Goal: Task Accomplishment & Management: Use online tool/utility

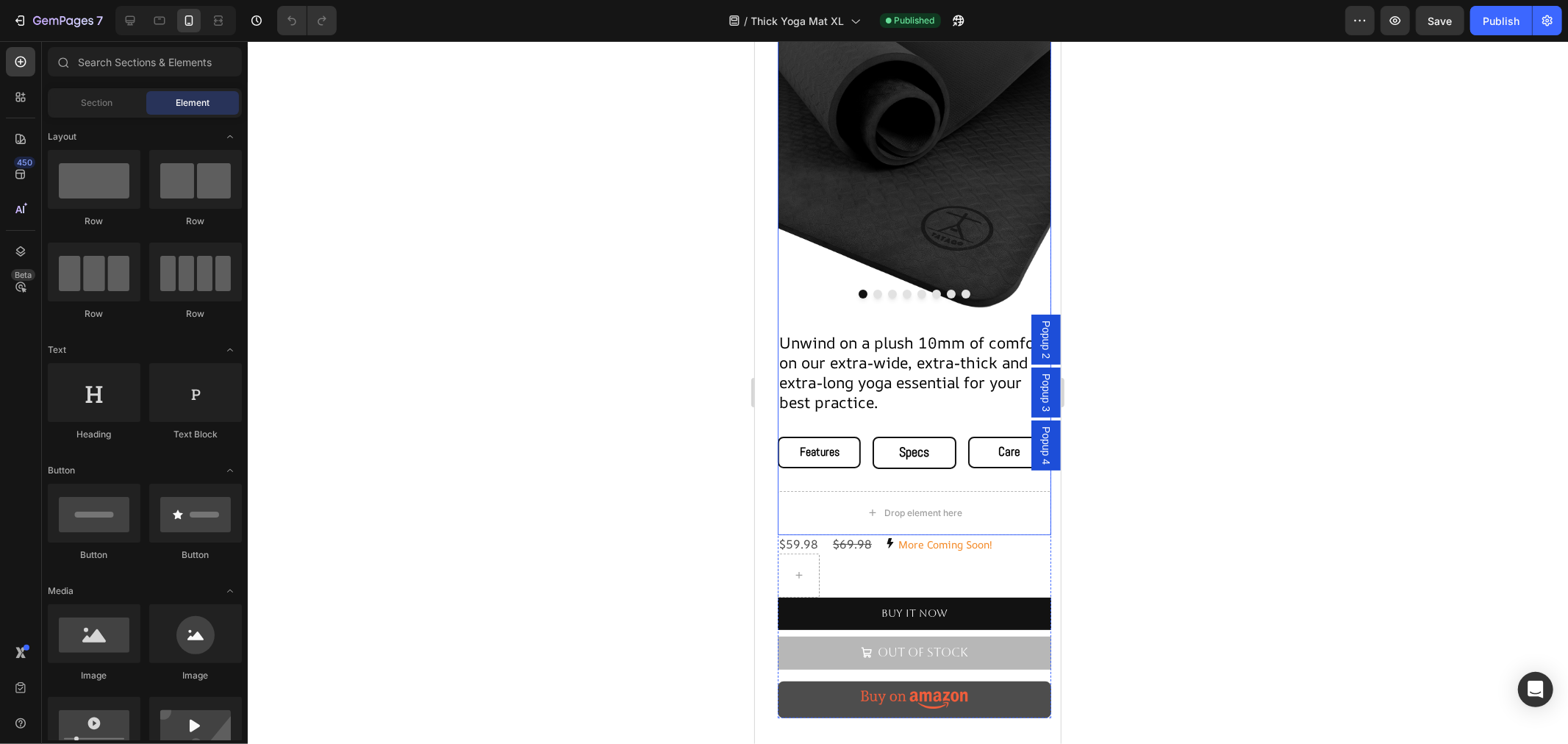
scroll to position [326, 0]
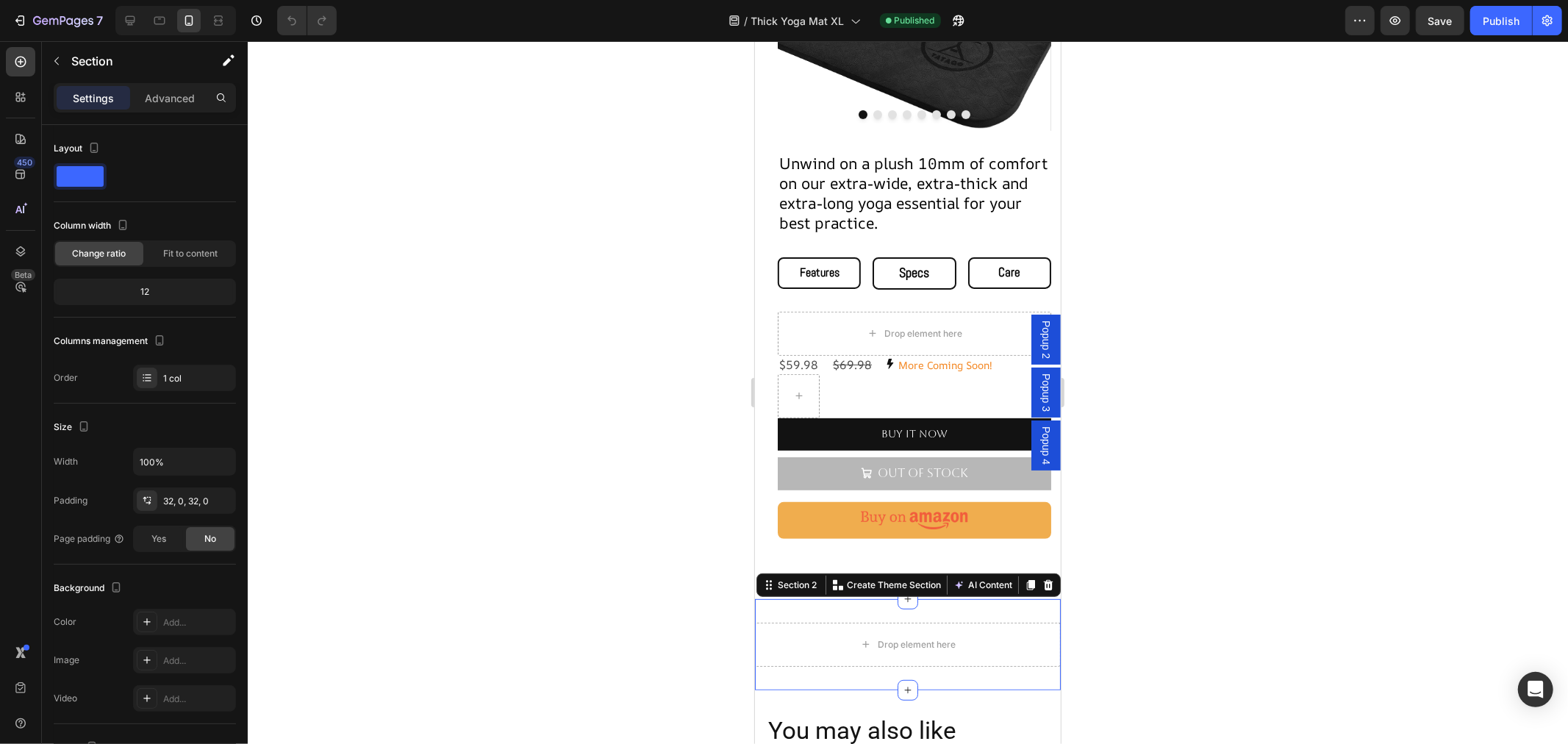
click at [1041, 579] on icon at bounding box center [1047, 584] width 12 height 12
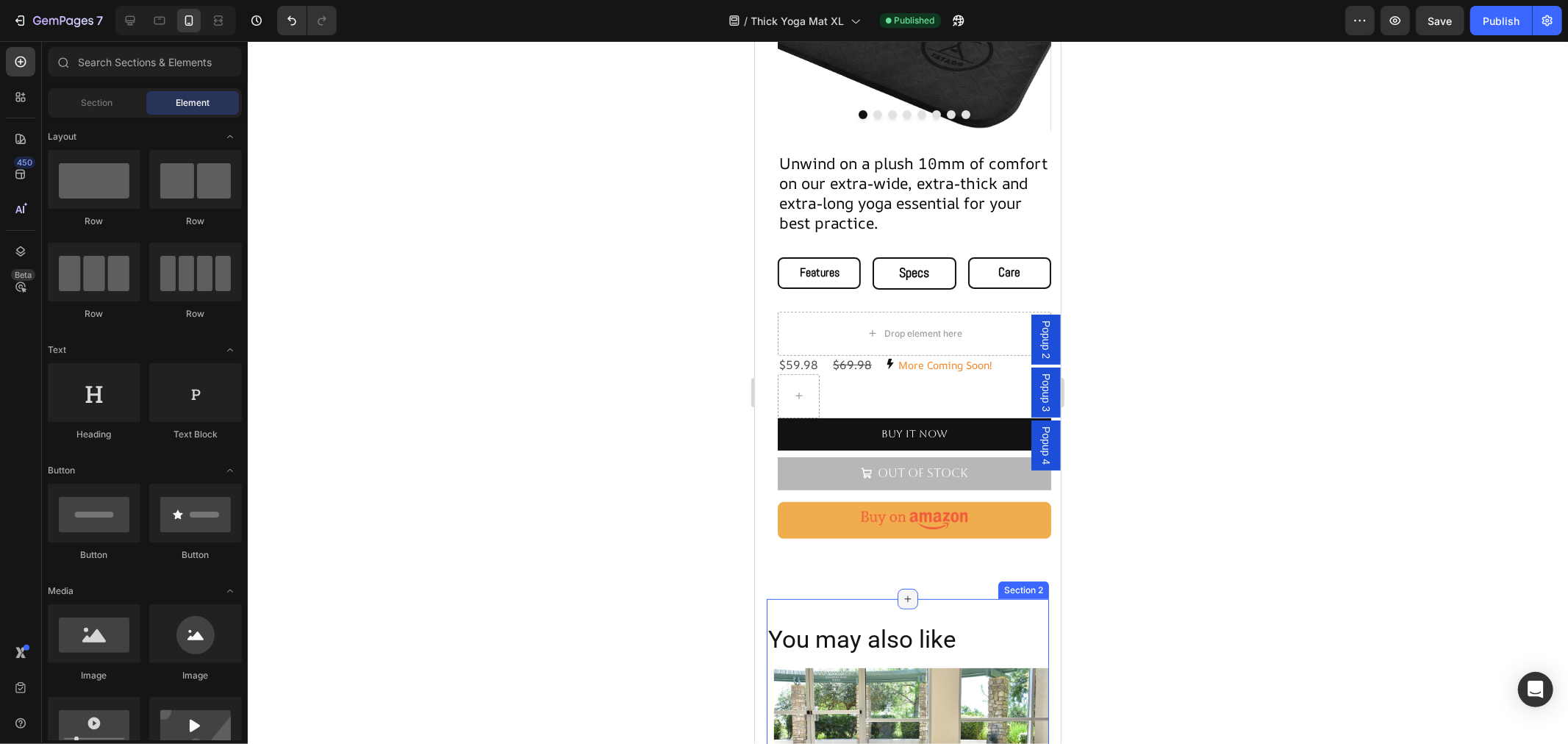
click at [901, 592] on icon at bounding box center [907, 598] width 12 height 12
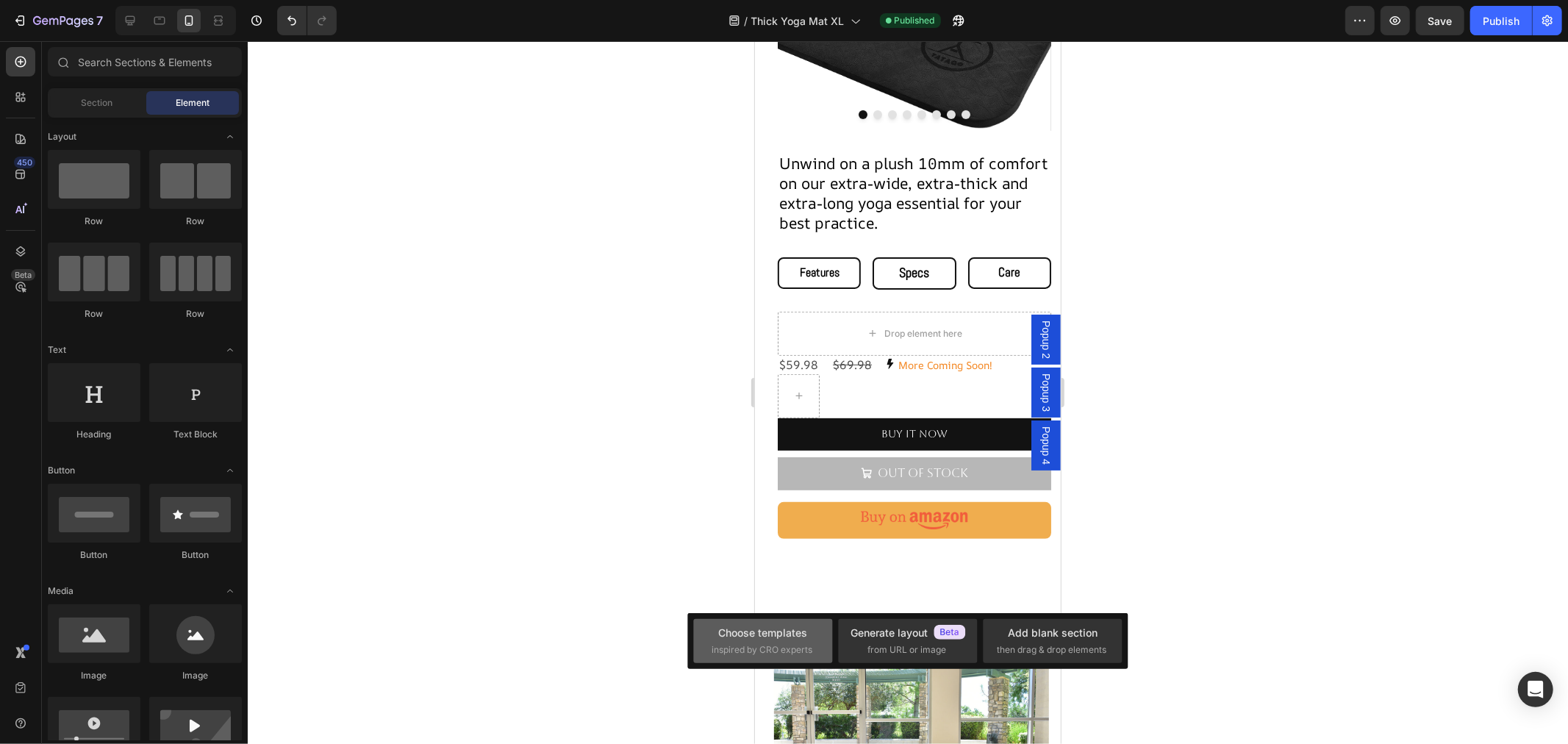
click at [773, 636] on div "Choose templates" at bounding box center [762, 632] width 89 height 15
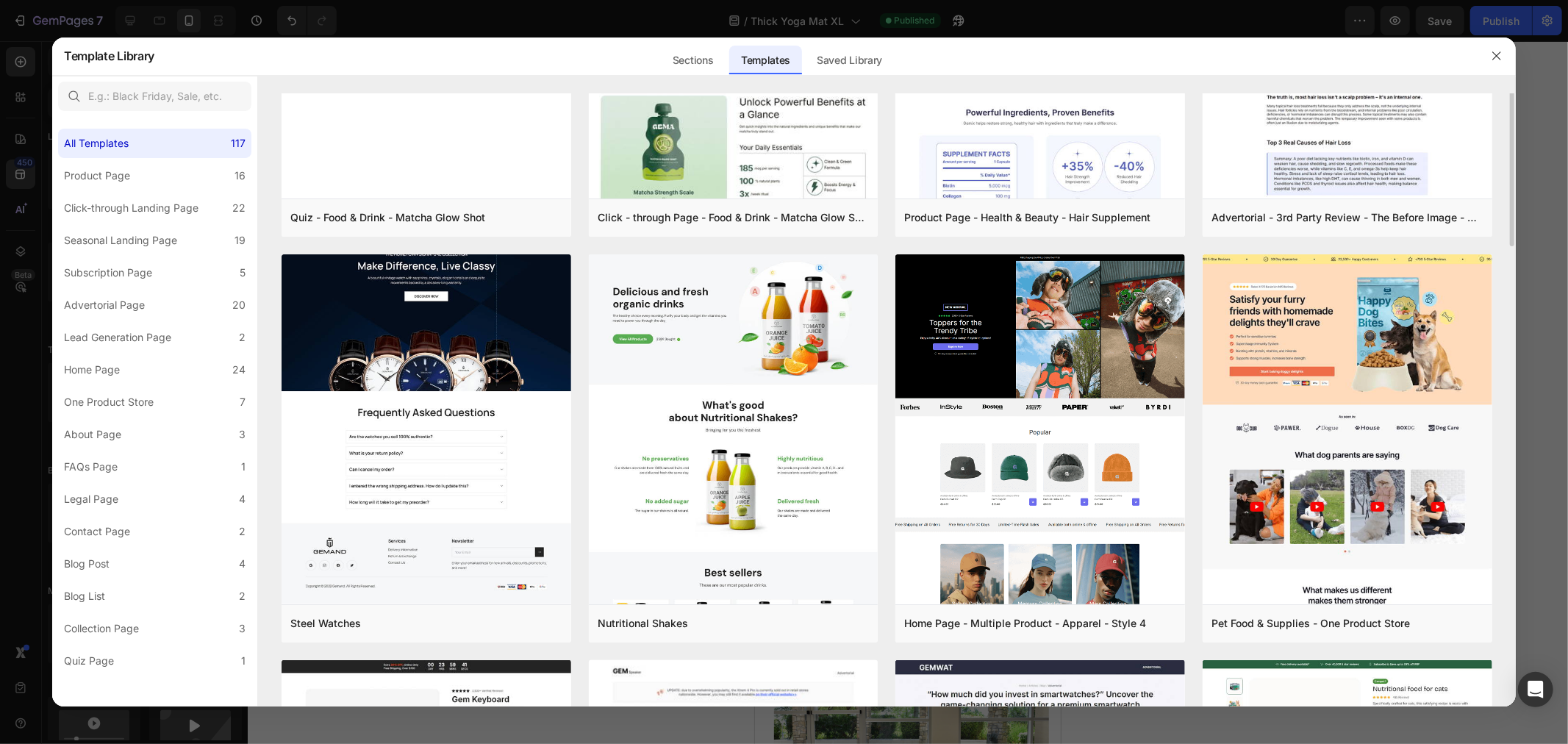
scroll to position [0, 0]
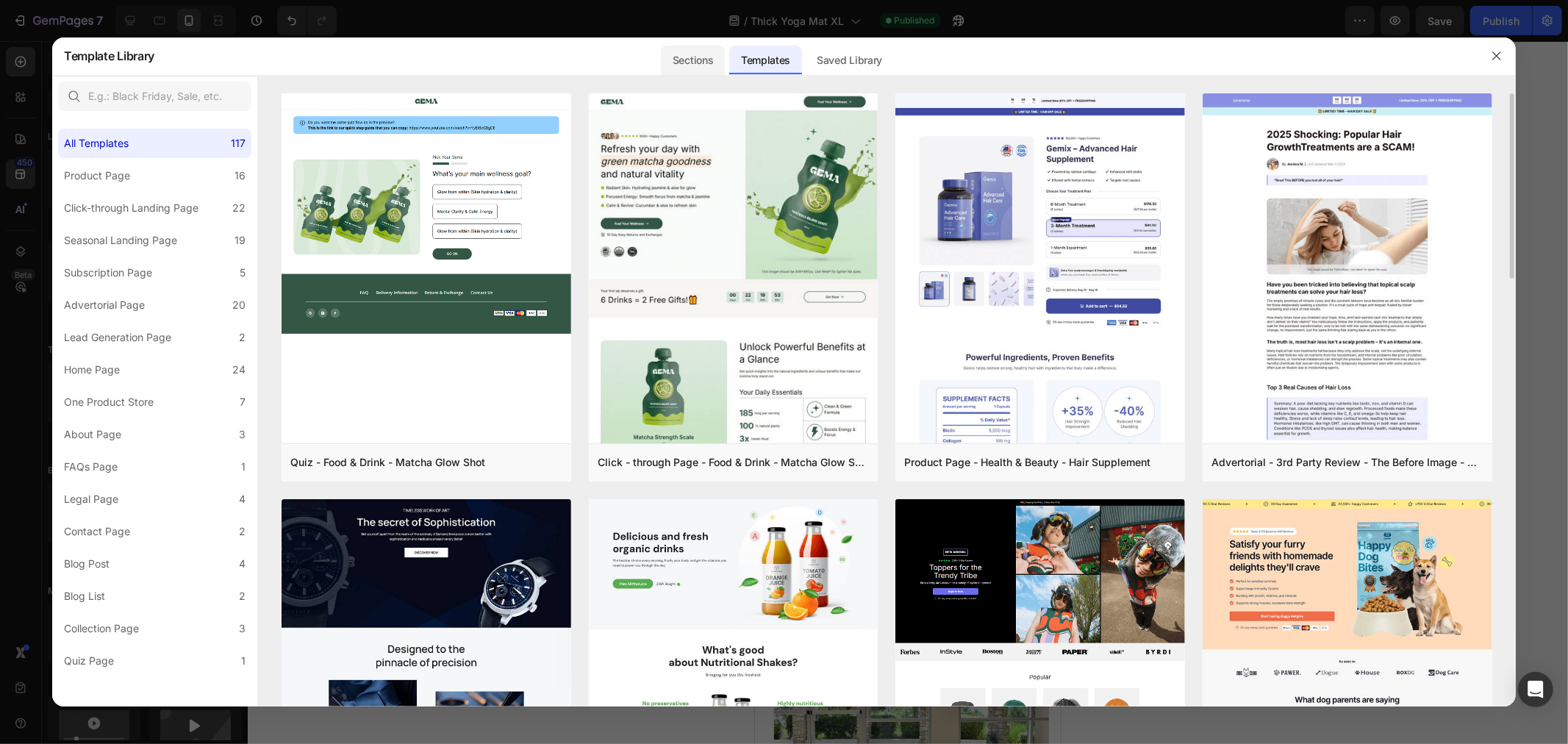
click at [682, 70] on div "Sections" at bounding box center [693, 60] width 64 height 30
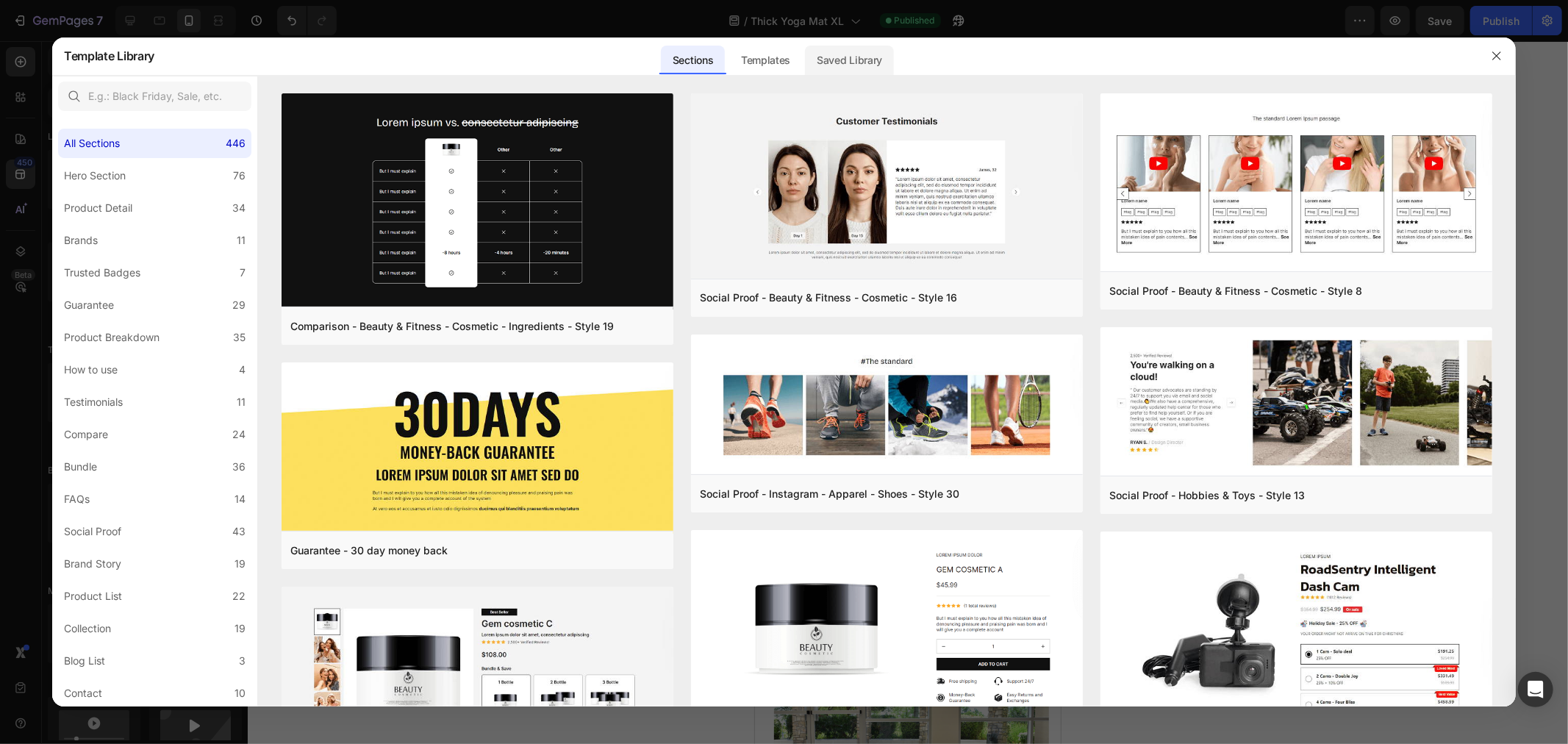
click at [855, 69] on div "Saved Library" at bounding box center [849, 60] width 89 height 30
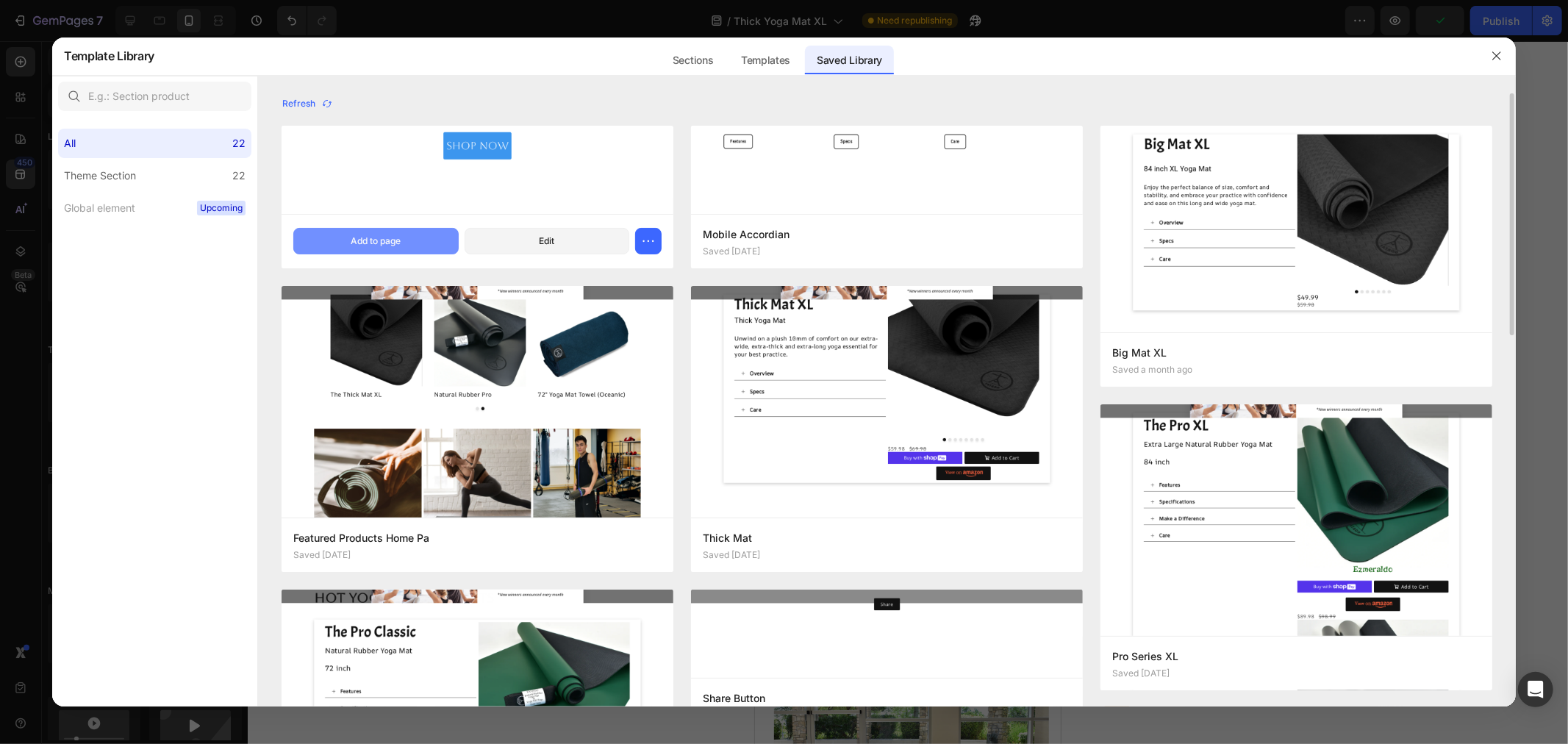
click at [420, 228] on button "Add to page" at bounding box center [376, 241] width 165 height 26
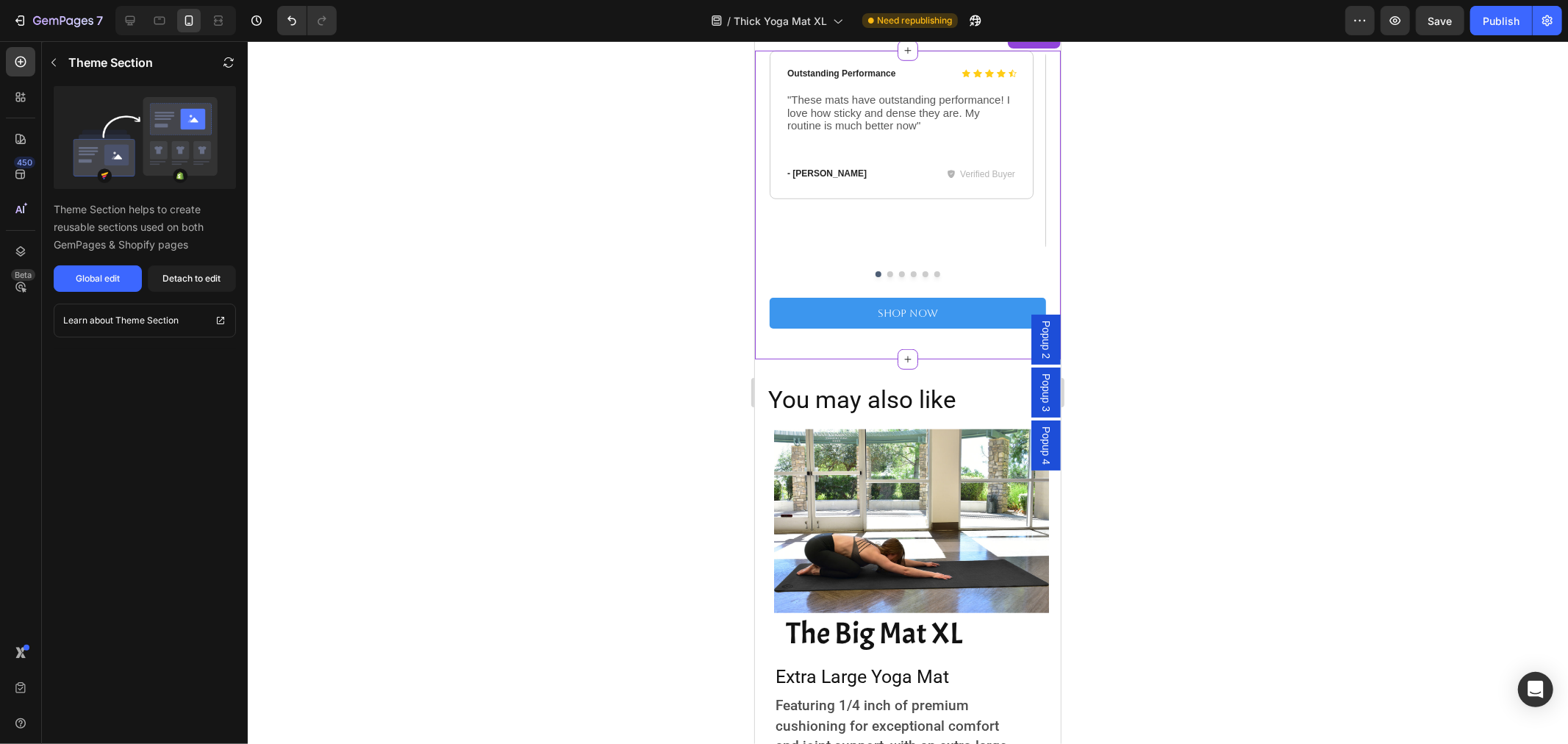
scroll to position [629, 0]
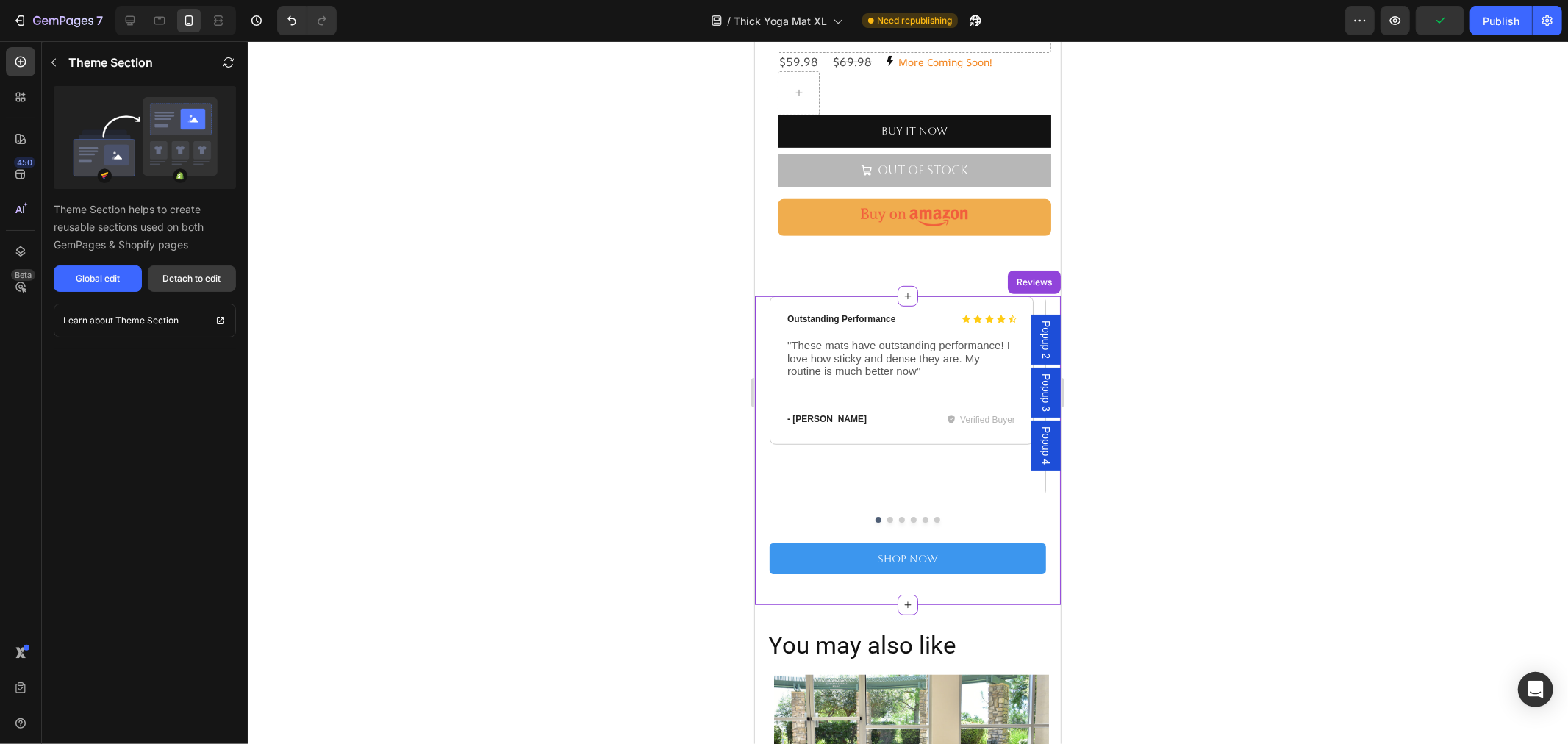
click at [191, 275] on div "Detach to edit" at bounding box center [192, 278] width 58 height 14
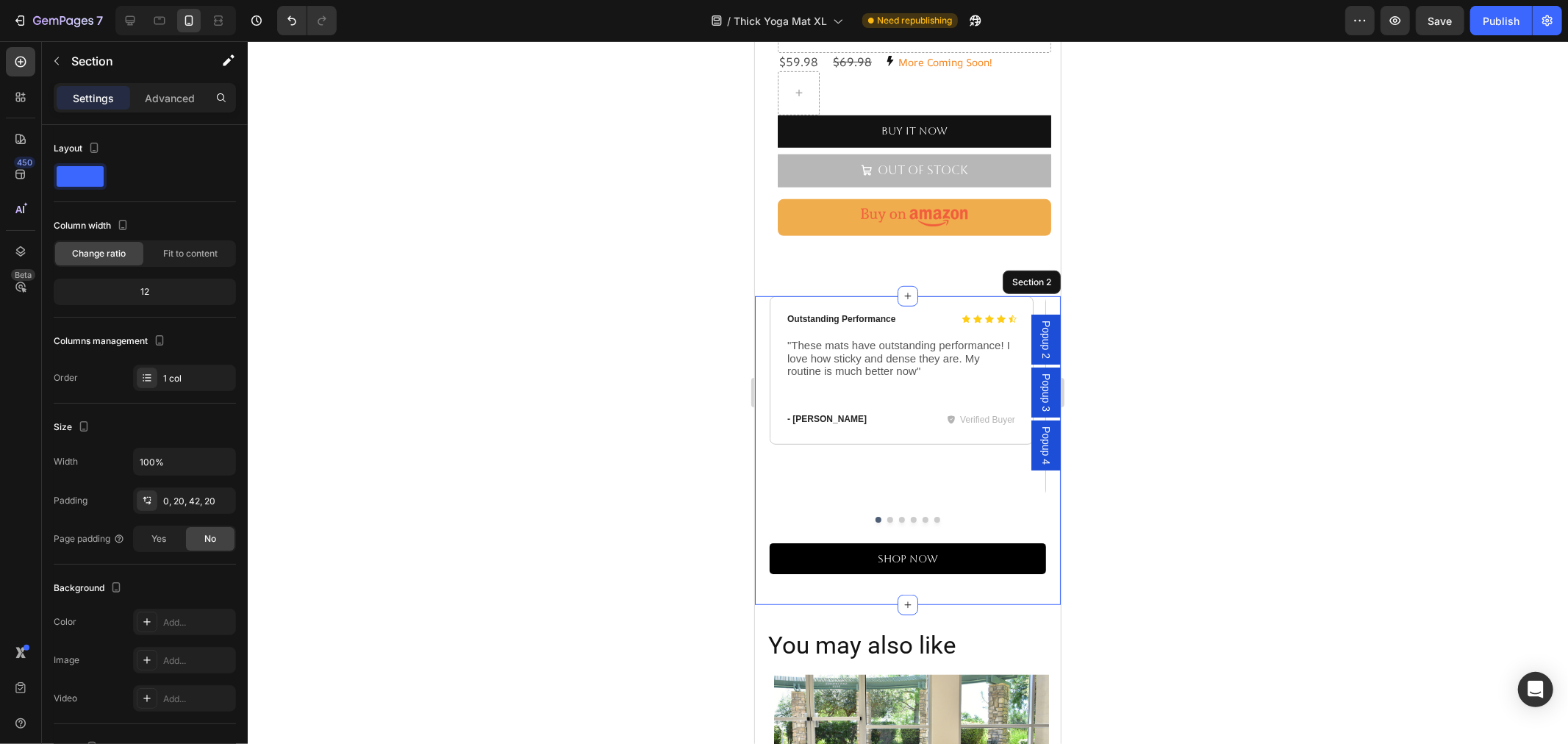
click at [994, 543] on link "Shop Now" at bounding box center [907, 558] width 277 height 31
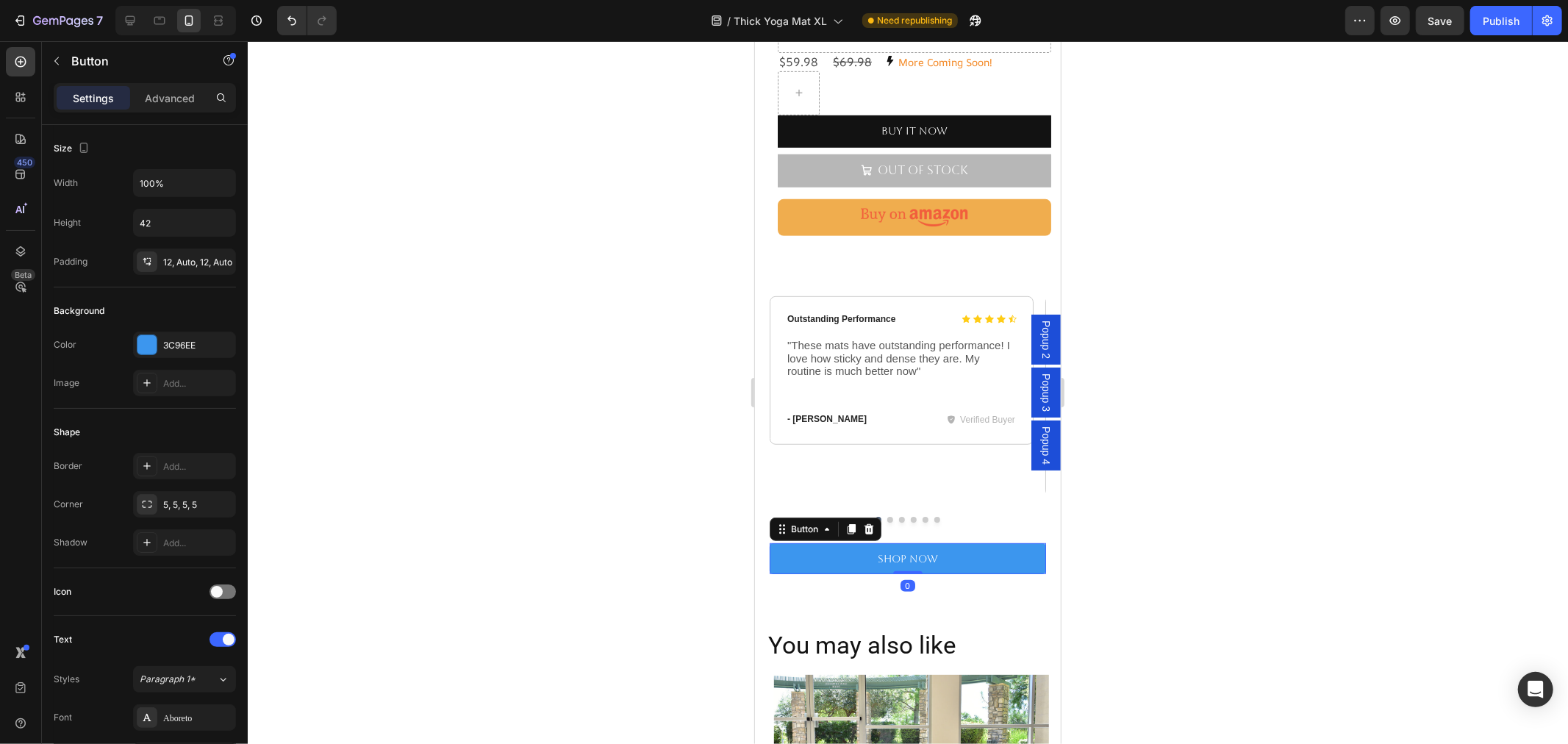
click at [868, 523] on icon at bounding box center [869, 528] width 10 height 10
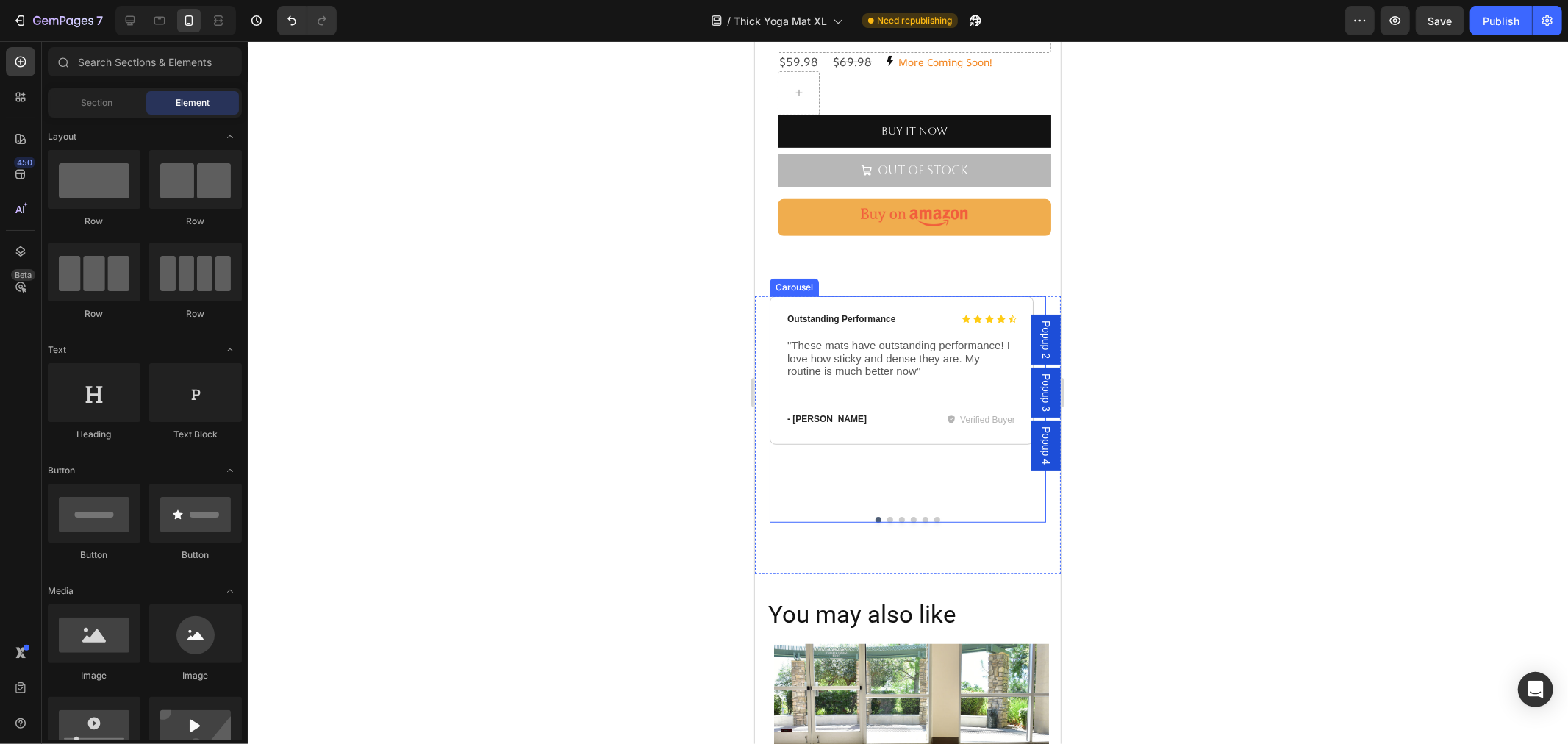
click at [919, 448] on div "Icon Icon Icon Icon Icon Icon List Outstanding Performance Text Block Row "Thes…" at bounding box center [901, 396] width 264 height 201
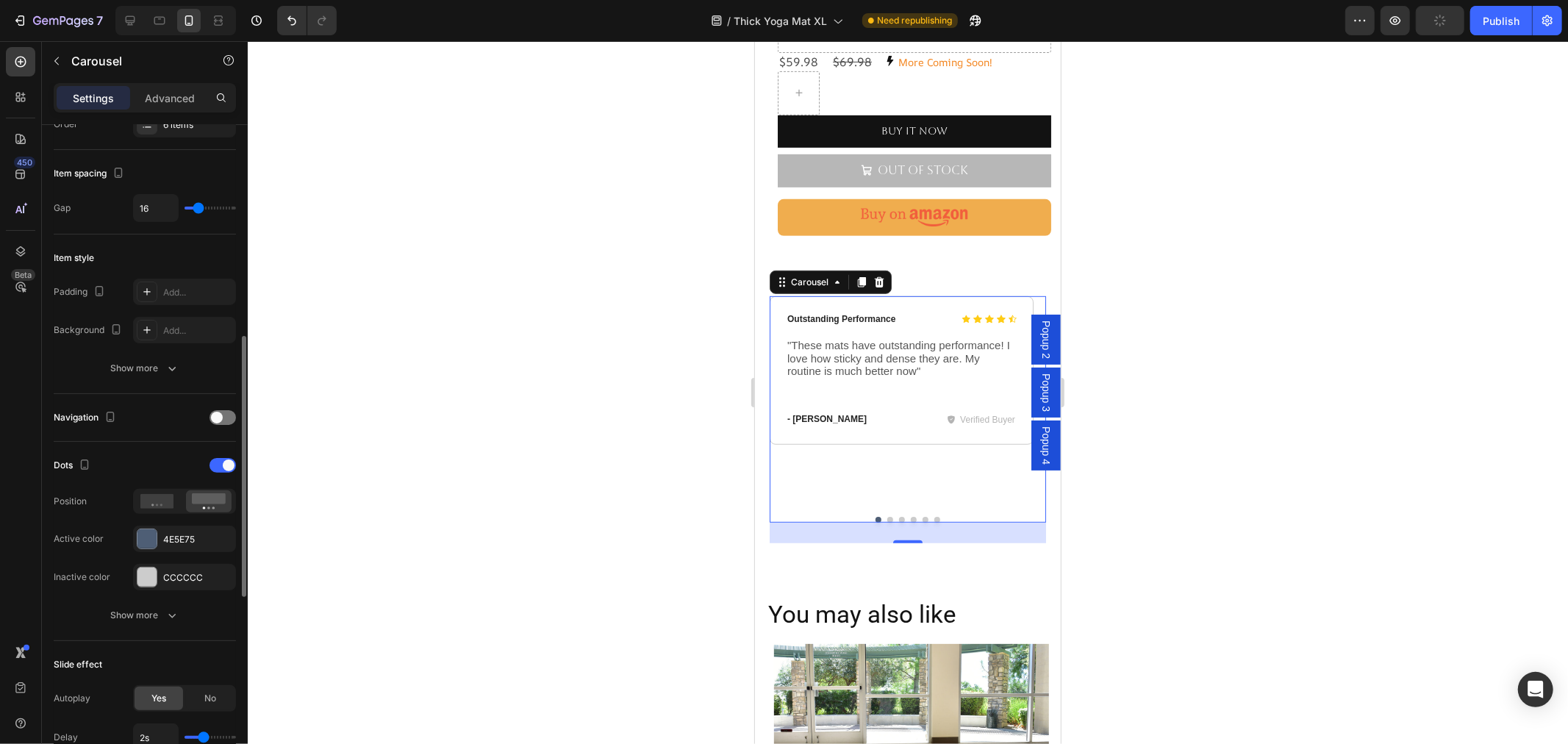
scroll to position [408, 0]
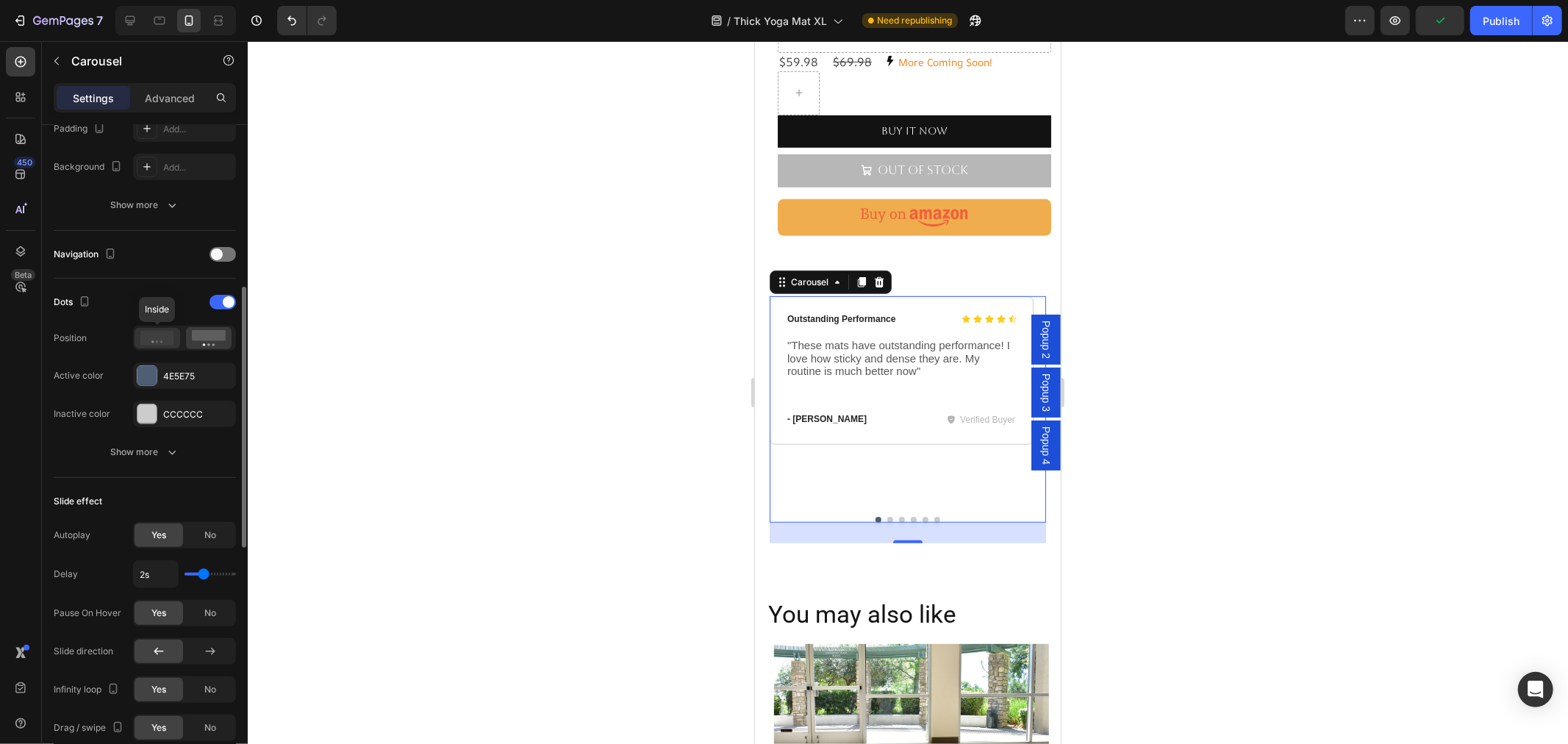
click at [169, 342] on icon at bounding box center [157, 338] width 34 height 14
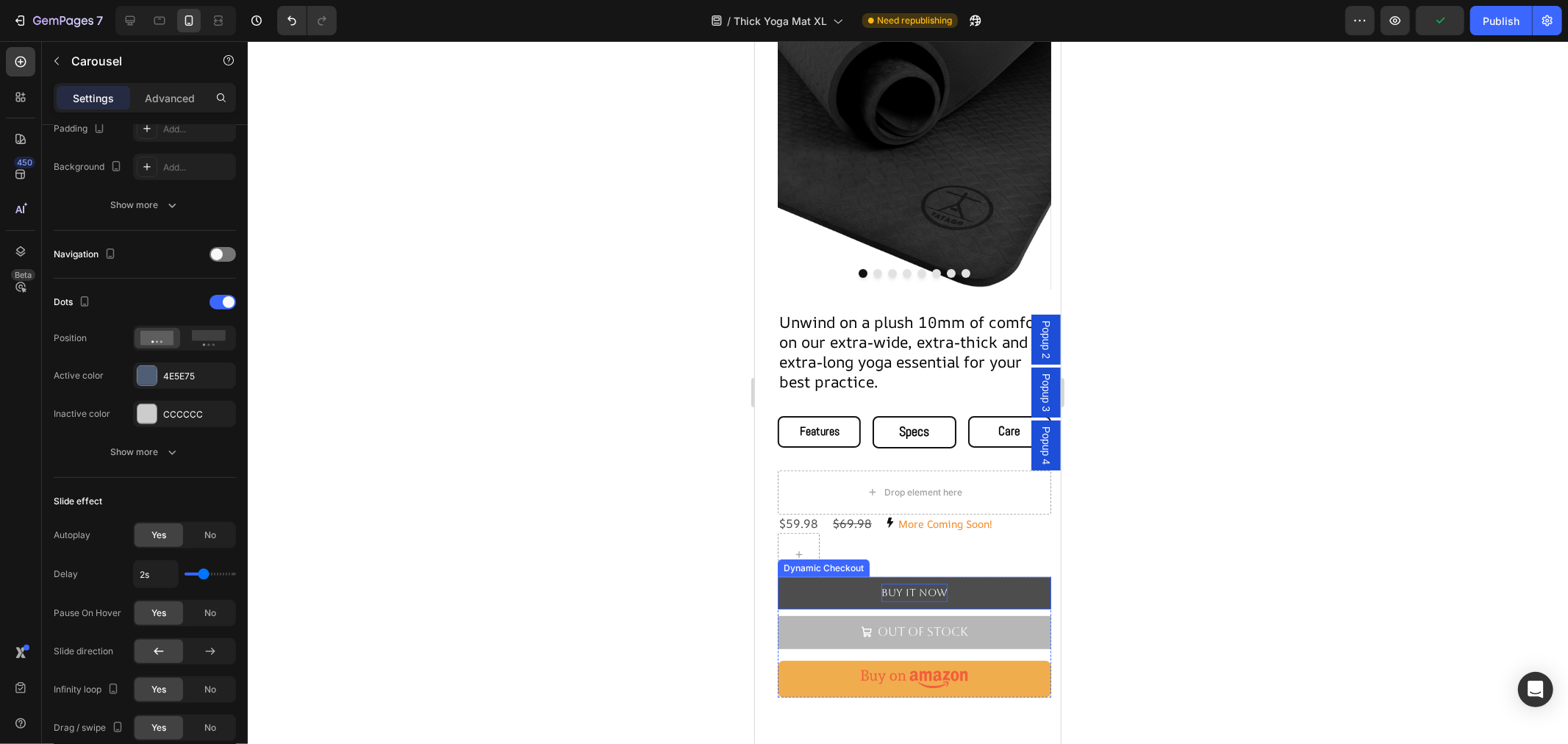
scroll to position [384, 0]
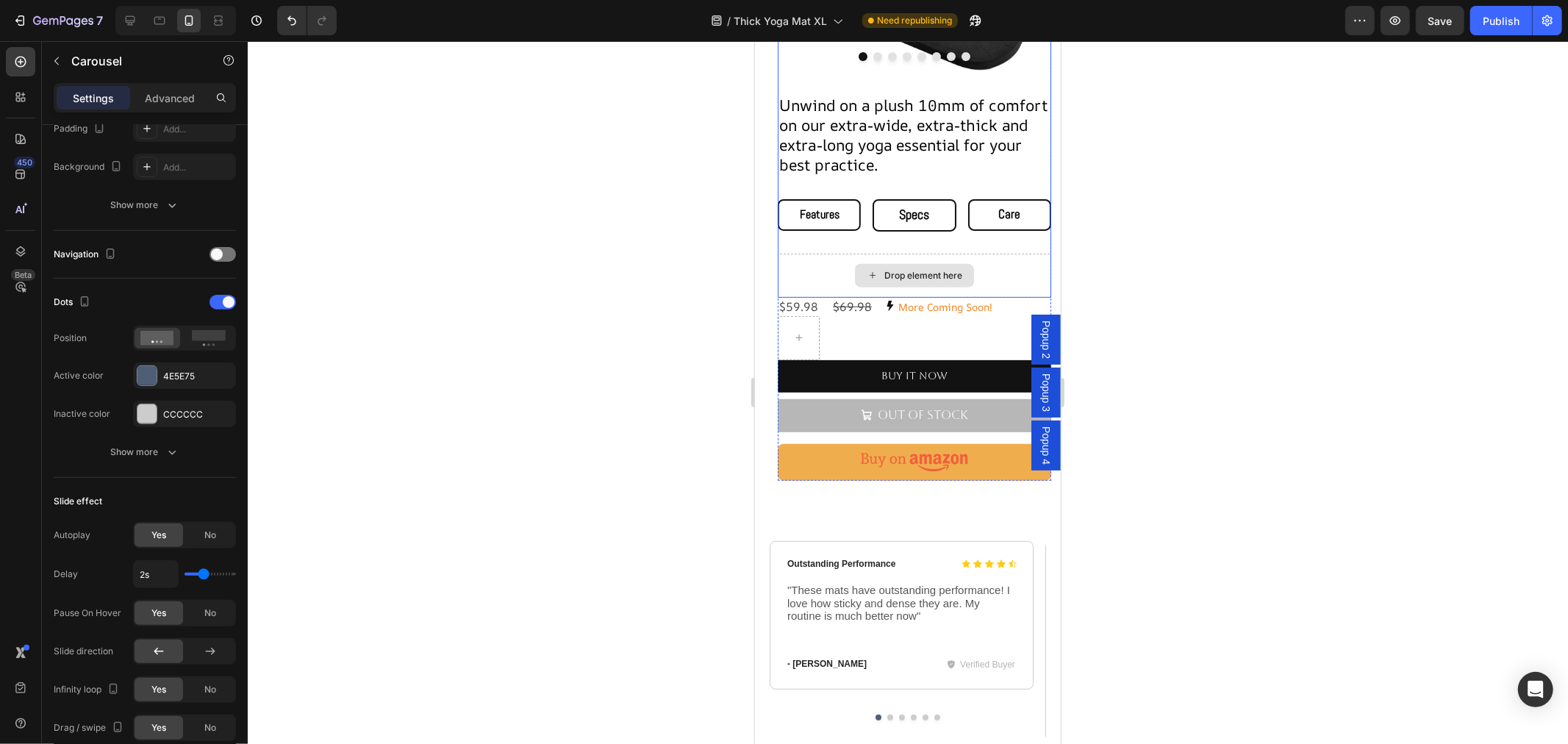
click at [1001, 269] on div "Drop element here" at bounding box center [913, 274] width 273 height 44
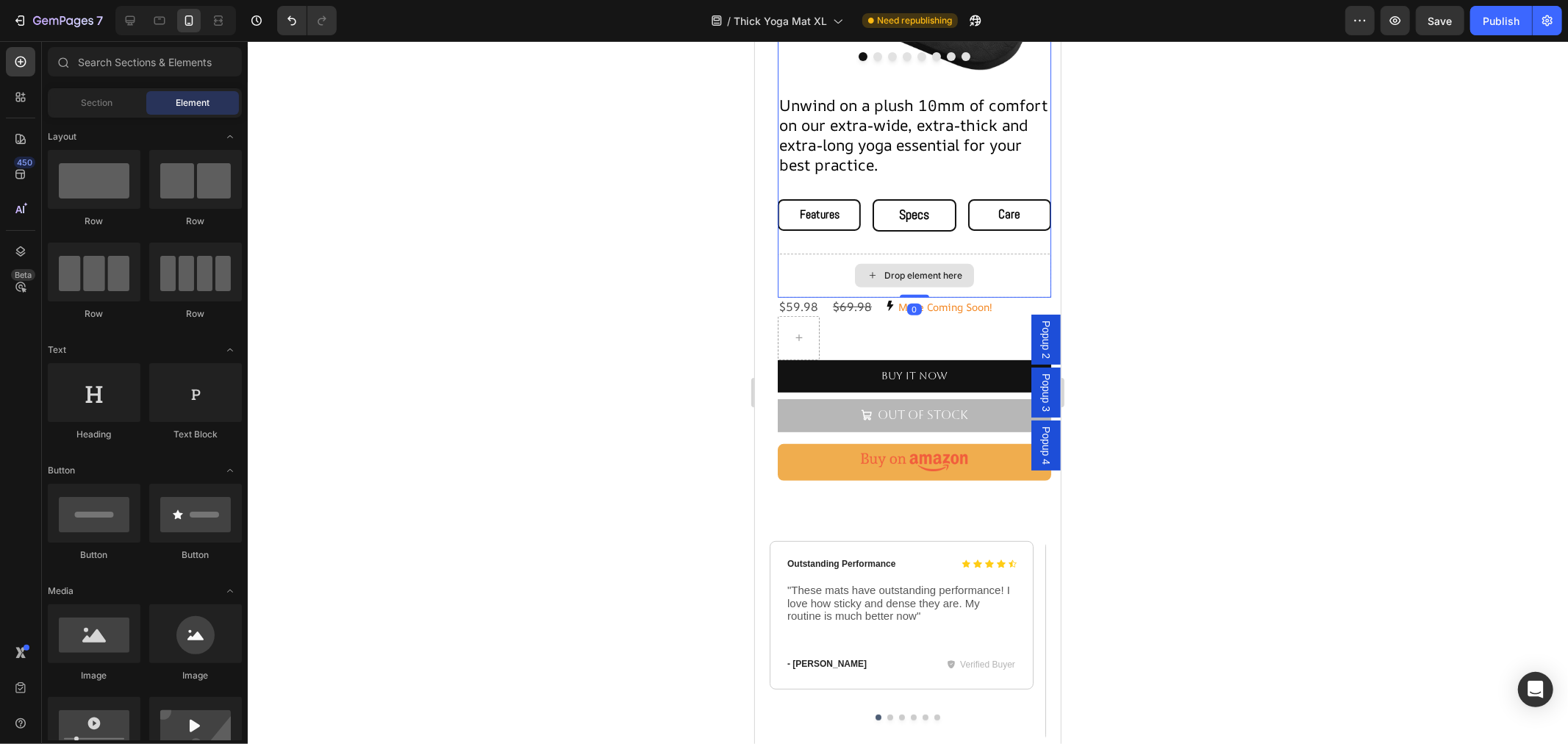
click at [887, 269] on div "Drop element here" at bounding box center [921, 275] width 78 height 12
click at [994, 270] on div "Drop element here" at bounding box center [913, 274] width 273 height 44
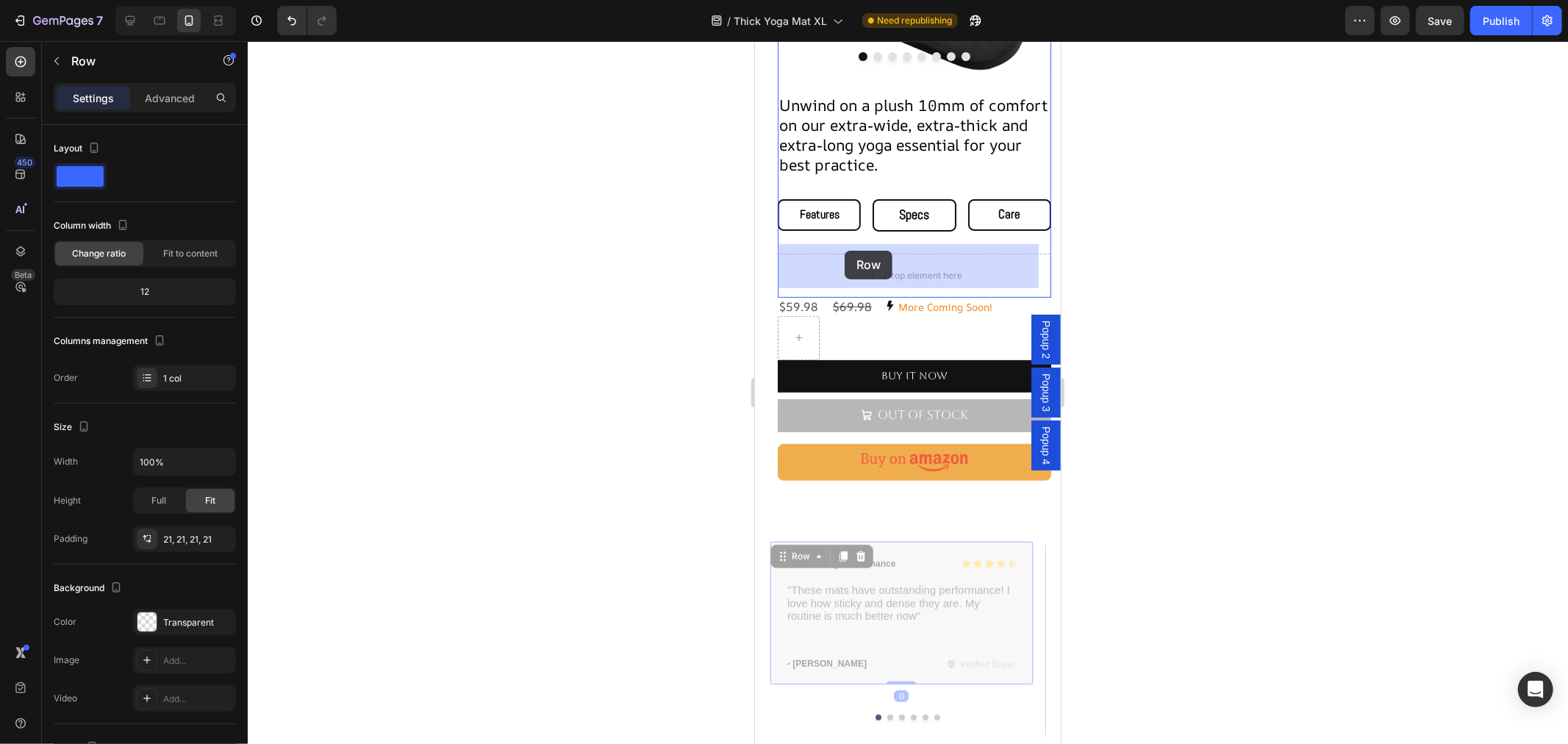
drag, startPoint x: 782, startPoint y: 536, endPoint x: 844, endPoint y: 250, distance: 292.6
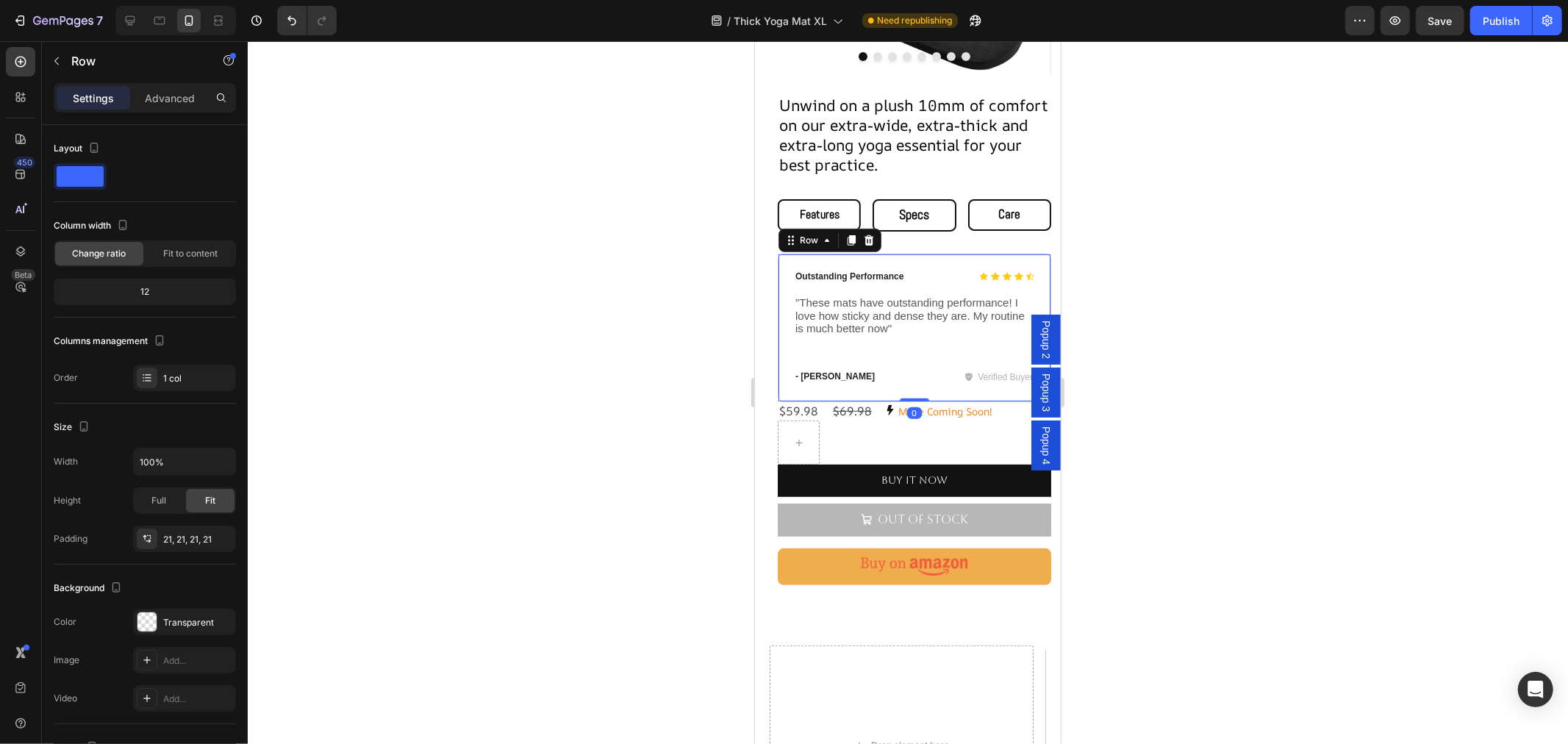
click at [858, 324] on div "Icon Icon Icon Icon Icon Icon List Outstanding Performance Text Block Row "Thes…" at bounding box center [913, 327] width 241 height 116
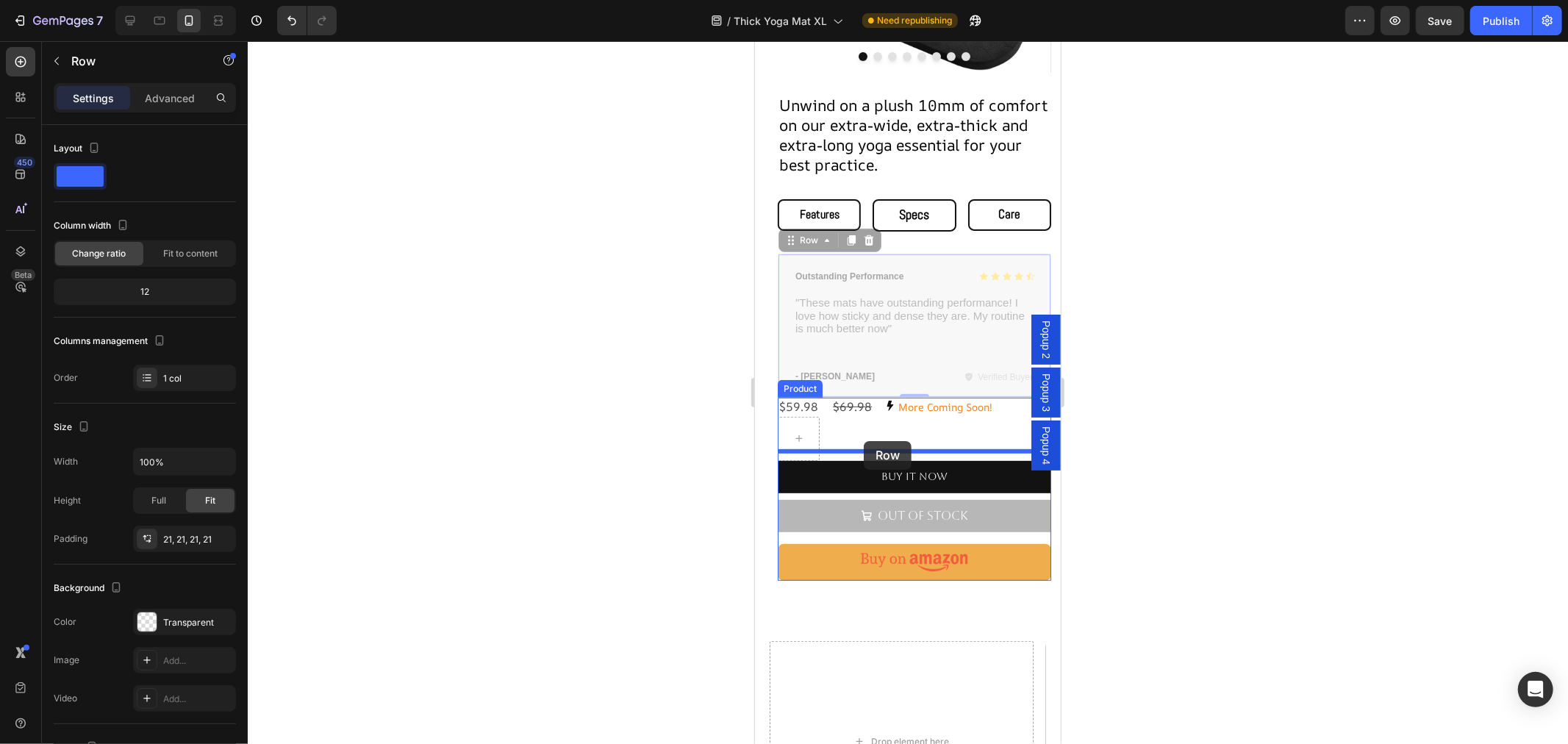
drag, startPoint x: 802, startPoint y: 237, endPoint x: 863, endPoint y: 440, distance: 212.0
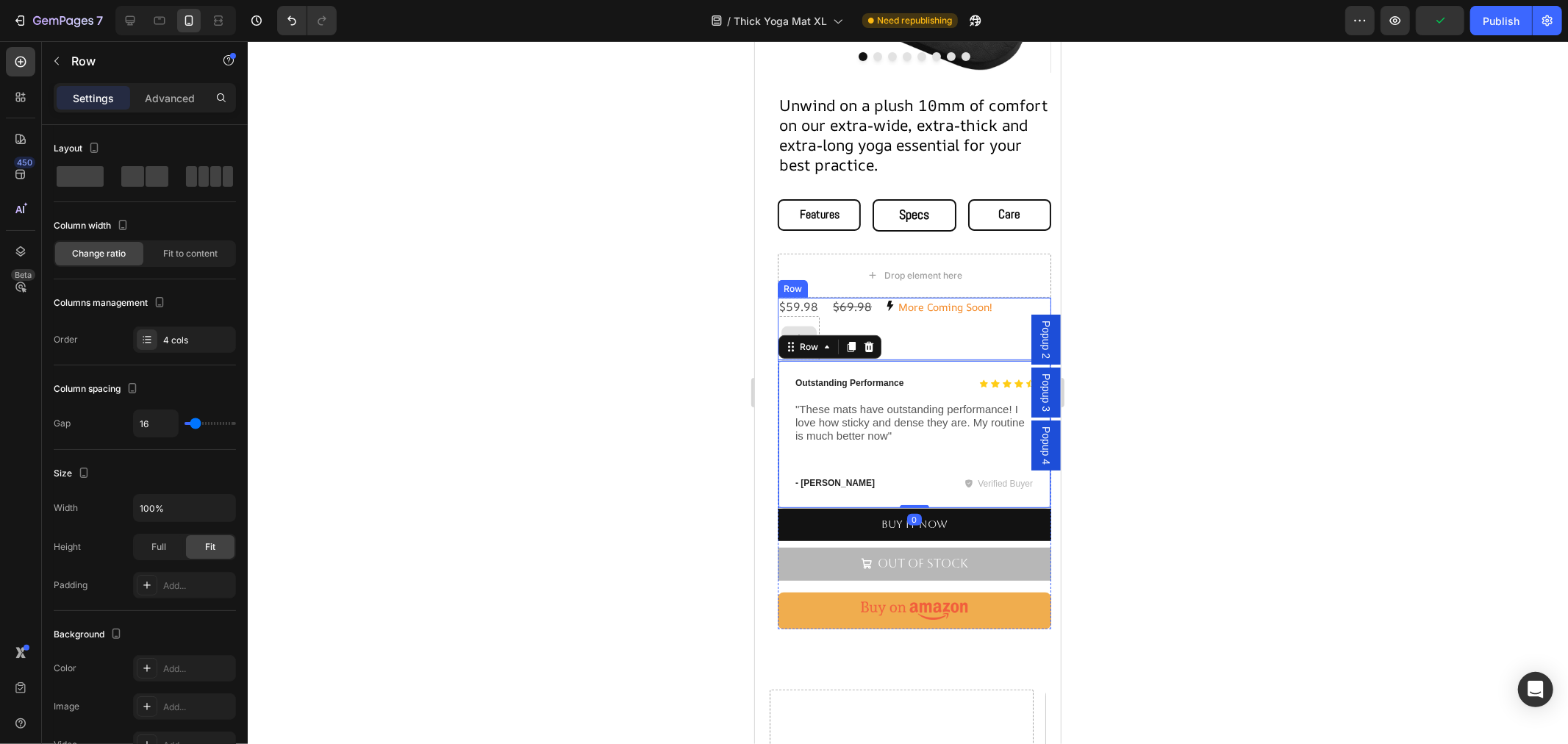
click at [815, 316] on div at bounding box center [798, 337] width 42 height 44
click at [862, 277] on icon at bounding box center [867, 283] width 12 height 12
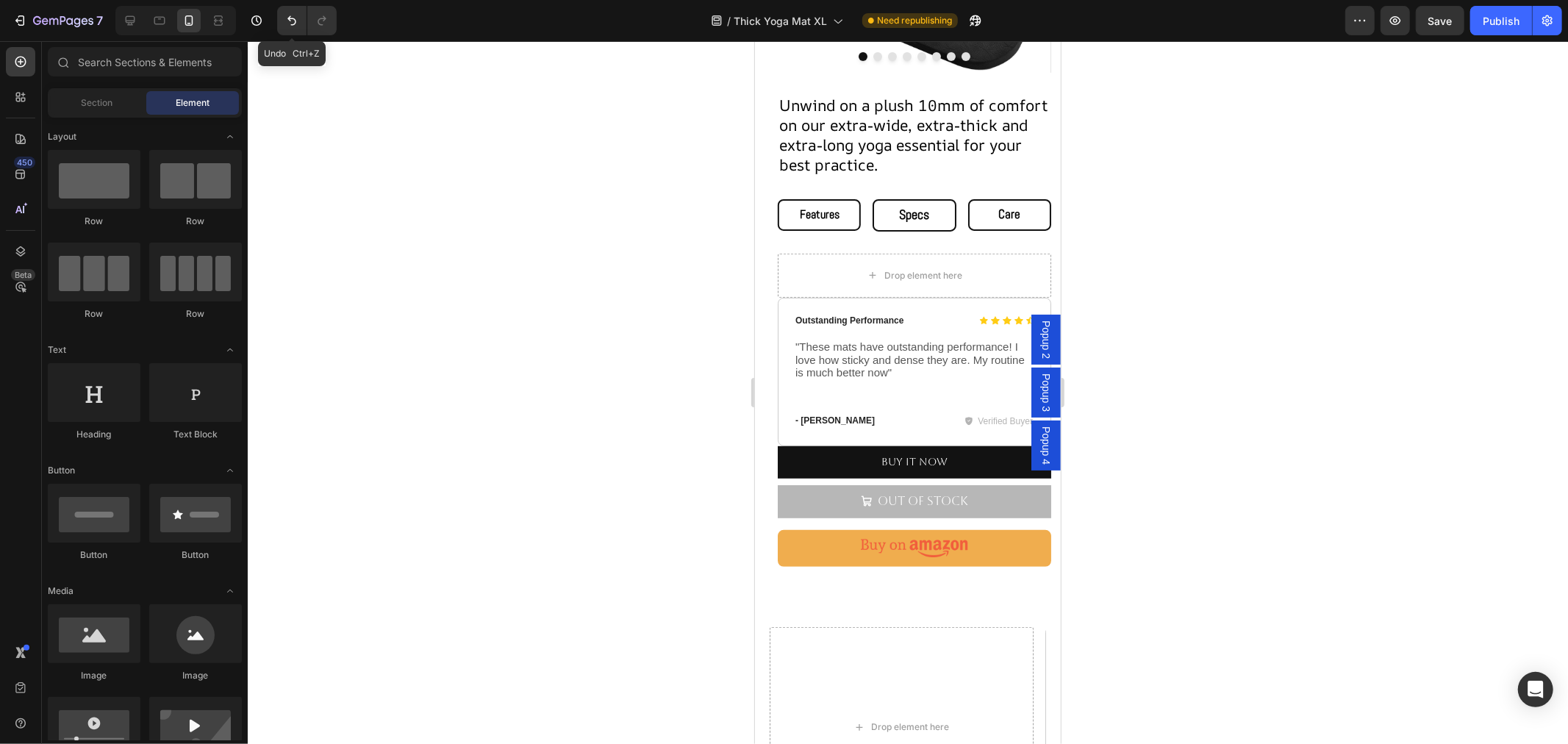
drag, startPoint x: 283, startPoint y: 23, endPoint x: 297, endPoint y: 47, distance: 27.8
click at [283, 23] on button "Undo/Redo" at bounding box center [292, 20] width 30 height 30
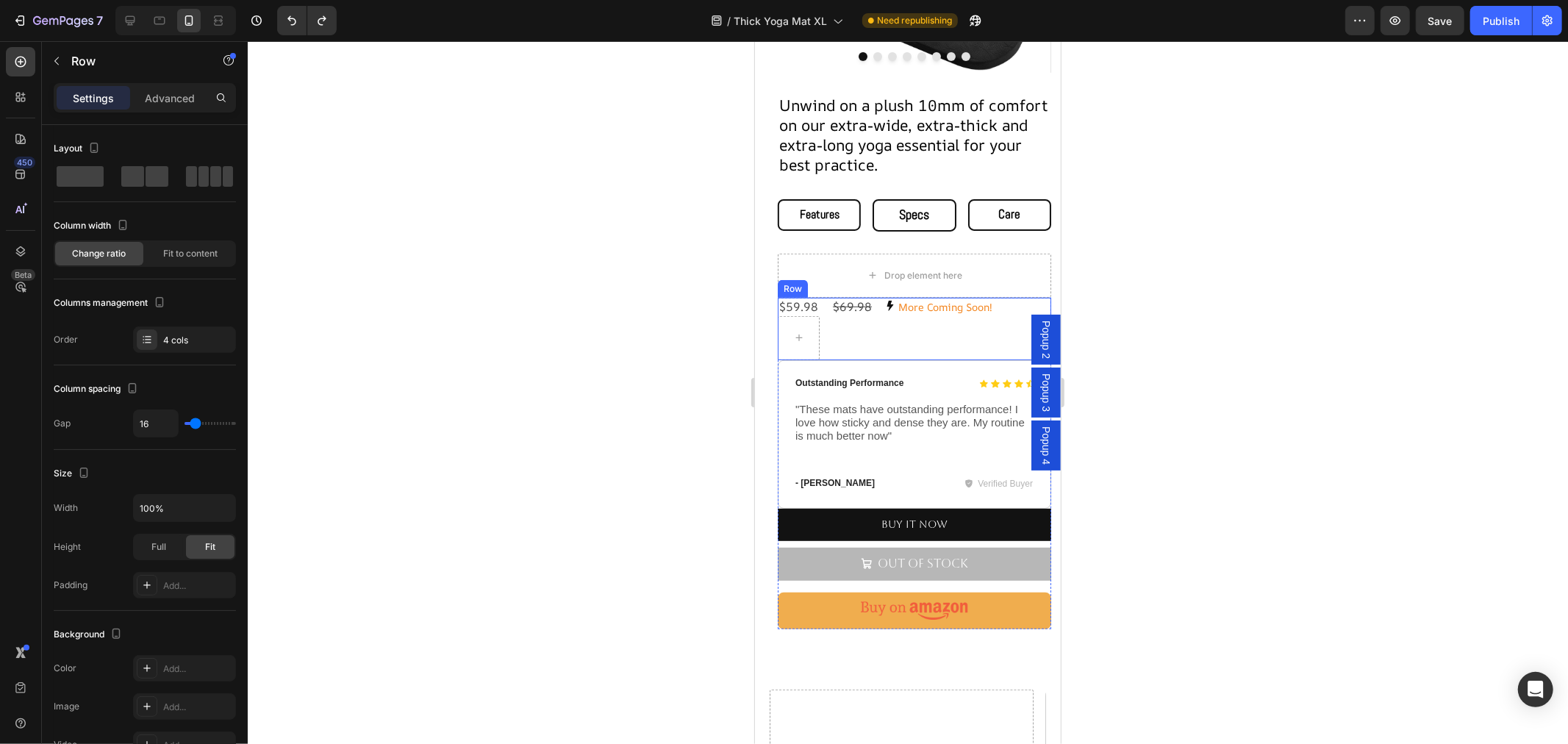
click at [937, 334] on div "$59.98 Product Price Product Price $69.98 Product Price Product Price More Comi…" at bounding box center [913, 328] width 273 height 62
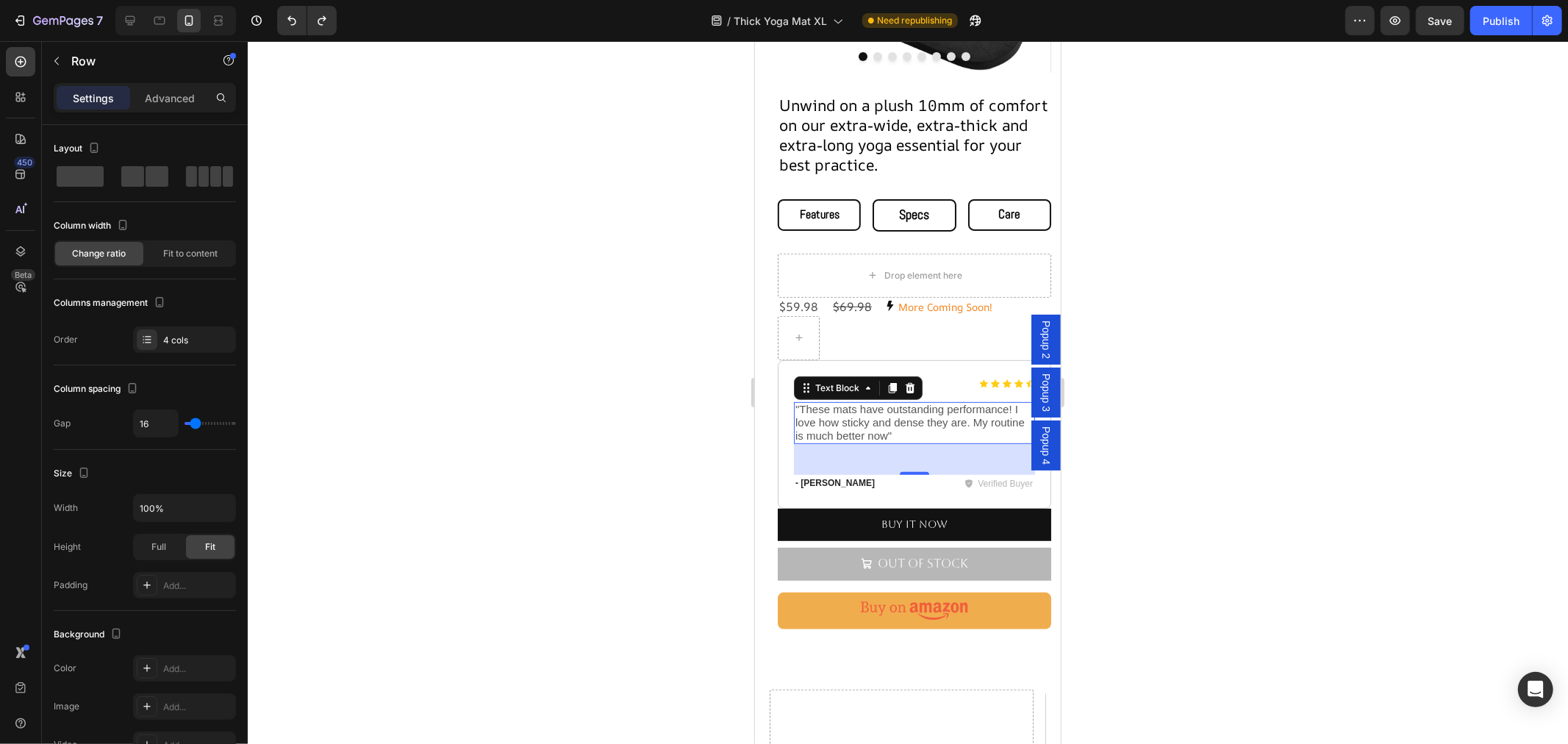
click at [909, 412] on span ""These mats have outstanding performance! I love how sticky and dense they are.…" at bounding box center [909, 421] width 229 height 38
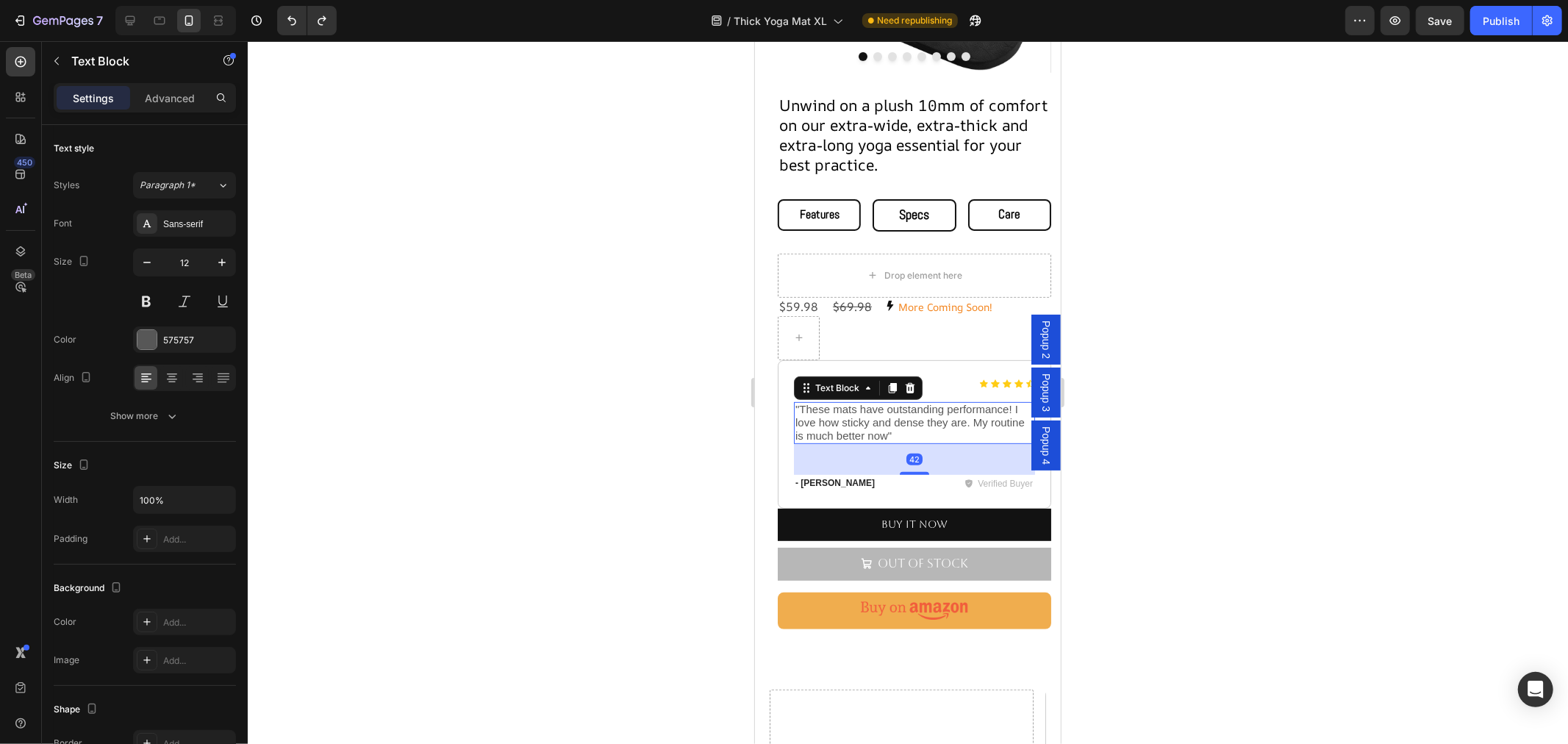
click at [922, 409] on span ""These mats have outstanding performance! I love how sticky and dense they are.…" at bounding box center [909, 421] width 229 height 38
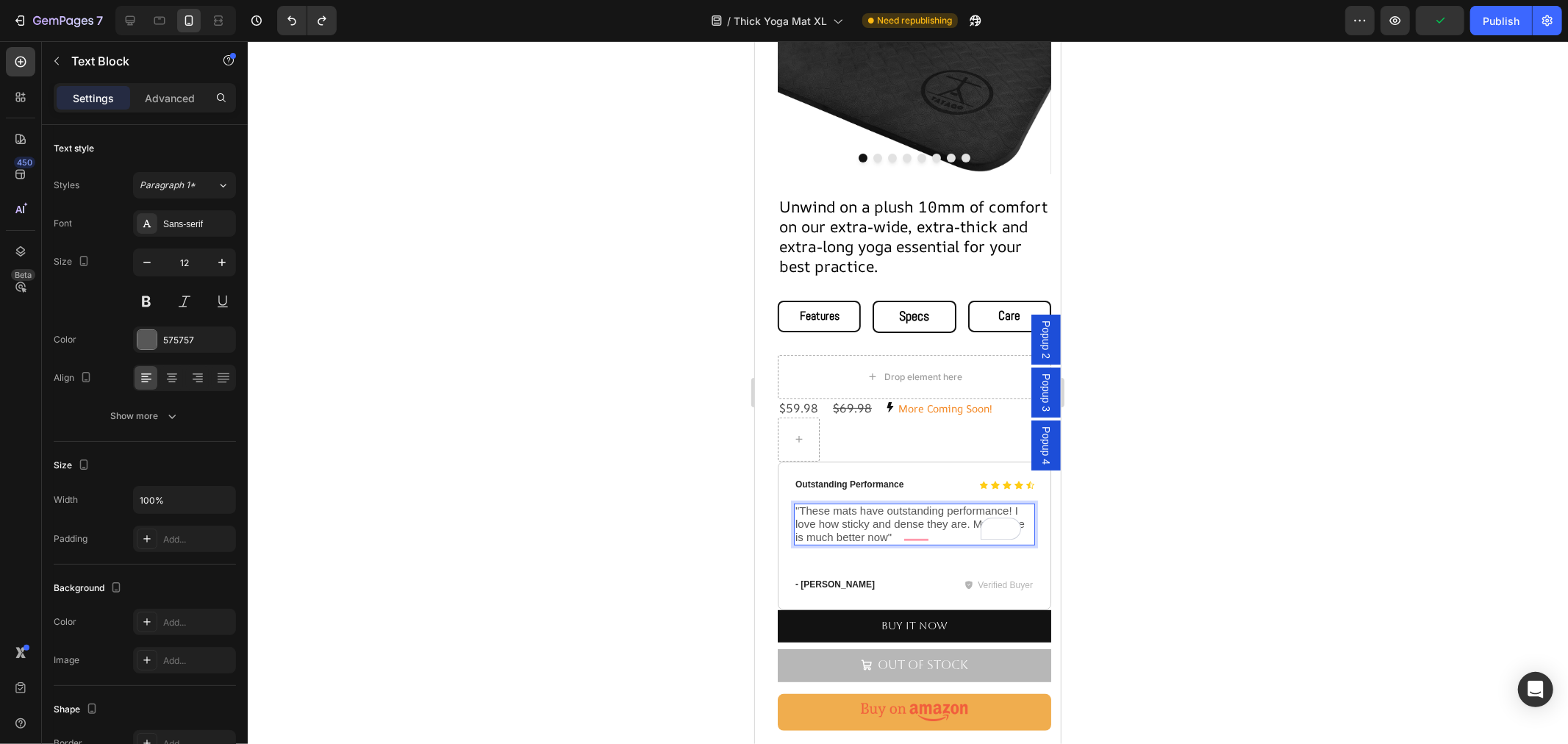
scroll to position [221, 0]
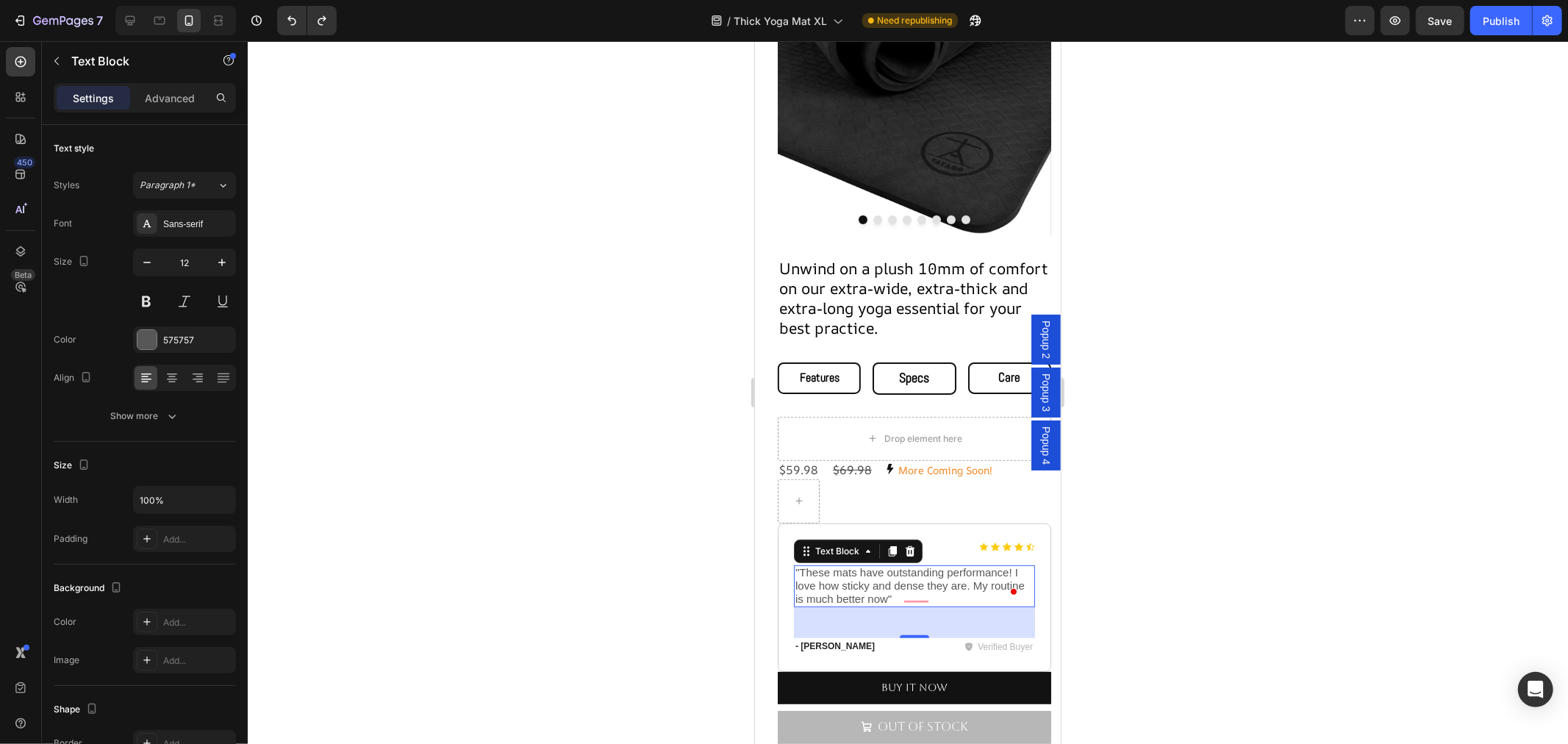
click at [893, 571] on span ""These mats have outstanding performance! I love how sticky and dense they are.…" at bounding box center [909, 584] width 229 height 38
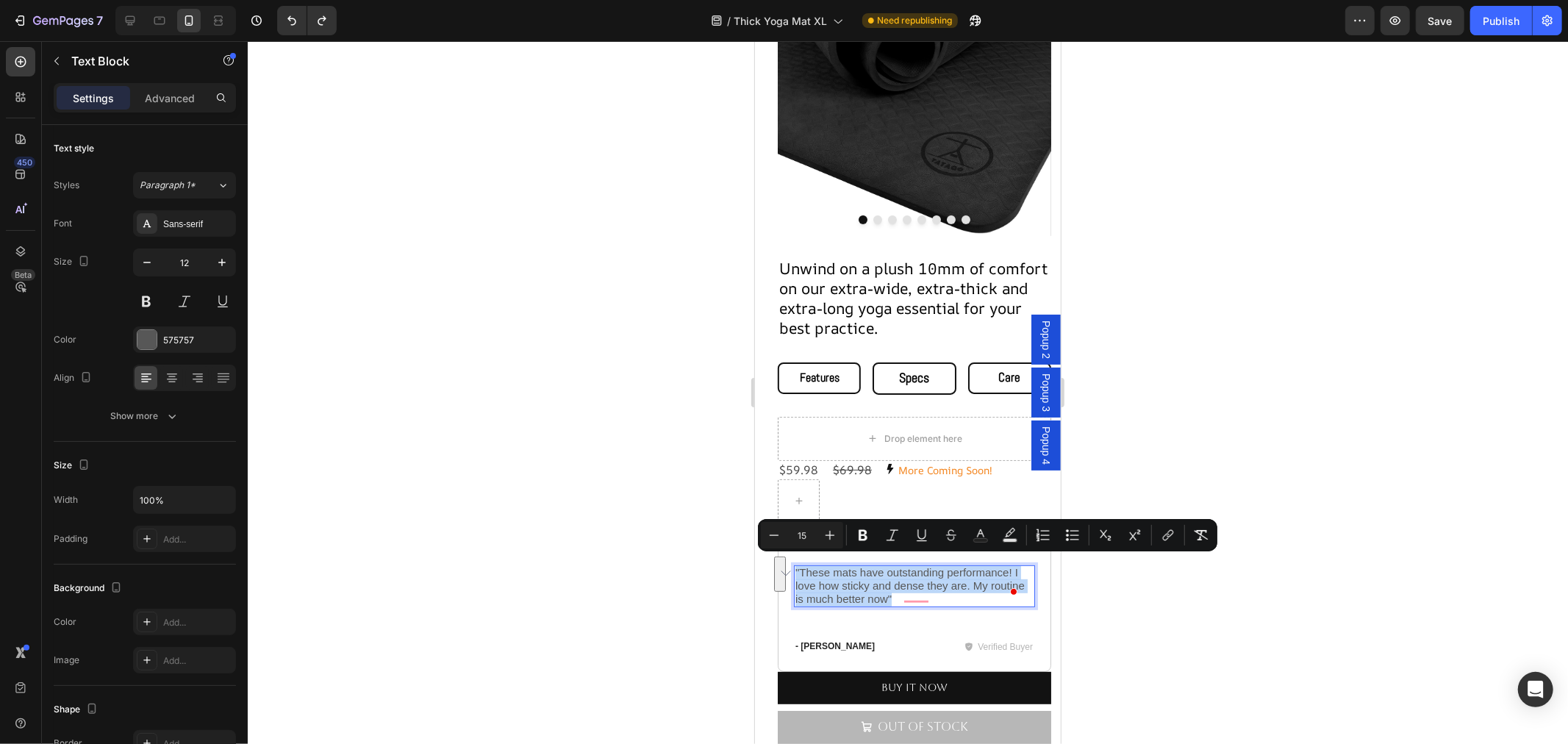
copy span ""These mats have outstanding performance! I love how sticky and dense they are.…"
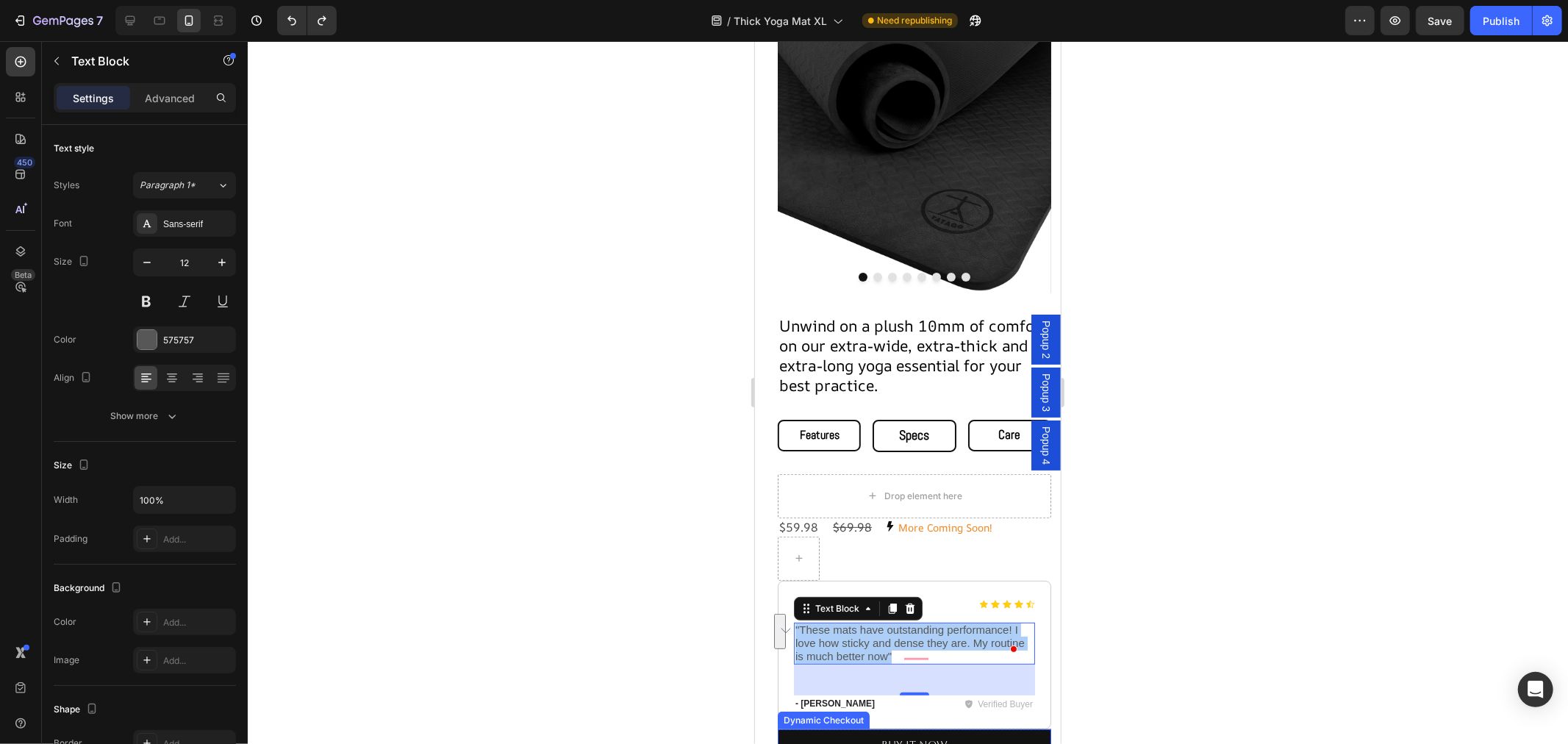
scroll to position [245, 0]
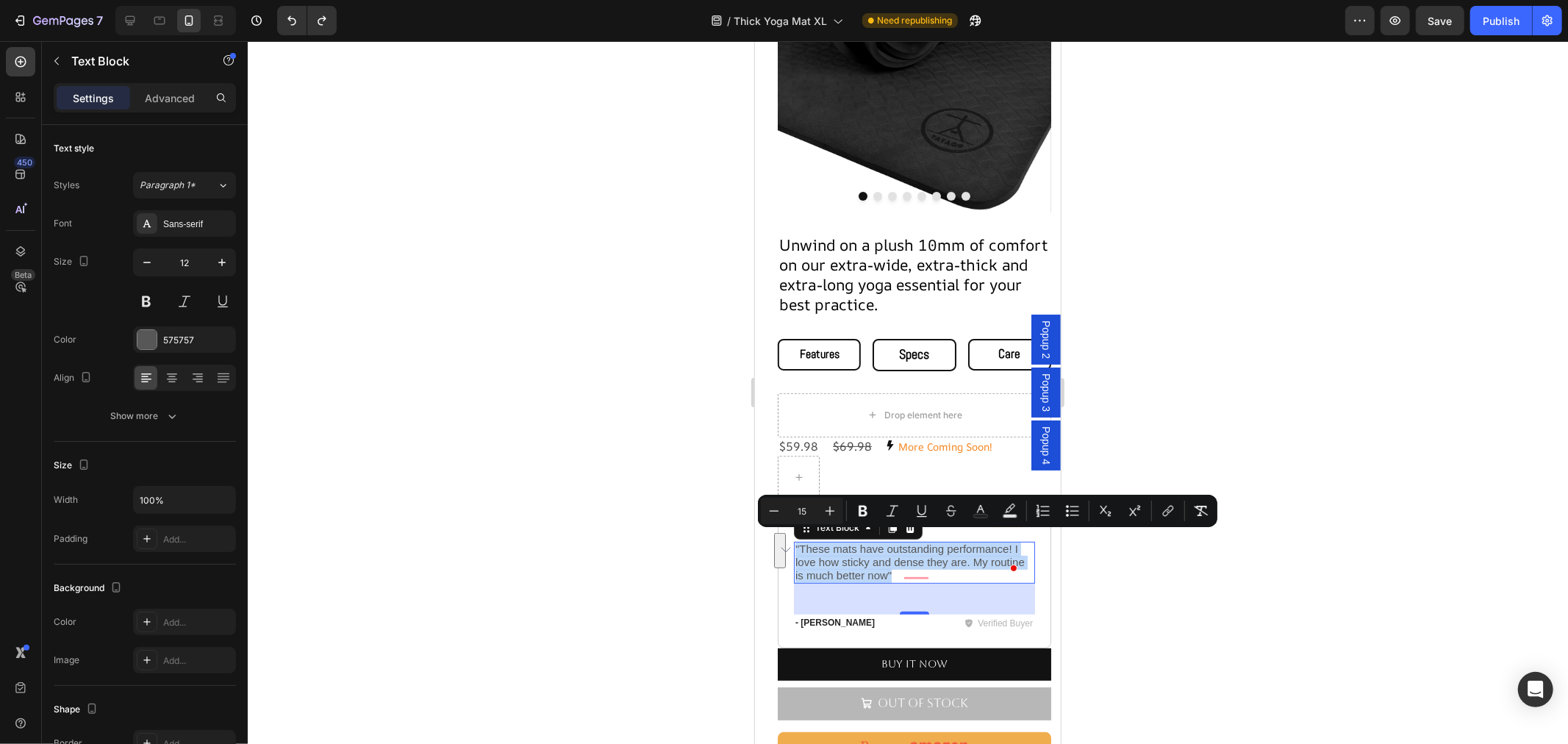
click at [858, 545] on span ""These mats have outstanding performance! I love how sticky and dense they are.…" at bounding box center [909, 561] width 229 height 38
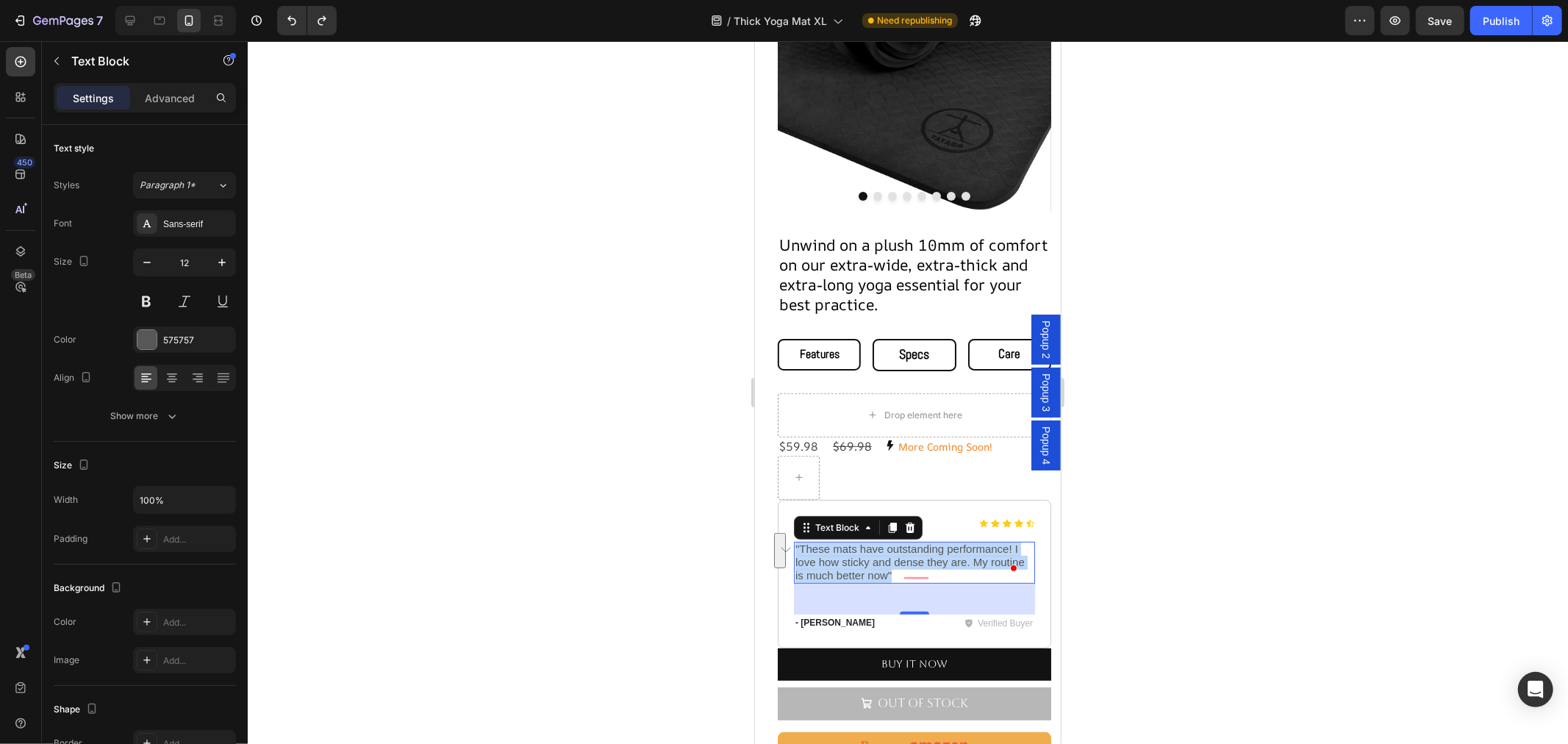
click at [858, 545] on span ""These mats have outstanding performance! I love how sticky and dense they are.…" at bounding box center [909, 561] width 229 height 38
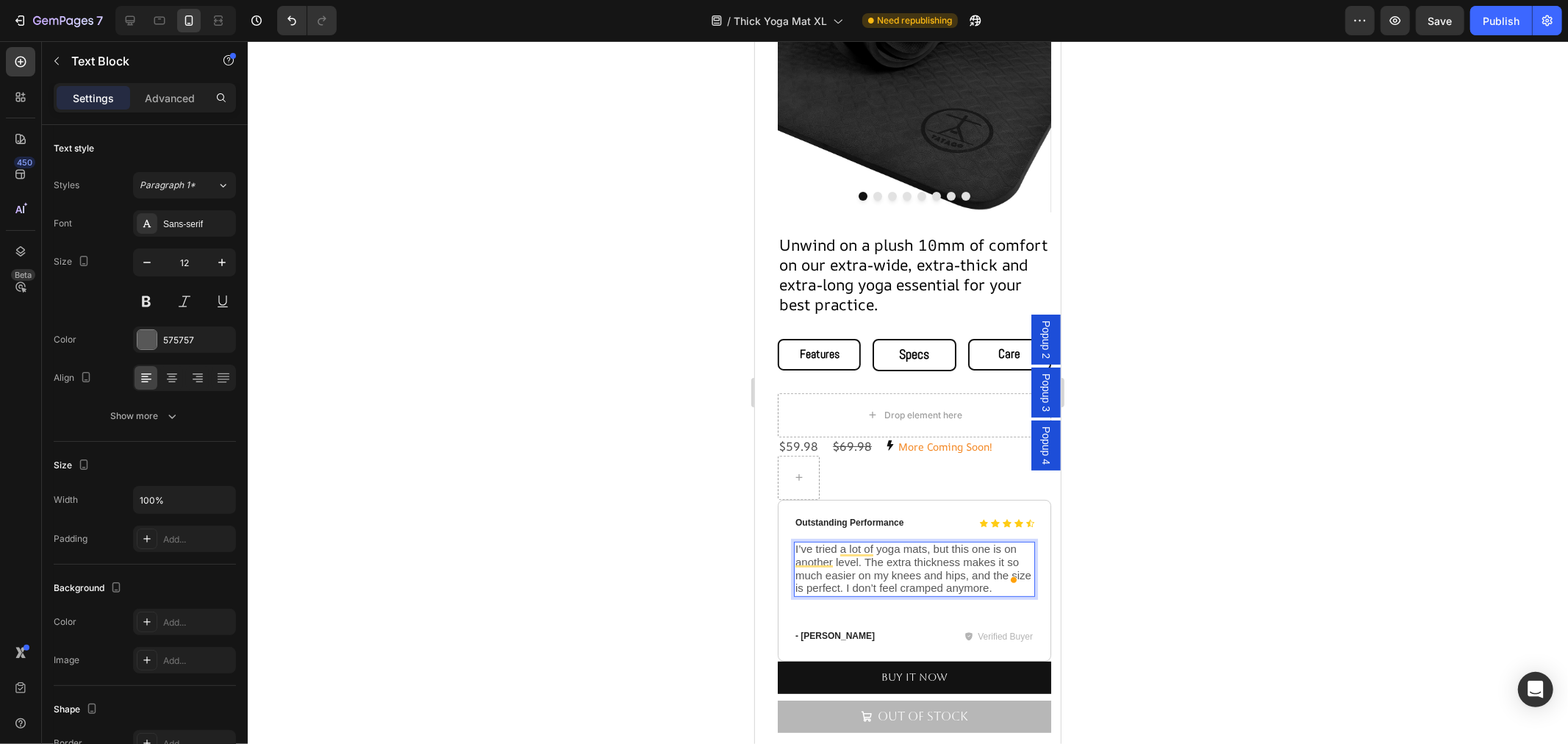
scroll to position [326, 0]
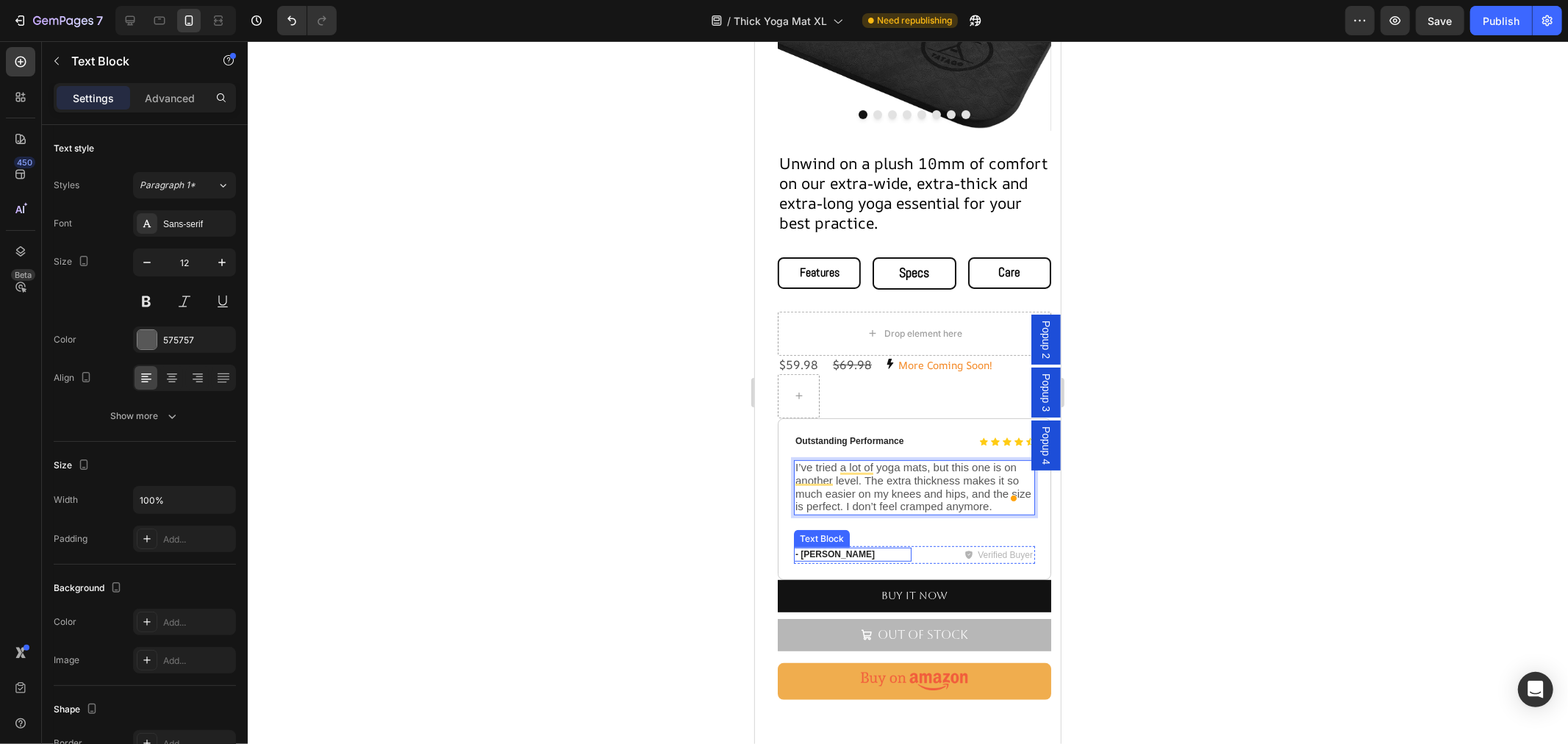
click at [822, 548] on p "- [PERSON_NAME]" at bounding box center [851, 554] width 114 height 12
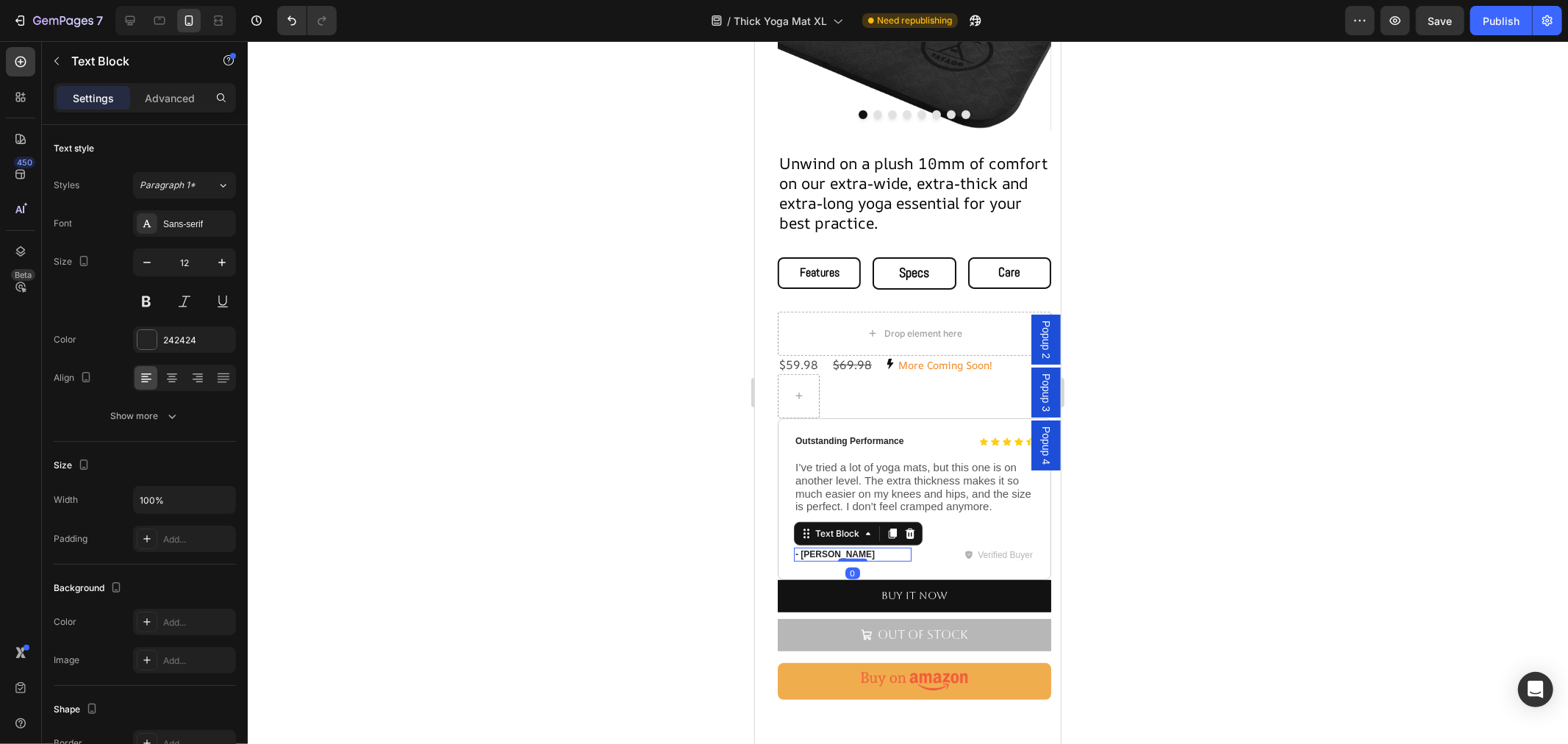
click at [837, 548] on p "- [PERSON_NAME]" at bounding box center [851, 554] width 114 height 12
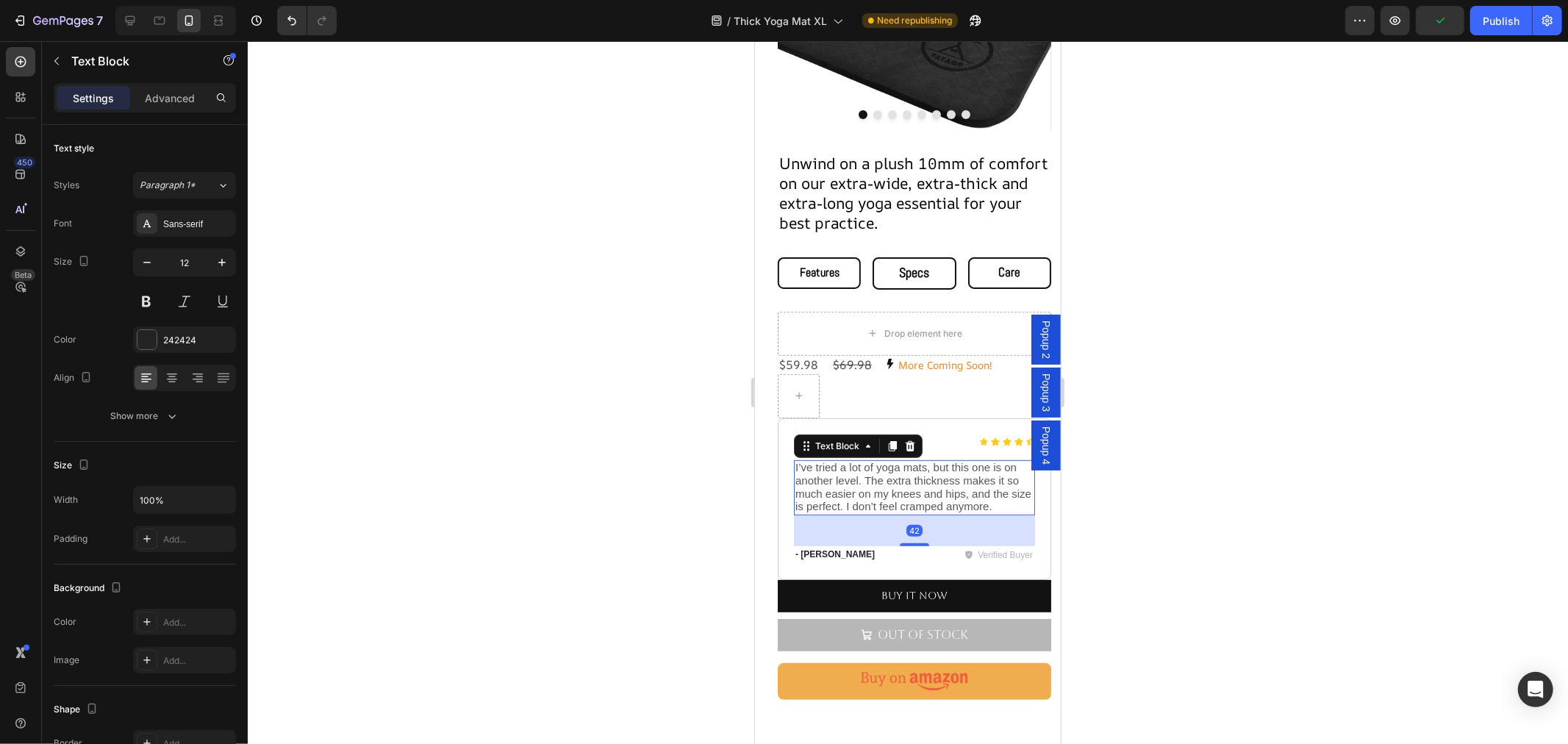
click at [947, 493] on span "I’ve tried a lot of yoga mats, but this one is on another level. The extra thic…" at bounding box center [912, 486] width 236 height 51
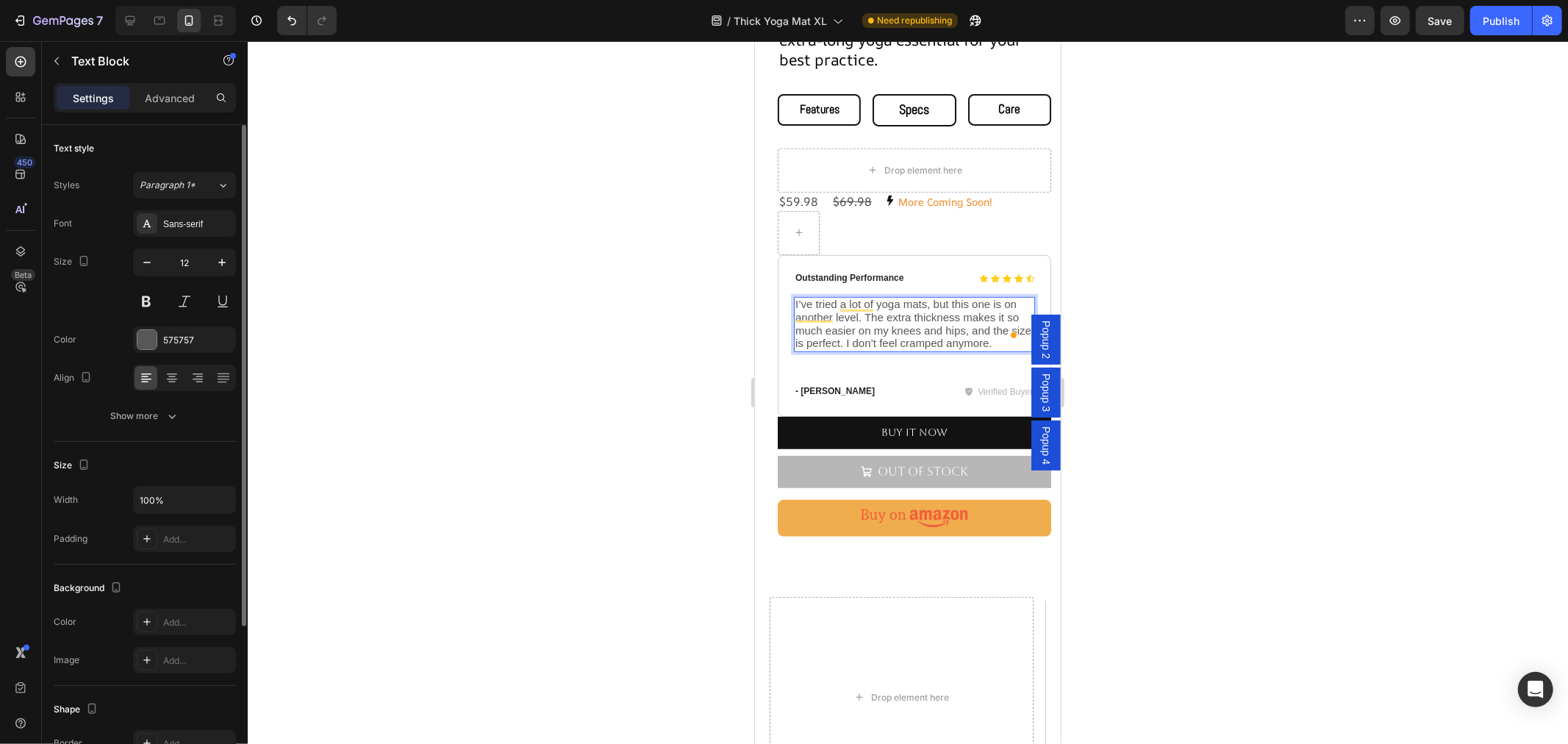
scroll to position [210, 0]
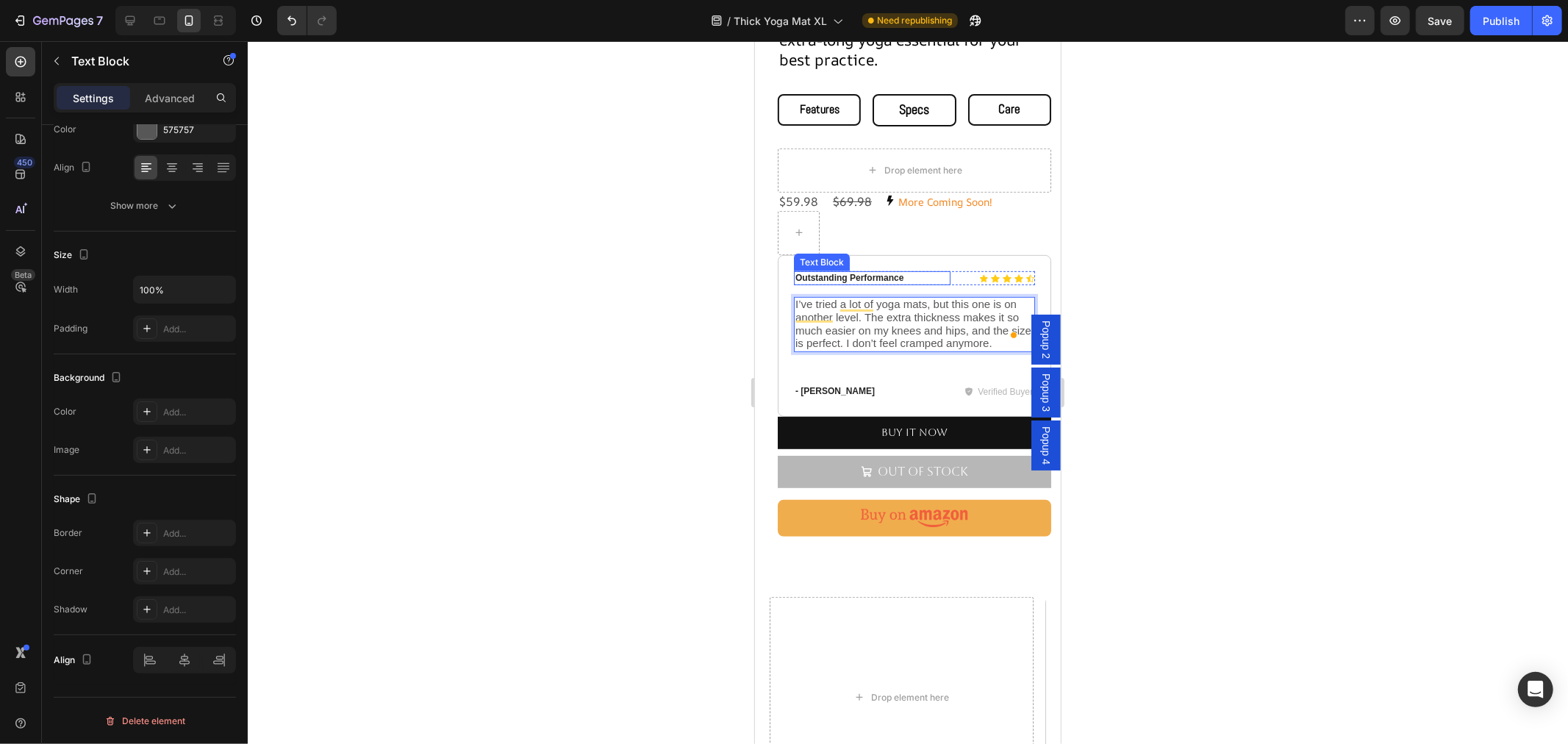
click at [921, 272] on p "Outstanding Performance" at bounding box center [871, 277] width 153 height 12
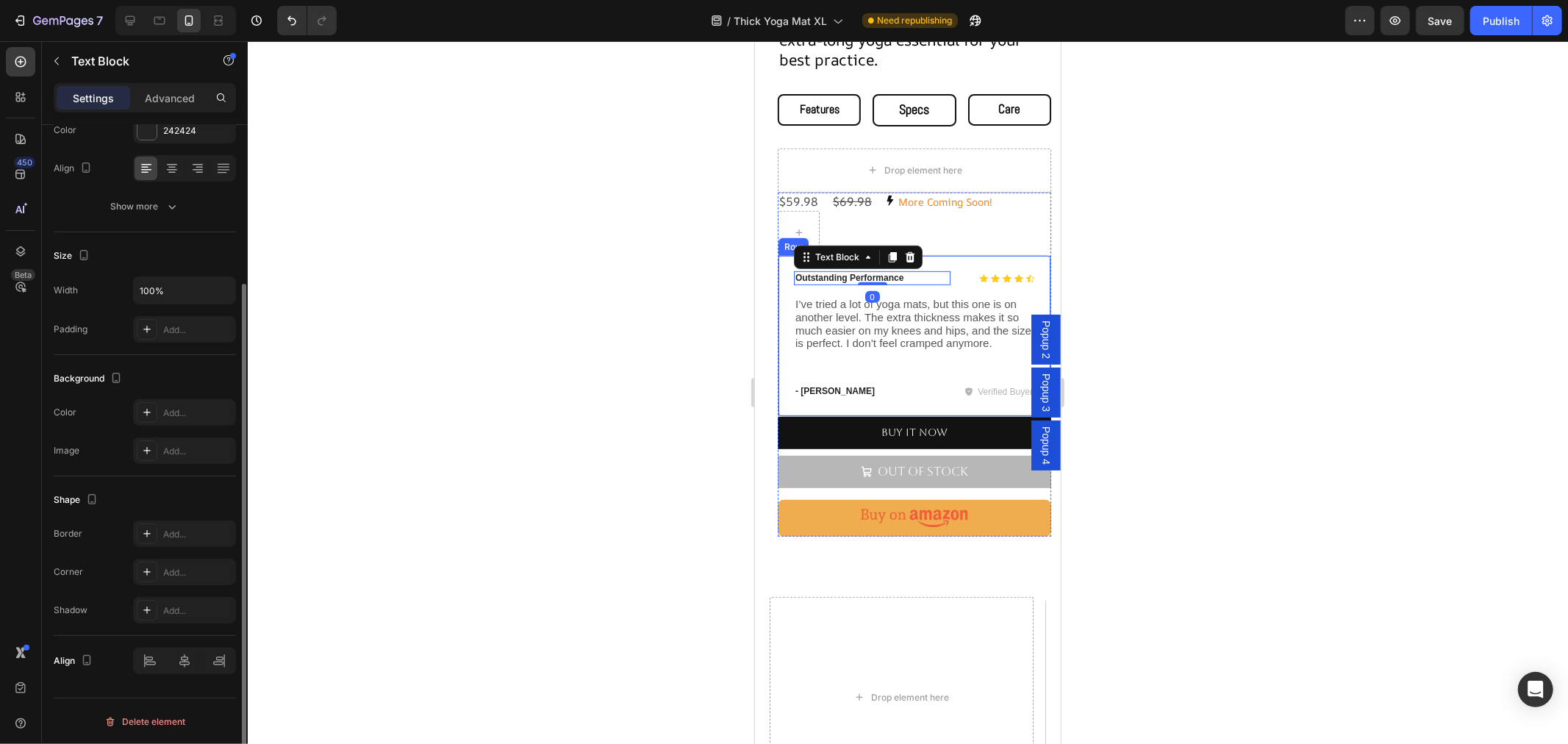
click at [947, 254] on div "Icon Icon Icon Icon Icon Icon List Outstanding Performance Text Block 0 Row I’v…" at bounding box center [913, 335] width 273 height 161
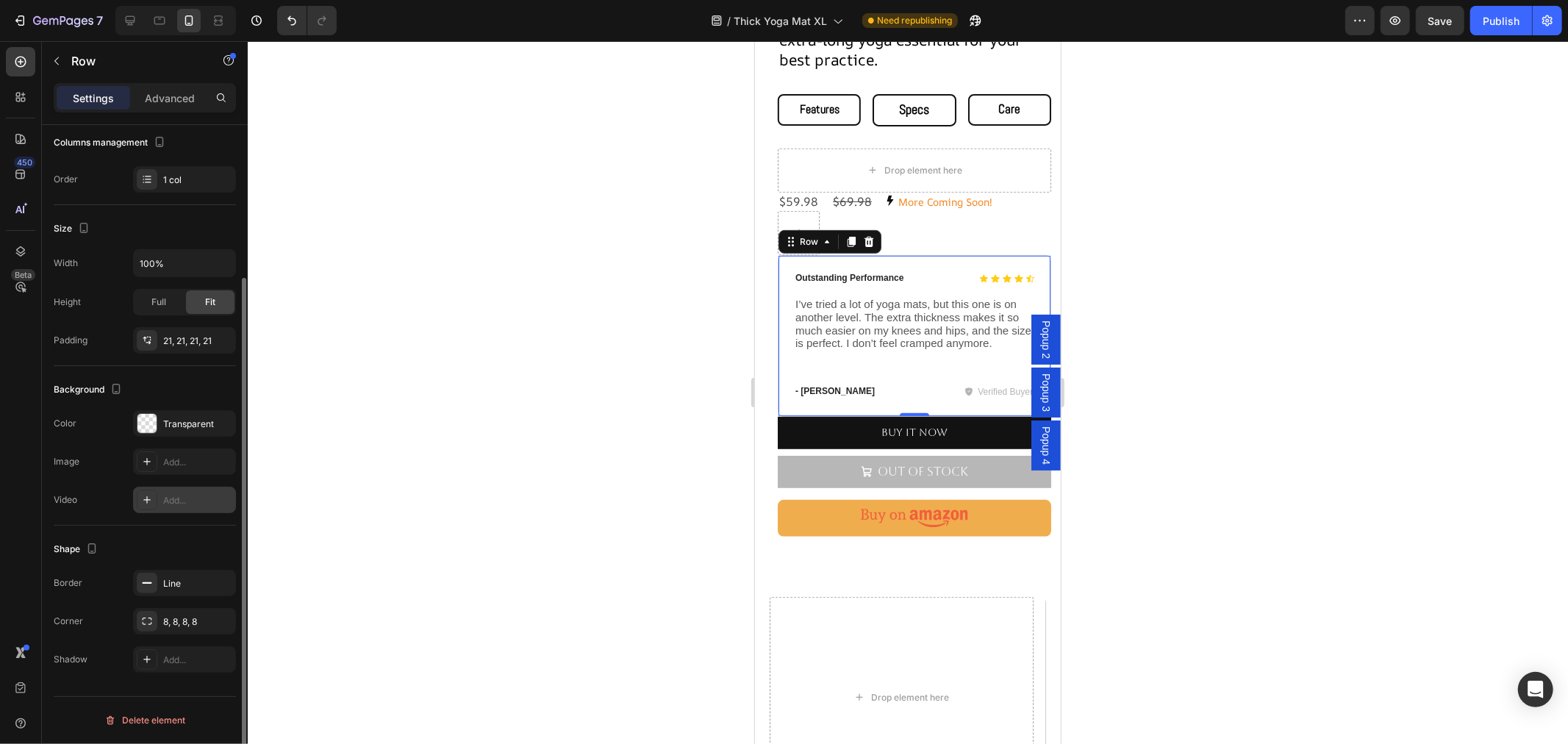
scroll to position [34, 0]
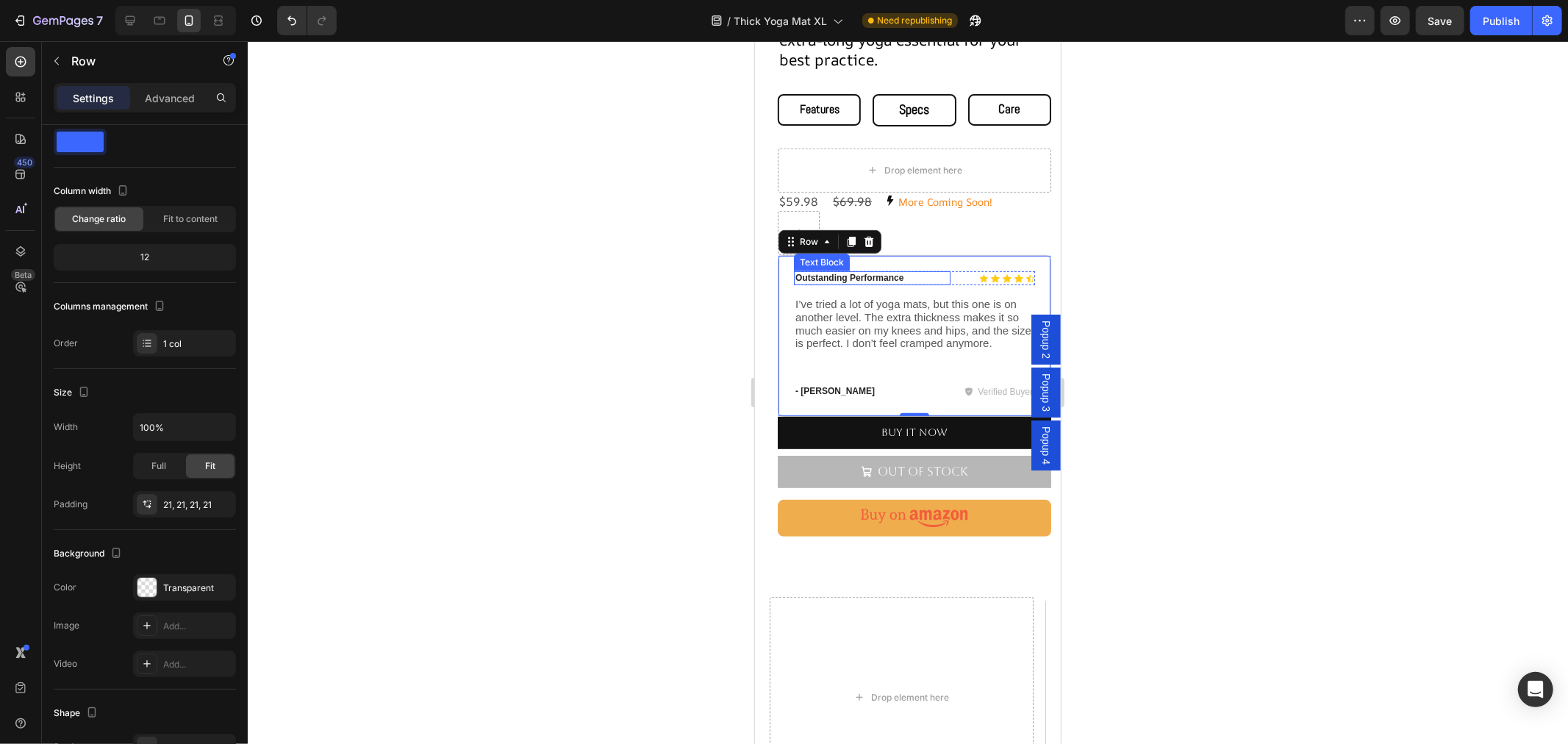
click at [917, 272] on p "Outstanding Performance" at bounding box center [871, 277] width 153 height 12
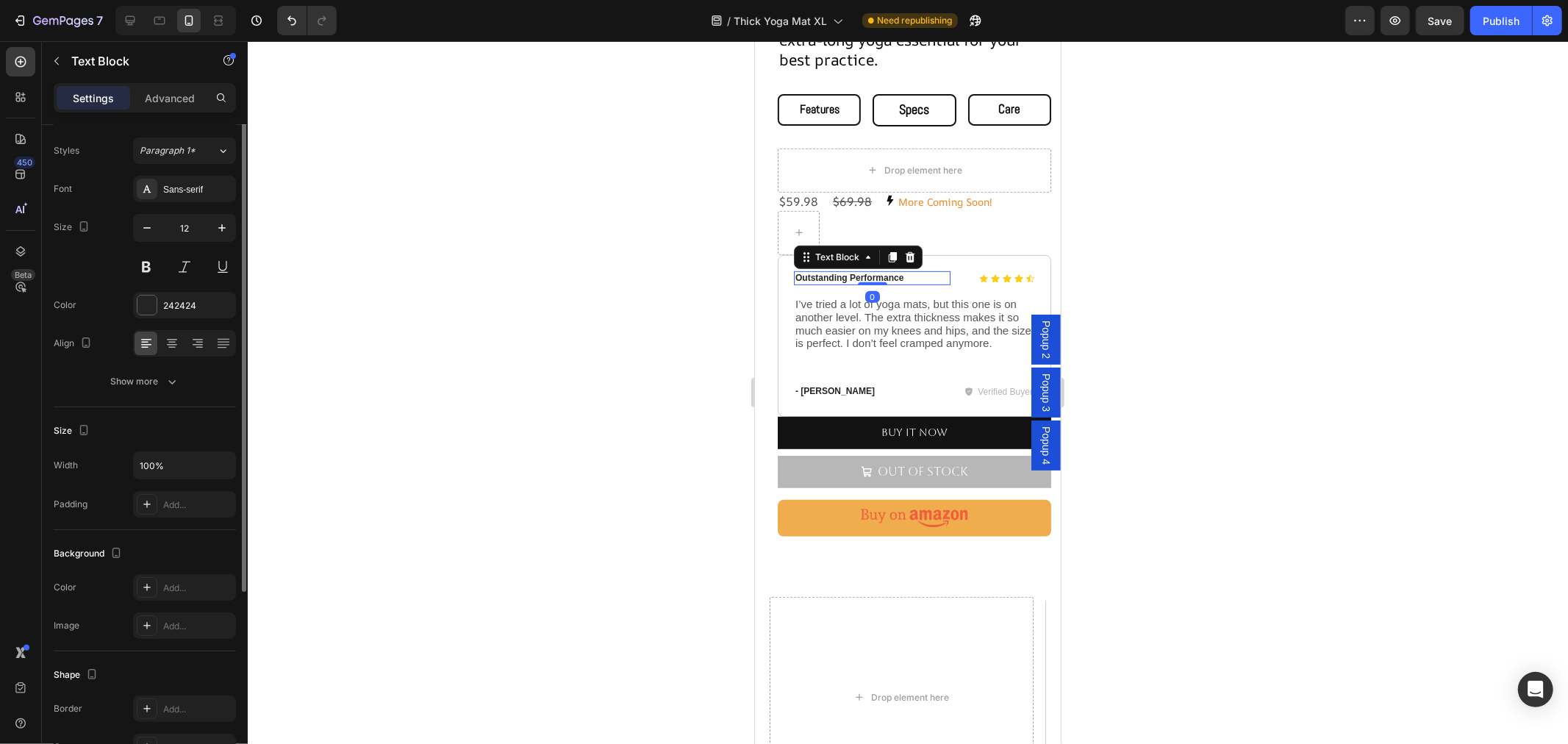
scroll to position [0, 0]
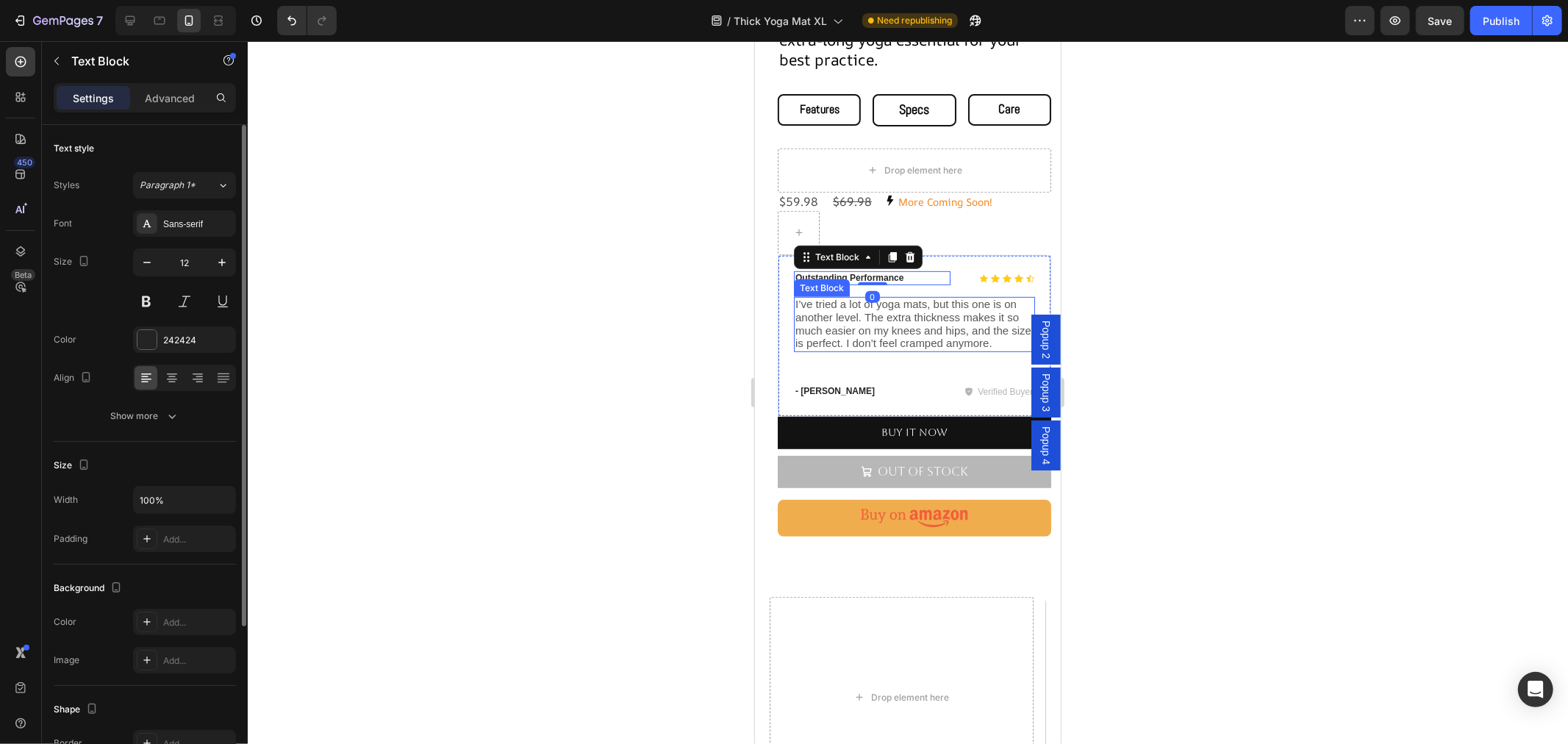
click at [892, 328] on span "I’ve tried a lot of yoga mats, but this one is on another level. The extra thic…" at bounding box center [912, 323] width 236 height 51
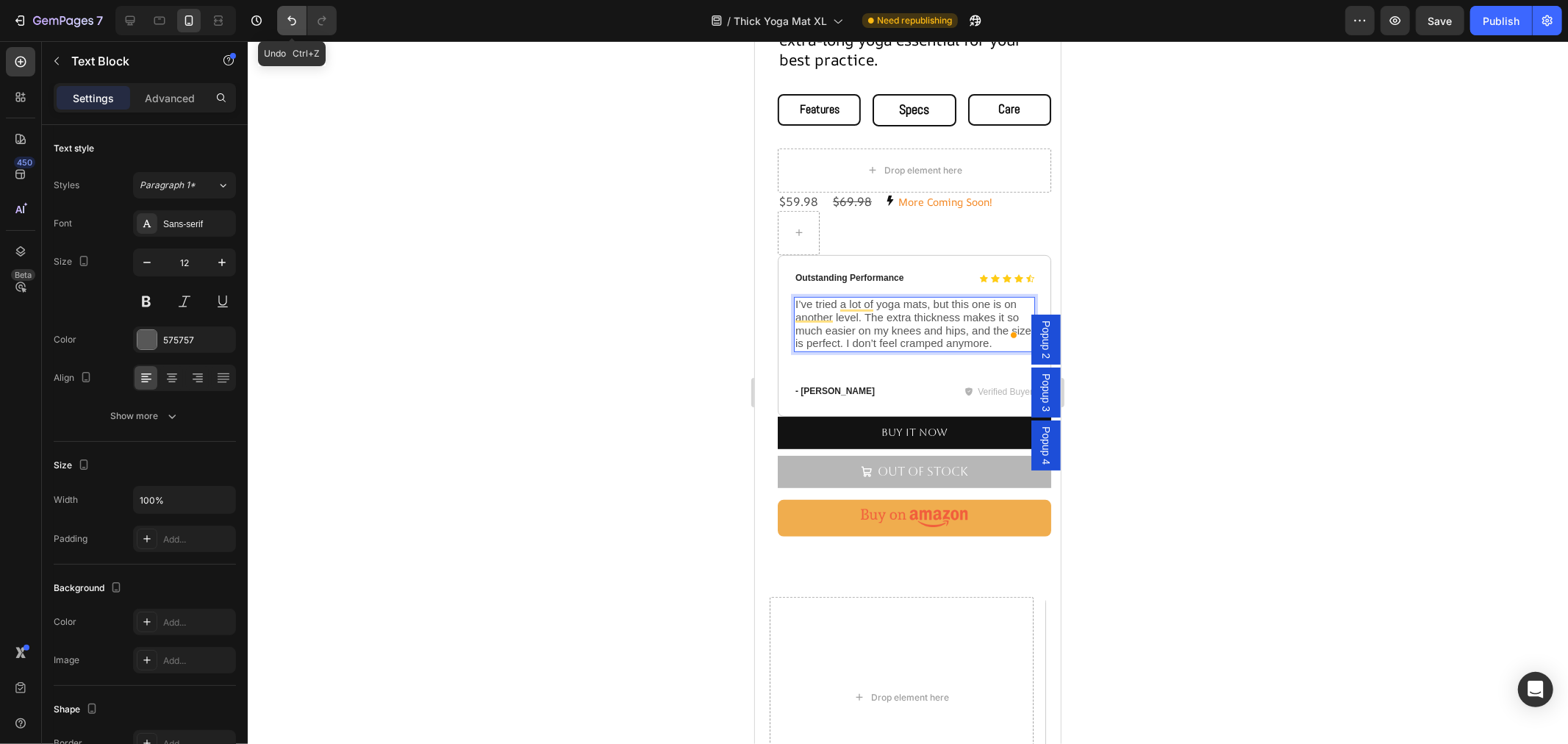
click at [289, 16] on icon "Undo/Redo" at bounding box center [292, 21] width 14 height 14
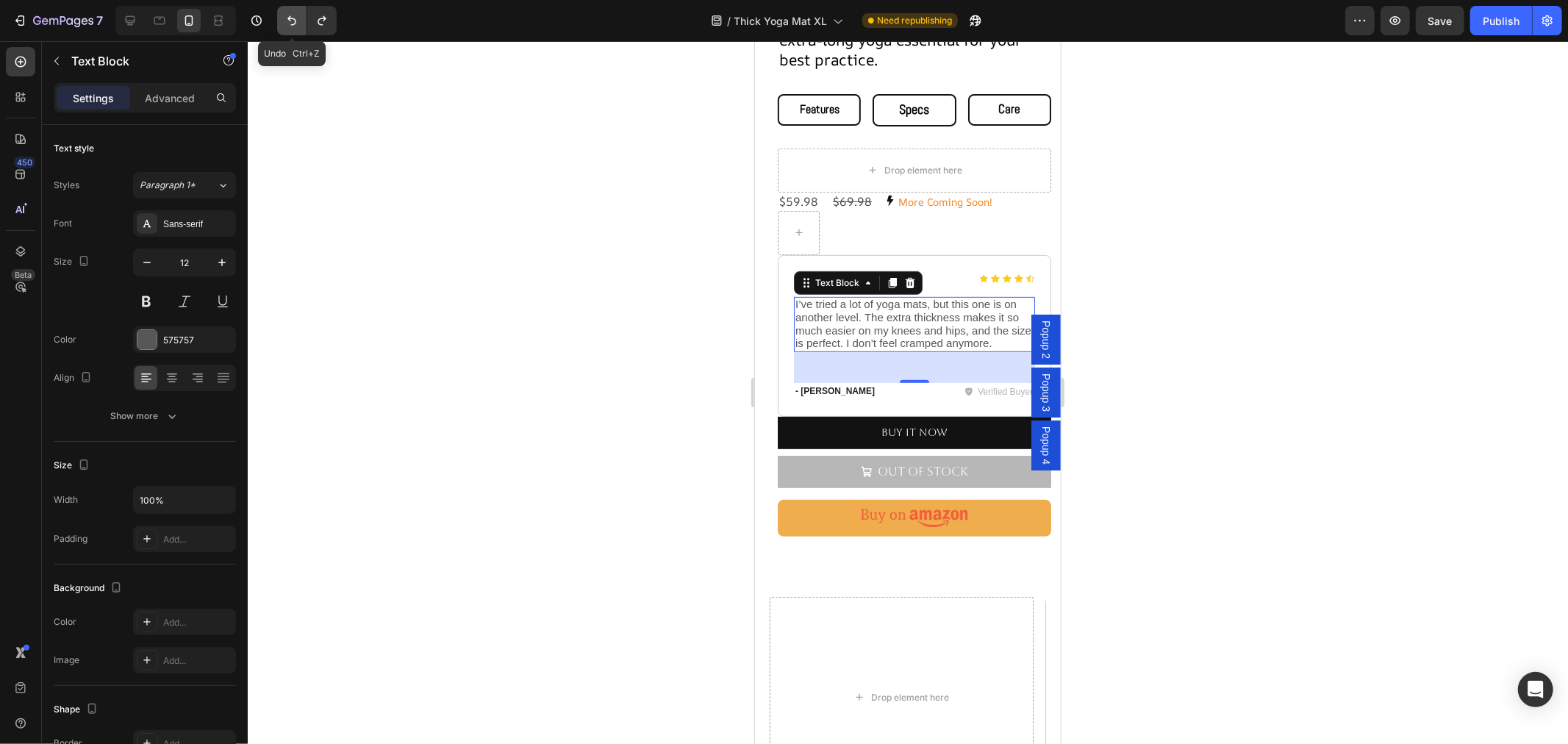
click at [289, 16] on icon "Undo/Redo" at bounding box center [292, 21] width 14 height 14
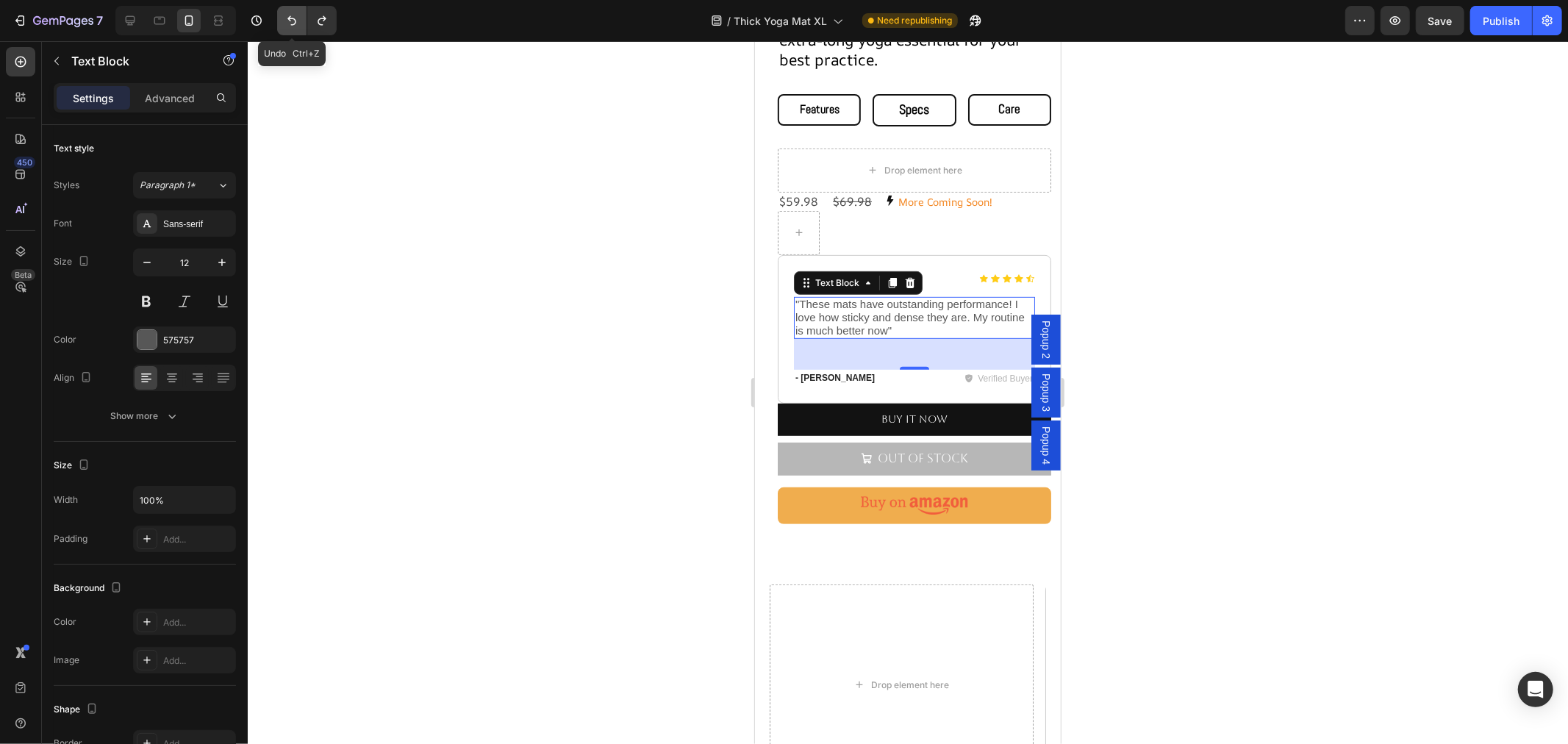
click at [289, 17] on icon "Undo/Redo" at bounding box center [292, 21] width 9 height 10
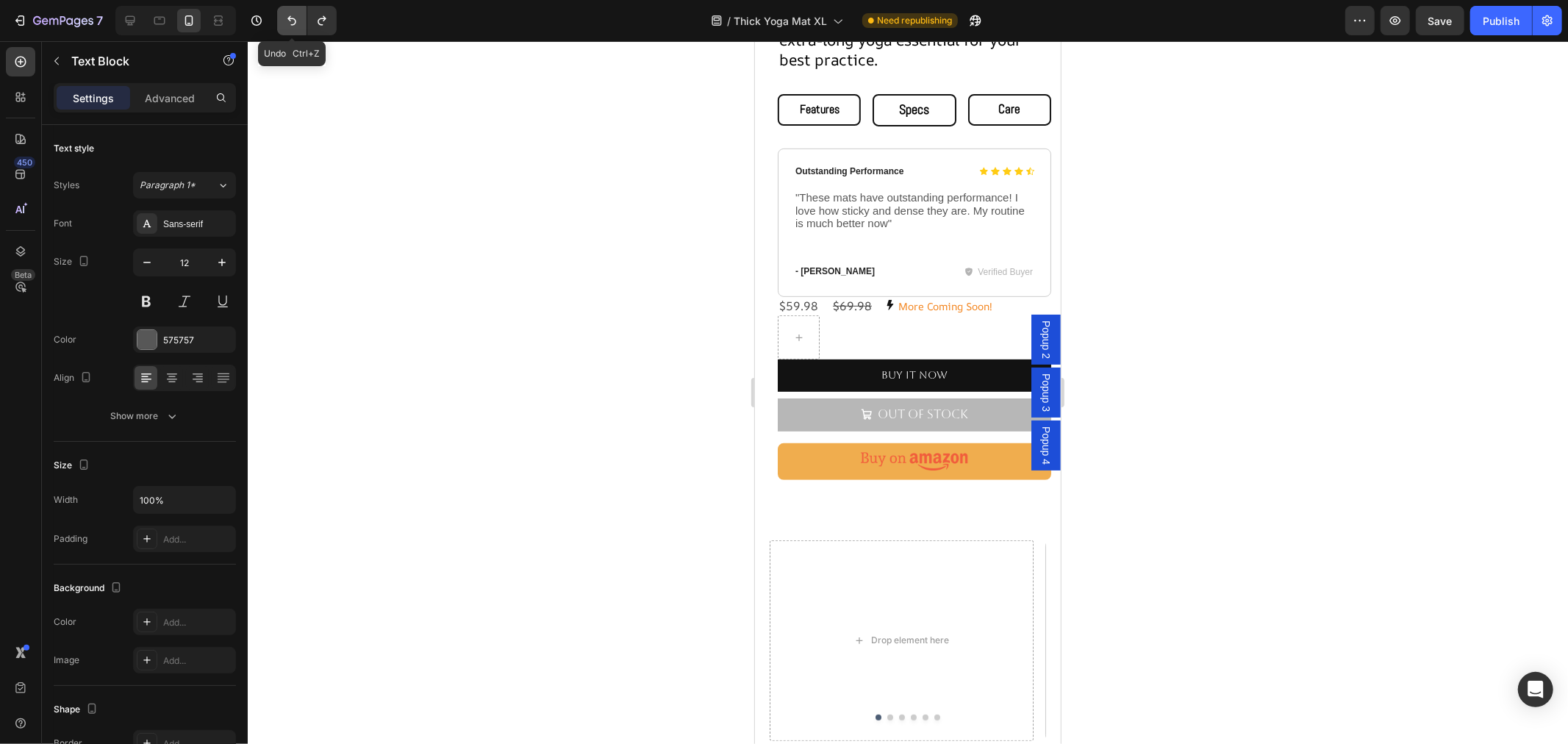
click at [289, 17] on icon "Undo/Redo" at bounding box center [292, 21] width 9 height 10
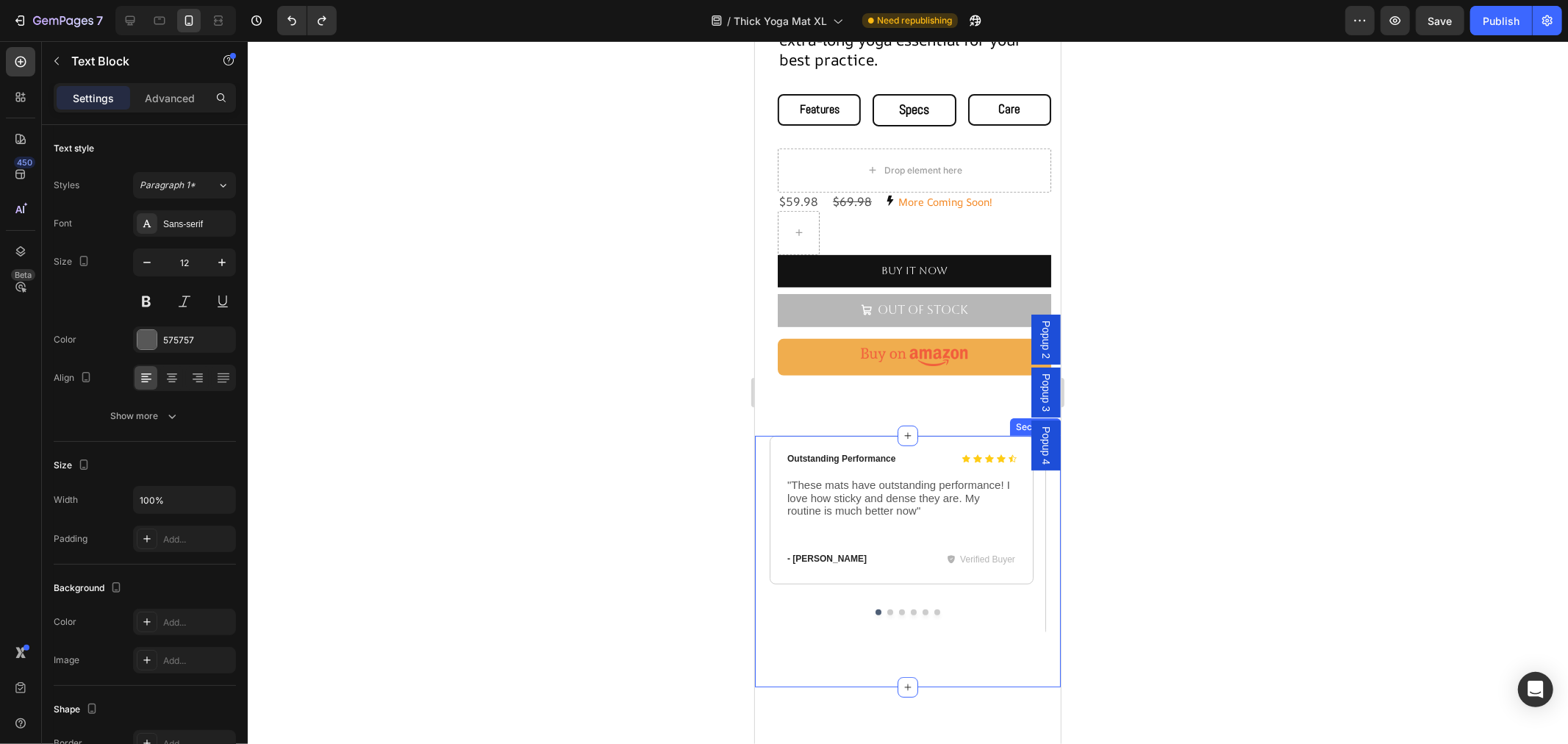
click at [940, 630] on div "Icon Icon Icon Icon Icon Icon List Outstanding Performance Text Block Row "Thes…" at bounding box center [907, 560] width 306 height 252
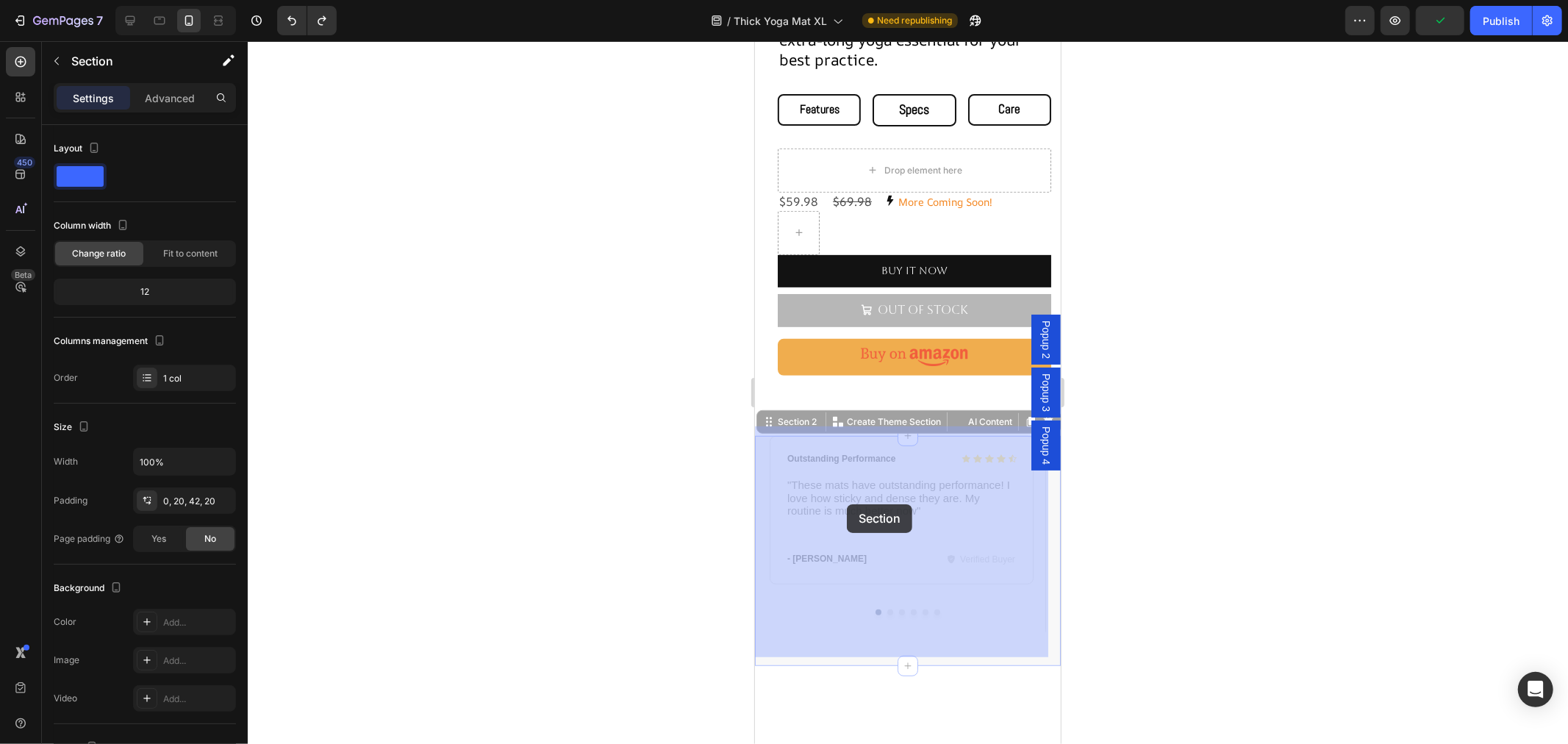
drag, startPoint x: 769, startPoint y: 415, endPoint x: 846, endPoint y: 523, distance: 132.6
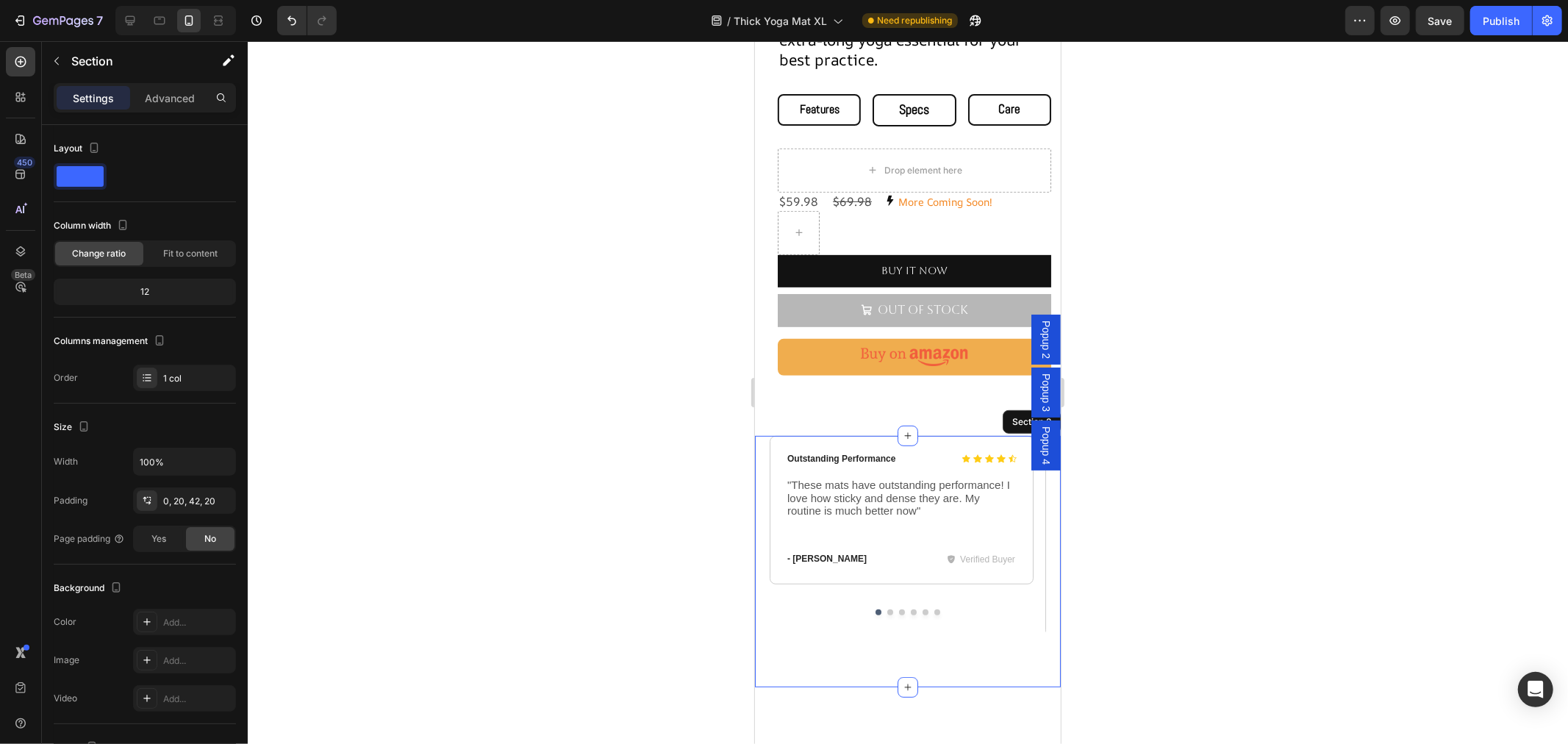
click at [944, 635] on div "Icon Icon Icon Icon Icon Icon List Outstanding Performance Text Block Row "Thes…" at bounding box center [907, 560] width 306 height 252
click at [82, 61] on p "Section" at bounding box center [131, 61] width 121 height 18
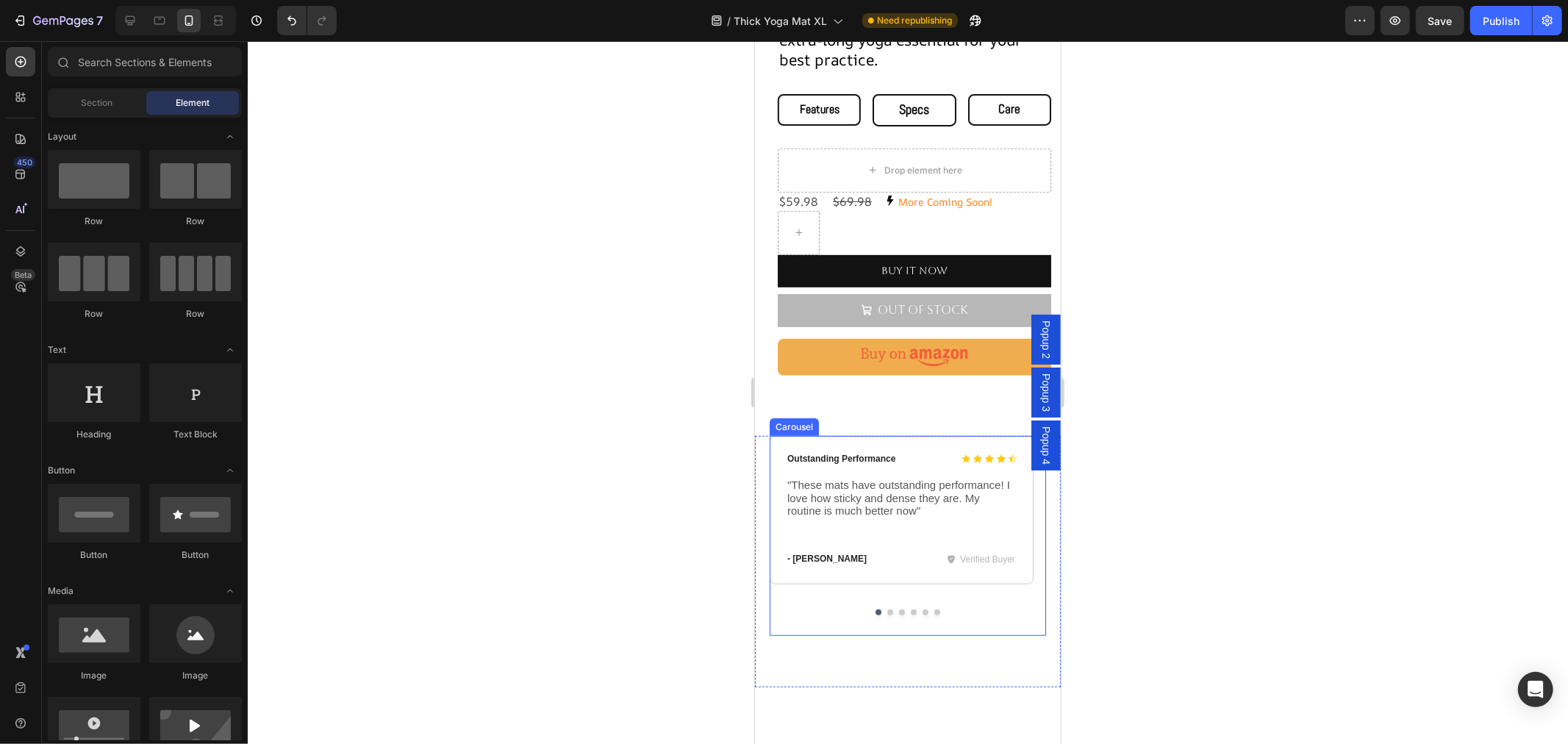
click at [974, 596] on div "Icon Icon Icon Icon Icon Icon List Outstanding Performance Text Block Row "Thes…" at bounding box center [901, 535] width 264 height 201
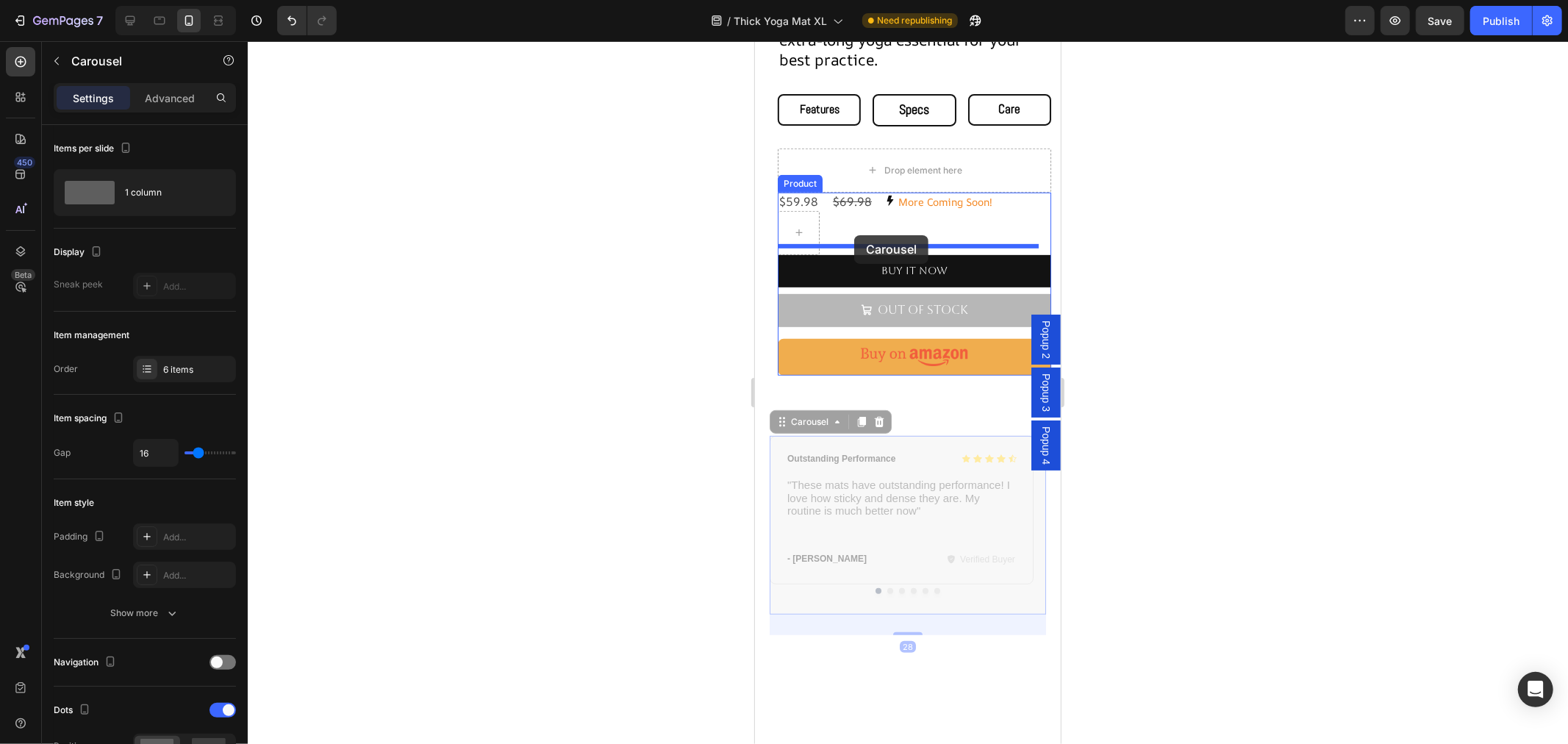
drag, startPoint x: 782, startPoint y: 414, endPoint x: 854, endPoint y: 234, distance: 193.9
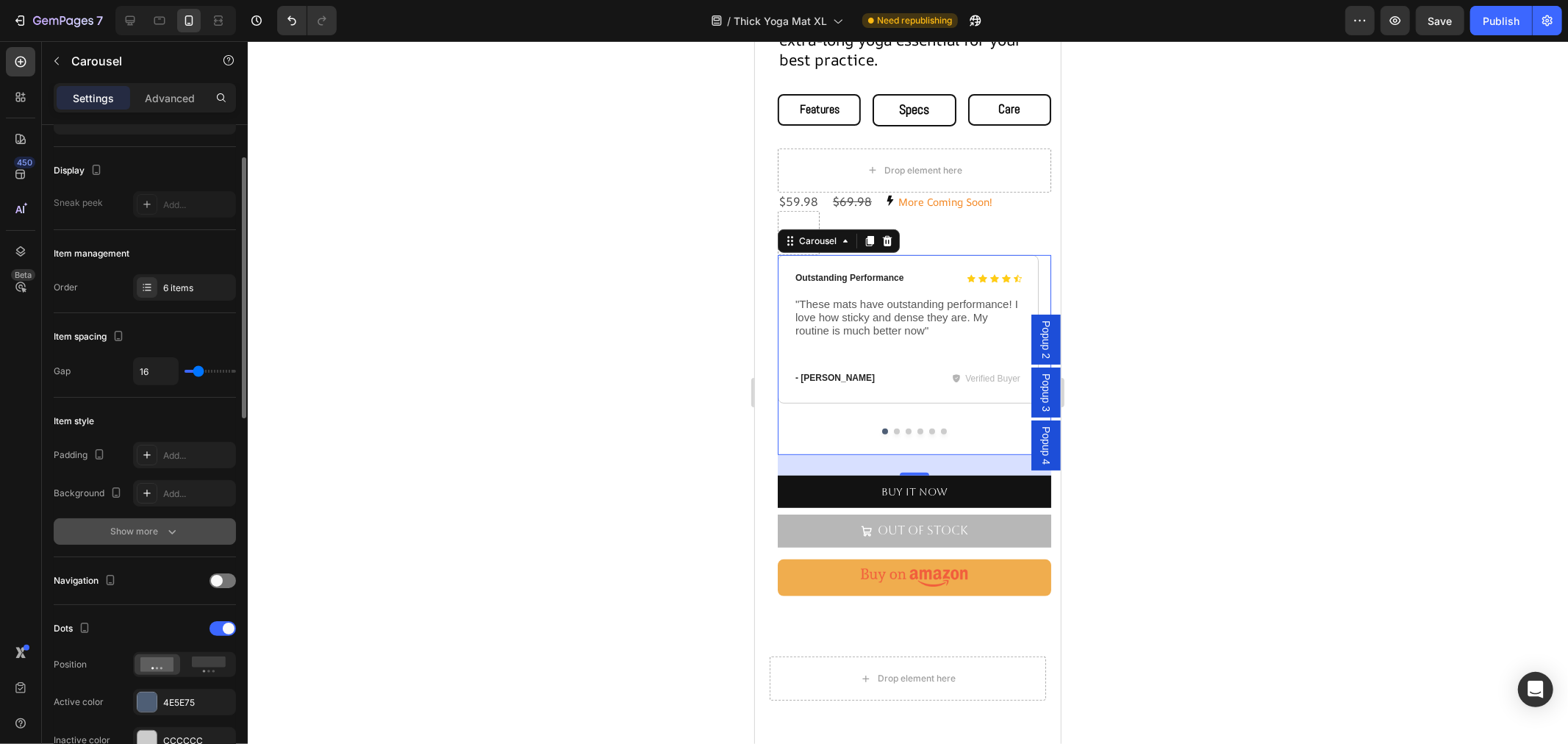
scroll to position [245, 0]
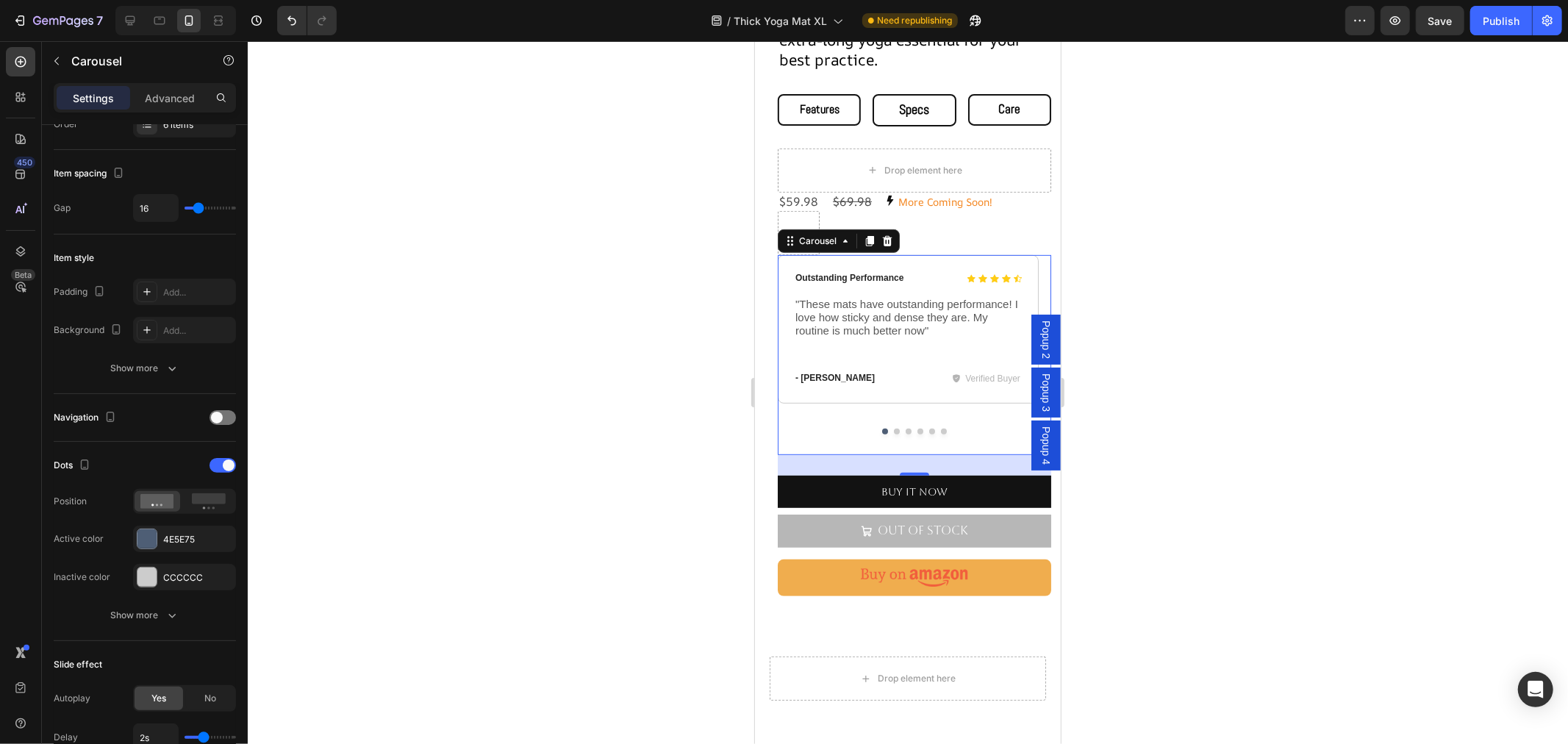
click at [920, 396] on div "Icon Icon Icon Icon Icon Icon List Outstanding Performance Text Block Row "Thes…" at bounding box center [907, 354] width 261 height 201
click at [885, 304] on span ""These mats have outstanding performance! I love how sticky and dense they are.…" at bounding box center [905, 316] width 223 height 38
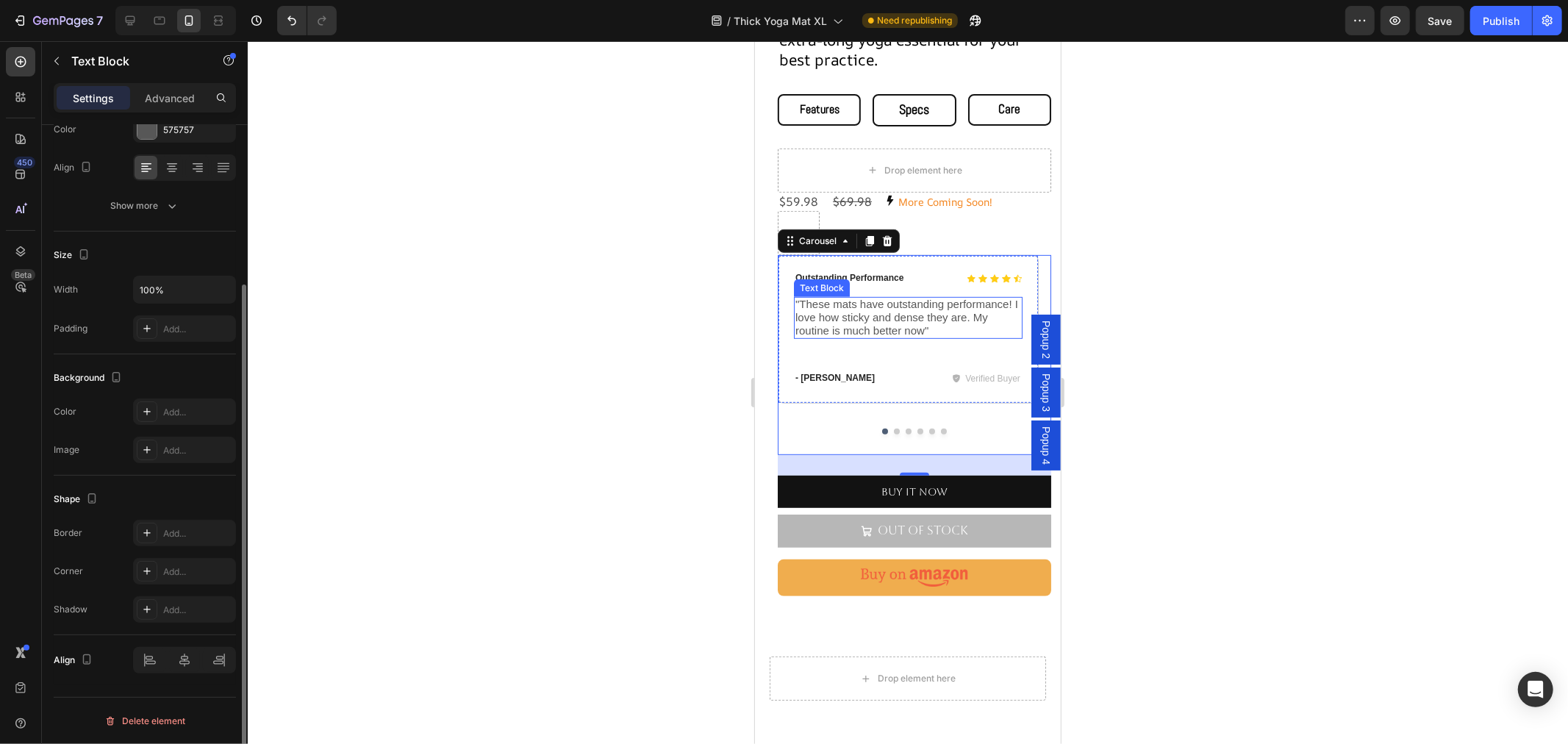
scroll to position [0, 0]
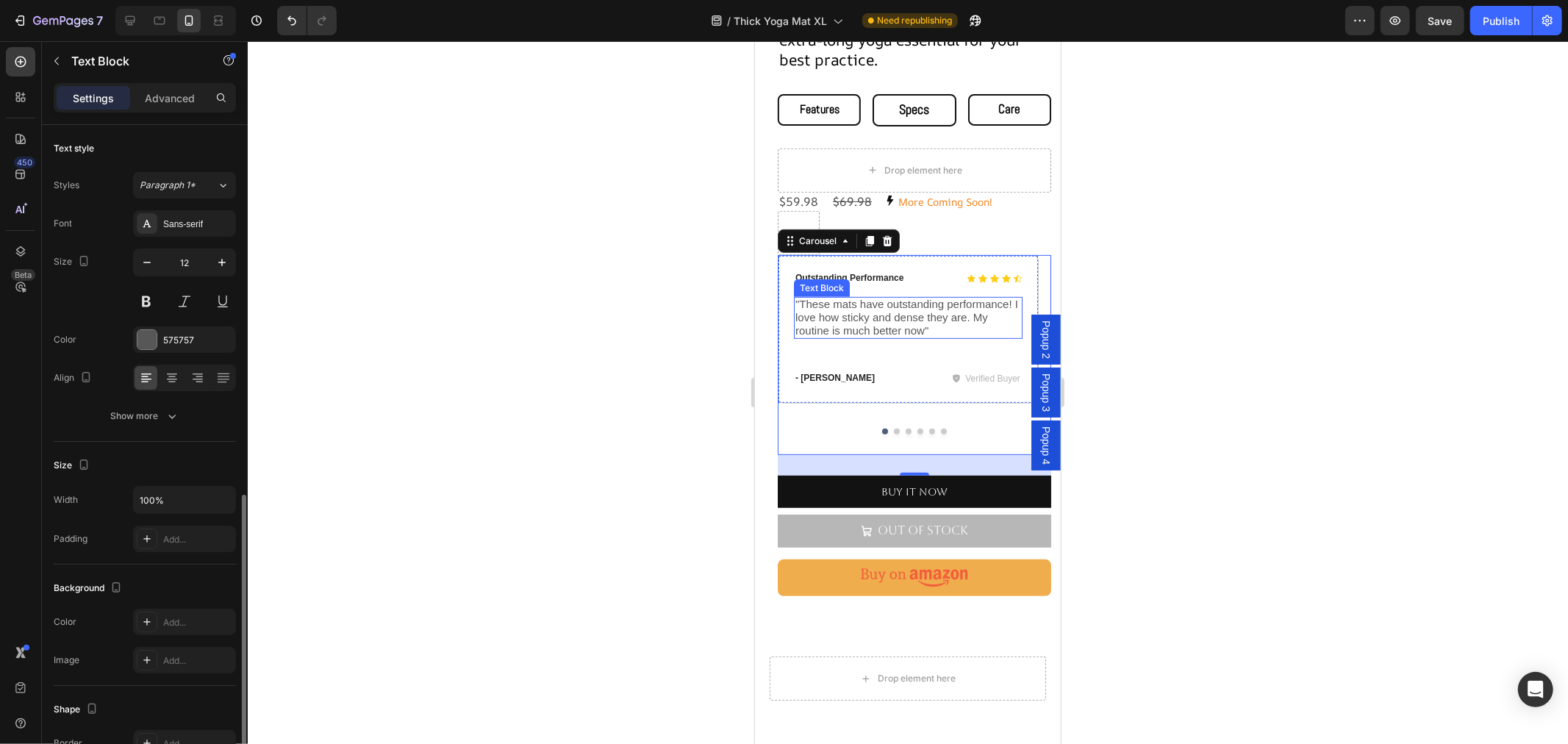
click at [885, 304] on span ""These mats have outstanding performance! I love how sticky and dense they are.…" at bounding box center [905, 316] width 223 height 38
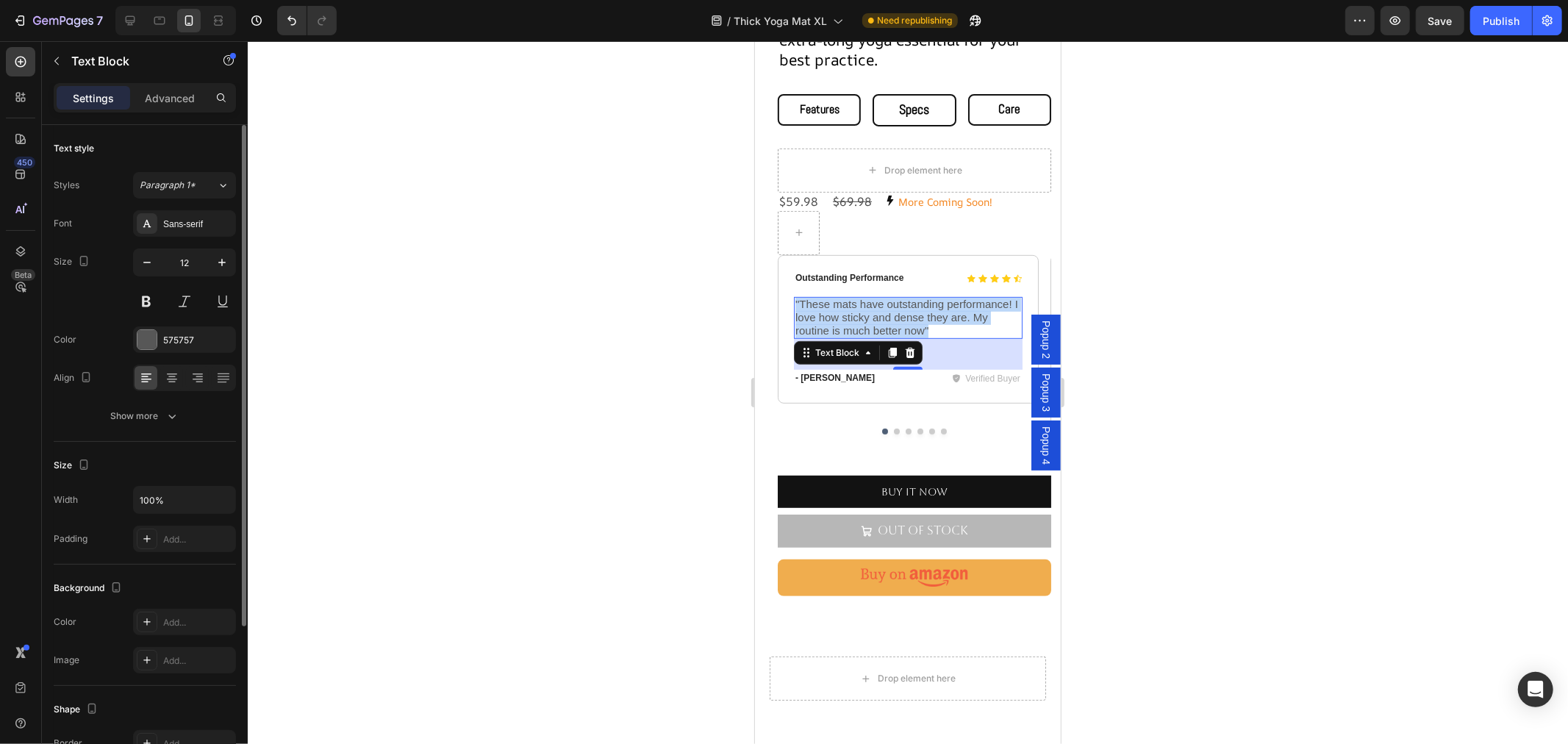
click at [885, 304] on span ""These mats have outstanding performance! I love how sticky and dense they are.…" at bounding box center [905, 316] width 223 height 38
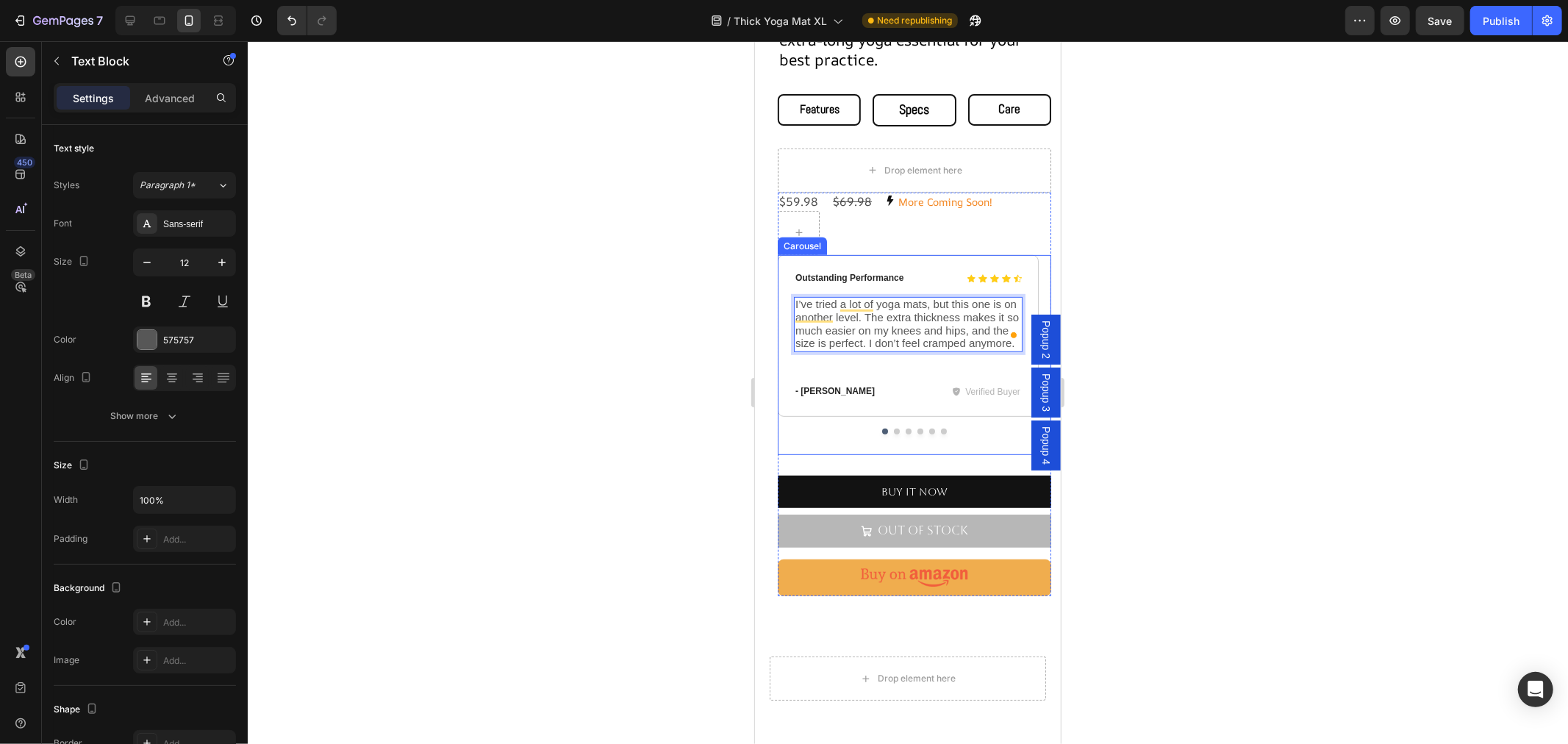
click at [893, 428] on button "Dot" at bounding box center [895, 430] width 6 height 6
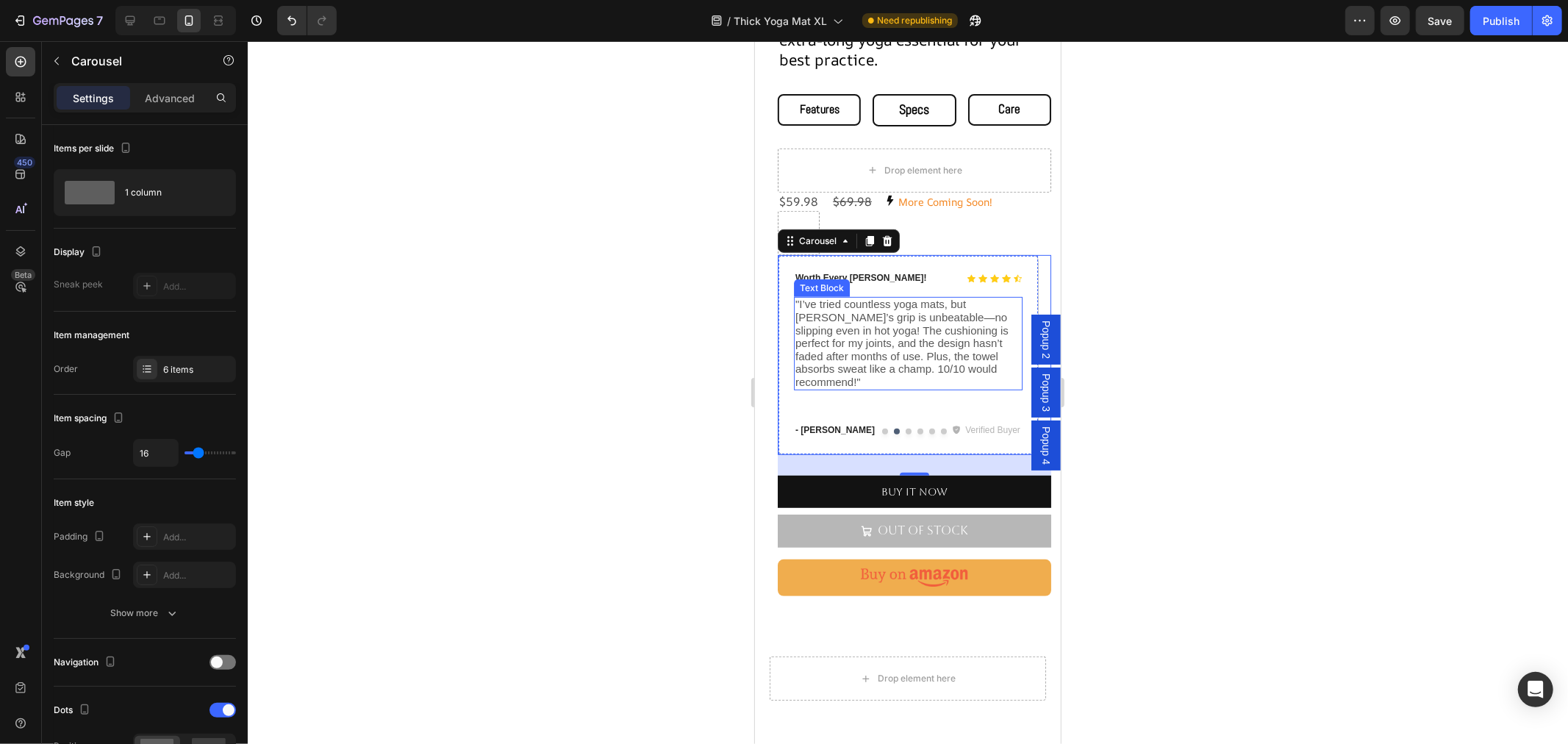
click at [855, 326] on span ""I’ve tried countless yoga mats, but [PERSON_NAME]’s grip is unbeatable—no slip…" at bounding box center [901, 342] width 213 height 90
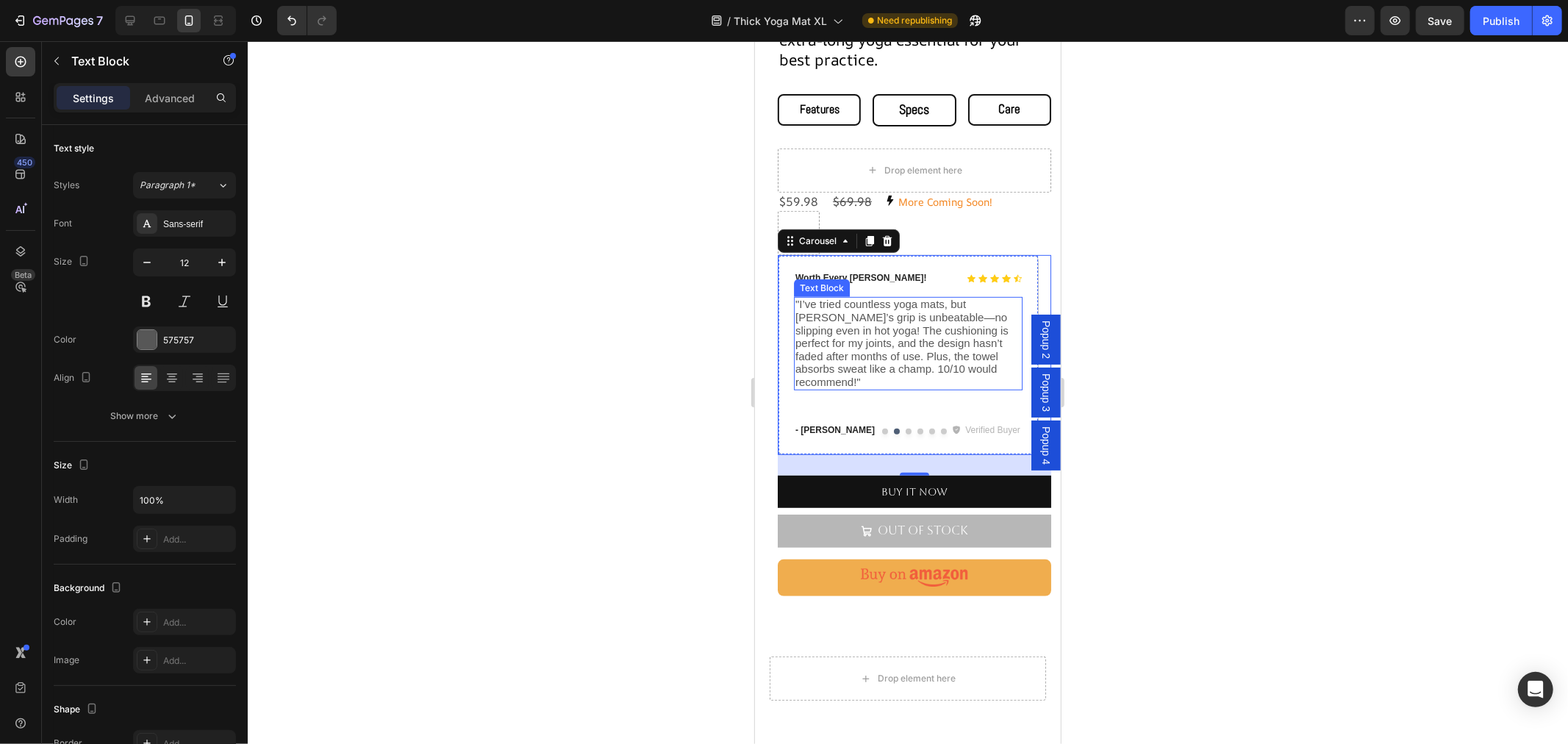
click at [855, 326] on span ""I’ve tried countless yoga mats, but [PERSON_NAME]’s grip is unbeatable—no slip…" at bounding box center [901, 342] width 213 height 90
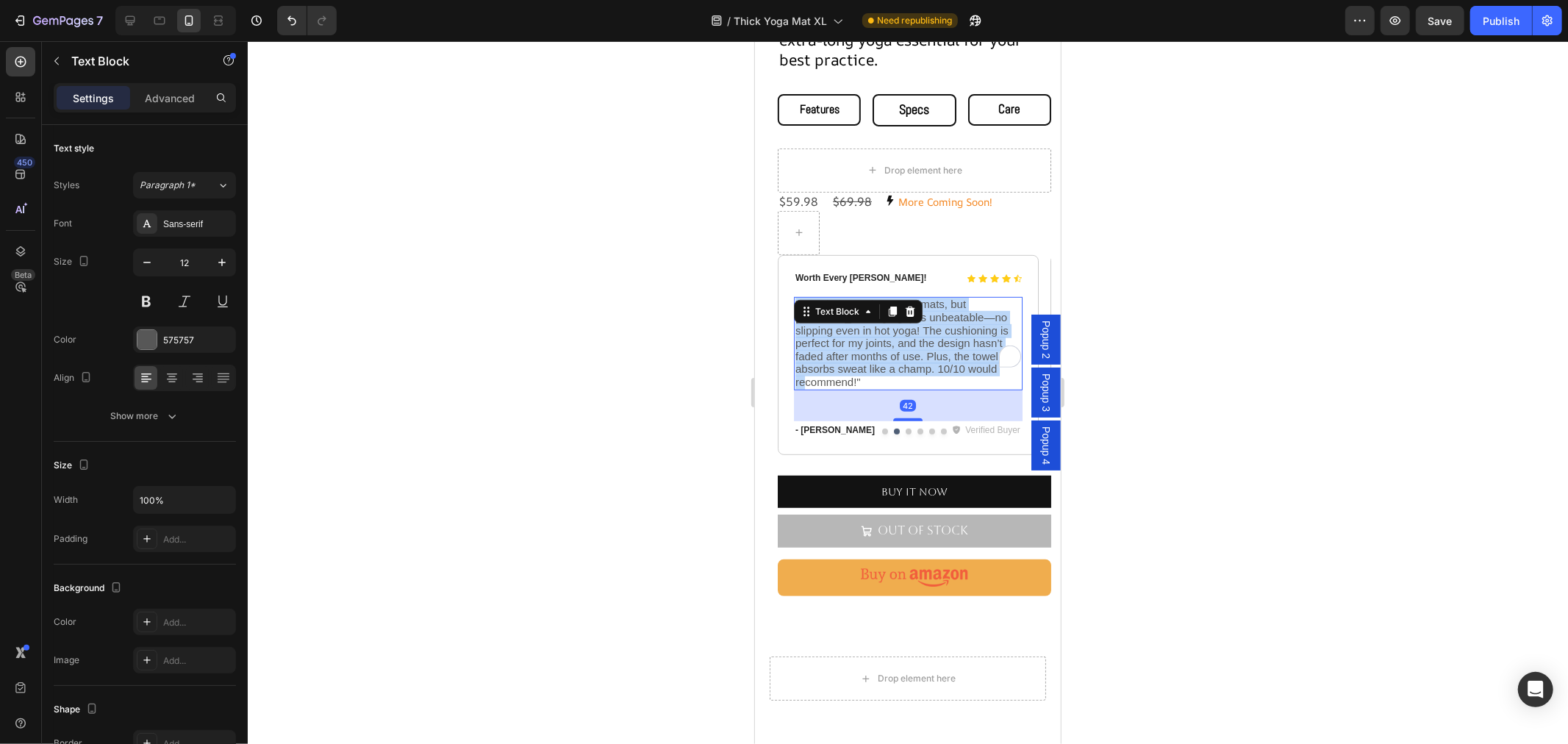
click at [855, 326] on span ""I’ve tried countless yoga mats, but [PERSON_NAME]’s grip is unbeatable—no slip…" at bounding box center [901, 342] width 213 height 90
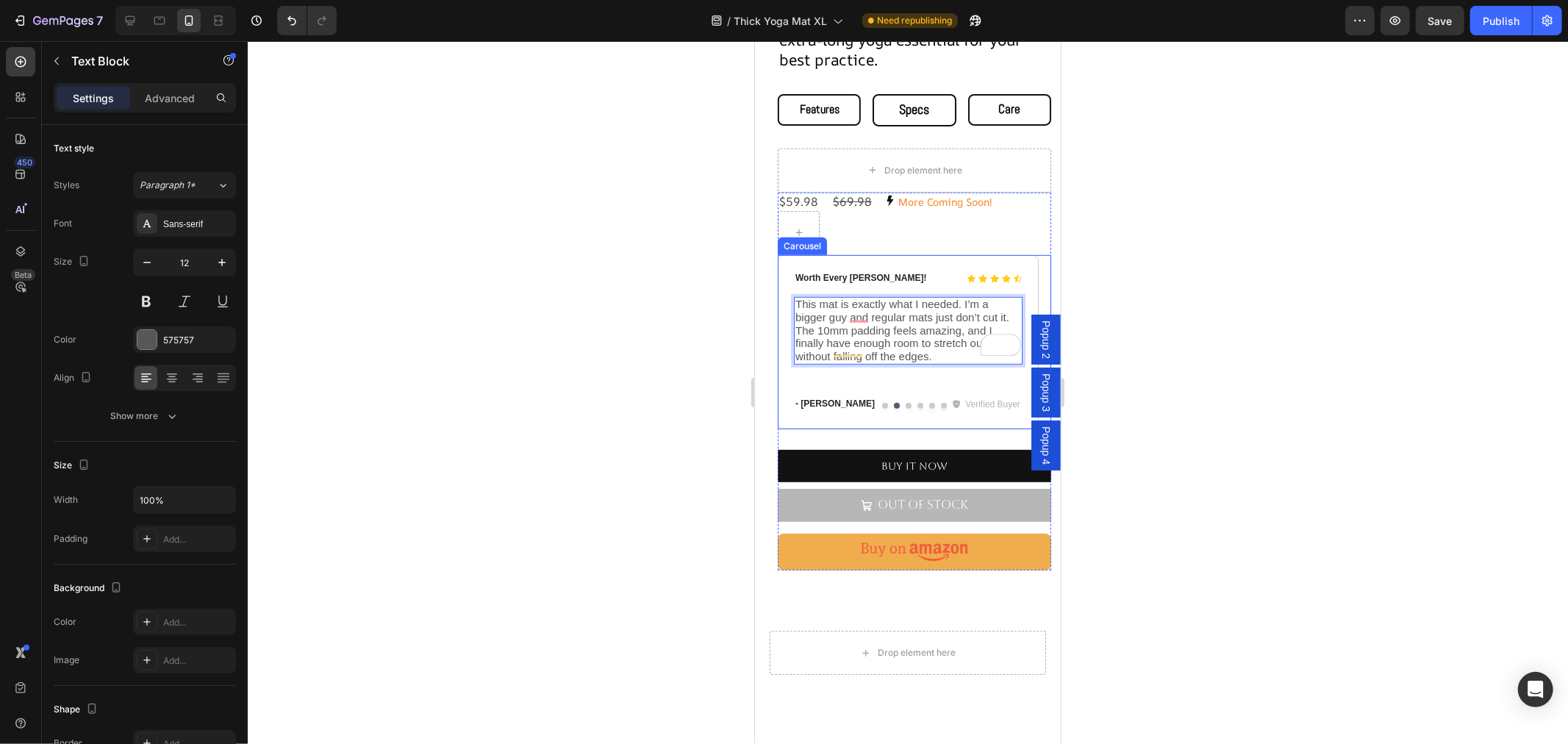
click at [905, 402] on button "Dot" at bounding box center [907, 404] width 6 height 6
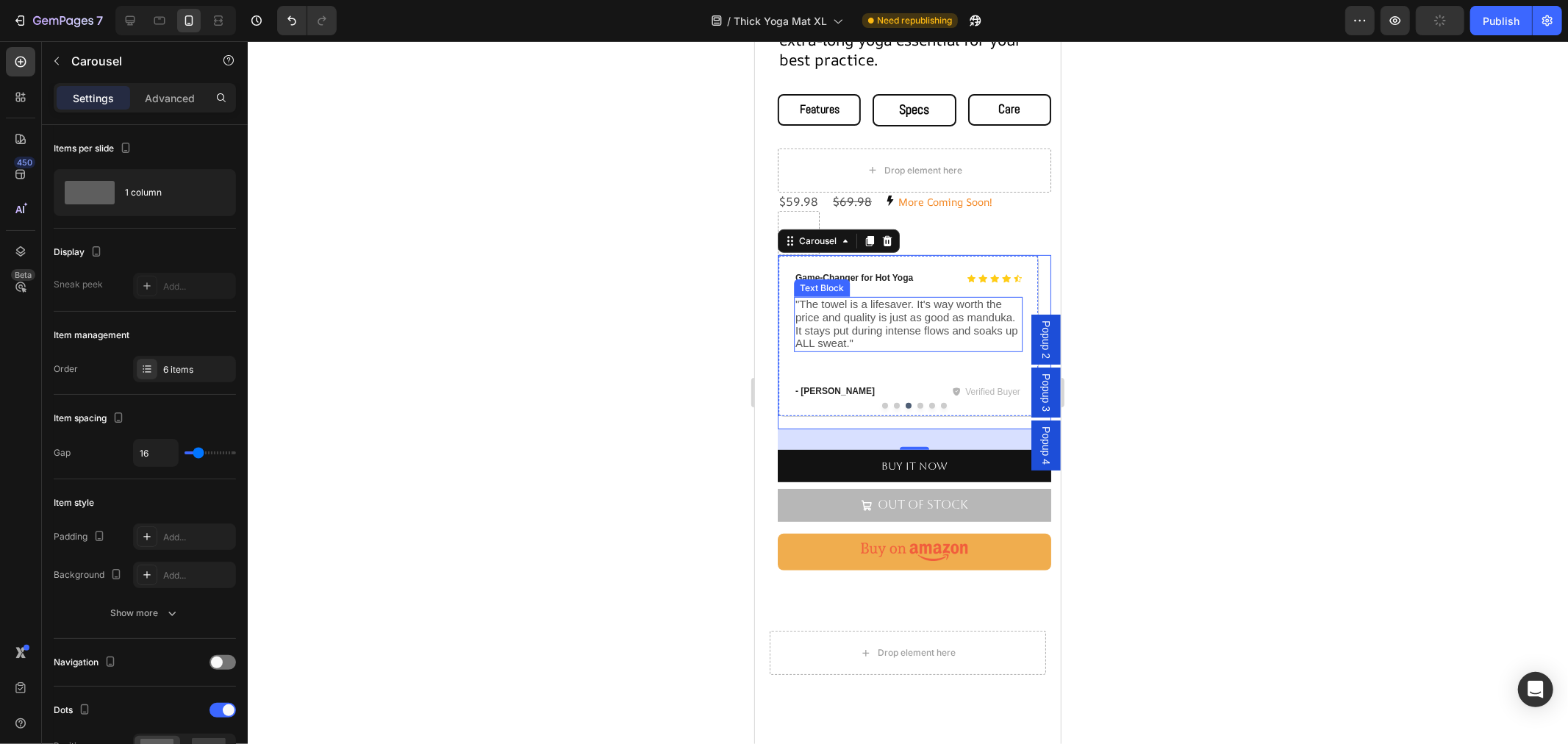
click at [835, 299] on div ""The towel is a lifesaver. It's way worth the price and quality is just as good…" at bounding box center [907, 324] width 229 height 54
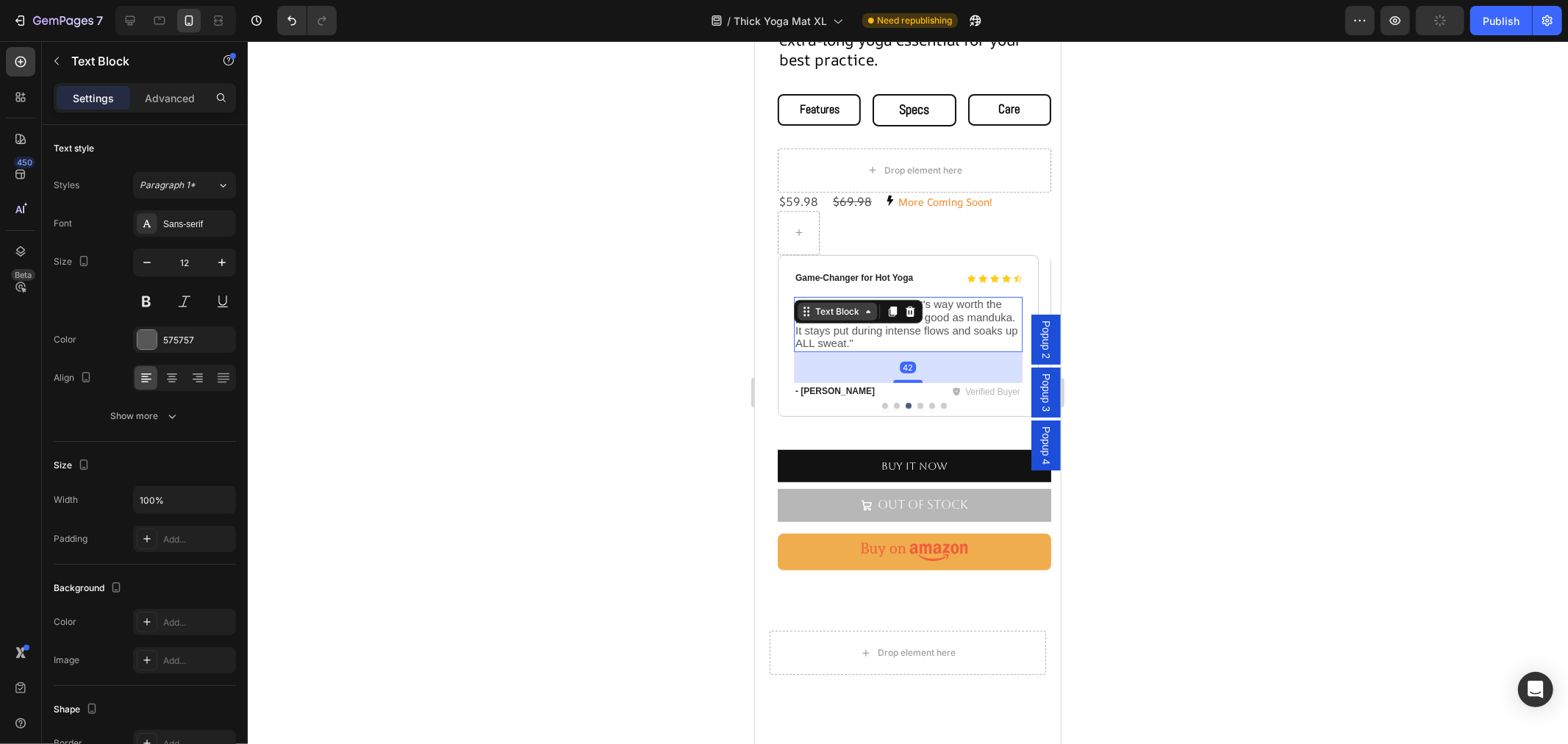
click at [835, 304] on div "Text Block" at bounding box center [836, 311] width 50 height 14
click at [854, 324] on p ""The towel is a lifesaver. It's way worth the price and quality is just as good…" at bounding box center [907, 323] width 225 height 51
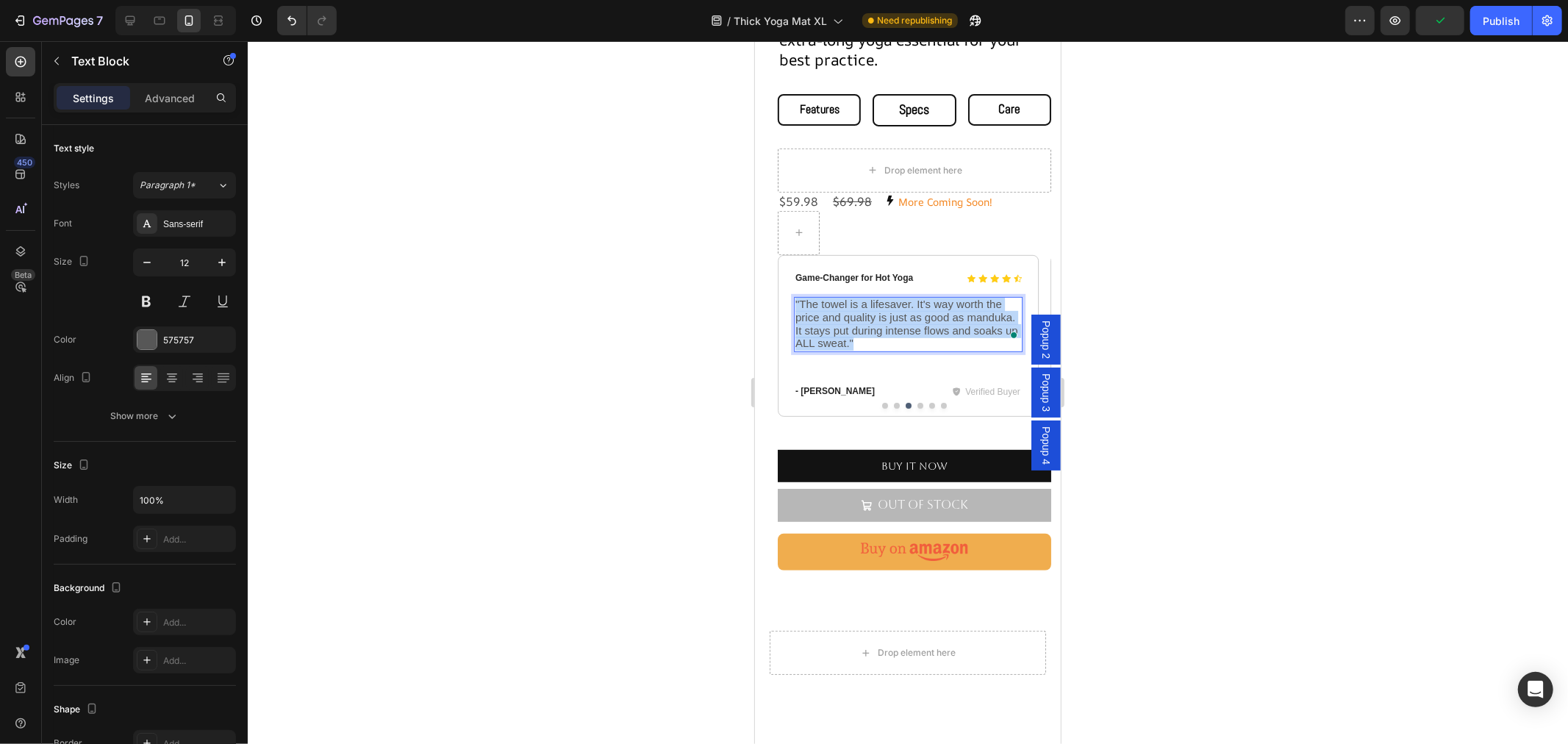
click at [854, 324] on p ""The towel is a lifesaver. It's way worth the price and quality is just as good…" at bounding box center [907, 323] width 225 height 51
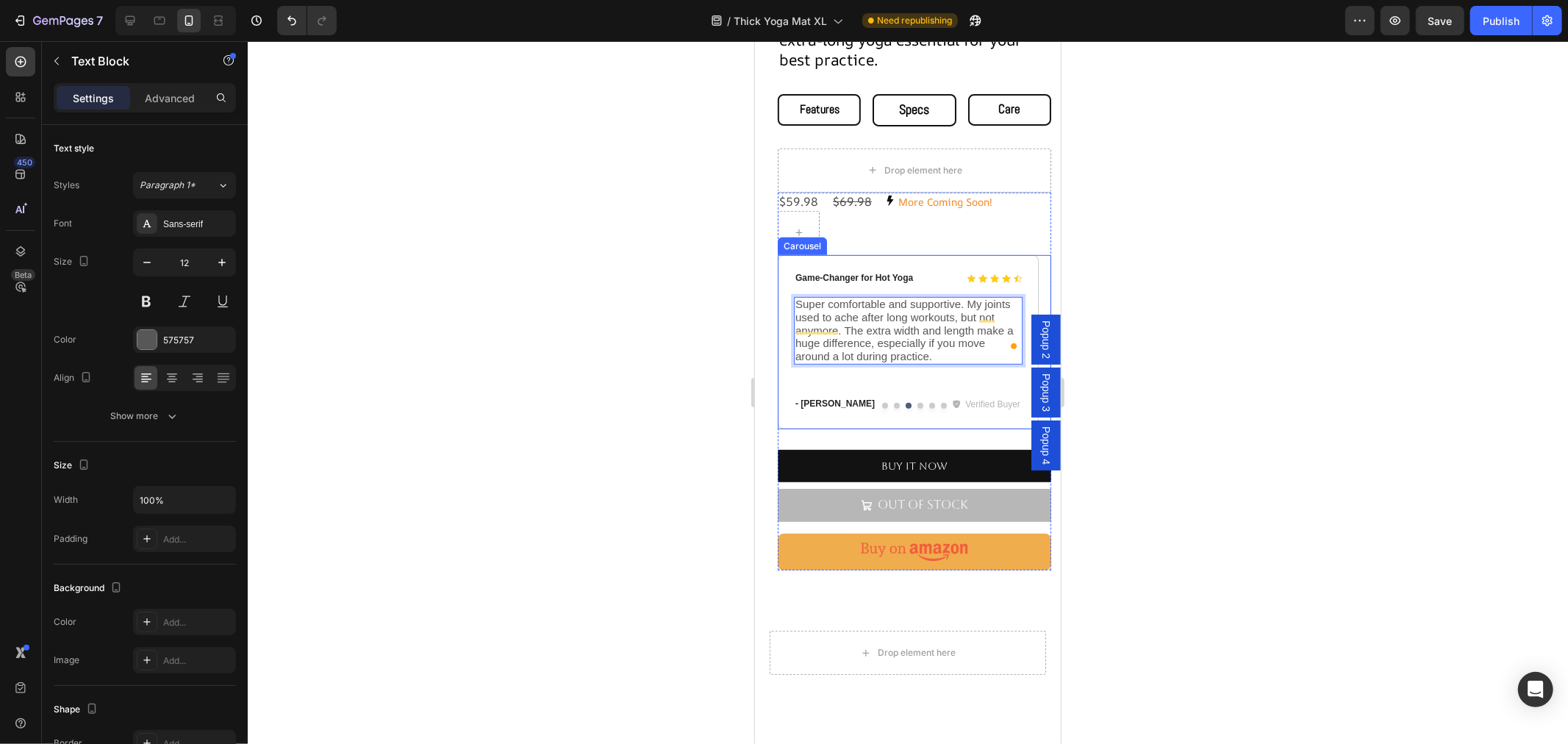
click at [893, 402] on button "Dot" at bounding box center [895, 404] width 6 height 6
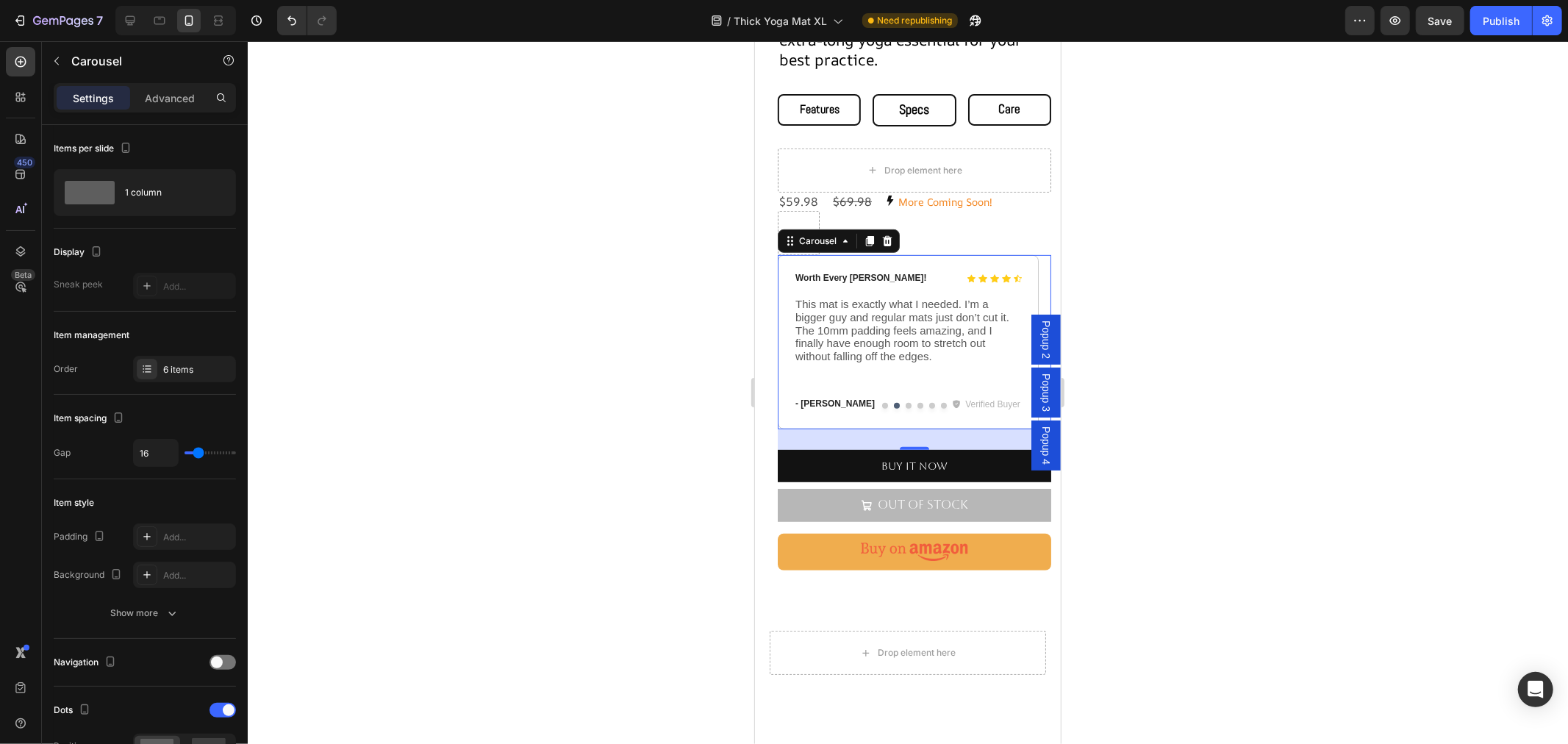
click at [828, 402] on div at bounding box center [913, 404] width 273 height 6
click at [822, 398] on p "- [PERSON_NAME]" at bounding box center [848, 404] width 108 height 12
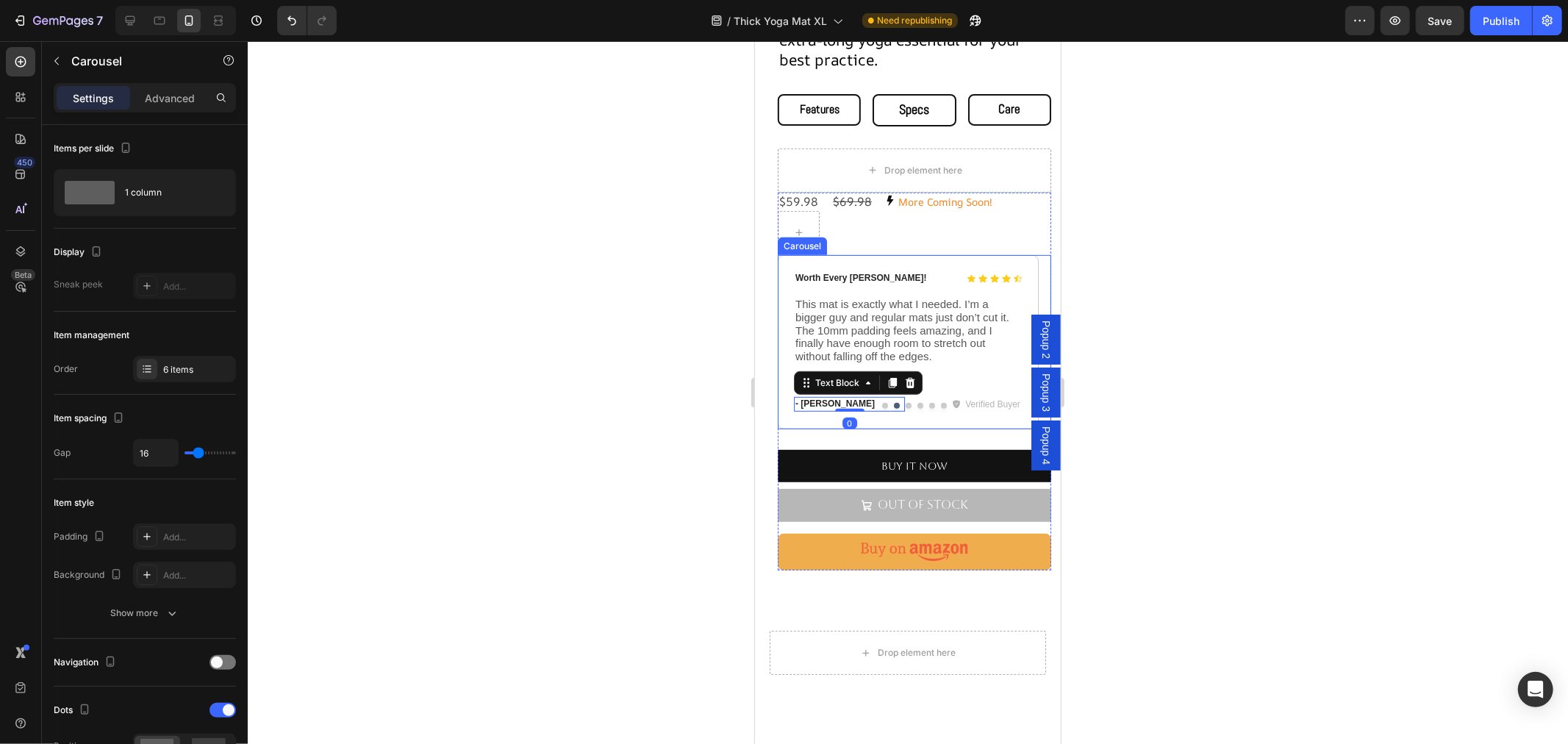
click at [835, 402] on div at bounding box center [913, 404] width 273 height 6
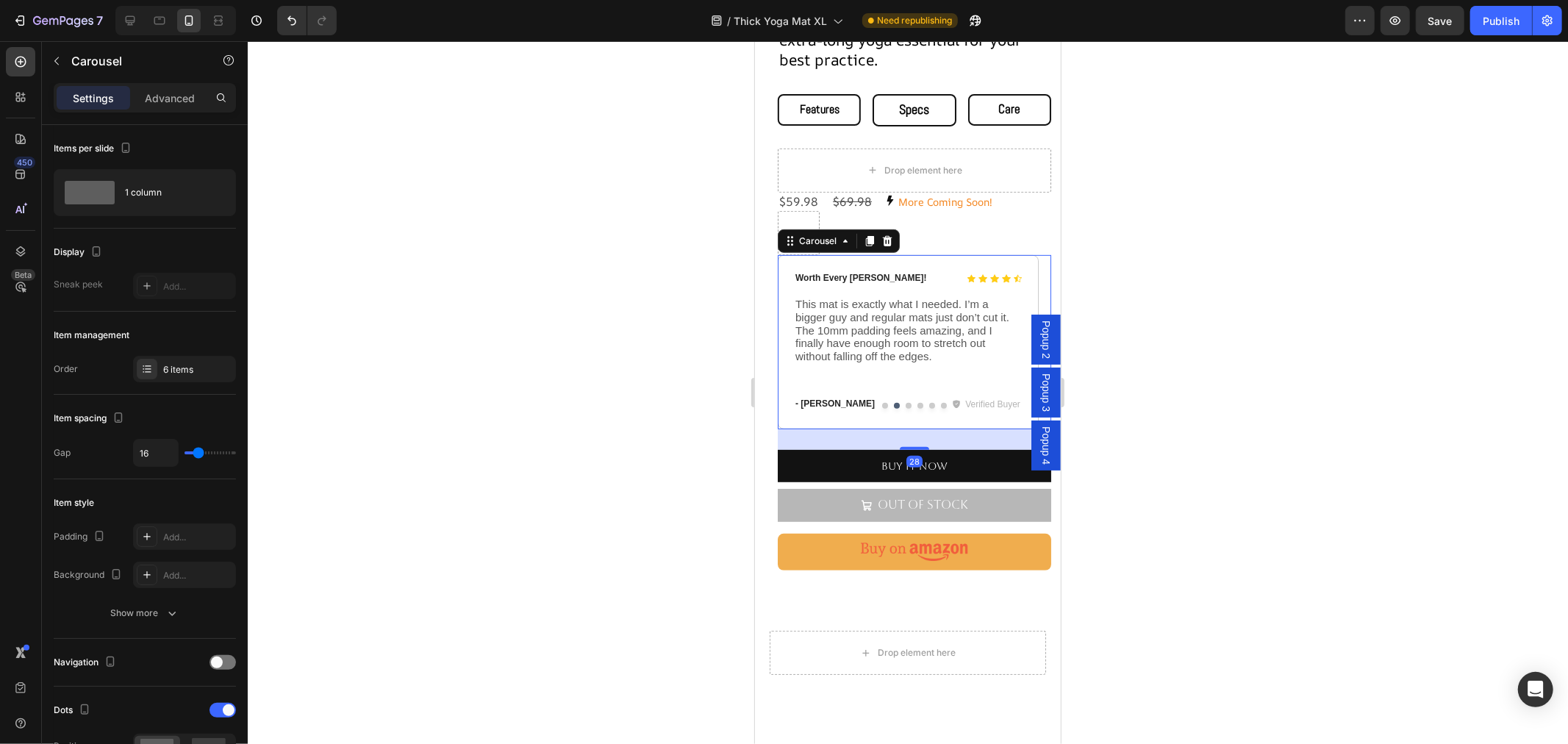
click at [835, 402] on div at bounding box center [913, 404] width 273 height 6
click at [830, 402] on div at bounding box center [913, 404] width 273 height 6
click at [828, 402] on div at bounding box center [913, 404] width 273 height 6
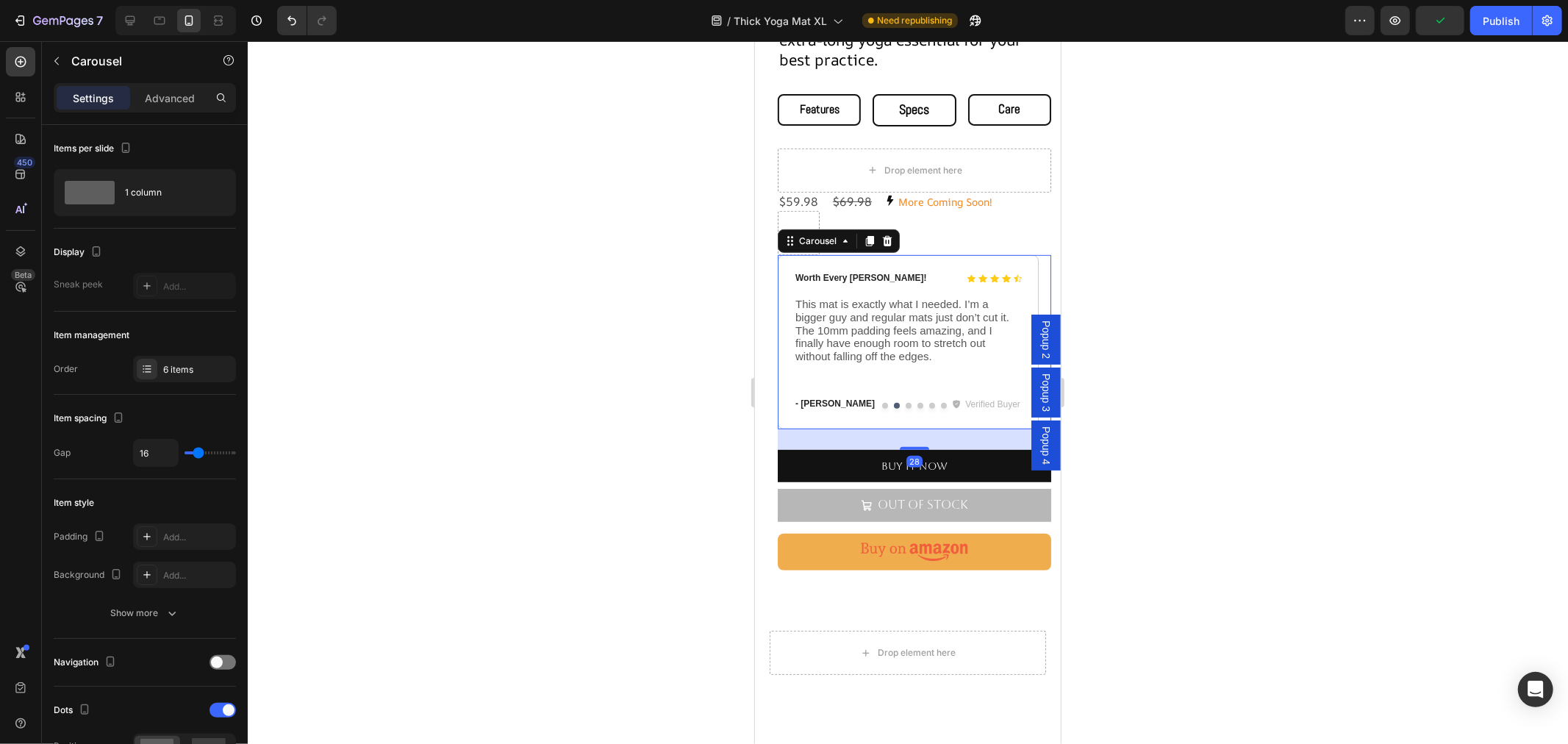
click at [828, 402] on div at bounding box center [913, 404] width 273 height 6
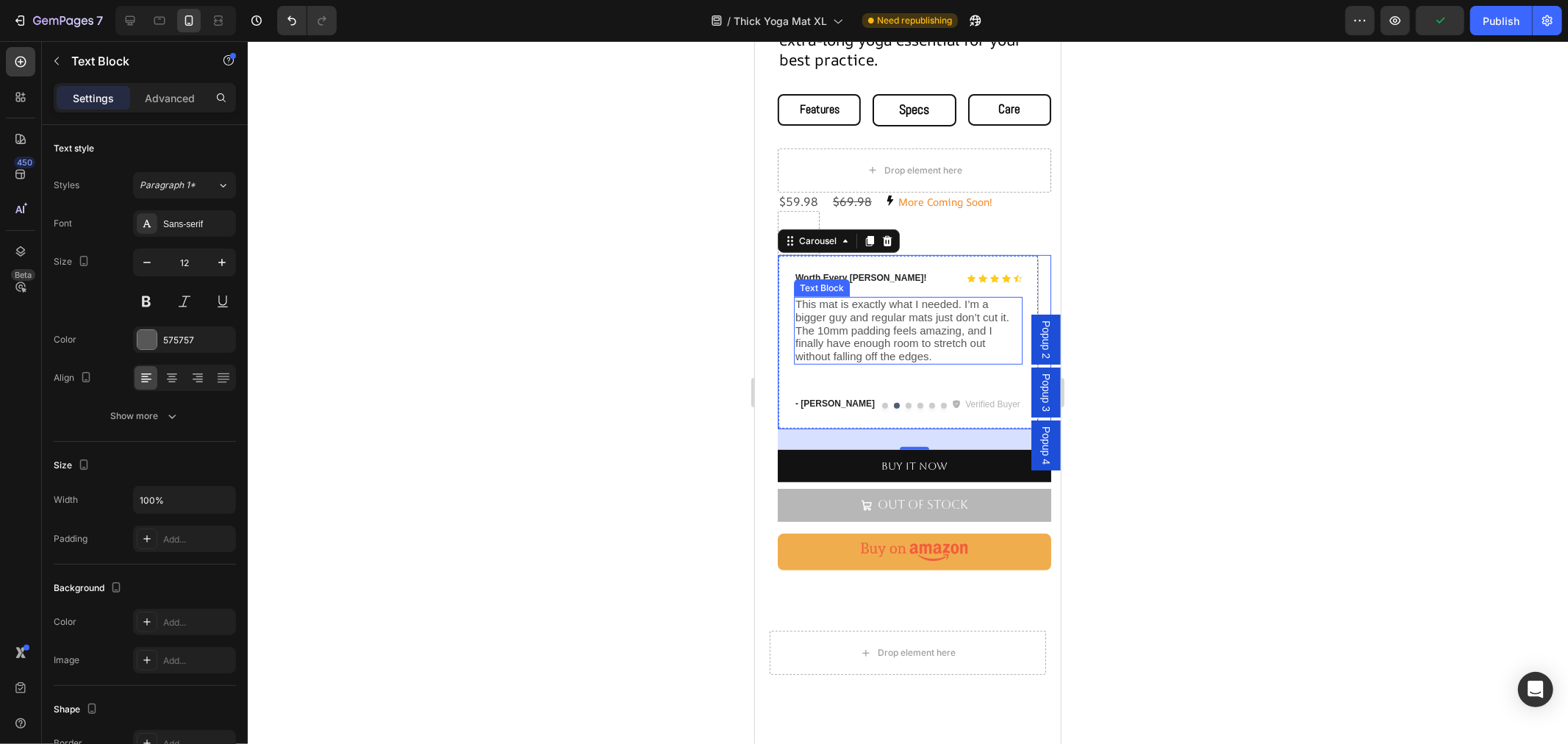
click at [855, 309] on div "This mat is exactly what I needed. I’m a bigger guy and regular mats just don’t…" at bounding box center [907, 330] width 229 height 68
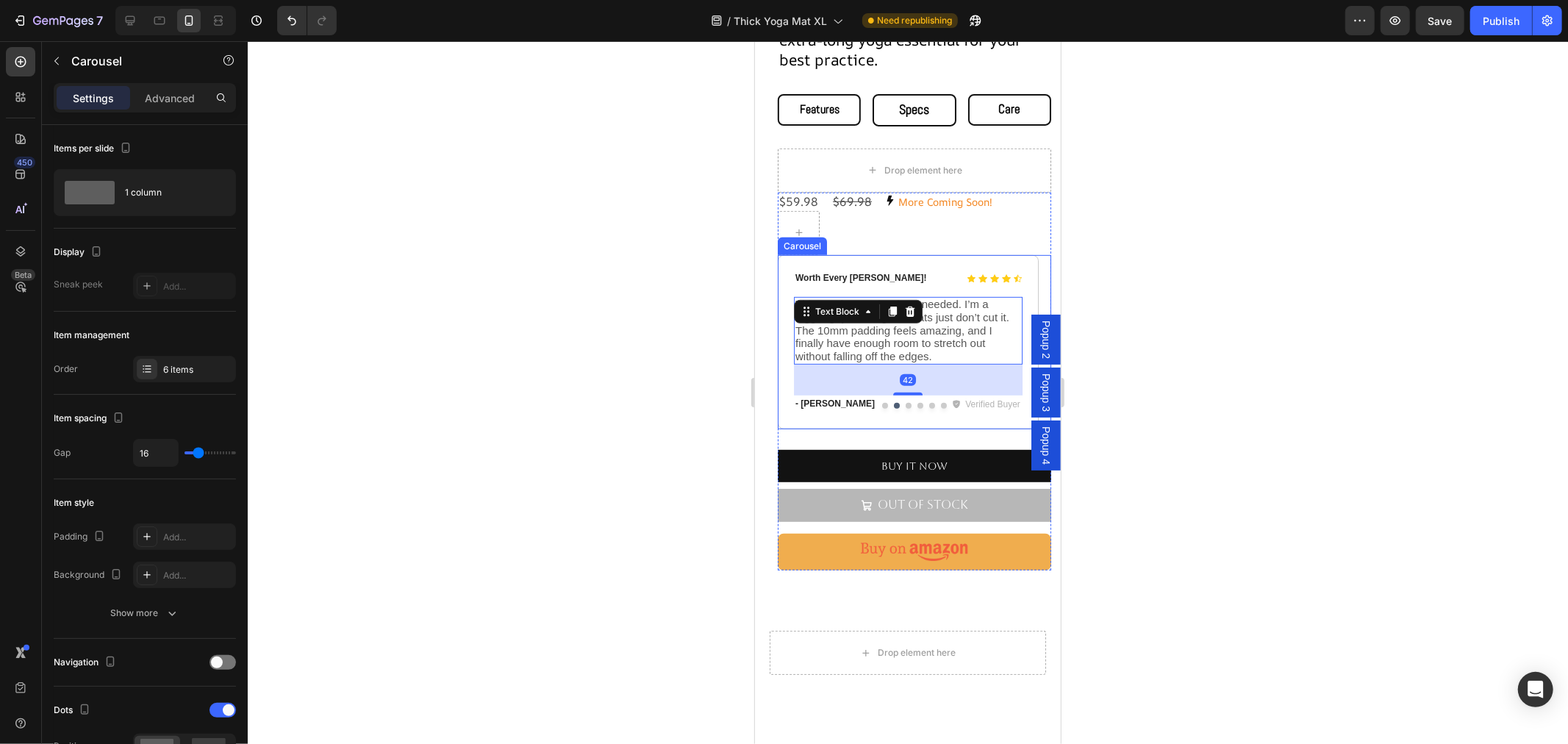
click at [822, 402] on div at bounding box center [913, 404] width 273 height 6
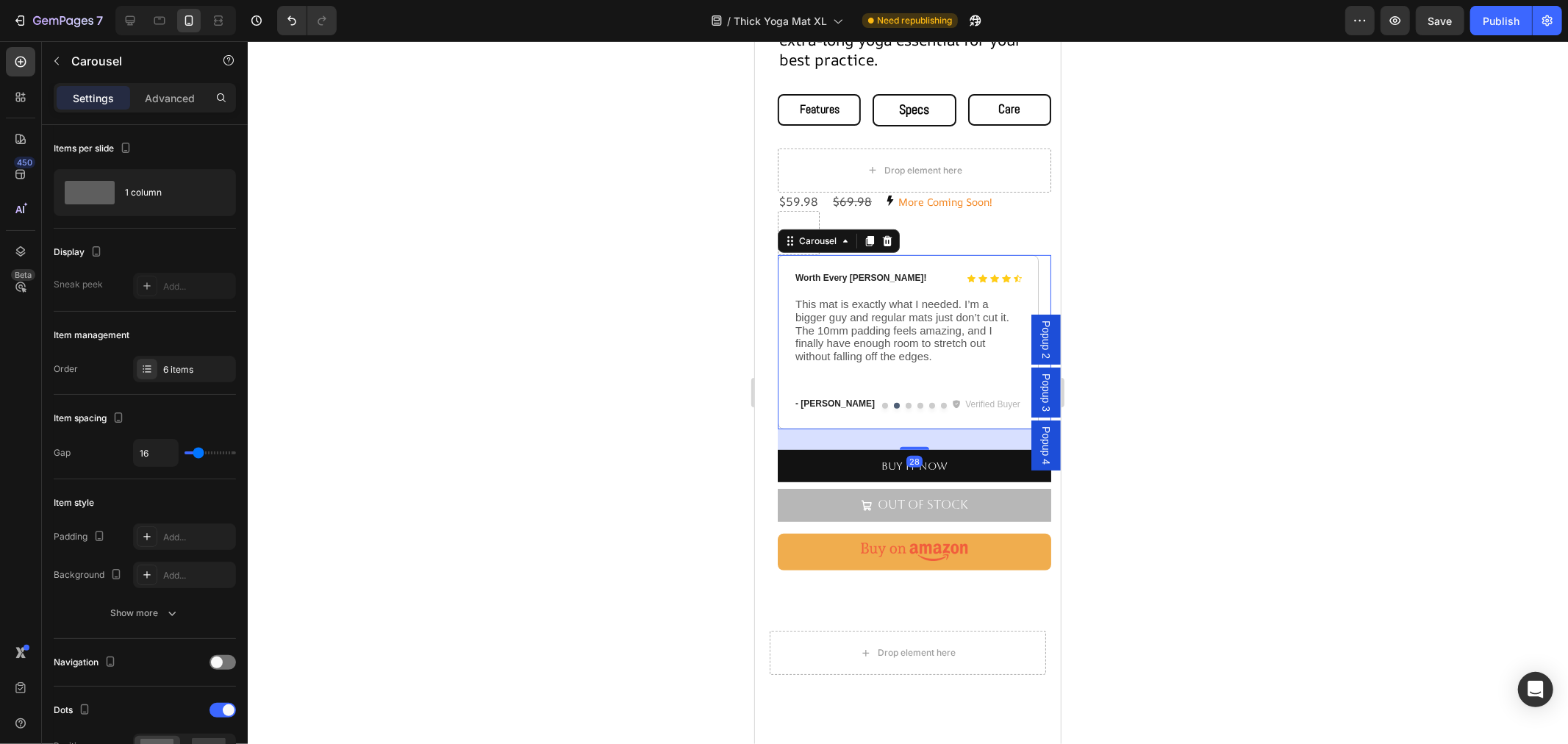
click at [822, 402] on div at bounding box center [913, 404] width 273 height 6
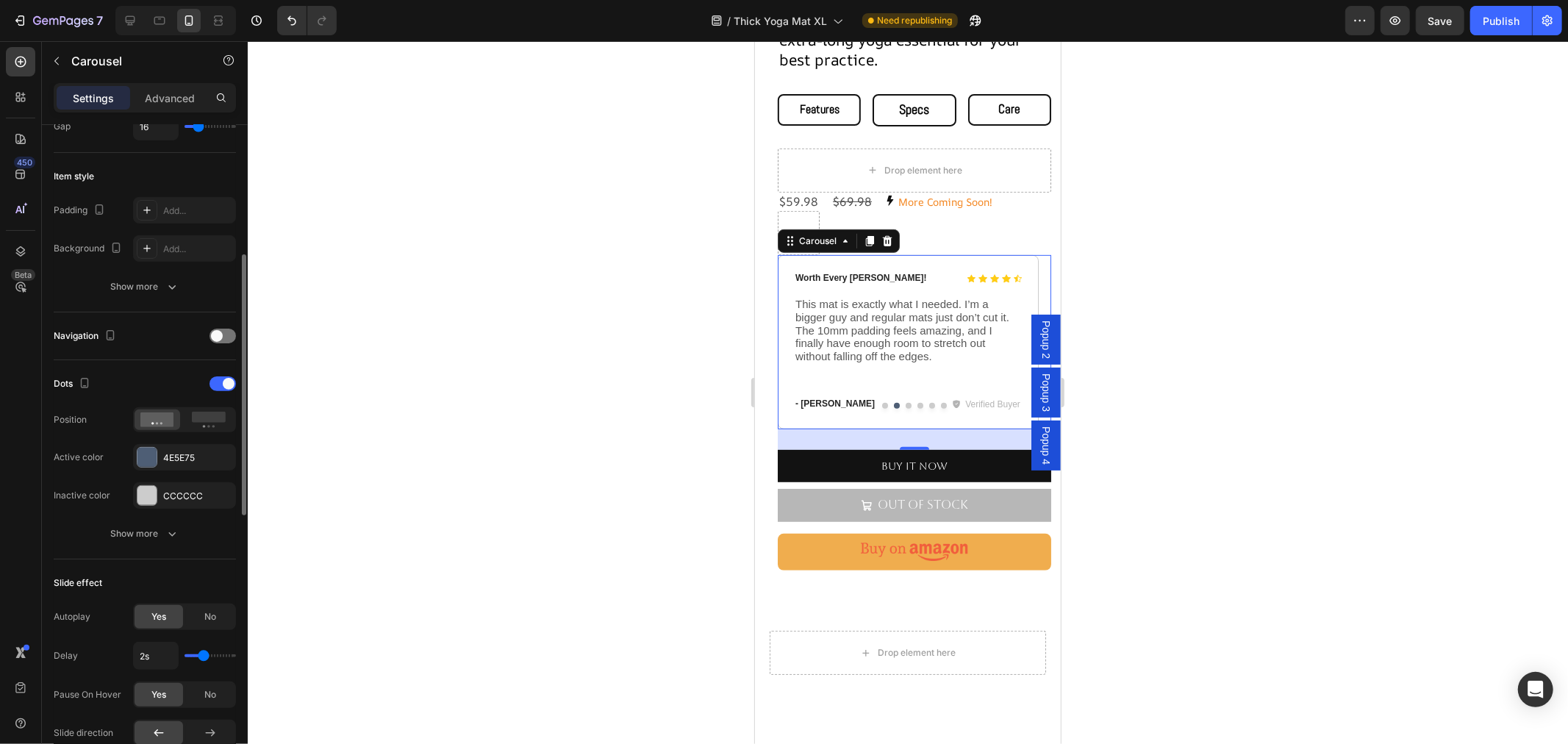
scroll to position [408, 0]
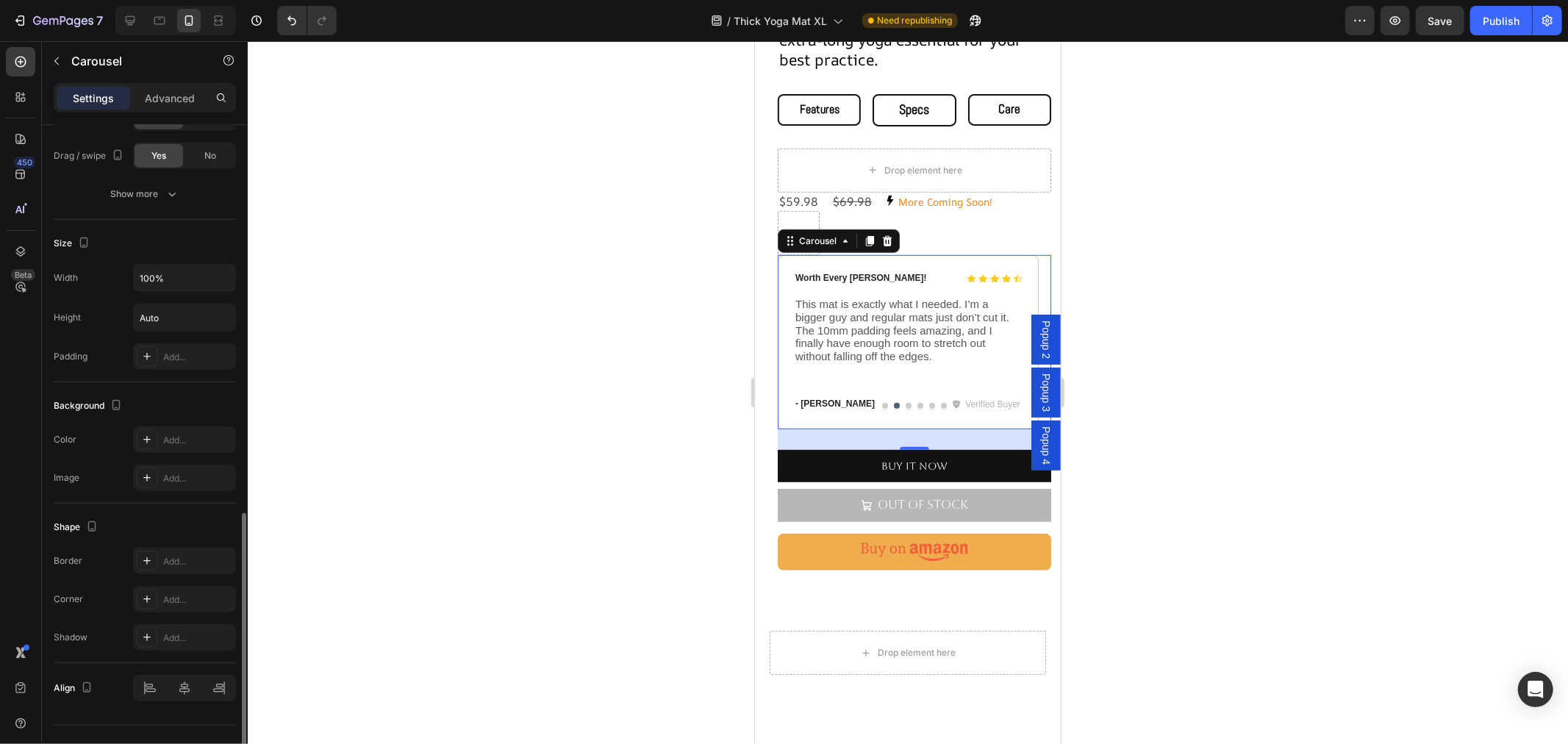
scroll to position [1009, 0]
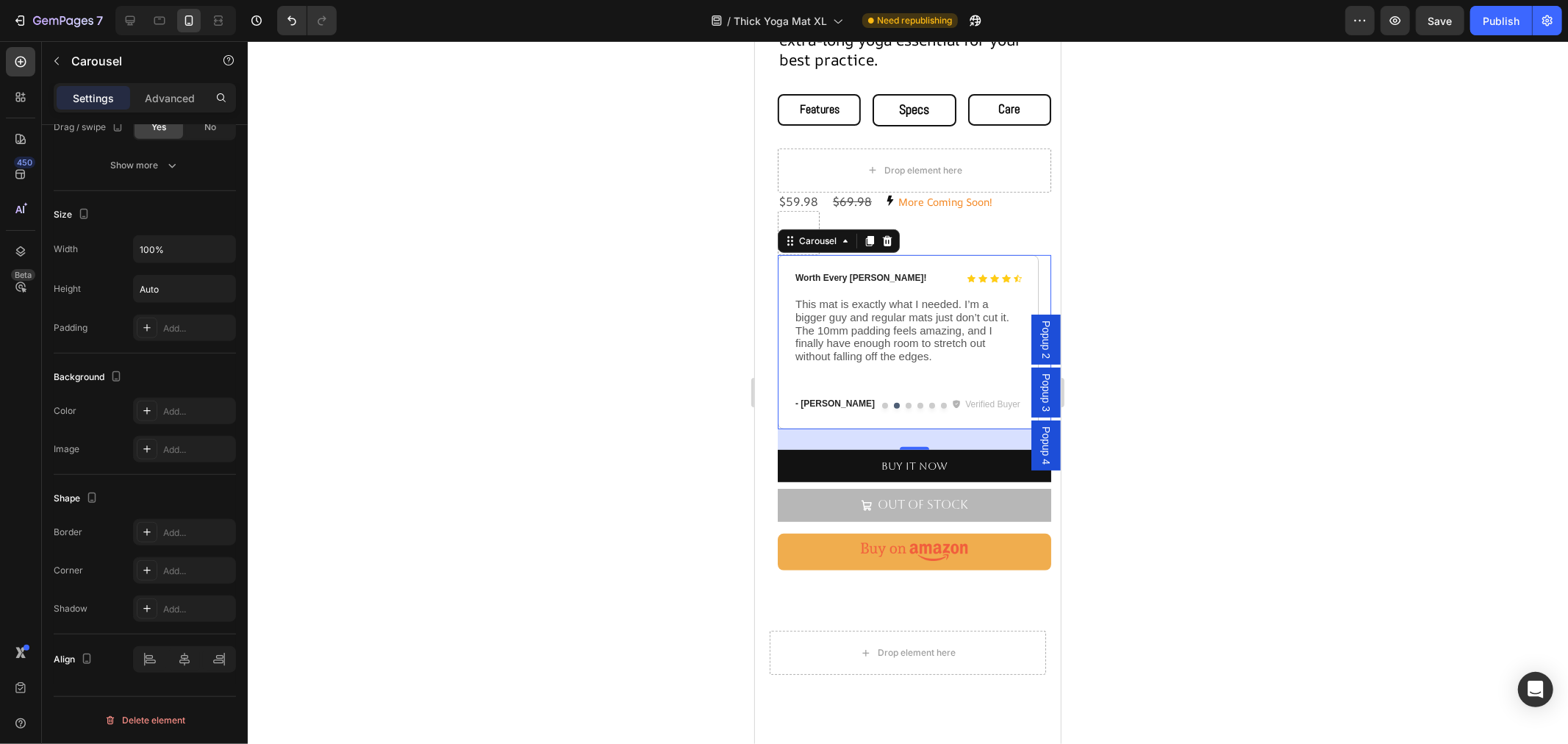
click at [993, 402] on div at bounding box center [913, 404] width 273 height 6
click at [983, 402] on div at bounding box center [913, 404] width 273 height 6
click at [834, 402] on div at bounding box center [913, 404] width 273 height 6
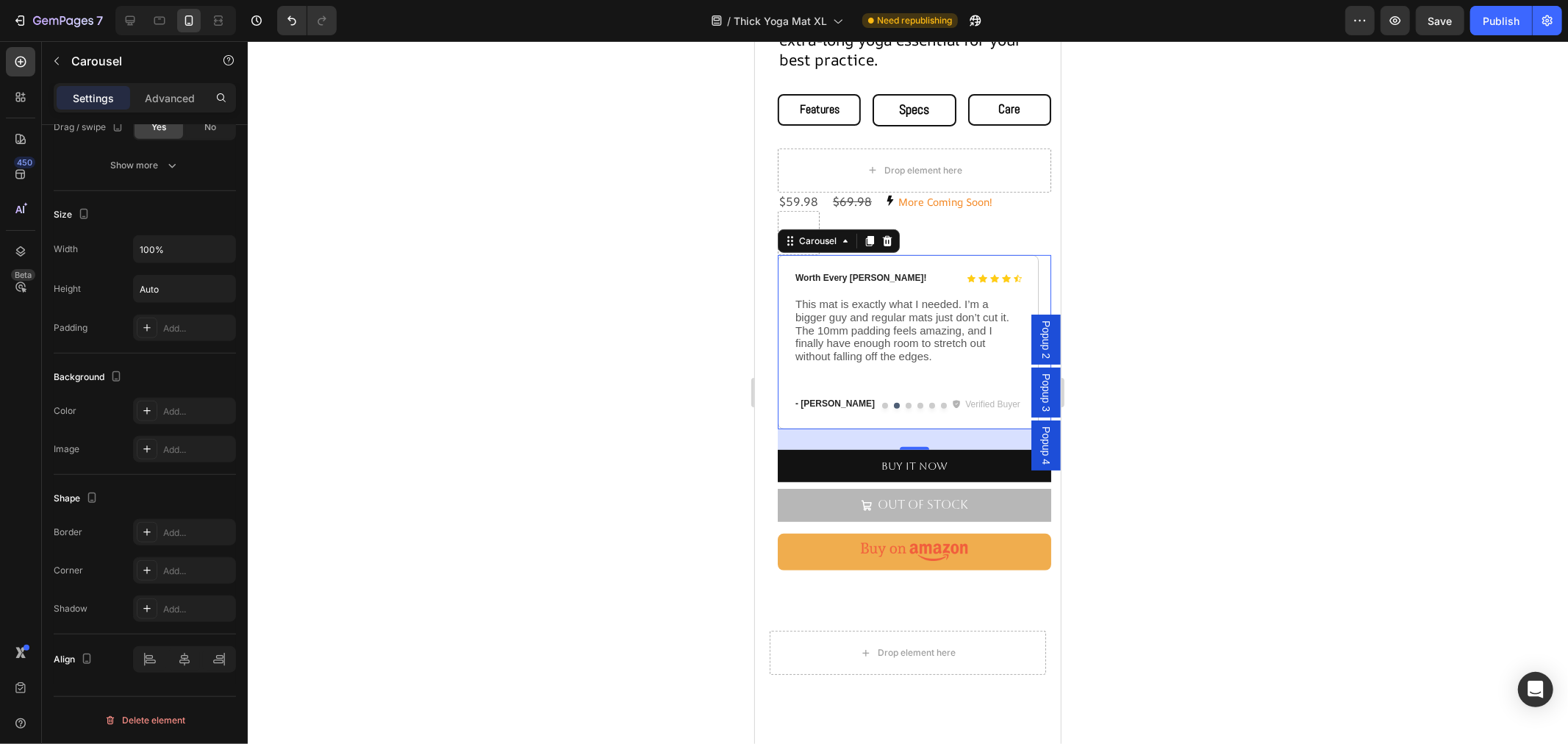
click at [828, 402] on div at bounding box center [913, 404] width 273 height 6
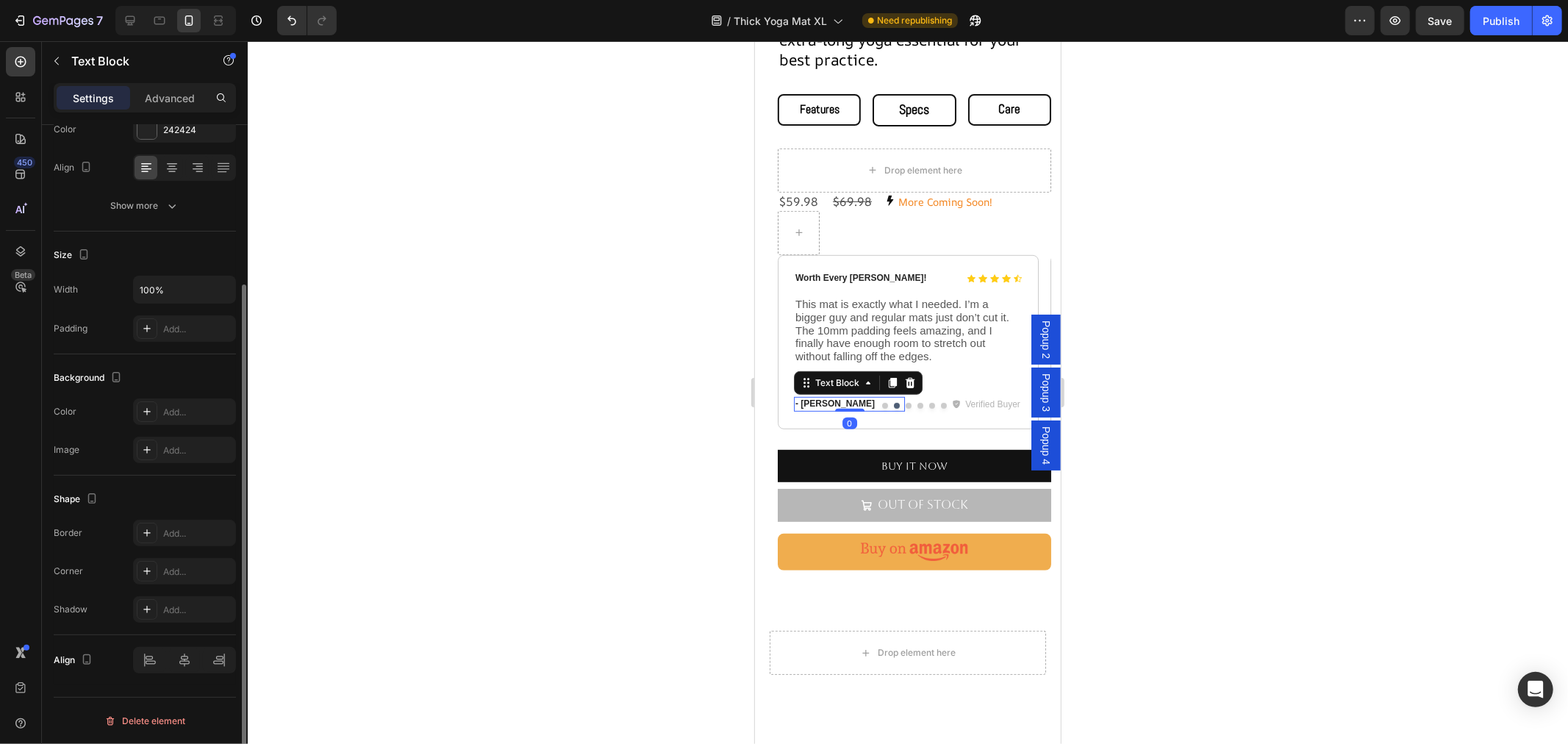
click at [872, 398] on p "- [PERSON_NAME]" at bounding box center [848, 404] width 108 height 12
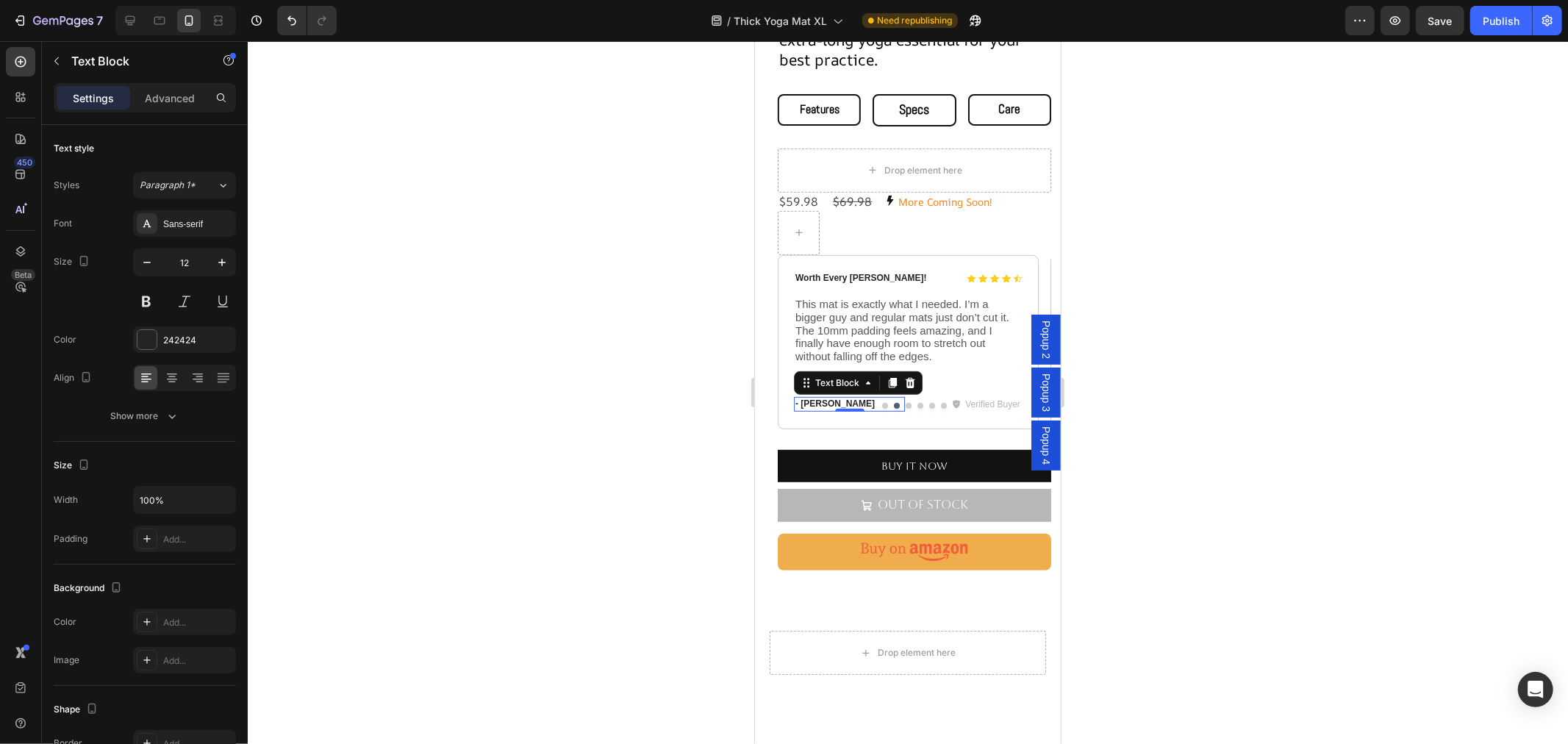
click at [835, 398] on p "- [PERSON_NAME]" at bounding box center [848, 404] width 108 height 12
click at [897, 335] on span "This mat is exactly what I needed. I’m a bigger guy and regular mats just don’t…" at bounding box center [901, 329] width 214 height 64
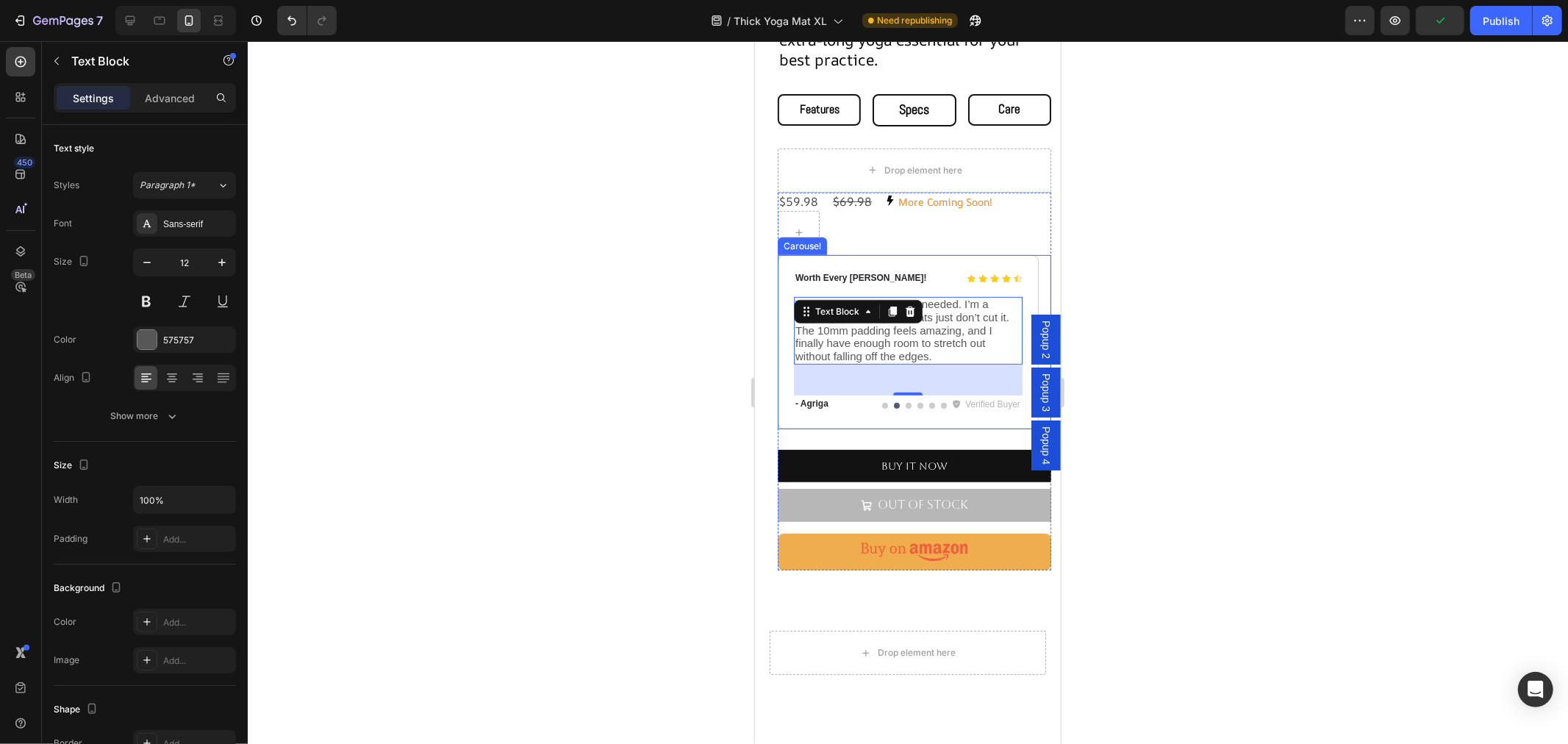
click at [905, 402] on button "Dot" at bounding box center [907, 404] width 6 height 6
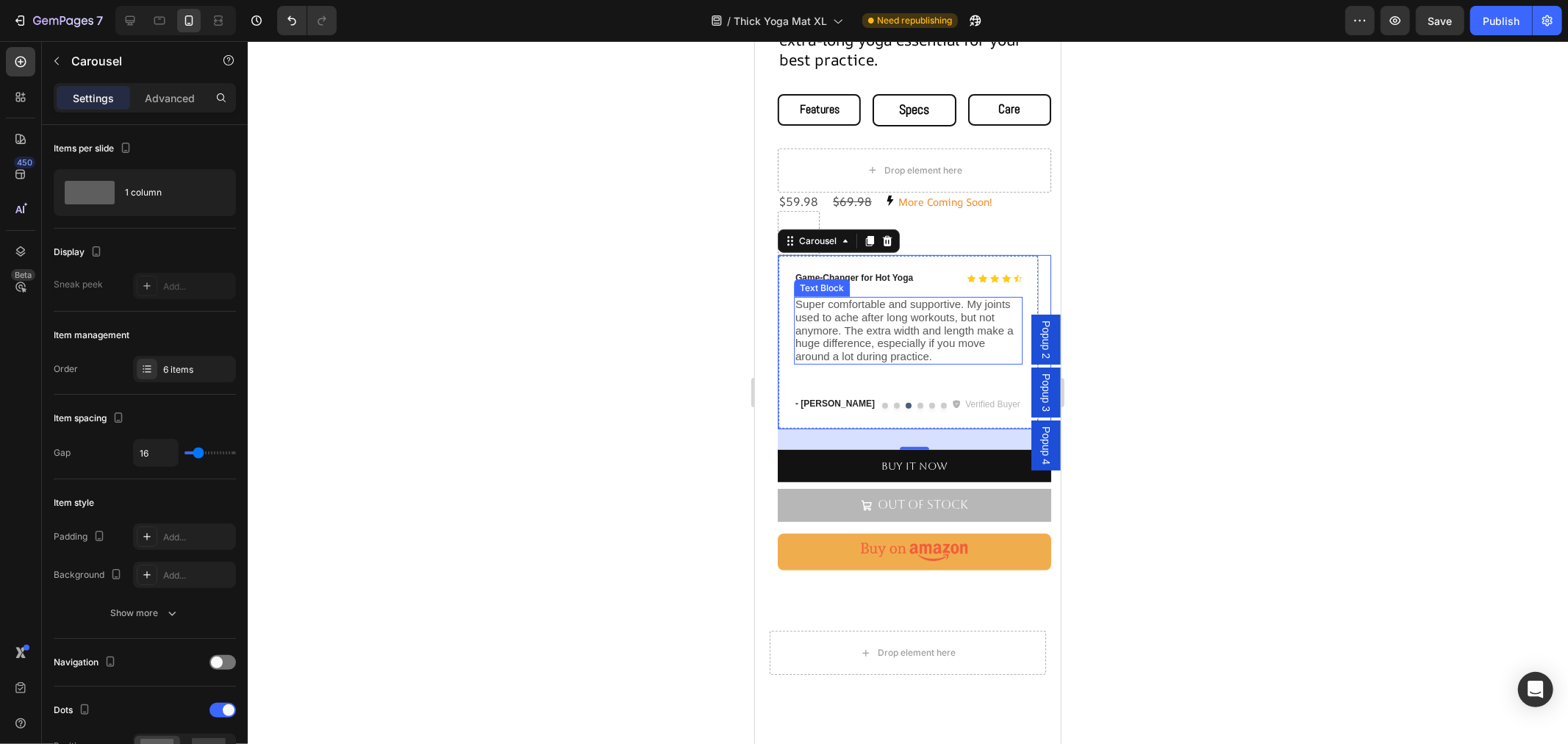
click at [852, 310] on div "Super comfortable and supportive. My joints used to ache after long workouts, b…" at bounding box center [907, 330] width 229 height 68
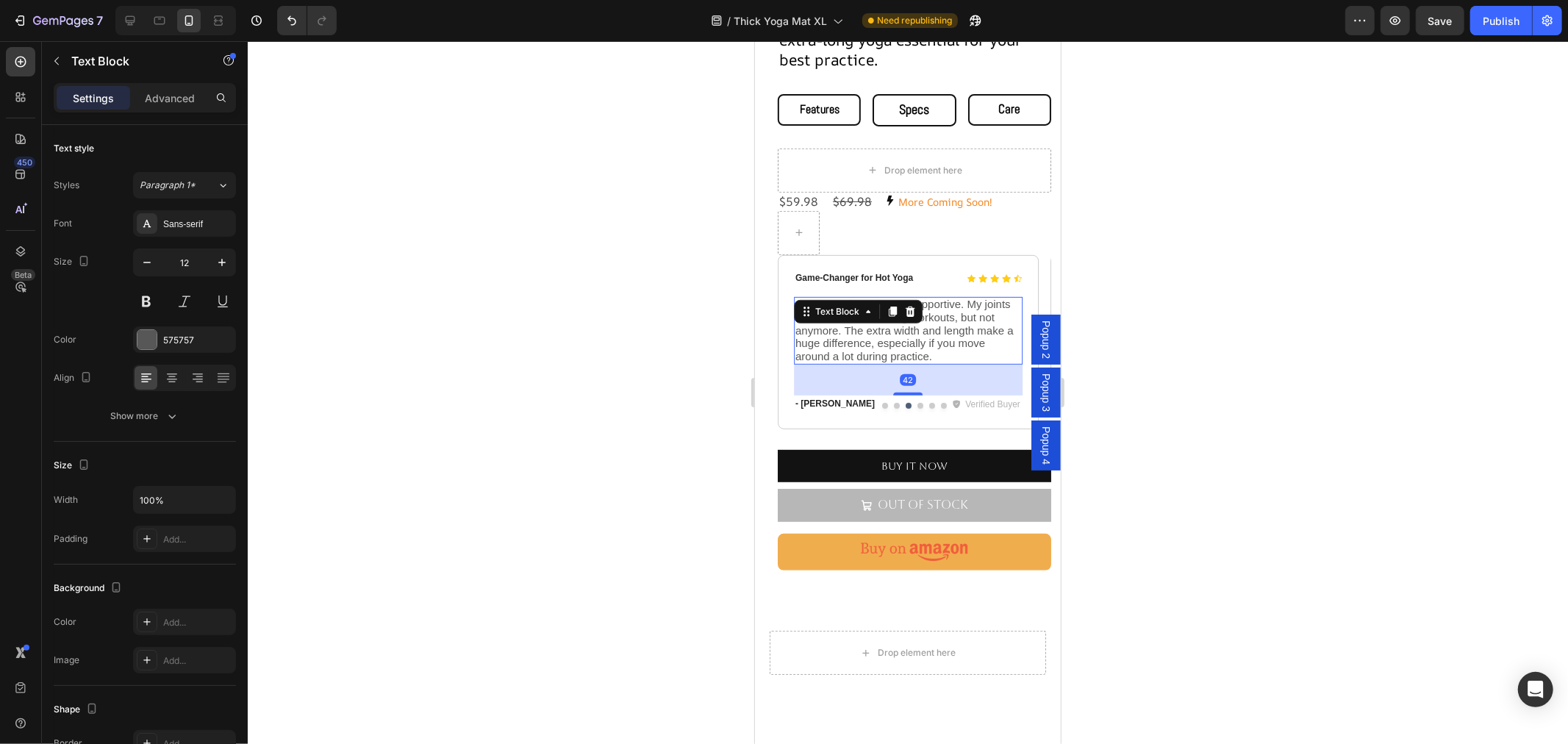
click at [852, 310] on div "Text Block" at bounding box center [836, 311] width 79 height 18
click at [912, 395] on div "Verified Buyer" at bounding box center [965, 404] width 111 height 18
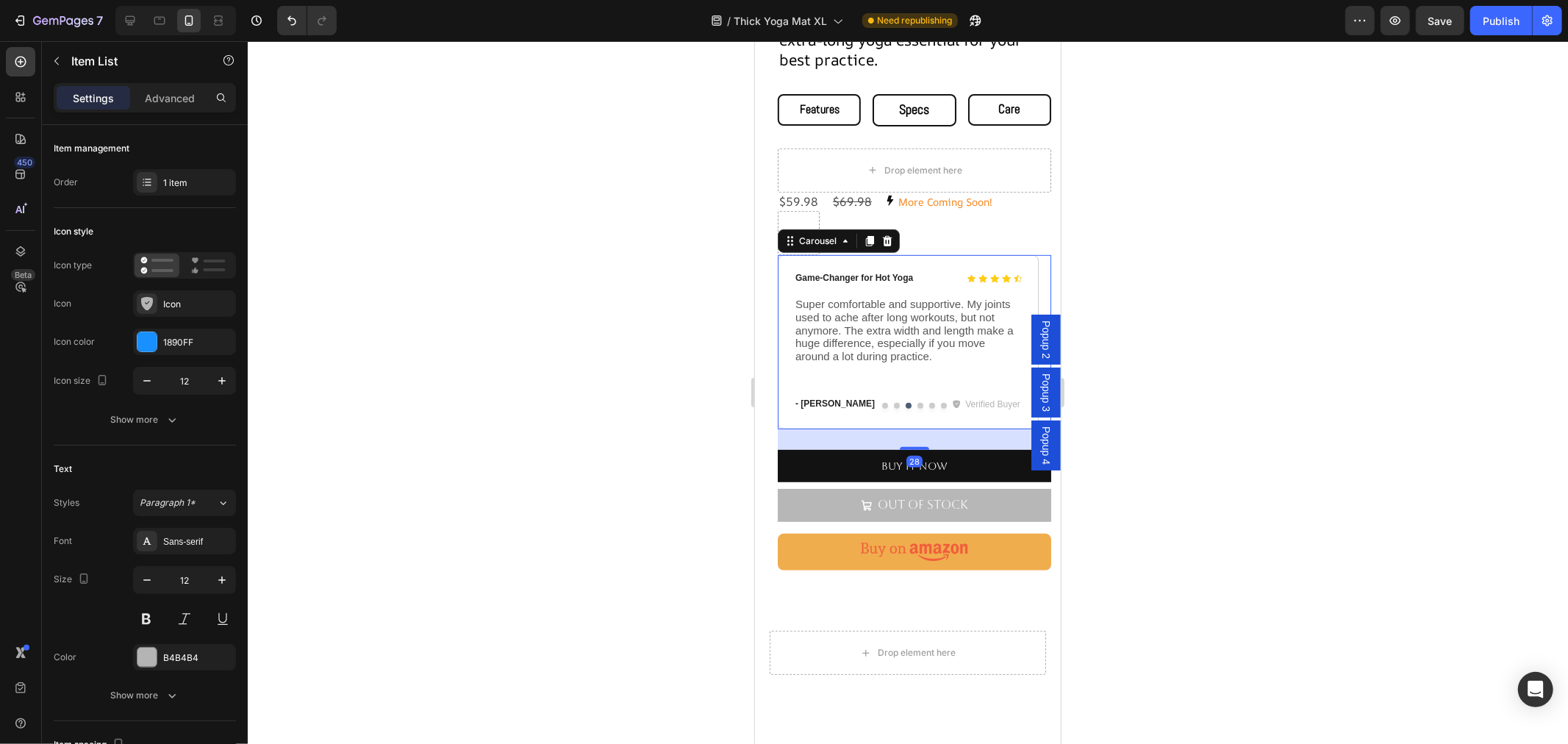
click at [917, 402] on button "Dot" at bounding box center [919, 404] width 6 height 6
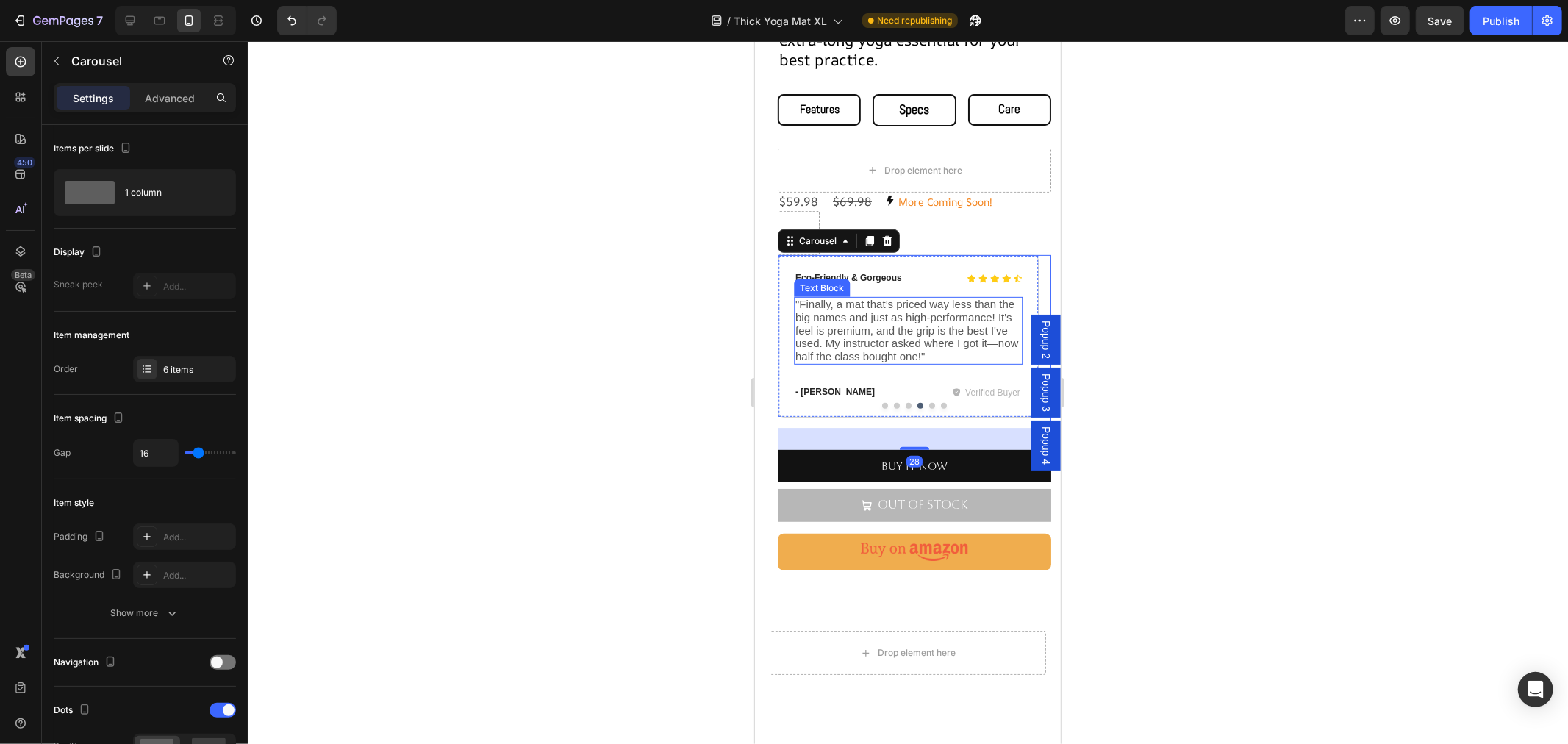
click at [893, 312] on div ""Finally, a mat that’s priced way less than the big names and just as high-perf…" at bounding box center [907, 330] width 229 height 68
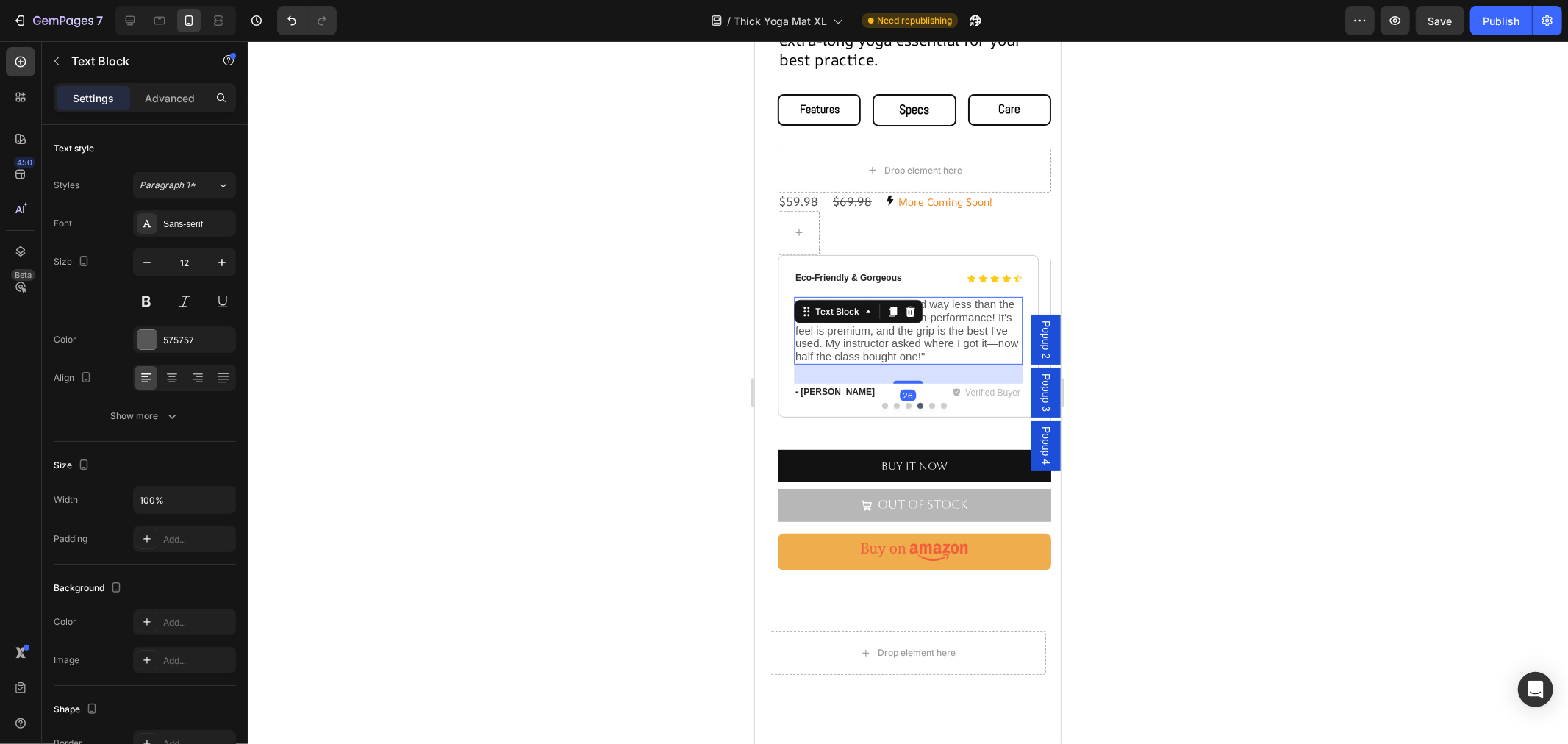
click at [893, 312] on div "Text Block" at bounding box center [857, 310] width 129 height 23
click at [893, 312] on div "Text Block" at bounding box center [857, 310] width 129 height 23
click at [892, 324] on span ""Finally, a mat that’s priced way less than the big names and just as high-perf…" at bounding box center [905, 329] width 223 height 64
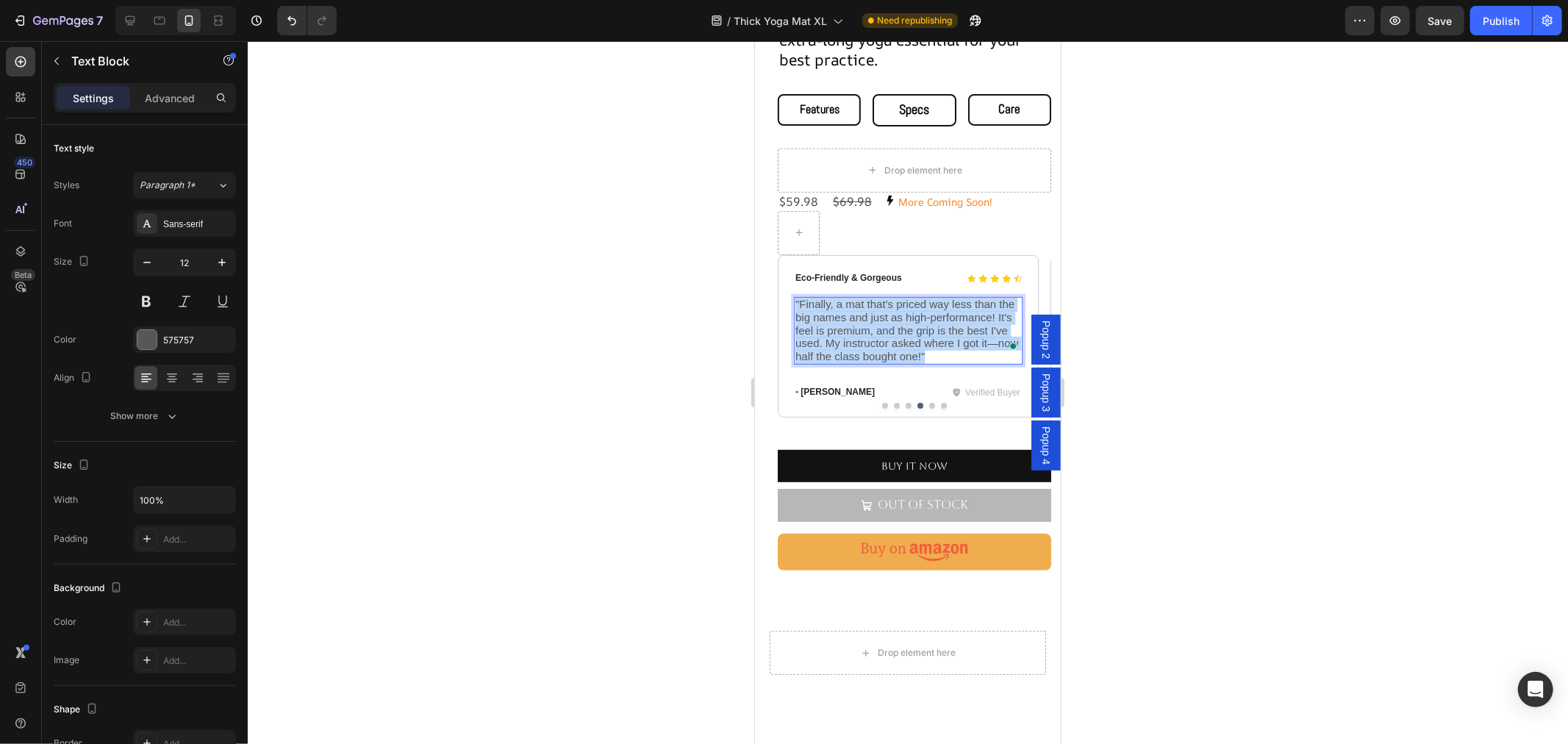
click at [892, 324] on span ""Finally, a mat that’s priced way less than the big names and just as high-perf…" at bounding box center [905, 329] width 223 height 64
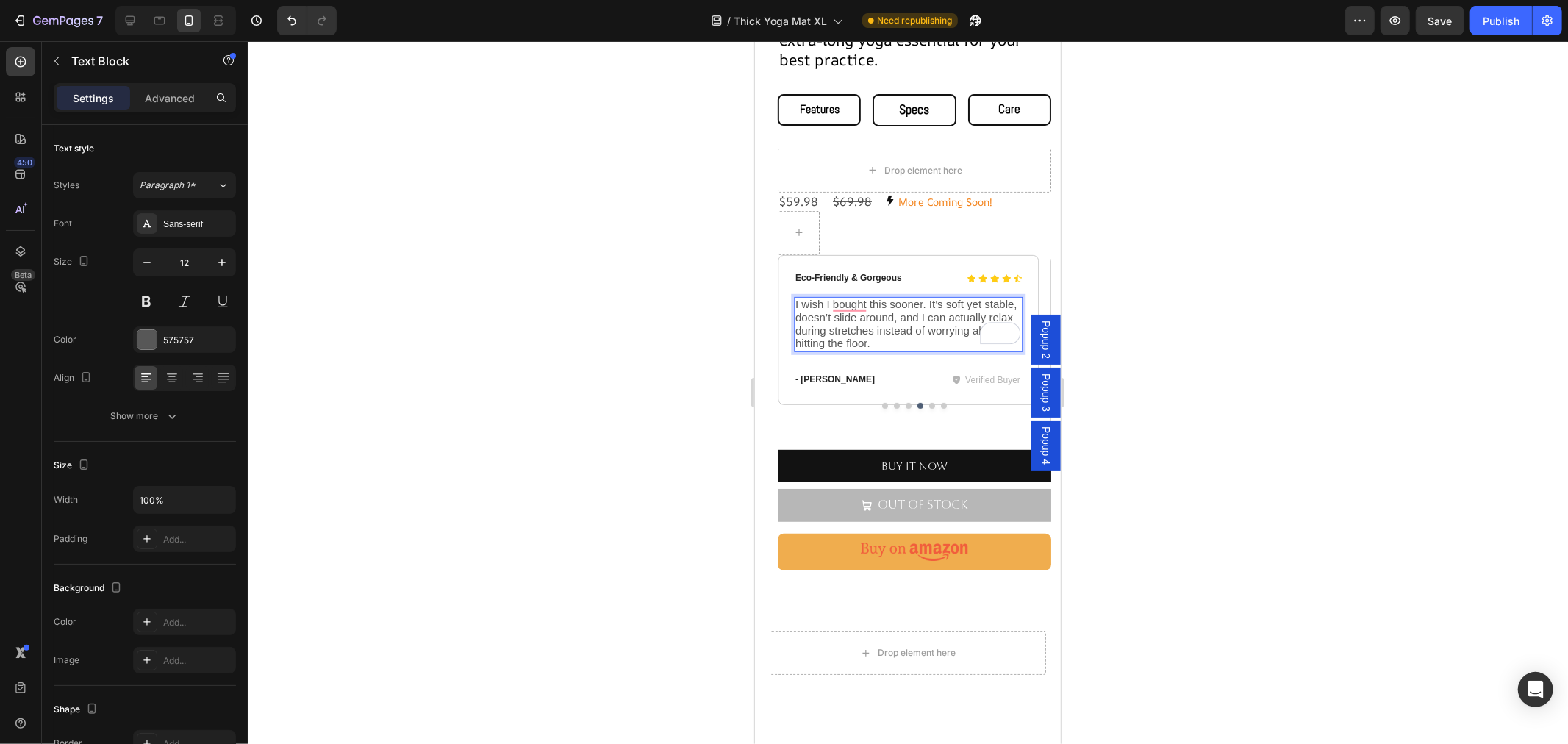
click at [883, 321] on span "I wish I bought this sooner. It’s soft yet stable, doesn’t slide around, and I …" at bounding box center [905, 323] width 222 height 51
click at [929, 402] on button "Dot" at bounding box center [931, 404] width 6 height 6
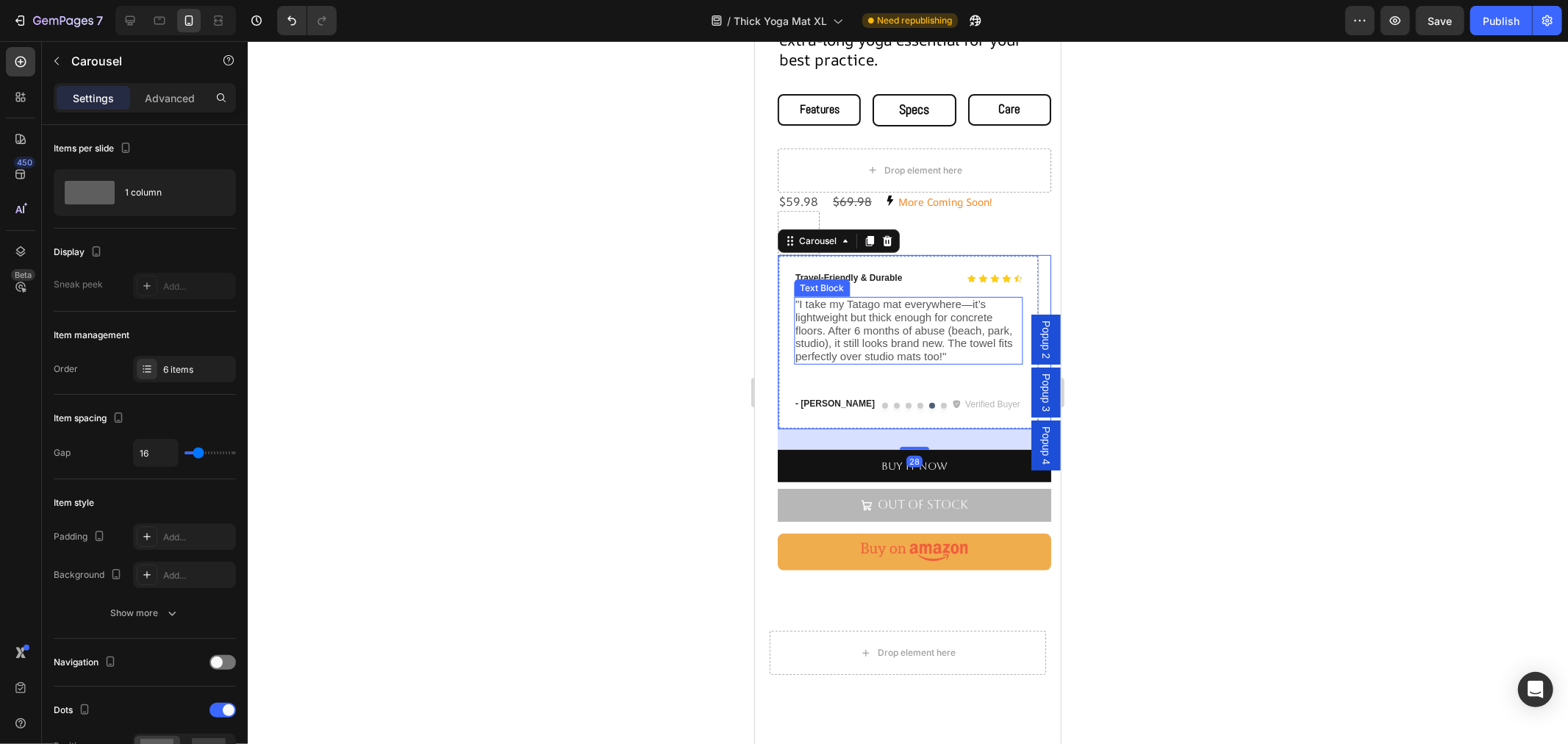
click at [837, 316] on span ""I take my Tatago mat everywhere—it’s lightweight but thick enough for concrete…" at bounding box center [903, 329] width 217 height 64
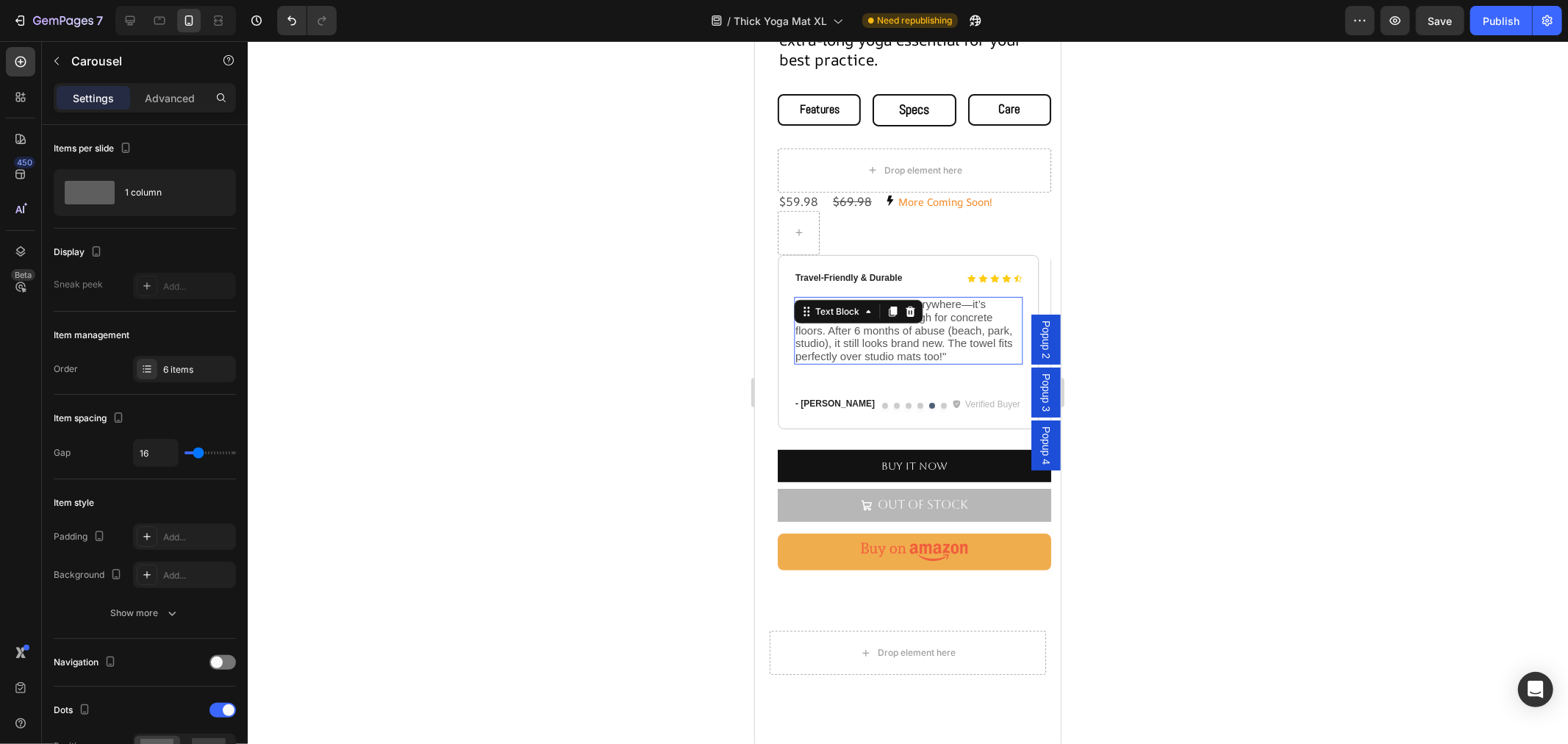
click at [837, 316] on span ""I take my Tatago mat everywhere—it’s lightweight but thick enough for concrete…" at bounding box center [903, 329] width 217 height 64
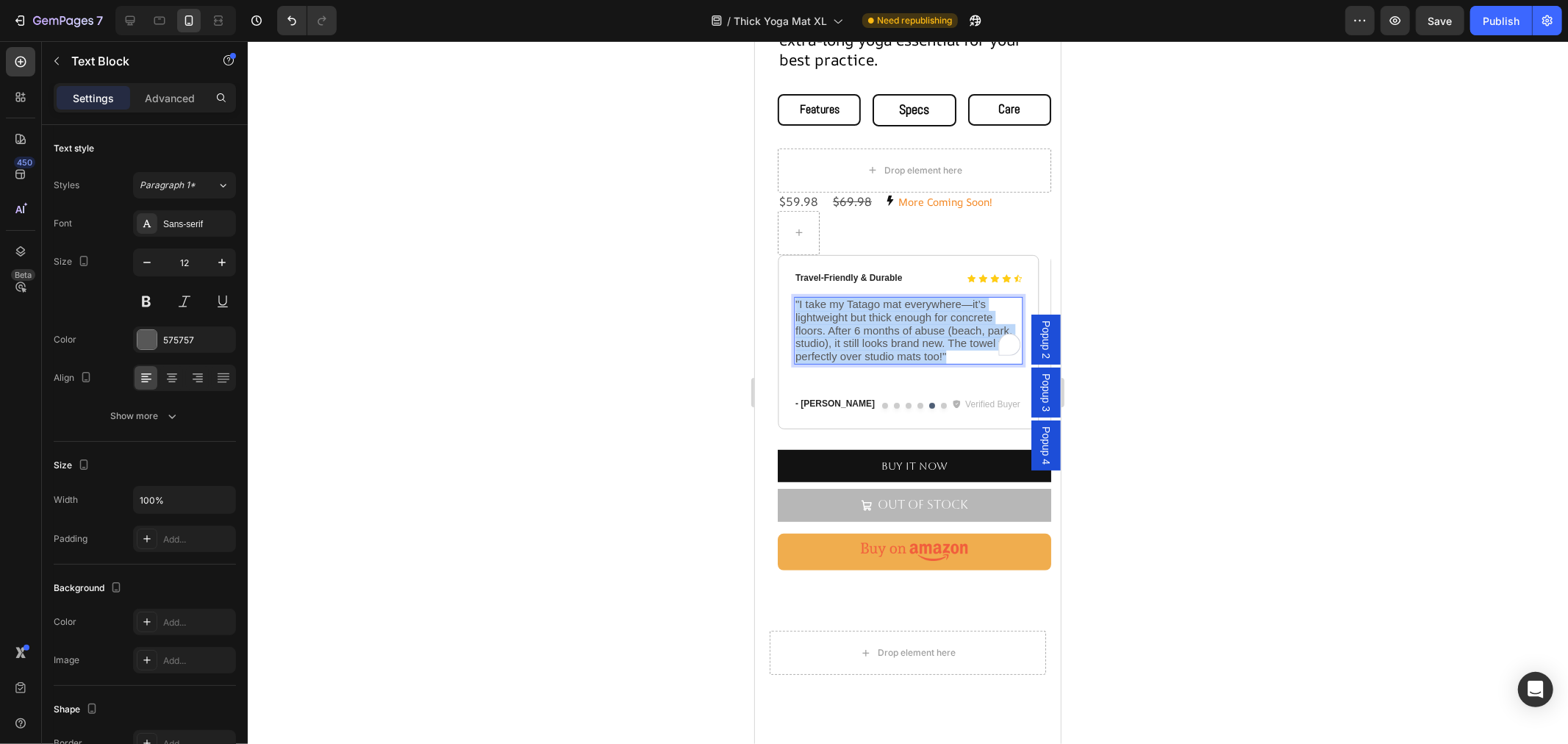
click at [837, 316] on span ""I take my Tatago mat everywhere—it’s lightweight but thick enough for concrete…" at bounding box center [903, 329] width 217 height 64
click at [836, 301] on span "This mat is perfect if you need more space and support. I use it for yoga, stre…" at bounding box center [903, 329] width 218 height 64
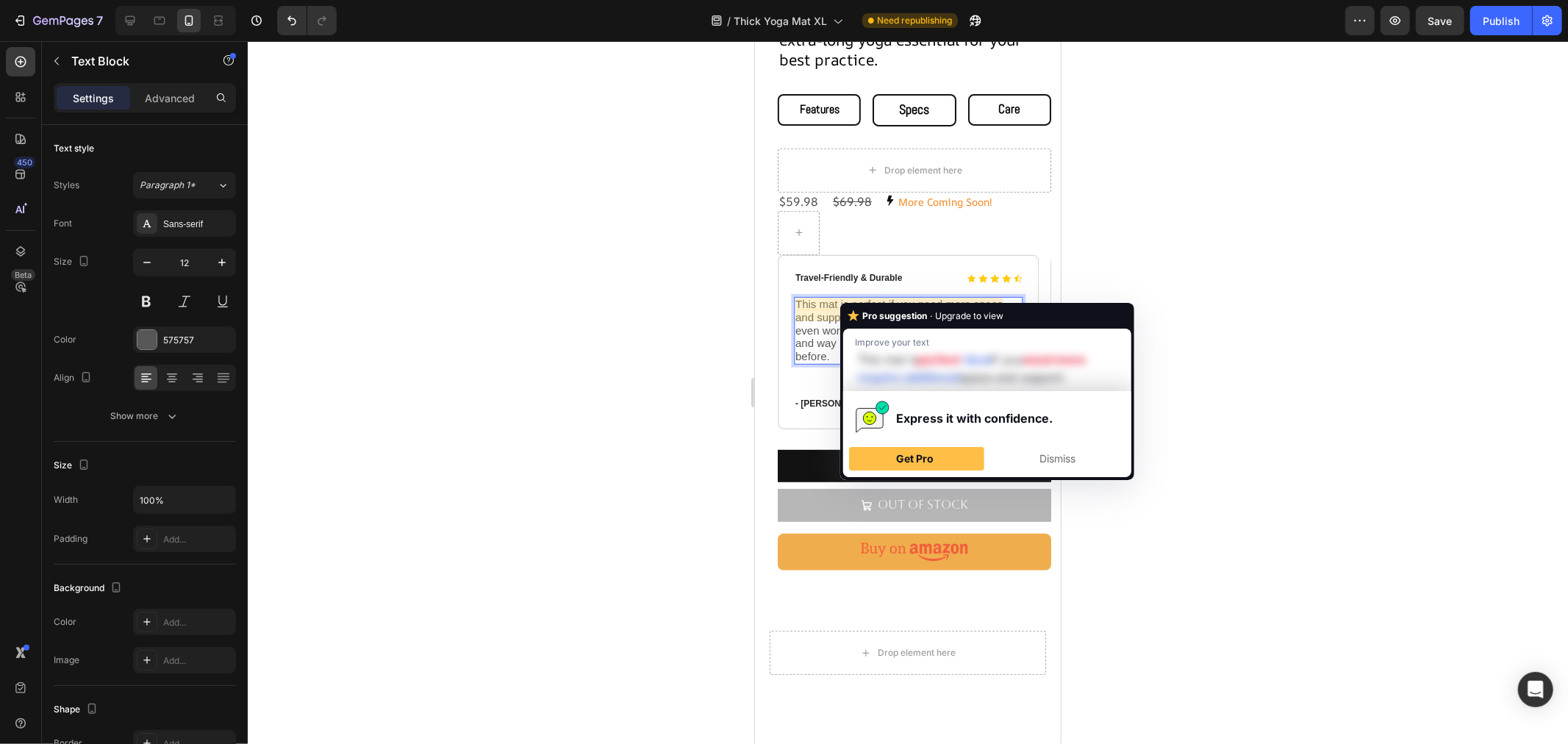
click at [851, 297] on span "This mat is perfect if you need more space and support. I use it for yoga, stre…" at bounding box center [903, 329] width 218 height 64
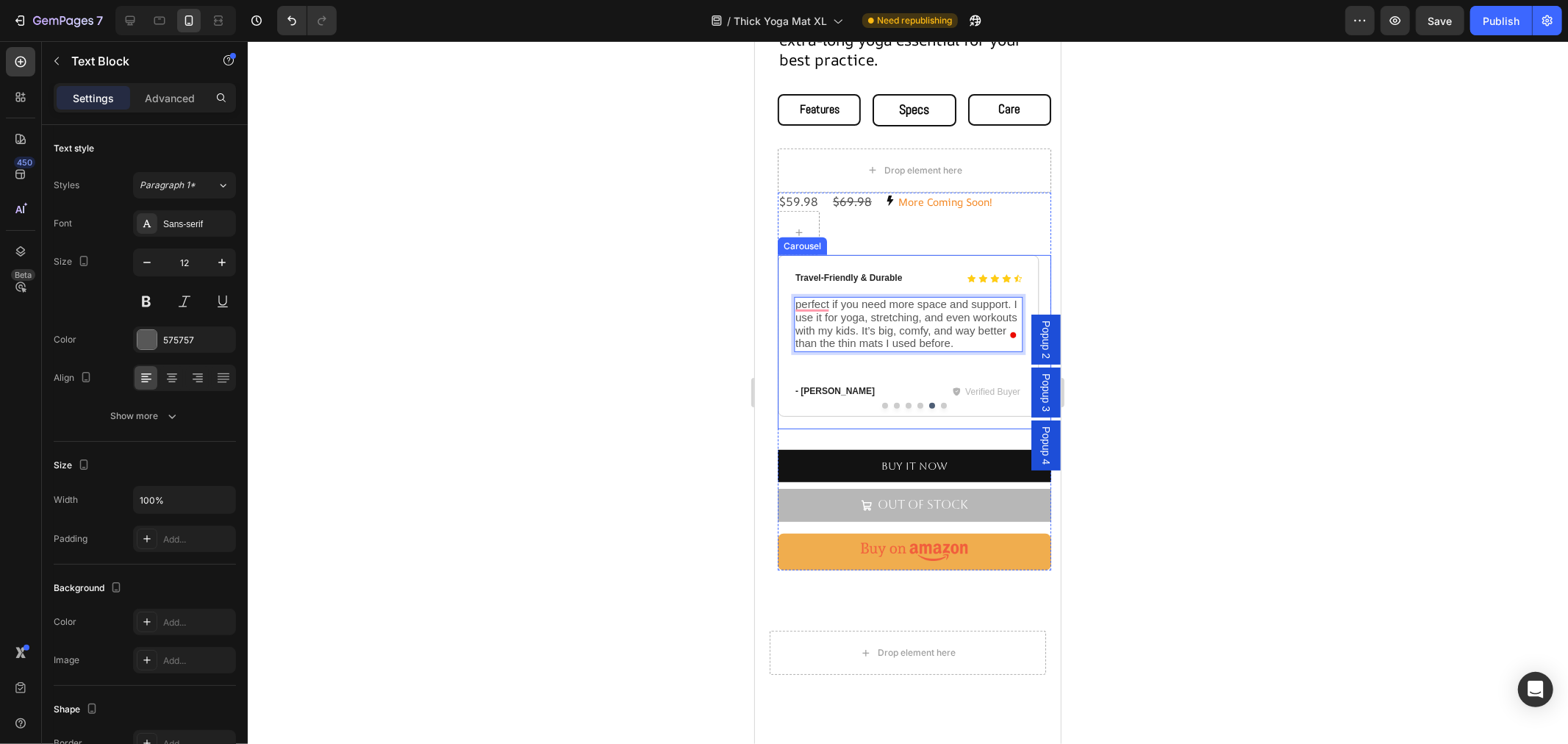
click at [940, 402] on button "Dot" at bounding box center [942, 404] width 6 height 6
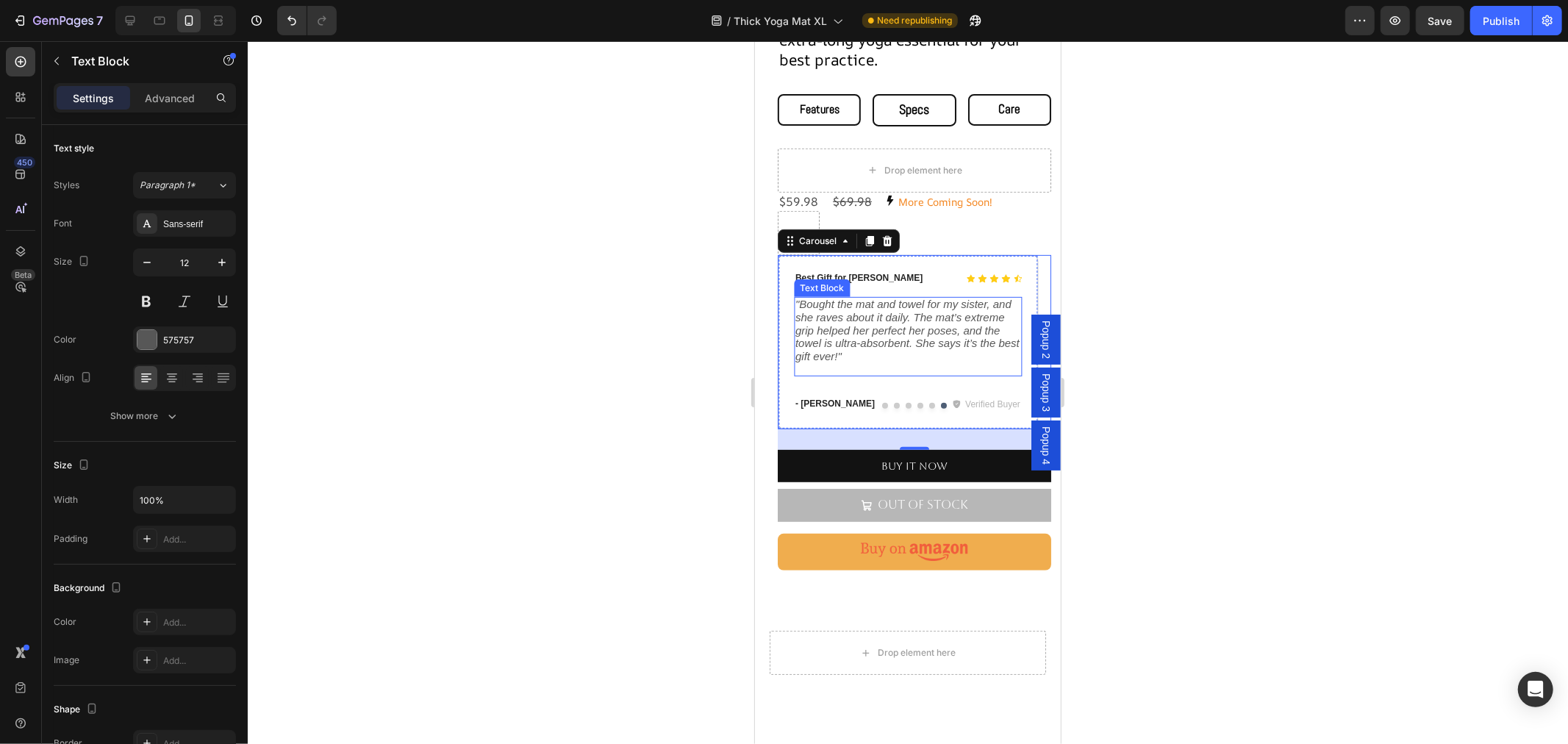
click at [849, 296] on div "Text Block" at bounding box center [821, 288] width 56 height 18
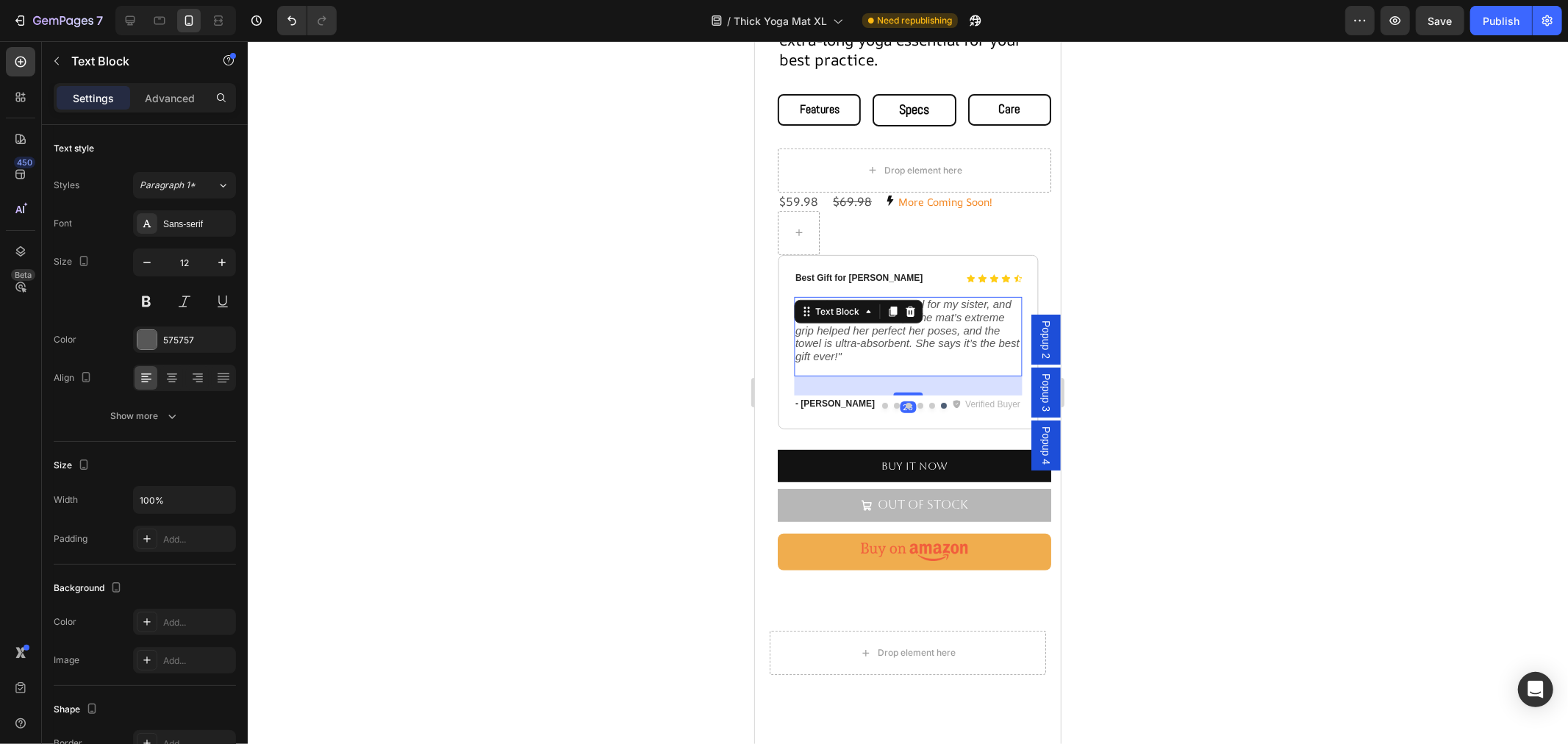
click at [865, 312] on div "Text Block" at bounding box center [857, 310] width 129 height 23
click at [858, 328] on icon ""Bought the mat and towel for my sister, and she raves about it daily. The mat’…" at bounding box center [906, 329] width 224 height 64
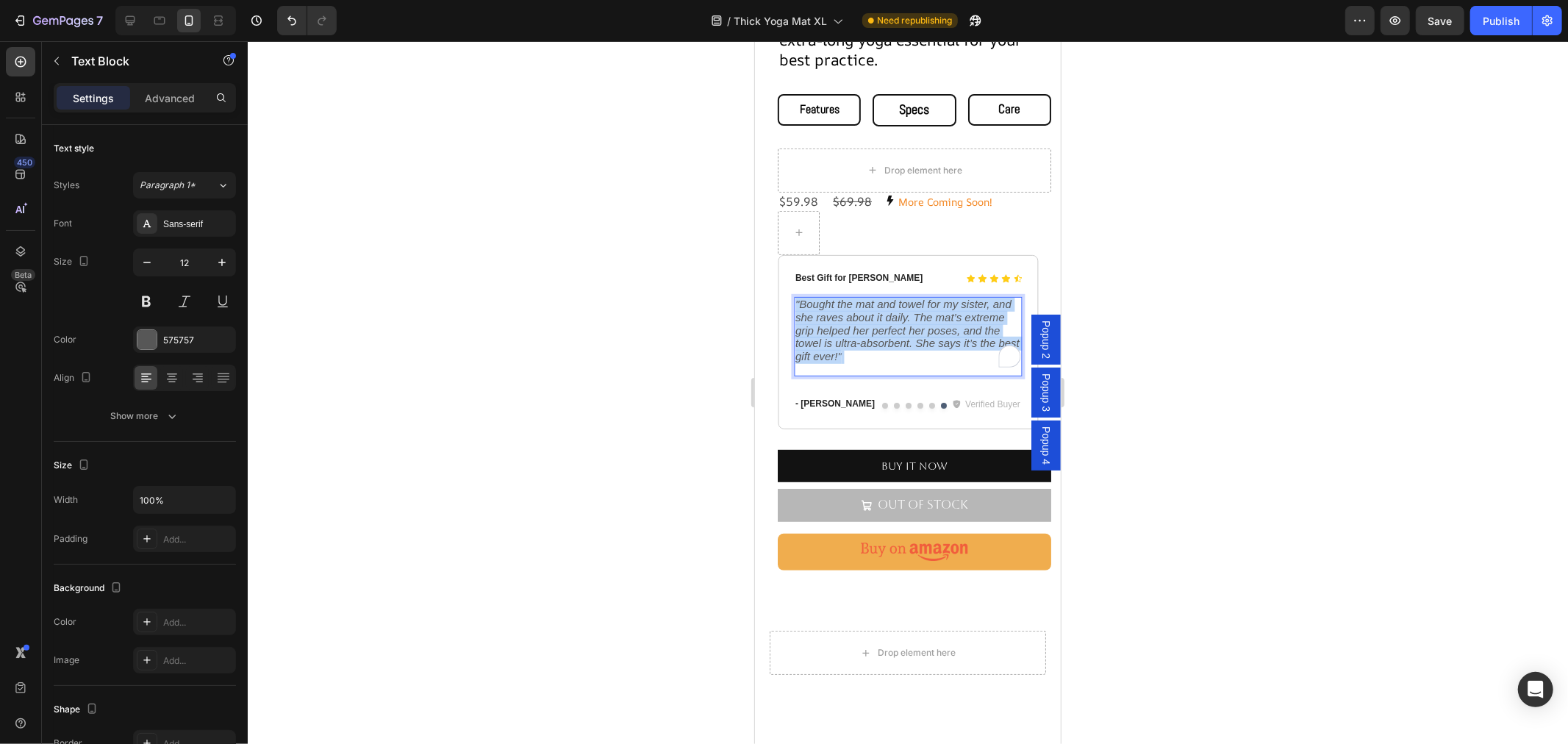
click at [858, 328] on icon ""Bought the mat and towel for my sister, and she raves about it daily. The mat’…" at bounding box center [906, 329] width 224 height 64
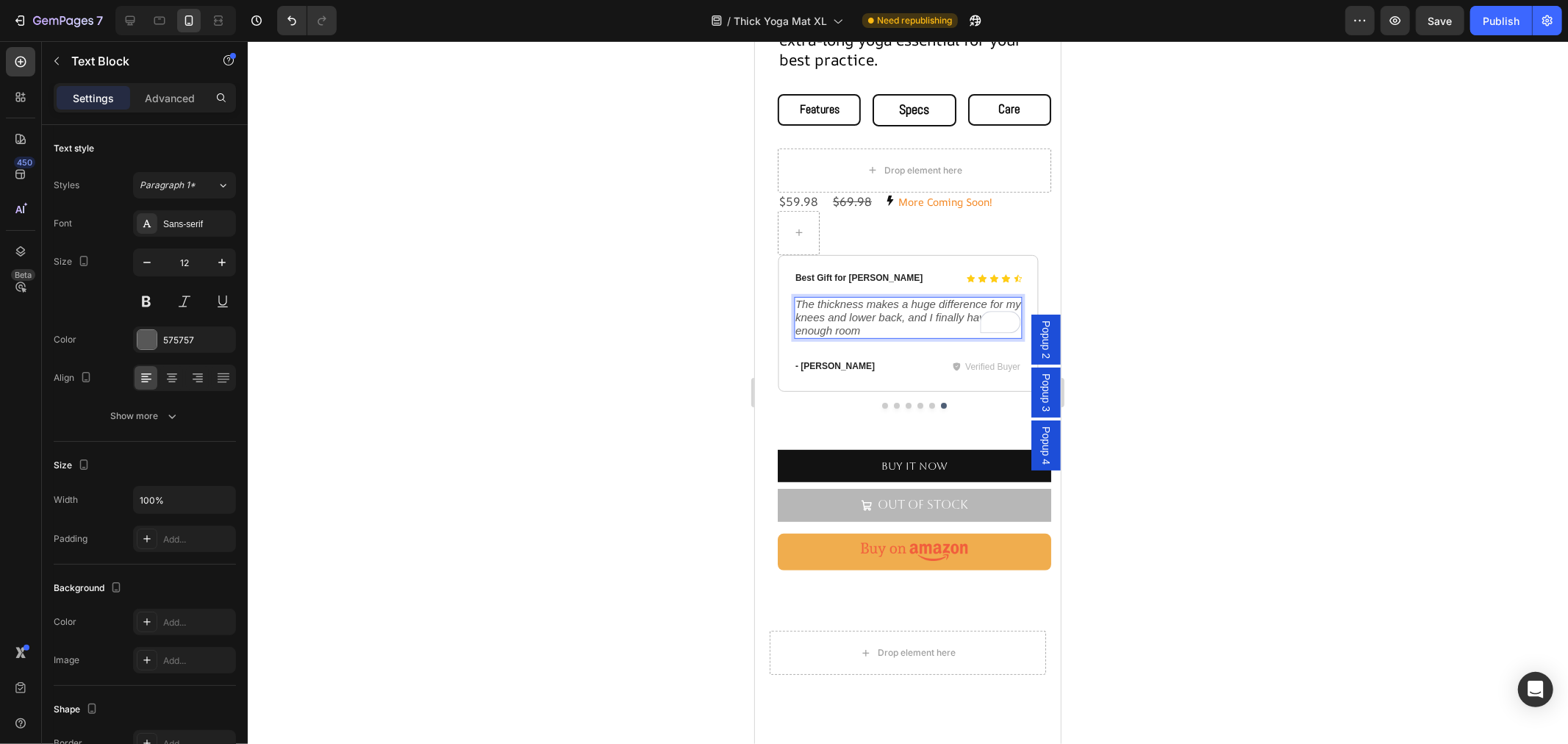
click at [887, 304] on icon "The thickness makes a huge difference for my knees and lower back, and I finall…" at bounding box center [907, 316] width 225 height 38
click at [887, 302] on icon "The thickness makes a huge difference for my knees and lower back, and I finall…" at bounding box center [907, 316] width 225 height 38
click at [884, 297] on icon "The thickness makes a huge difference for my knees and lower back, and I finall…" at bounding box center [907, 316] width 225 height 38
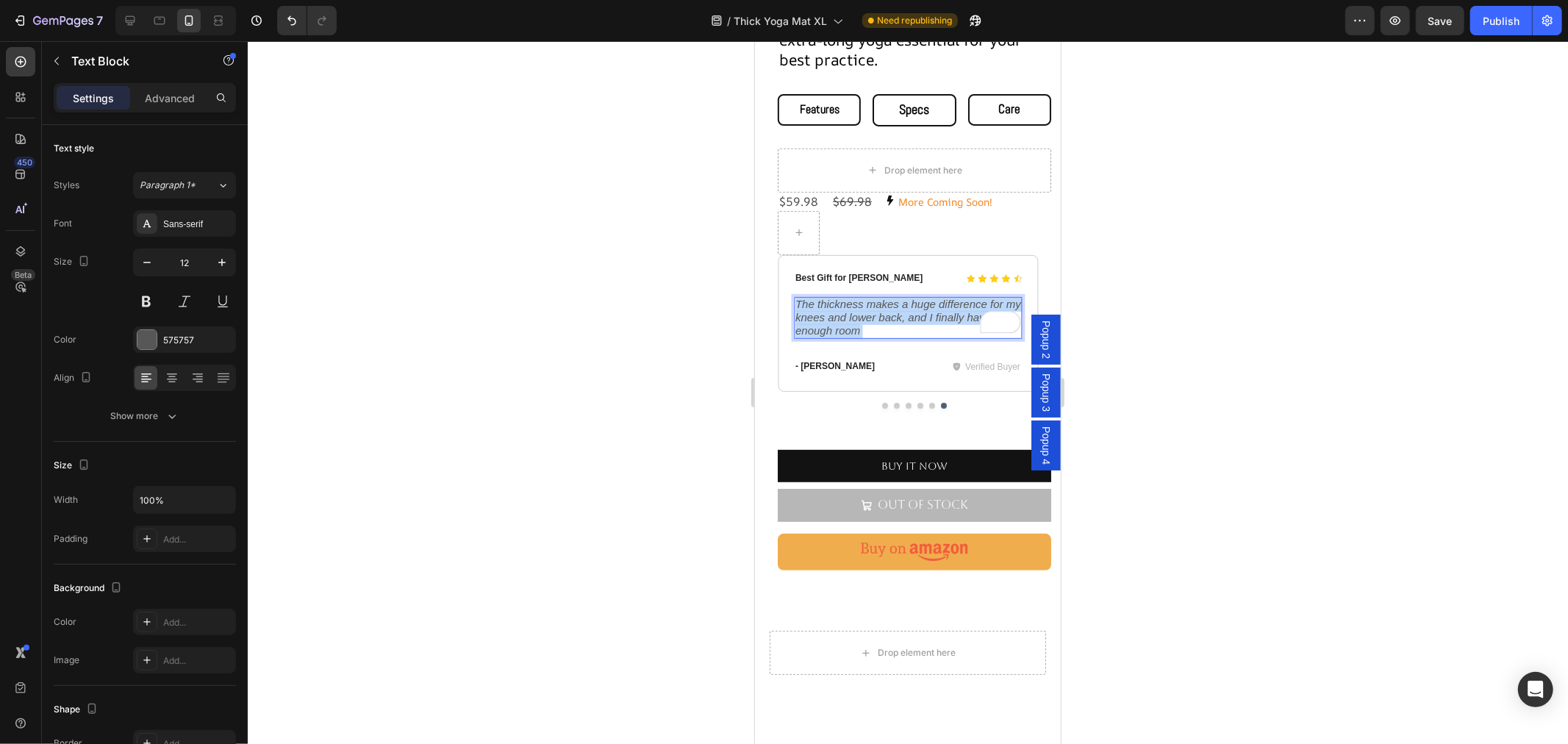
click at [884, 297] on icon "The thickness makes a huge difference for my knees and lower back, and I finall…" at bounding box center [907, 316] width 225 height 38
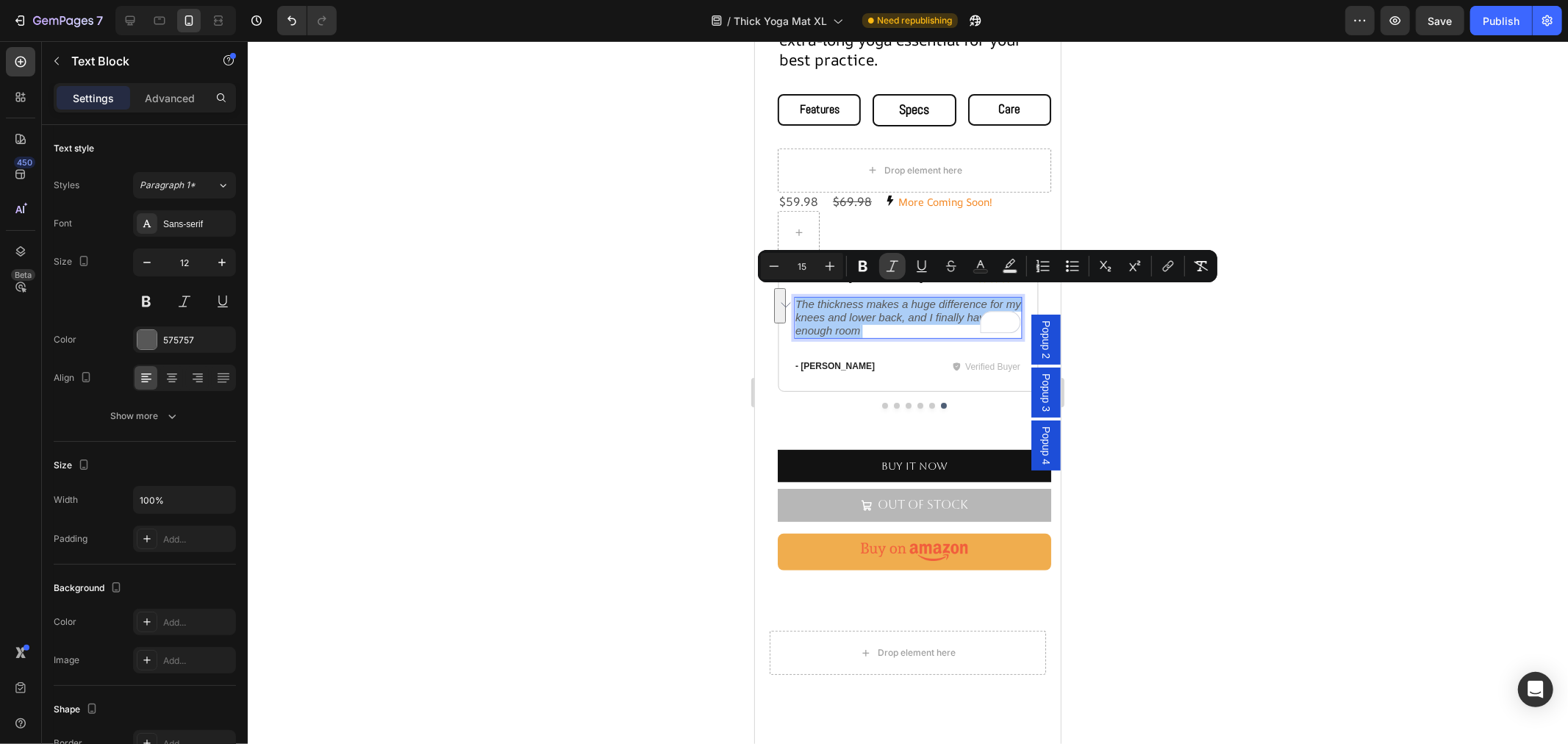
click at [891, 268] on icon "Editor contextual toolbar" at bounding box center [892, 266] width 14 height 14
click at [872, 335] on div "Icon Icon Icon Icon Icon Icon List Best Gift for Yogis Text Block Row The thick…" at bounding box center [907, 322] width 229 height 105
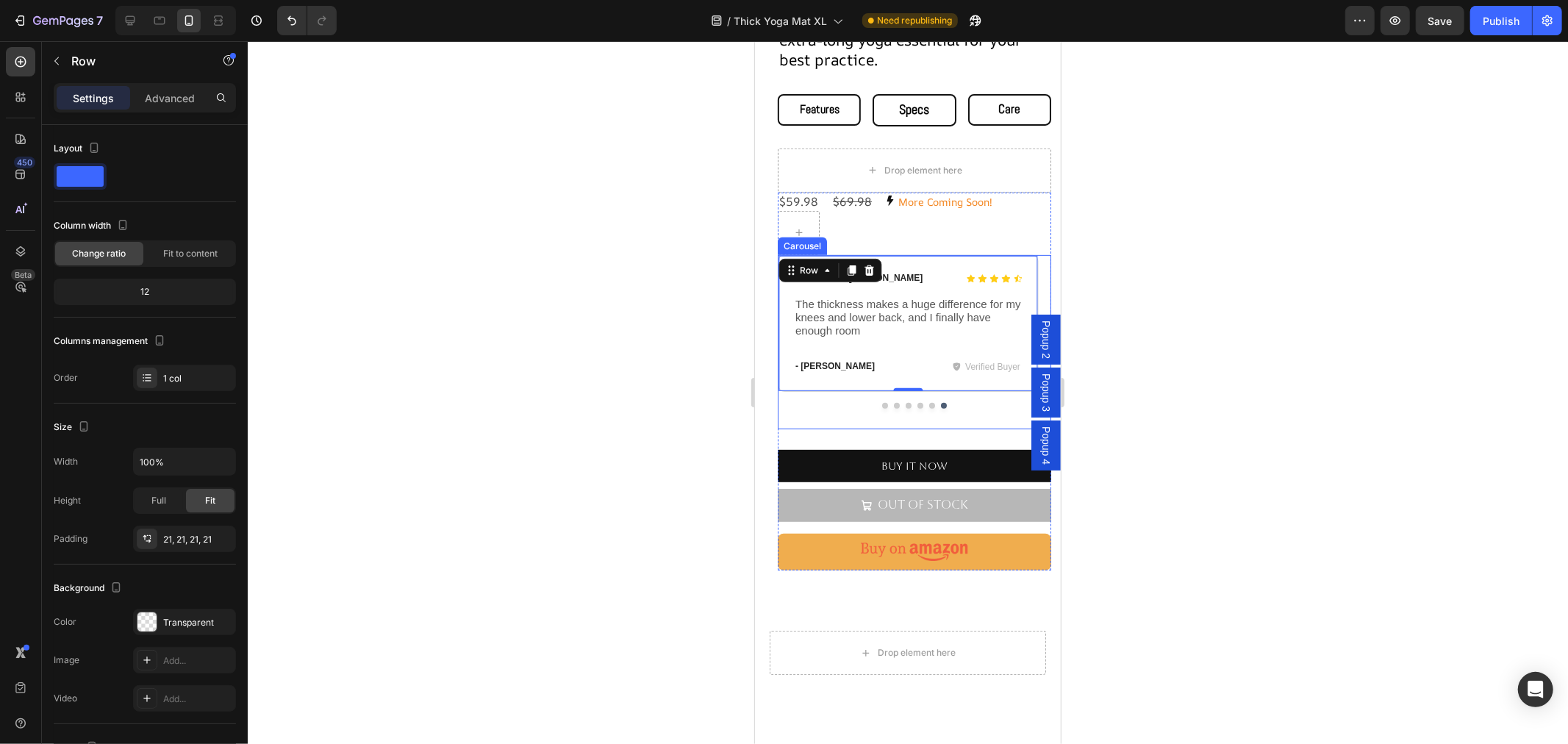
click at [929, 402] on button "Dot" at bounding box center [931, 404] width 6 height 6
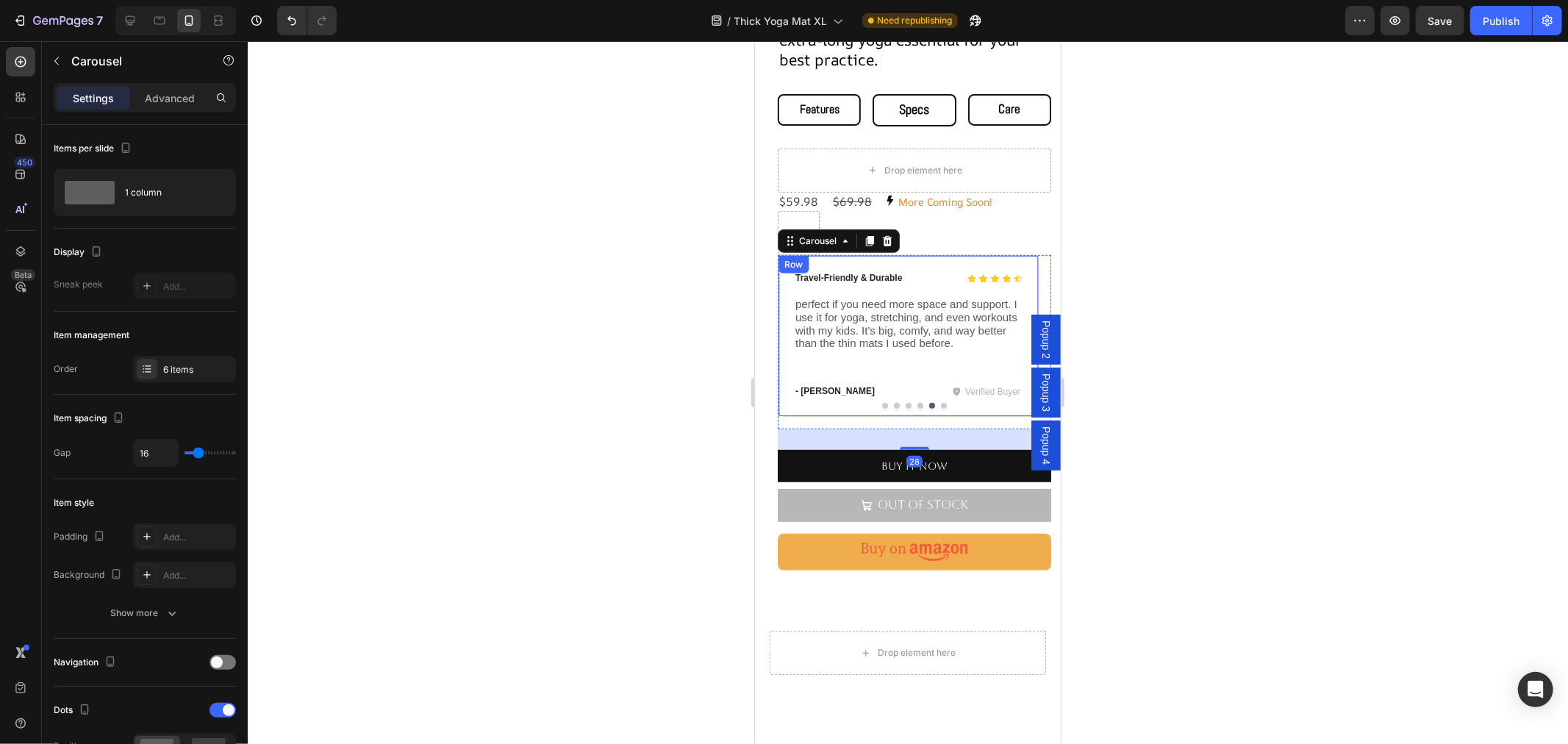
click at [909, 402] on div at bounding box center [913, 404] width 273 height 6
click at [917, 402] on button "Dot" at bounding box center [919, 404] width 6 height 6
click at [896, 402] on div at bounding box center [913, 404] width 273 height 6
click at [905, 402] on button "Dot" at bounding box center [907, 404] width 6 height 6
click at [893, 402] on button "Dot" at bounding box center [895, 404] width 6 height 6
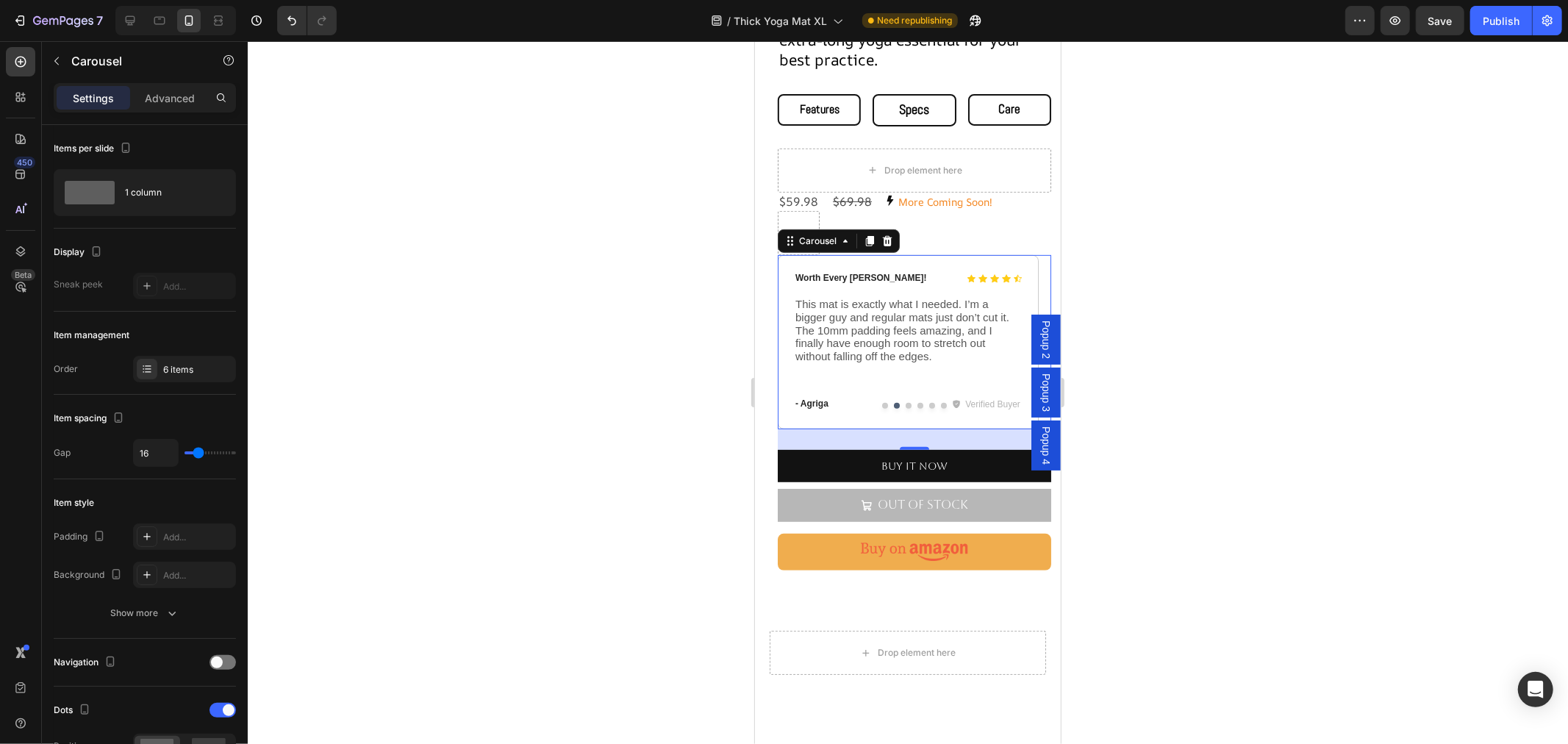
click at [882, 402] on button "Dot" at bounding box center [884, 404] width 6 height 6
click at [1488, 27] on div "Publish" at bounding box center [1501, 21] width 37 height 15
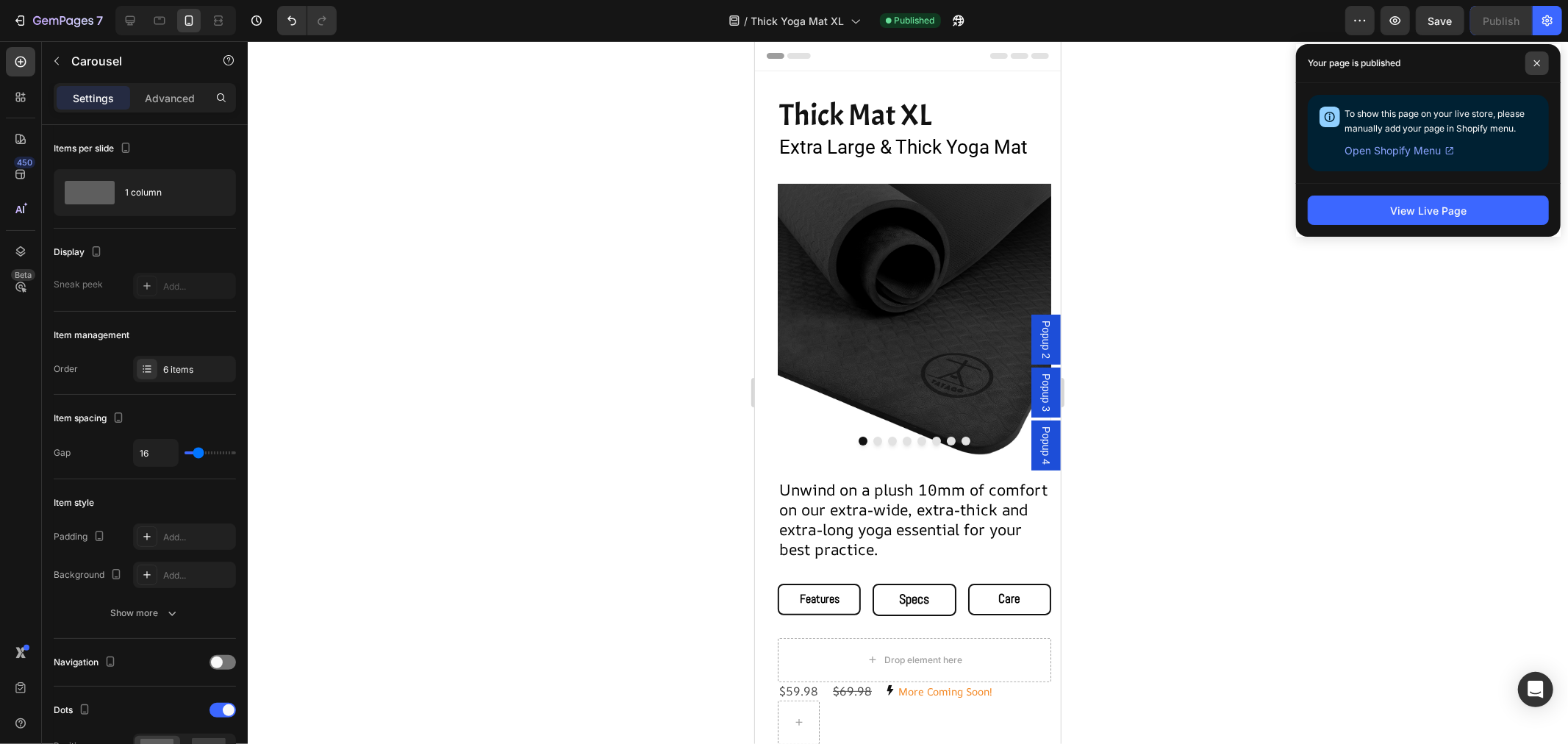
click at [1532, 59] on span at bounding box center [1536, 62] width 23 height 23
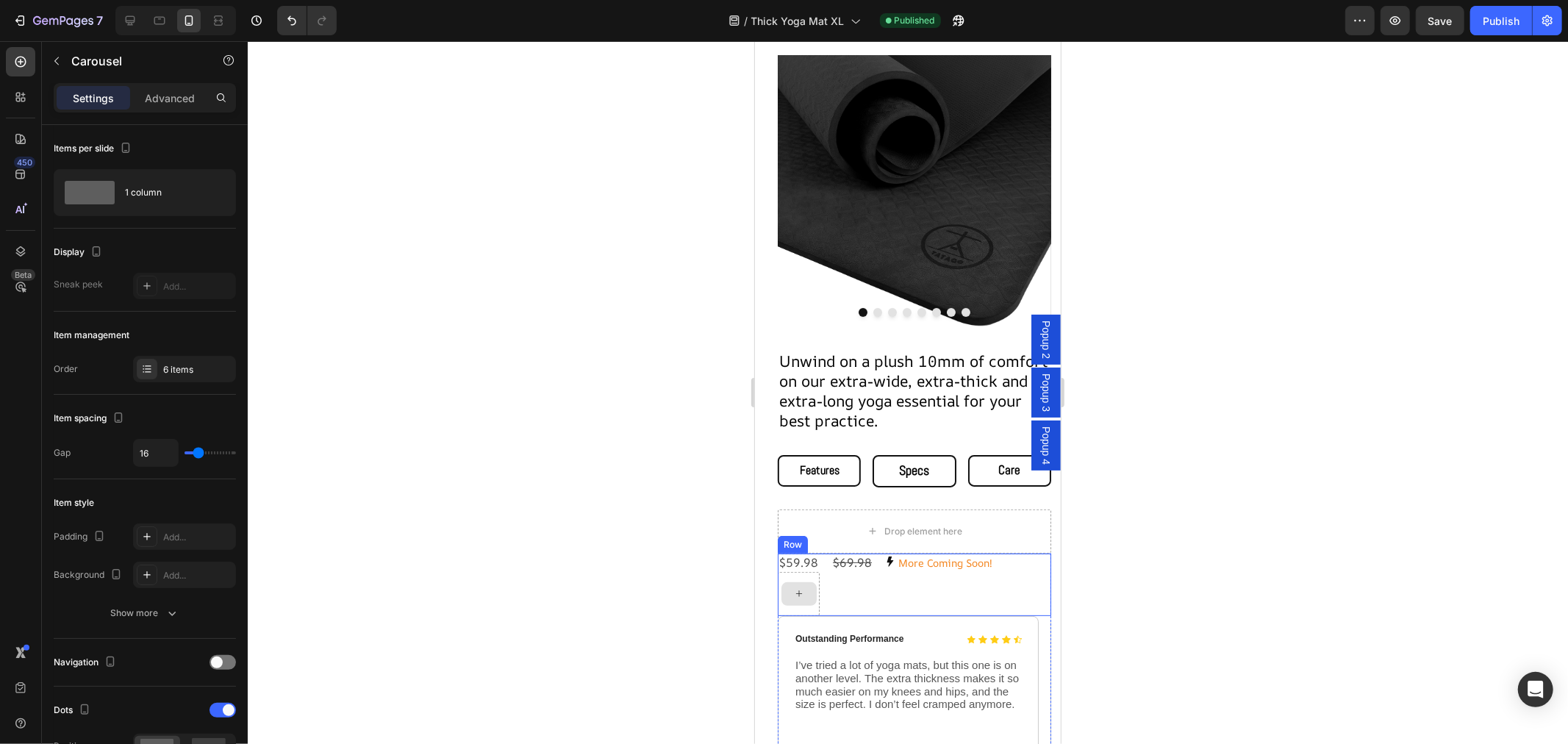
scroll to position [245, 0]
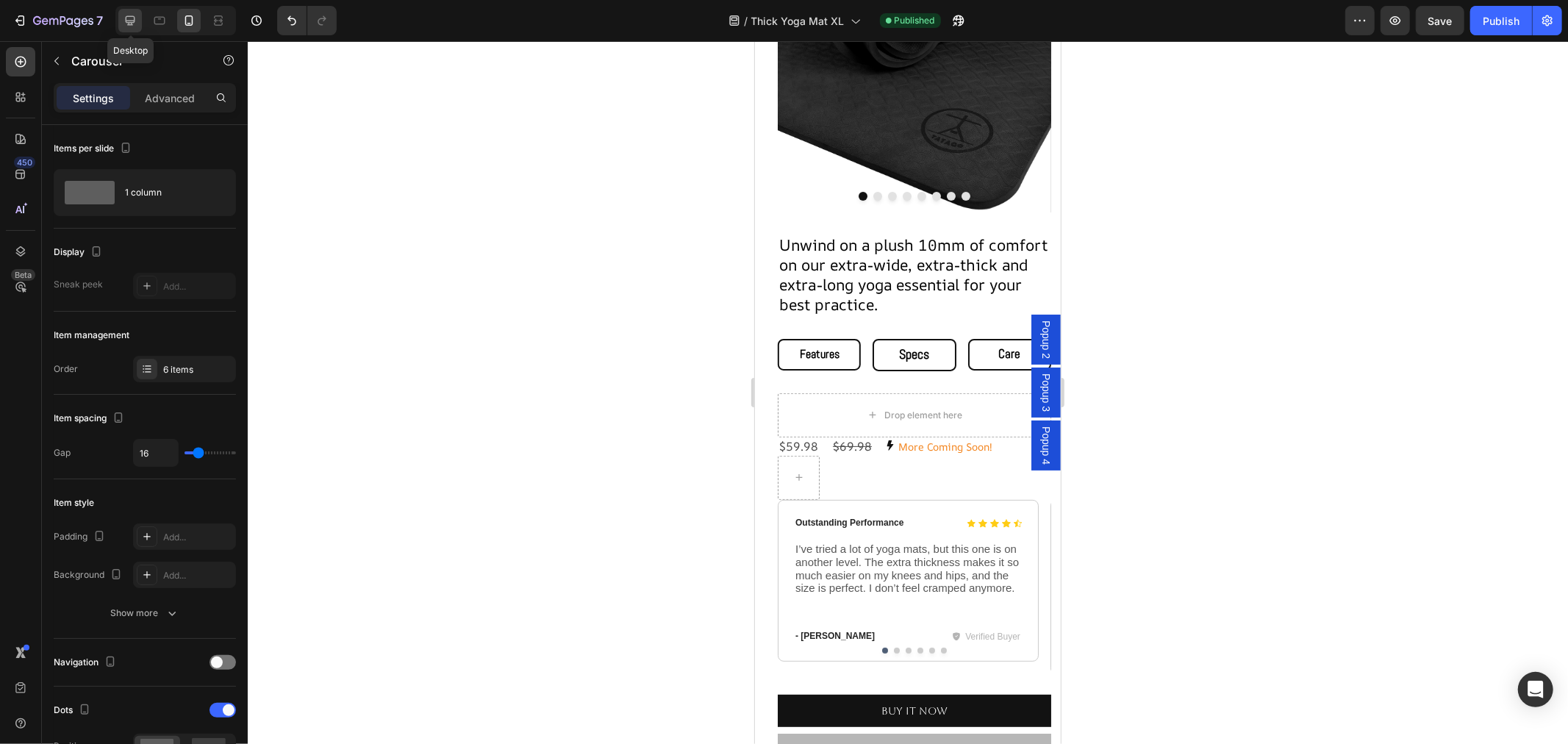
click at [121, 18] on div at bounding box center [129, 20] width 23 height 23
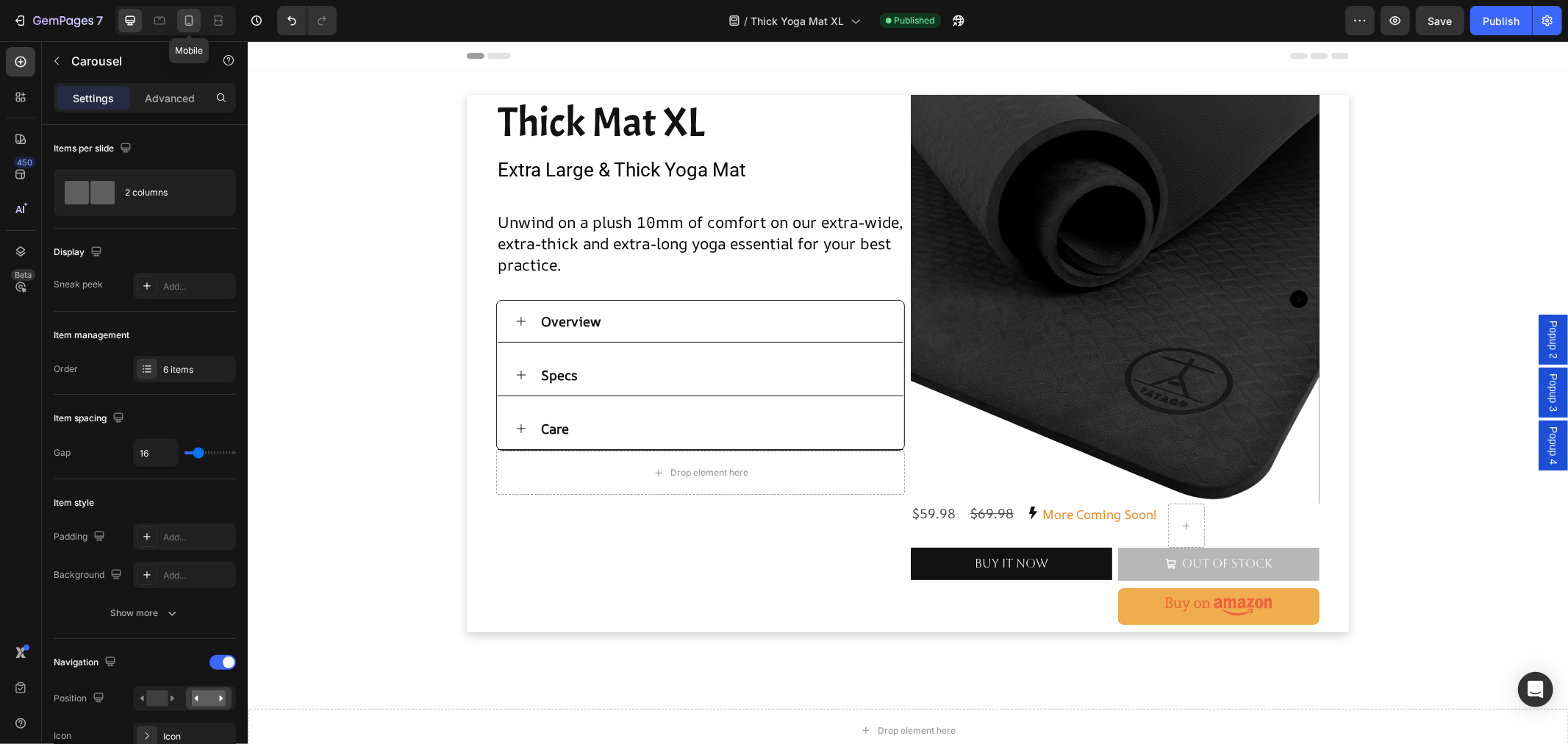
click at [187, 20] on icon at bounding box center [189, 21] width 14 height 14
type input "100%"
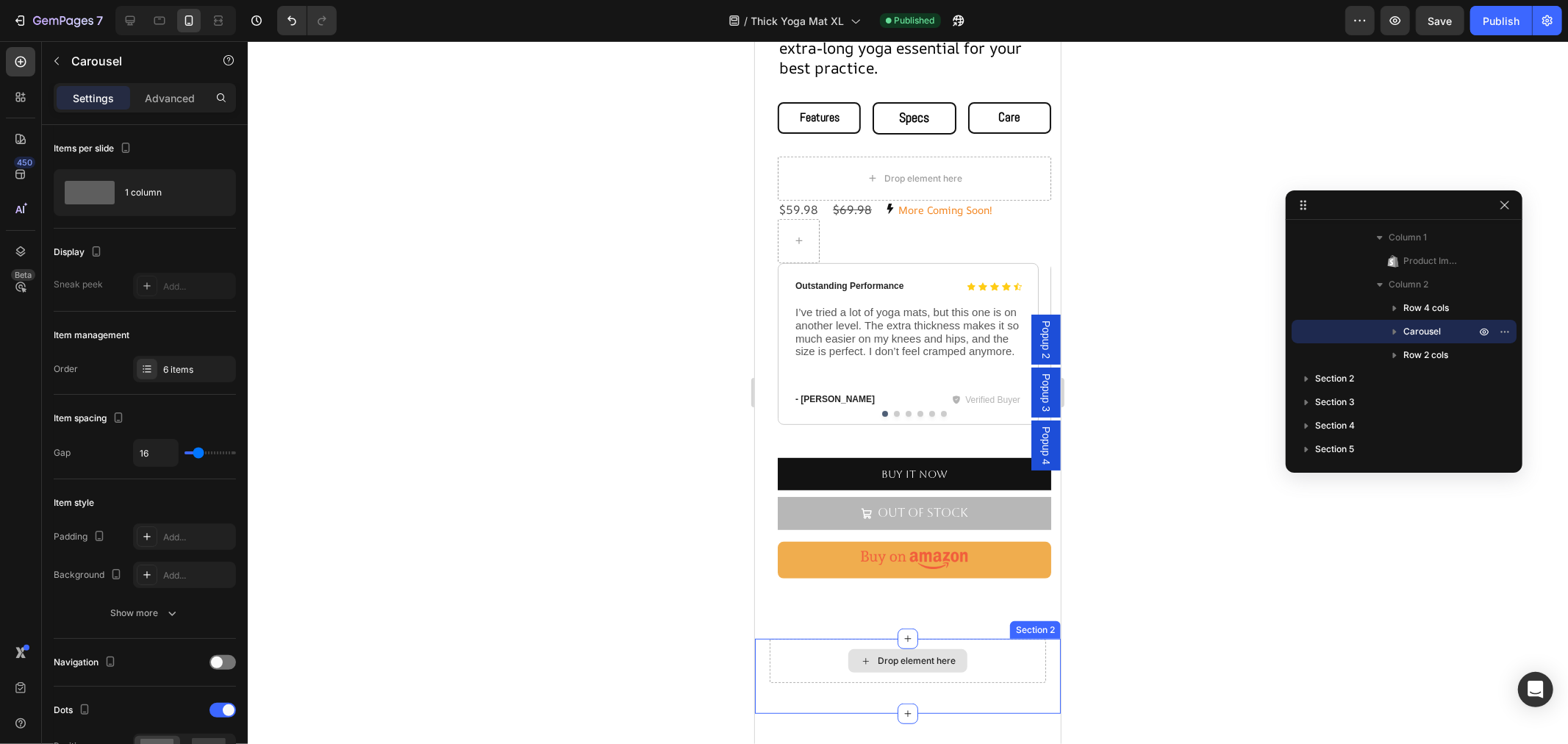
scroll to position [479, 0]
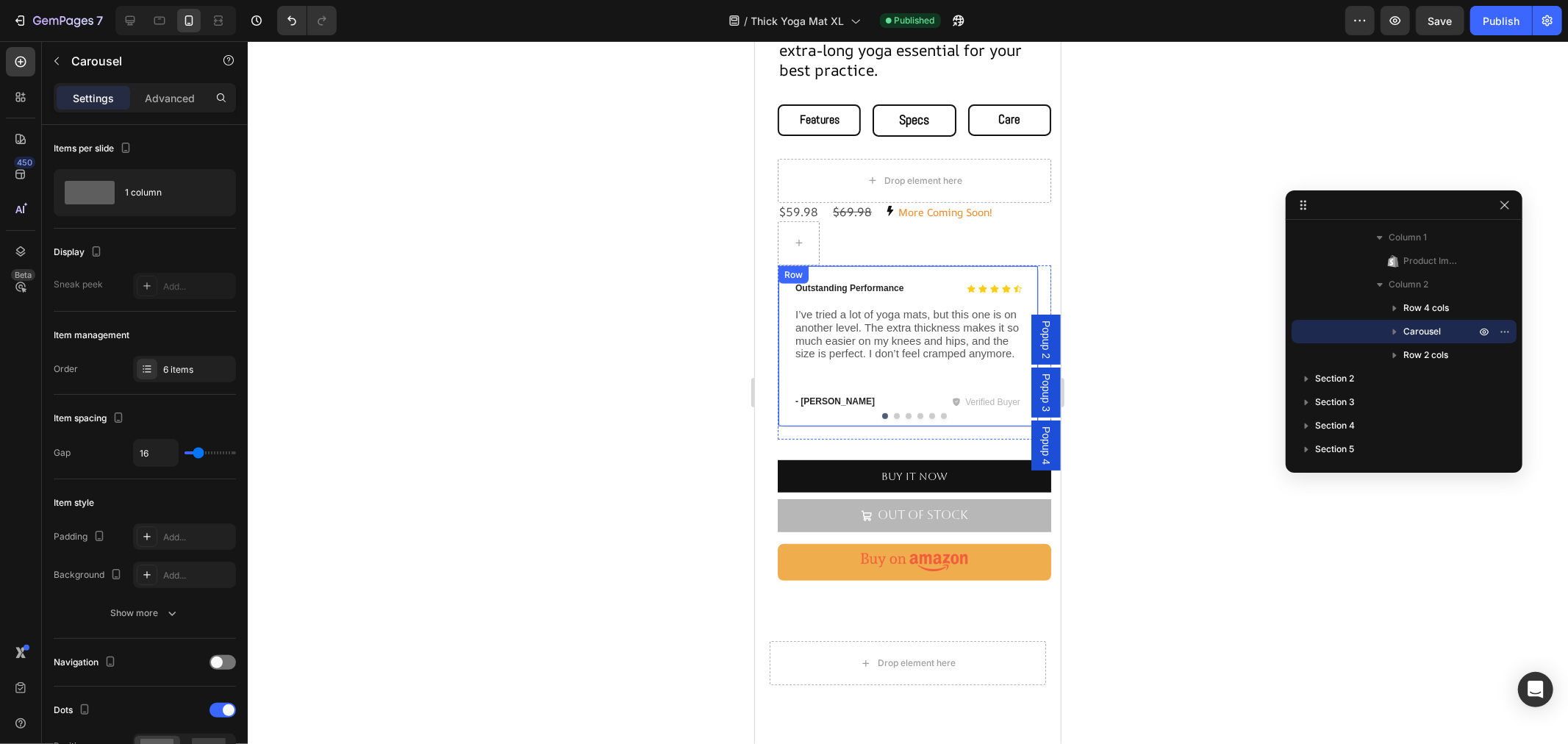
click at [832, 404] on div "Icon Icon Icon Icon Icon Icon List Outstanding Performance Text Block Row I’ve …" at bounding box center [907, 345] width 261 height 161
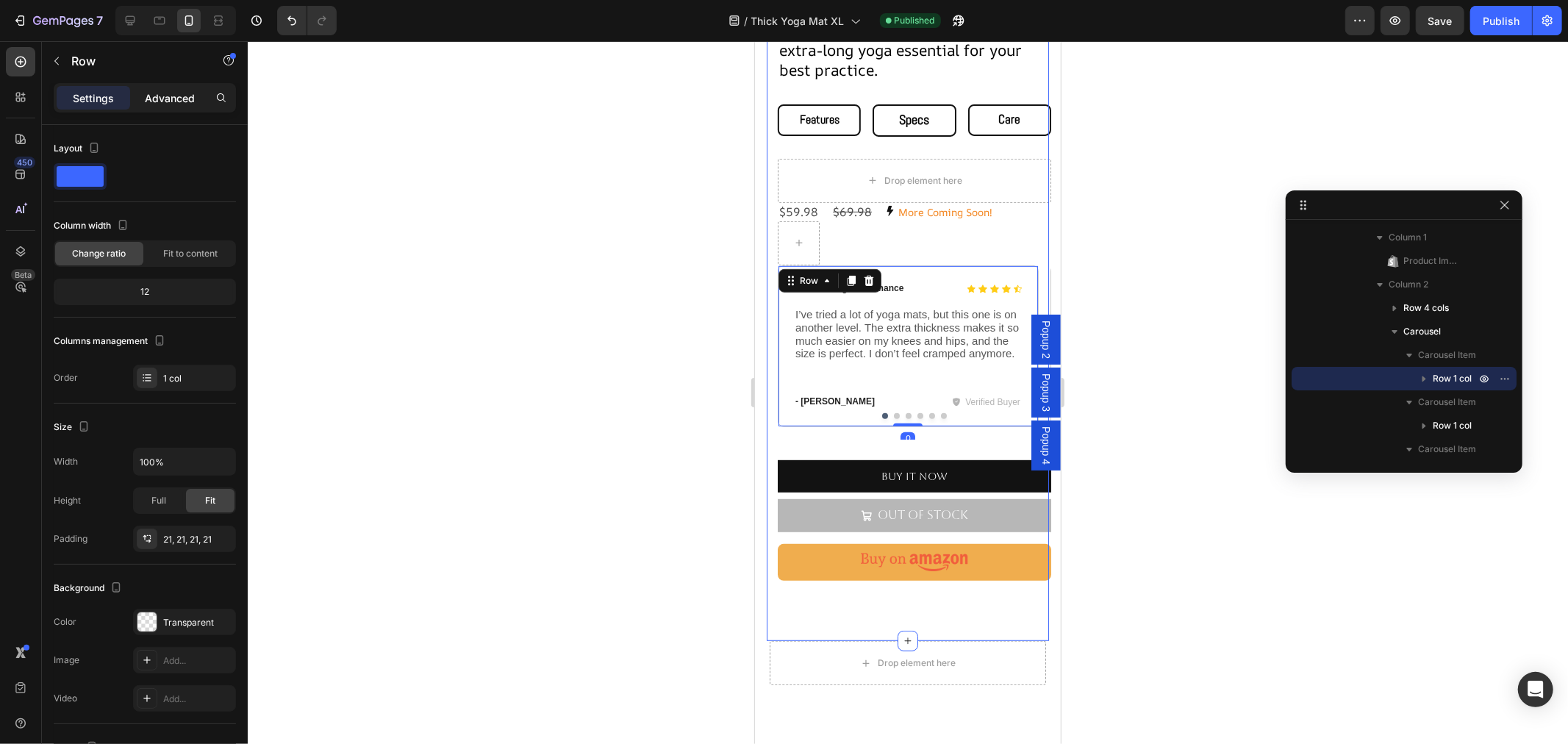
click at [169, 103] on p "Advanced" at bounding box center [169, 97] width 50 height 15
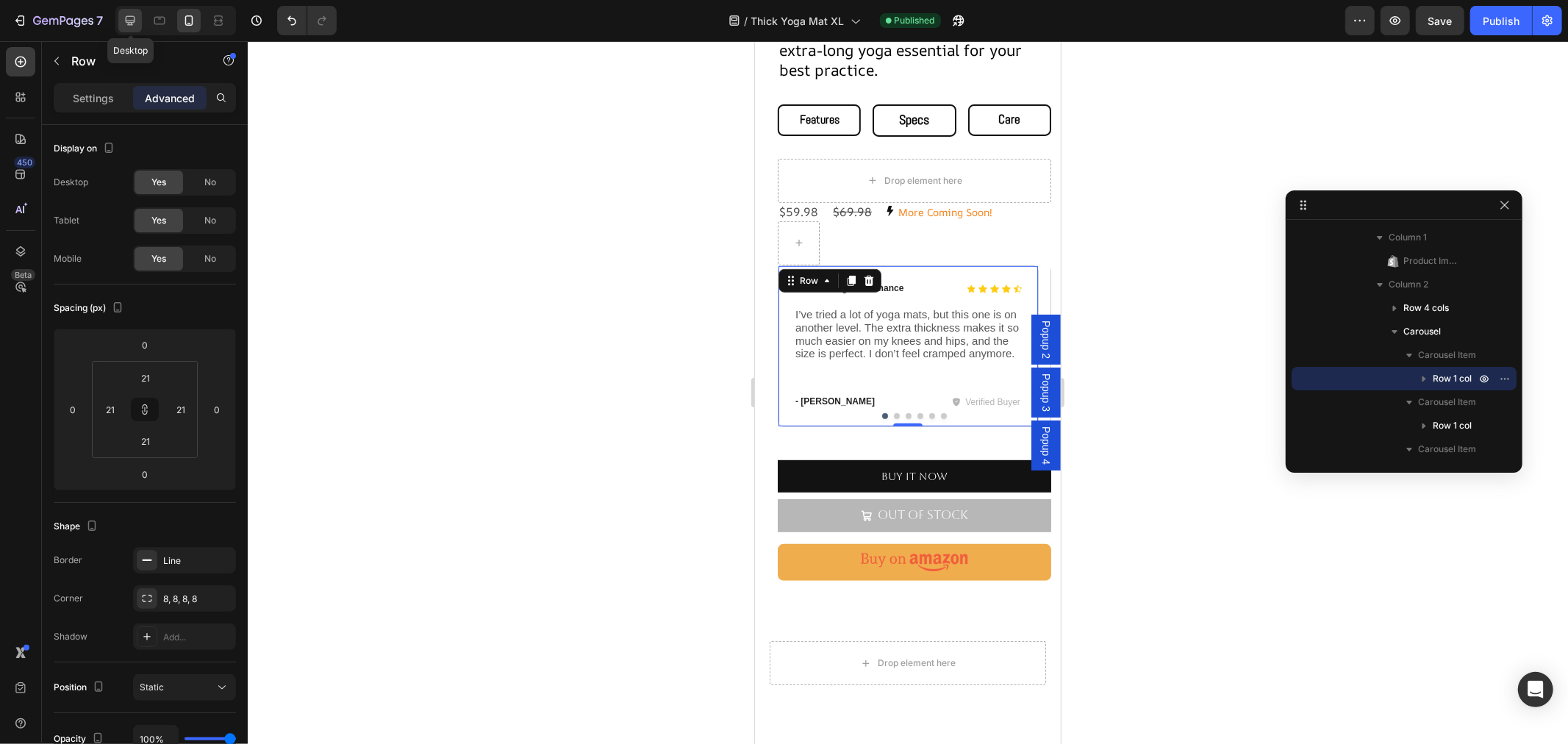
click at [123, 19] on icon at bounding box center [130, 21] width 14 height 14
type input "32"
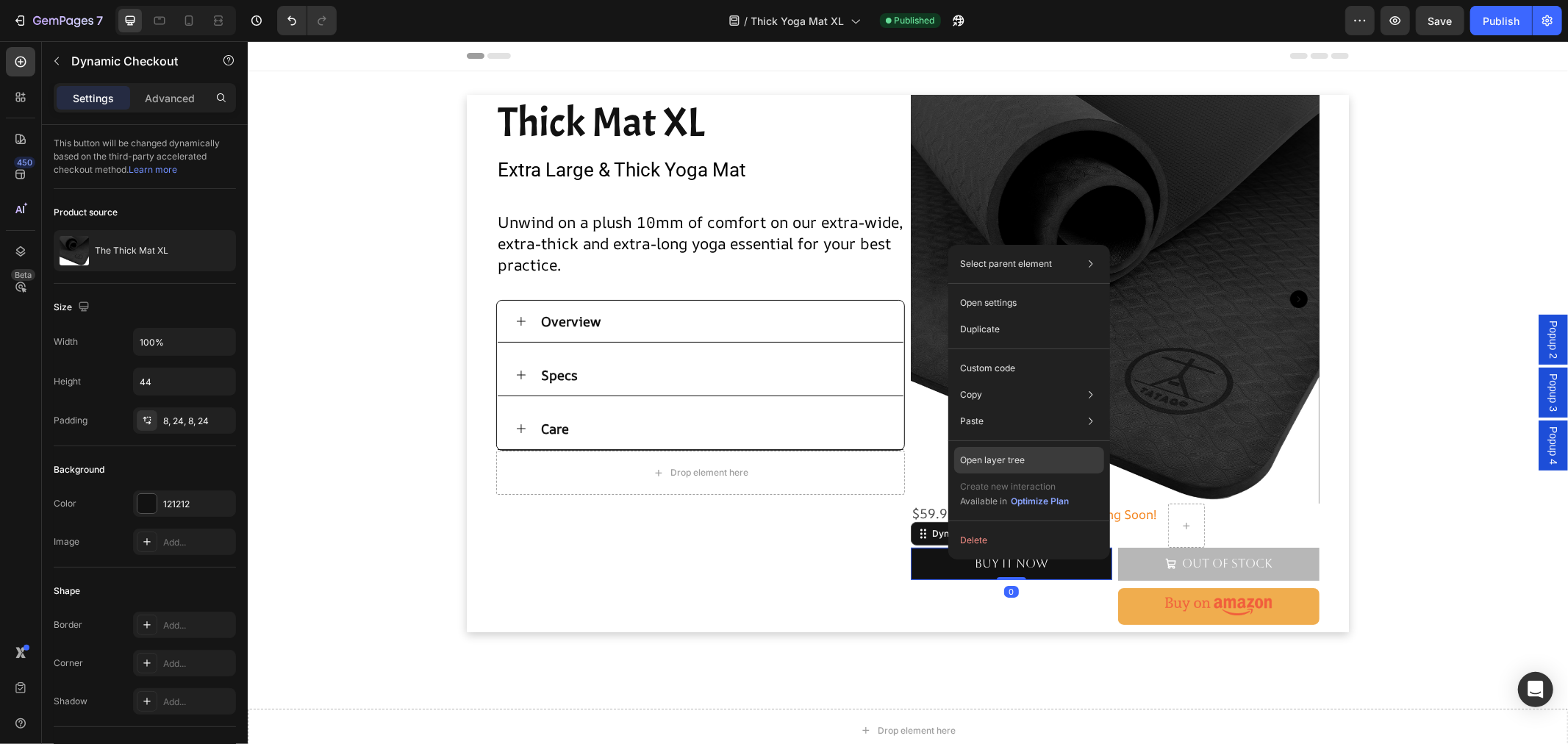
click at [994, 456] on p "Open layer tree" at bounding box center [992, 460] width 65 height 14
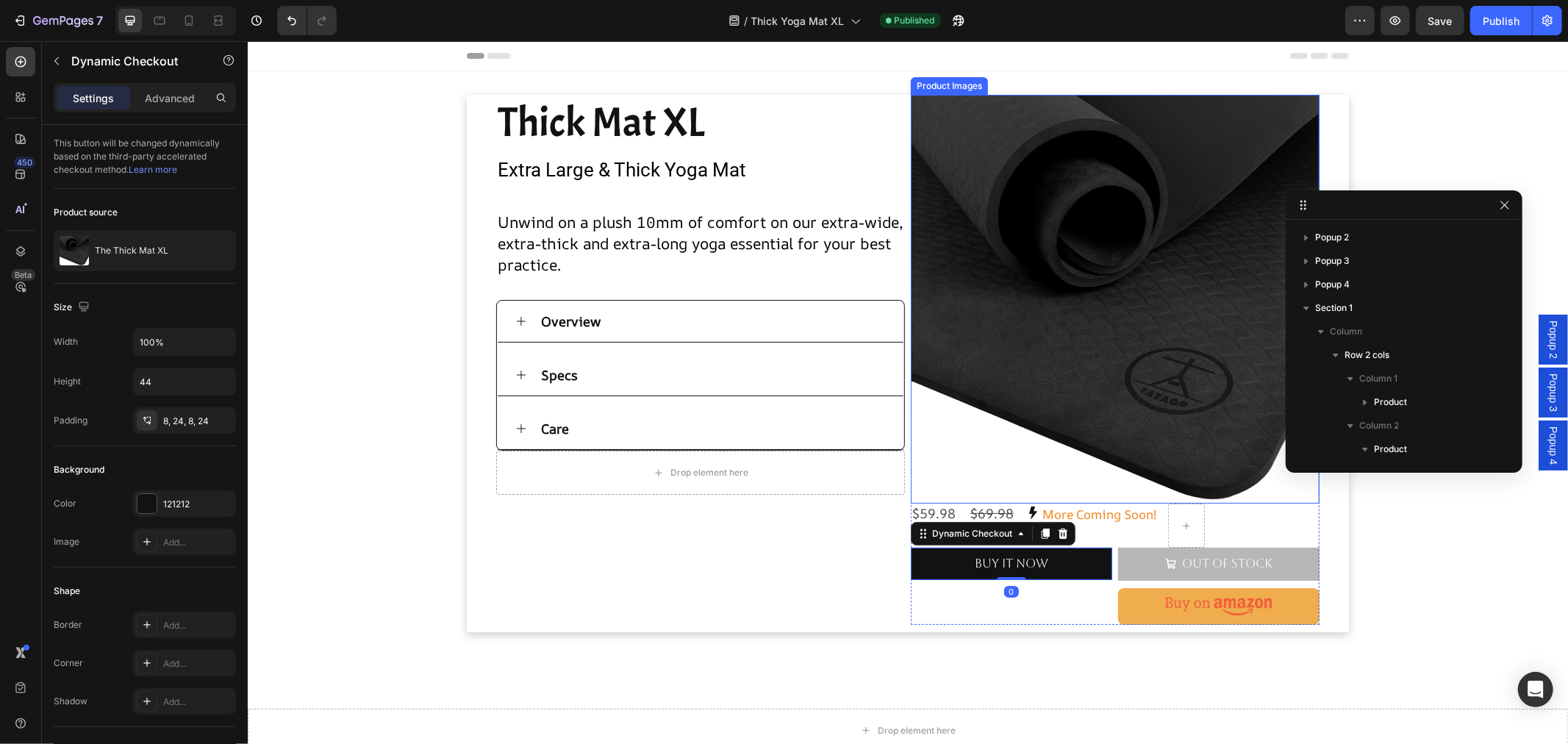
scroll to position [305, 0]
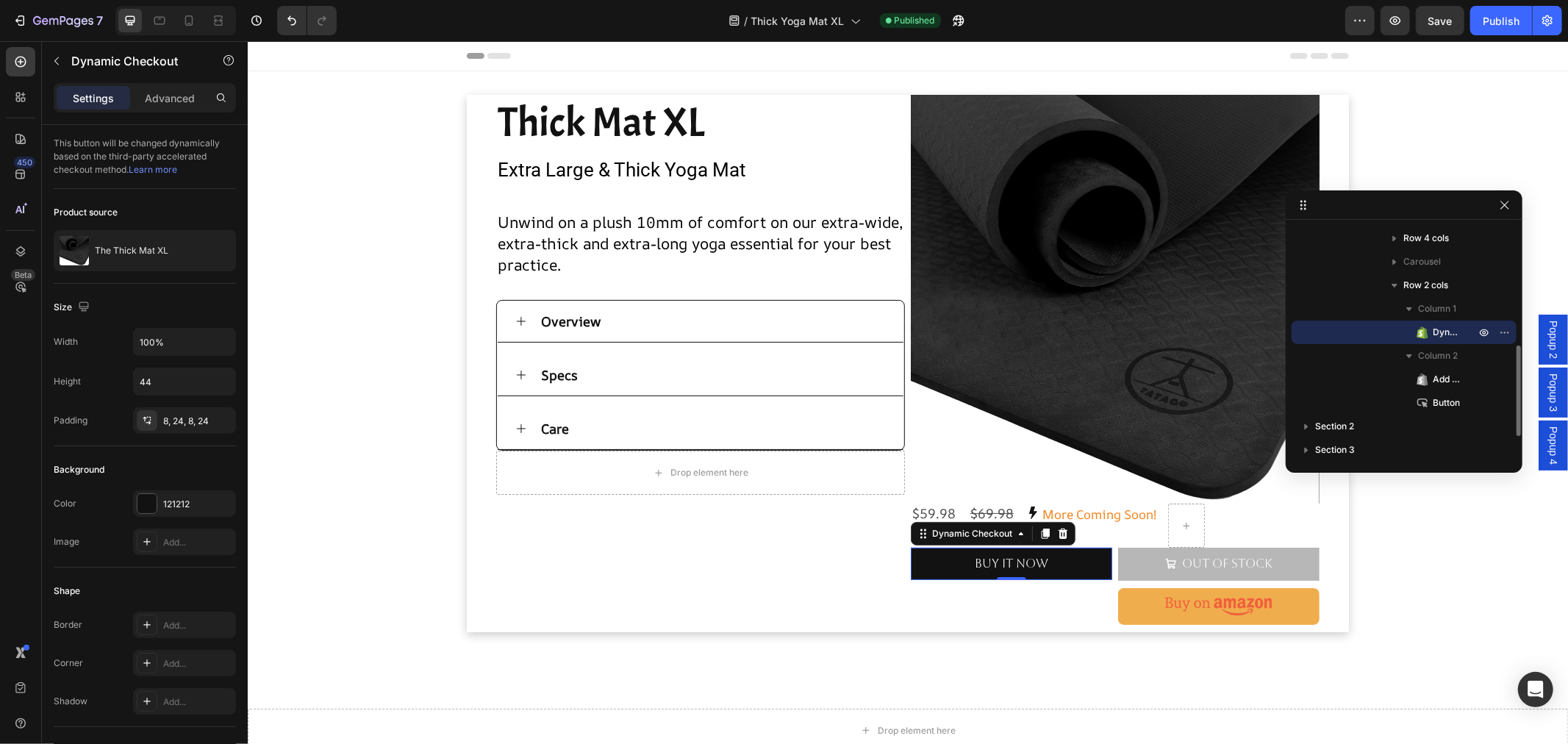
click at [1401, 334] on div "Dynamic Checkout" at bounding box center [1403, 332] width 213 height 23
click at [197, 19] on div at bounding box center [189, 20] width 23 height 23
type input "14"
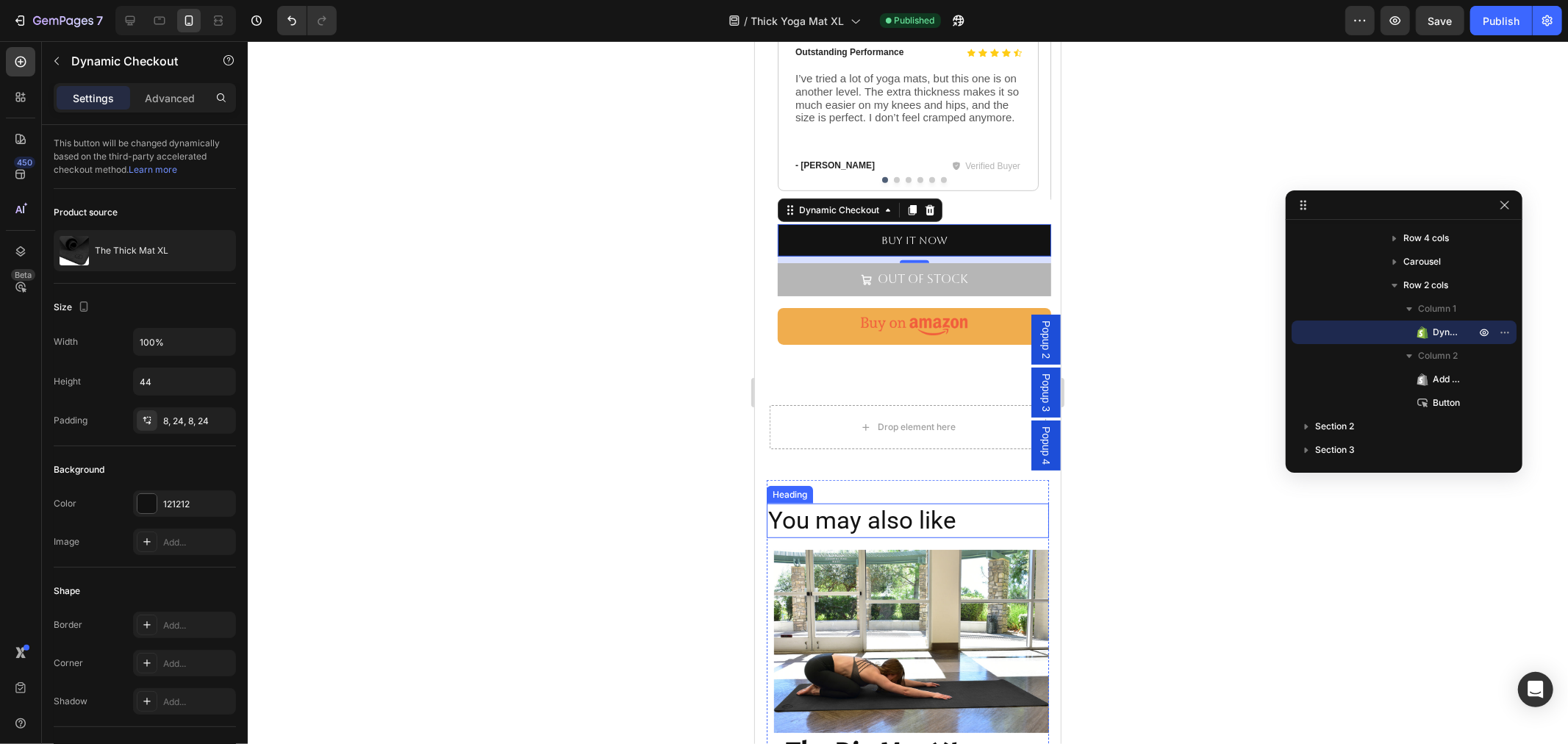
scroll to position [586, 0]
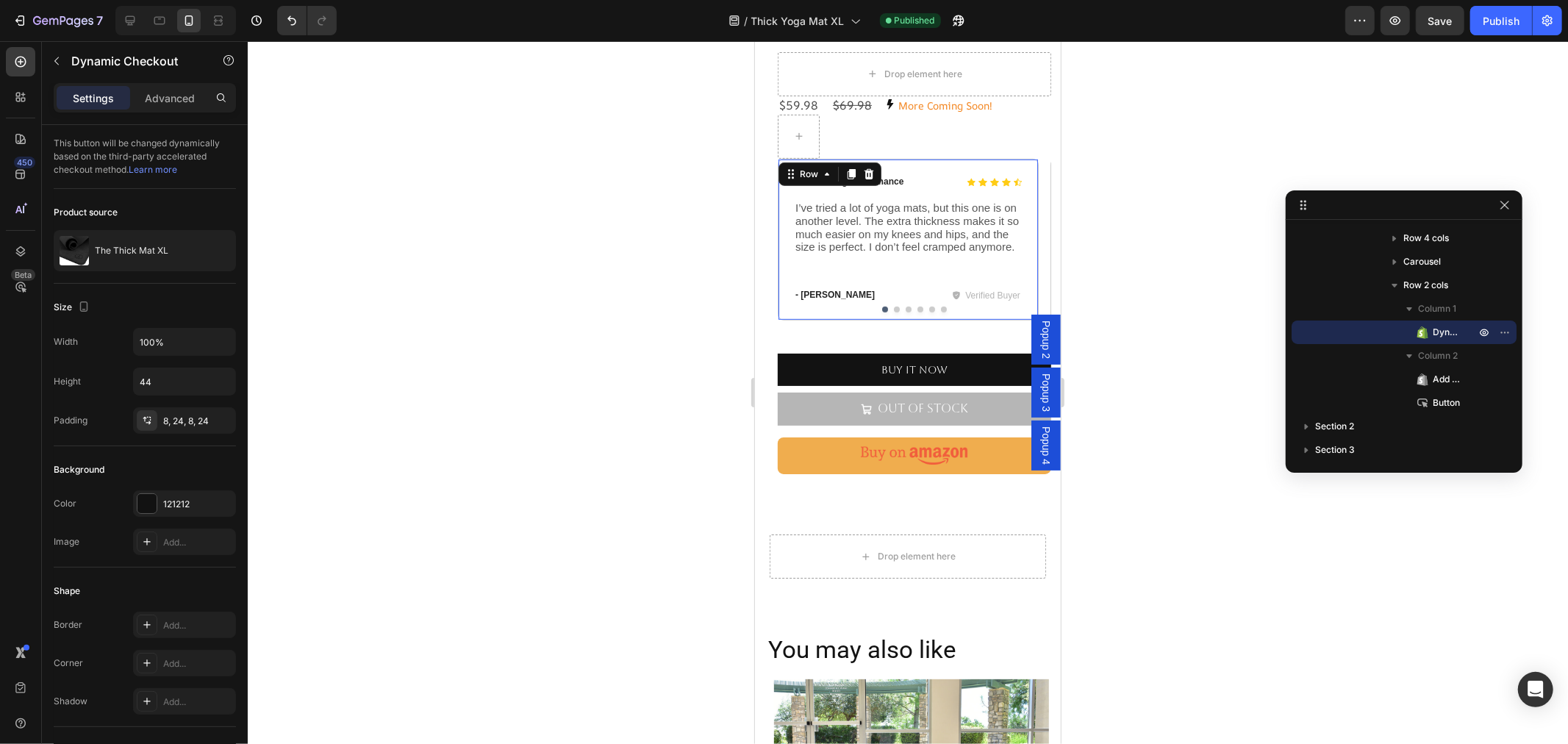
click at [897, 261] on div "Icon Icon Icon Icon Icon Icon List Outstanding Performance Text Block Row I’ve …" at bounding box center [907, 239] width 229 height 129
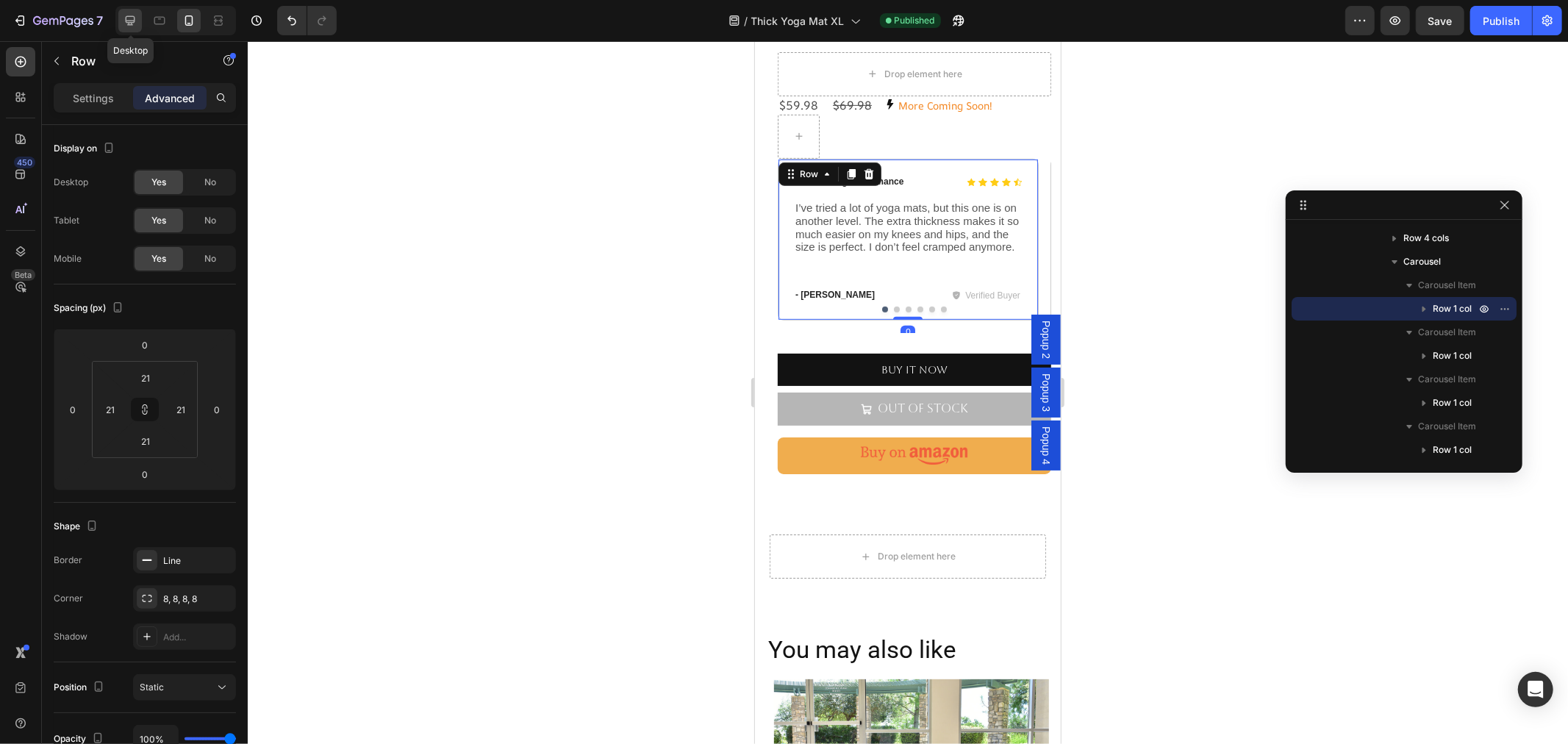
click at [123, 20] on icon at bounding box center [130, 21] width 14 height 14
type input "32"
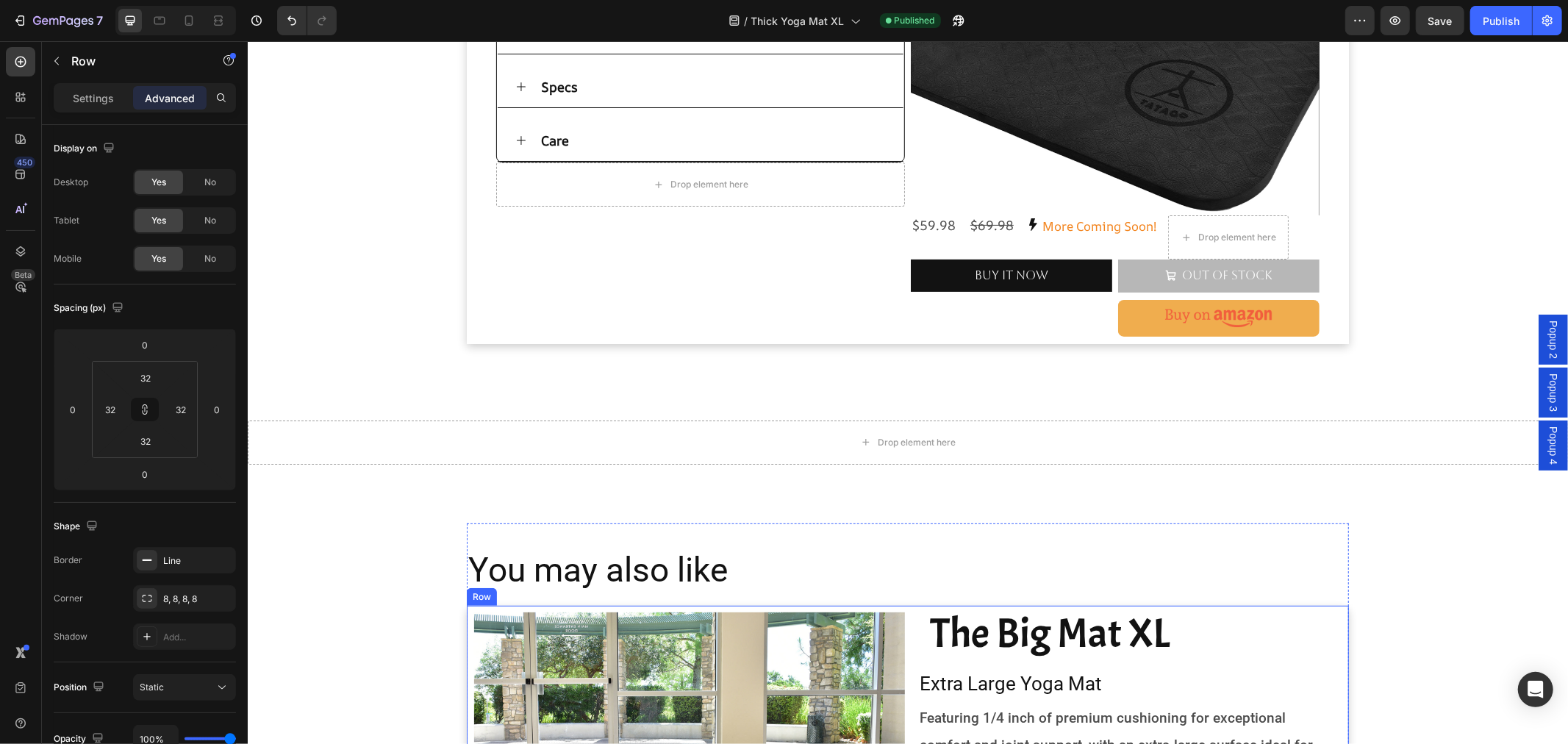
scroll to position [71, 0]
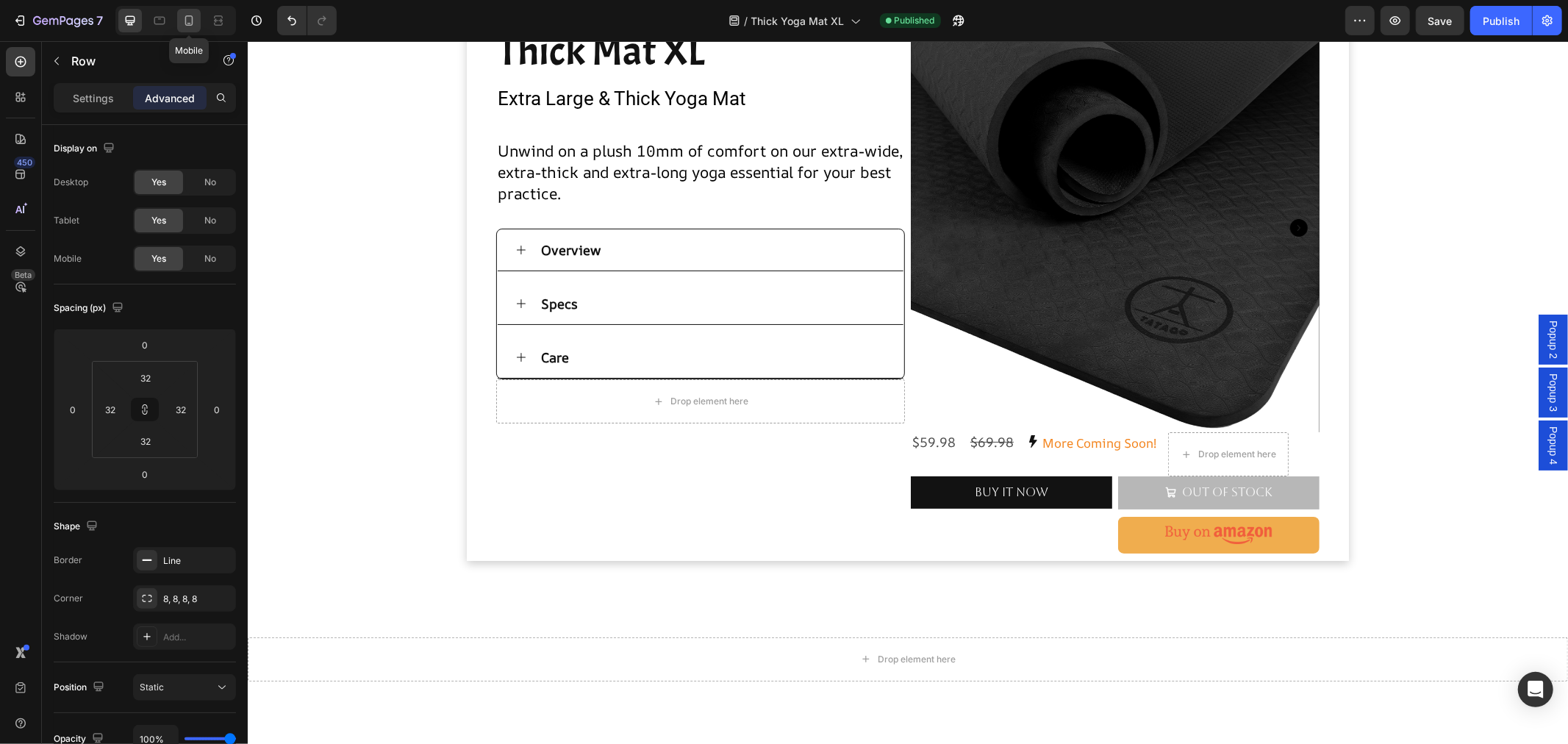
click at [193, 14] on icon at bounding box center [189, 21] width 14 height 14
type input "21"
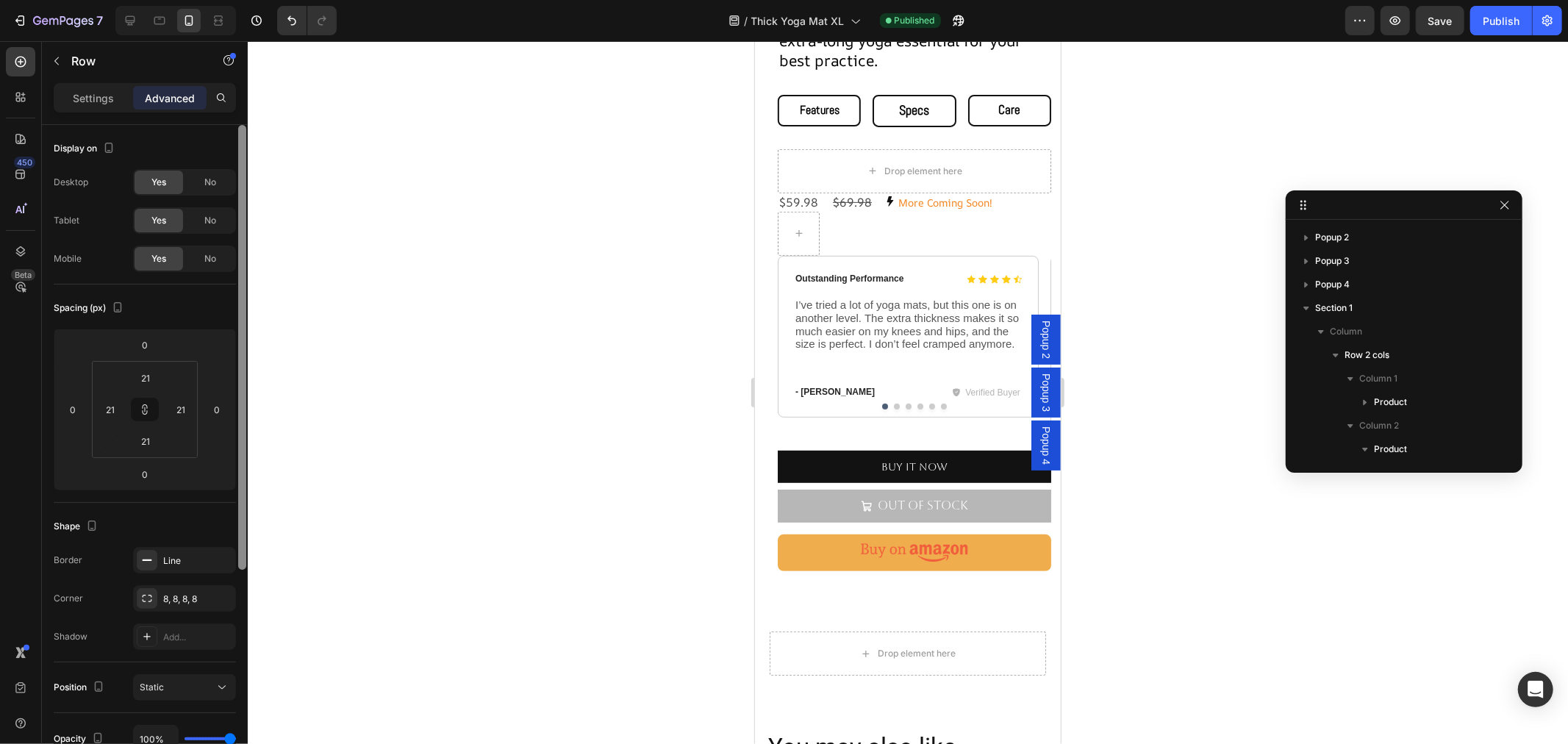
scroll to position [643, 0]
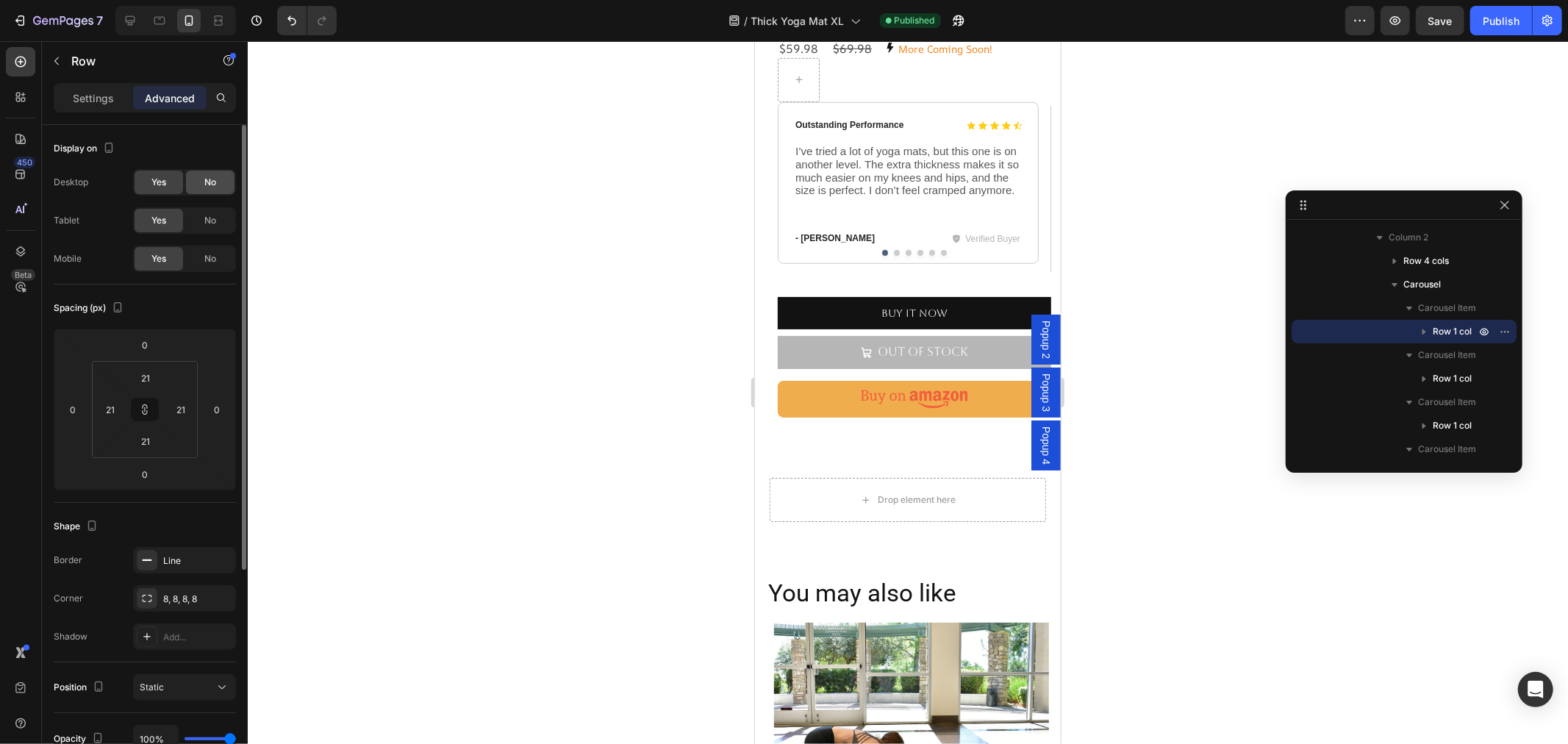
click at [198, 184] on div "No" at bounding box center [210, 181] width 49 height 23
click at [141, 184] on div "Yes" at bounding box center [158, 181] width 49 height 23
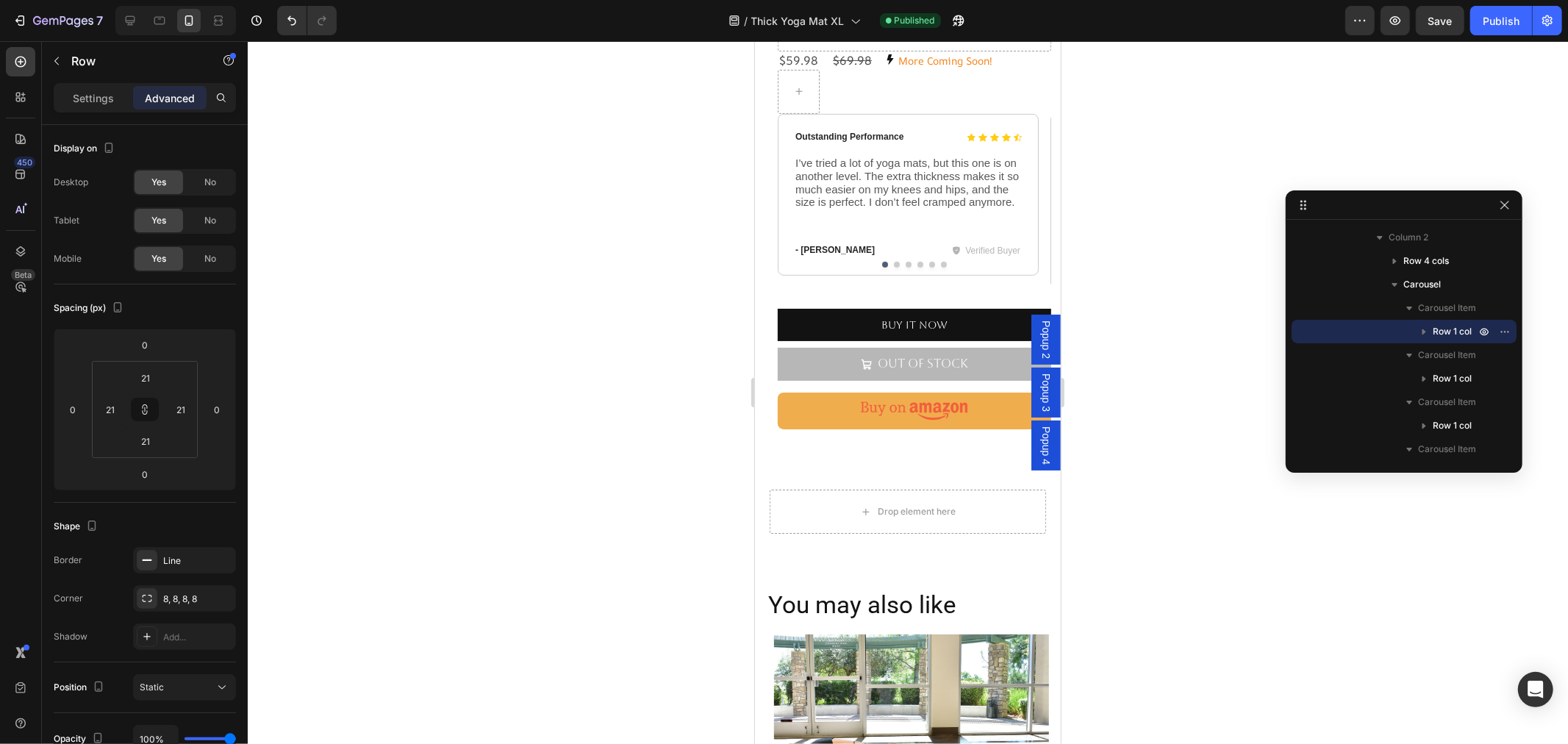
scroll to position [479, 0]
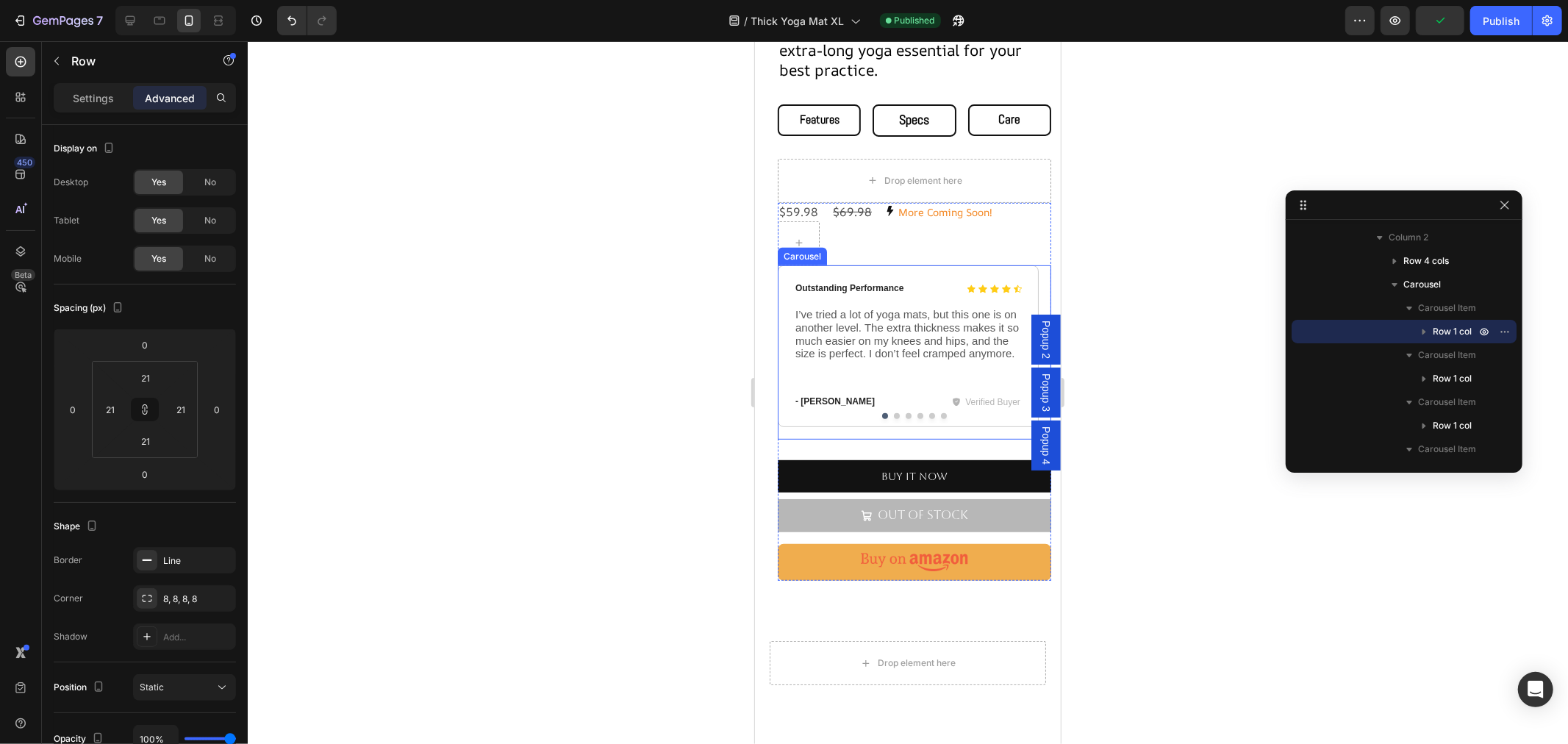
click at [790, 422] on div "Icon Icon Icon Icon Icon Icon List Outstanding Performance Text Block Row I’ve …" at bounding box center [907, 352] width 261 height 175
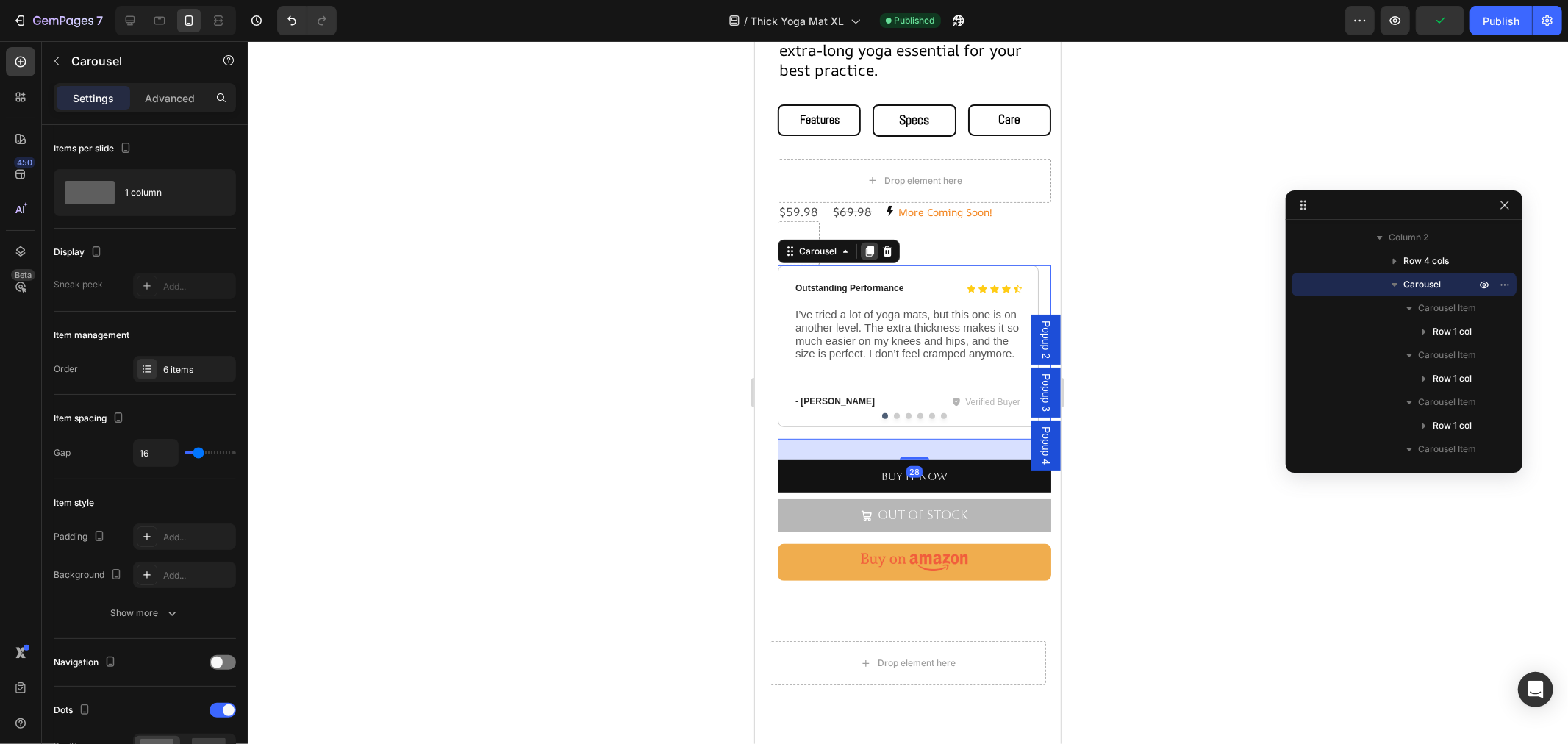
click at [865, 245] on icon at bounding box center [869, 250] width 8 height 10
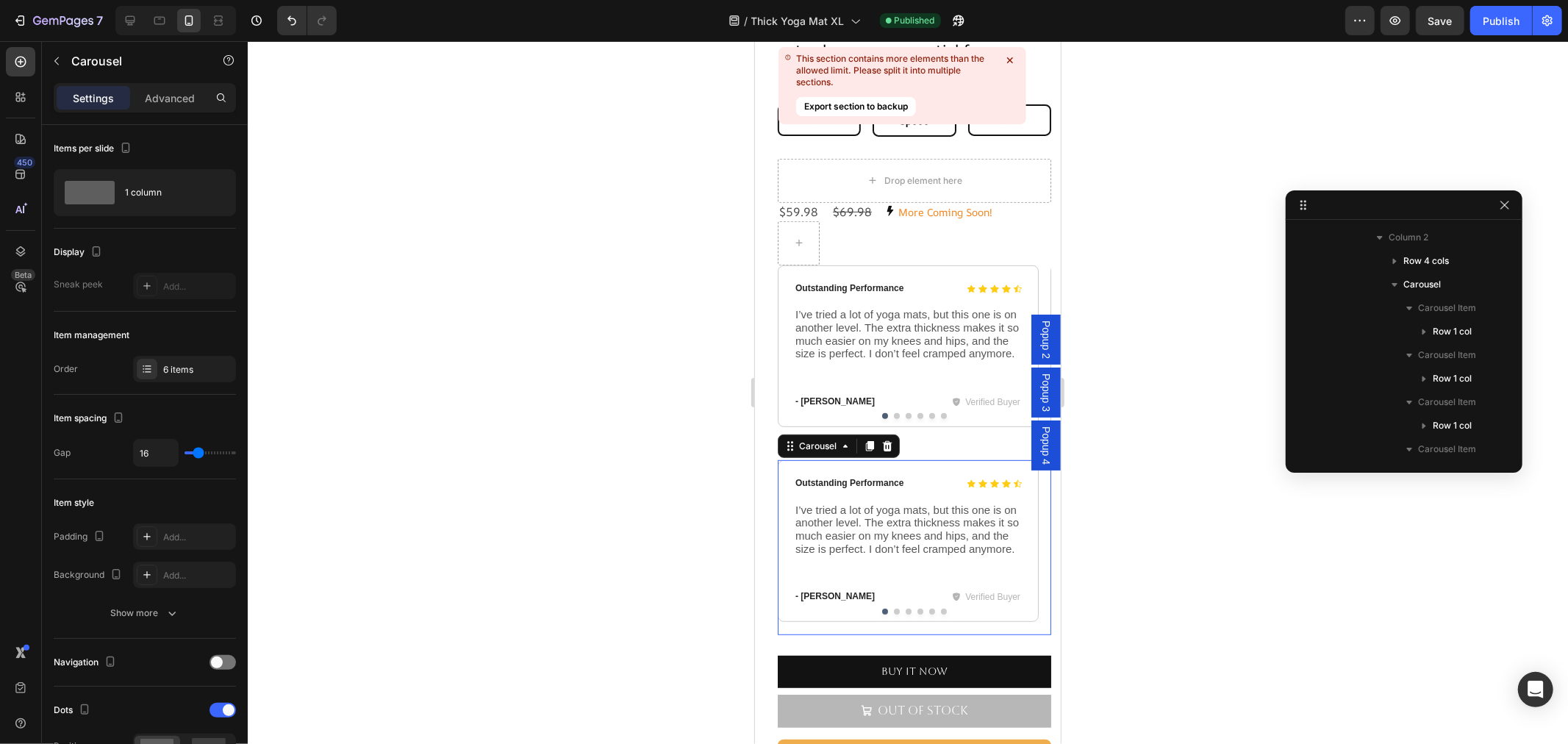
scroll to position [540, 0]
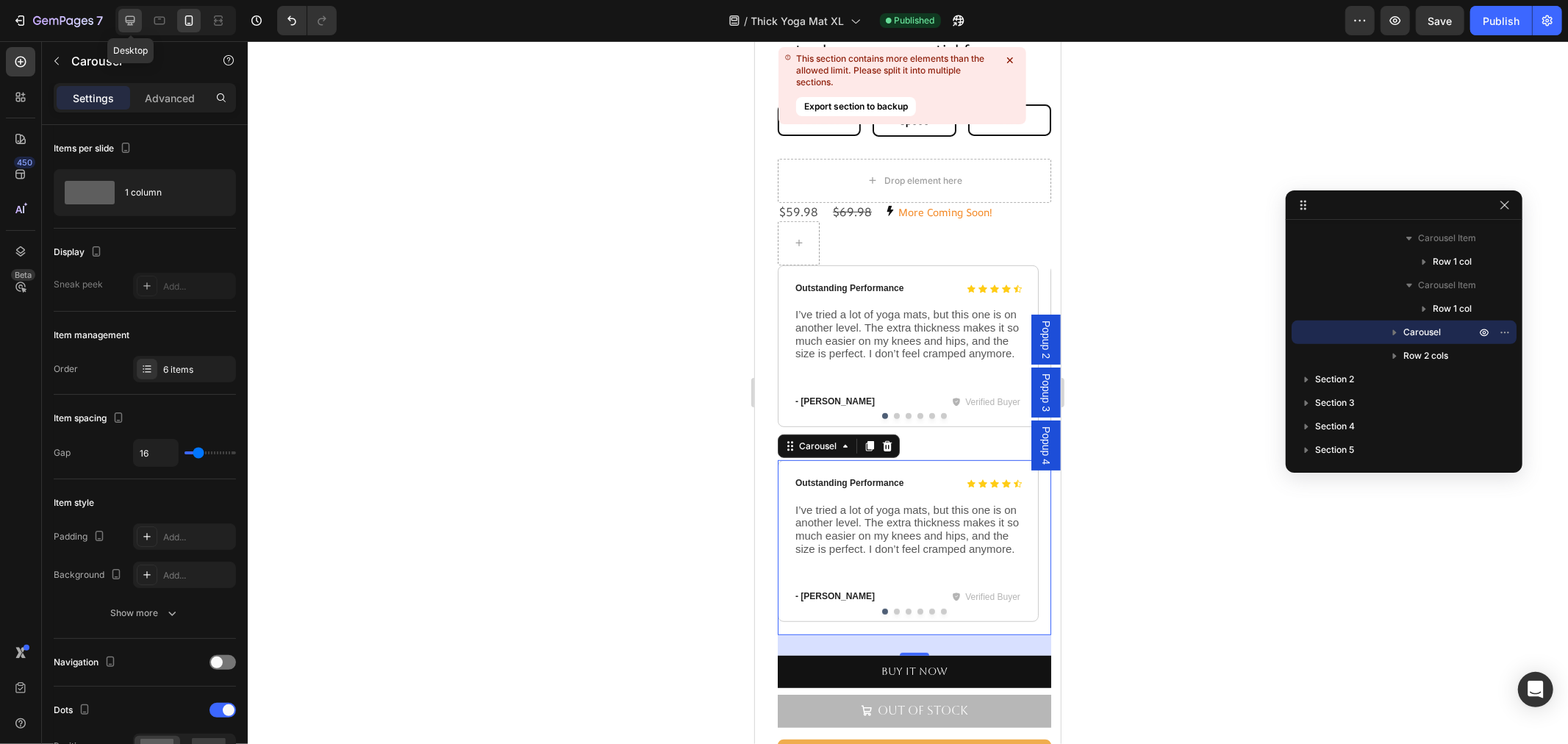
click at [130, 20] on icon at bounding box center [130, 21] width 10 height 10
type input "1200"
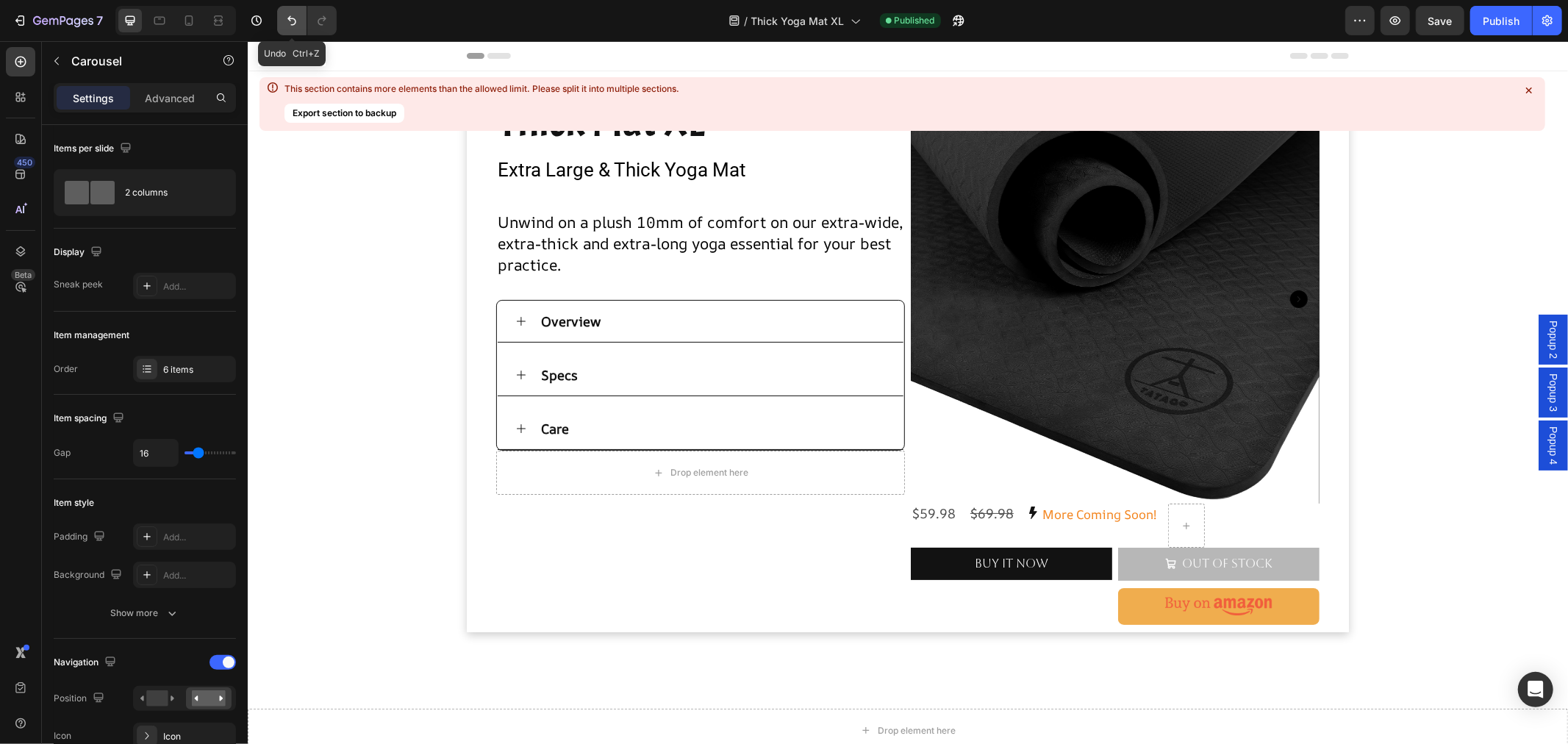
click at [285, 14] on icon "Undo/Redo" at bounding box center [292, 21] width 14 height 14
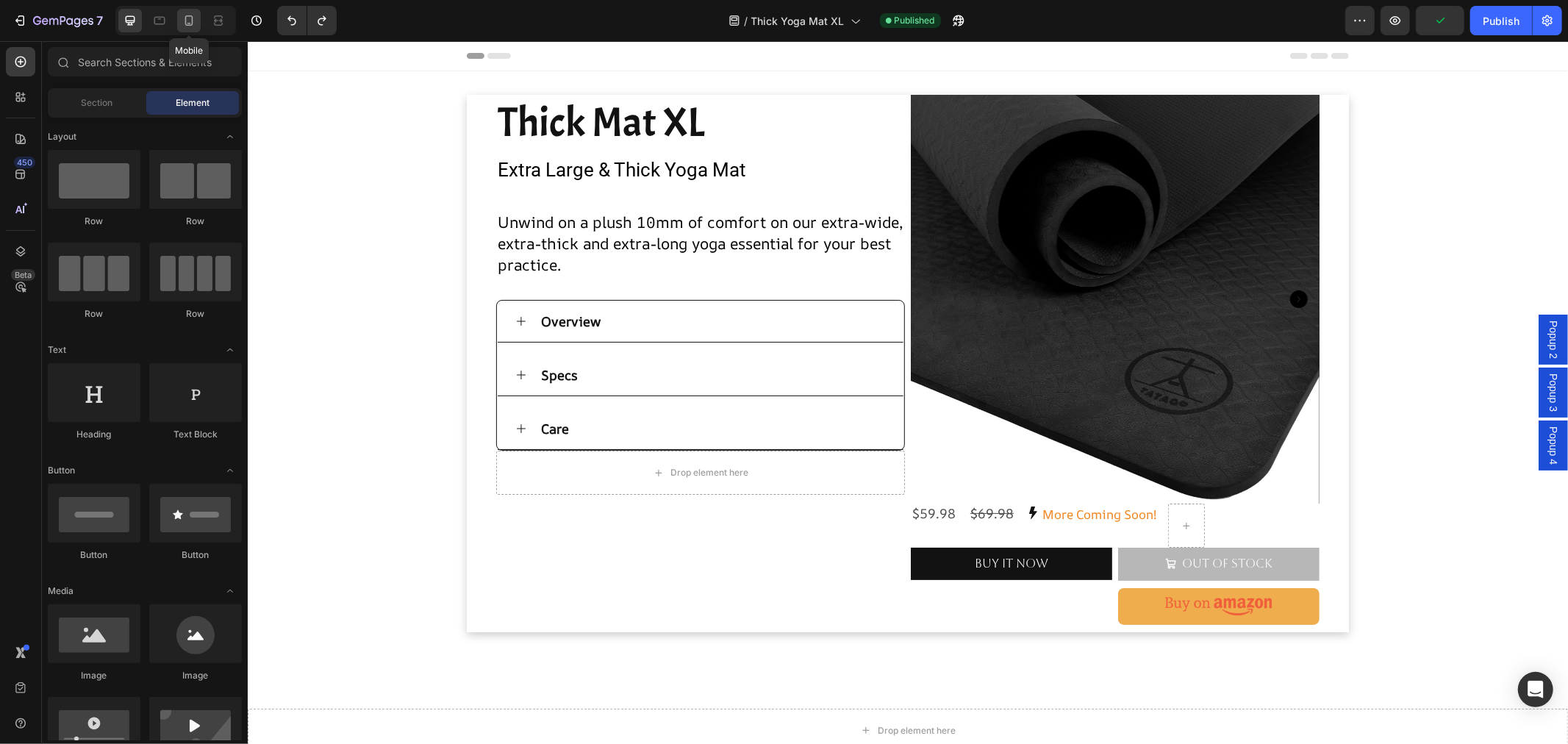
click at [184, 22] on icon at bounding box center [189, 21] width 14 height 14
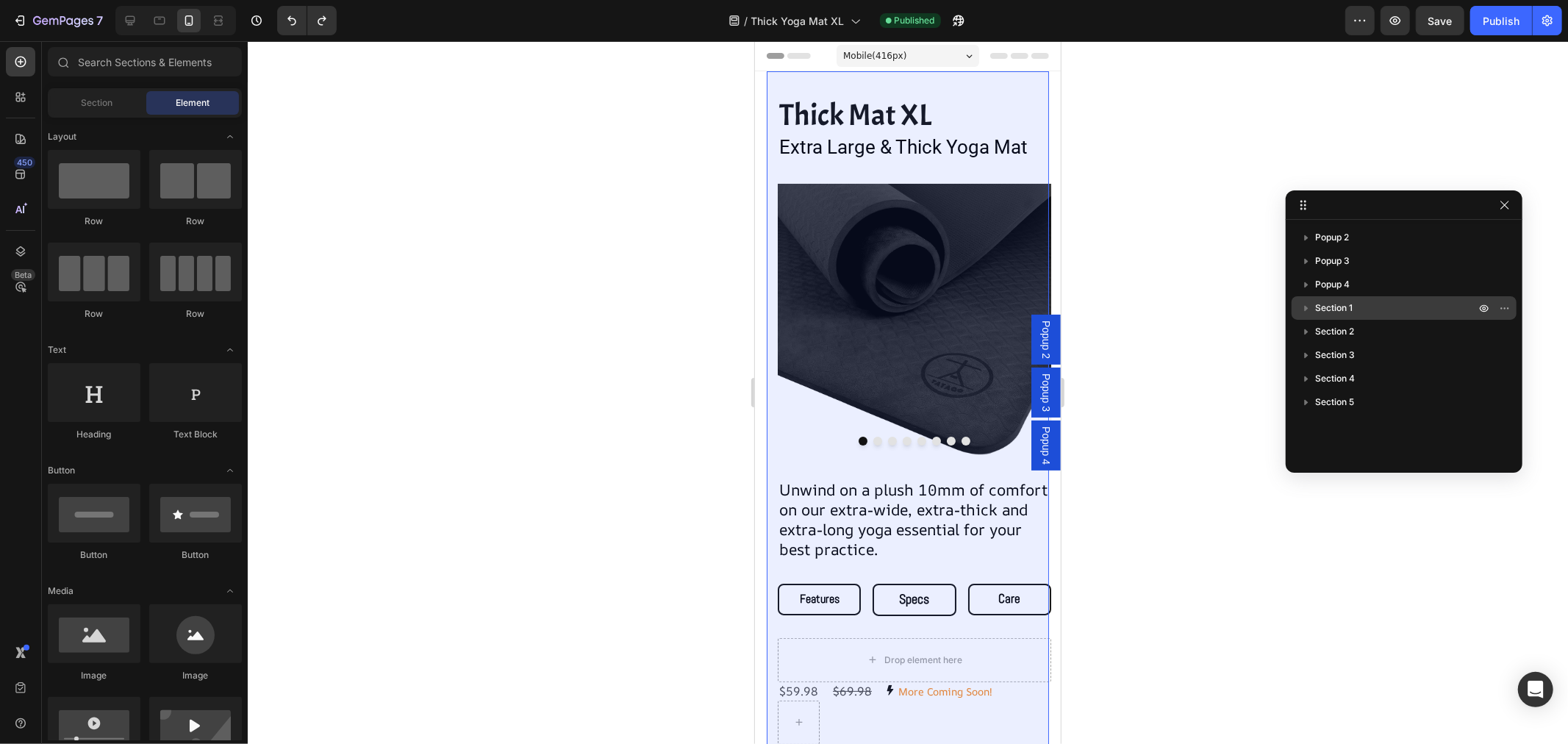
click at [1343, 312] on span "Section 1" at bounding box center [1333, 308] width 38 height 14
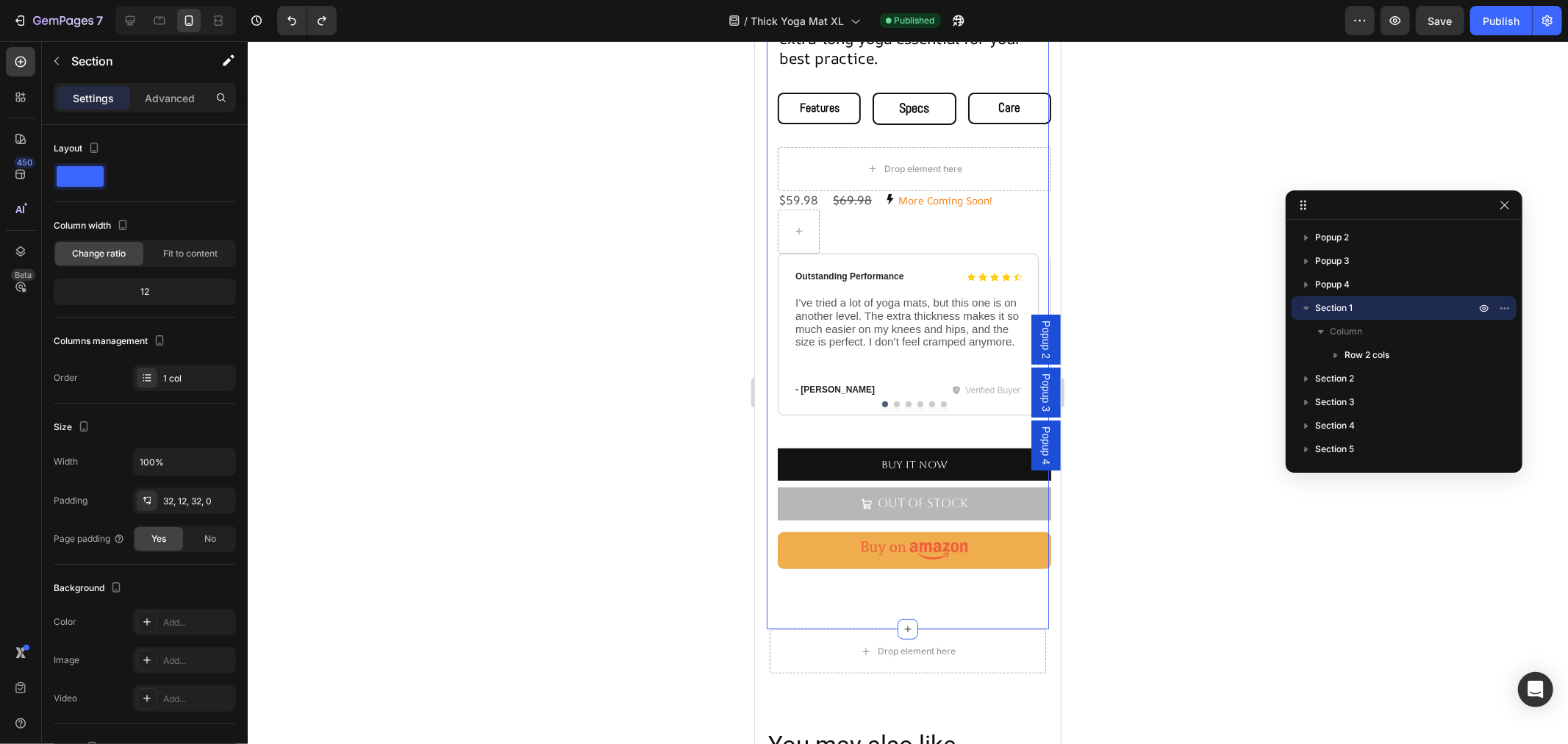
scroll to position [489, 0]
click at [822, 392] on div "Icon Icon Icon Icon Icon Icon List Outstanding Performance Text Block Row I’ve …" at bounding box center [907, 335] width 261 height 161
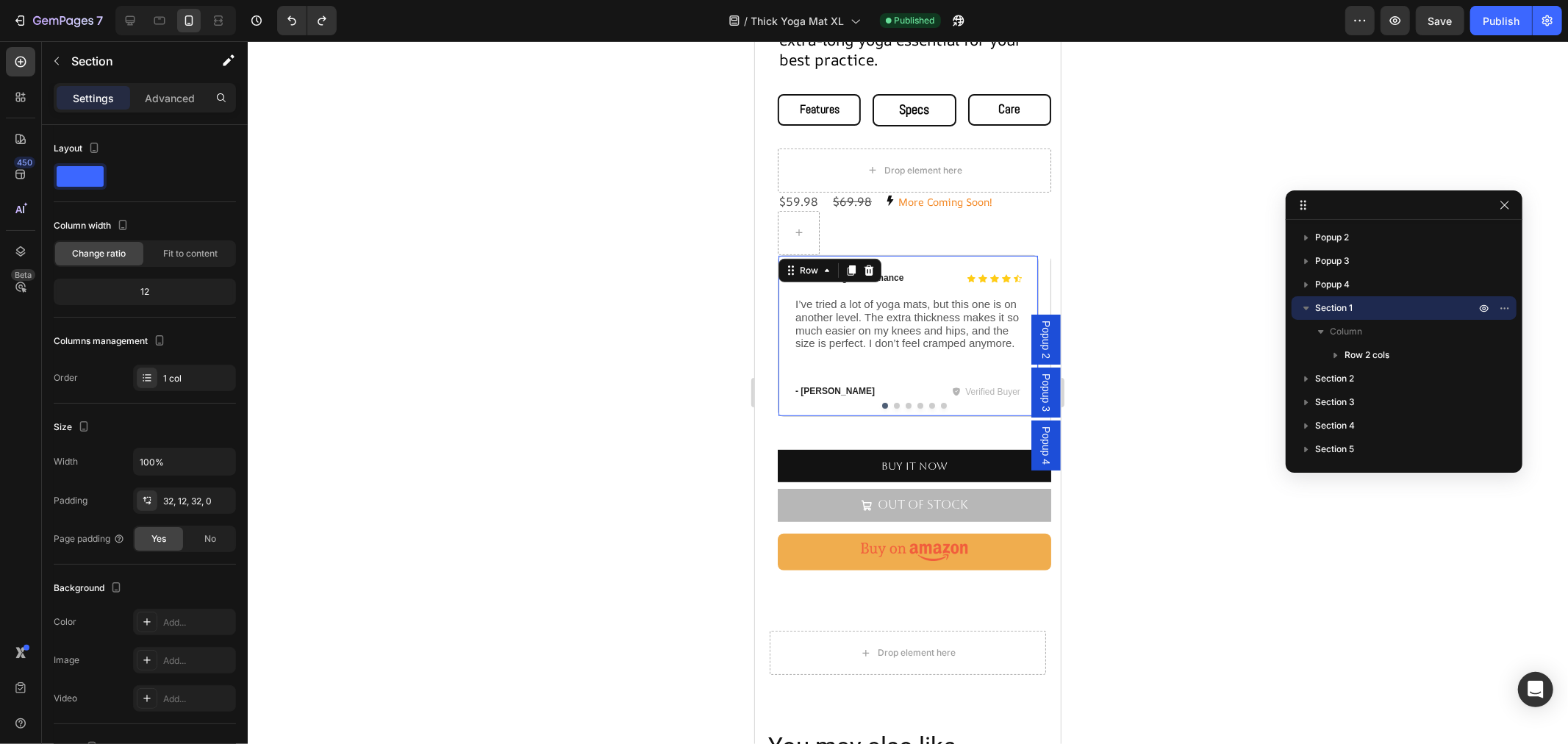
scroll to position [282, 0]
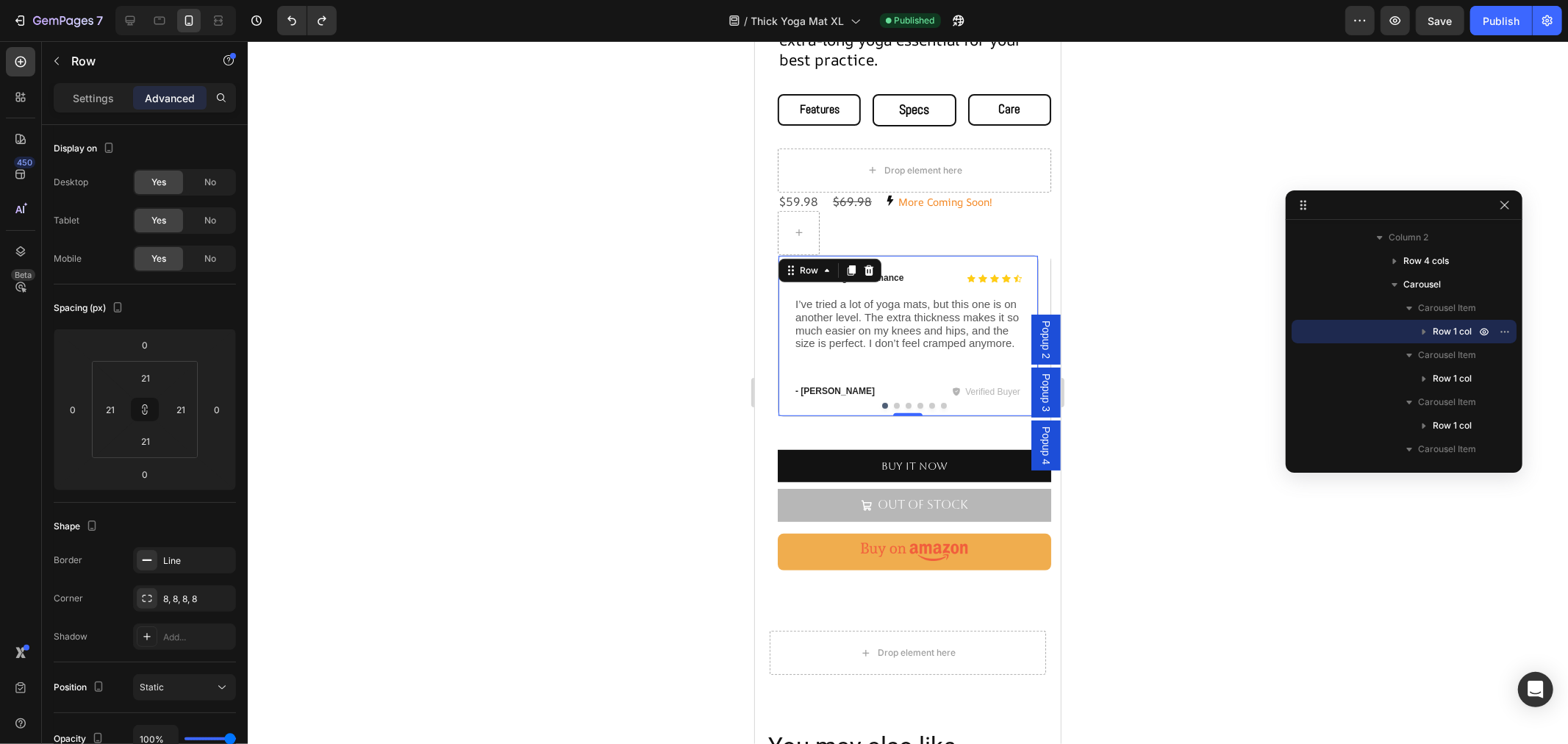
drag, startPoint x: 850, startPoint y: 264, endPoint x: 856, endPoint y: 328, distance: 64.3
click at [848, 264] on icon at bounding box center [850, 269] width 12 height 12
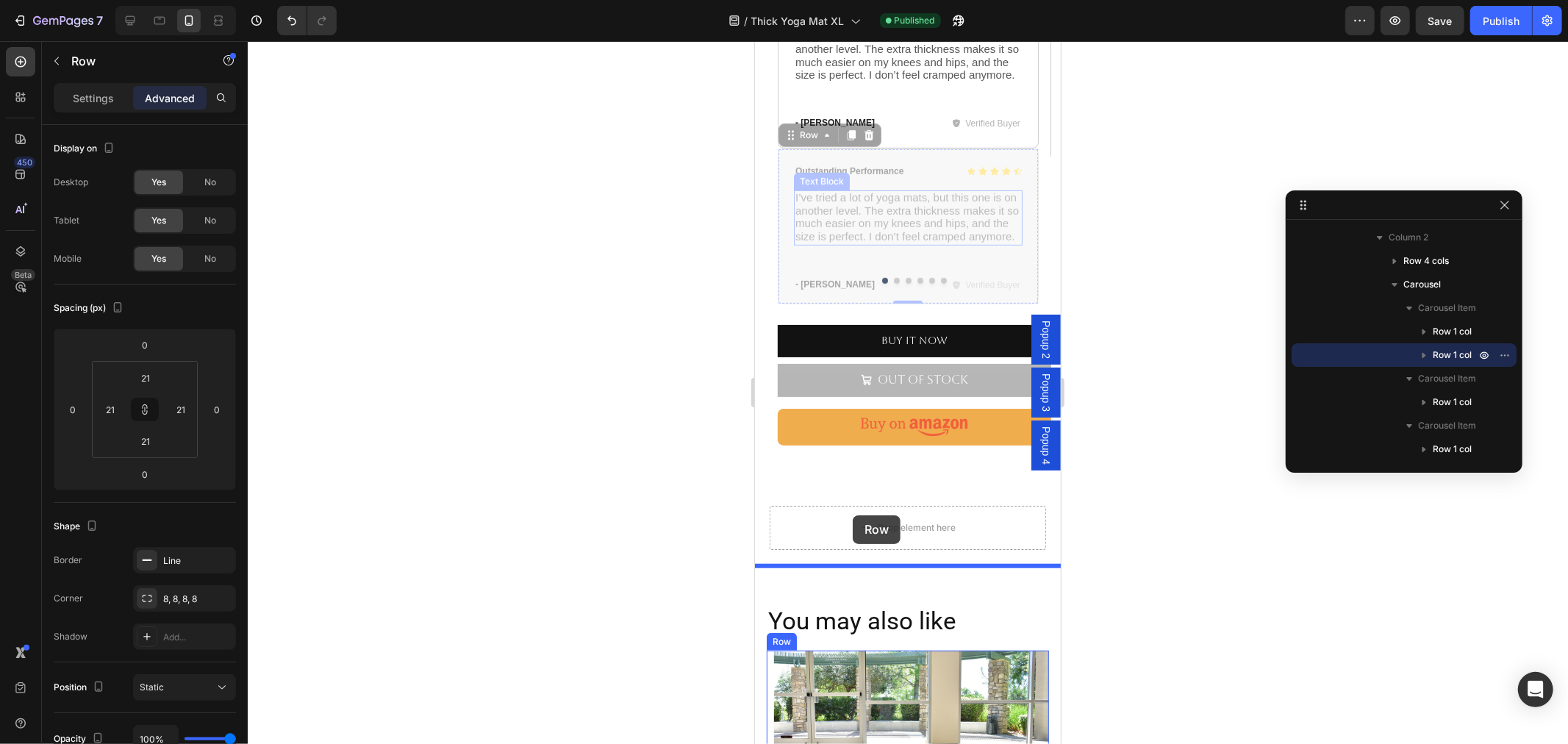
scroll to position [810, 0]
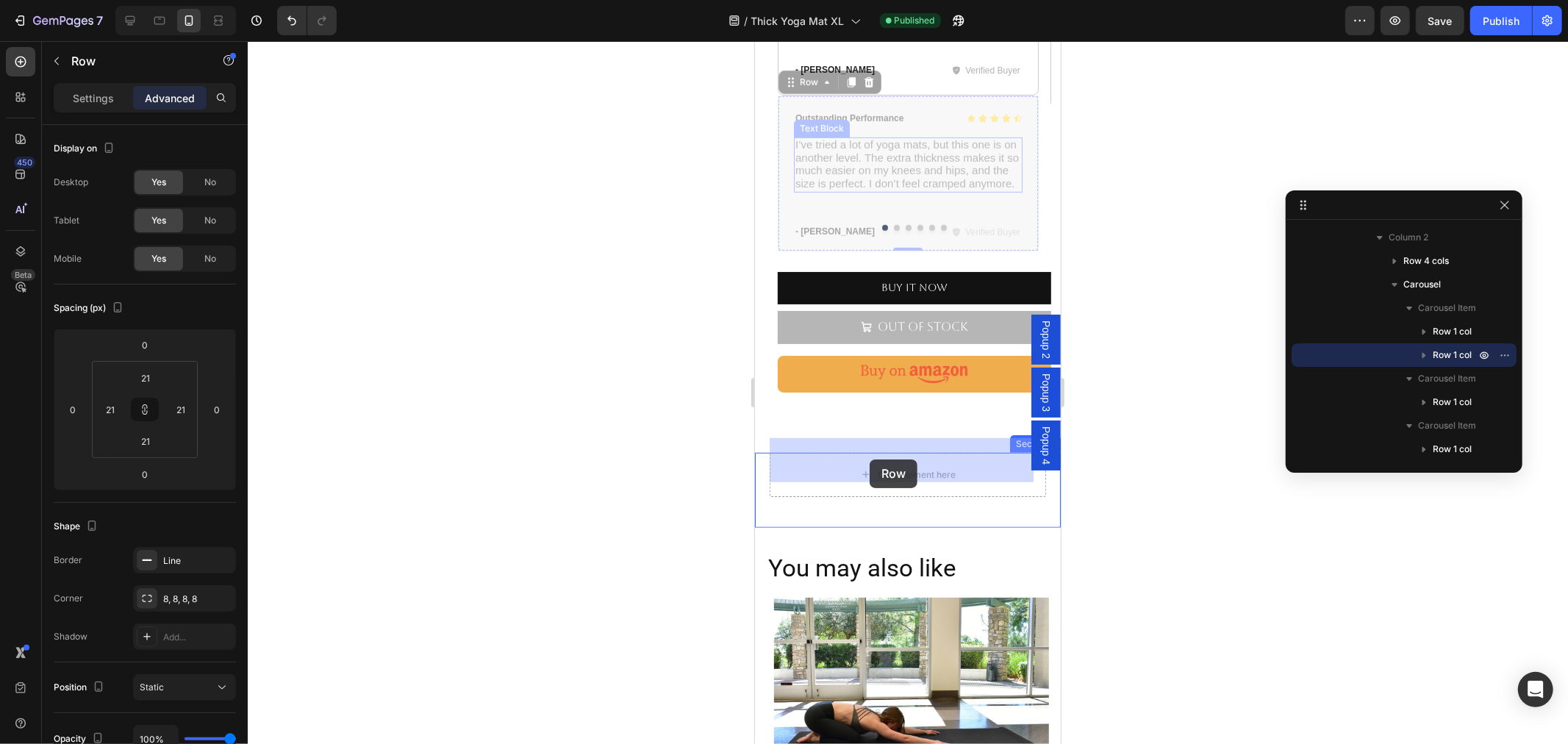
drag, startPoint x: 791, startPoint y: 395, endPoint x: 869, endPoint y: 459, distance: 100.9
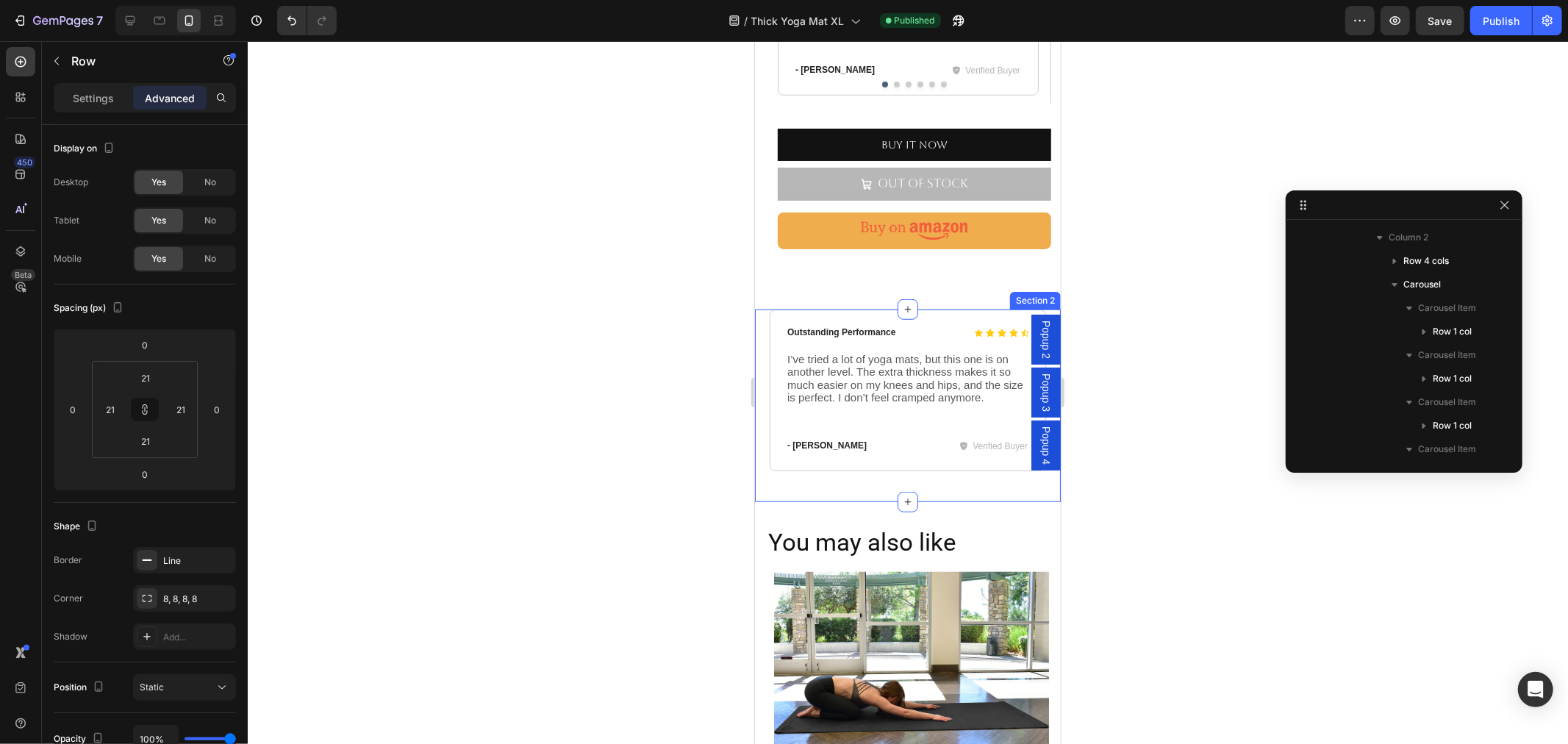
click at [856, 463] on div "Icon Icon Icon Icon Icon Icon List Outstanding Performance Text Block Row I’ve …" at bounding box center [907, 404] width 306 height 193
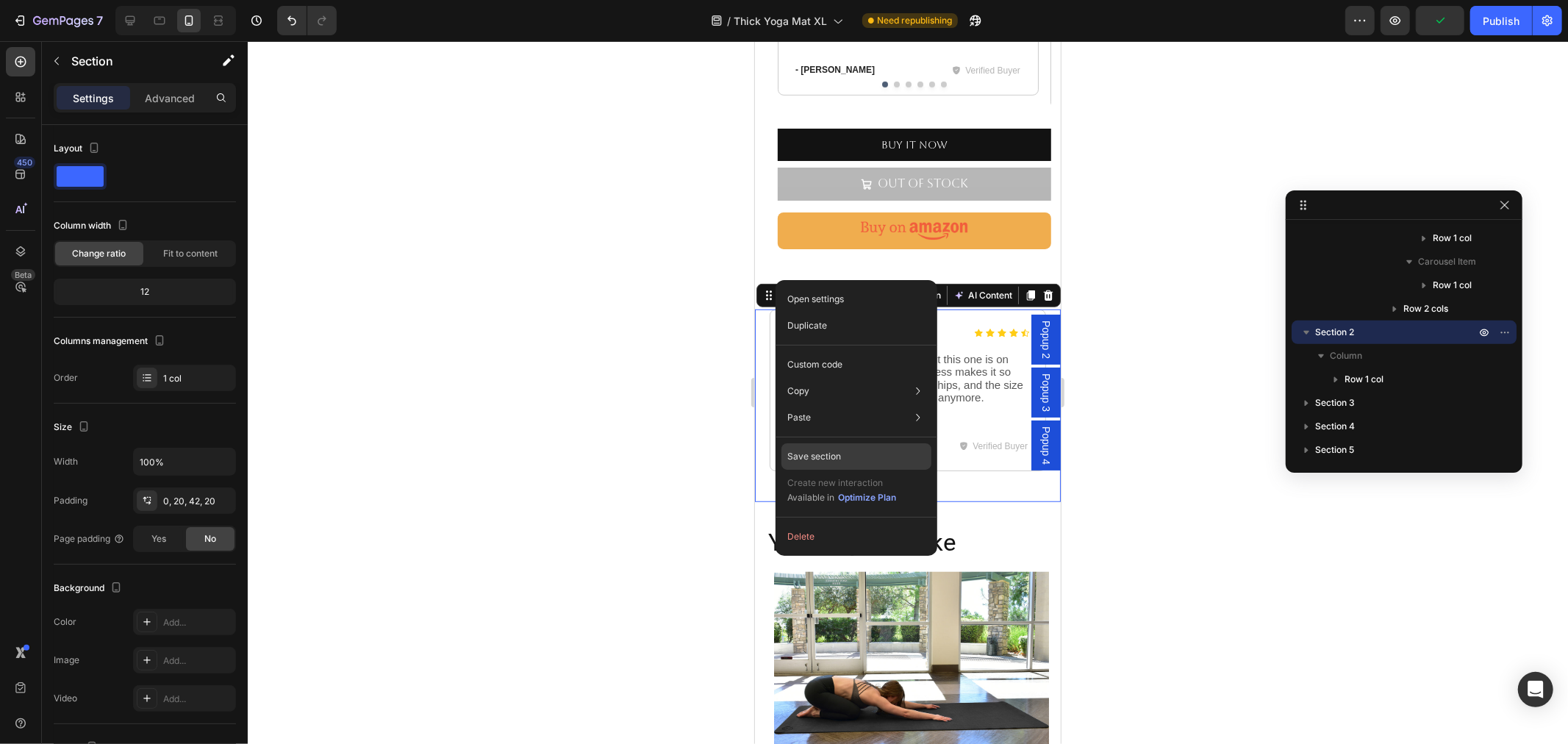
click at [805, 460] on p "Save section" at bounding box center [814, 456] width 54 height 14
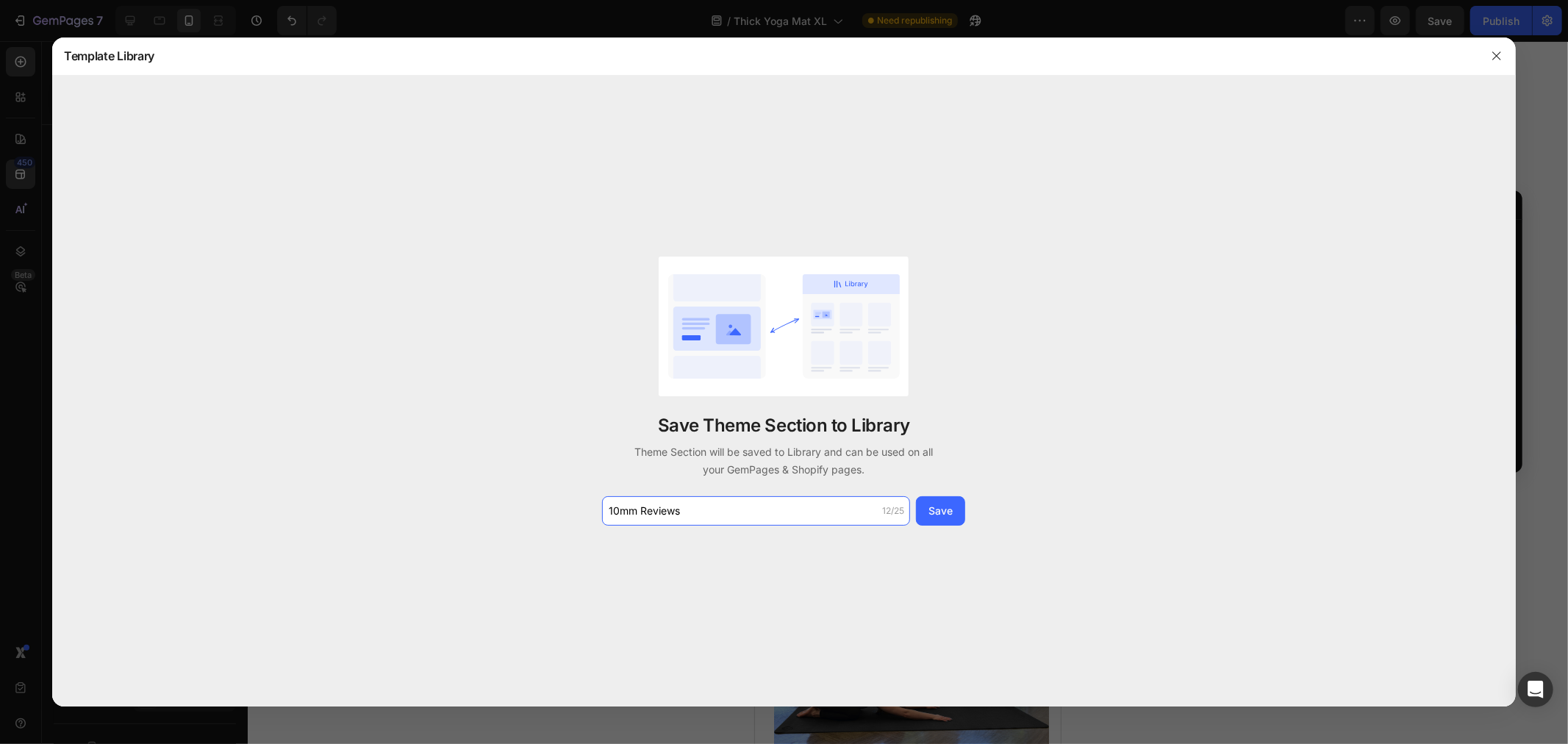
type input "10mm Reviews"
click at [951, 517] on div "Save" at bounding box center [941, 510] width 24 height 15
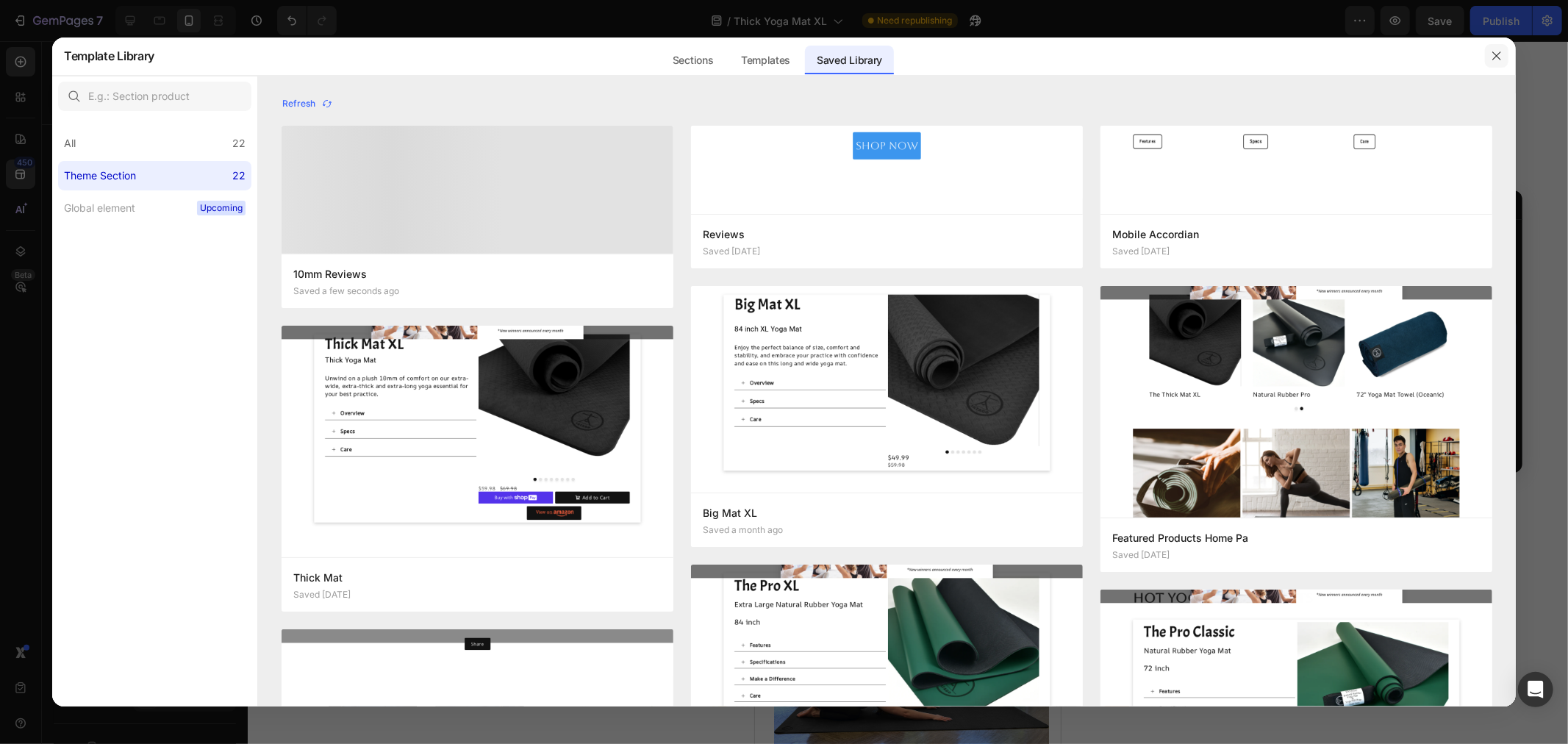
click at [1490, 57] on icon "button" at bounding box center [1496, 56] width 12 height 12
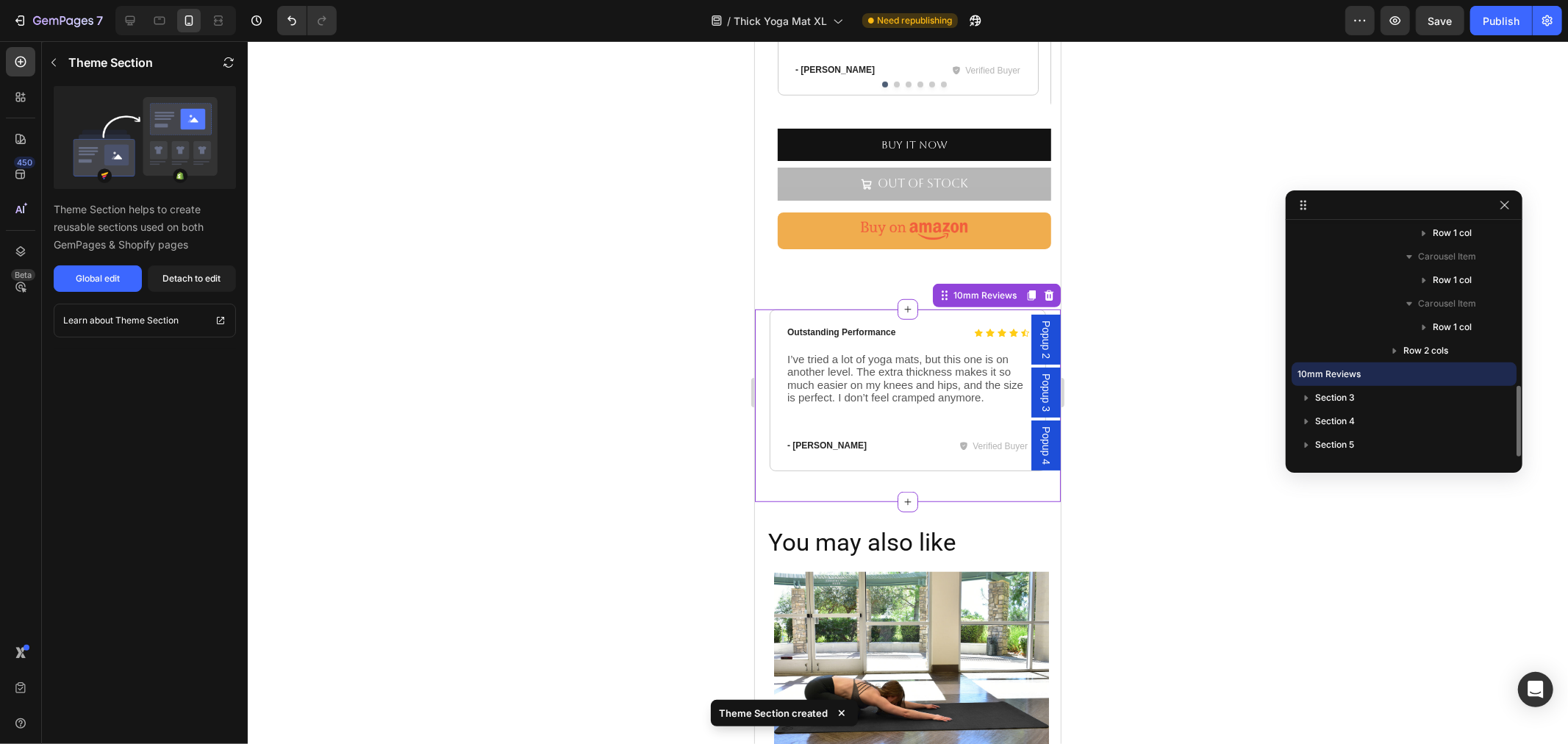
scroll to position [522, 0]
click at [105, 278] on div "Global edit" at bounding box center [98, 278] width 44 height 14
click at [169, 279] on div "Detach to edit" at bounding box center [192, 278] width 58 height 14
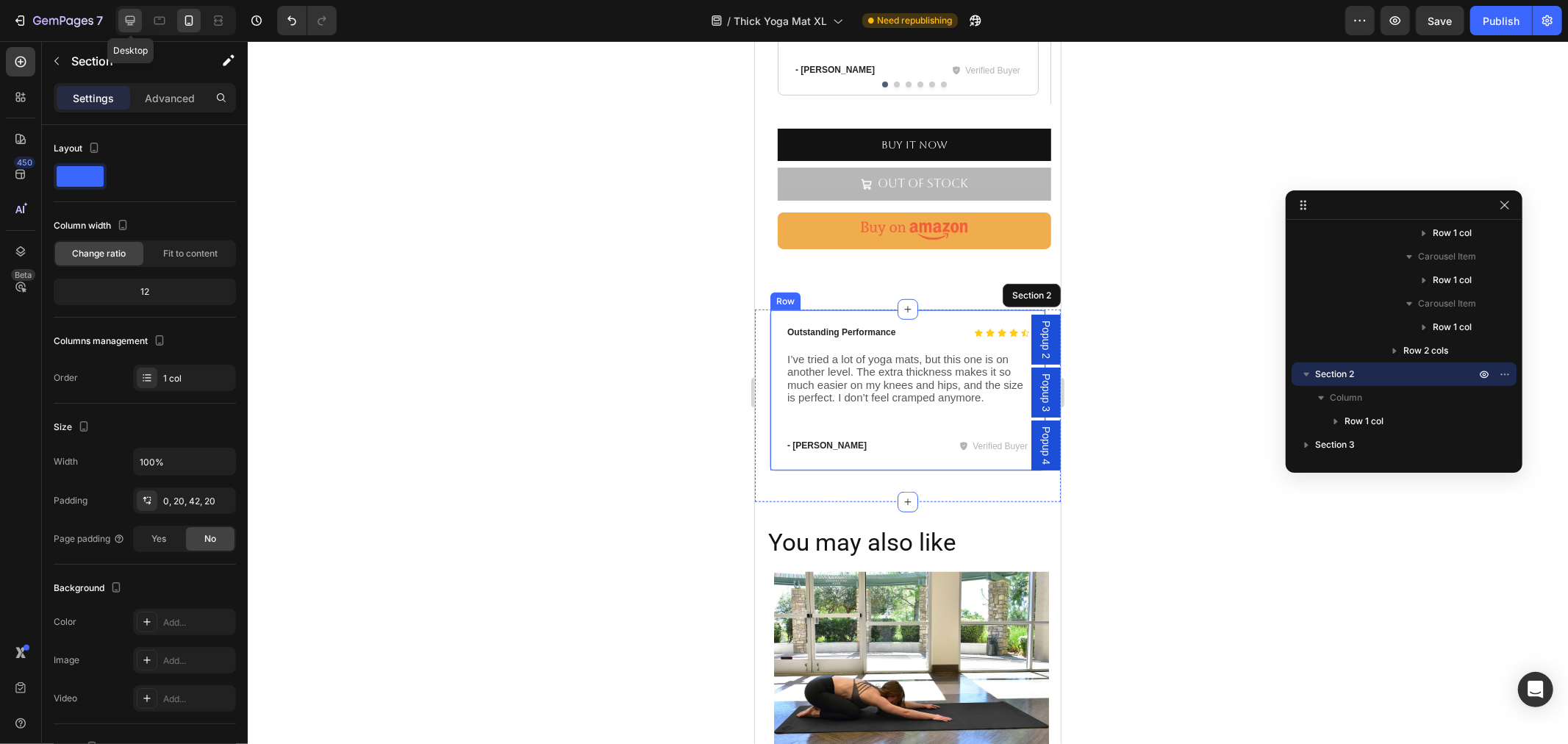
click at [123, 15] on icon at bounding box center [130, 21] width 14 height 14
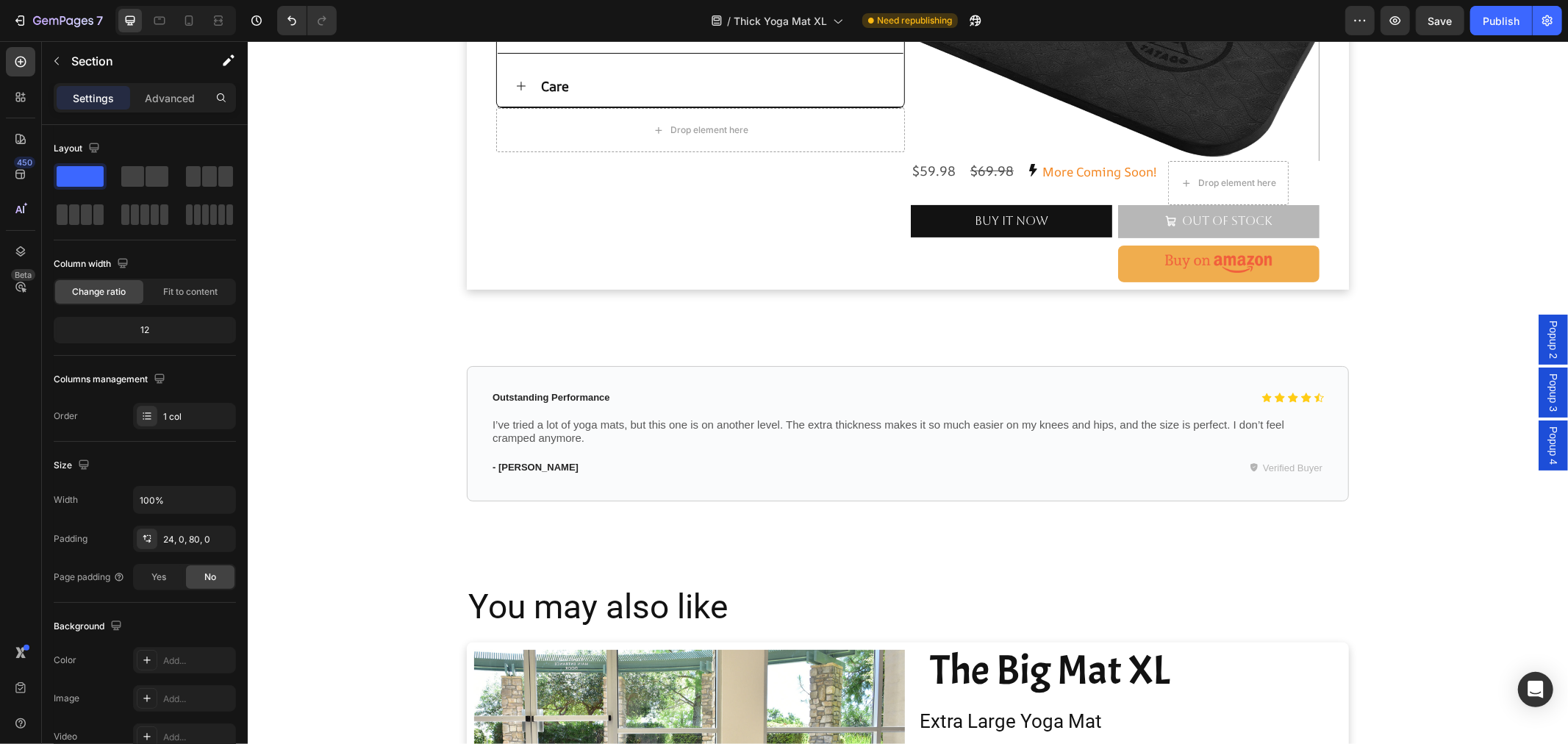
scroll to position [352, 0]
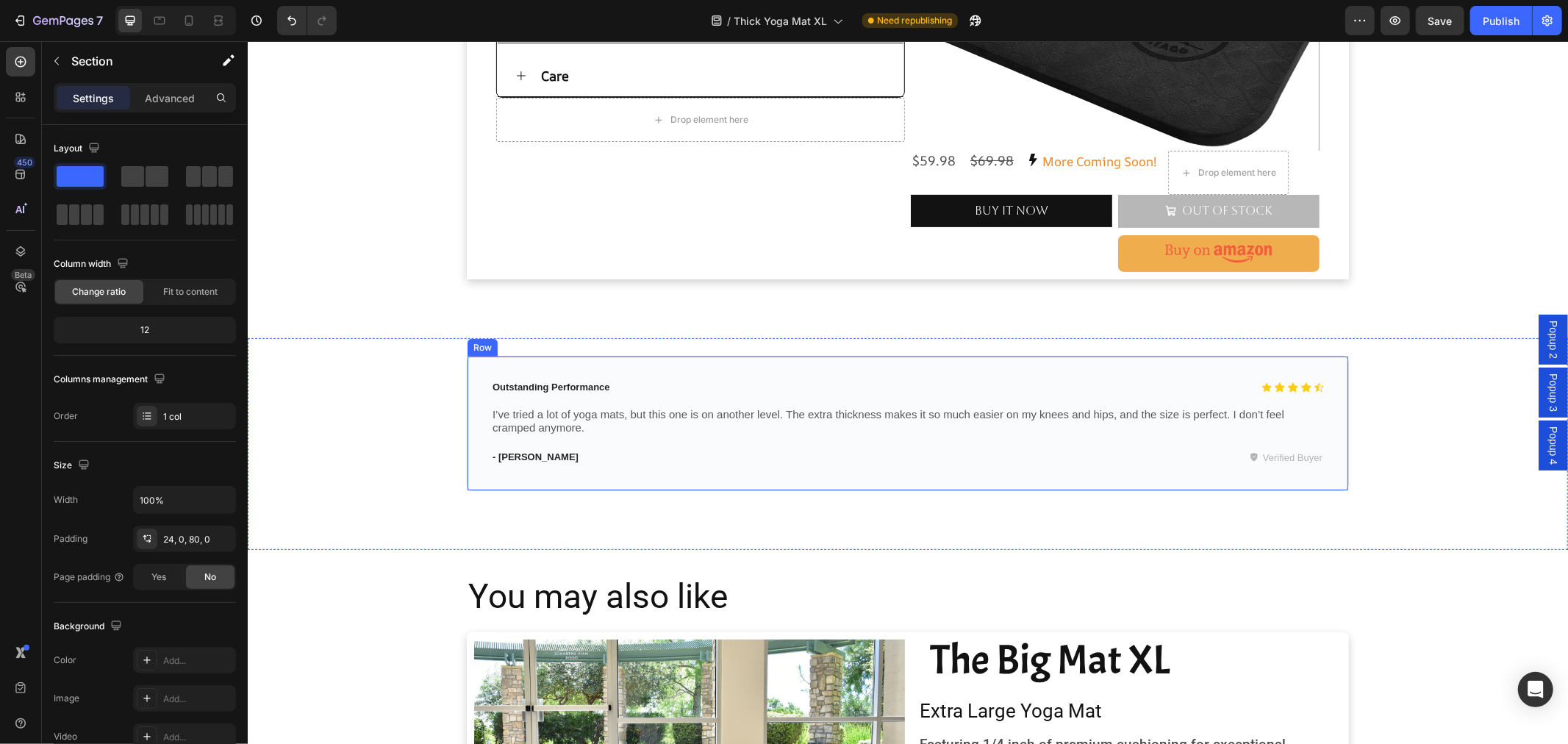
click at [770, 478] on div "Icon Icon Icon Icon Icon Icon List Outstanding Performance Text Block Row I’ve …" at bounding box center [907, 422] width 882 height 135
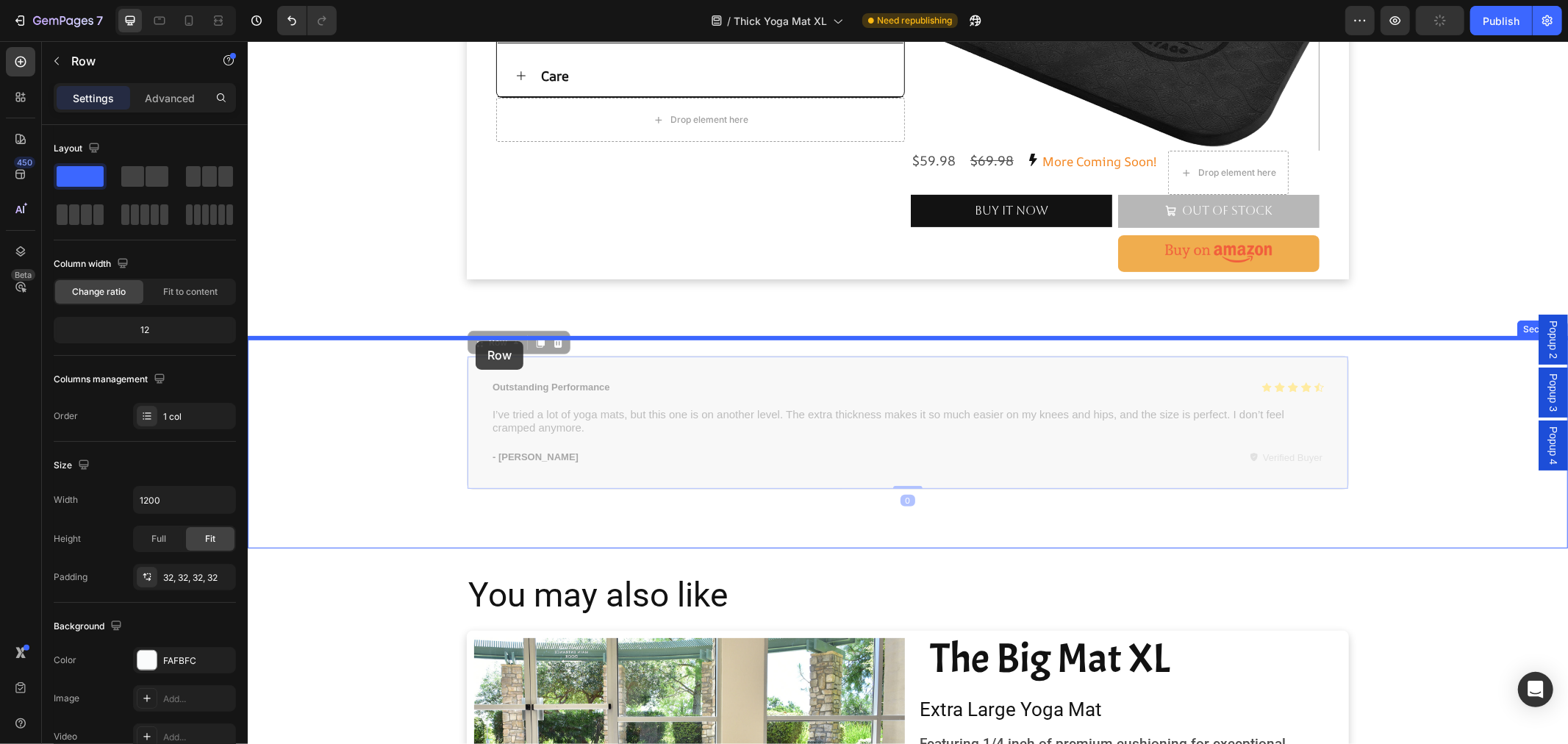
drag, startPoint x: 472, startPoint y: 349, endPoint x: 473, endPoint y: 340, distance: 9.1
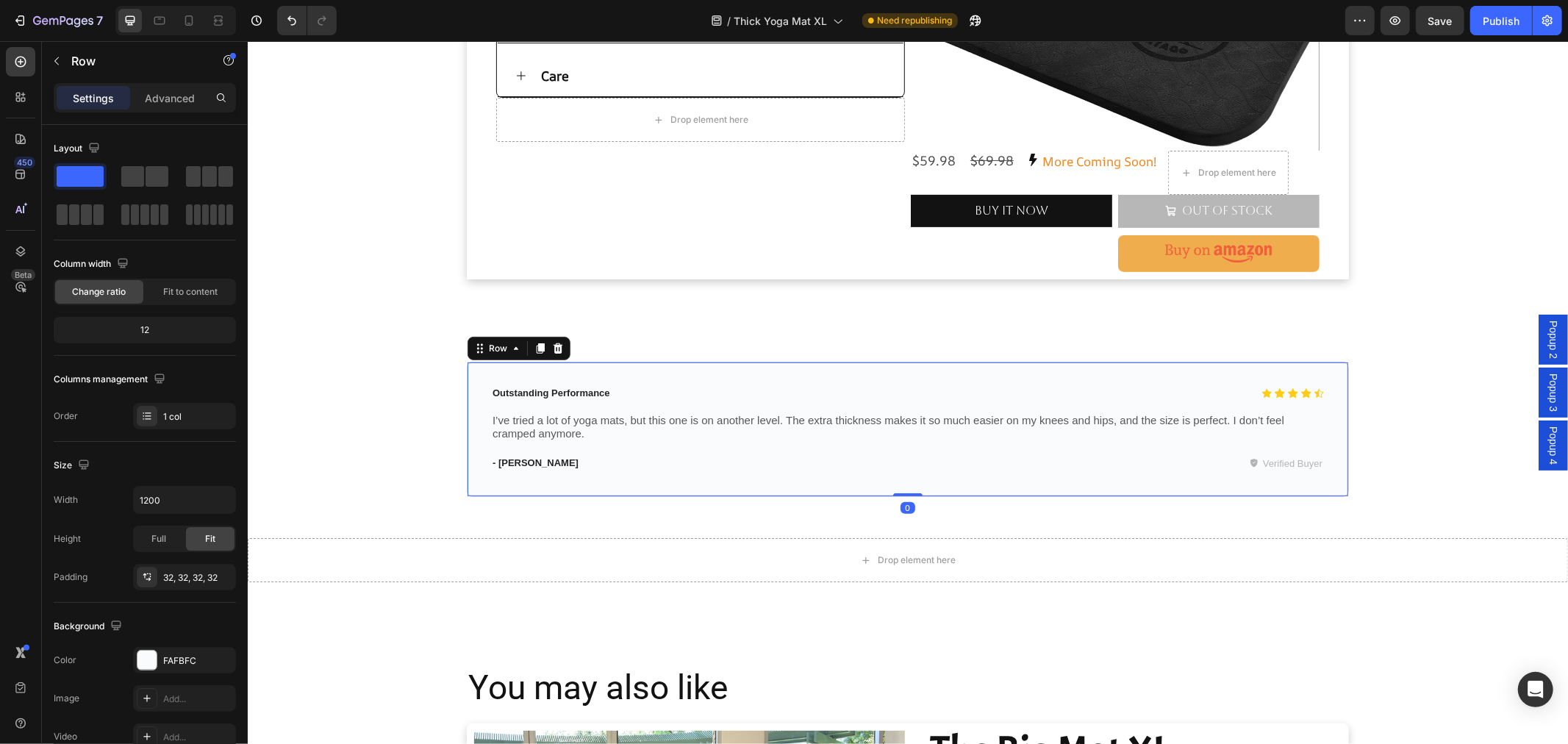
click at [786, 471] on div "Icon Icon Icon Icon Icon Icon List Outstanding Performance Text Block Row I’ve …" at bounding box center [907, 428] width 882 height 135
click at [856, 480] on div "Icon Icon Icon Icon Icon Icon List Outstanding Performance Text Block Row I’ve …" at bounding box center [907, 428] width 882 height 135
click at [290, 21] on icon "Undo/Redo" at bounding box center [292, 21] width 14 height 14
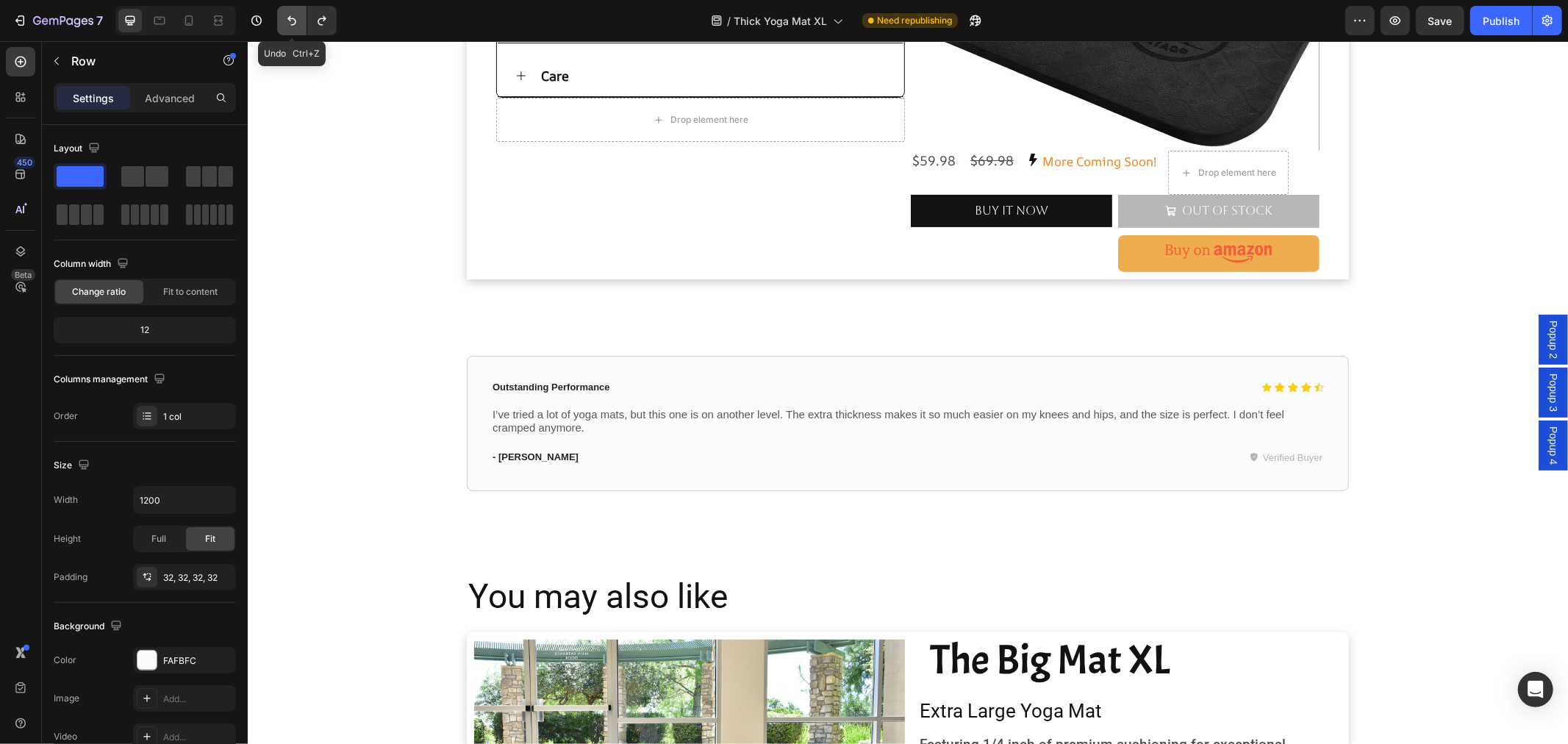
click at [290, 21] on icon "Undo/Redo" at bounding box center [292, 21] width 14 height 14
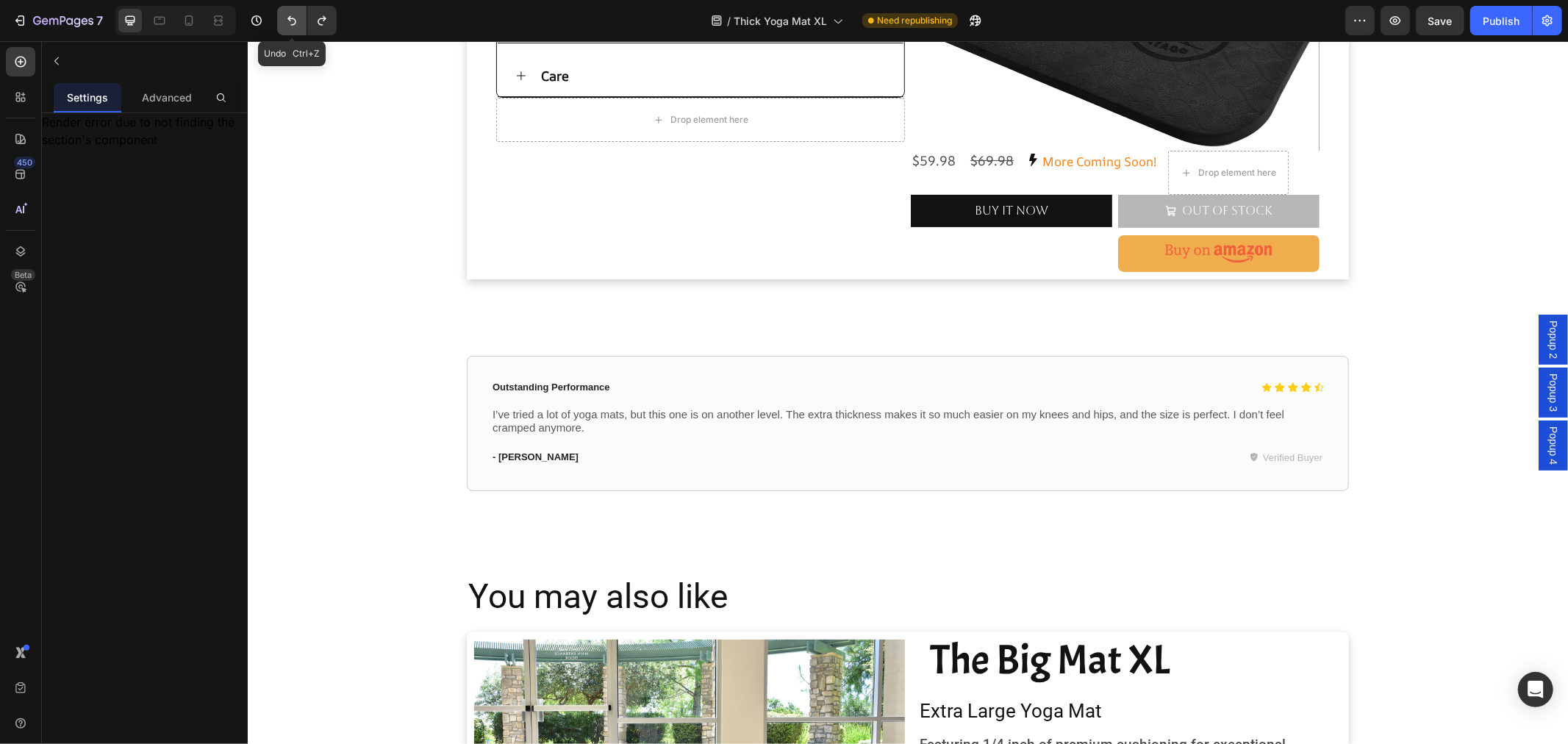
click at [290, 21] on icon "Undo/Redo" at bounding box center [292, 21] width 14 height 14
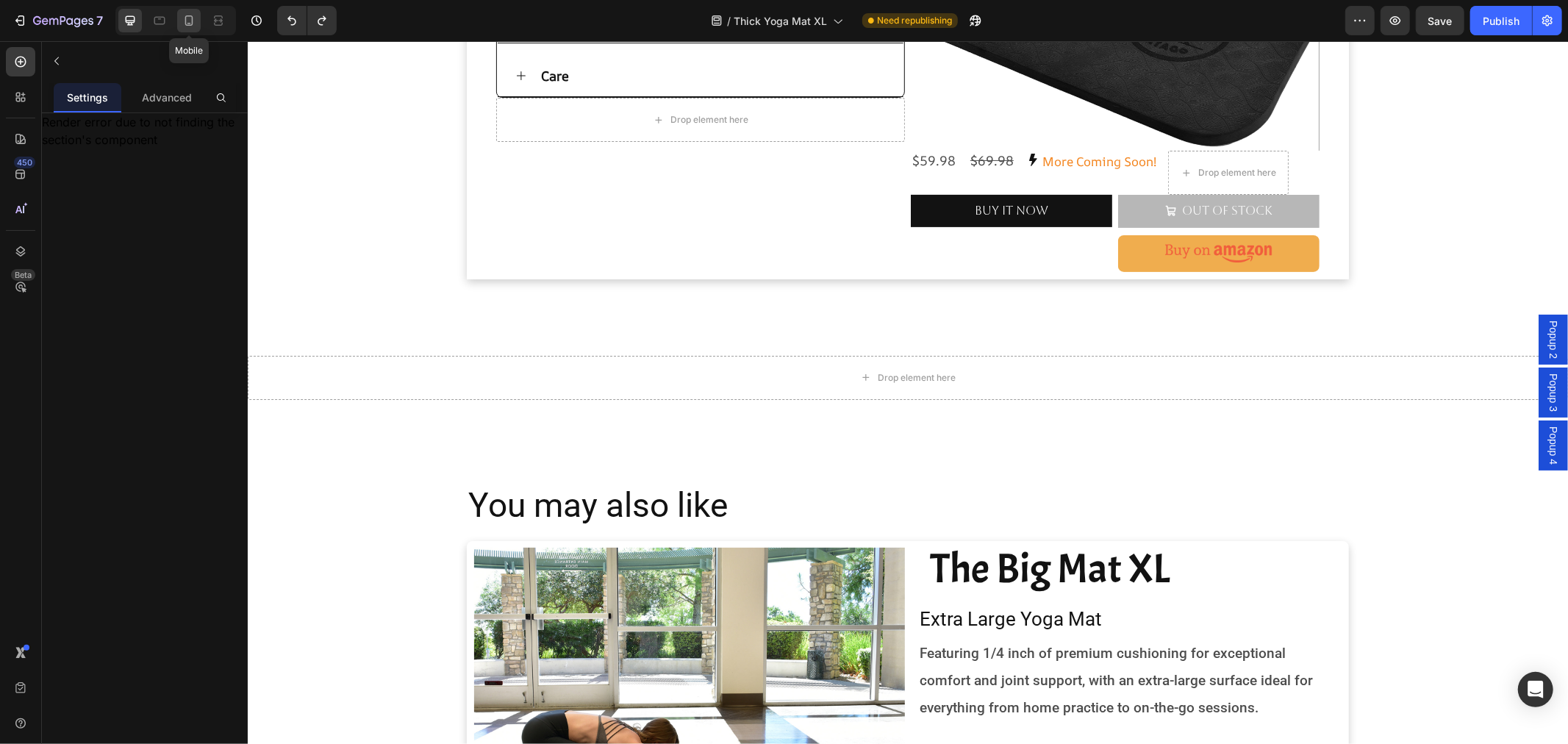
click at [188, 18] on icon at bounding box center [189, 21] width 14 height 14
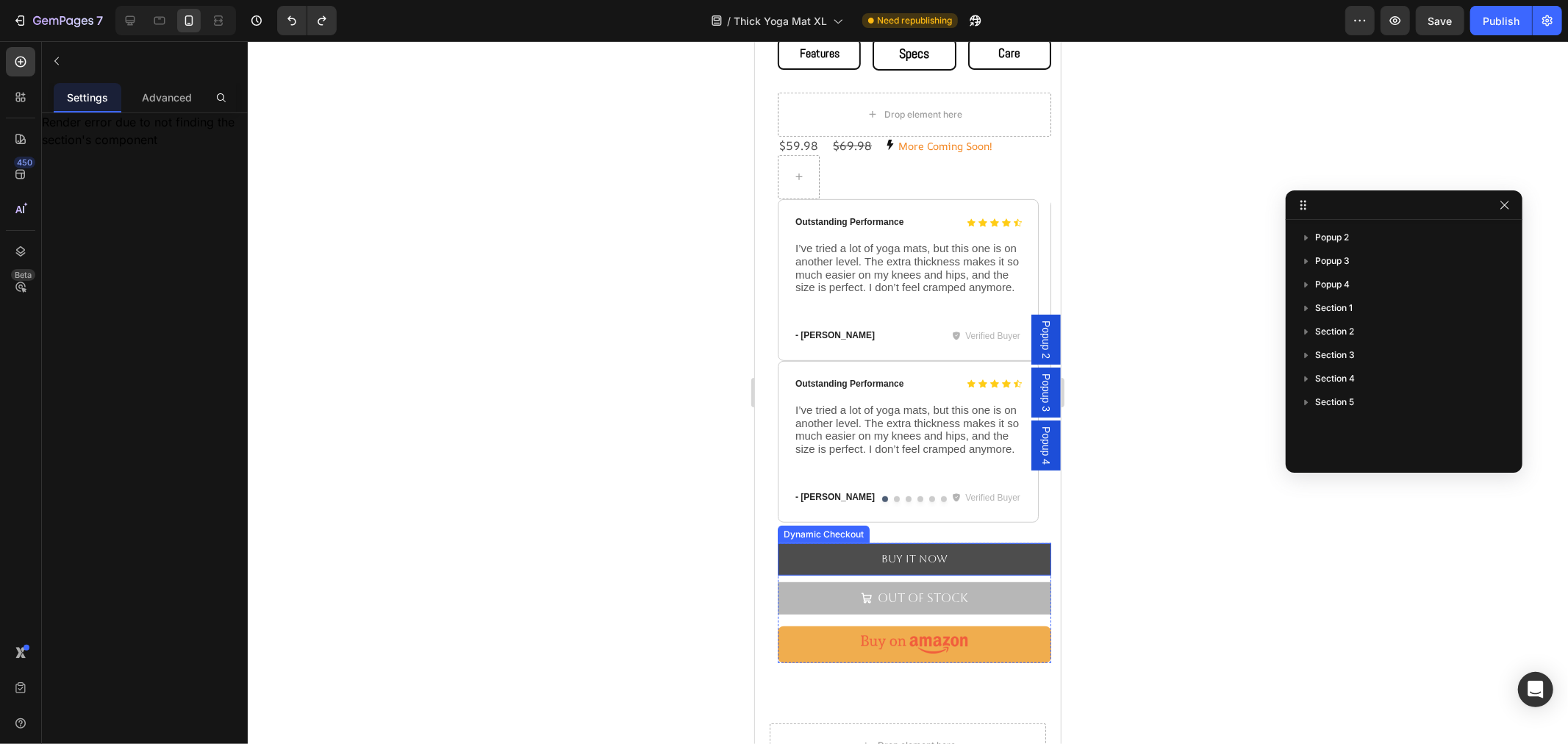
scroll to position [598, 0]
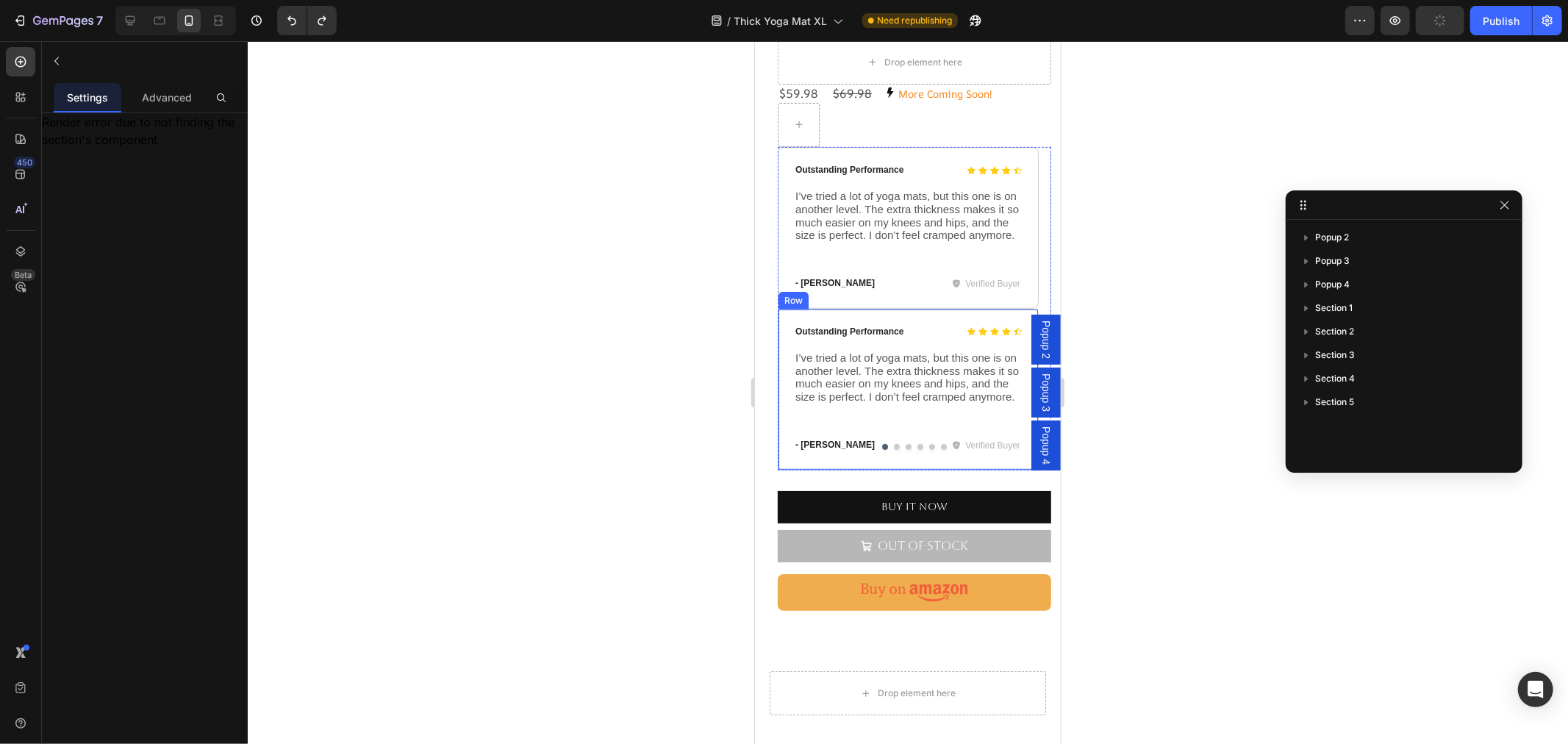
click at [806, 442] on div "Icon Icon Icon Icon Icon Icon List Outstanding Performance Text Block Row I’ve …" at bounding box center [907, 388] width 261 height 161
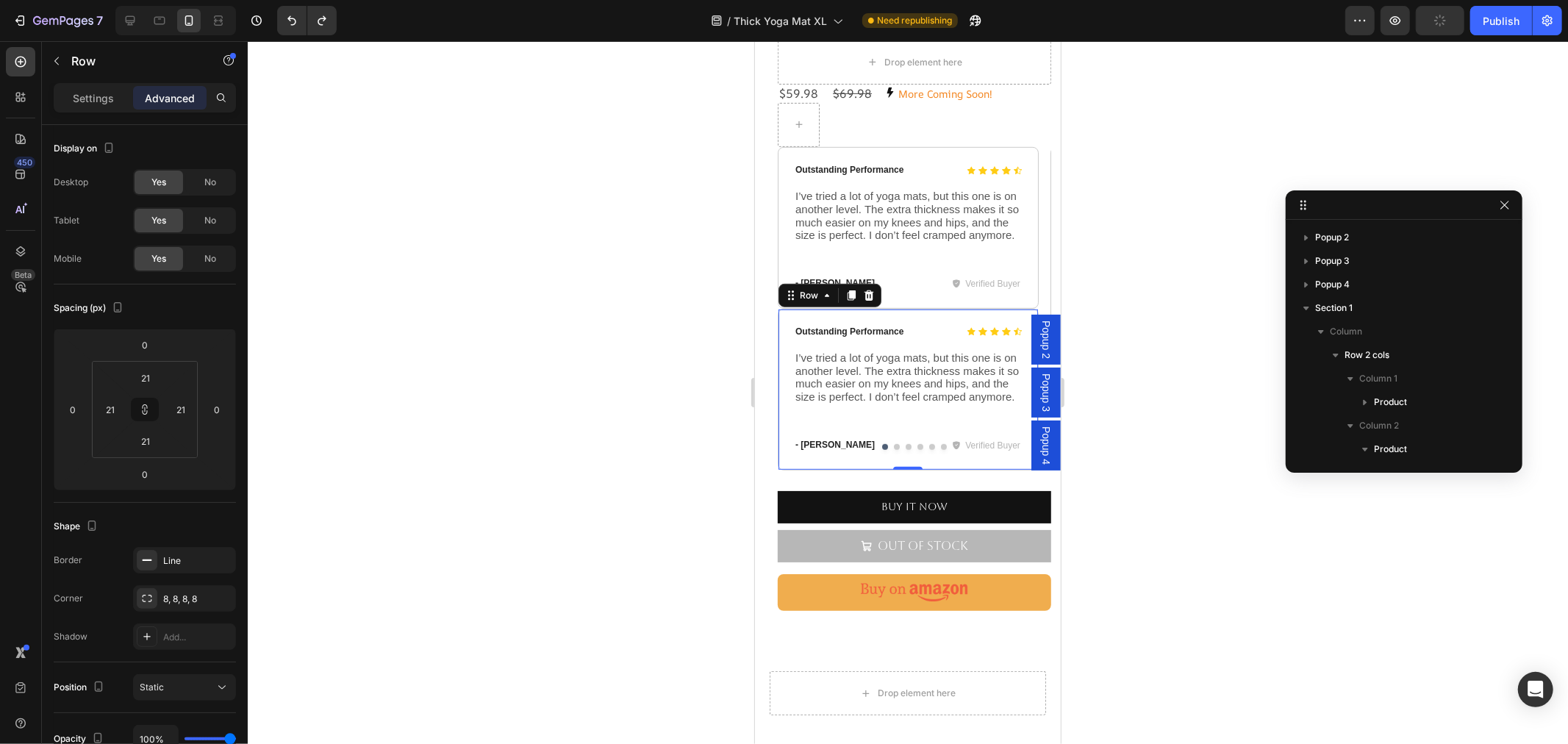
scroll to position [305, 0]
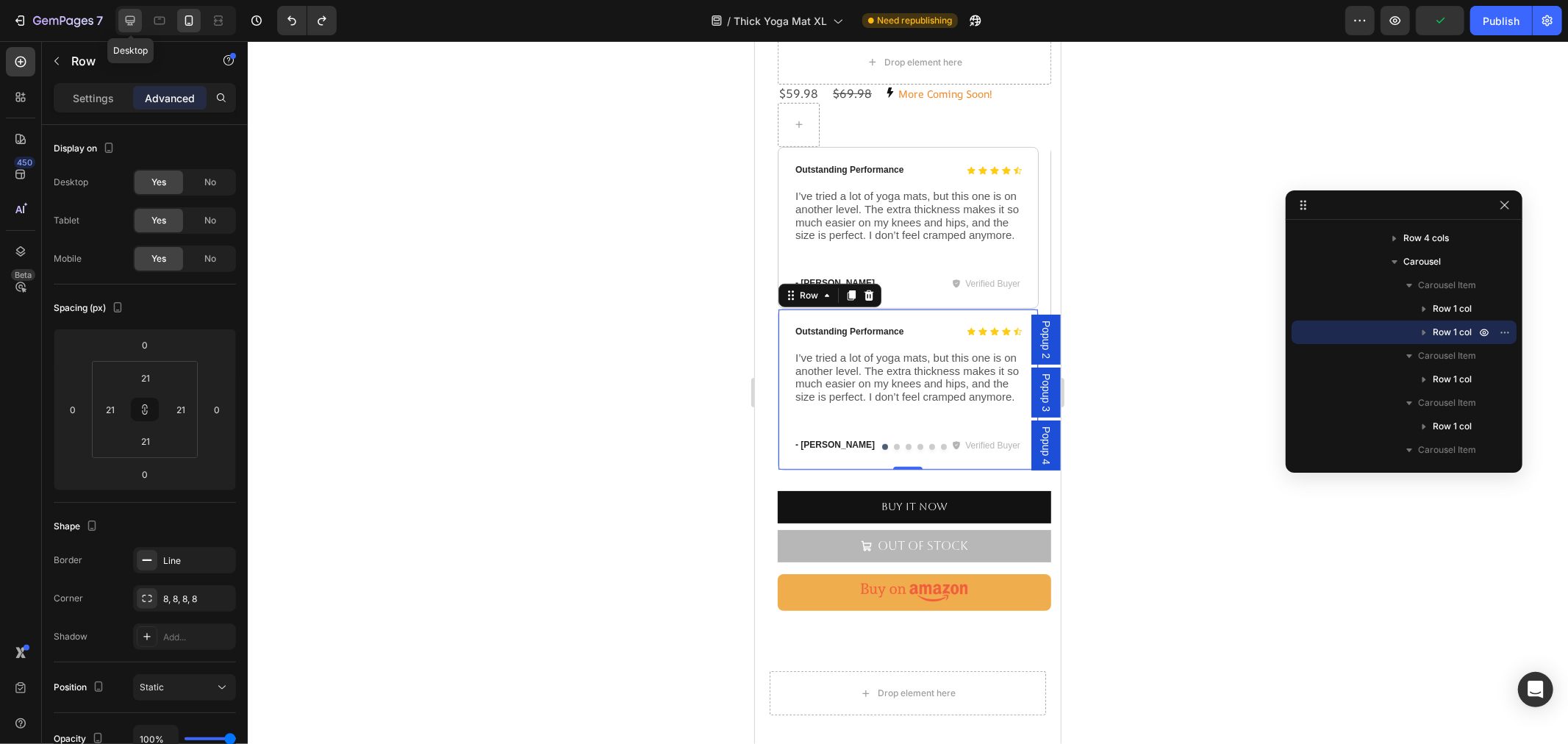
click at [129, 18] on icon at bounding box center [130, 21] width 14 height 14
type input "32"
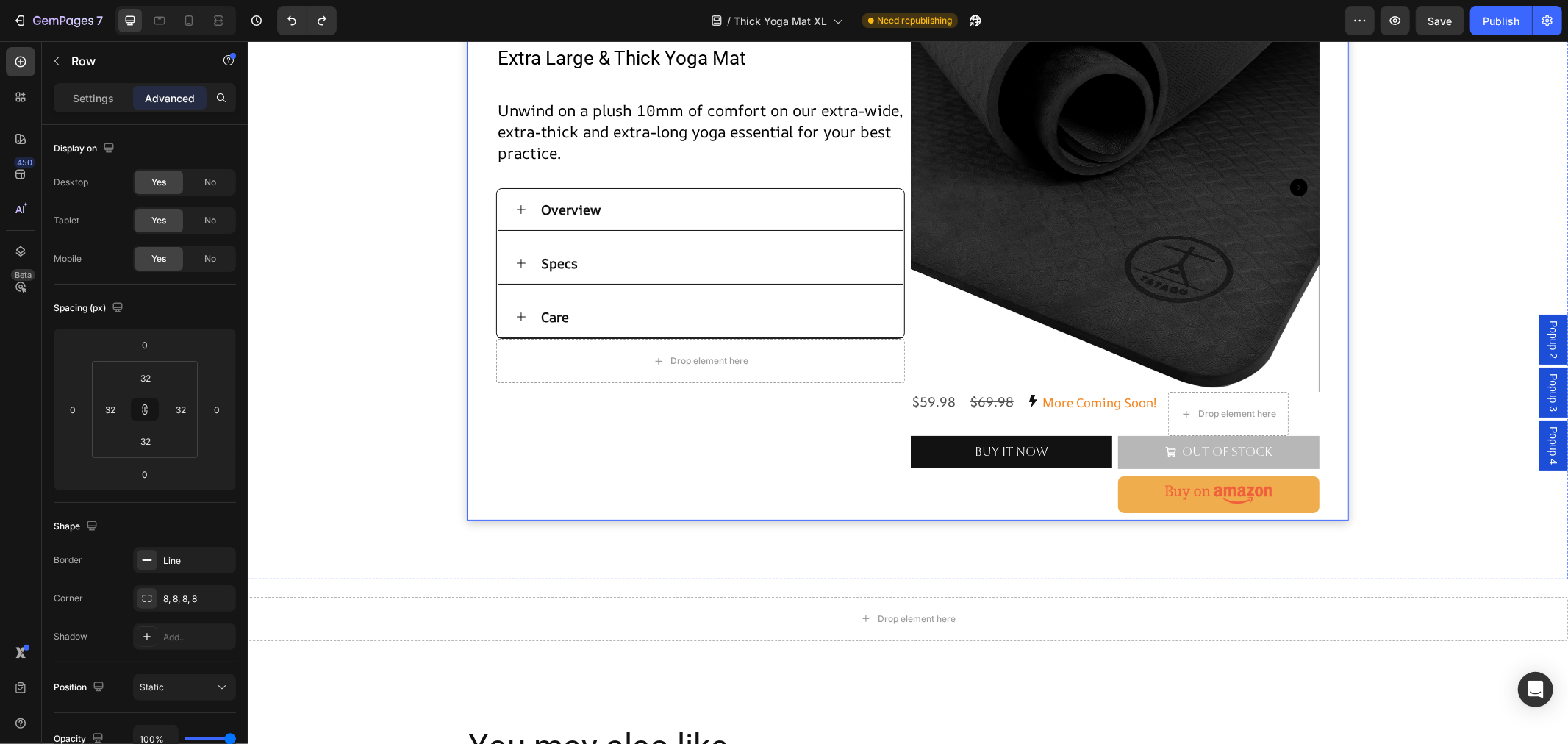
scroll to position [126, 0]
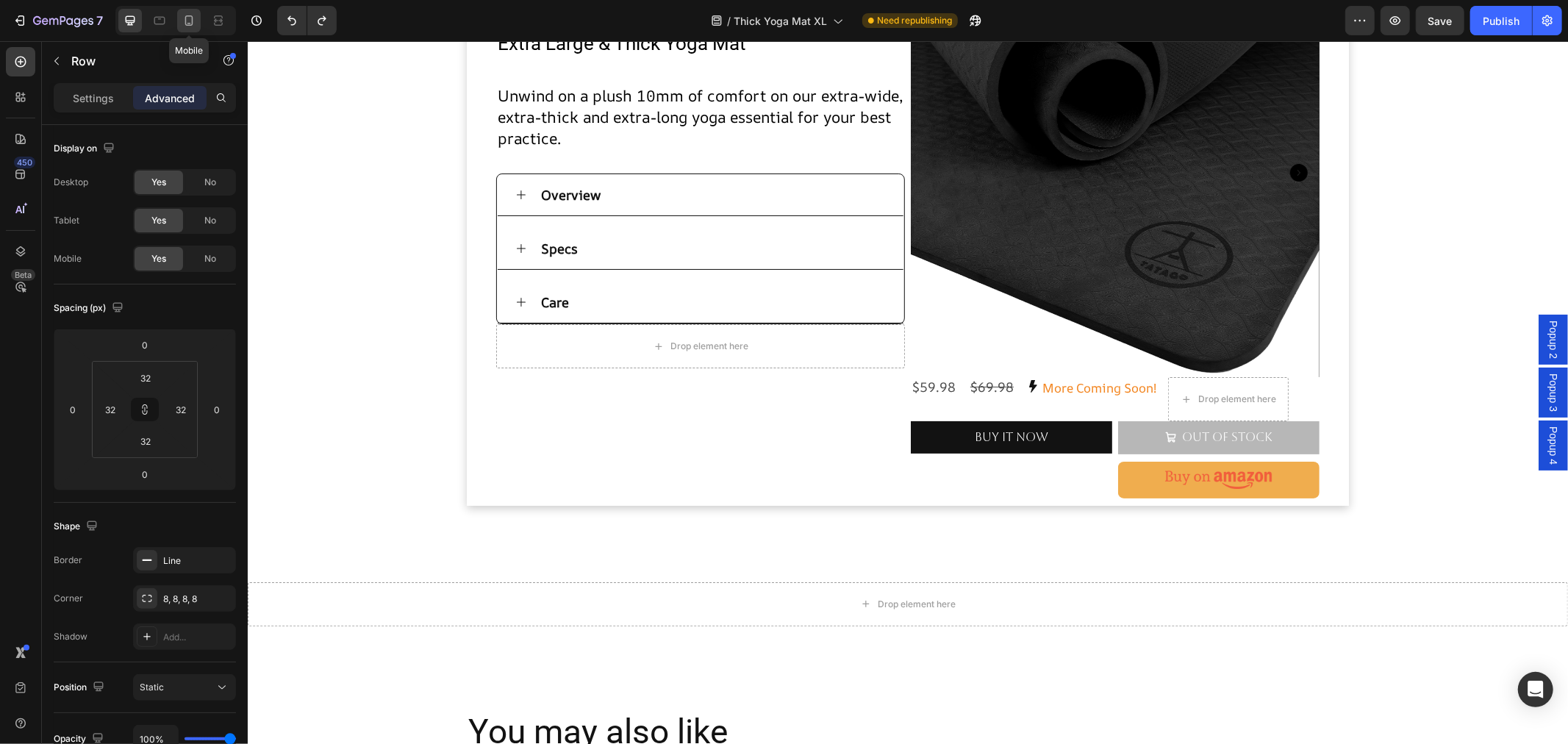
click at [189, 18] on icon at bounding box center [189, 21] width 14 height 14
type input "21"
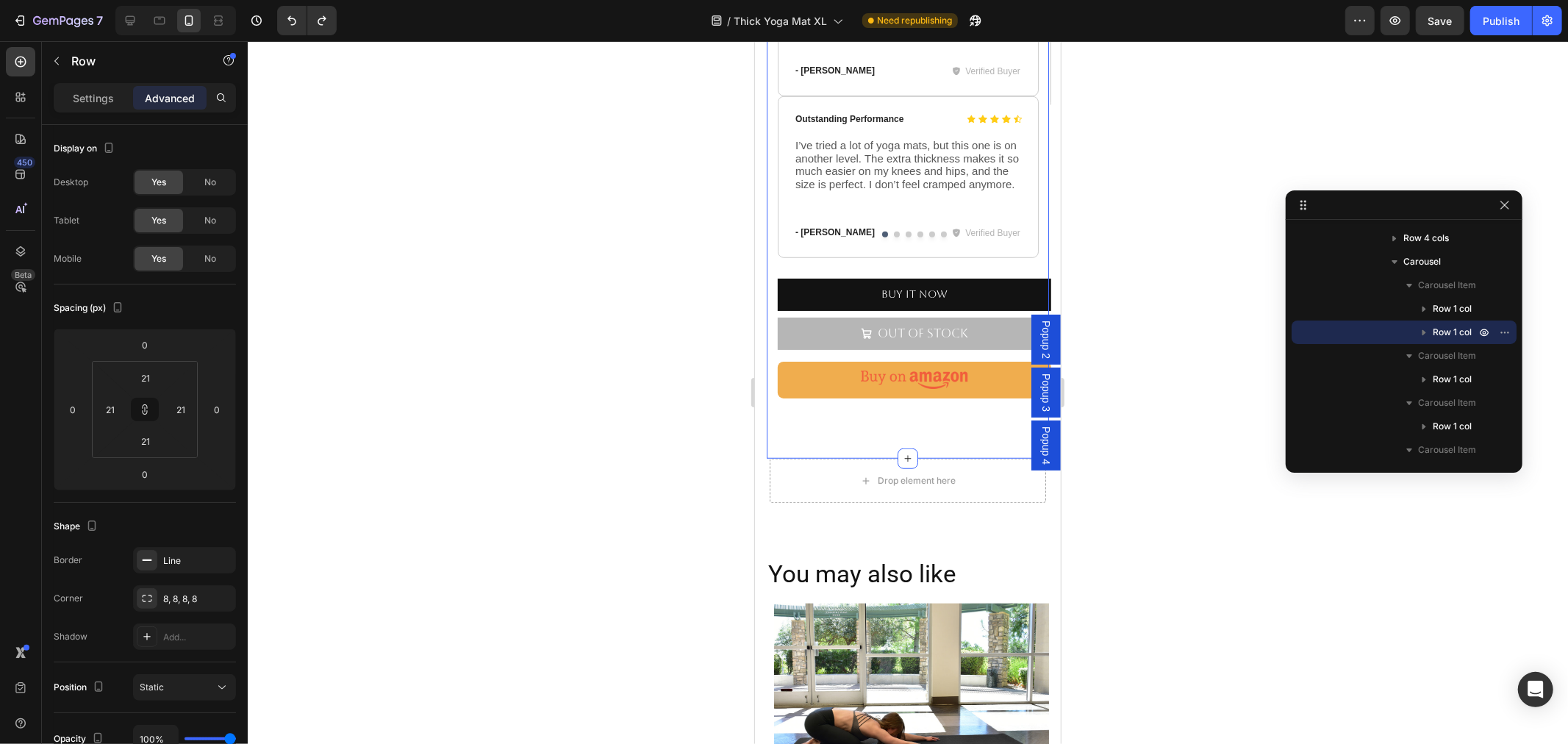
scroll to position [728, 0]
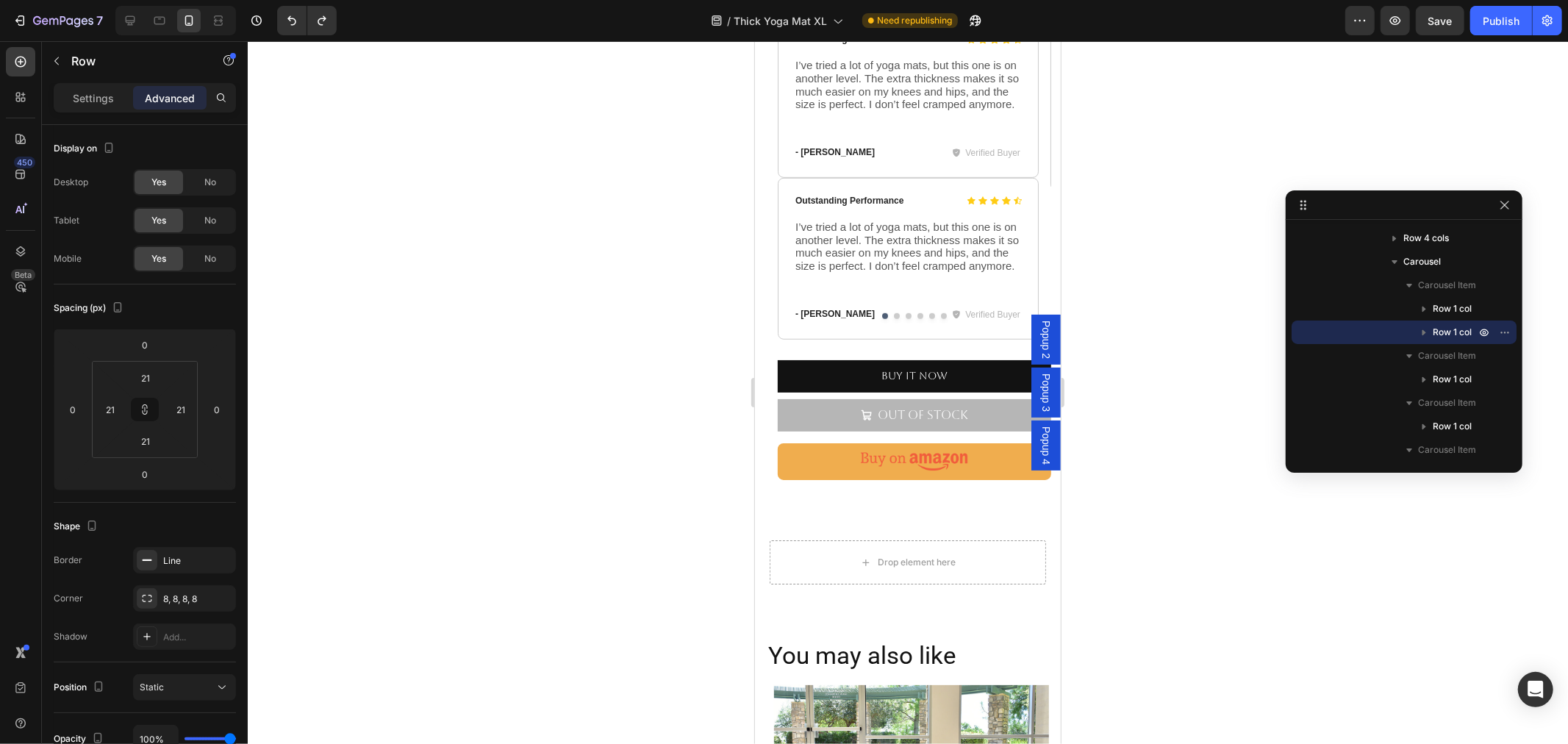
click at [794, 310] on div "Icon Icon Icon Icon Icon Icon List Outstanding Performance Text Block Row I’ve …" at bounding box center [907, 258] width 261 height 161
click at [824, 458] on link at bounding box center [913, 461] width 273 height 37
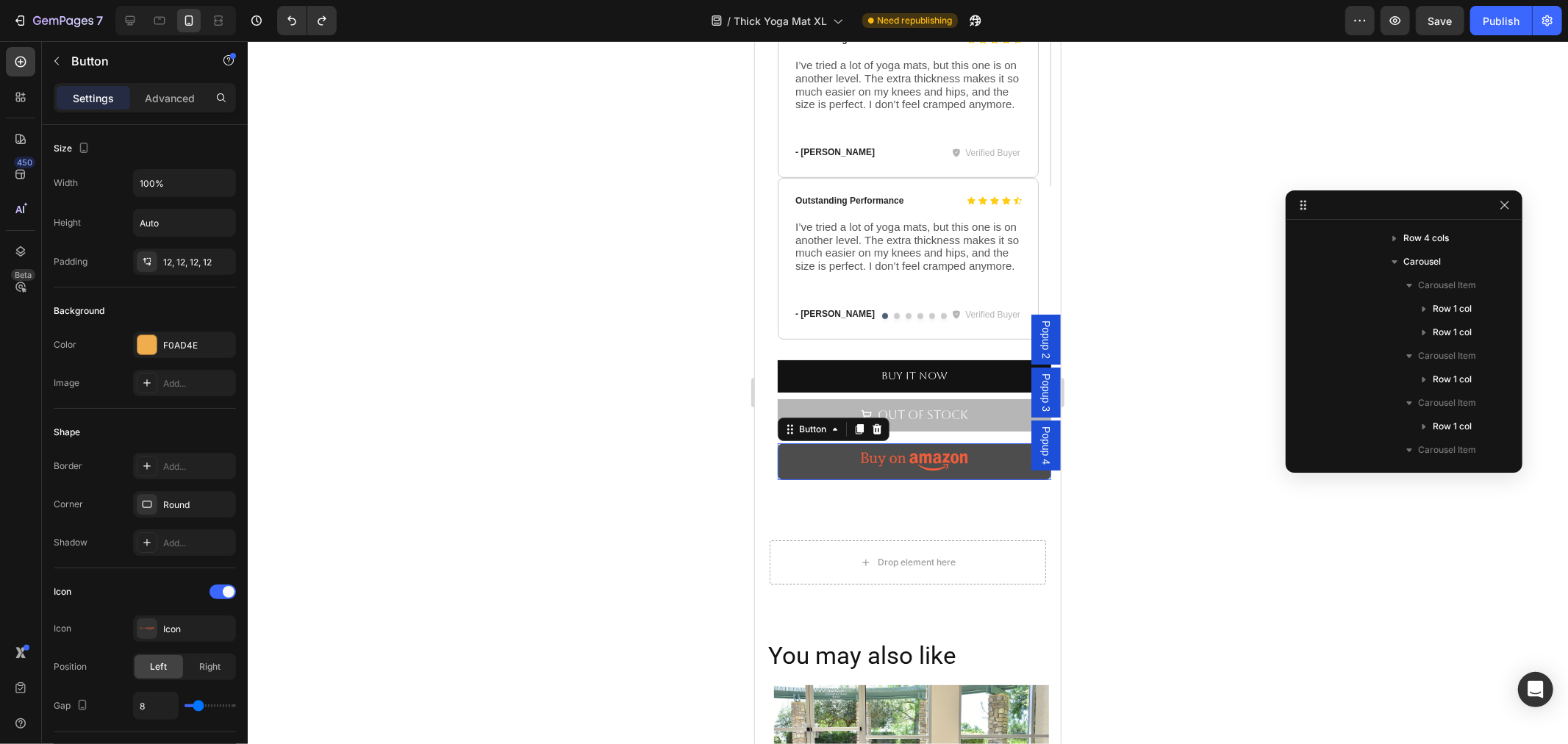
scroll to position [662, 0]
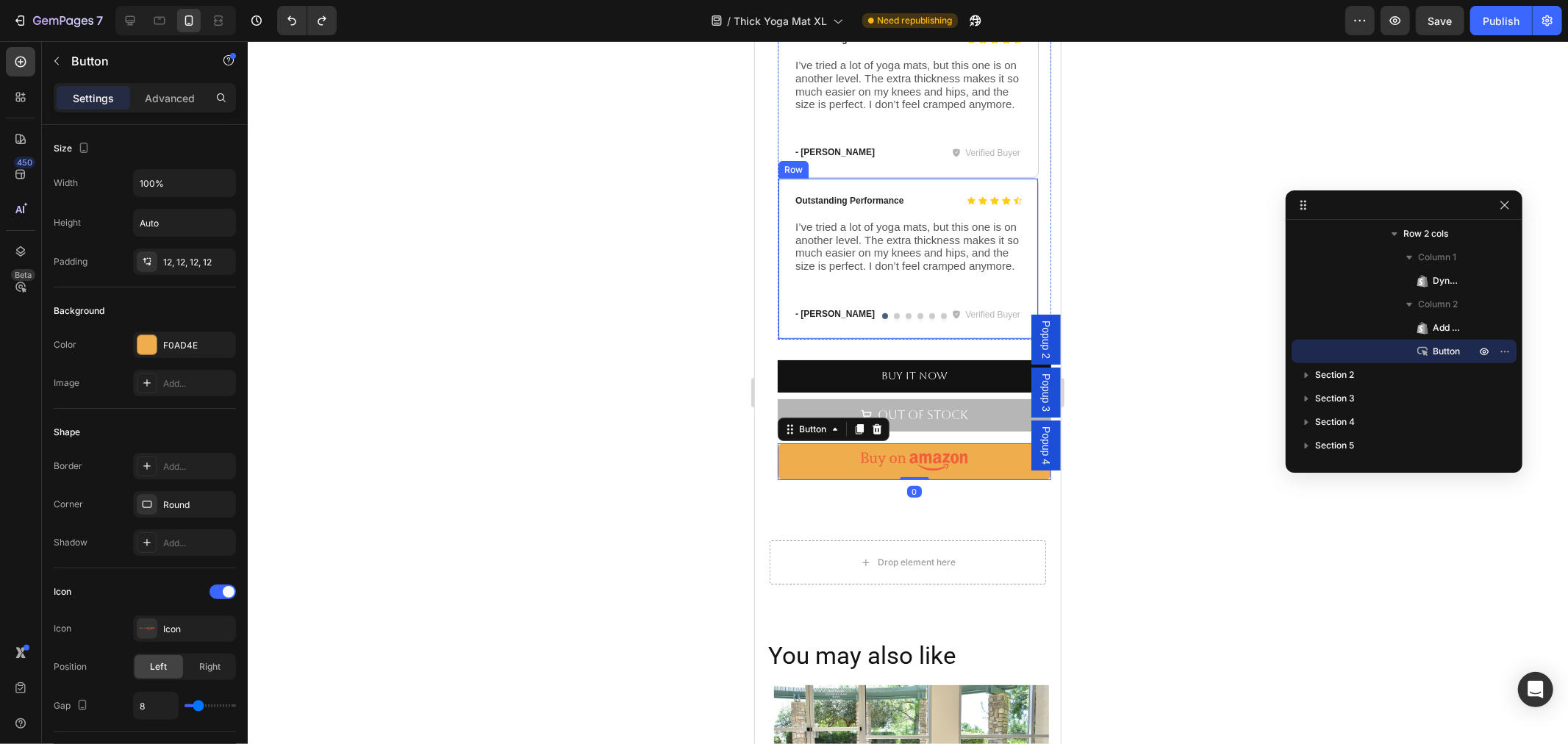
click at [822, 308] on div "Icon Icon Icon Icon Icon Icon List Outstanding Performance Text Block Row I’ve …" at bounding box center [907, 258] width 261 height 161
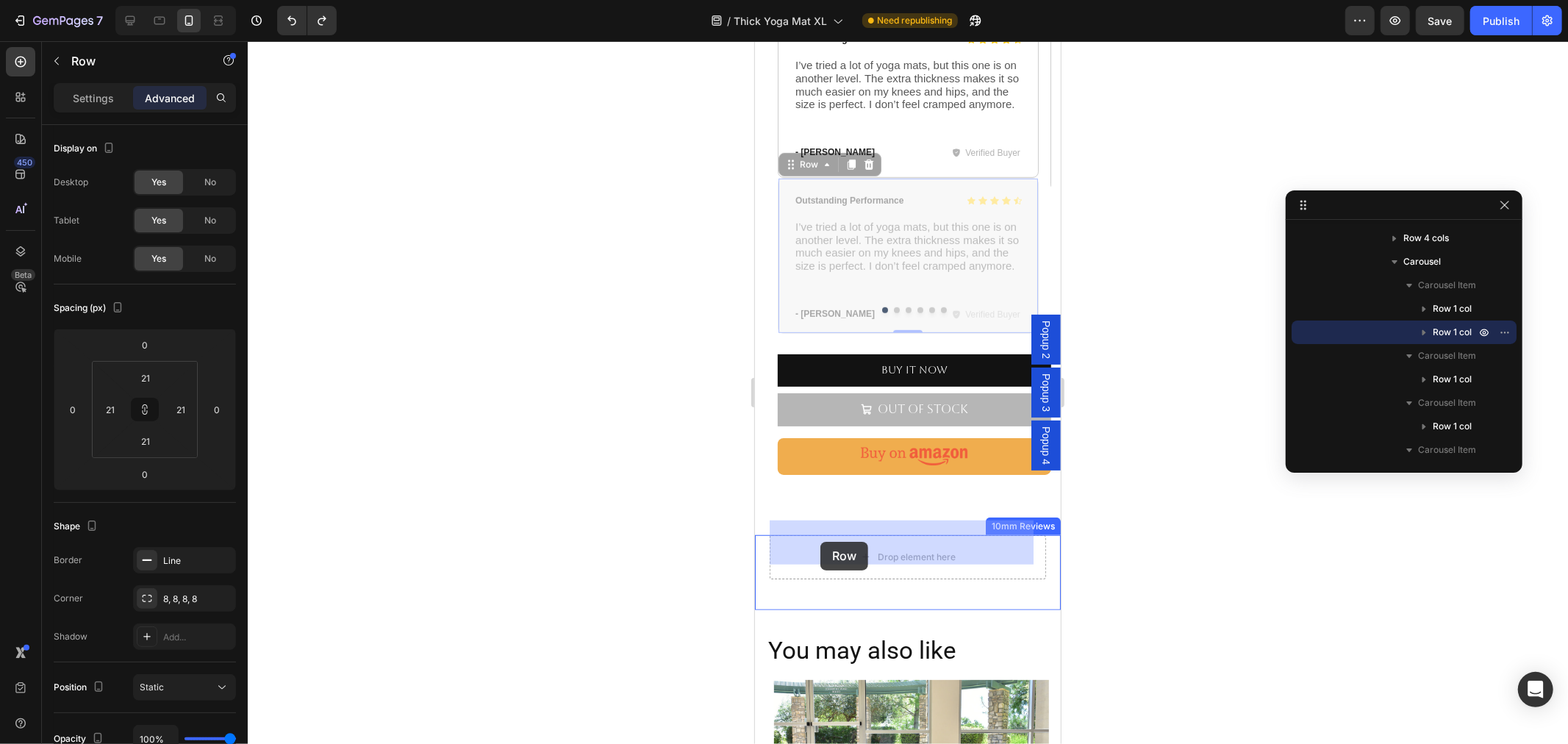
drag, startPoint x: 788, startPoint y: 156, endPoint x: 819, endPoint y: 541, distance: 386.2
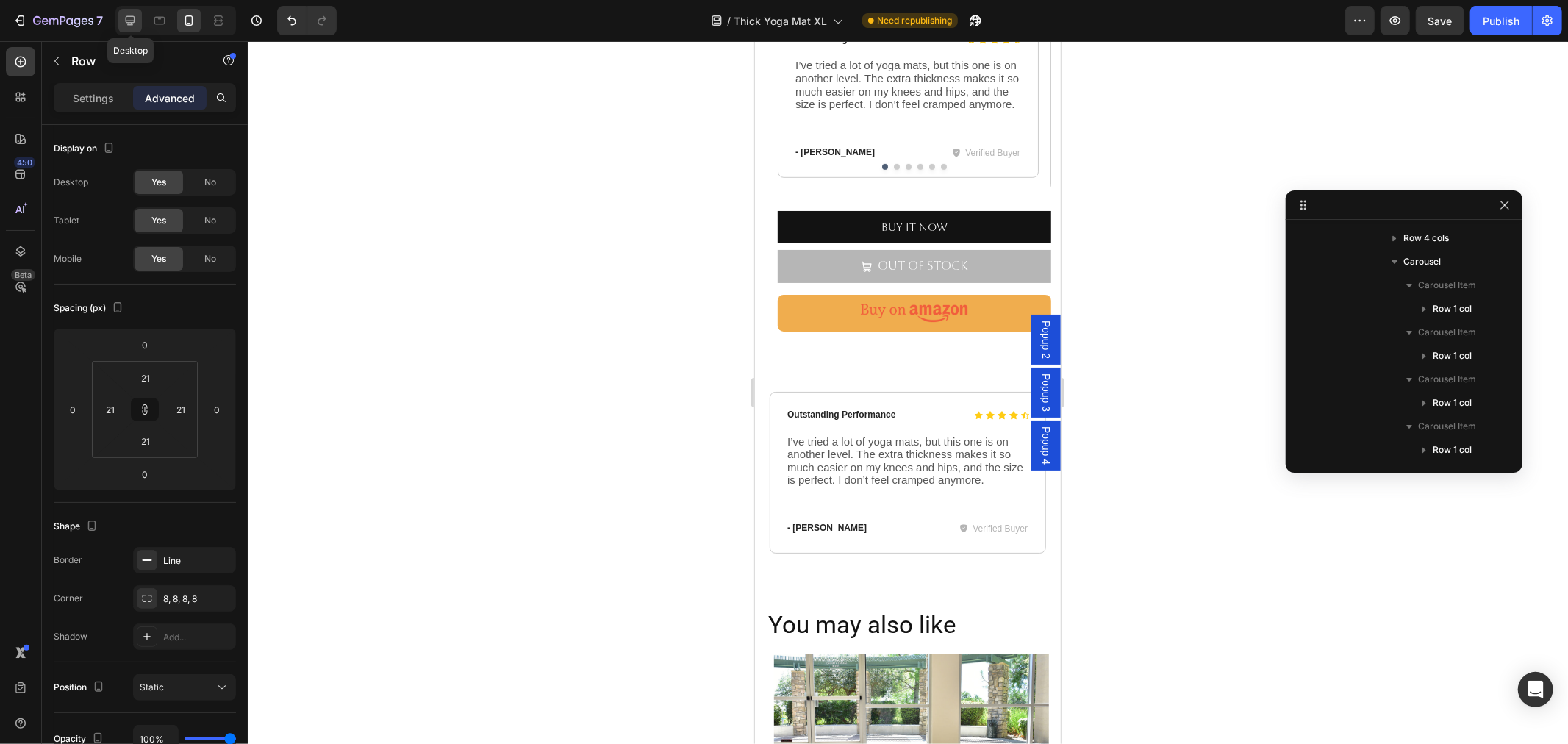
click at [134, 18] on icon at bounding box center [130, 21] width 10 height 10
type input "32"
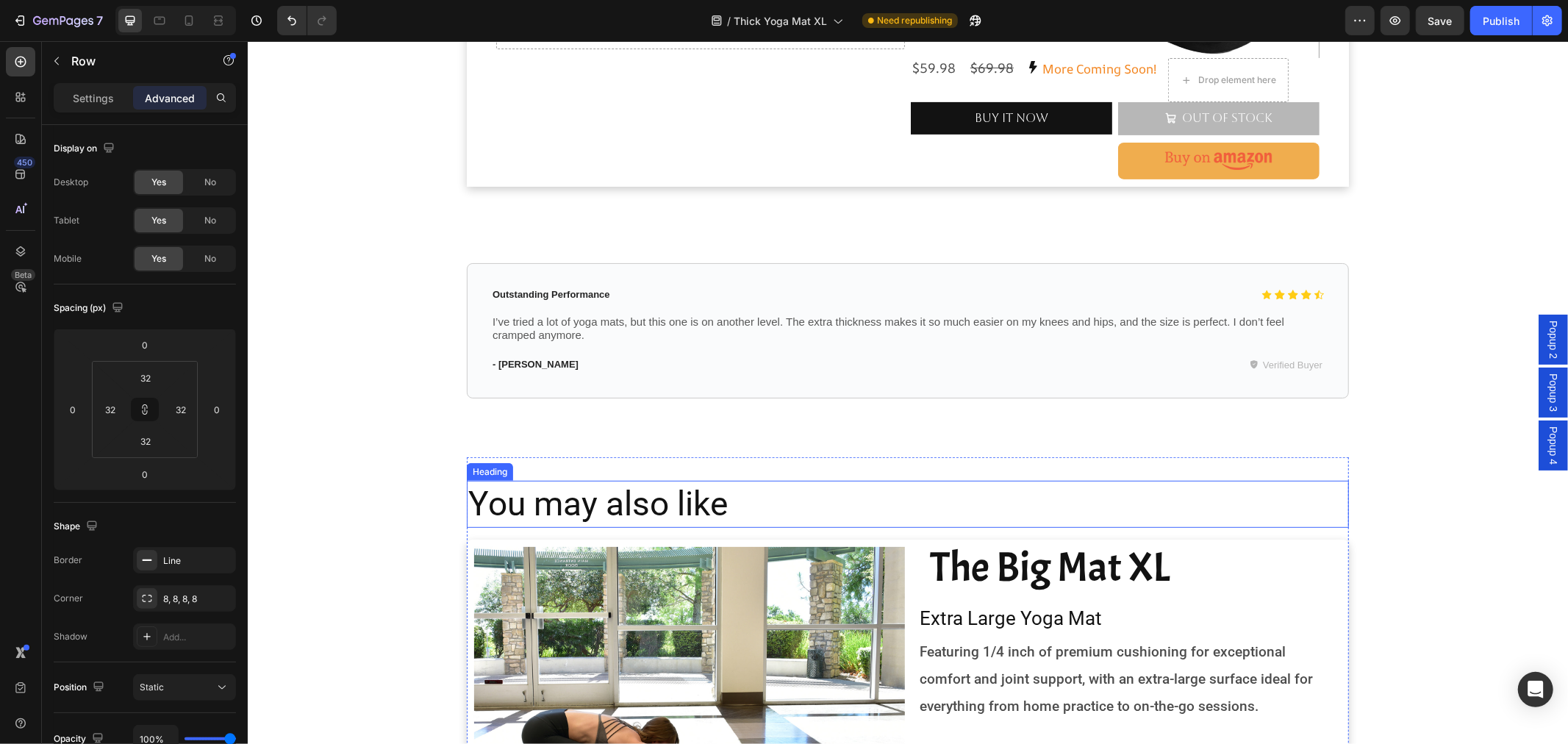
scroll to position [288, 0]
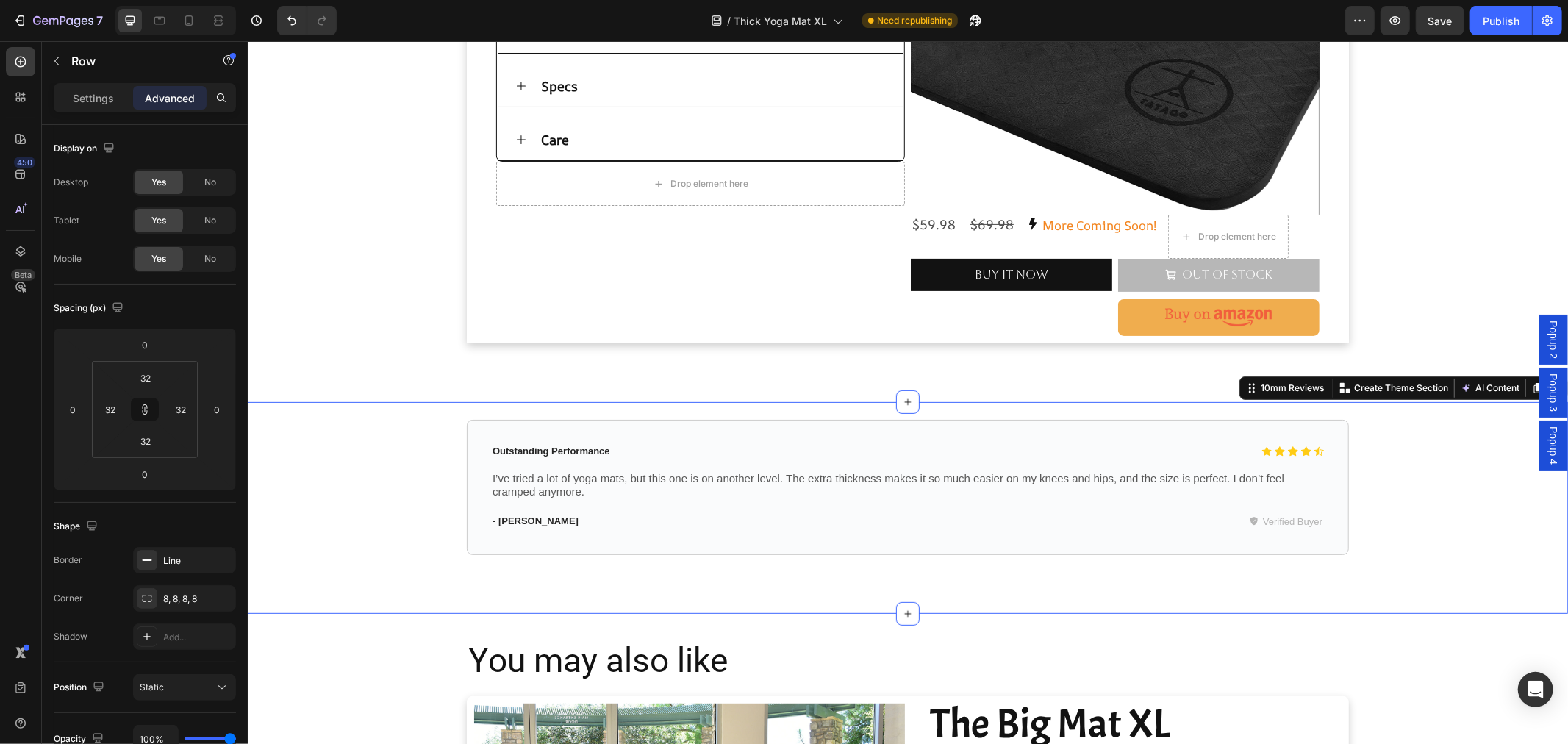
click at [636, 600] on div "Icon Icon Icon Icon Icon Icon List Outstanding Performance Text Block Row I’ve …" at bounding box center [907, 507] width 1320 height 212
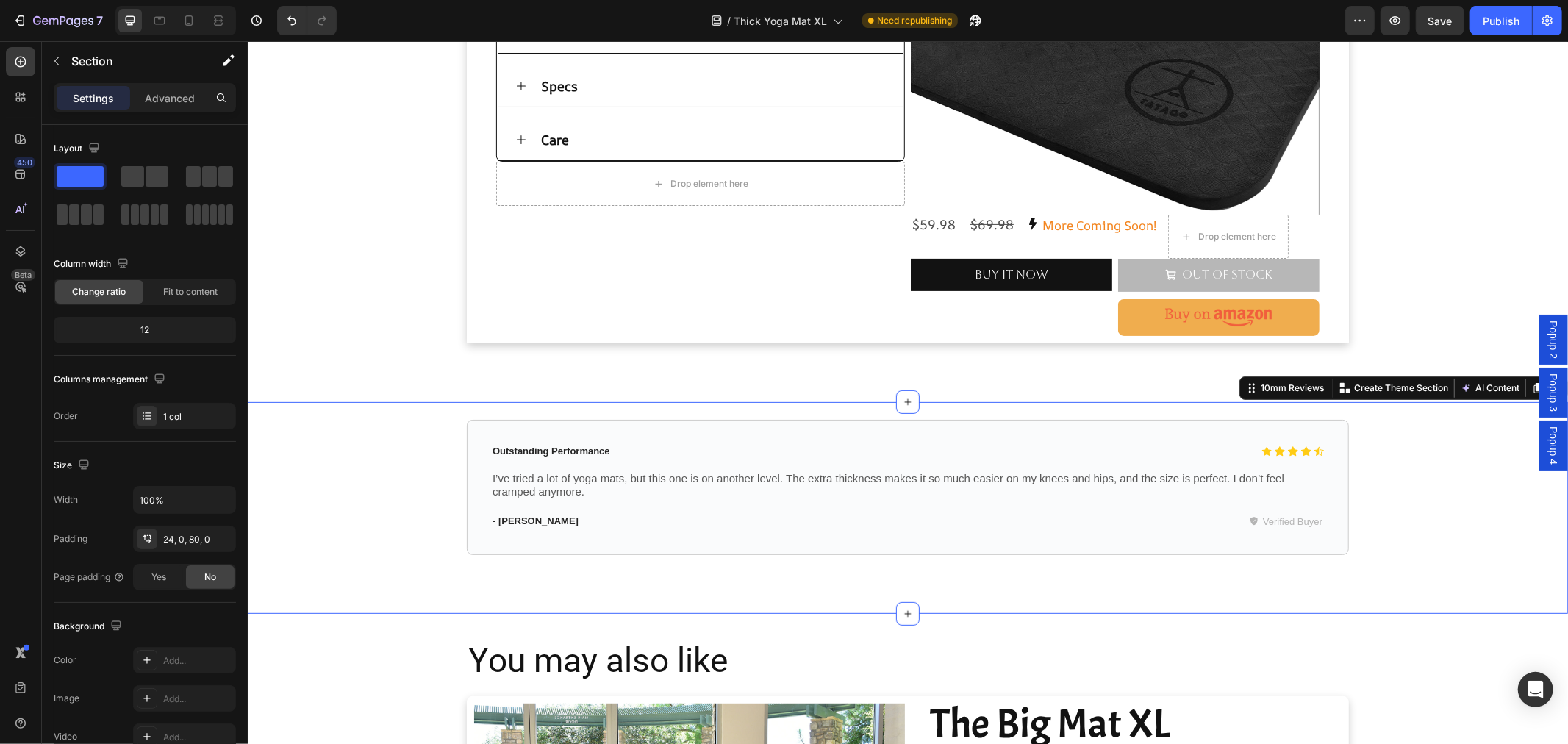
click at [675, 591] on div "Icon Icon Icon Icon Icon Icon List Outstanding Performance Text Block Row I’ve …" at bounding box center [907, 507] width 1320 height 212
click at [62, 58] on button "button" at bounding box center [56, 61] width 23 height 23
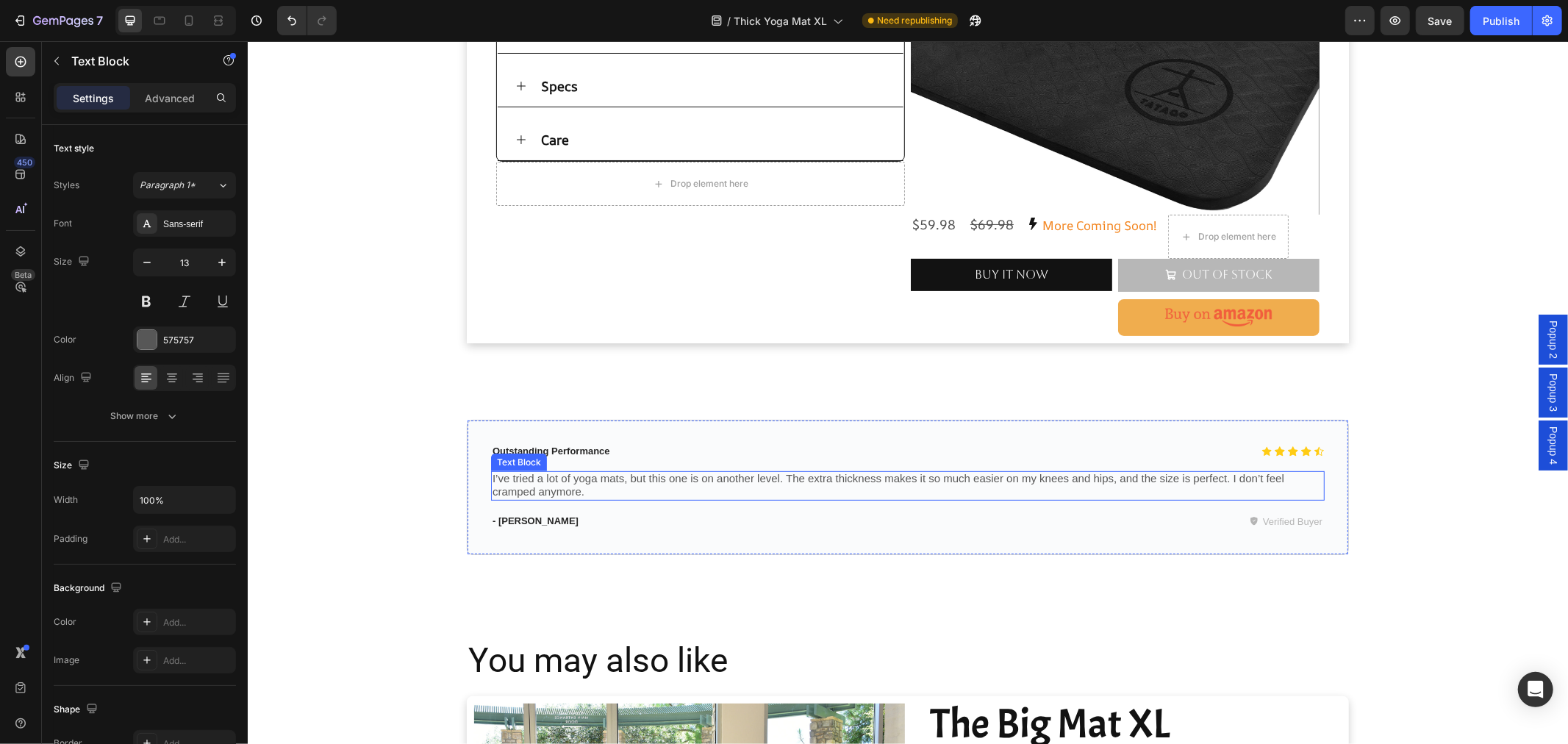
click at [684, 479] on span "I’ve tried a lot of yoga mats, but this one is on another level. The extra thic…" at bounding box center [887, 484] width 791 height 26
click at [687, 542] on div "Icon Icon Icon Icon Icon Icon List Outstanding Performance Text Block Row I’ve …" at bounding box center [907, 486] width 882 height 135
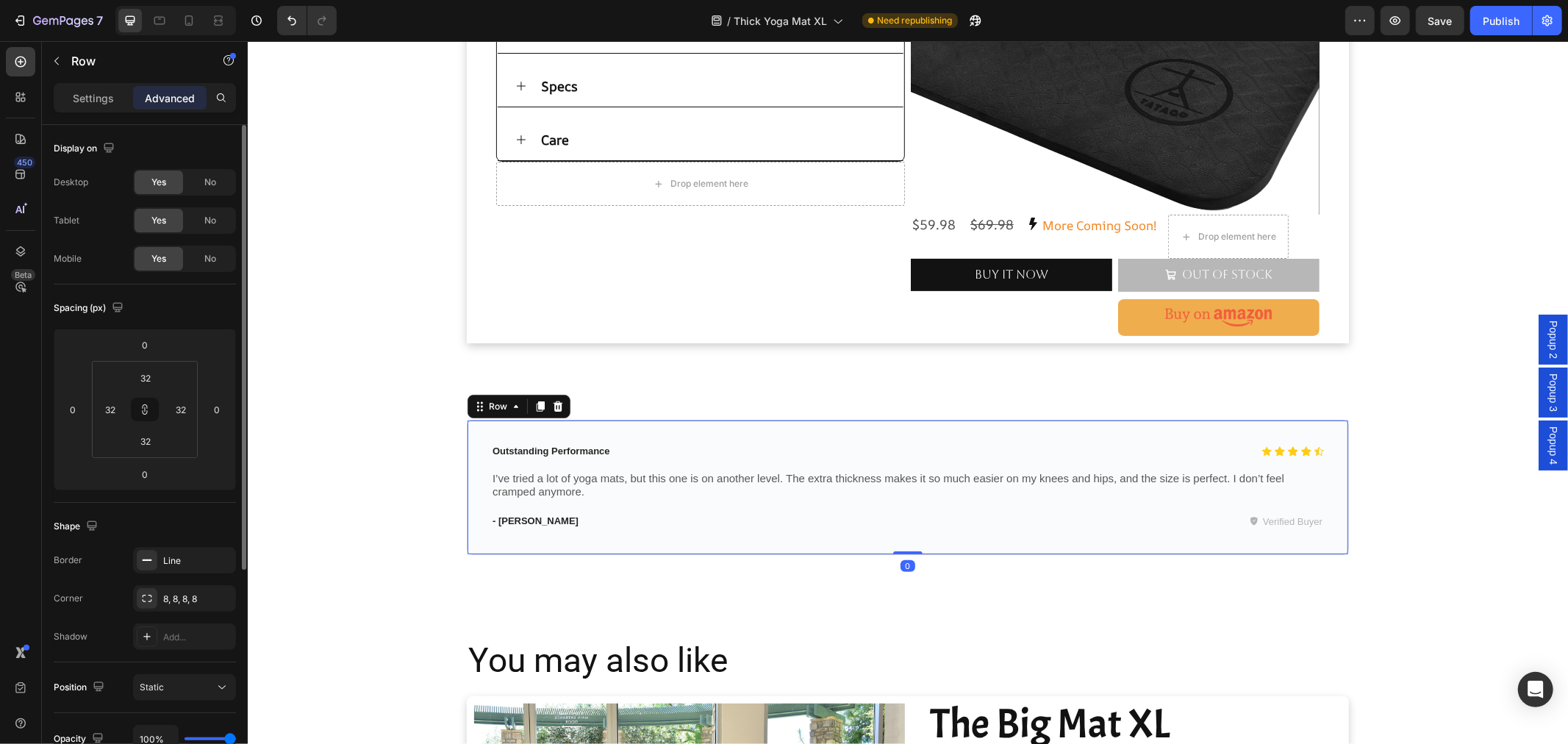
scroll to position [163, 0]
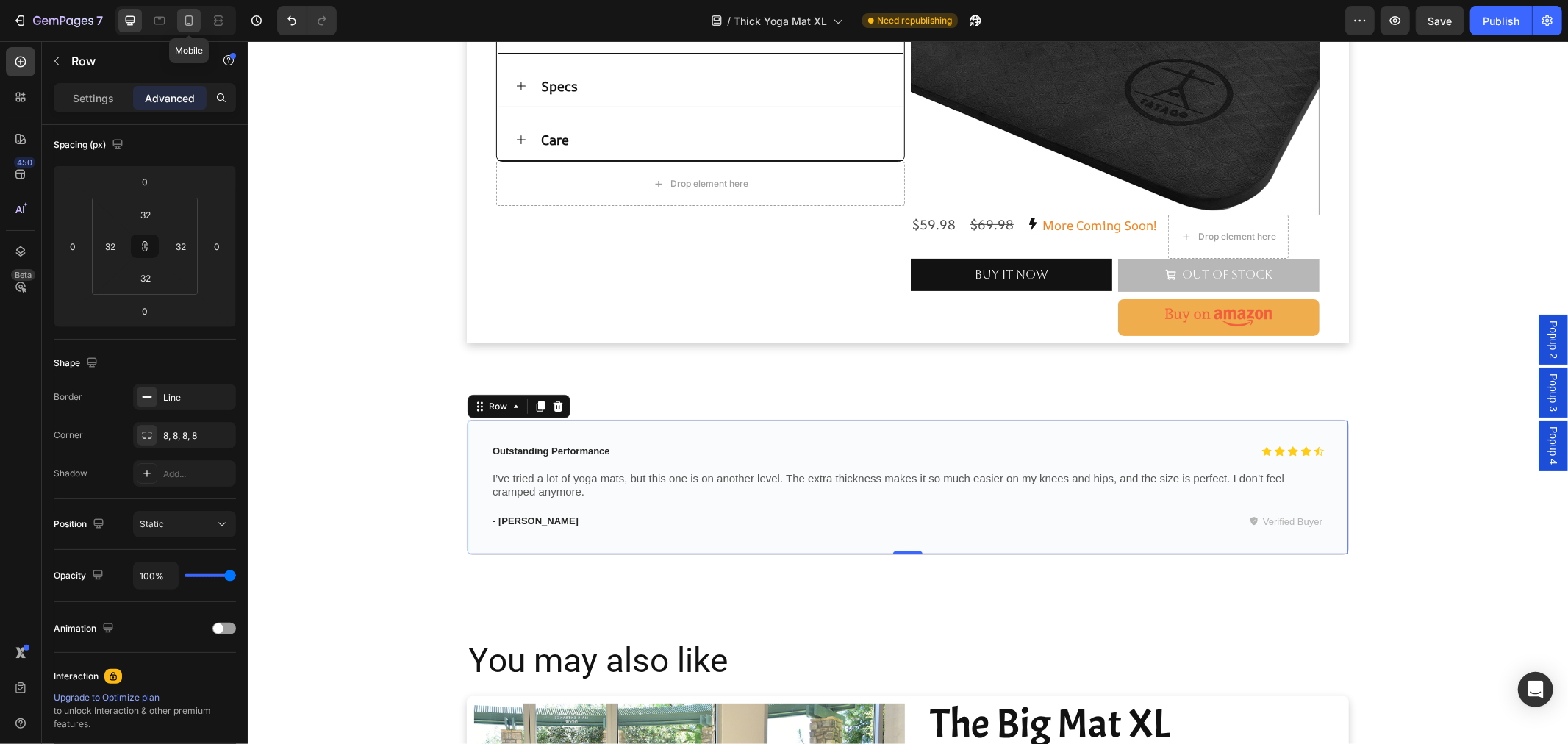
click at [184, 17] on icon at bounding box center [189, 21] width 14 height 14
type input "21"
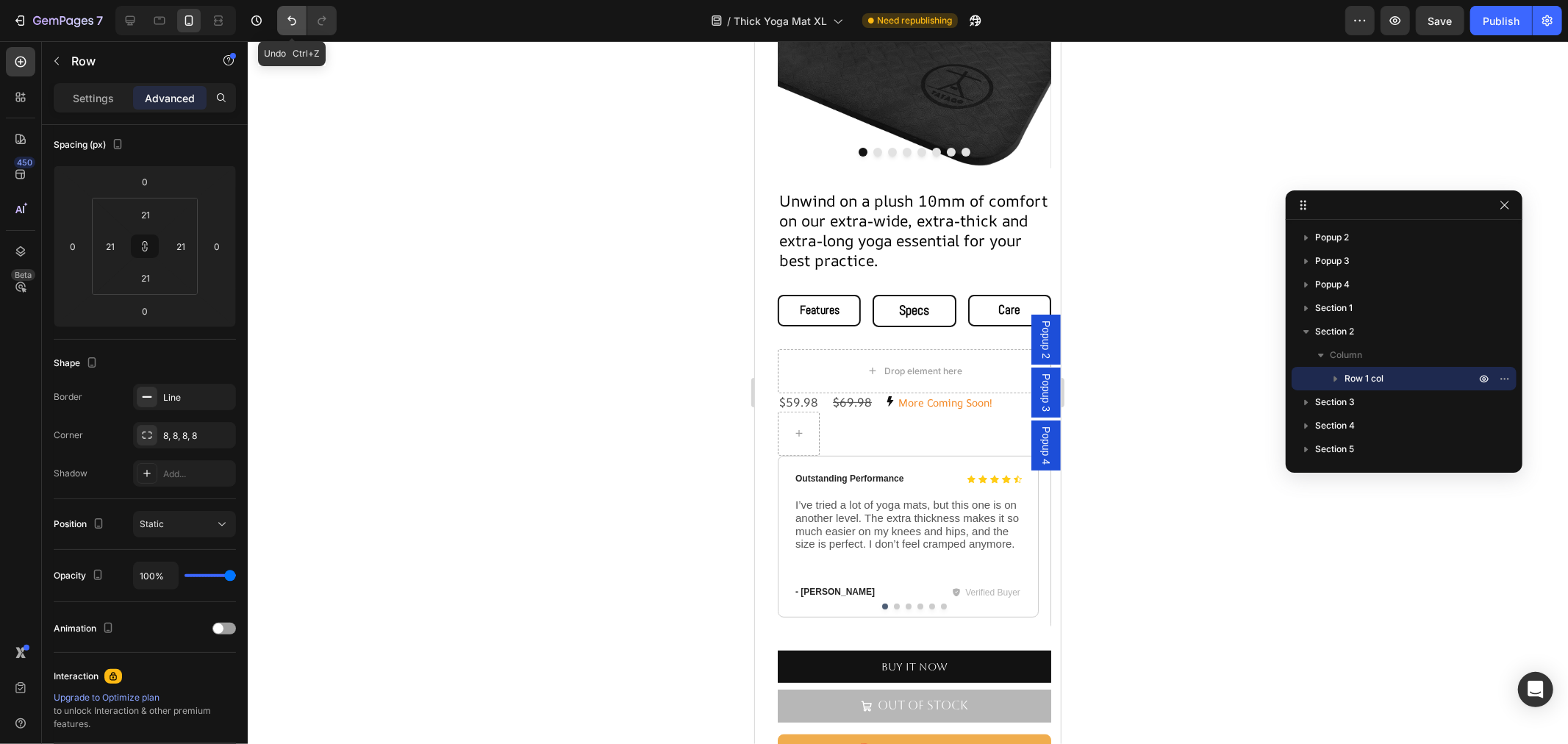
click at [289, 21] on icon "Undo/Redo" at bounding box center [292, 21] width 14 height 14
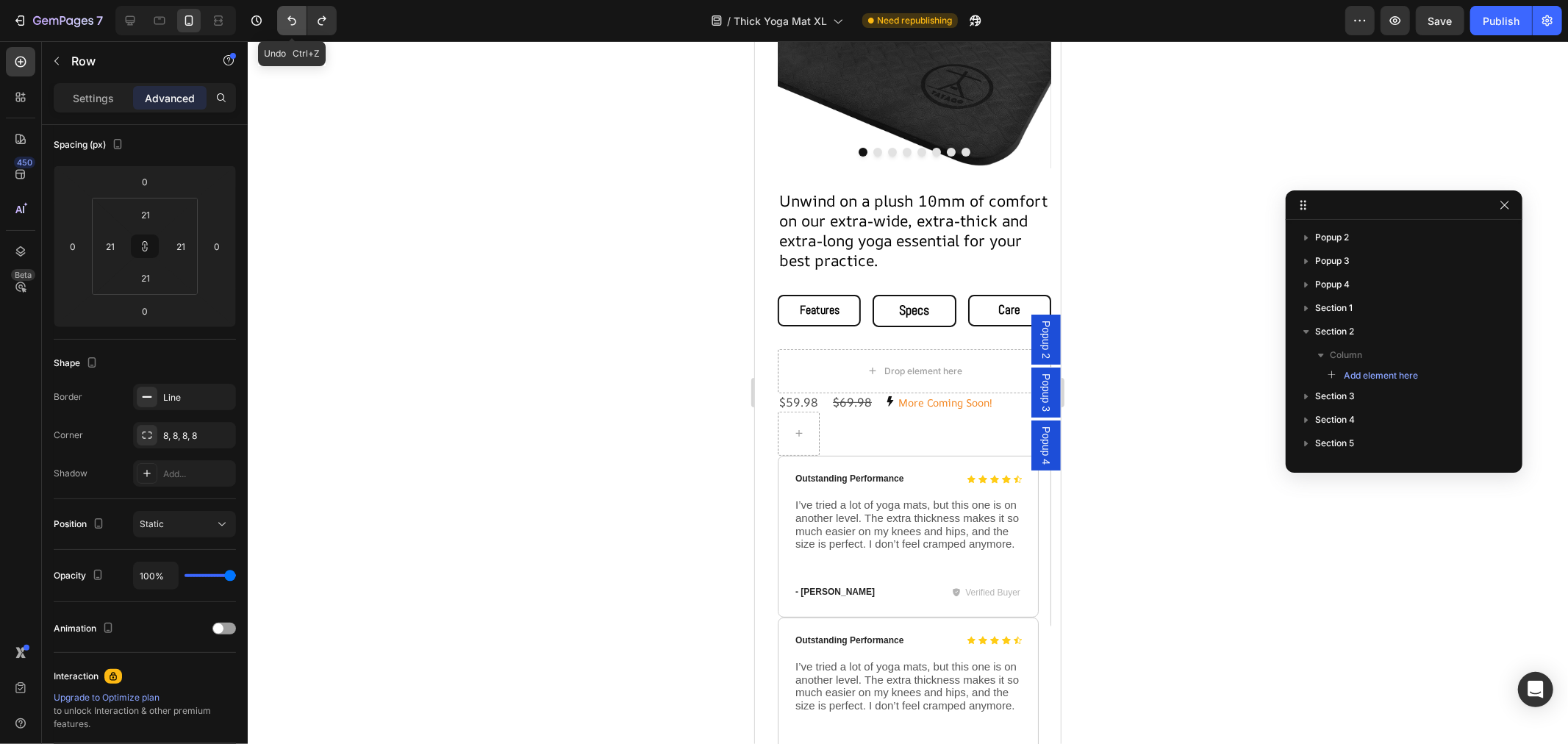
click at [289, 21] on icon "Undo/Redo" at bounding box center [292, 21] width 14 height 14
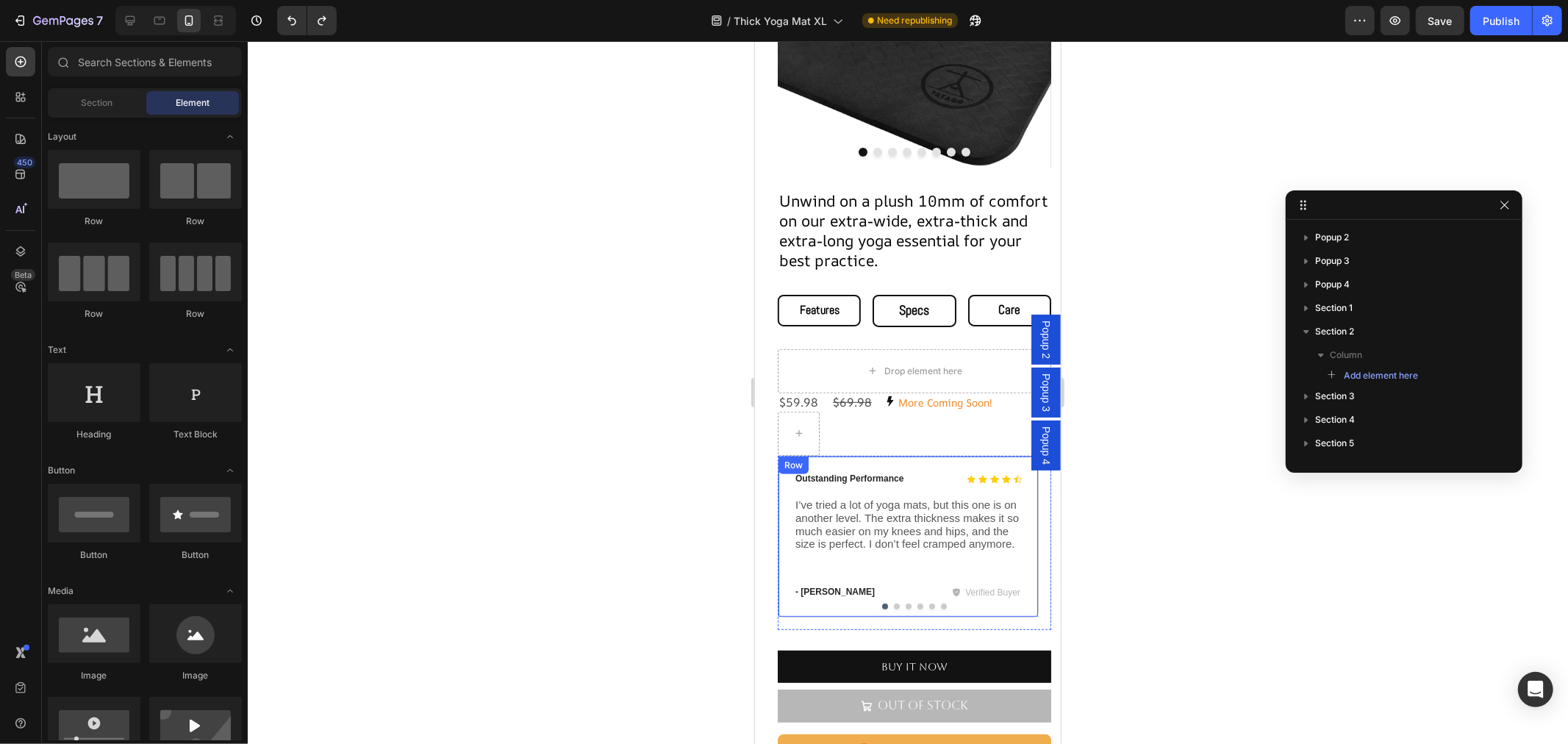
click at [974, 599] on div "Icon Icon Icon Icon Icon Icon List Outstanding Performance Text Block Row I’ve …" at bounding box center [907, 535] width 261 height 161
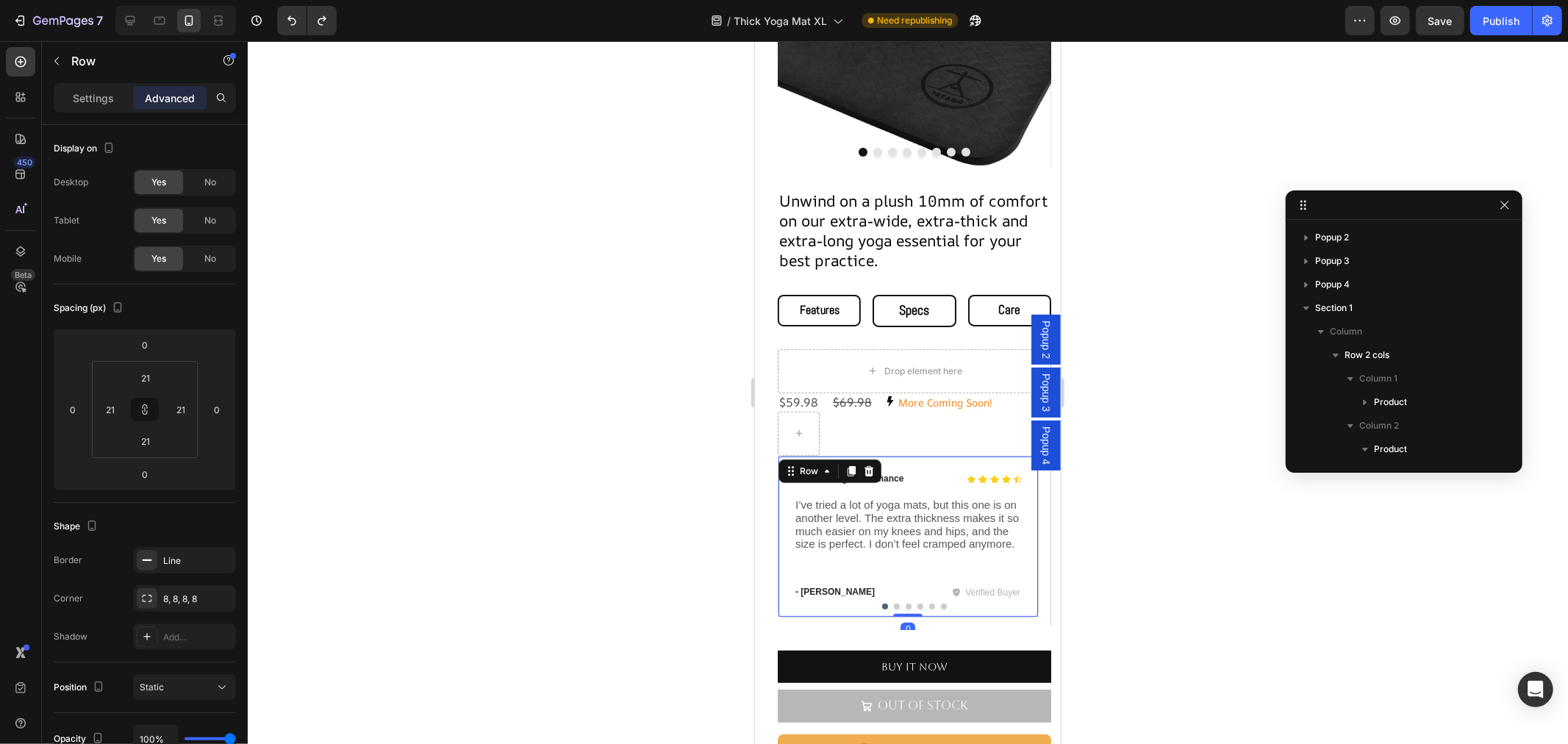
scroll to position [282, 0]
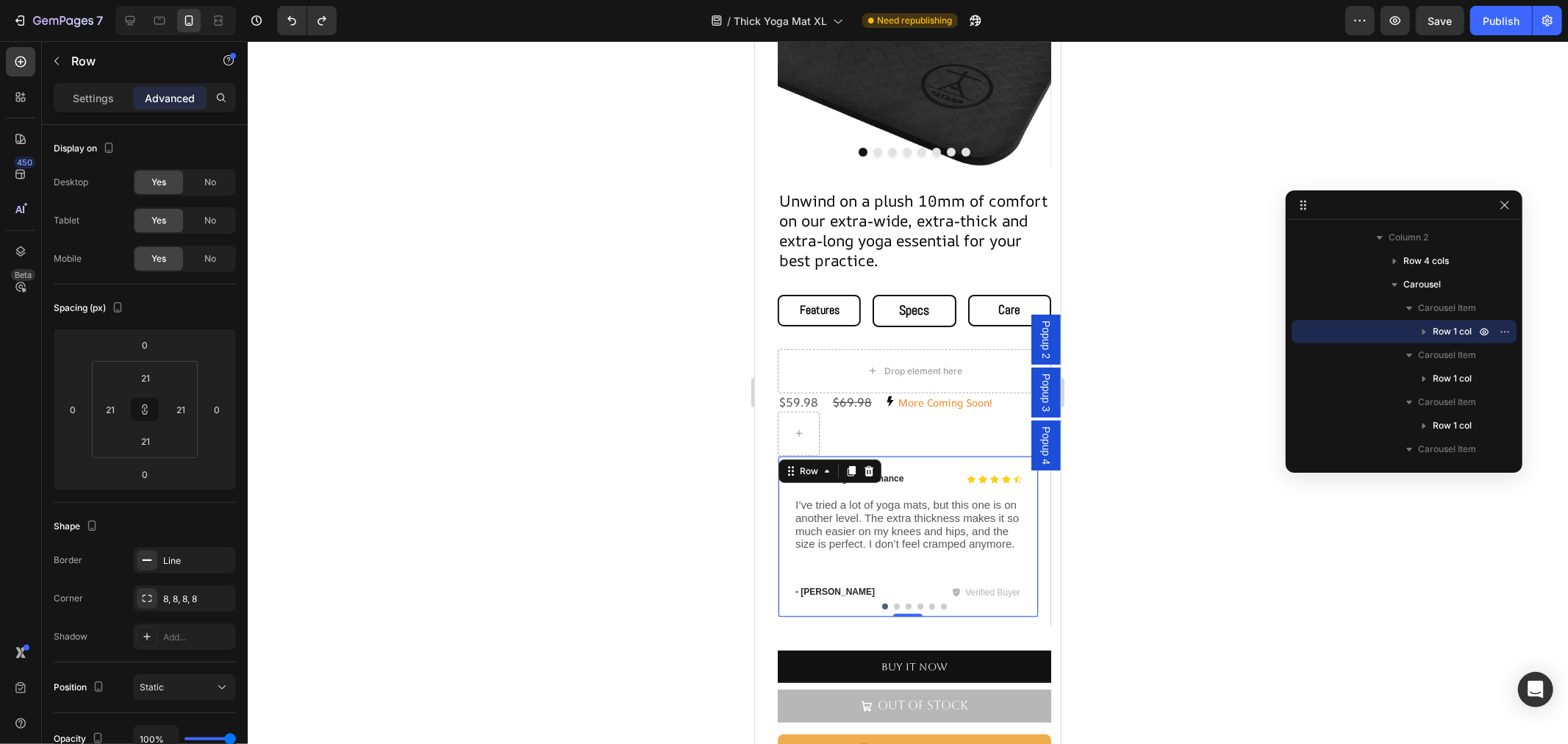
click at [906, 456] on div "Icon Icon Icon Icon Icon Icon List Outstanding Performance Text Block Row I’ve …" at bounding box center [907, 535] width 261 height 161
click at [885, 528] on span "I’ve tried a lot of yoga mats, but this one is on another level. The extra thic…" at bounding box center [906, 523] width 224 height 51
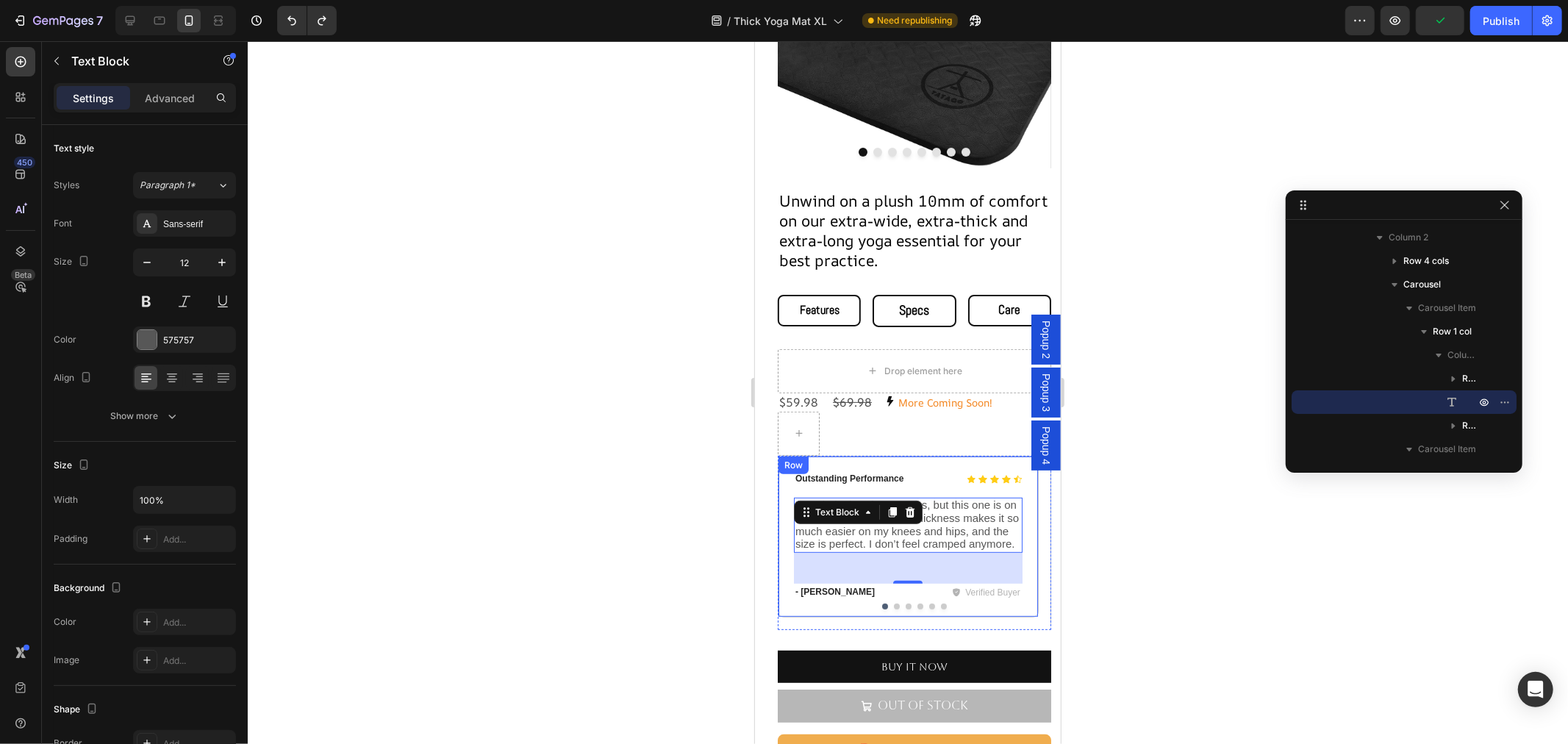
click at [810, 455] on div "Icon Icon Icon Icon Icon Icon List Outstanding Performance Text Block Row I’ve …" at bounding box center [907, 535] width 261 height 161
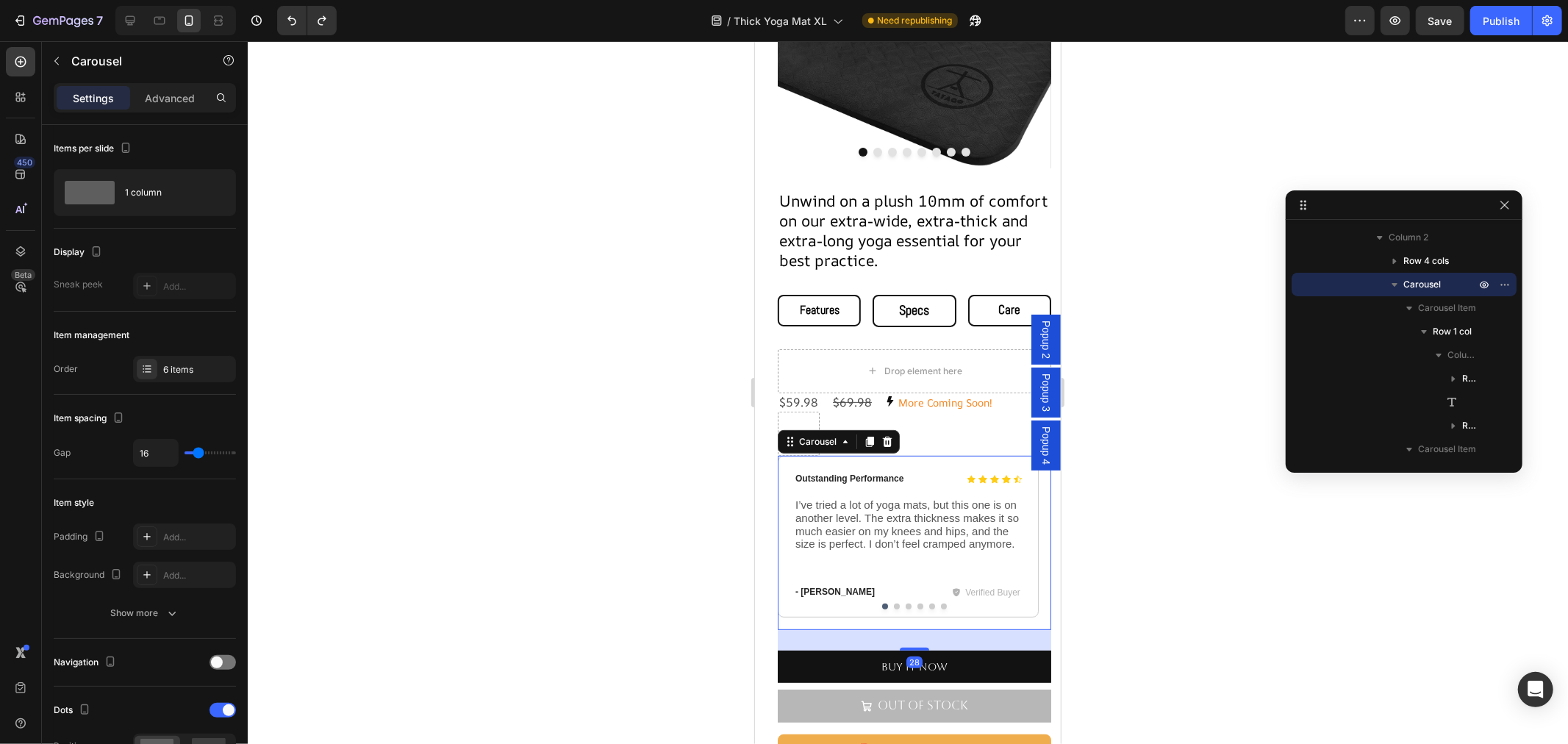
click at [893, 603] on button "Dot" at bounding box center [895, 605] width 6 height 6
click at [905, 603] on button "Dot" at bounding box center [907, 605] width 6 height 6
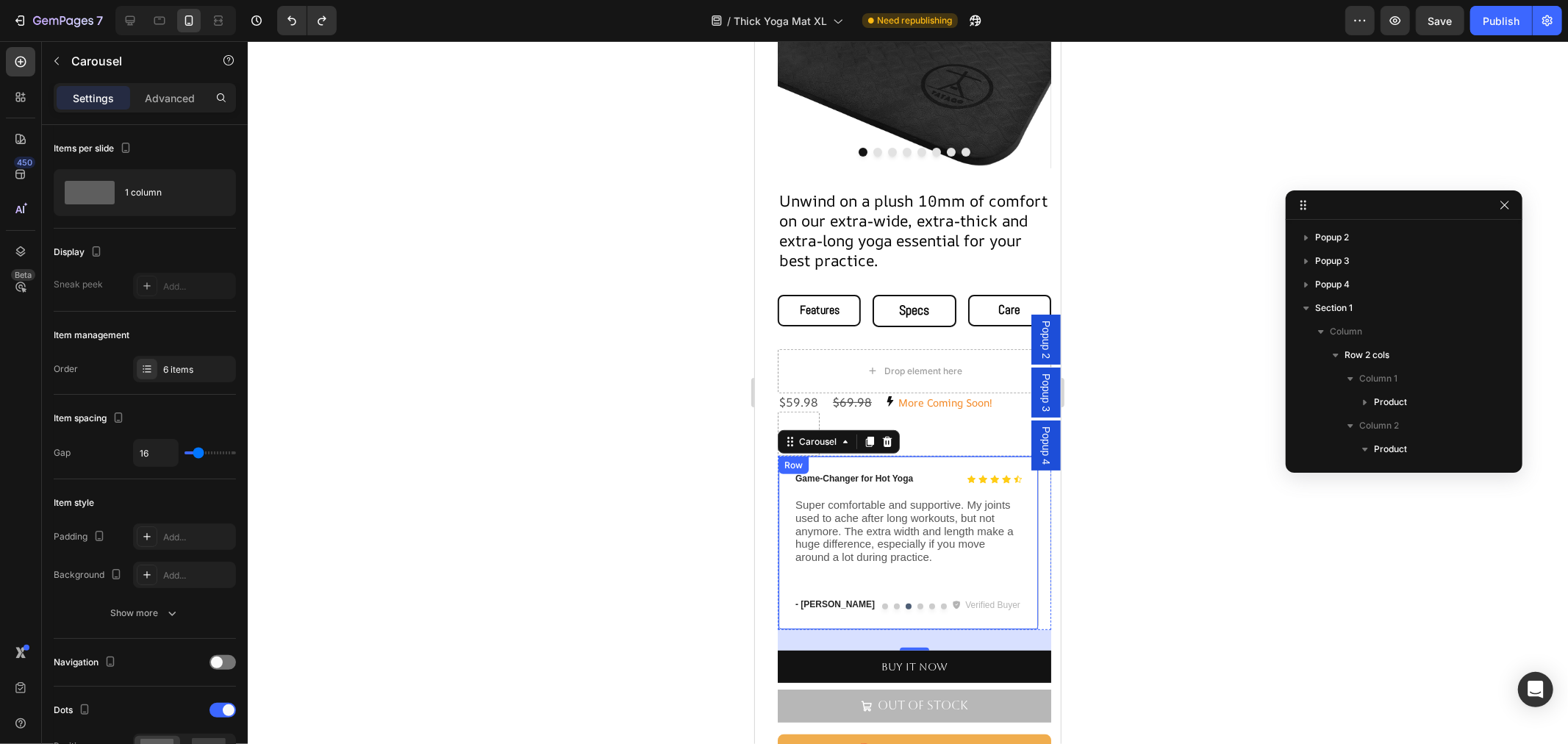
scroll to position [282, 0]
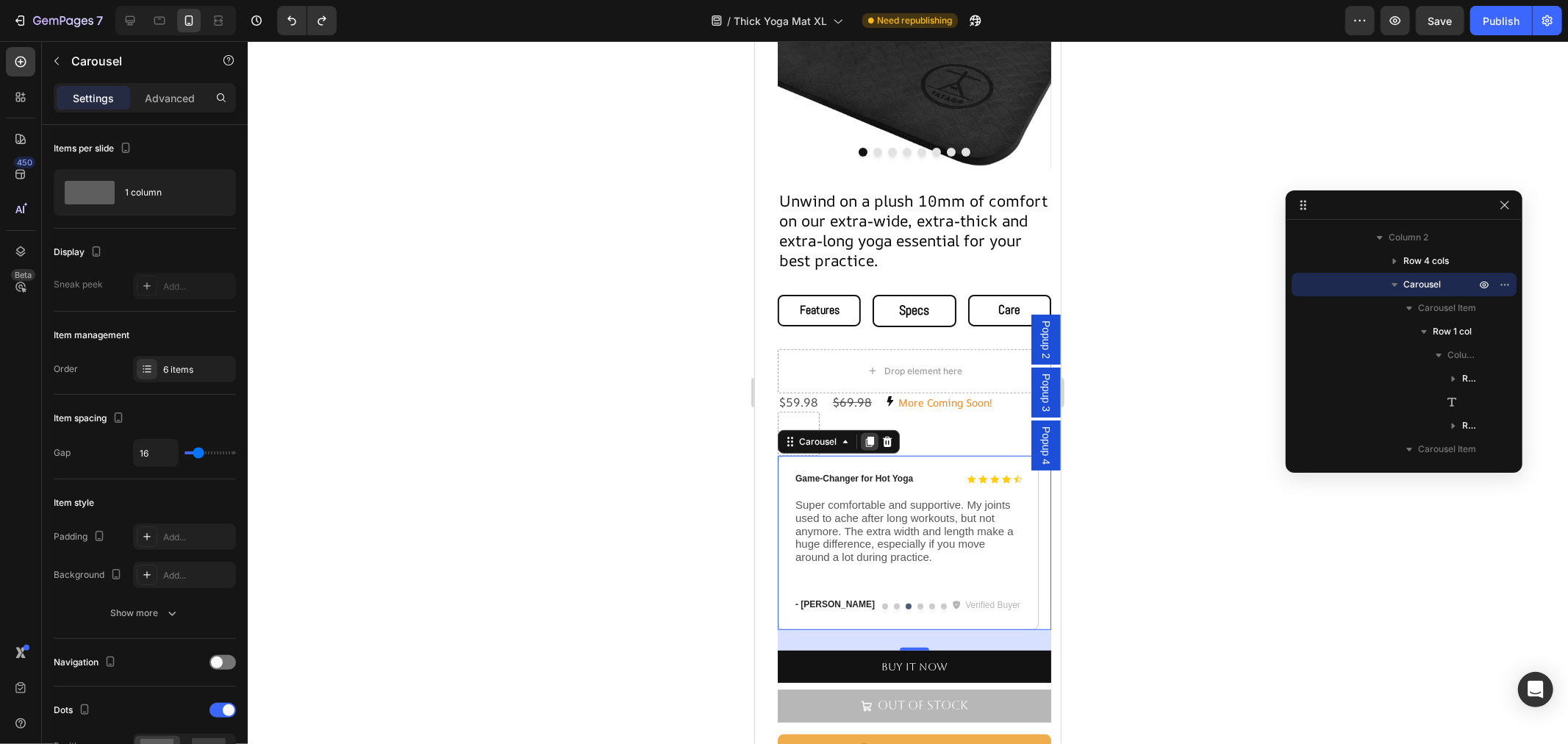
click at [869, 436] on icon at bounding box center [869, 440] width 8 height 10
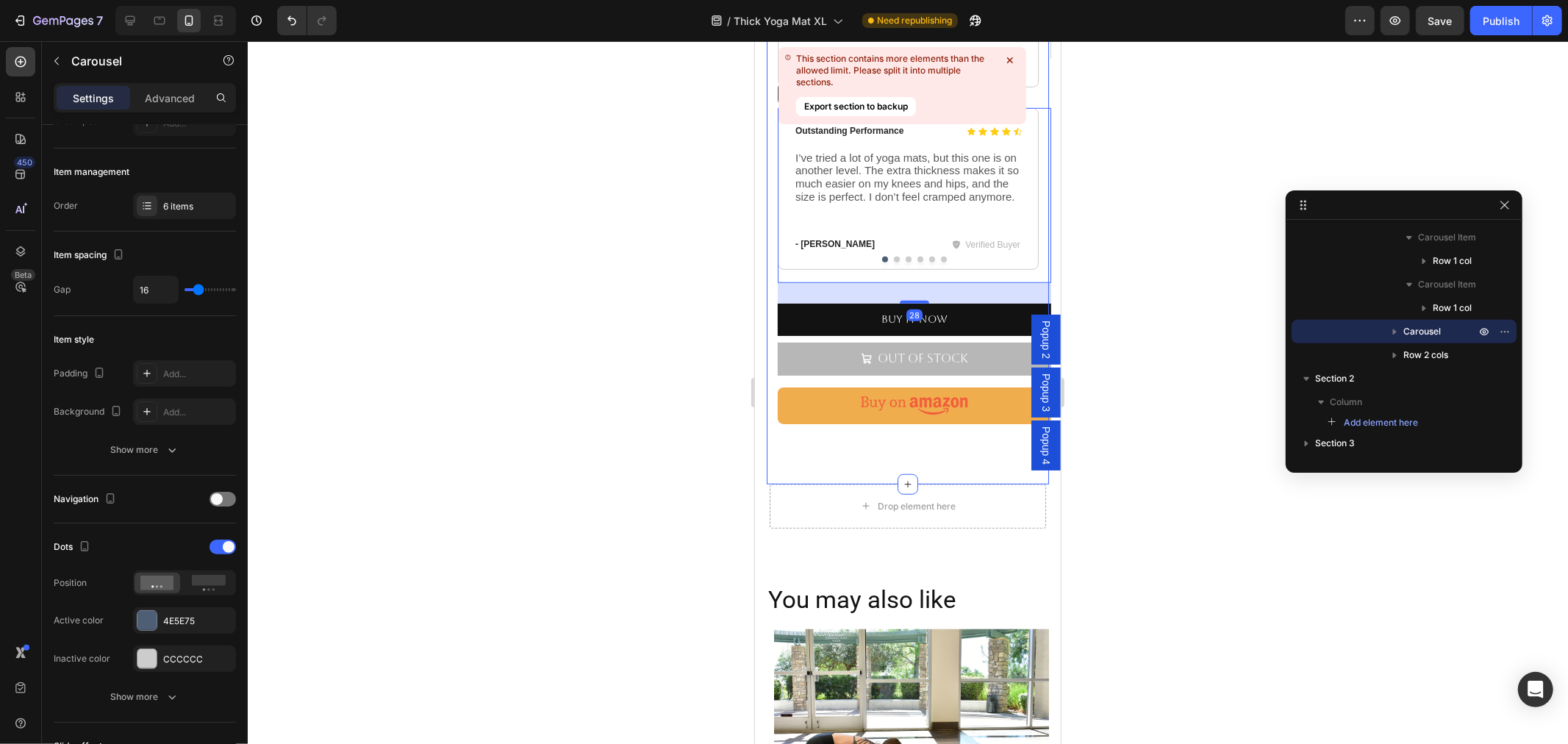
scroll to position [667, 0]
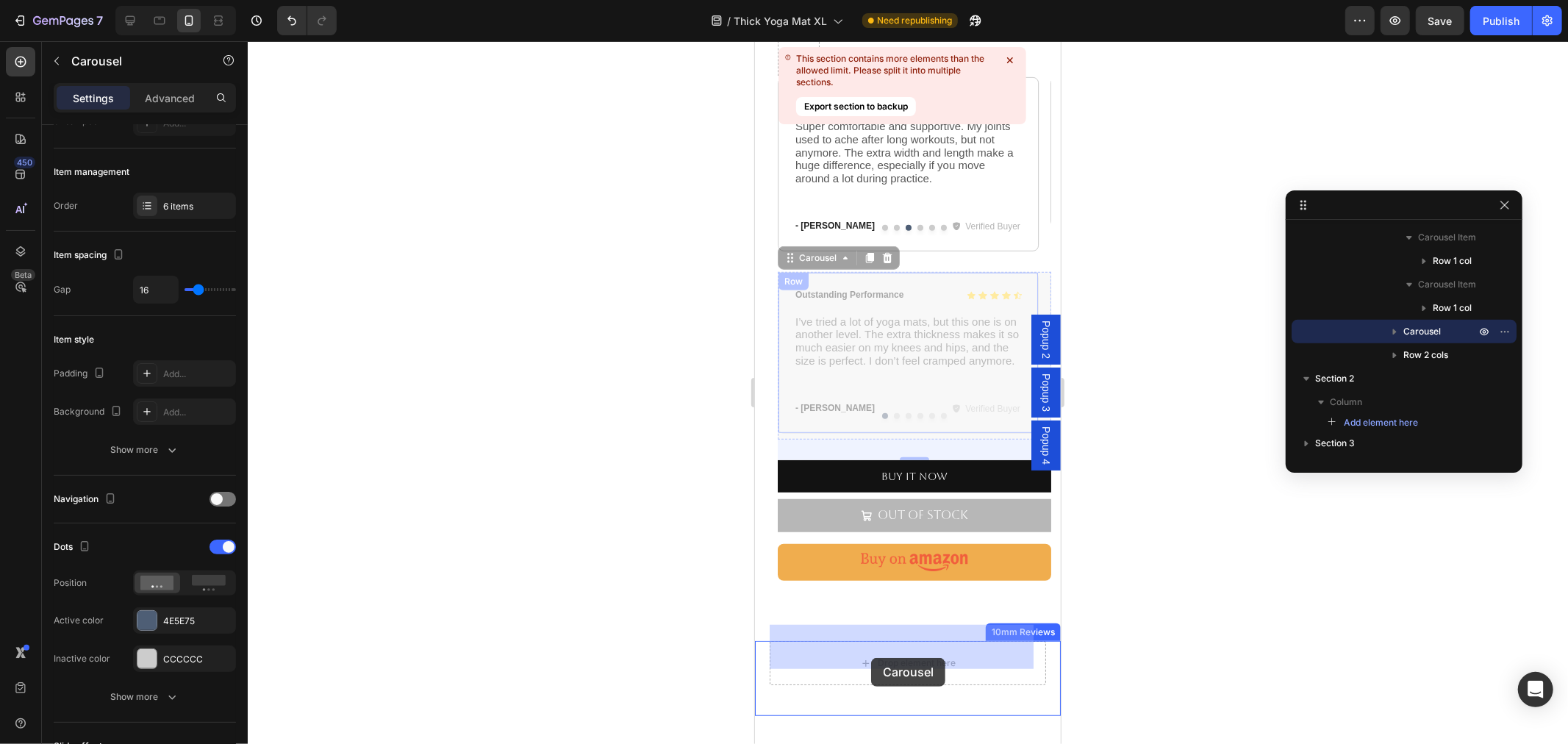
drag, startPoint x: 783, startPoint y: 245, endPoint x: 865, endPoint y: 643, distance: 406.4
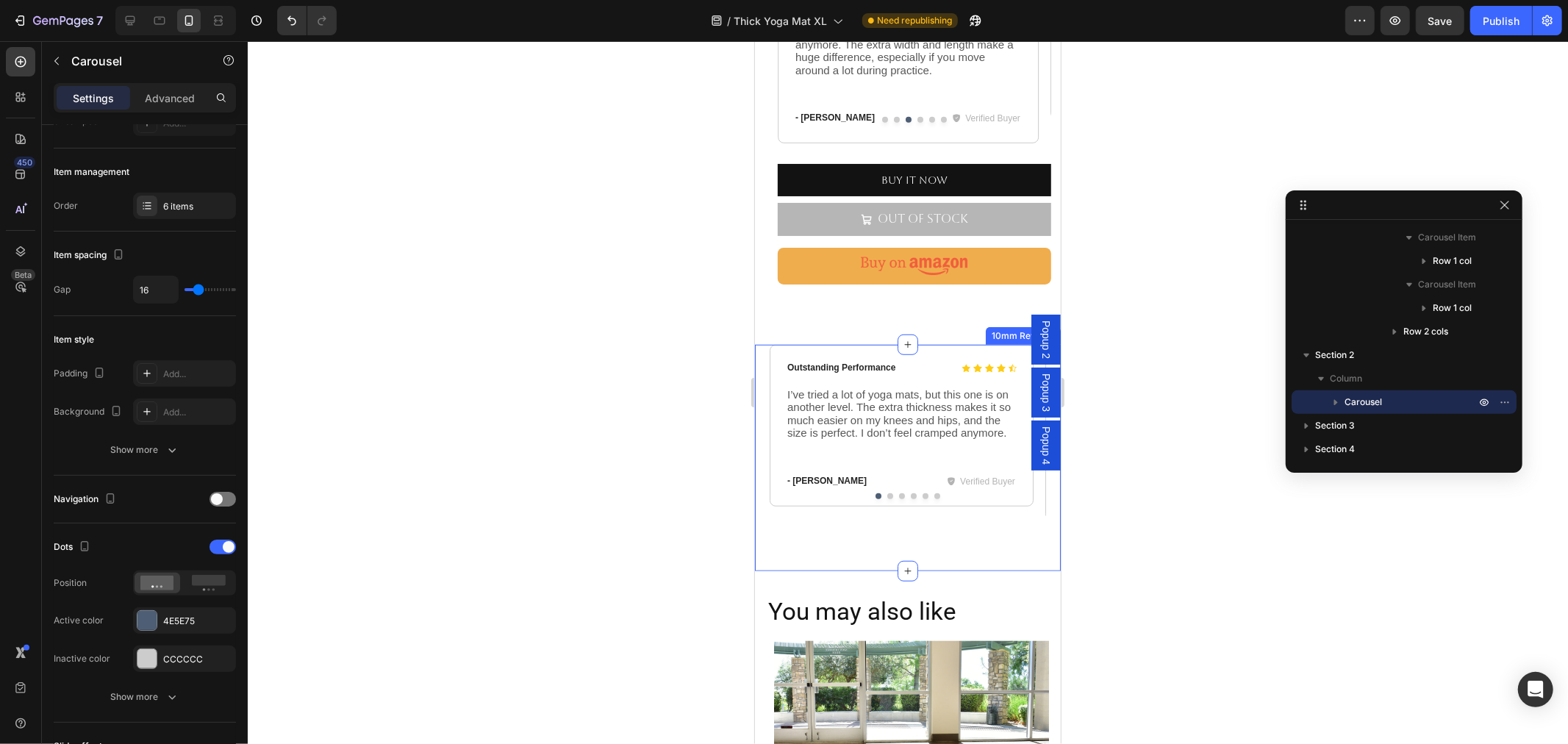
scroll to position [831, 0]
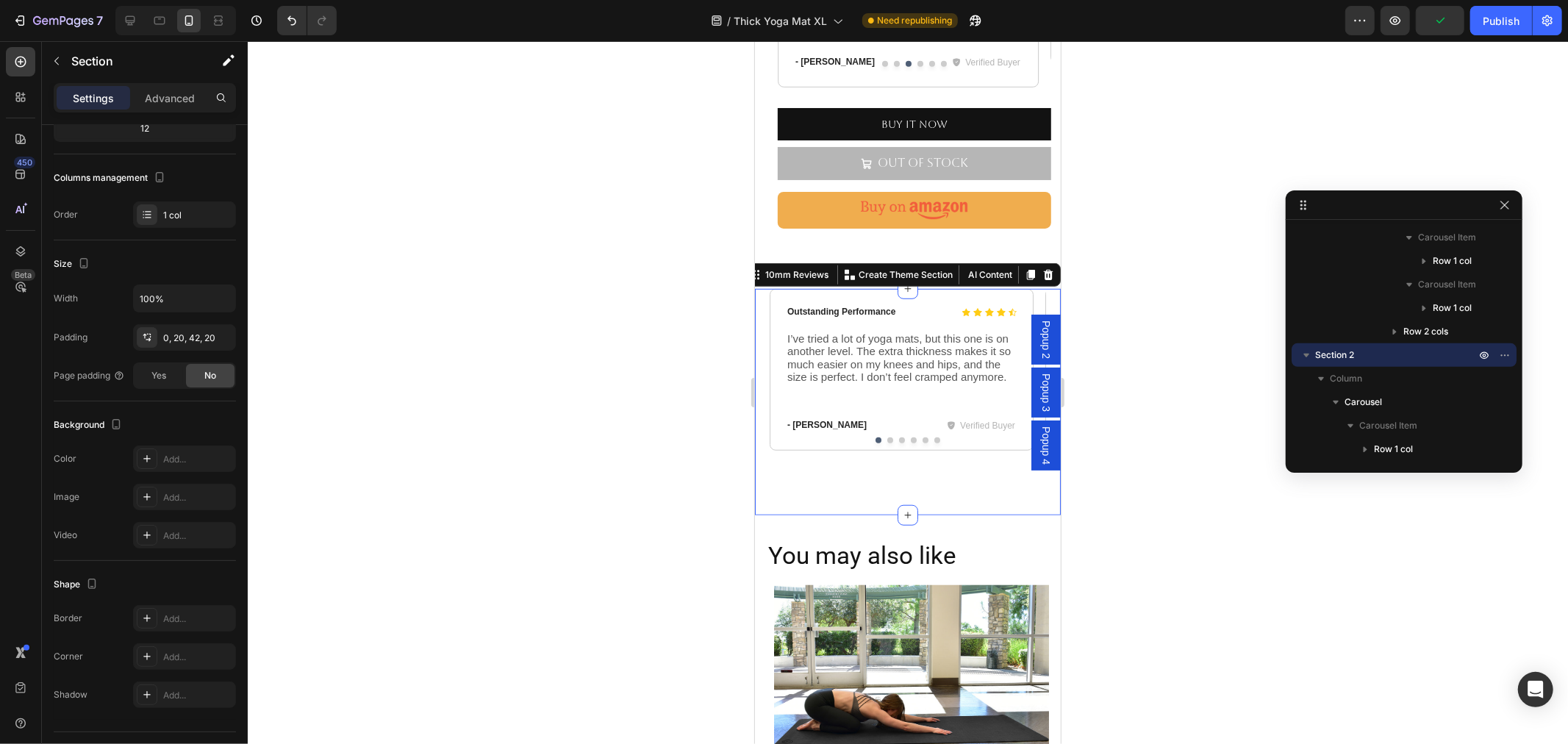
click at [944, 488] on div "Icon Icon Icon Icon Icon Icon List Outstanding Performance Text Block Row I’ve …" at bounding box center [907, 401] width 306 height 226
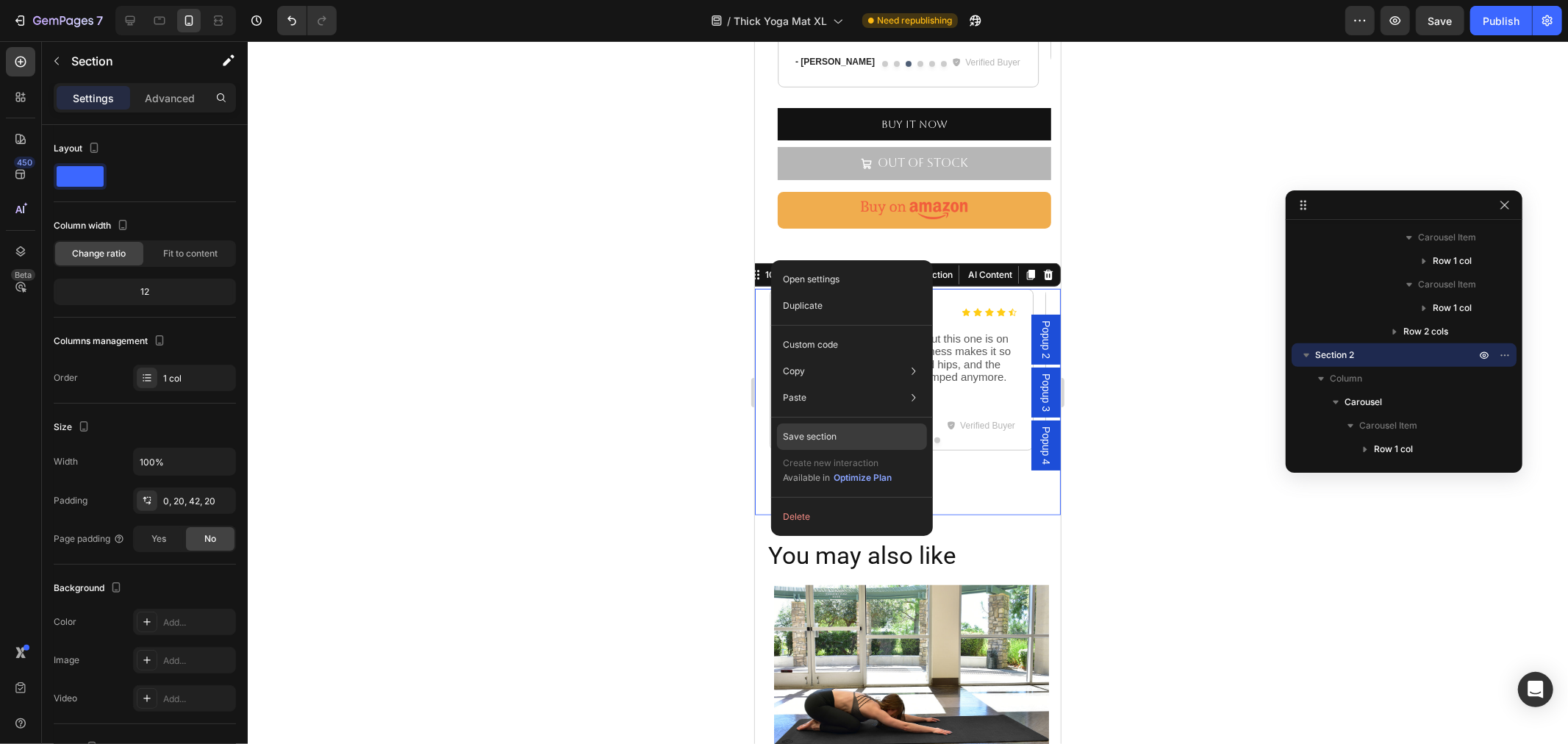
click at [819, 440] on p "Save section" at bounding box center [809, 436] width 54 height 14
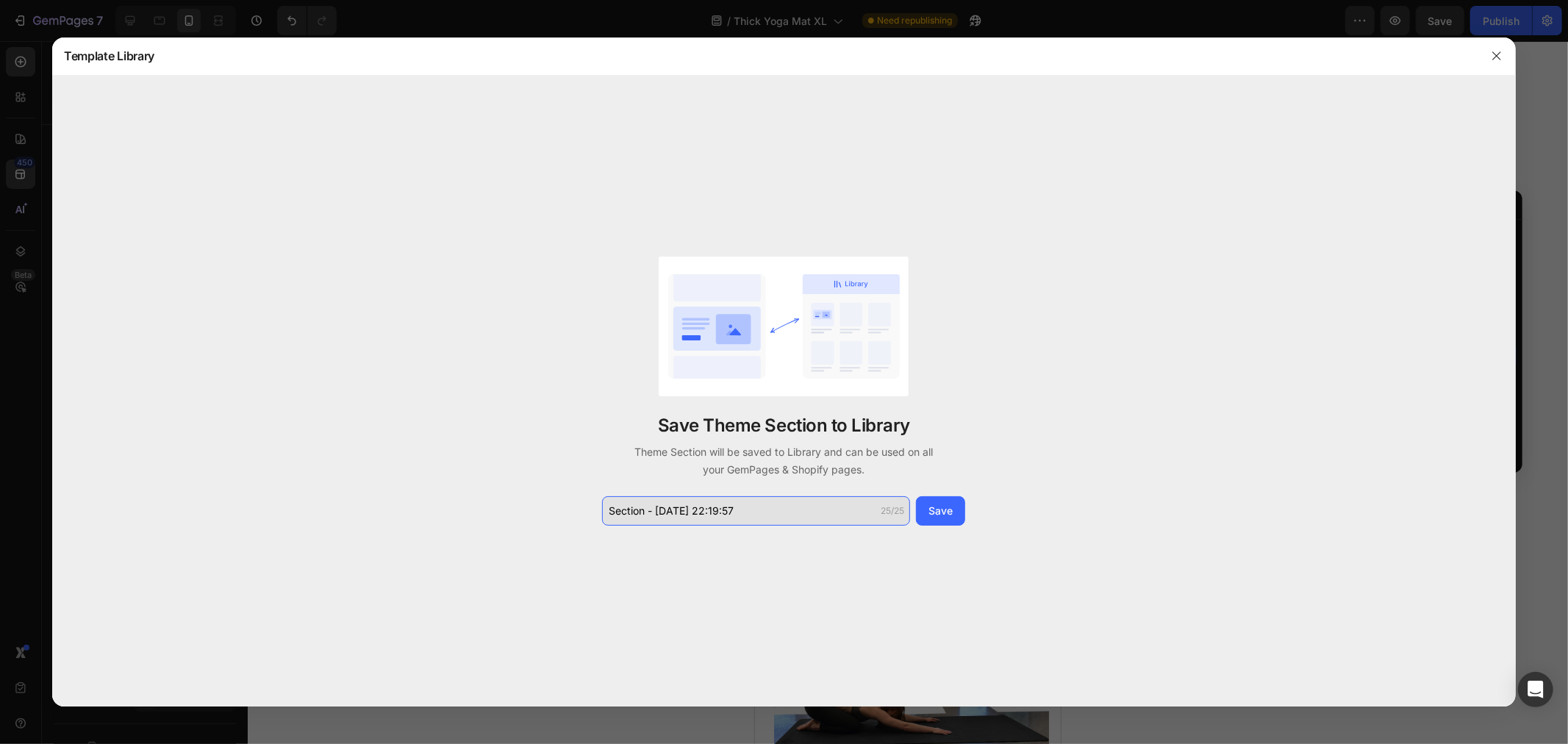
click at [774, 510] on input "Section - Aug 26 22:19:57" at bounding box center [755, 511] width 308 height 30
type input "10mm reviews"
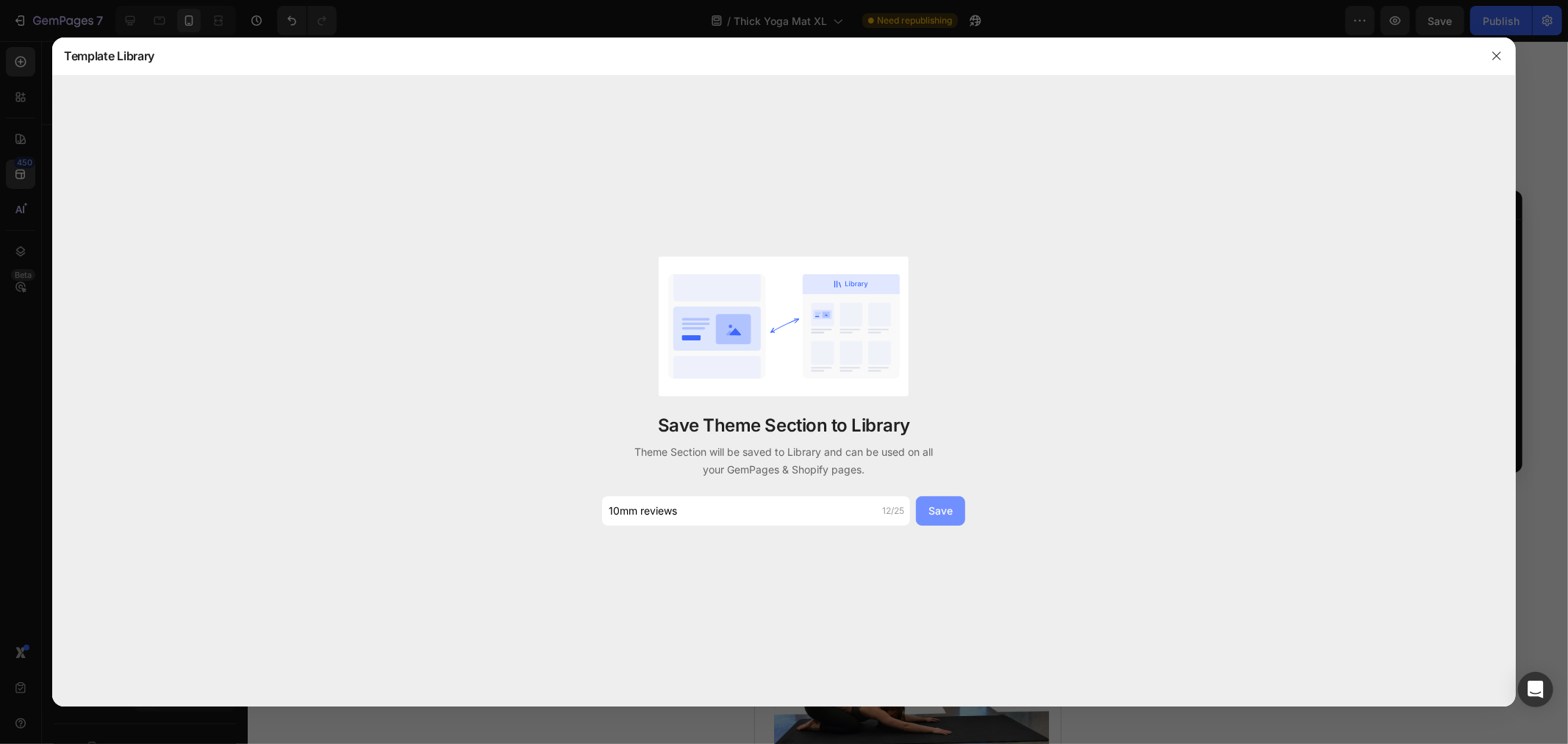
click at [937, 513] on div "Save" at bounding box center [941, 510] width 24 height 15
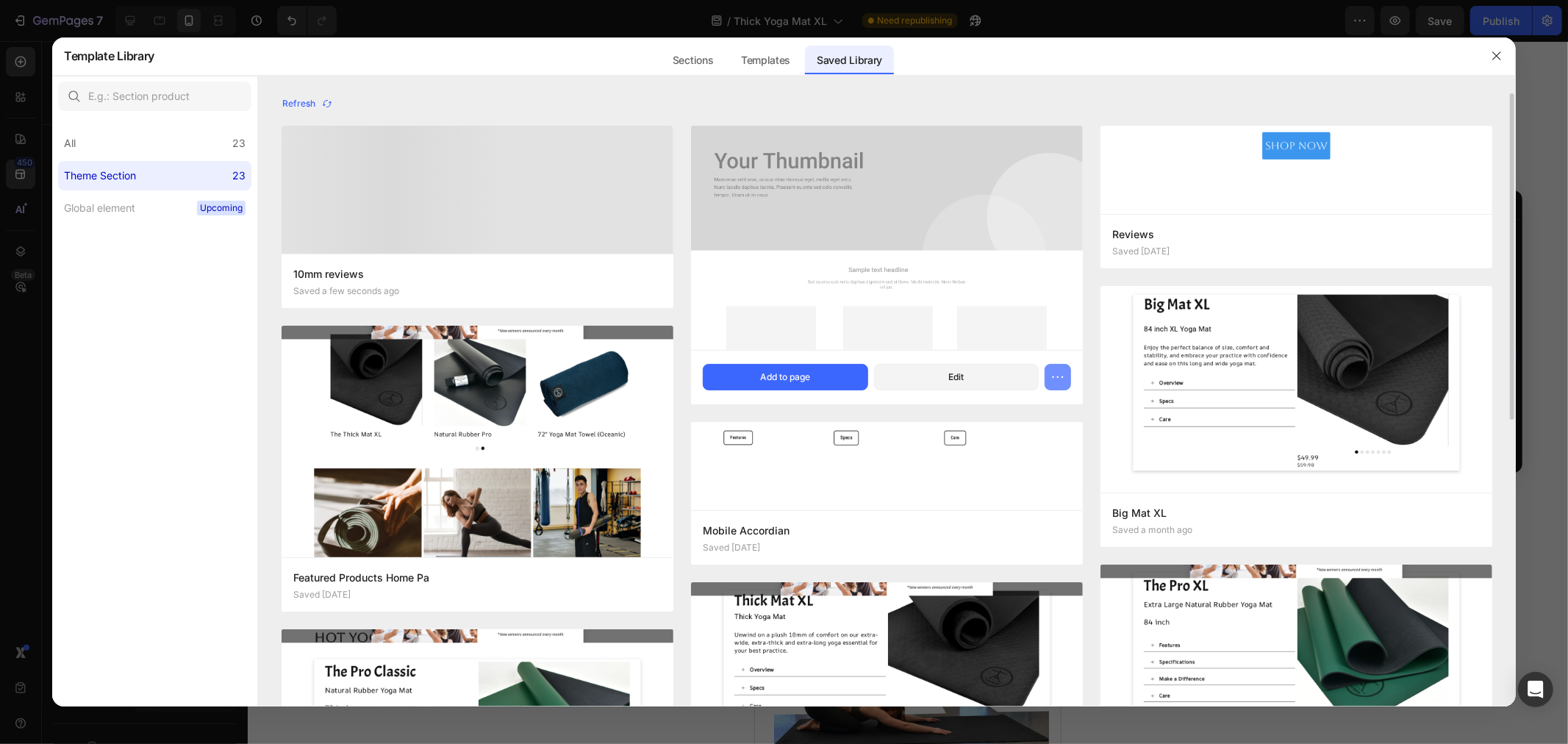
click at [1059, 382] on icon "button" at bounding box center [1057, 377] width 14 height 14
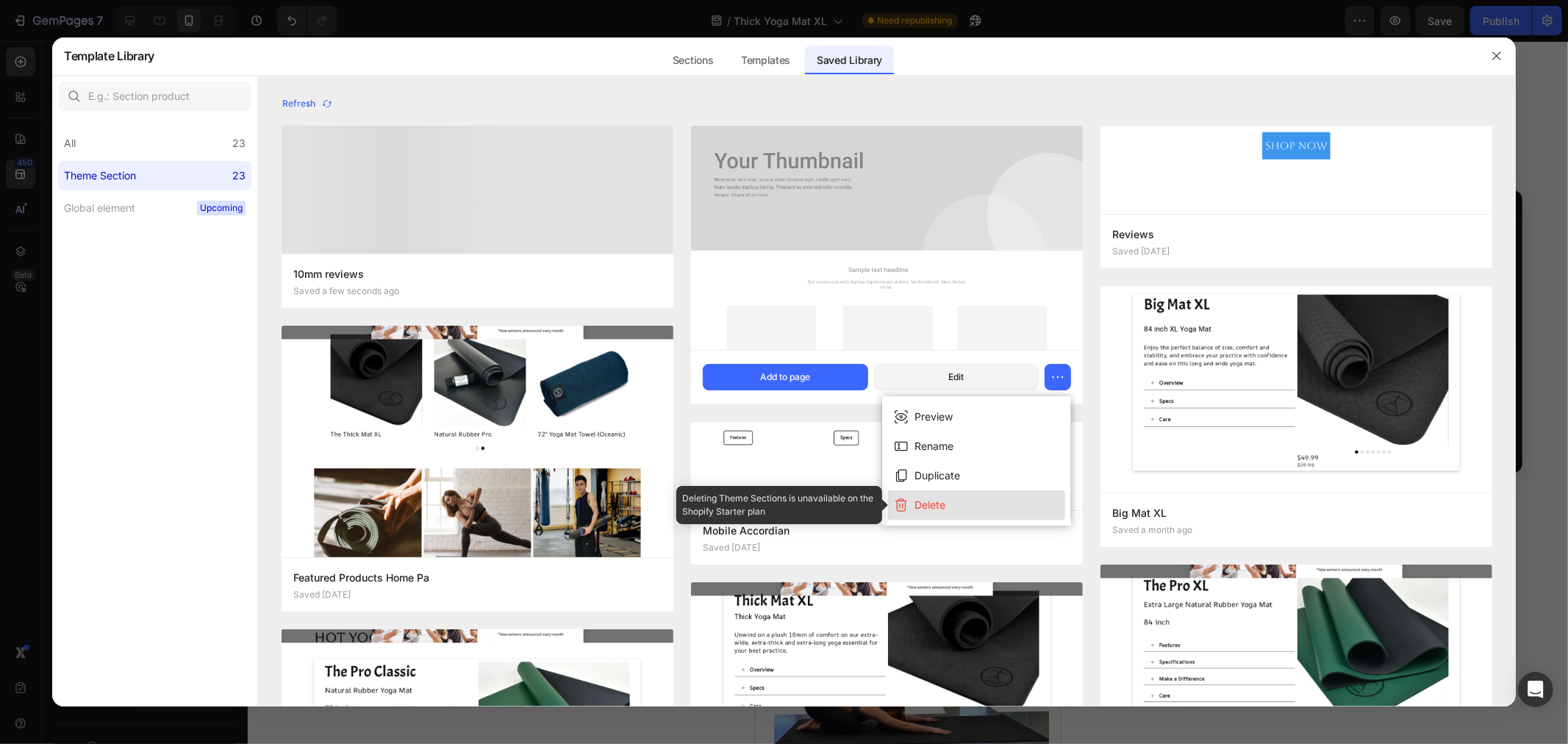
click at [939, 505] on div "Delete" at bounding box center [929, 505] width 31 height 18
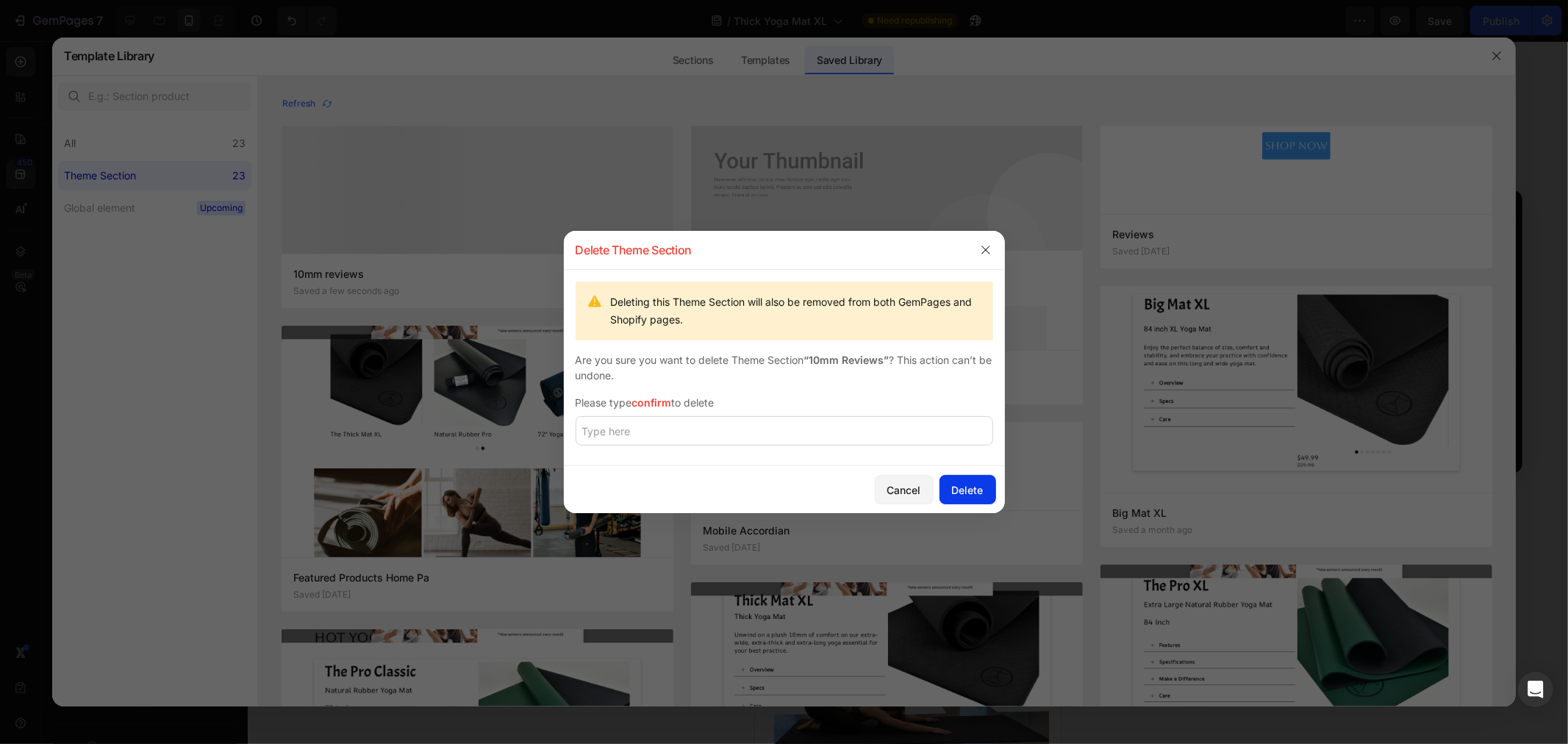
click at [974, 491] on div "Delete" at bounding box center [968, 489] width 32 height 15
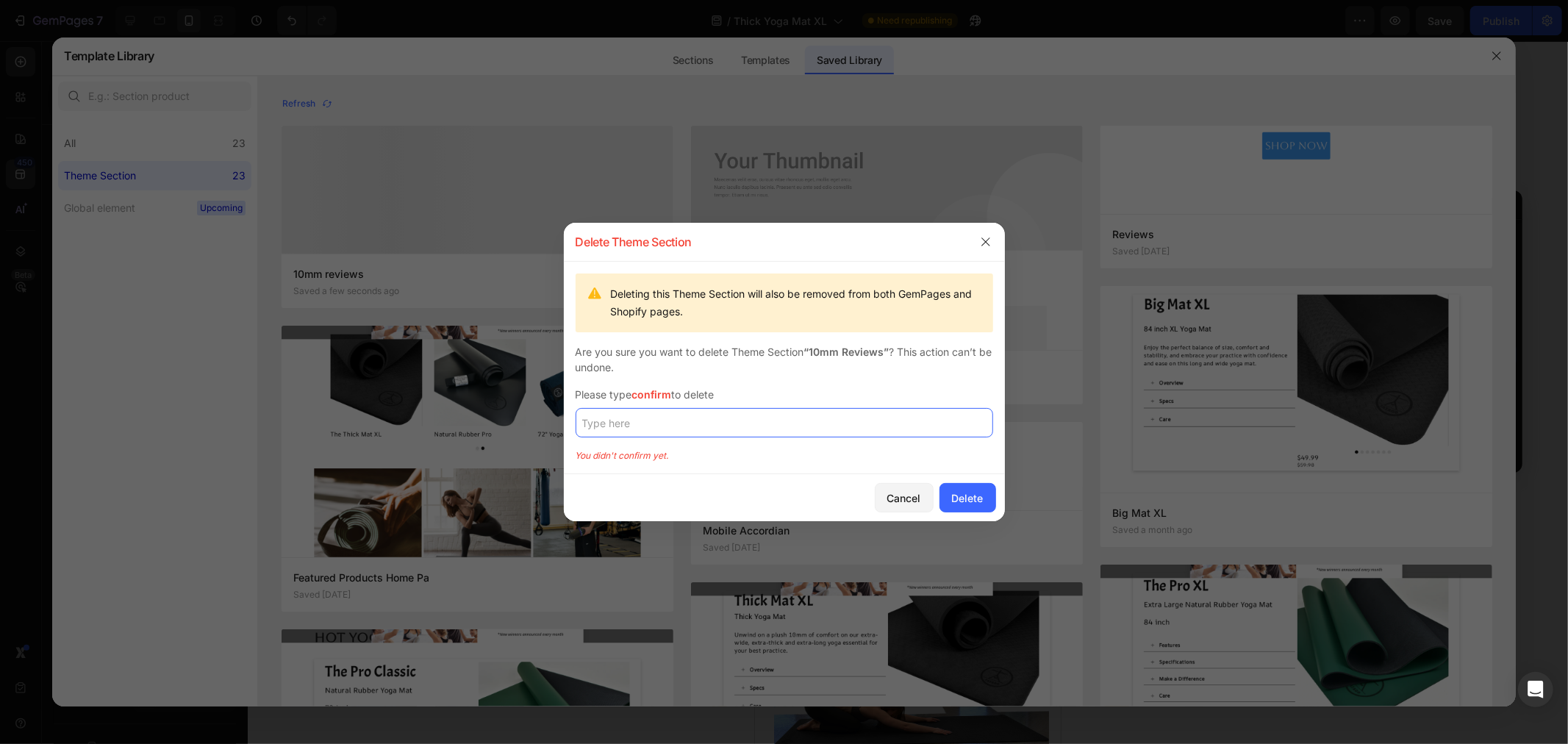
click at [718, 429] on input "text" at bounding box center [784, 422] width 417 height 30
type input "confirm"
click at [979, 495] on div "Delete" at bounding box center [968, 497] width 32 height 15
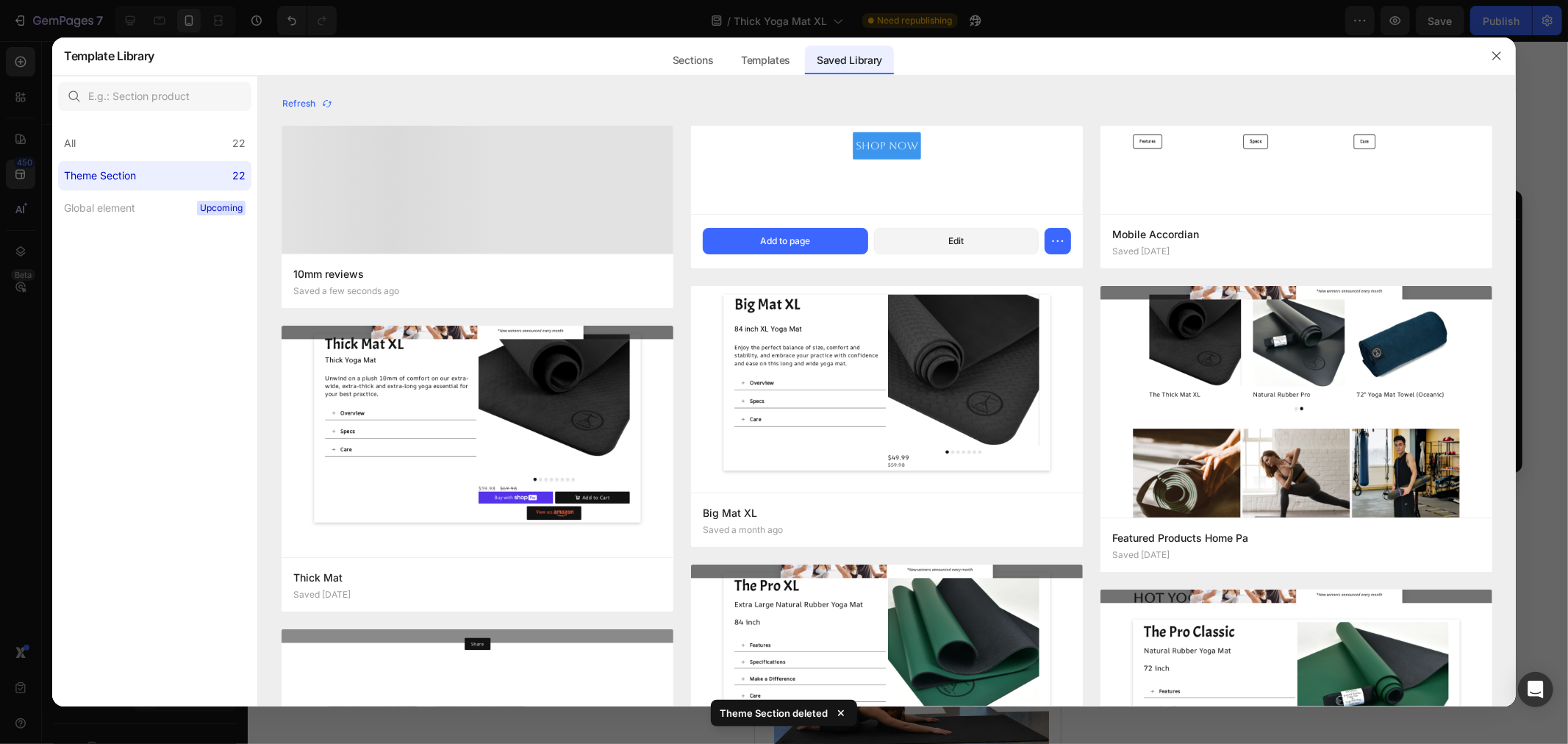
click at [660, 16] on div at bounding box center [784, 372] width 1568 height 744
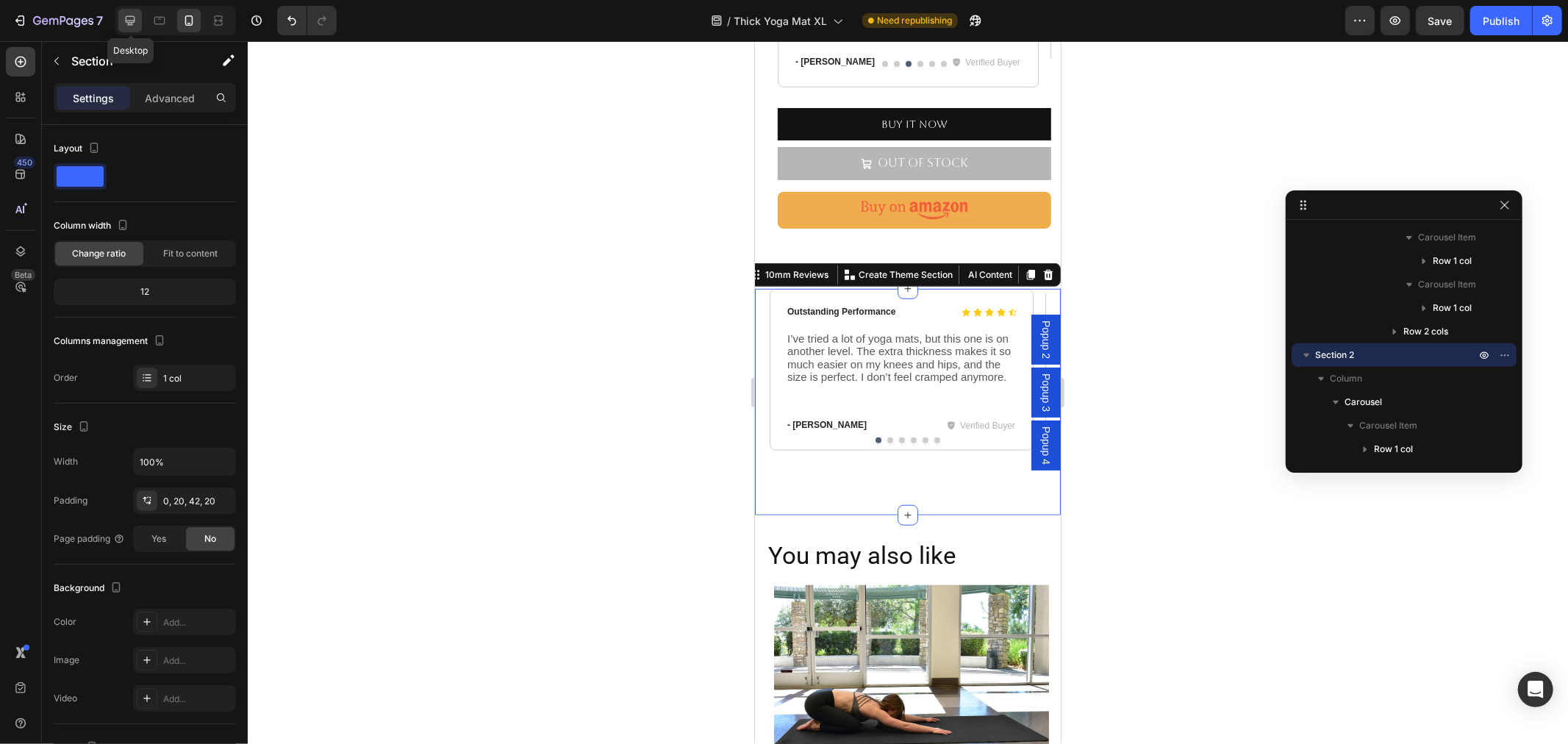
click at [128, 14] on icon at bounding box center [130, 21] width 14 height 14
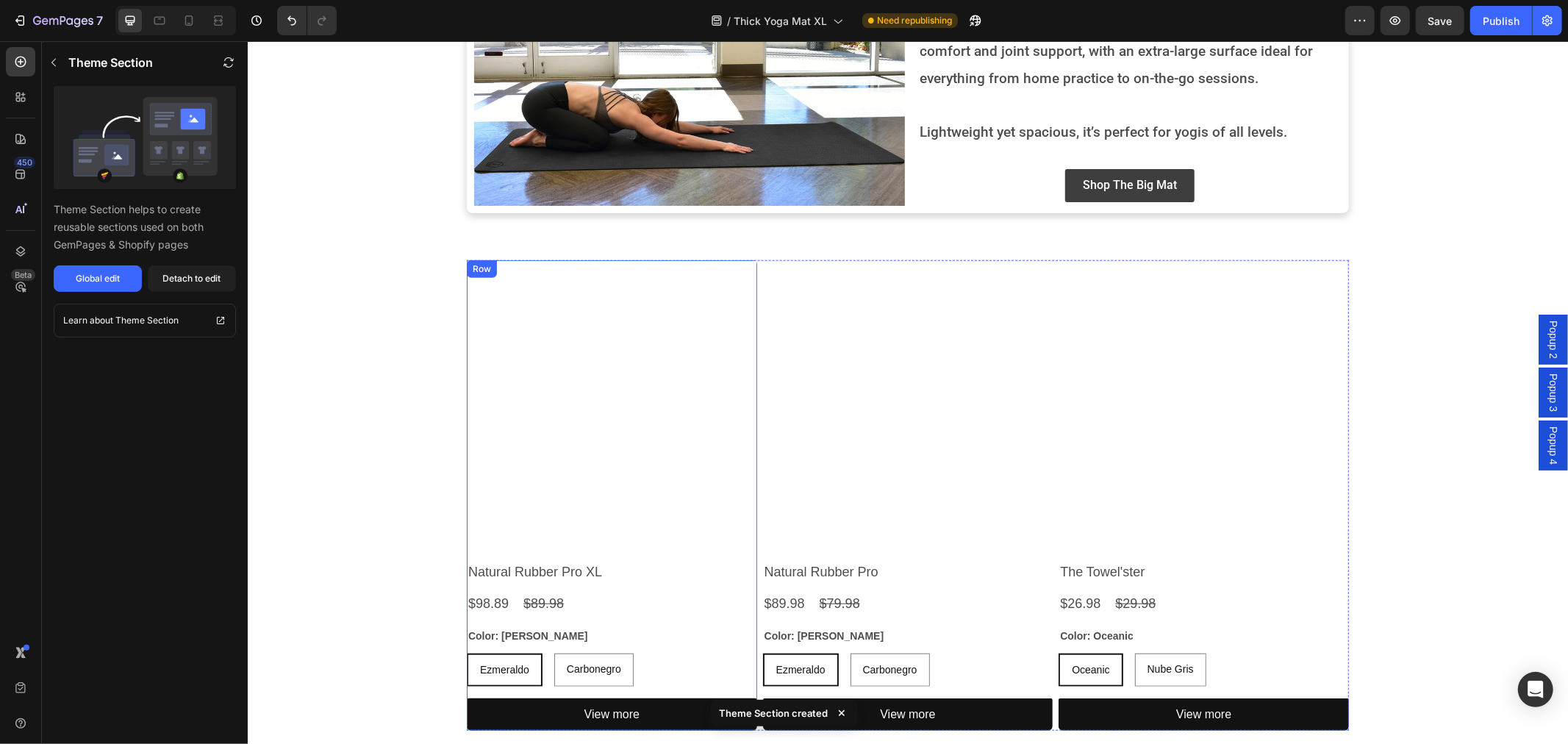
scroll to position [653, 0]
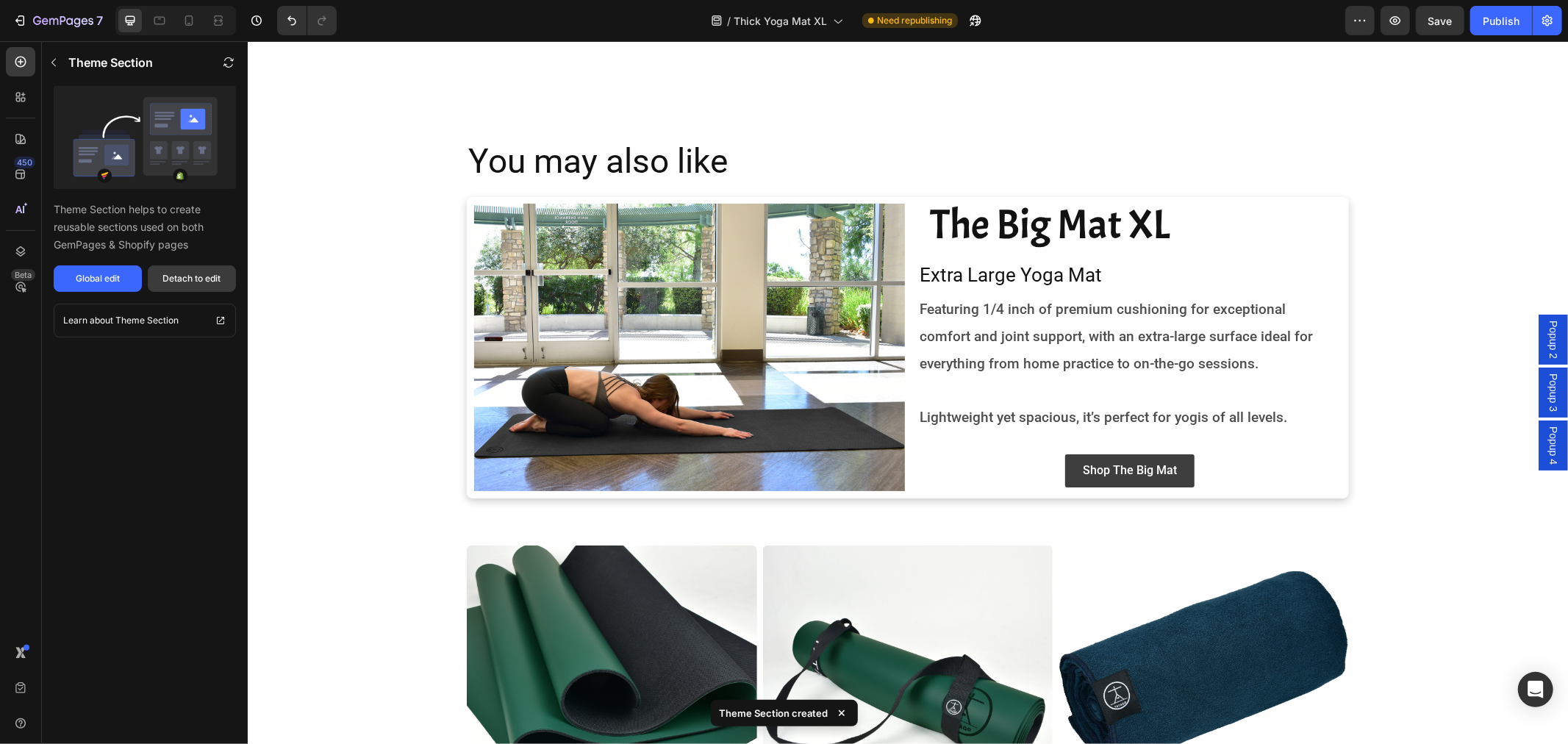
click at [193, 281] on div "Detach to edit" at bounding box center [192, 278] width 58 height 14
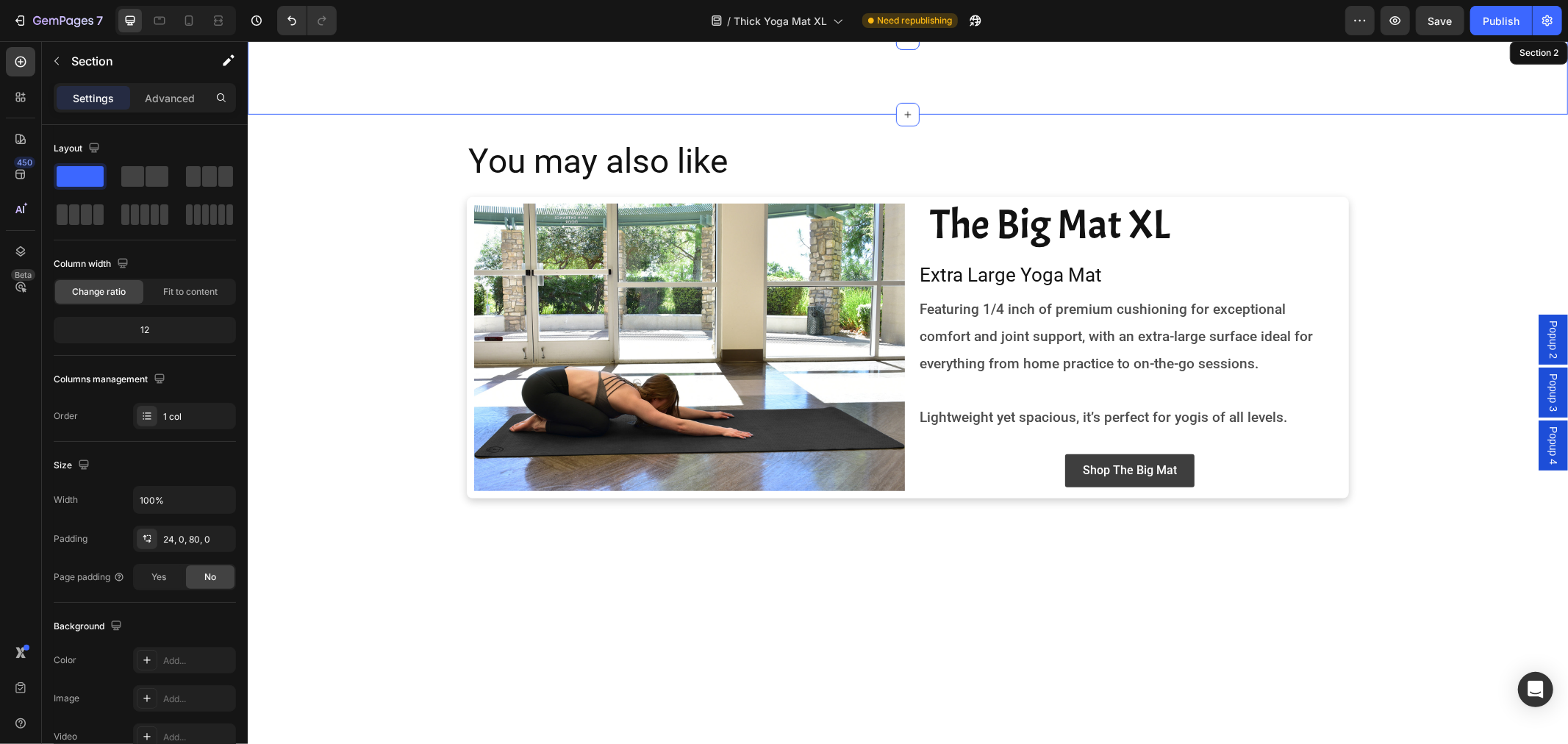
scroll to position [245, 0]
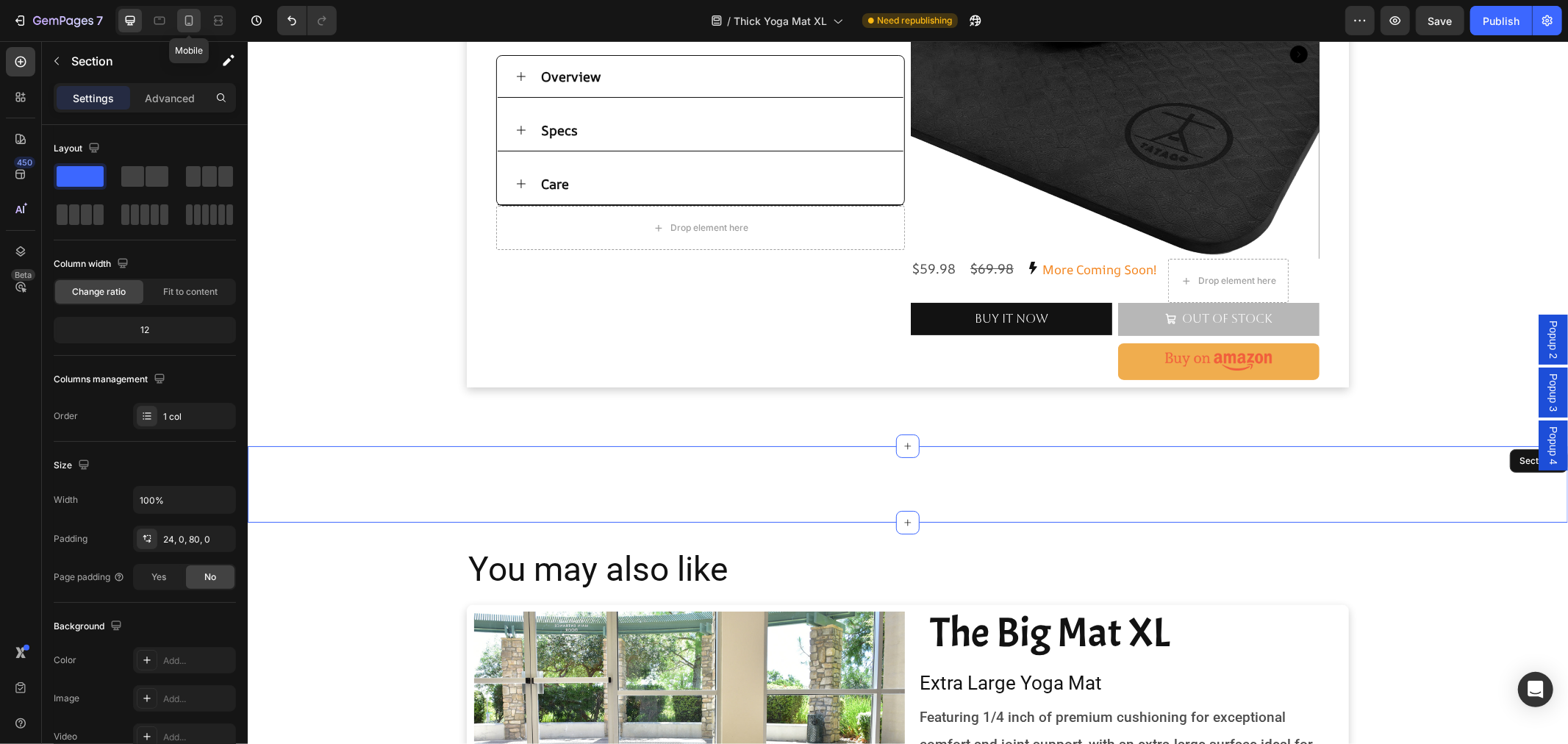
click at [193, 15] on icon at bounding box center [189, 21] width 14 height 14
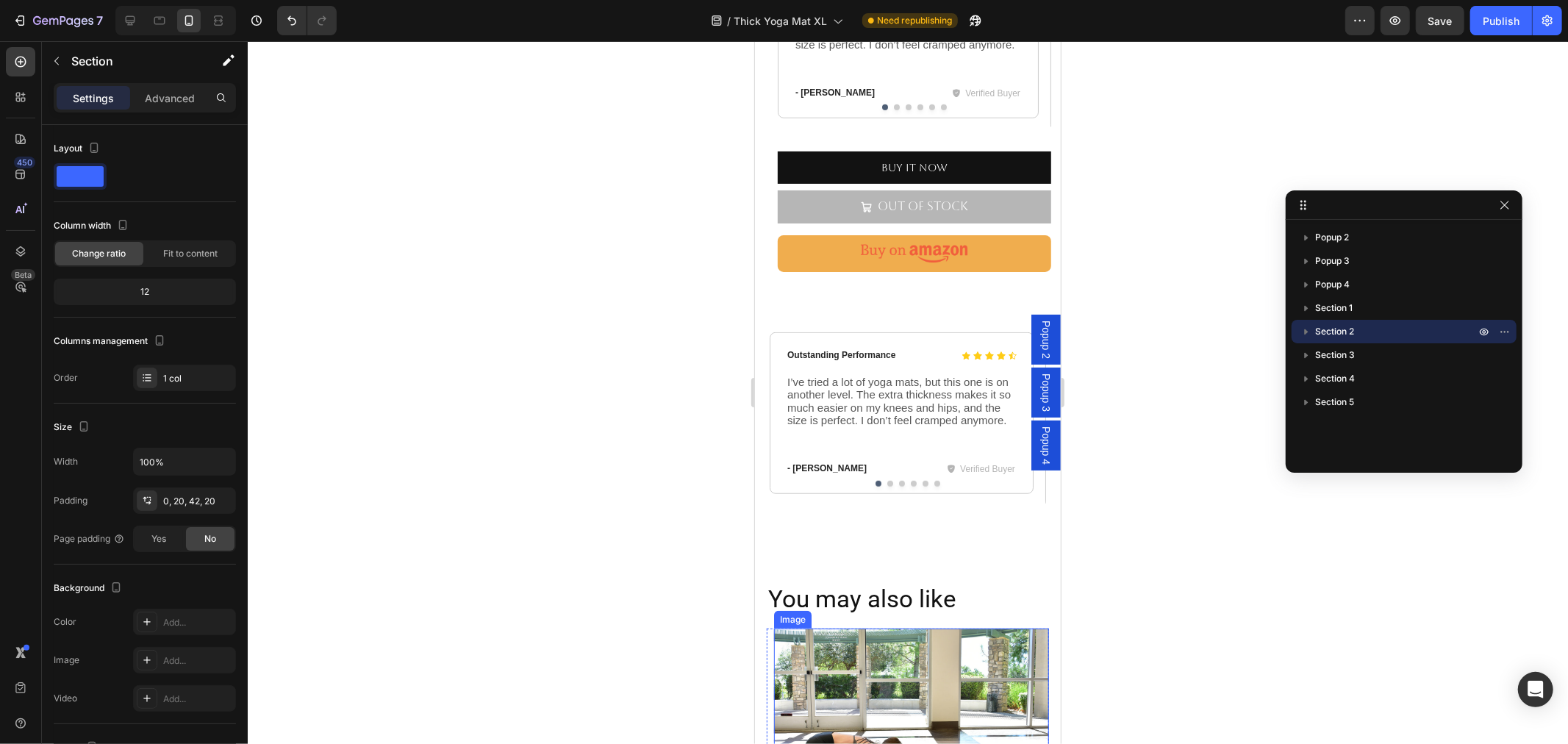
scroll to position [766, 0]
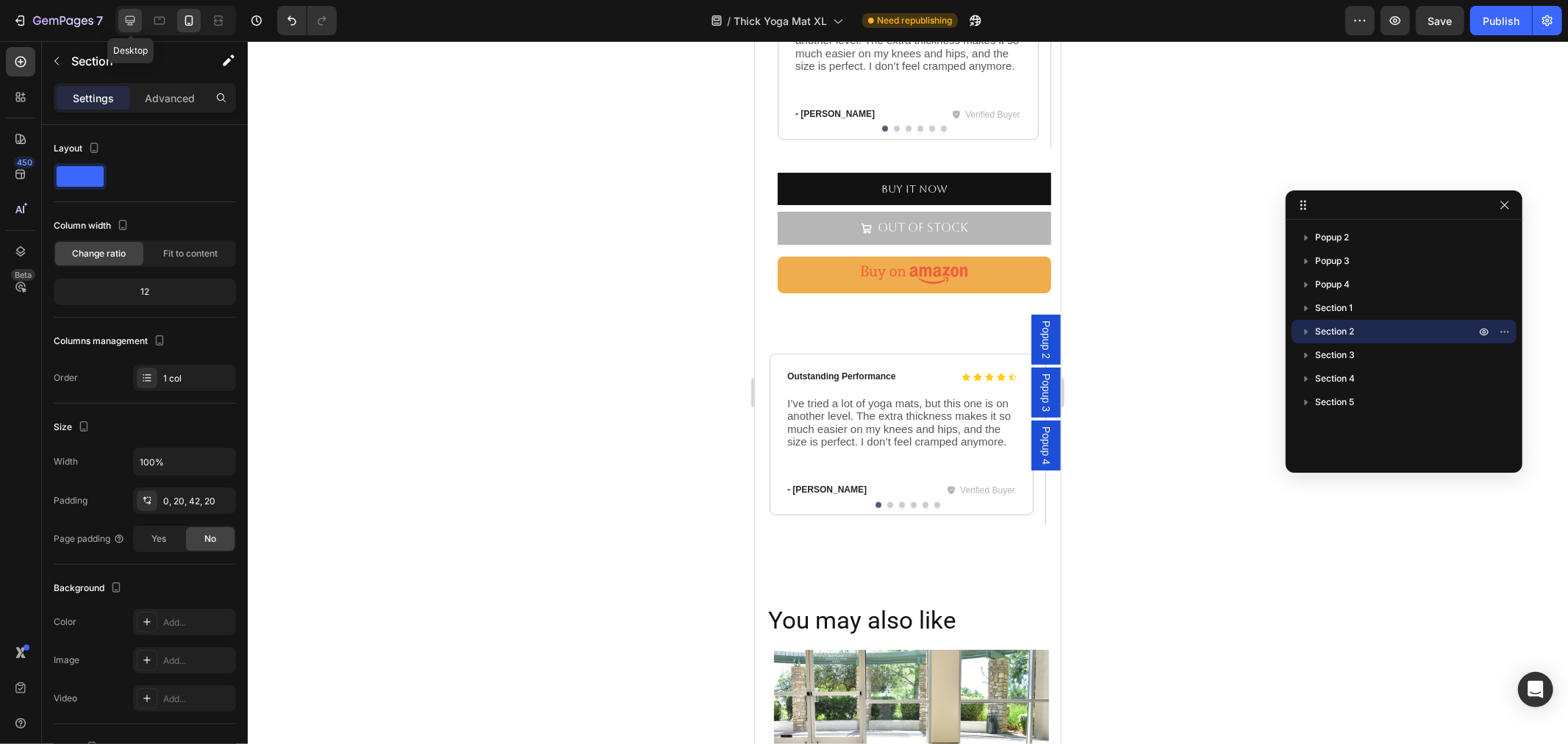
click at [125, 23] on icon at bounding box center [130, 21] width 14 height 14
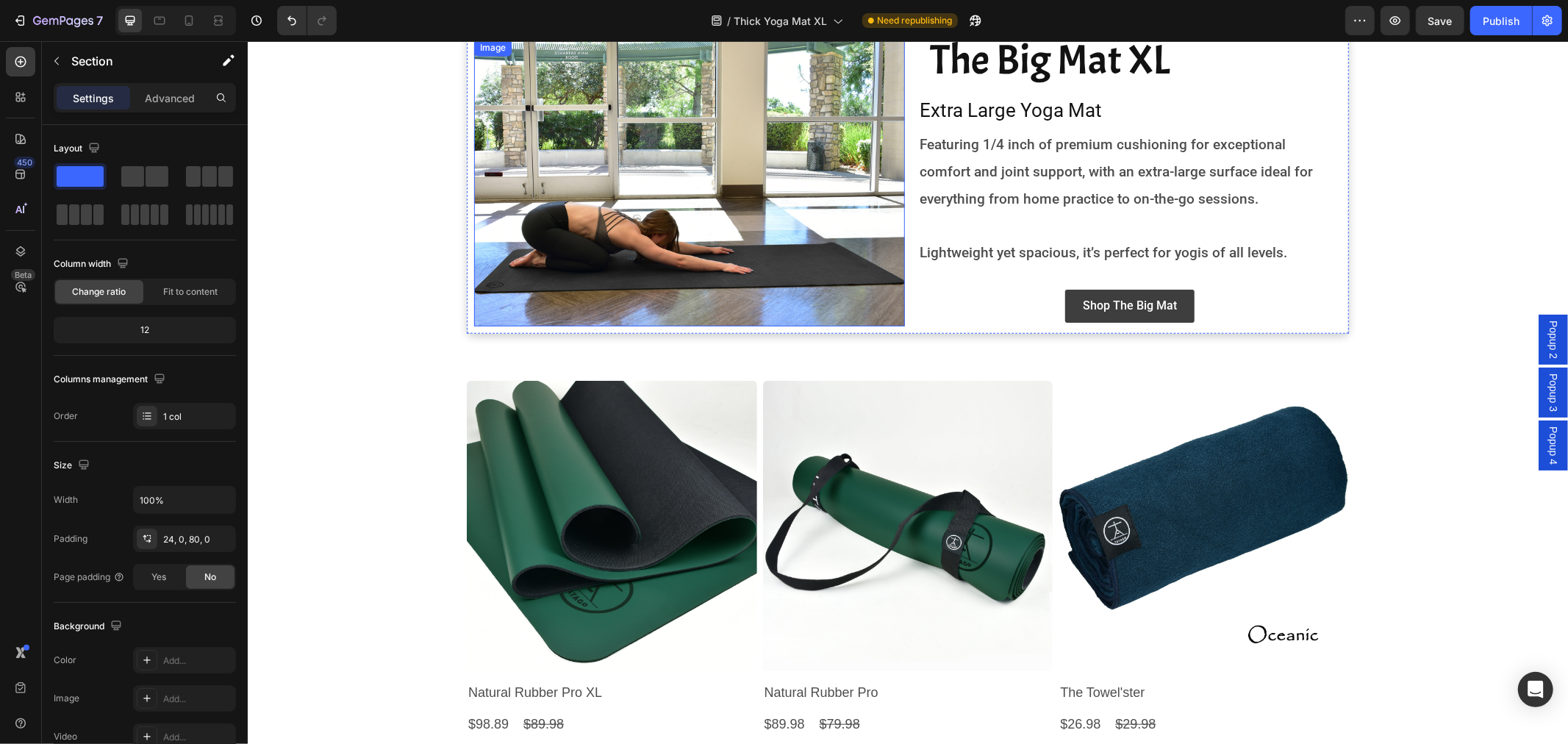
scroll to position [598, 0]
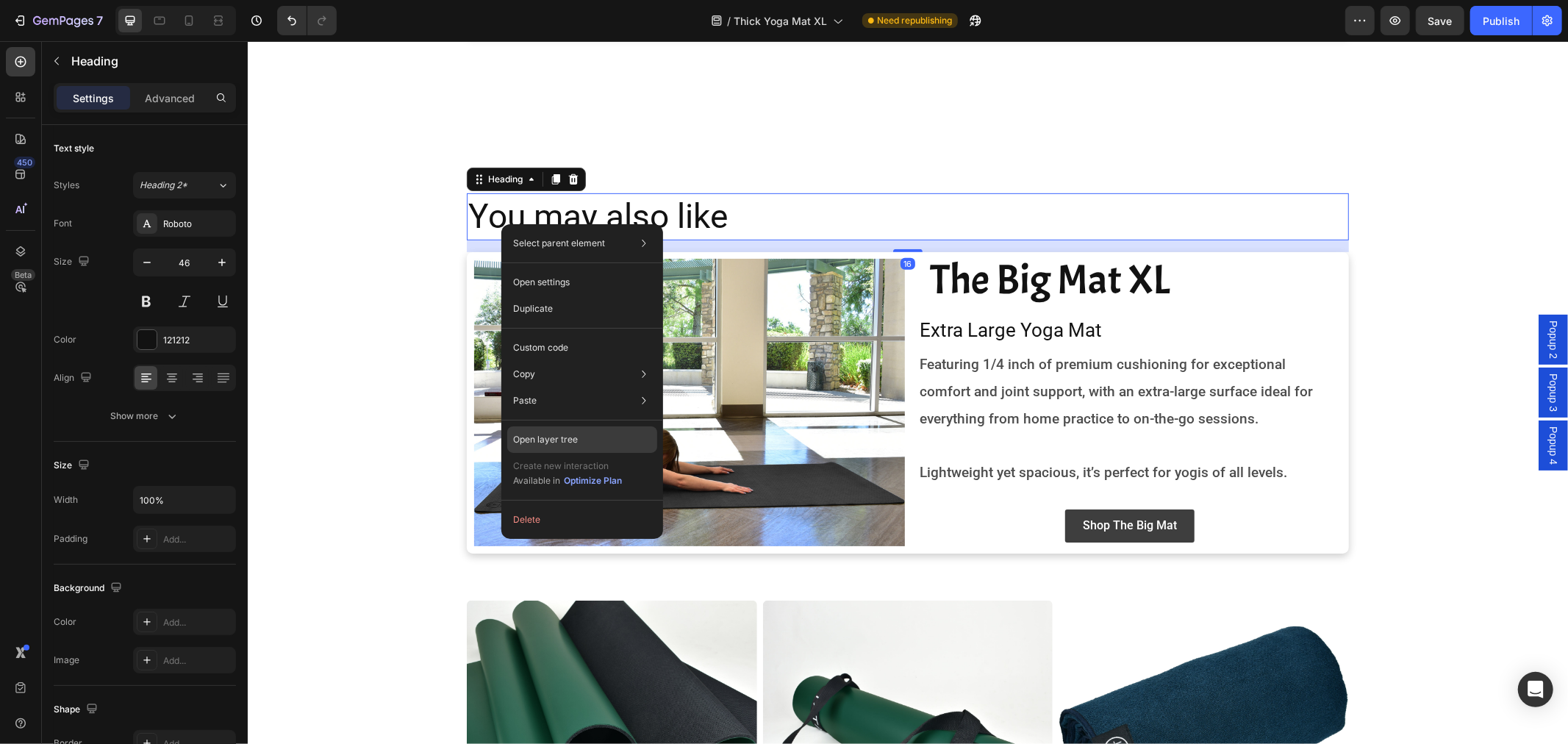
click at [554, 437] on p "Open layer tree" at bounding box center [545, 440] width 65 height 14
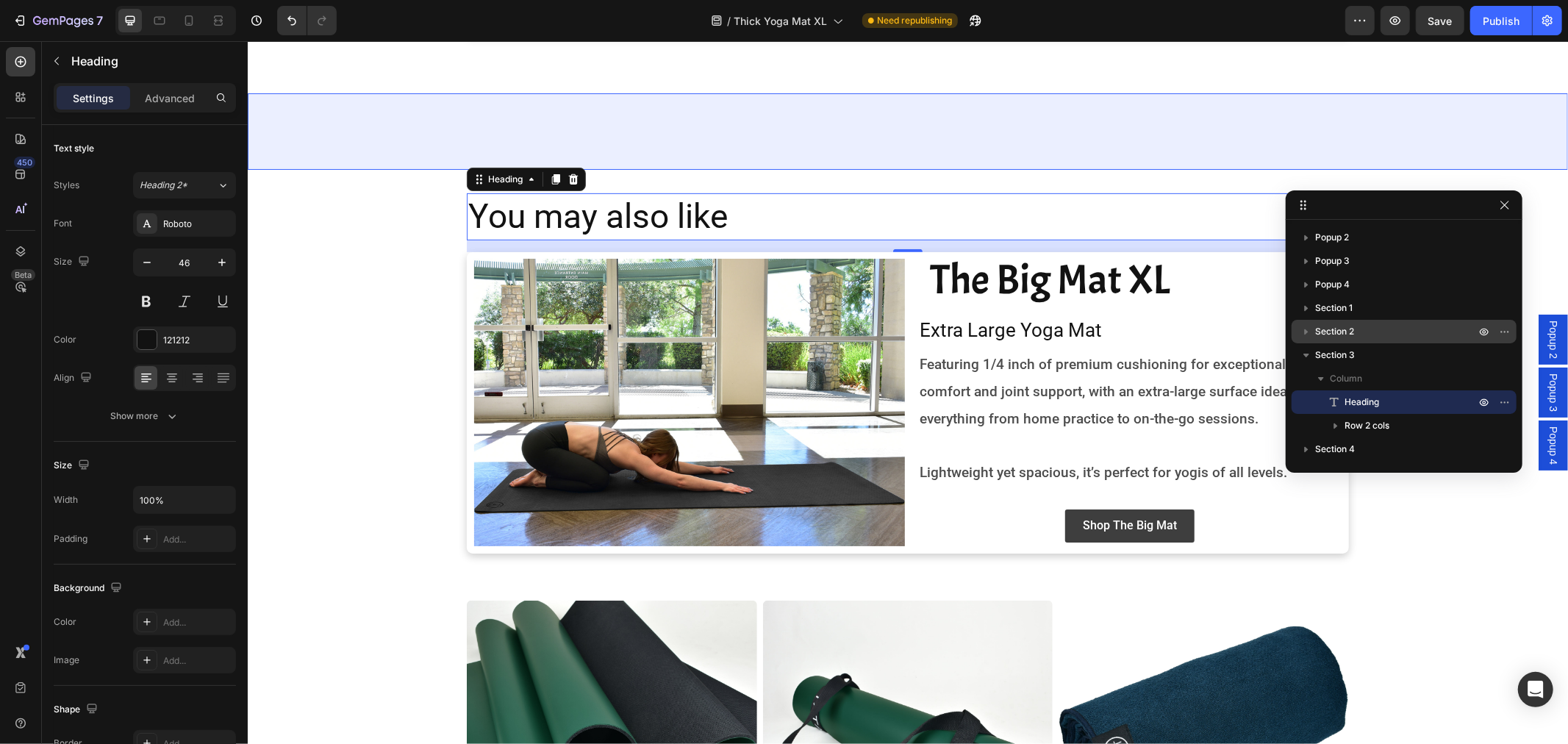
click at [1363, 324] on p "Section 2" at bounding box center [1396, 332] width 163 height 14
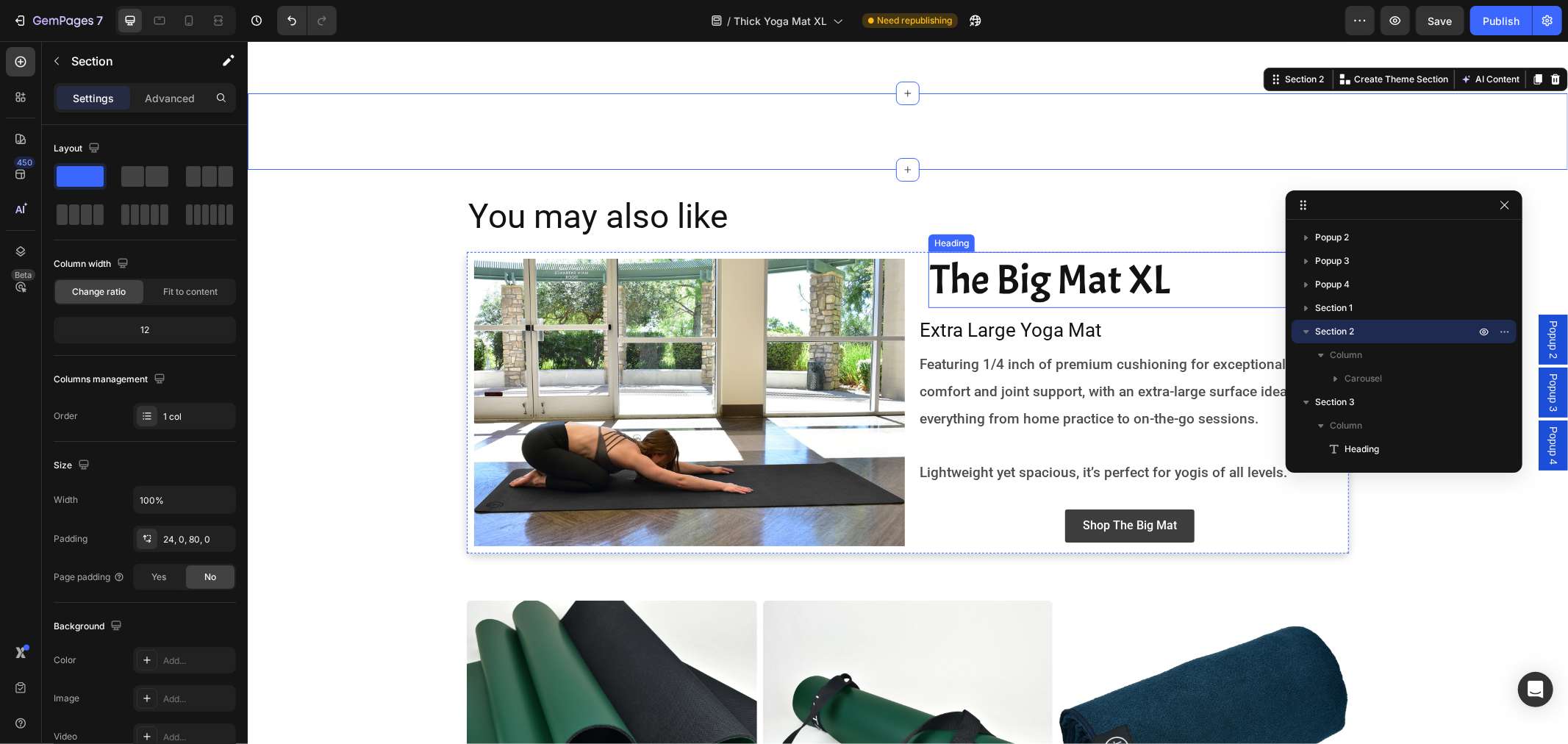
scroll to position [352, 0]
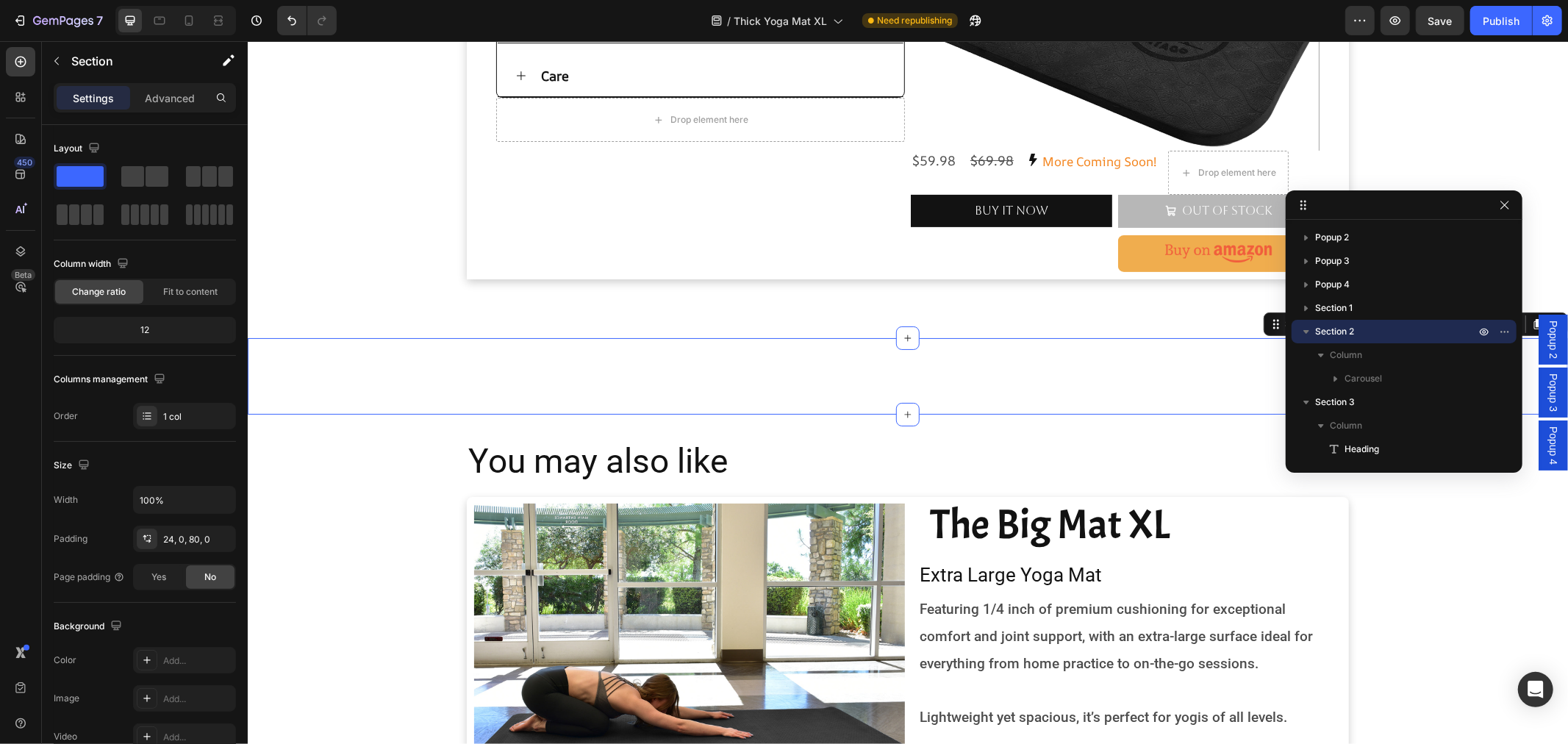
click at [1028, 385] on div "Icon Icon Icon Icon Icon Icon List Outstanding Performance Text Block Row I’ve …" at bounding box center [907, 376] width 1320 height 77
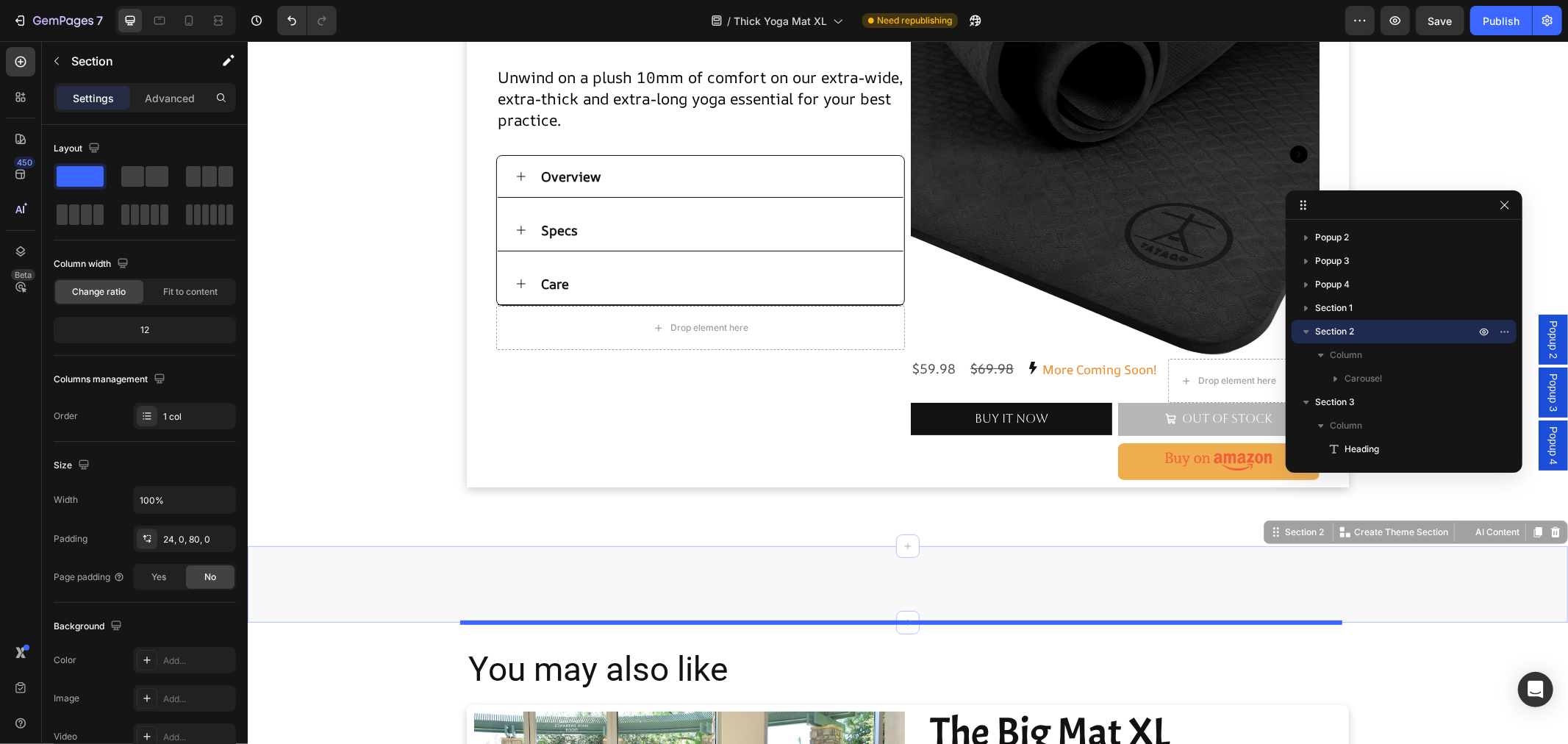
scroll to position [280, 0]
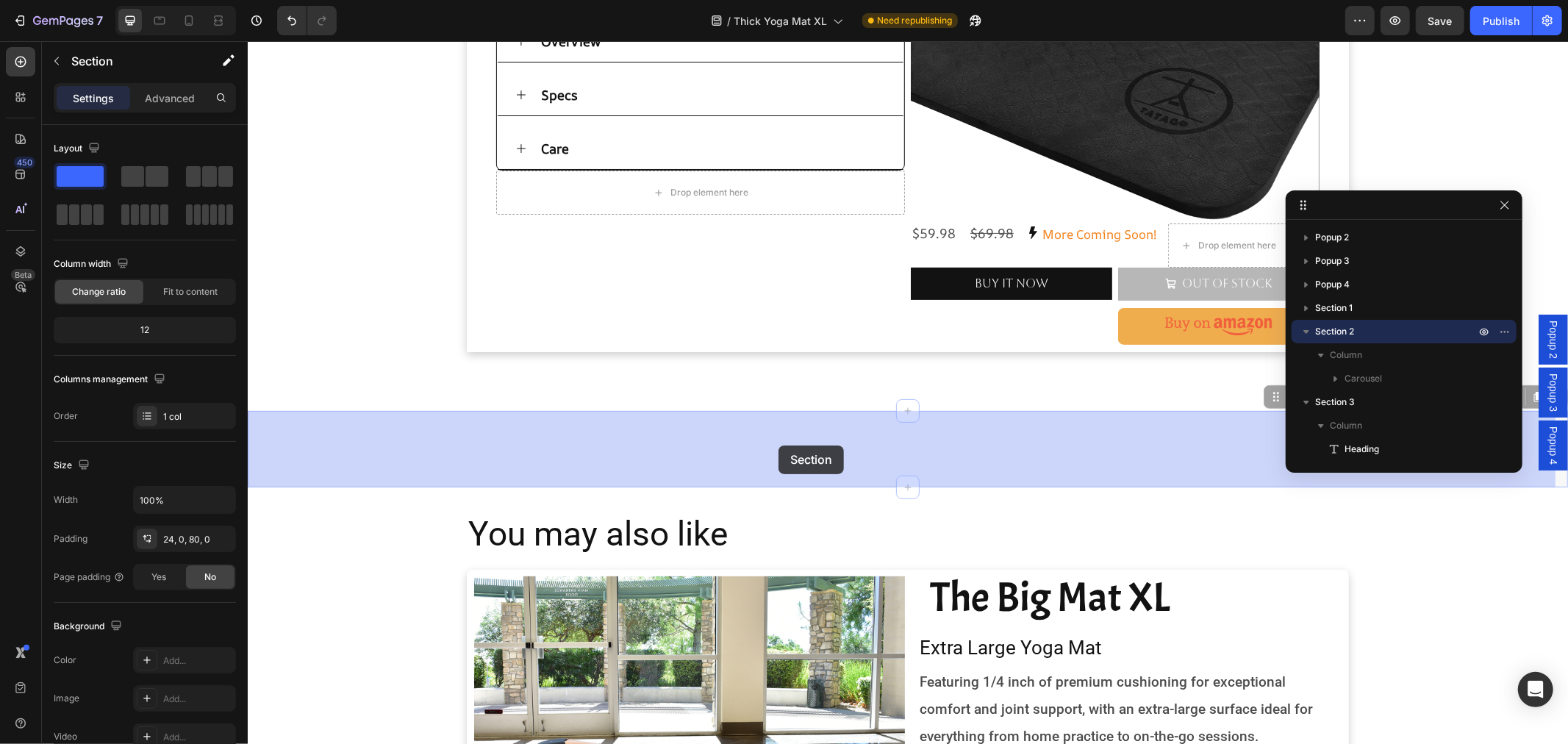
drag, startPoint x: 1256, startPoint y: 598, endPoint x: 778, endPoint y: 444, distance: 502.2
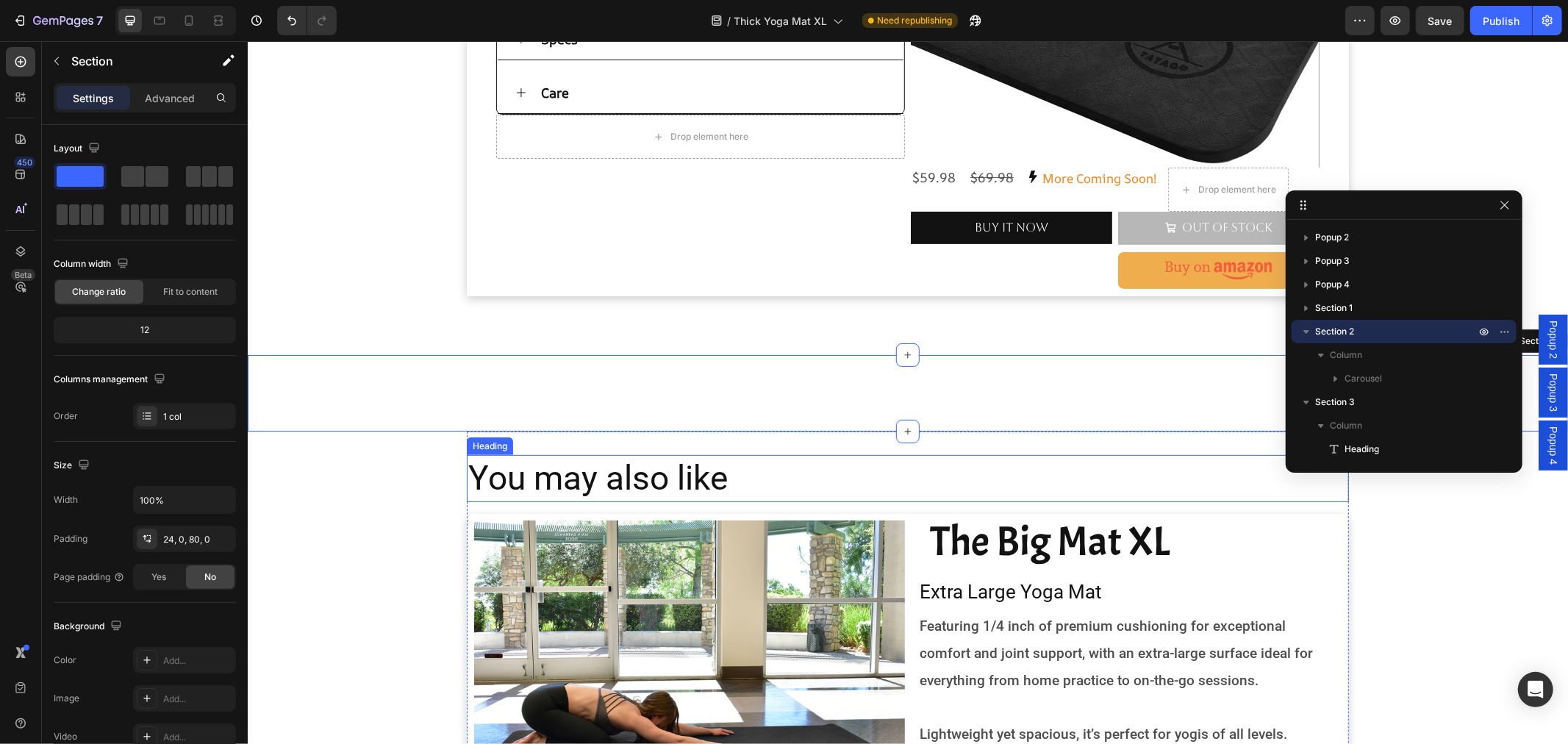
scroll to position [361, 0]
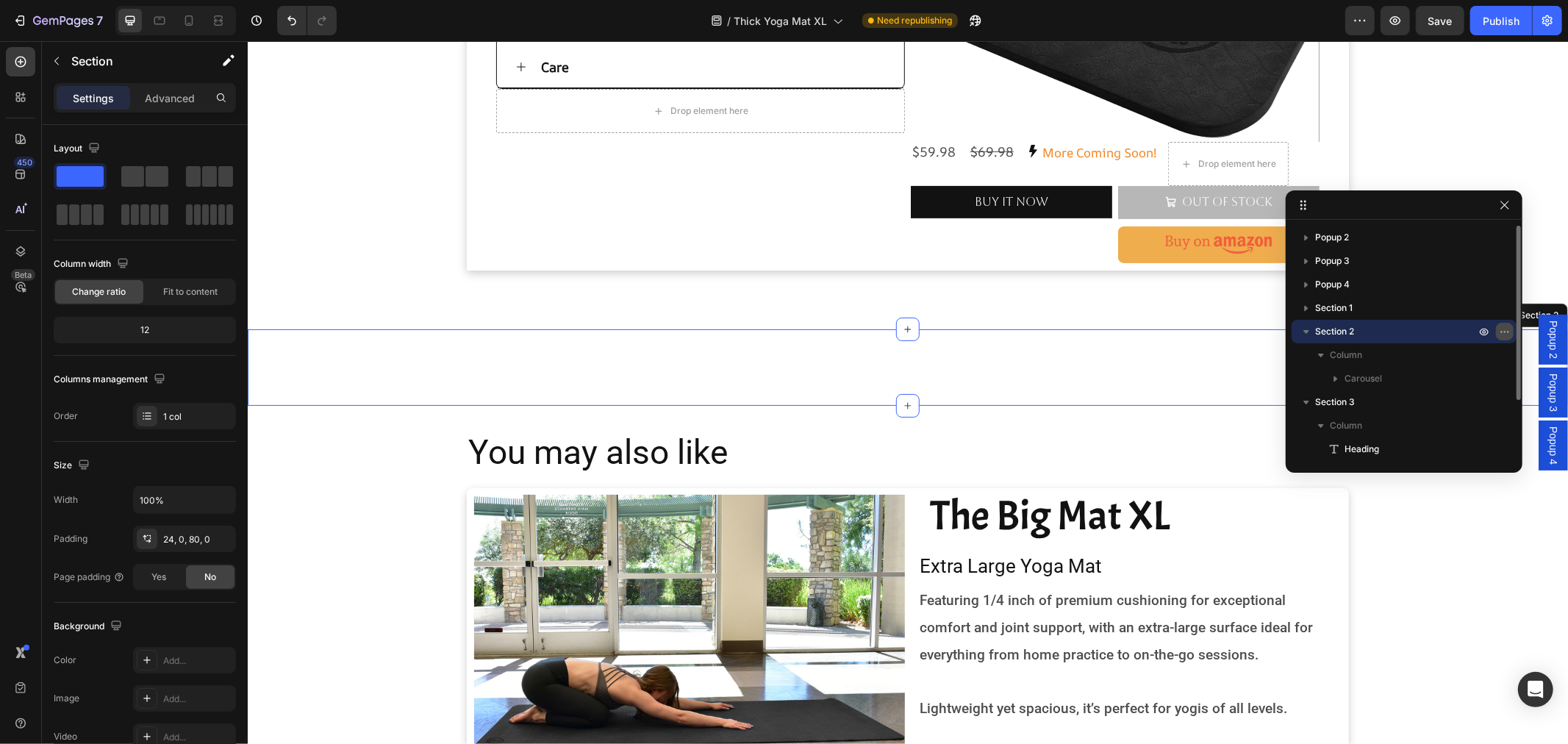
click at [1497, 328] on button "button" at bounding box center [1505, 332] width 18 height 18
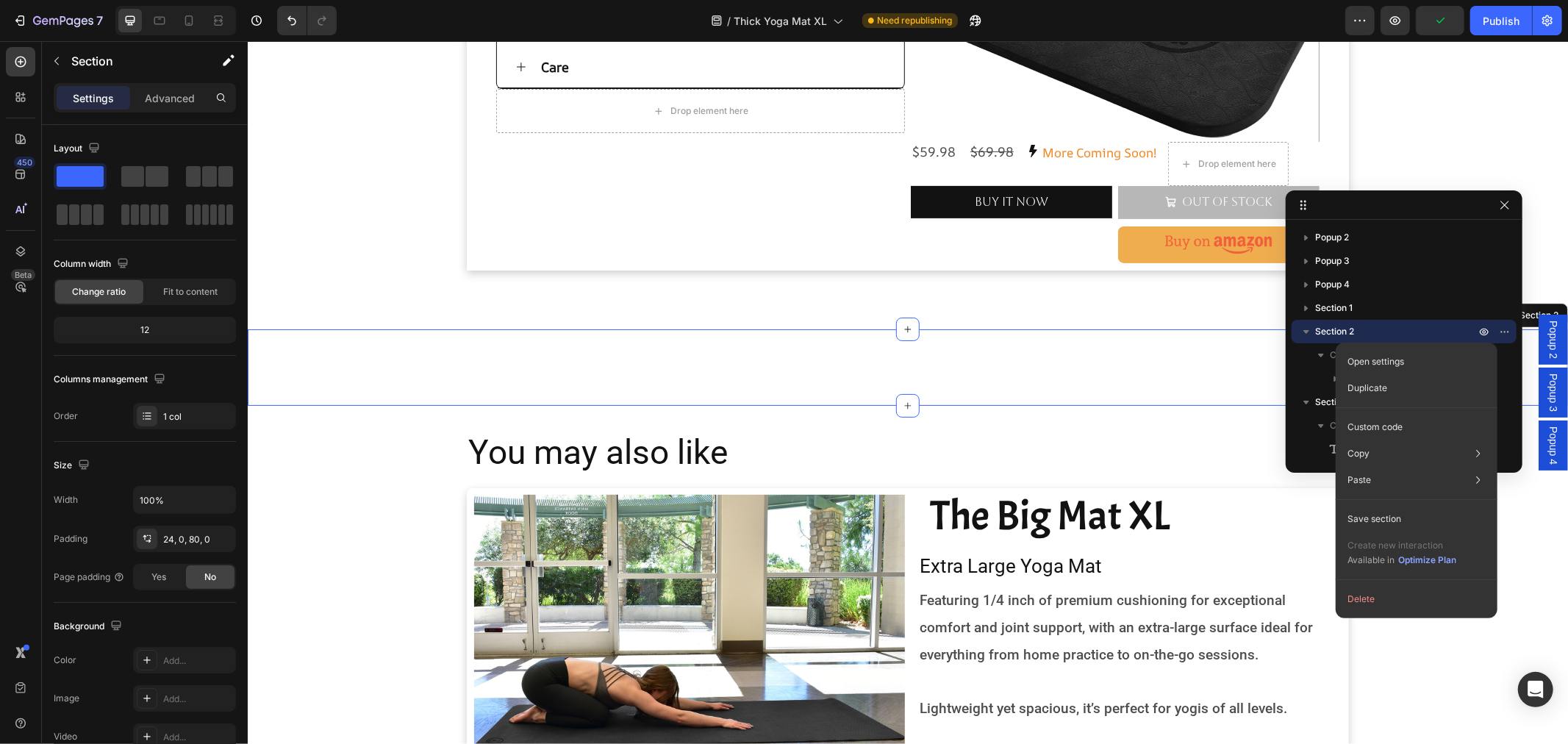
click at [873, 361] on div "Icon Icon Icon Icon Icon Icon List Outstanding Performance Text Block Row I’ve …" at bounding box center [907, 367] width 1320 height 77
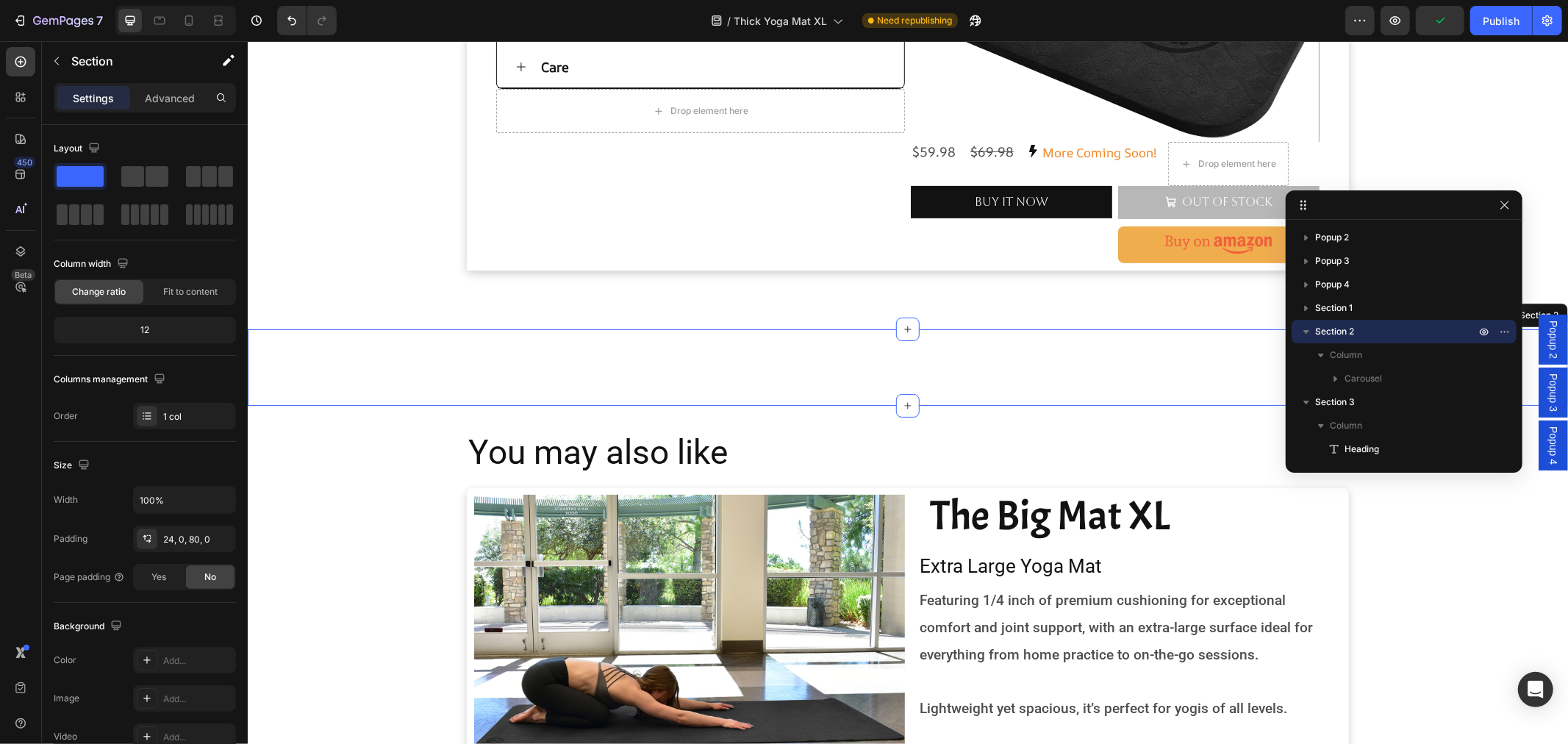
click at [872, 361] on div "Icon Icon Icon Icon Icon Icon List Outstanding Performance Text Block Row I’ve …" at bounding box center [907, 367] width 1320 height 77
click at [193, 19] on icon at bounding box center [189, 21] width 14 height 14
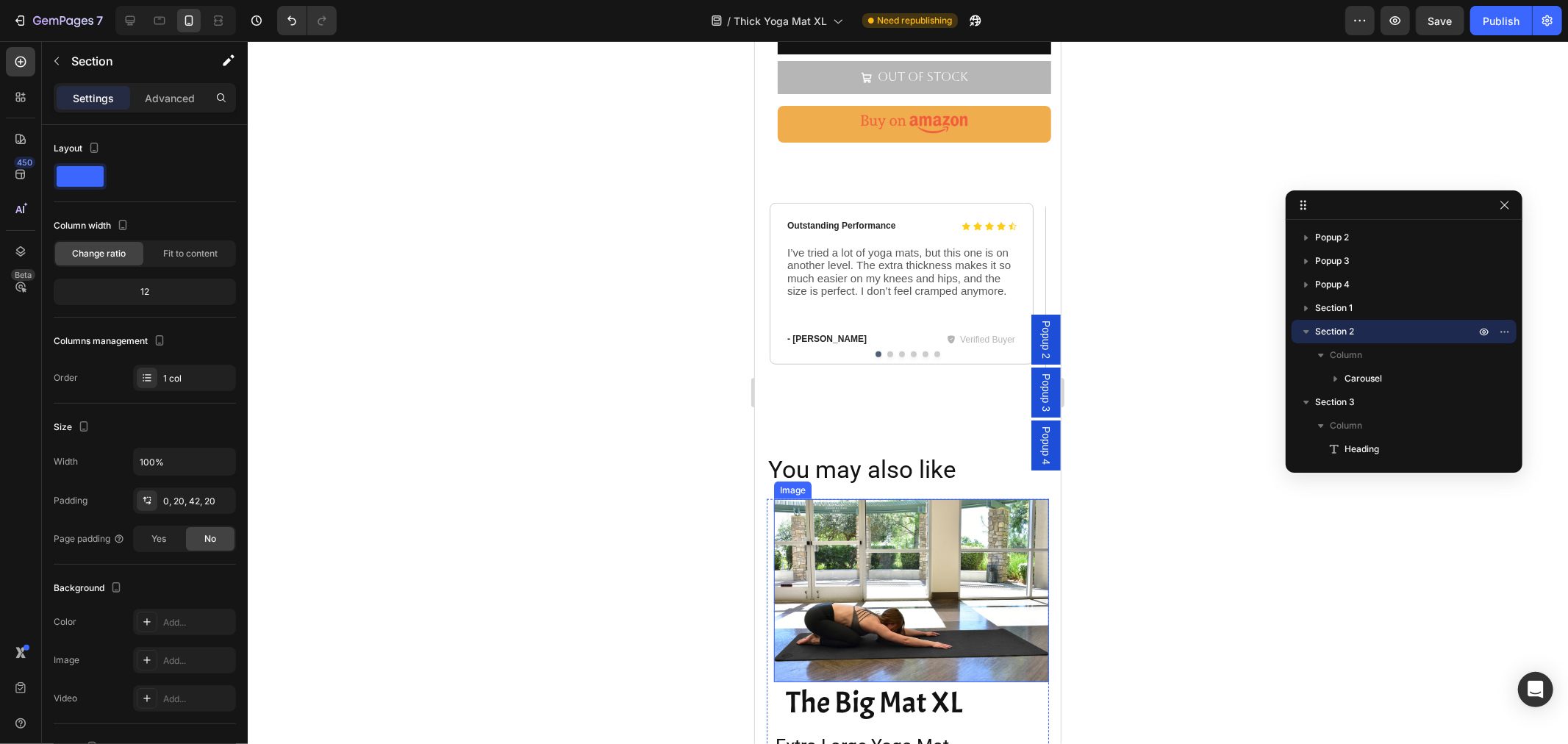
scroll to position [762, 0]
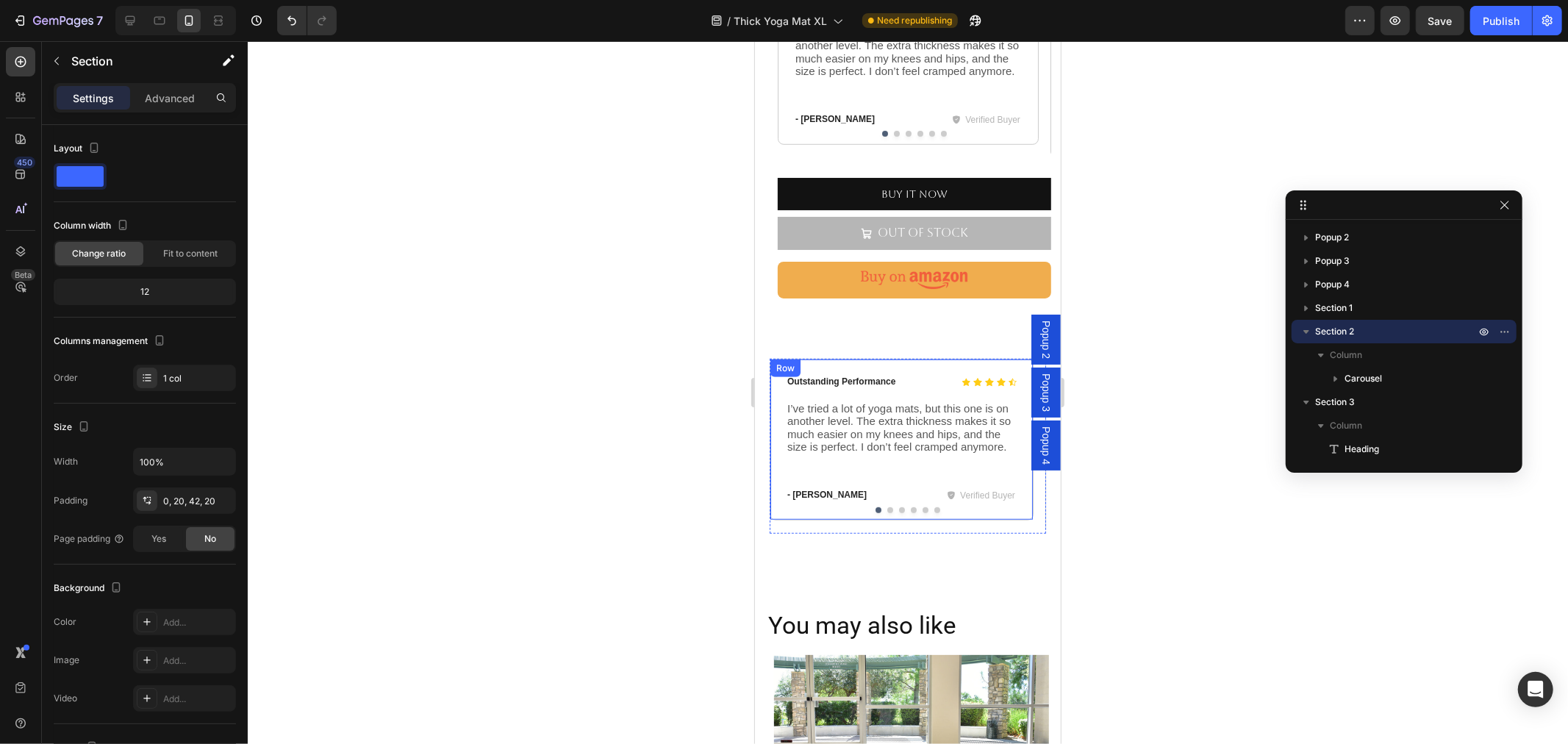
click at [1005, 490] on div "Icon Icon Icon Icon Icon Icon List Outstanding Performance Text Block Row I’ve …" at bounding box center [901, 439] width 264 height 161
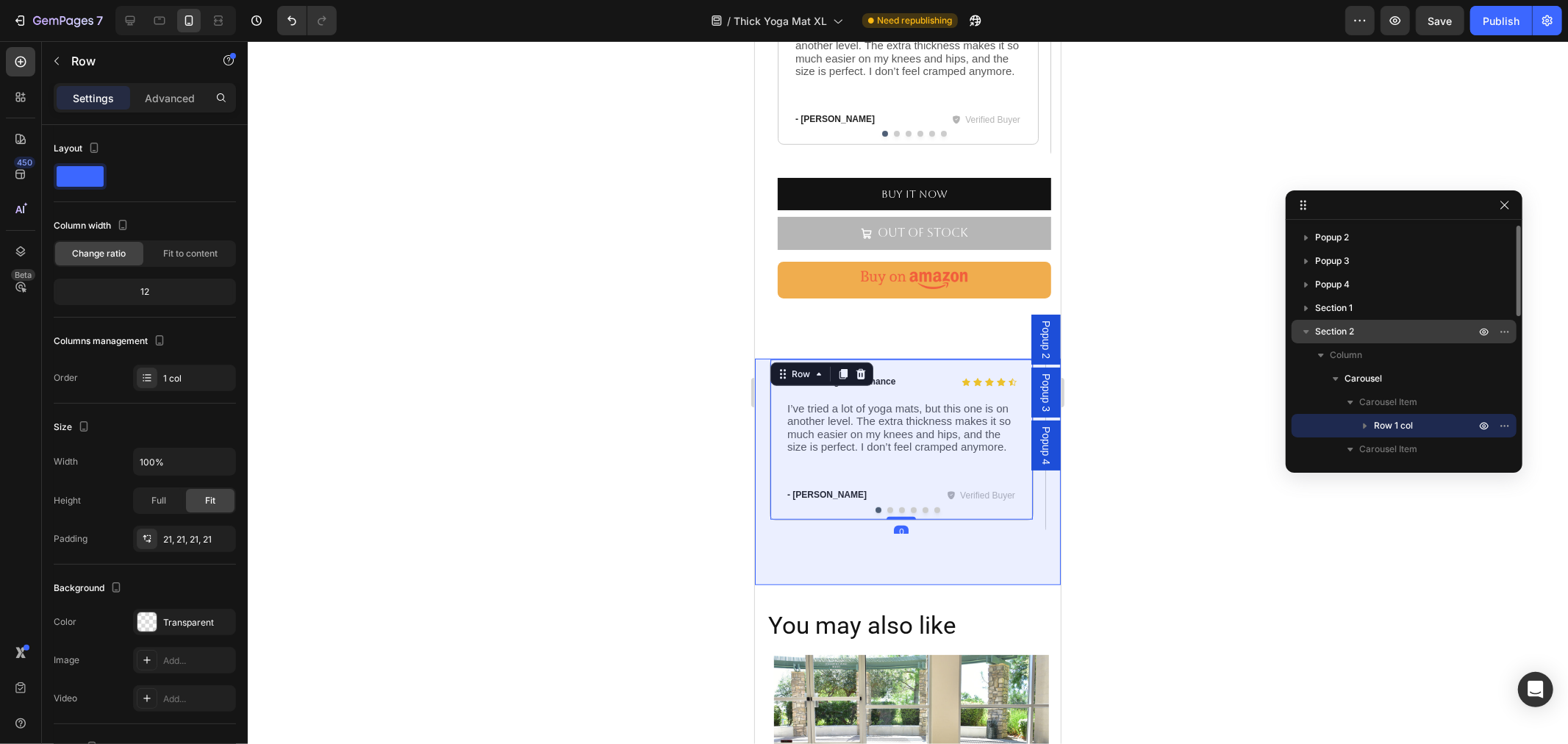
click at [1375, 336] on p "Section 2" at bounding box center [1396, 332] width 163 height 14
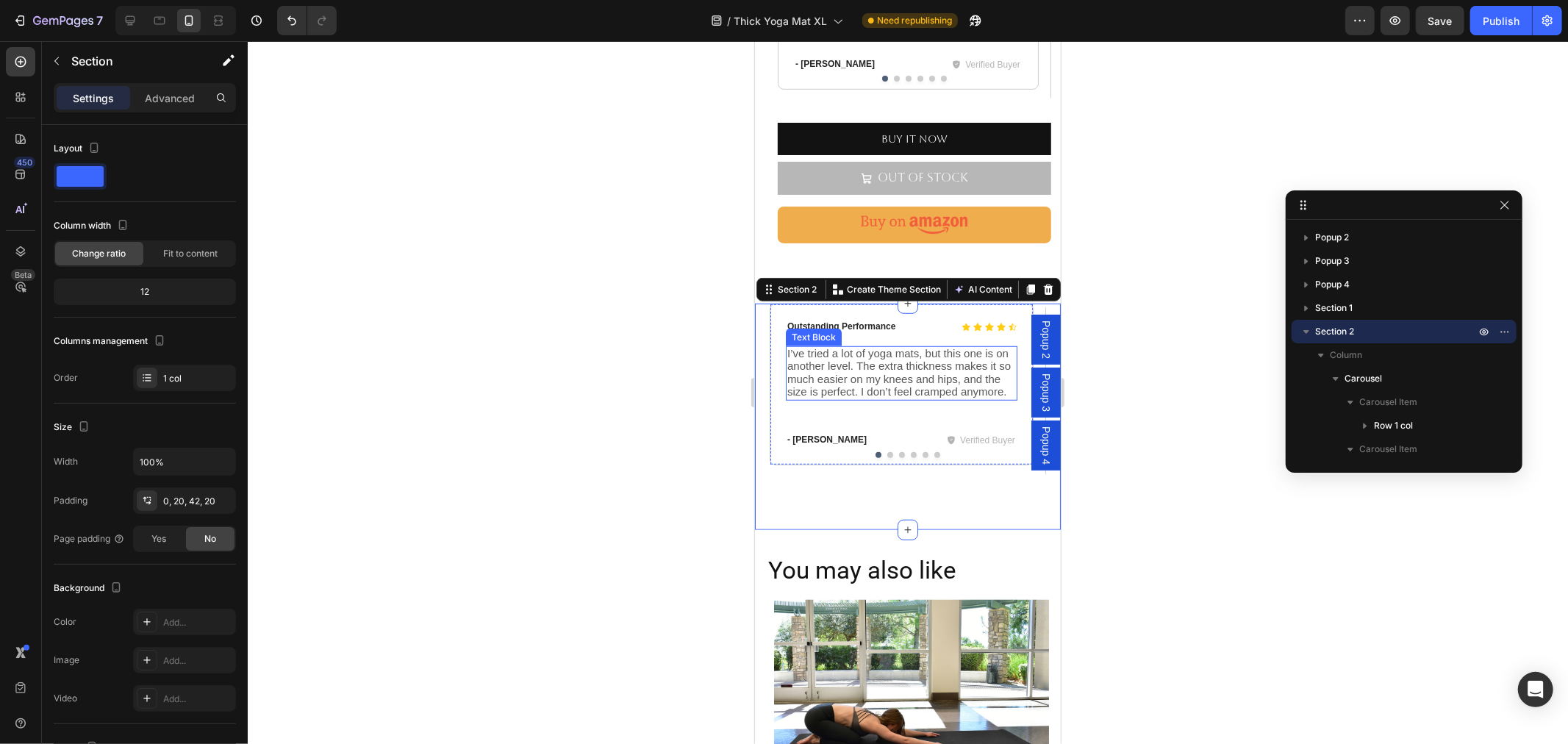
scroll to position [843, 0]
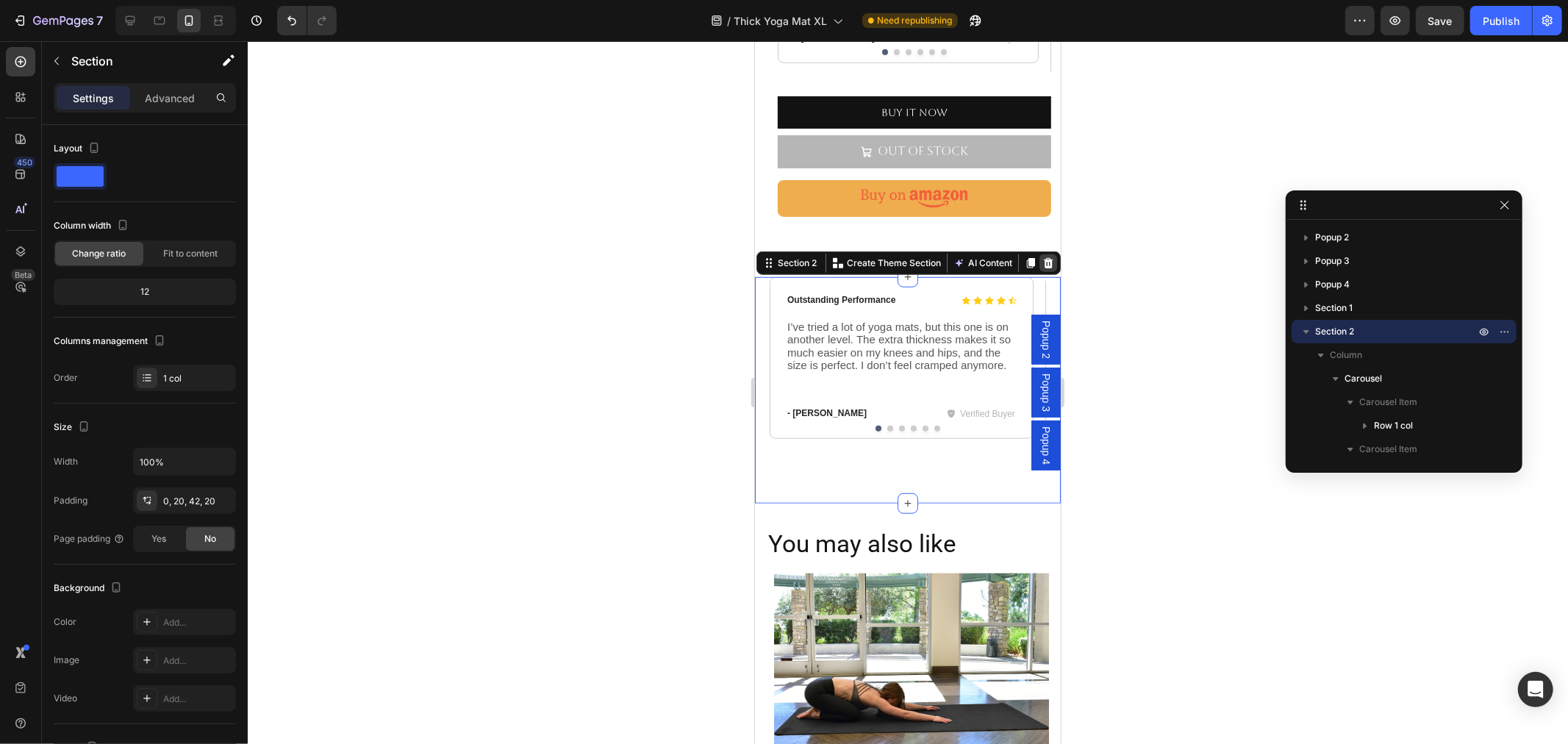
click at [1043, 257] on icon at bounding box center [1048, 262] width 10 height 10
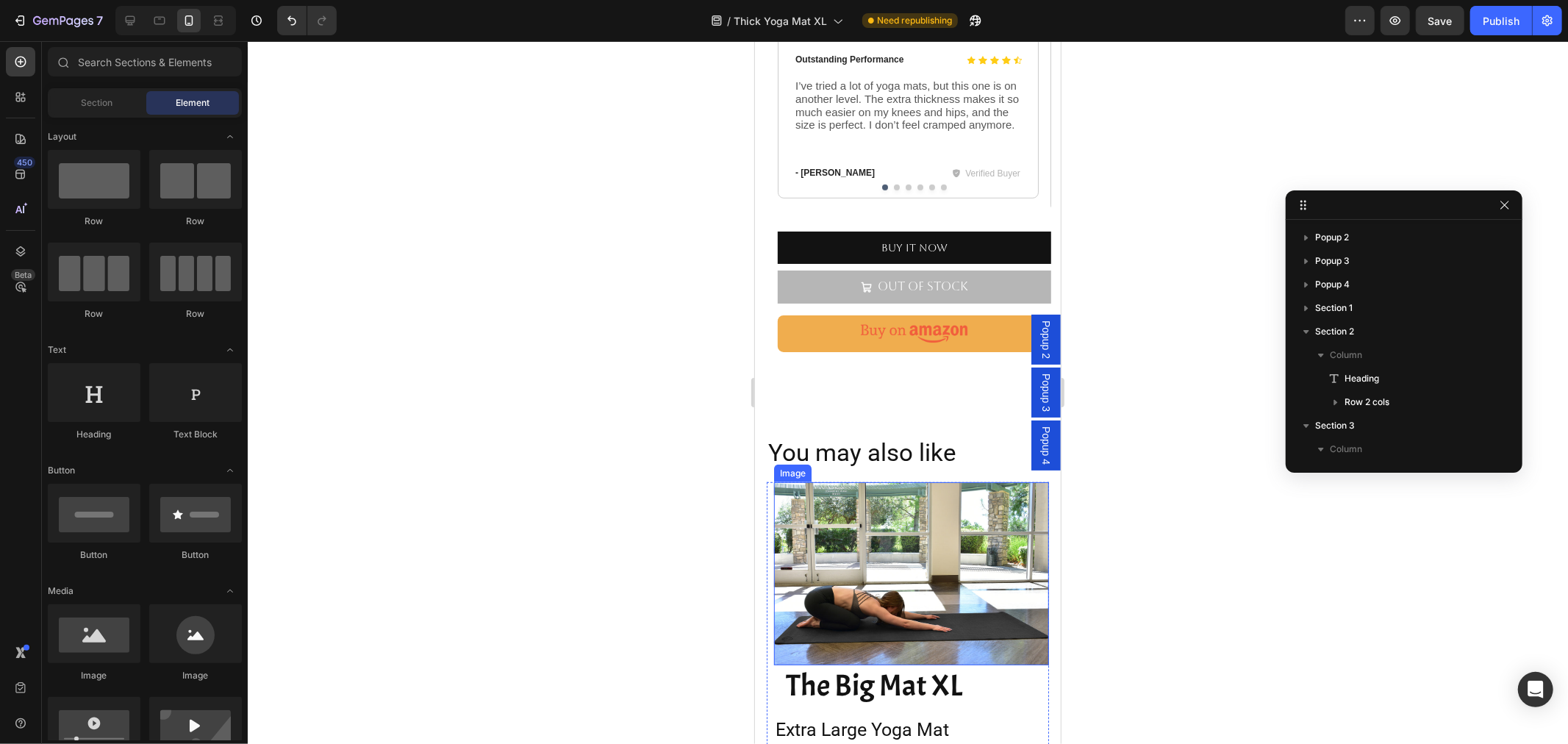
scroll to position [599, 0]
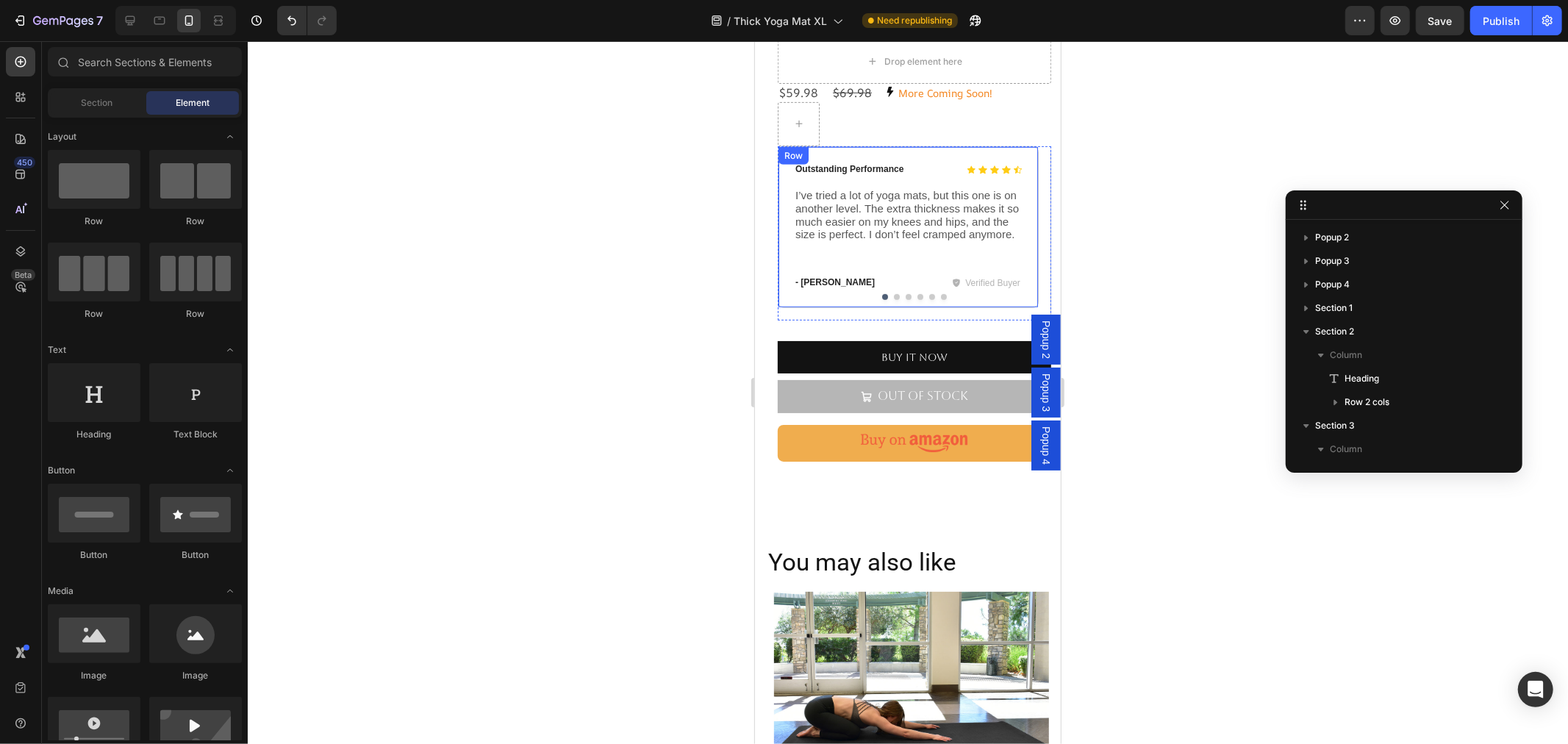
click at [888, 241] on div "Icon Icon Icon Icon Icon Icon List Outstanding Performance Text Block Row I’ve …" at bounding box center [907, 226] width 229 height 129
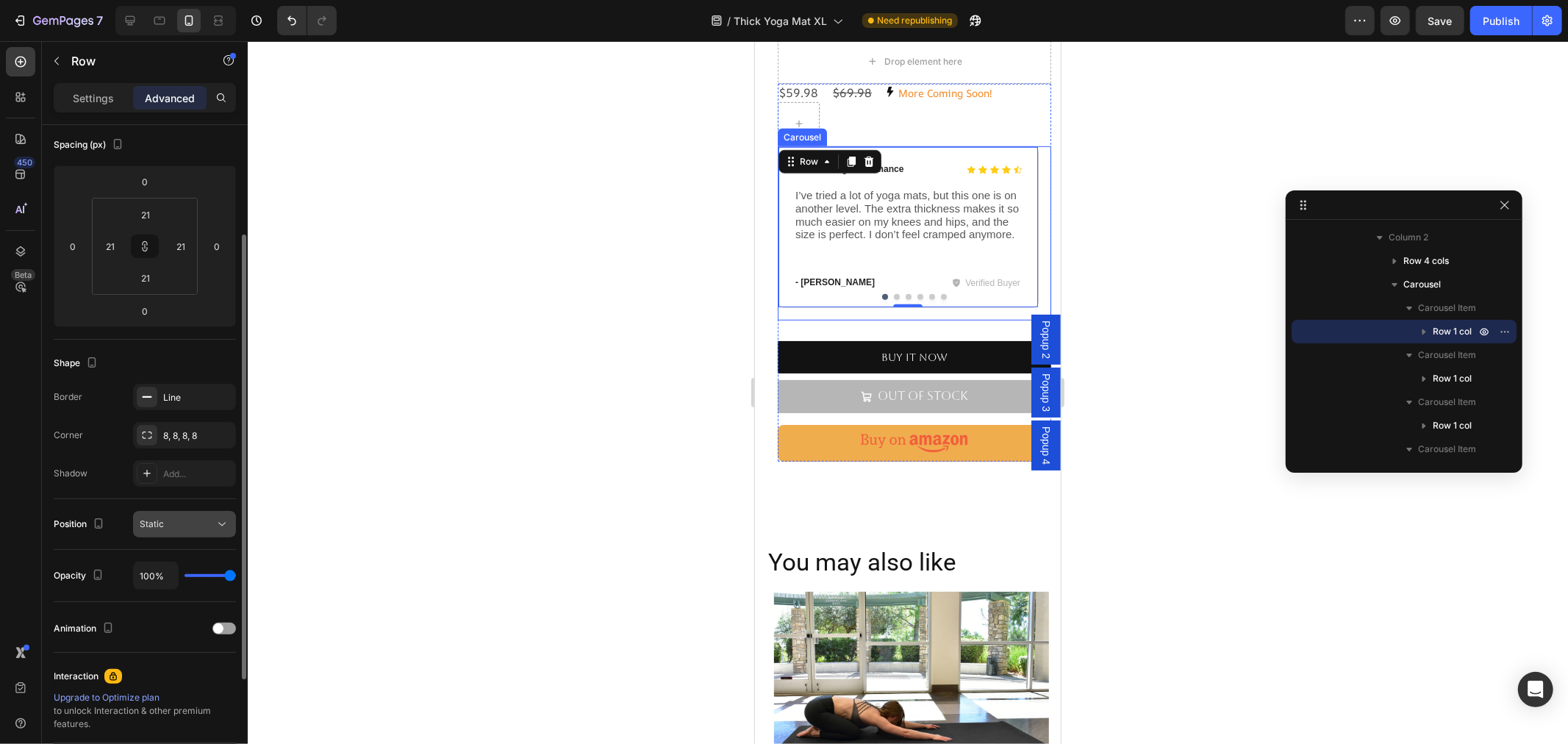
scroll to position [320, 0]
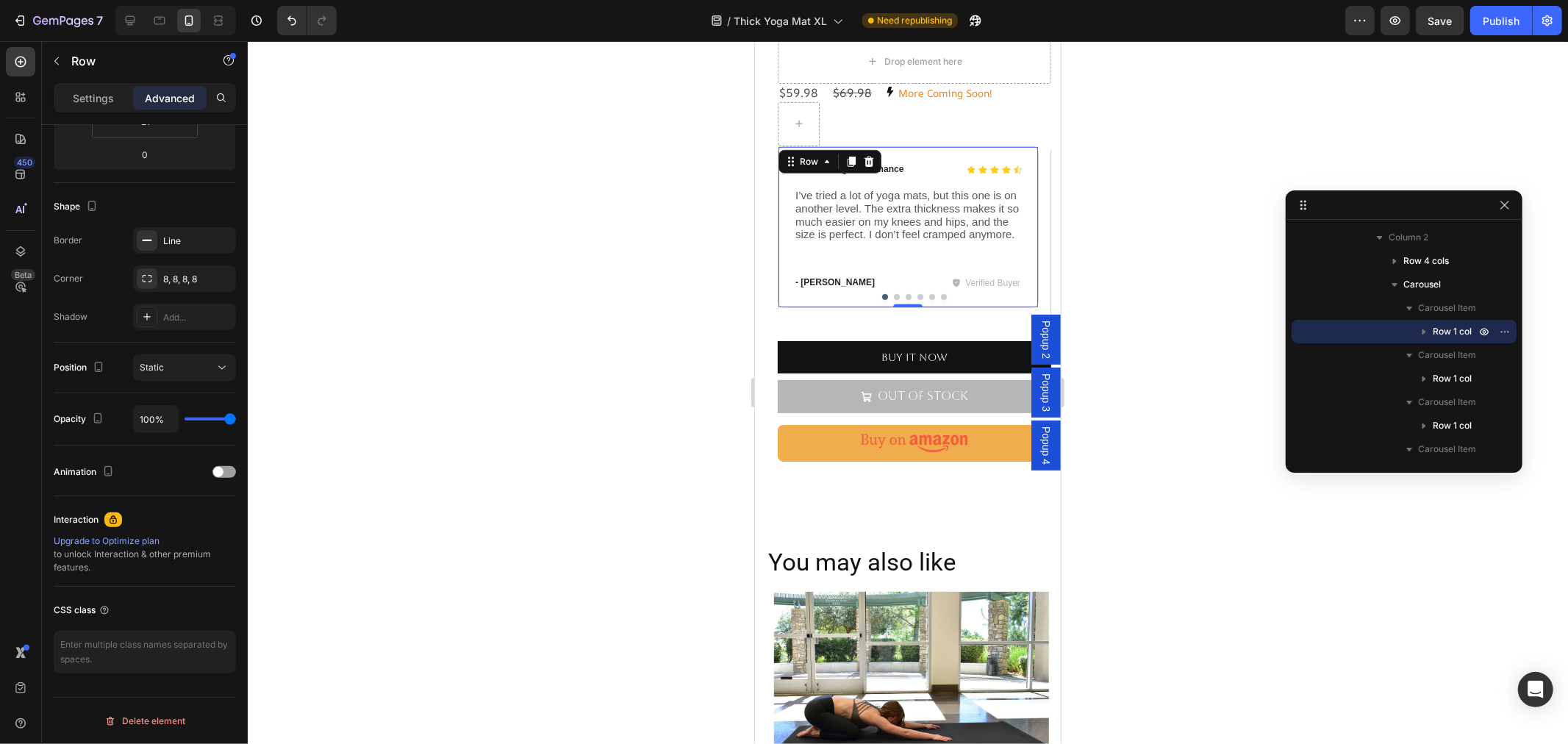
click at [828, 276] on div "Icon Icon Icon Icon Icon Icon List Outstanding Performance Text Block Row I’ve …" at bounding box center [907, 226] width 261 height 161
click at [905, 293] on button "Dot" at bounding box center [907, 296] width 6 height 6
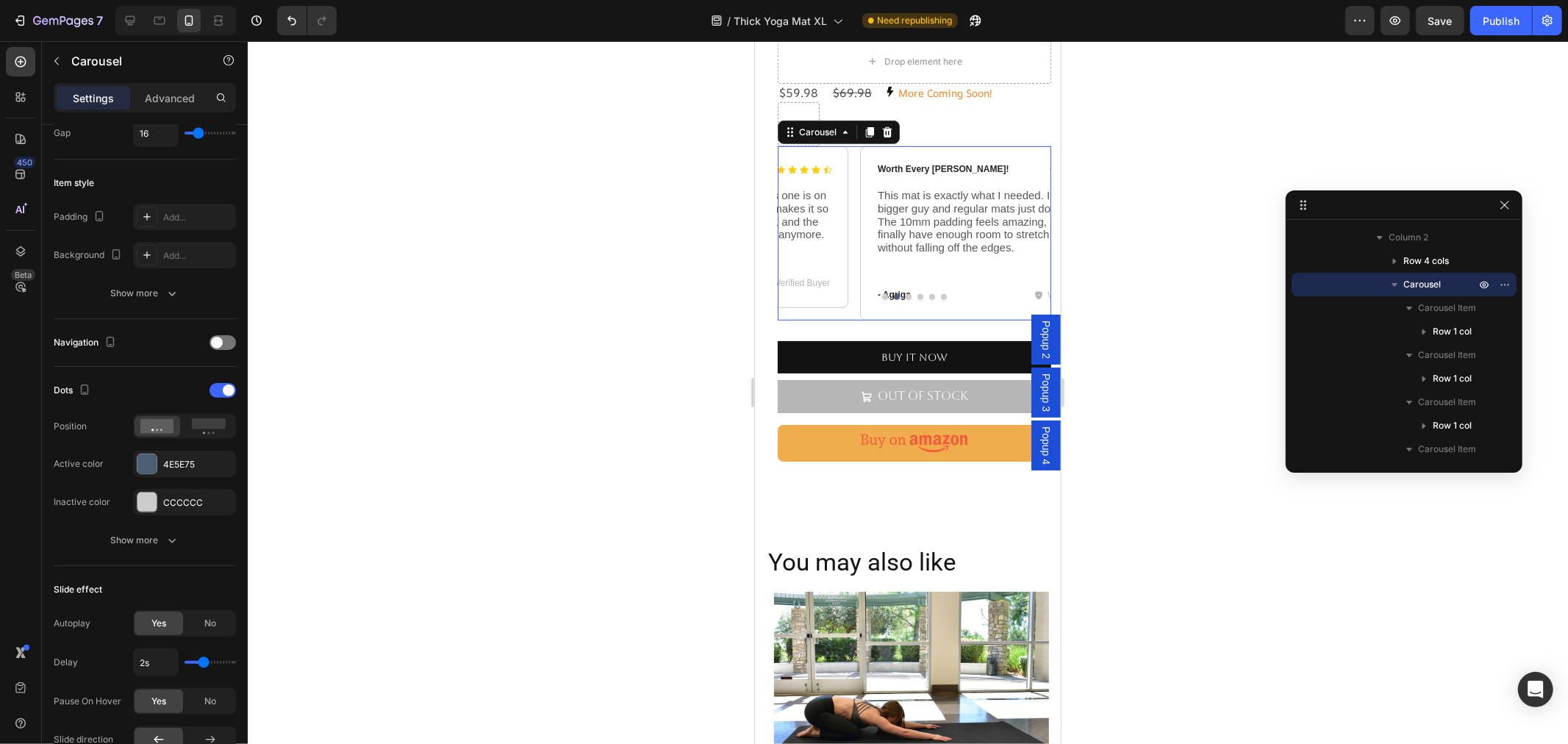
scroll to position [0, 0]
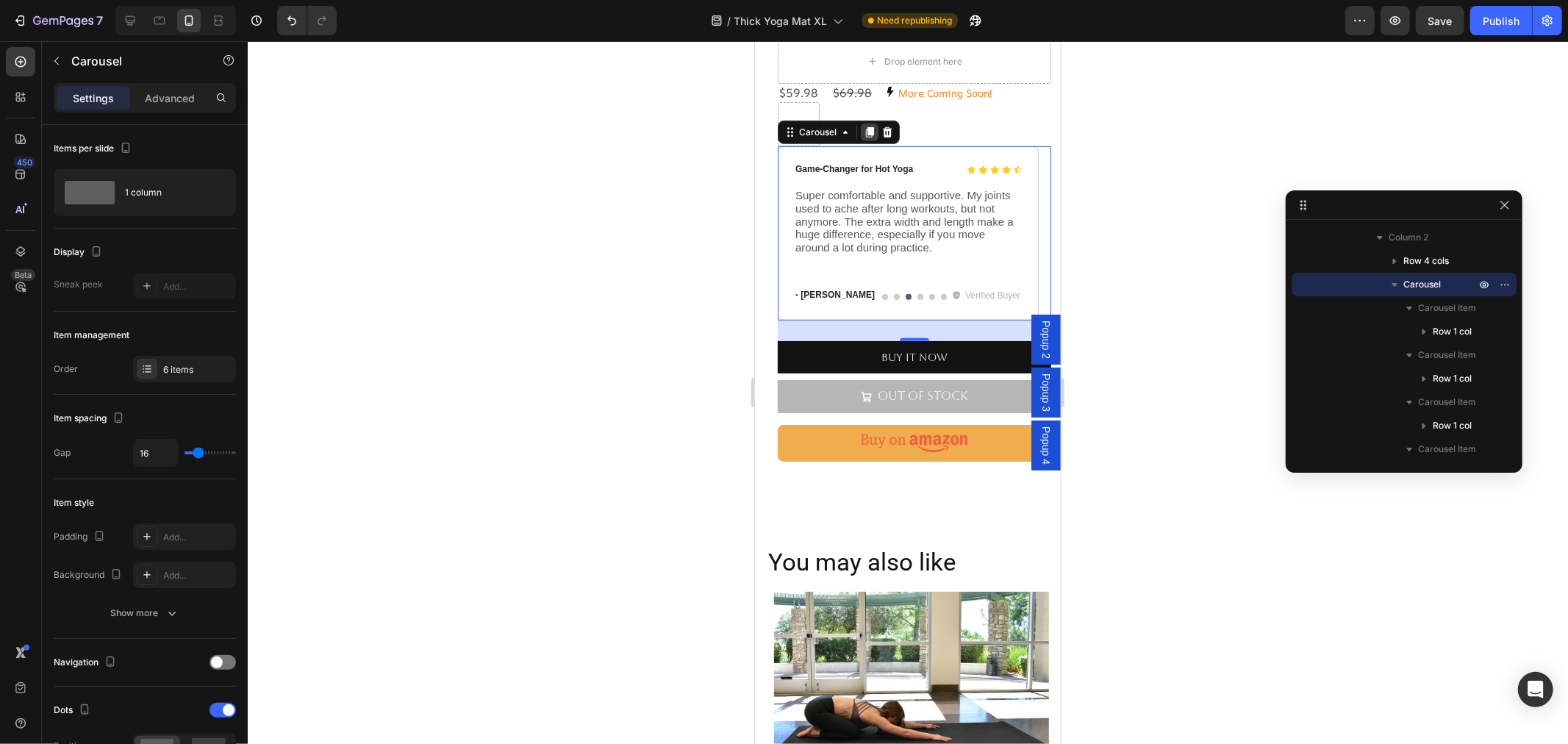
click at [866, 126] on icon at bounding box center [869, 131] width 8 height 10
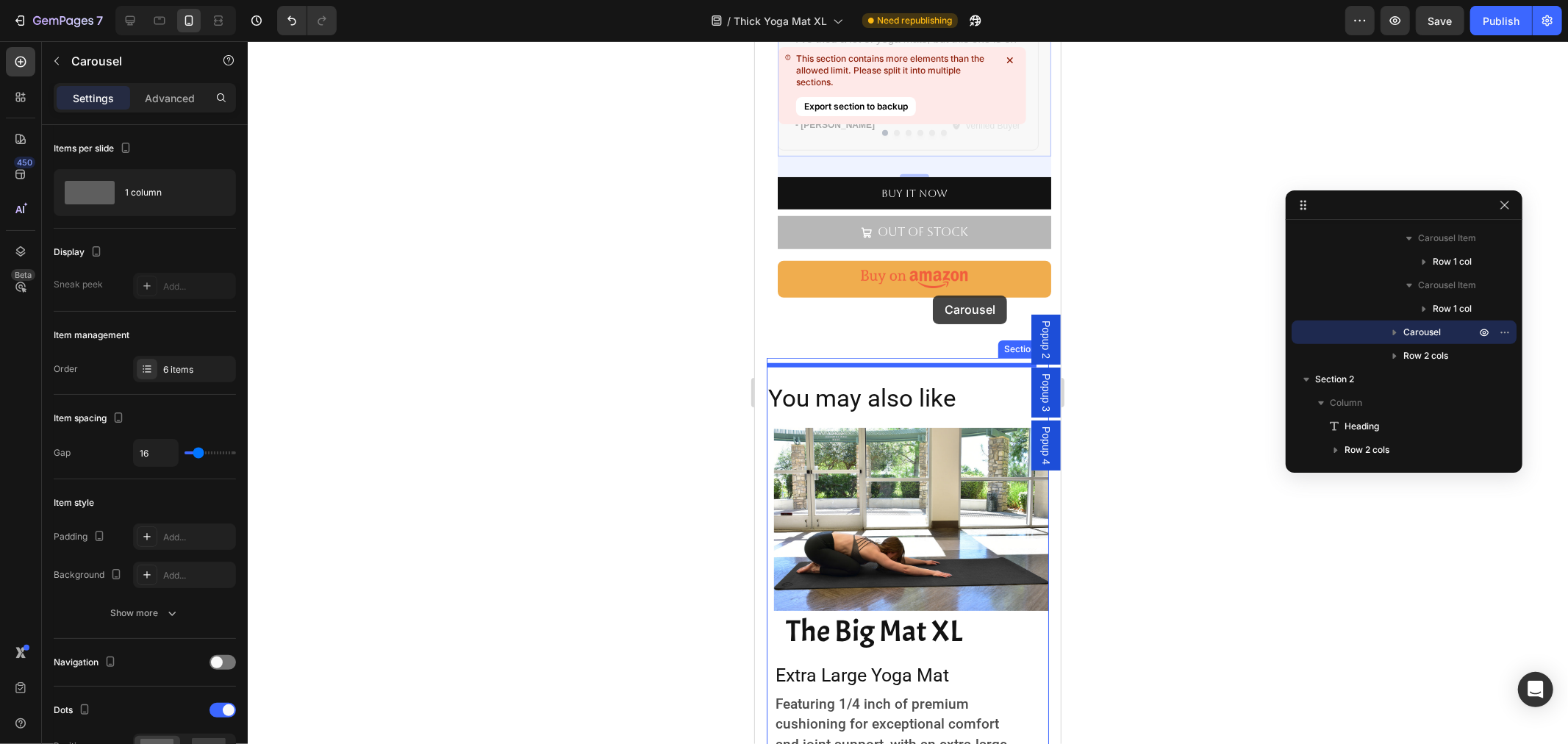
scroll to position [1021, 0]
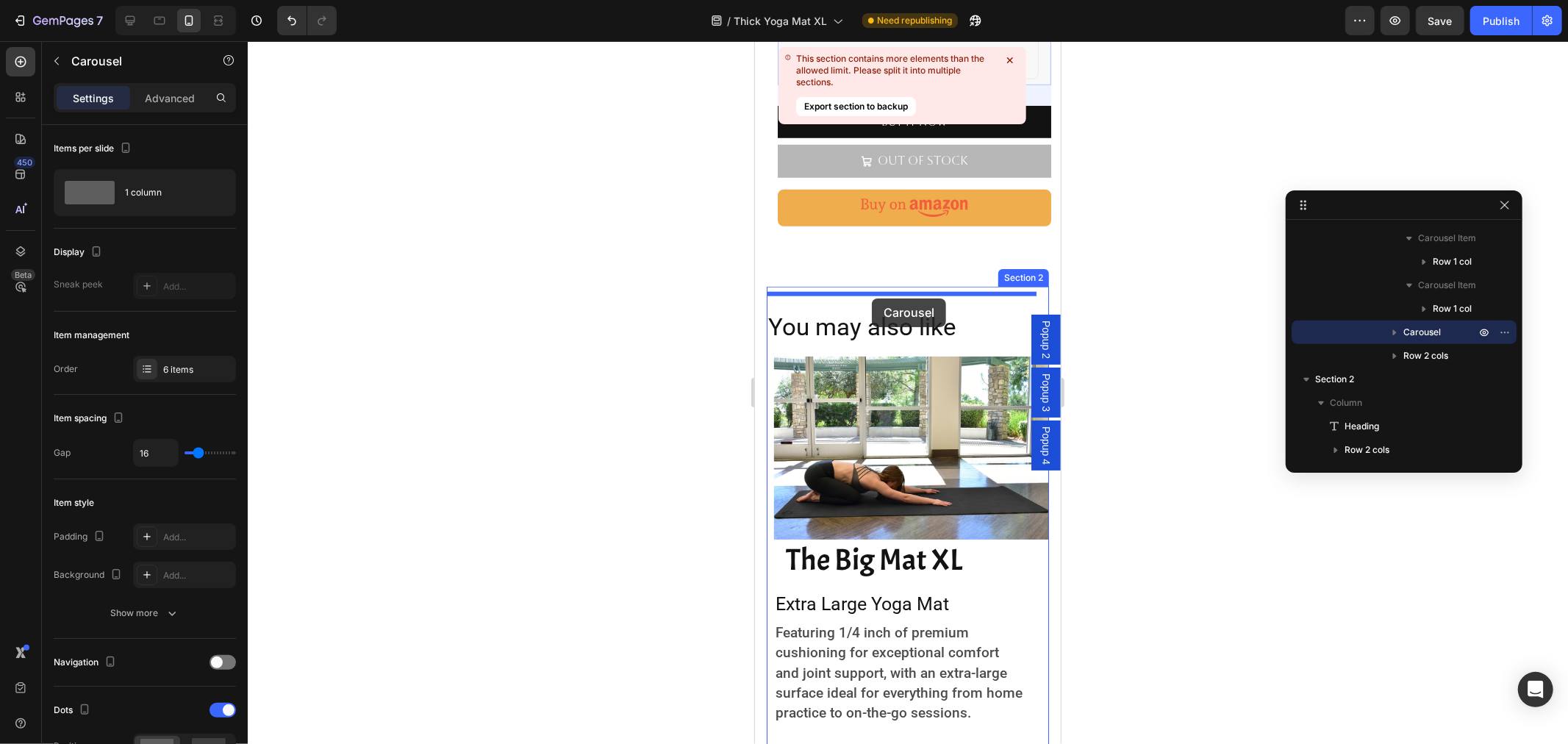
drag, startPoint x: 787, startPoint y: 312, endPoint x: 871, endPoint y: 297, distance: 85.3
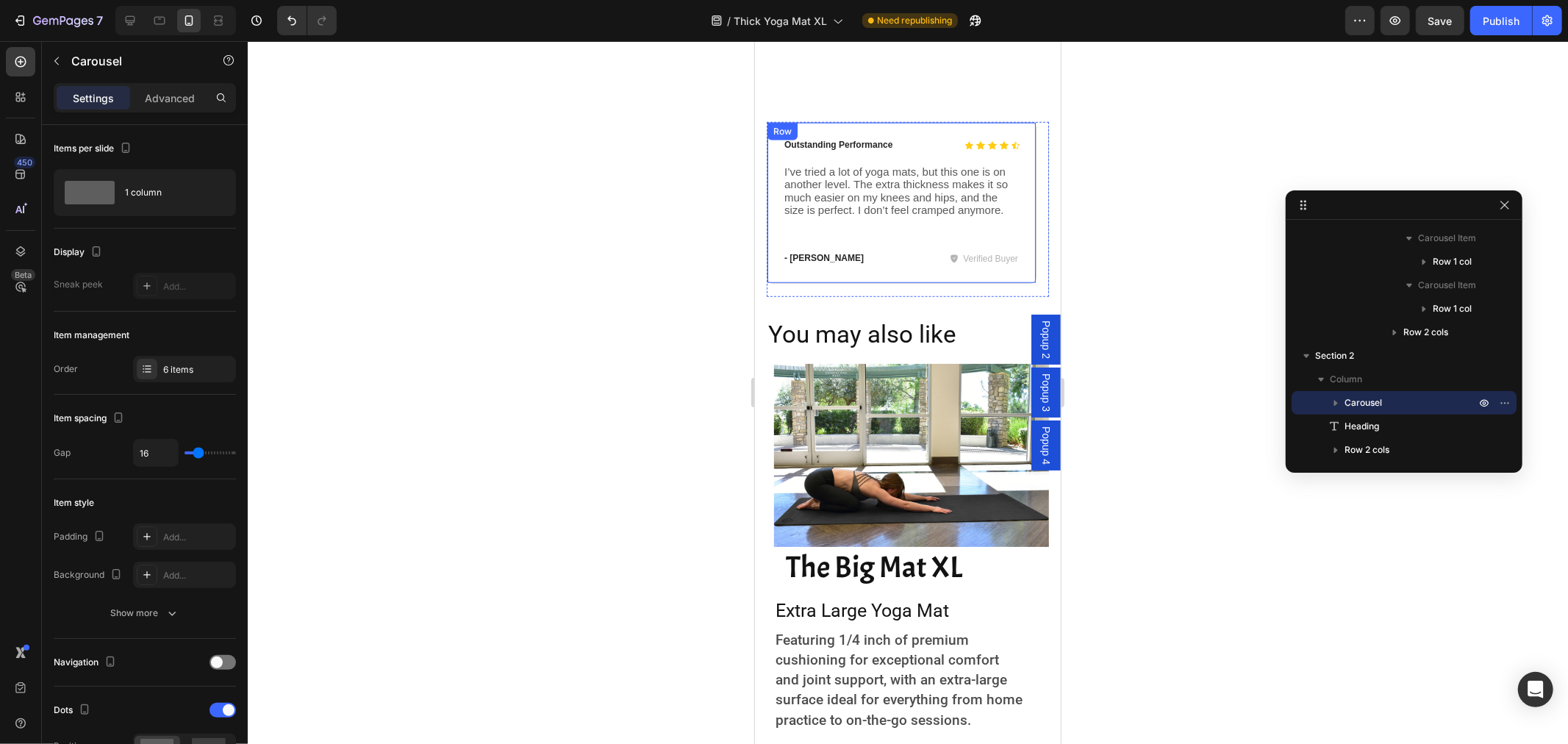
scroll to position [834, 0]
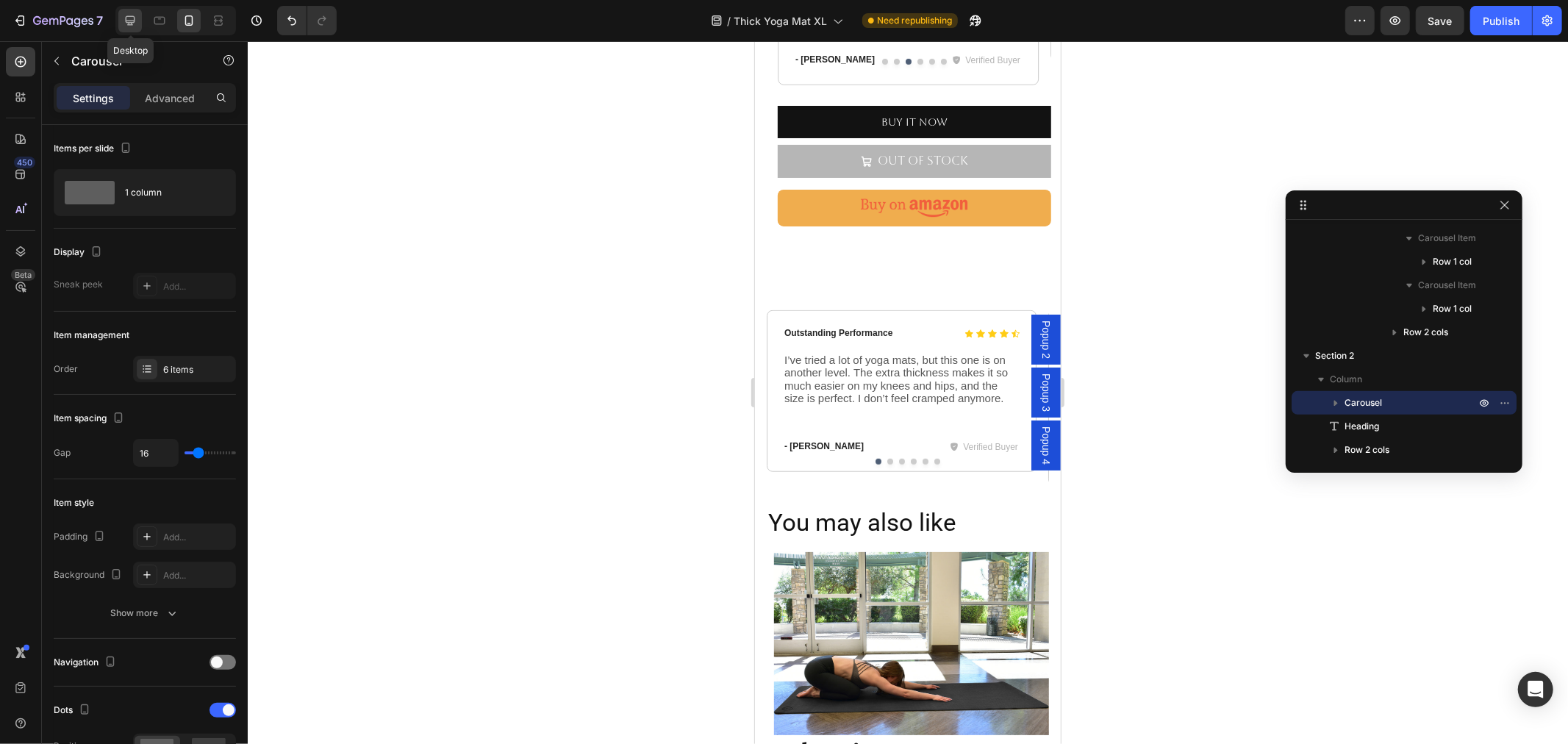
click at [128, 18] on icon at bounding box center [130, 21] width 14 height 14
type input "1200"
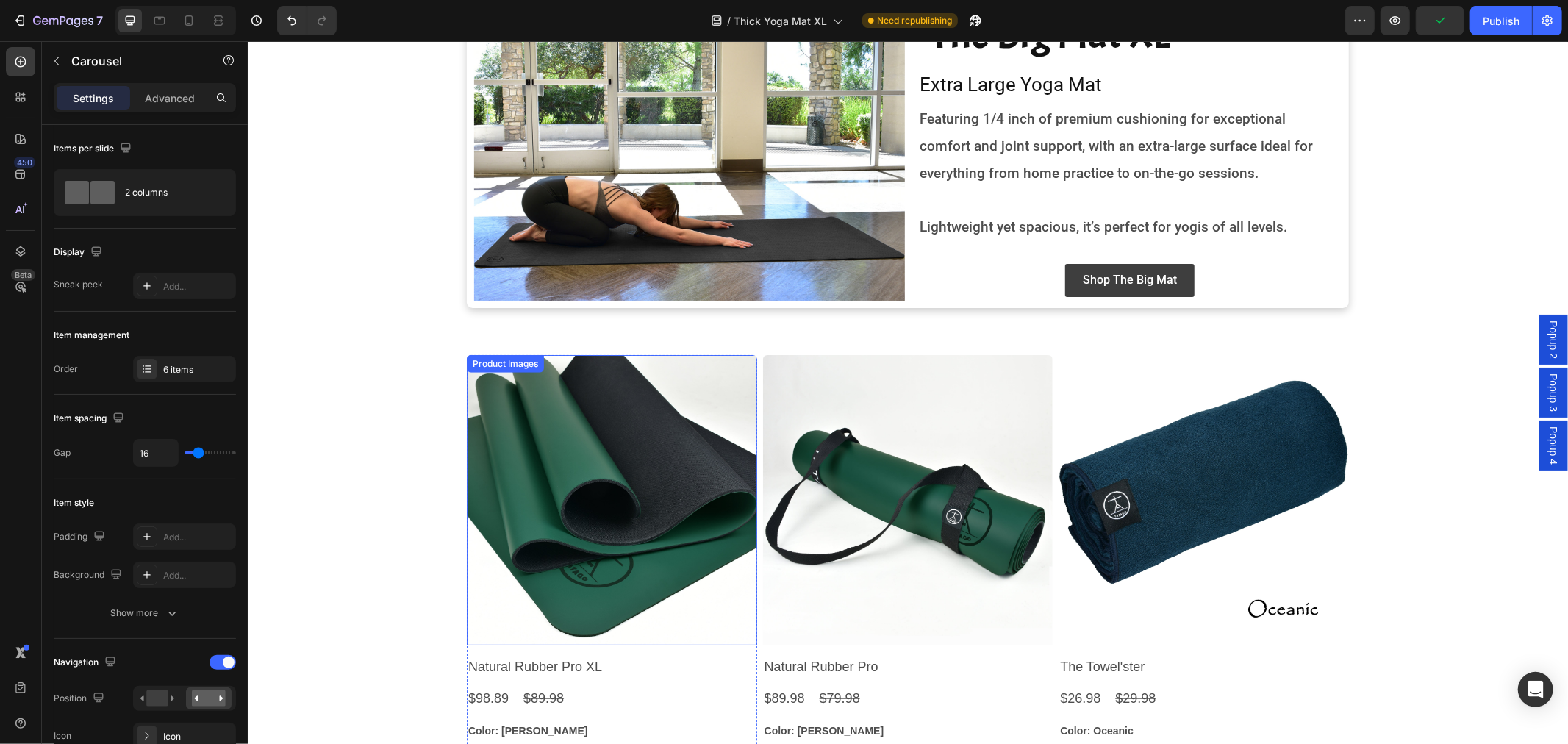
scroll to position [506, 0]
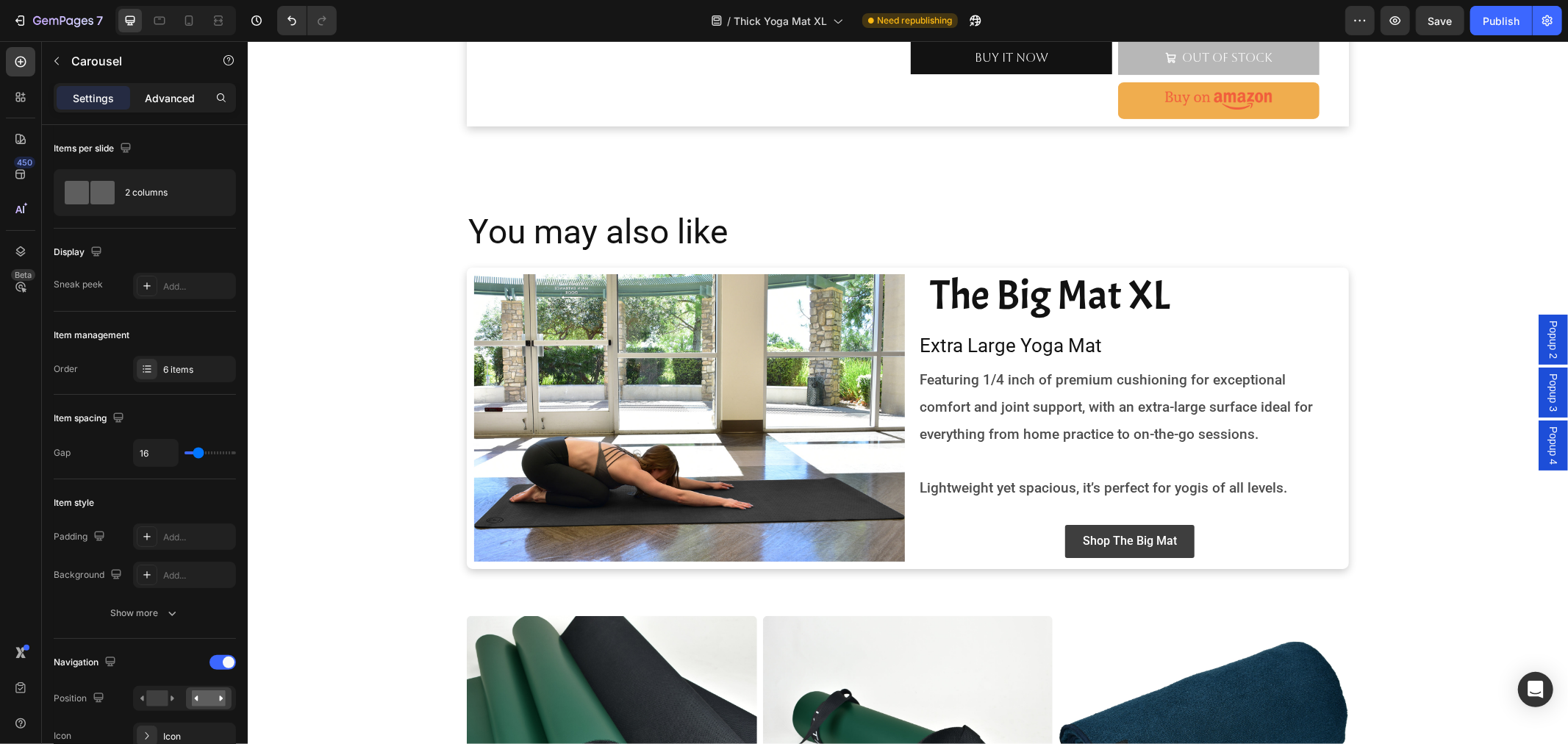
click at [173, 93] on p "Advanced" at bounding box center [169, 97] width 50 height 15
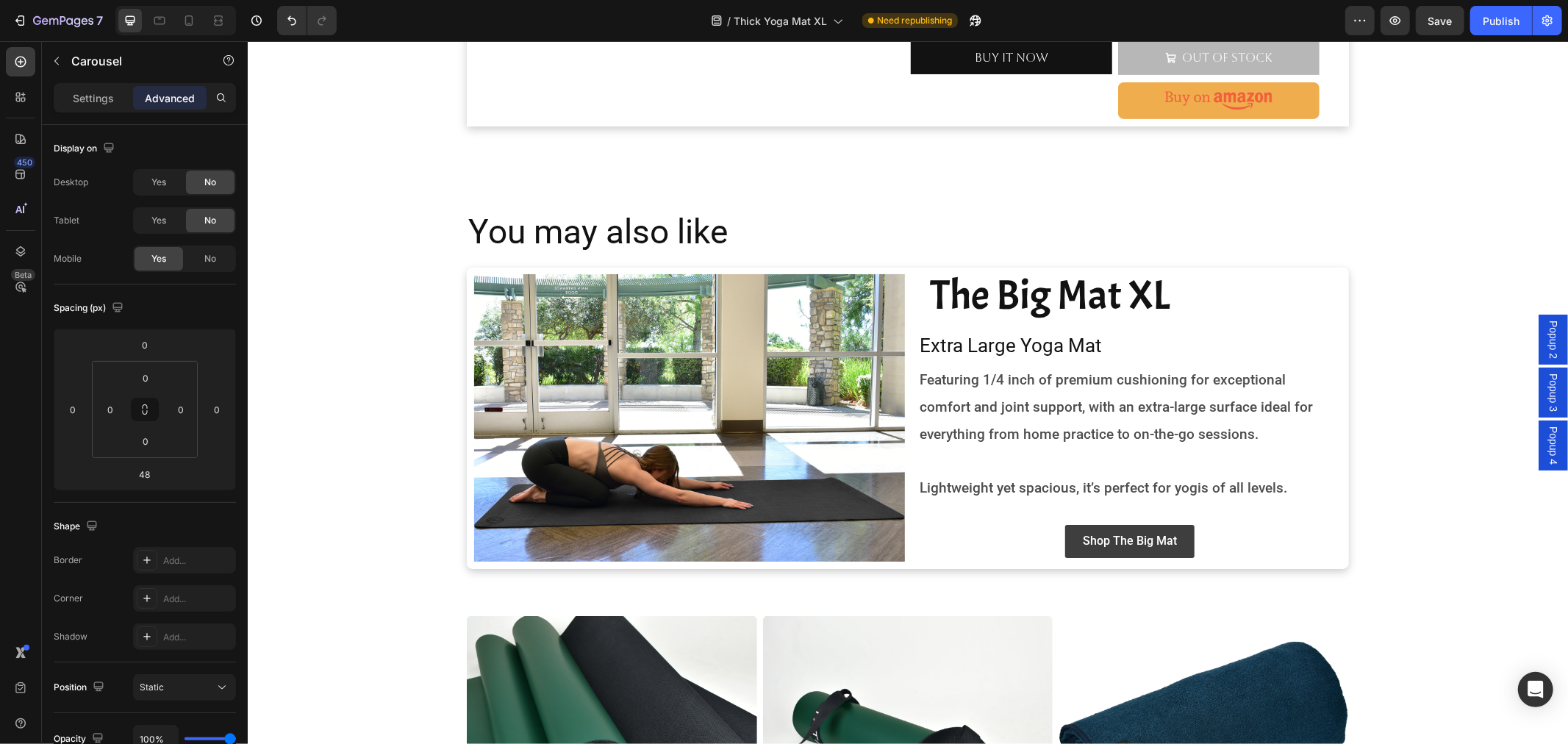
click at [169, 96] on p "Advanced" at bounding box center [169, 97] width 50 height 15
click at [151, 219] on span "Yes" at bounding box center [158, 221] width 14 height 14
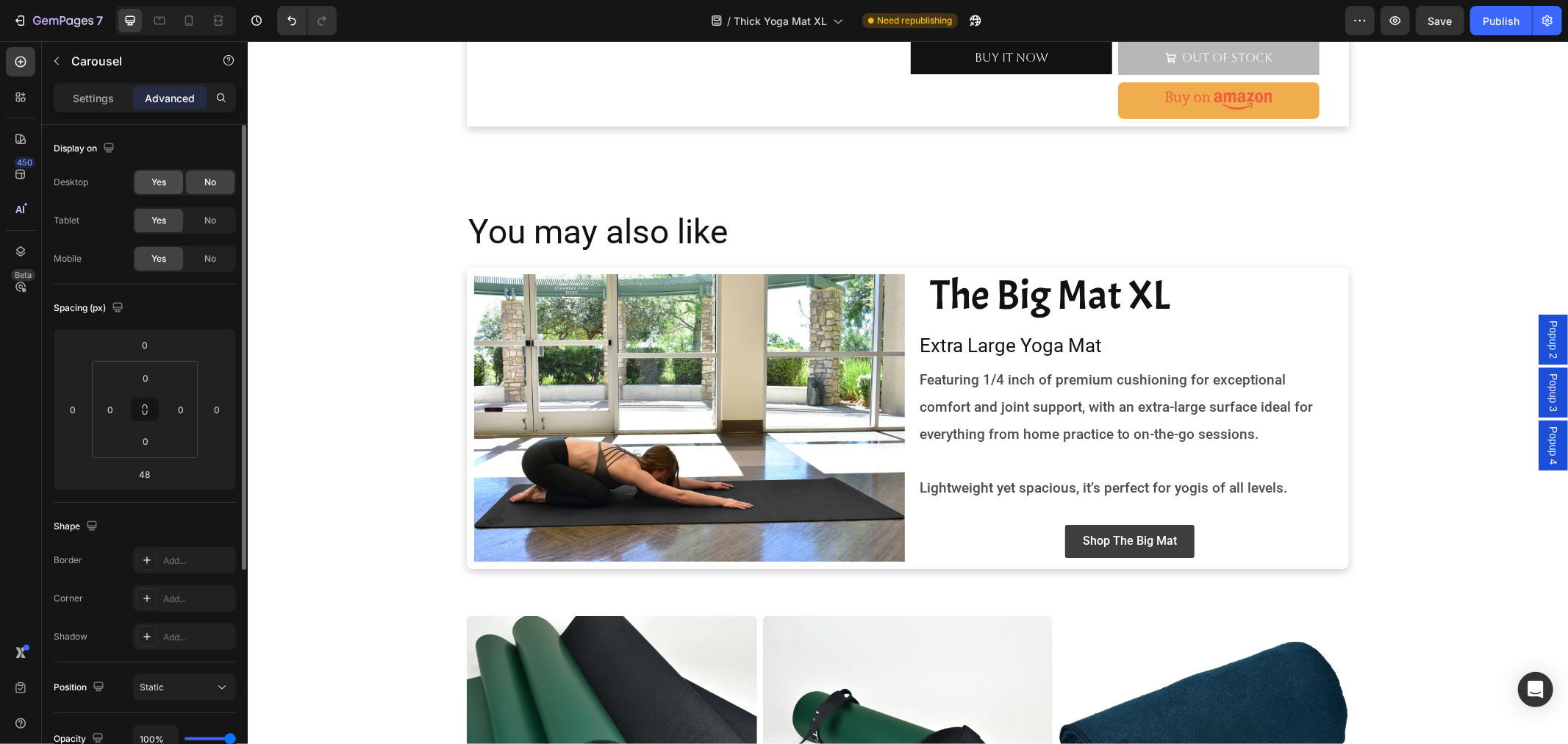
click at [152, 179] on span "Yes" at bounding box center [158, 182] width 14 height 14
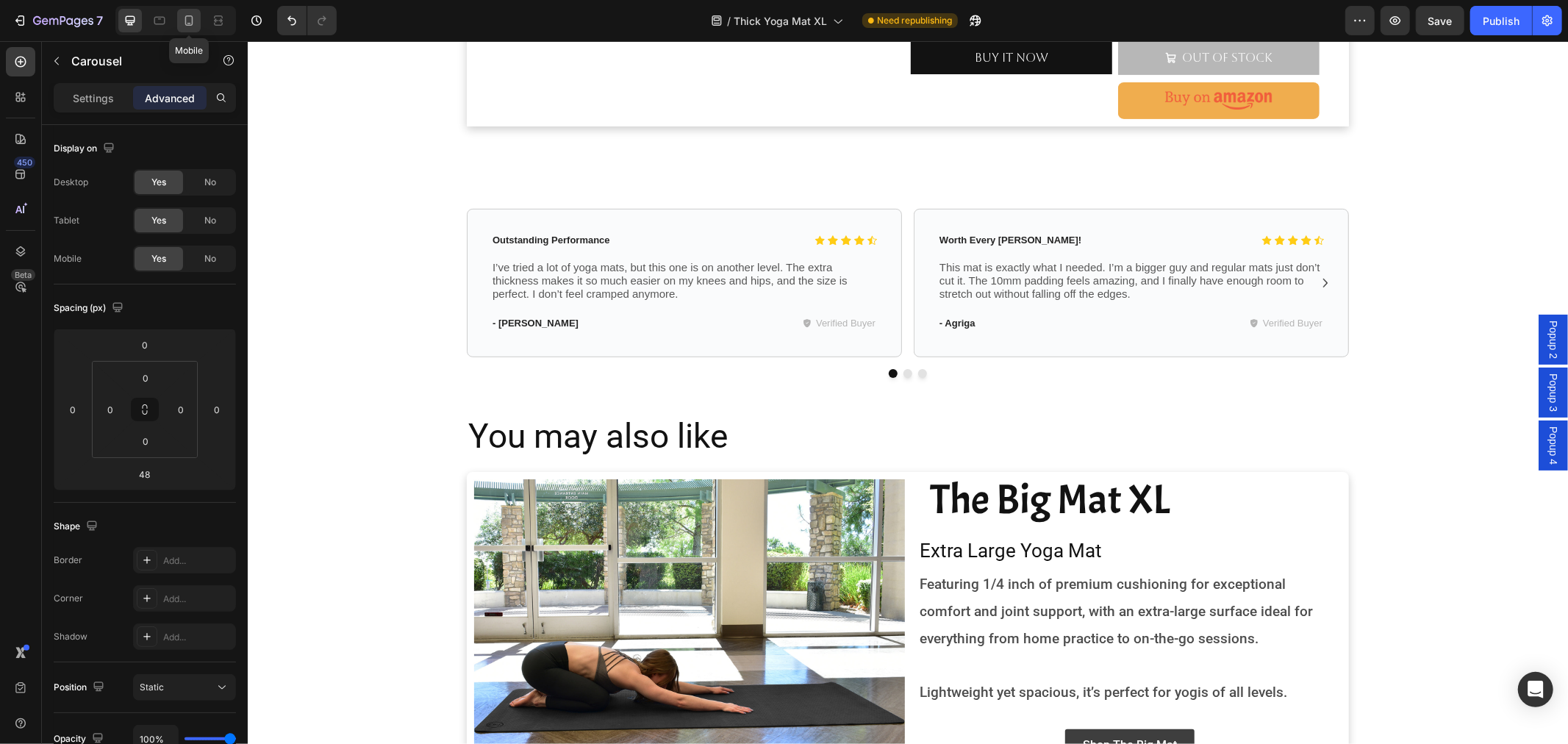
click at [189, 20] on icon at bounding box center [189, 21] width 14 height 14
type input "28"
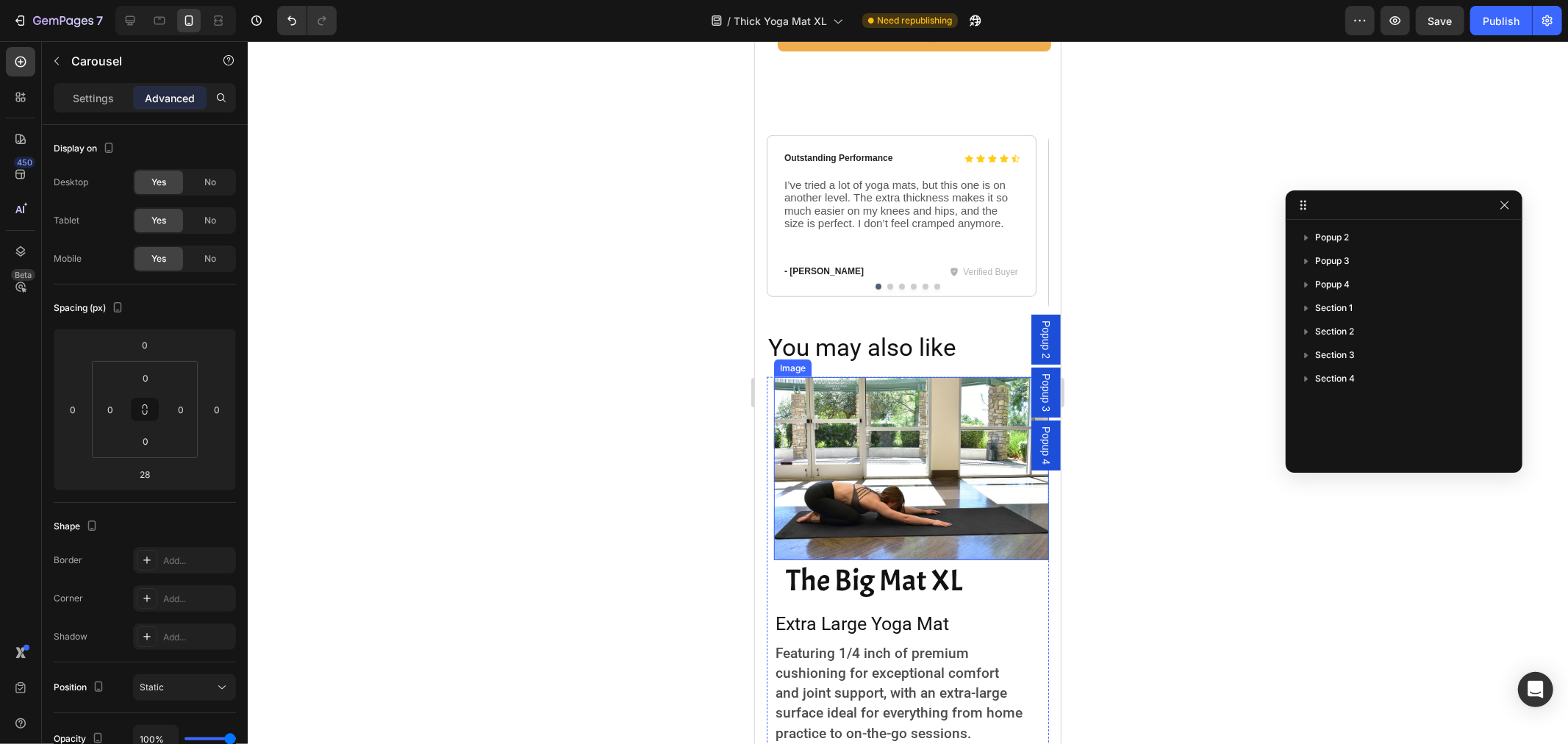
scroll to position [790, 0]
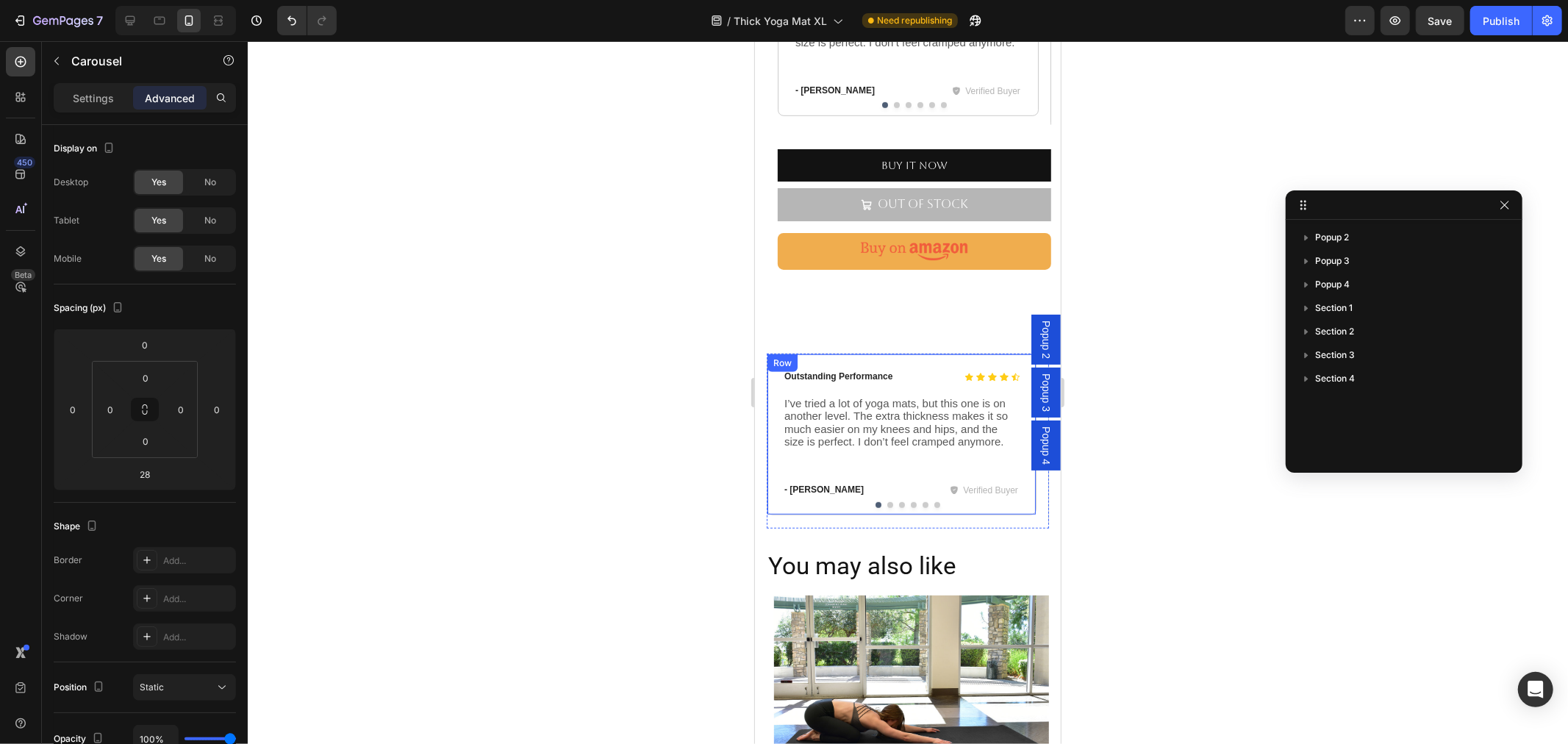
click at [975, 483] on div "Icon Icon Icon Icon Icon Icon List Outstanding Performance Text Block Row I’ve …" at bounding box center [901, 433] width 270 height 161
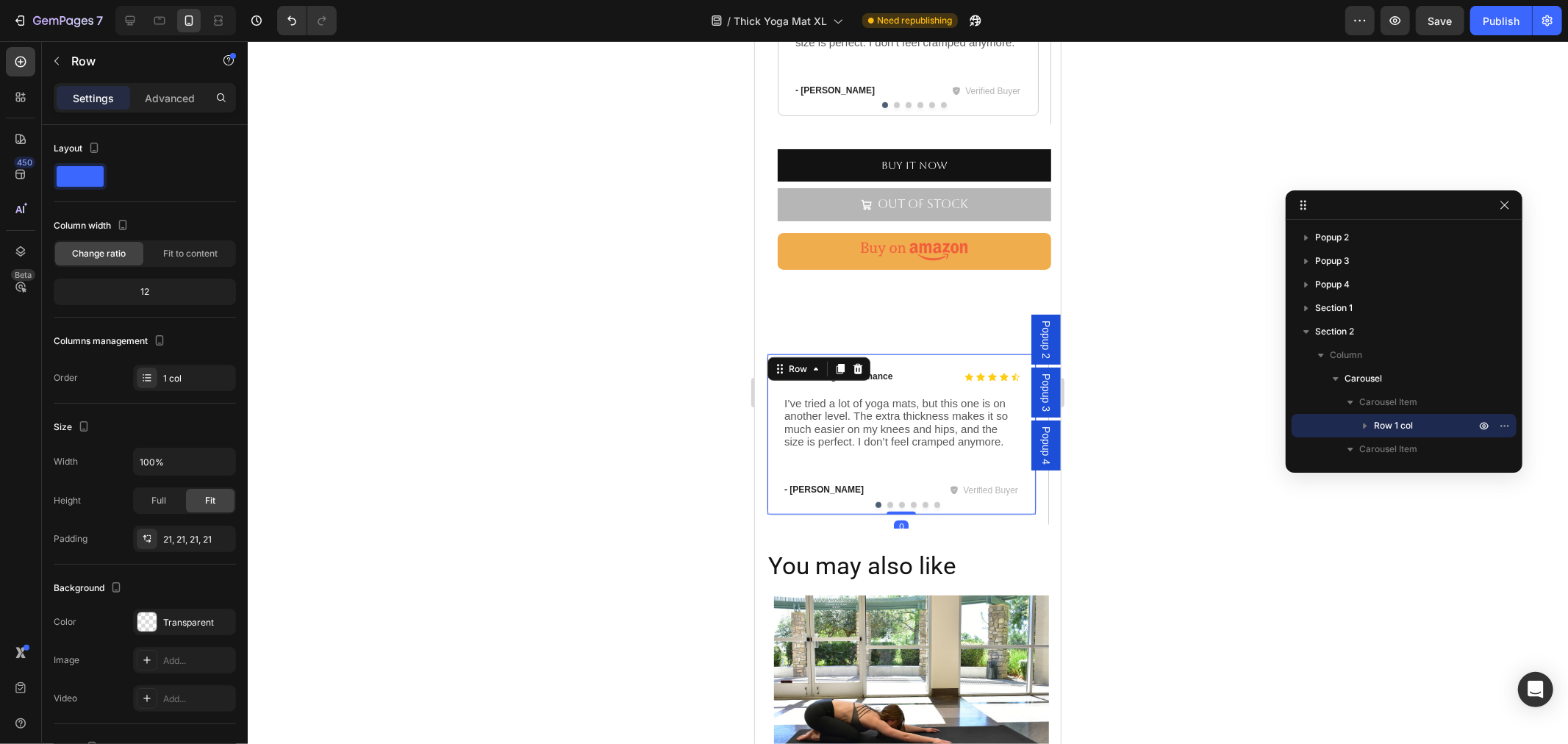
click at [898, 501] on button "Dot" at bounding box center [901, 503] width 6 height 6
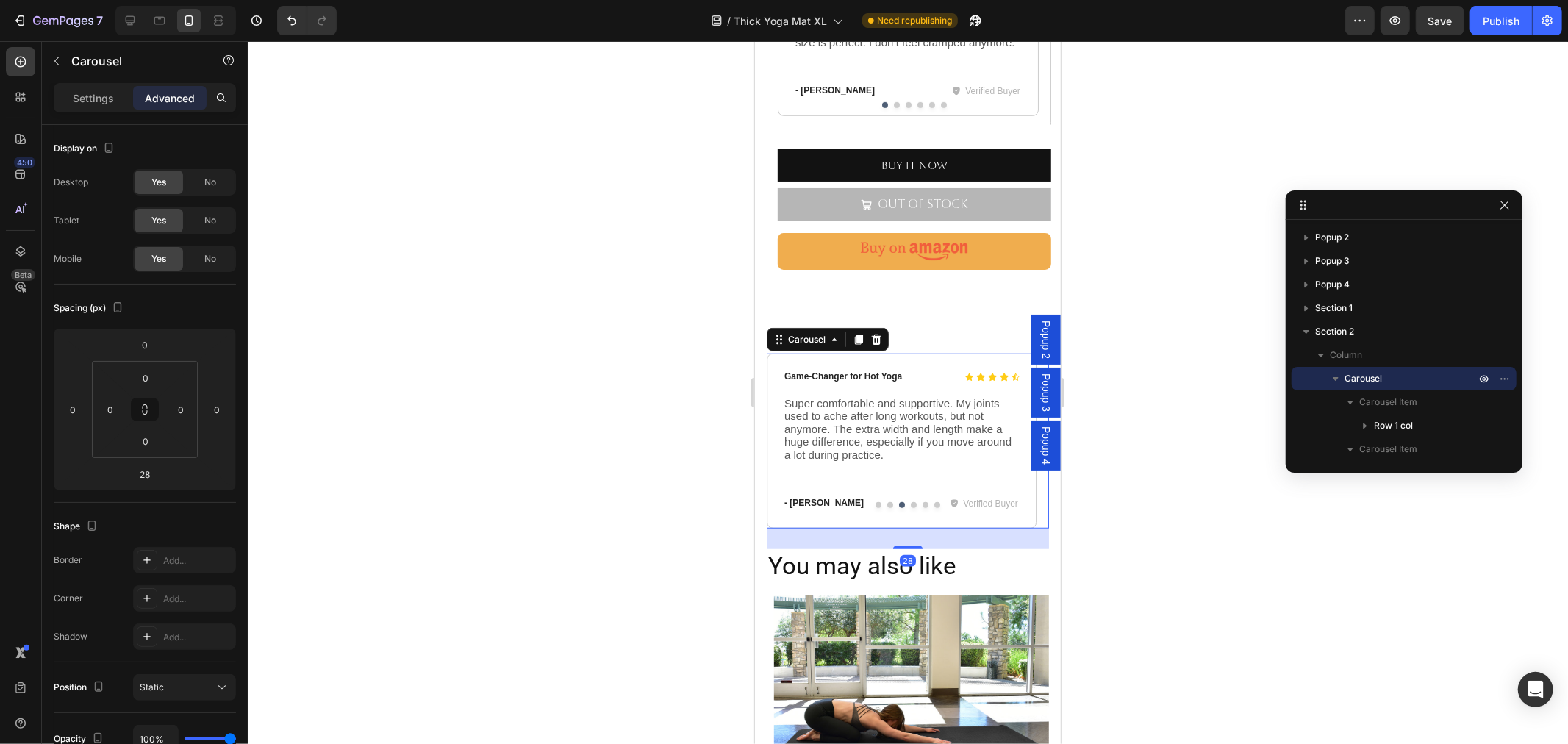
click at [872, 327] on div "Carousel" at bounding box center [826, 338] width 122 height 23
click at [875, 333] on icon at bounding box center [875, 339] width 12 height 12
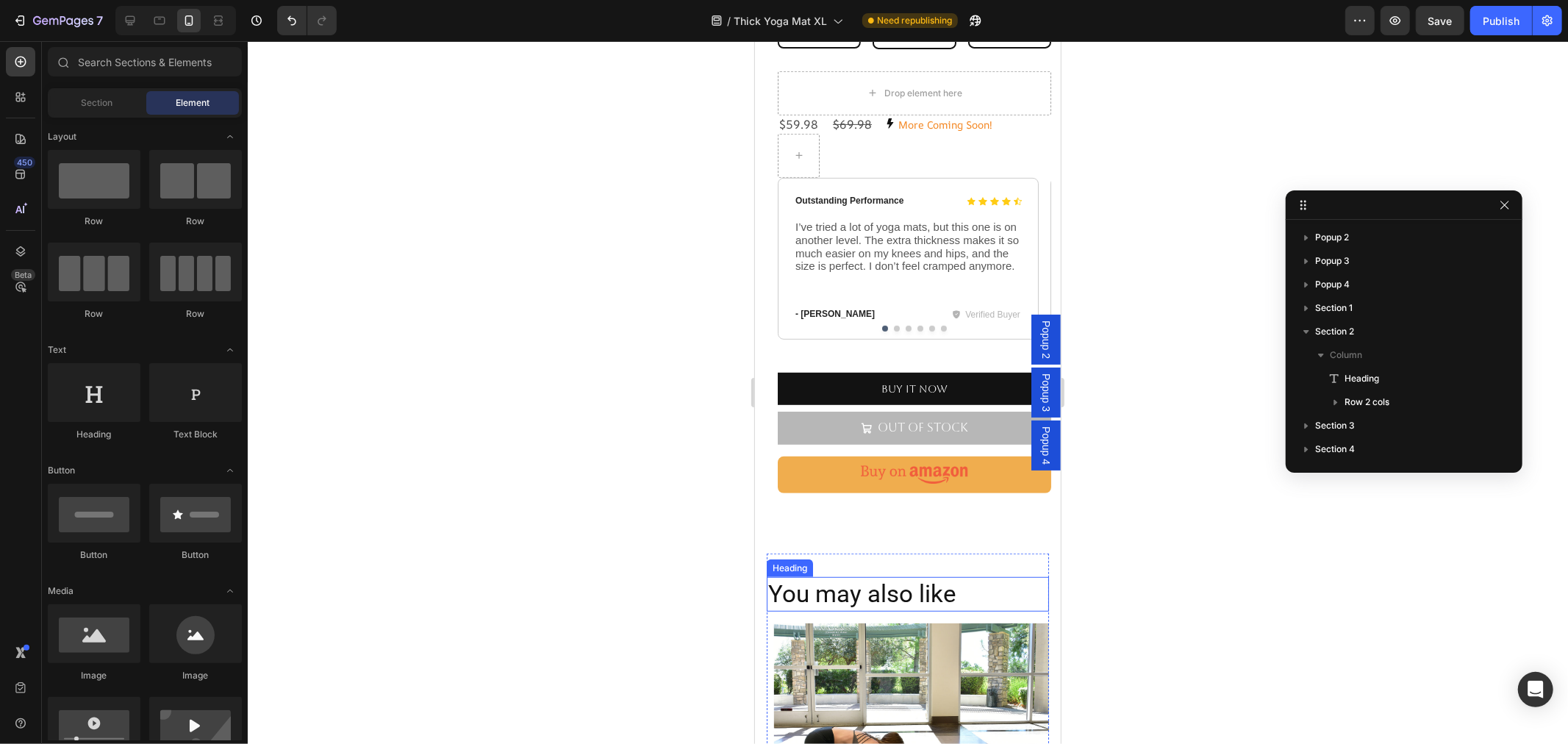
scroll to position [545, 0]
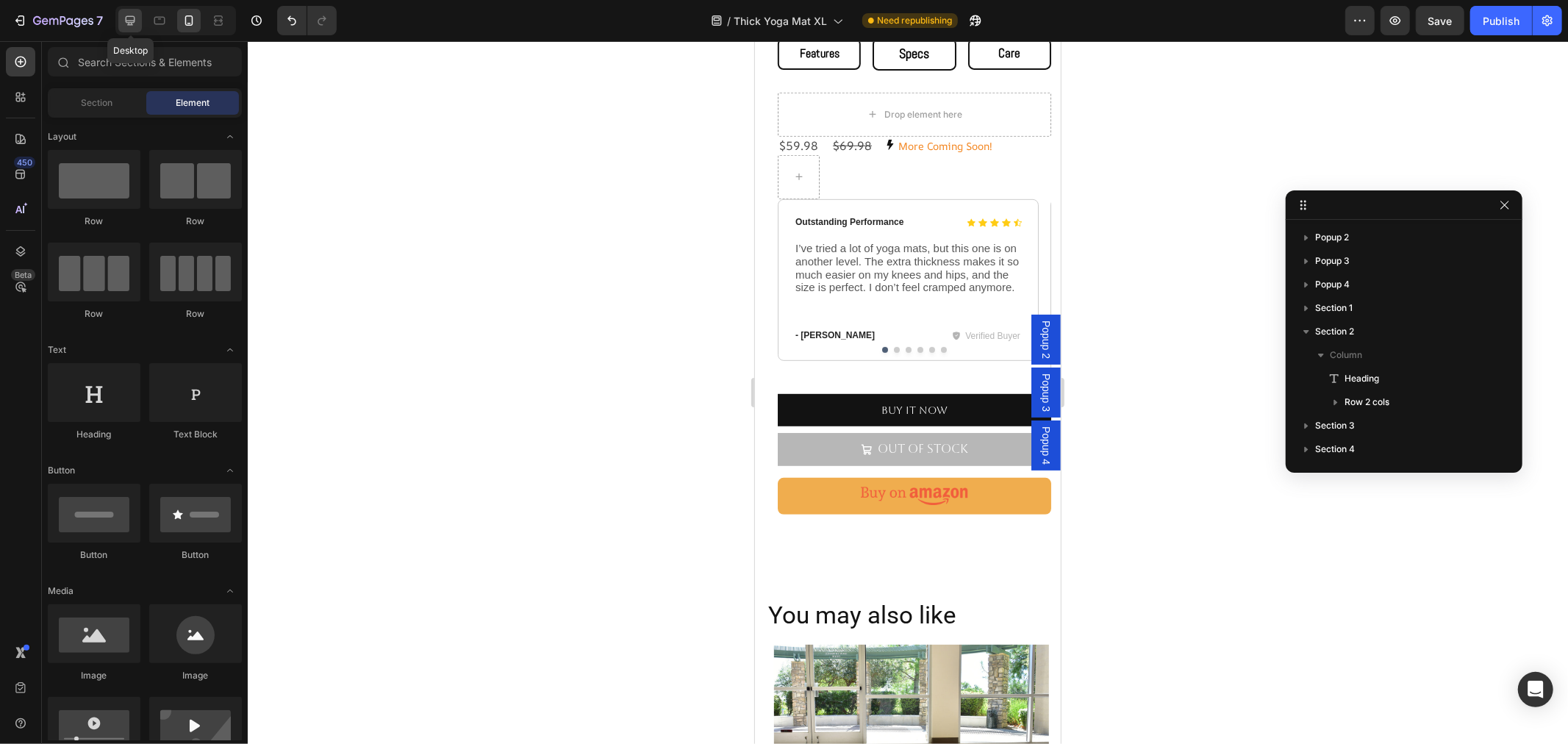
click at [133, 19] on icon at bounding box center [130, 21] width 14 height 14
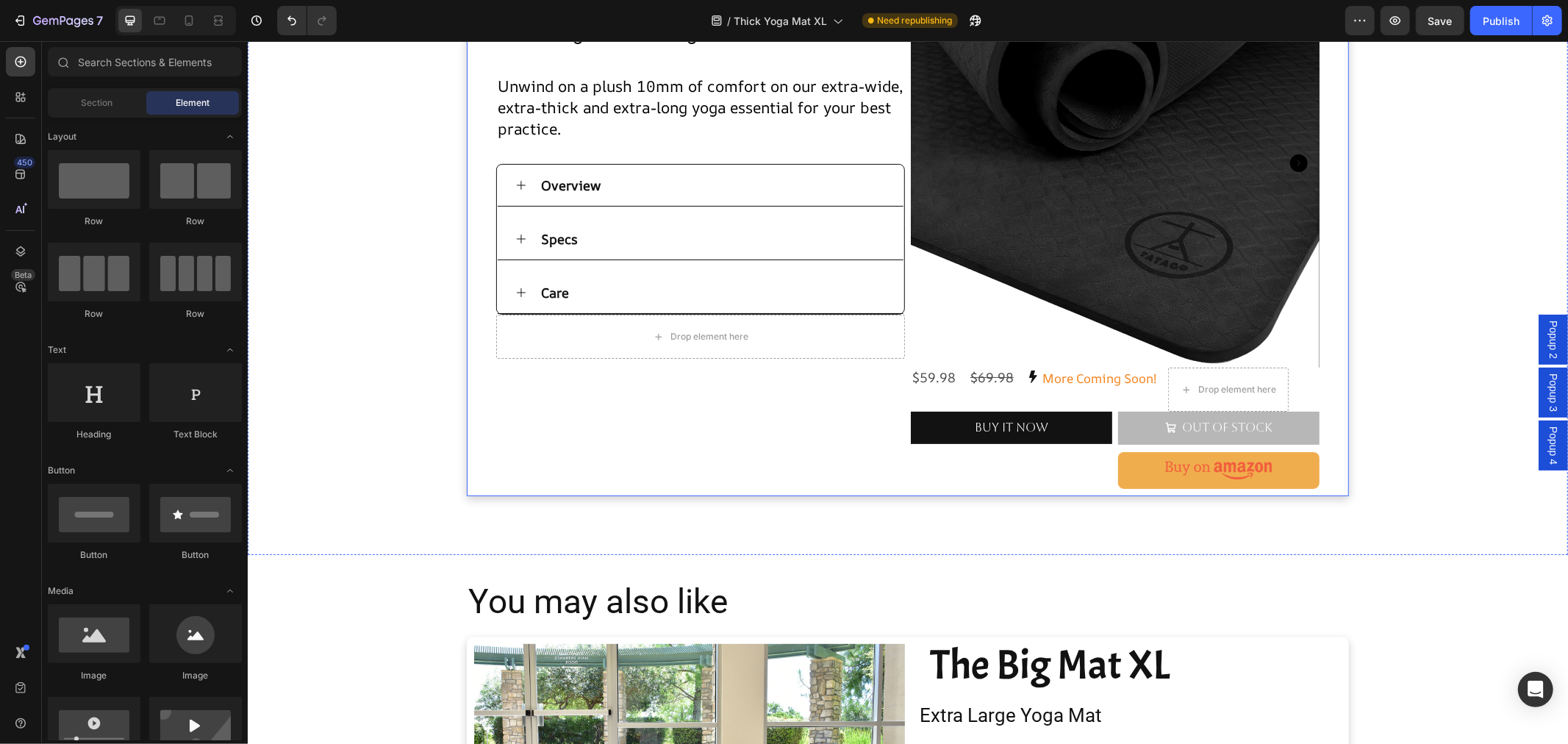
scroll to position [326, 0]
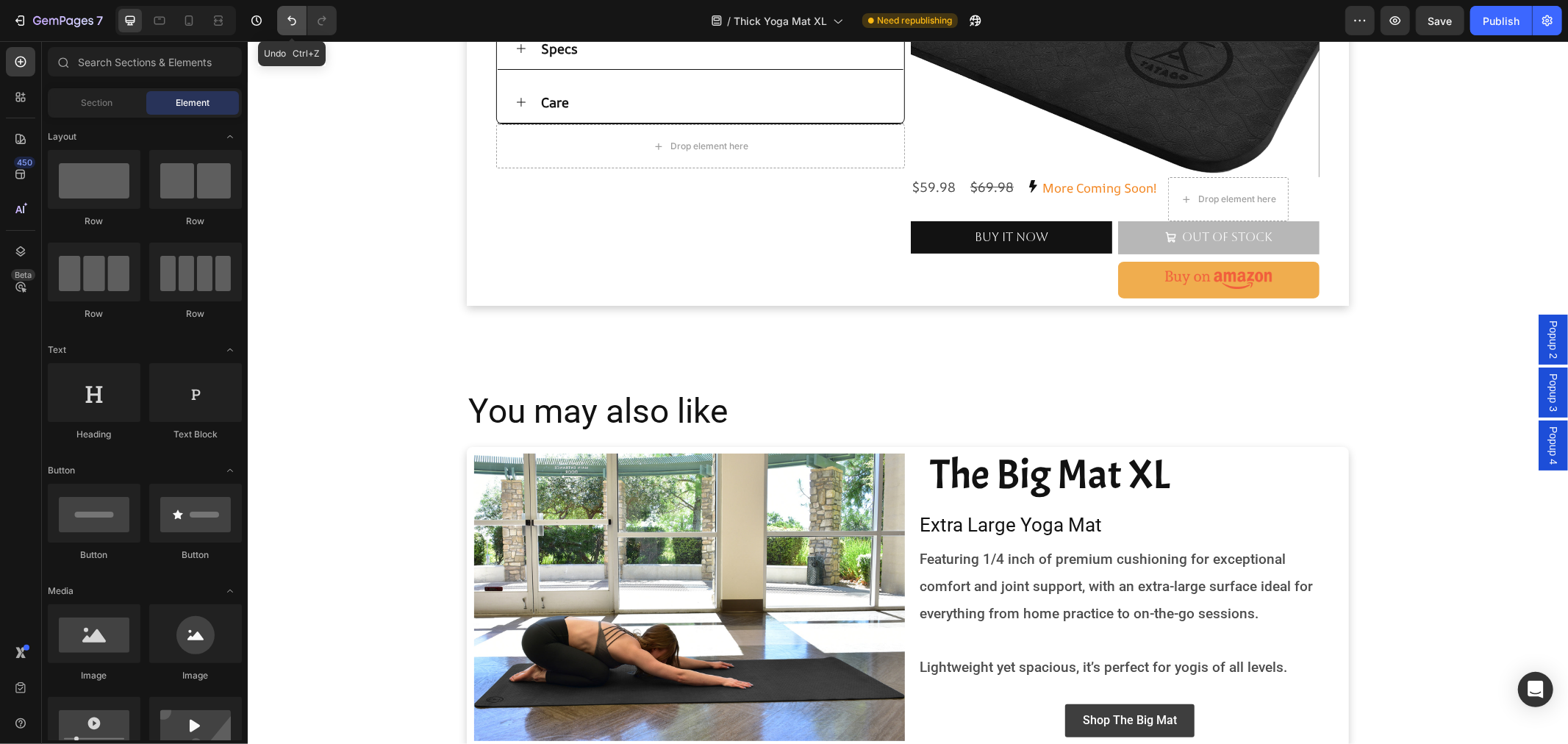
click at [289, 25] on icon "Undo/Redo" at bounding box center [292, 21] width 14 height 14
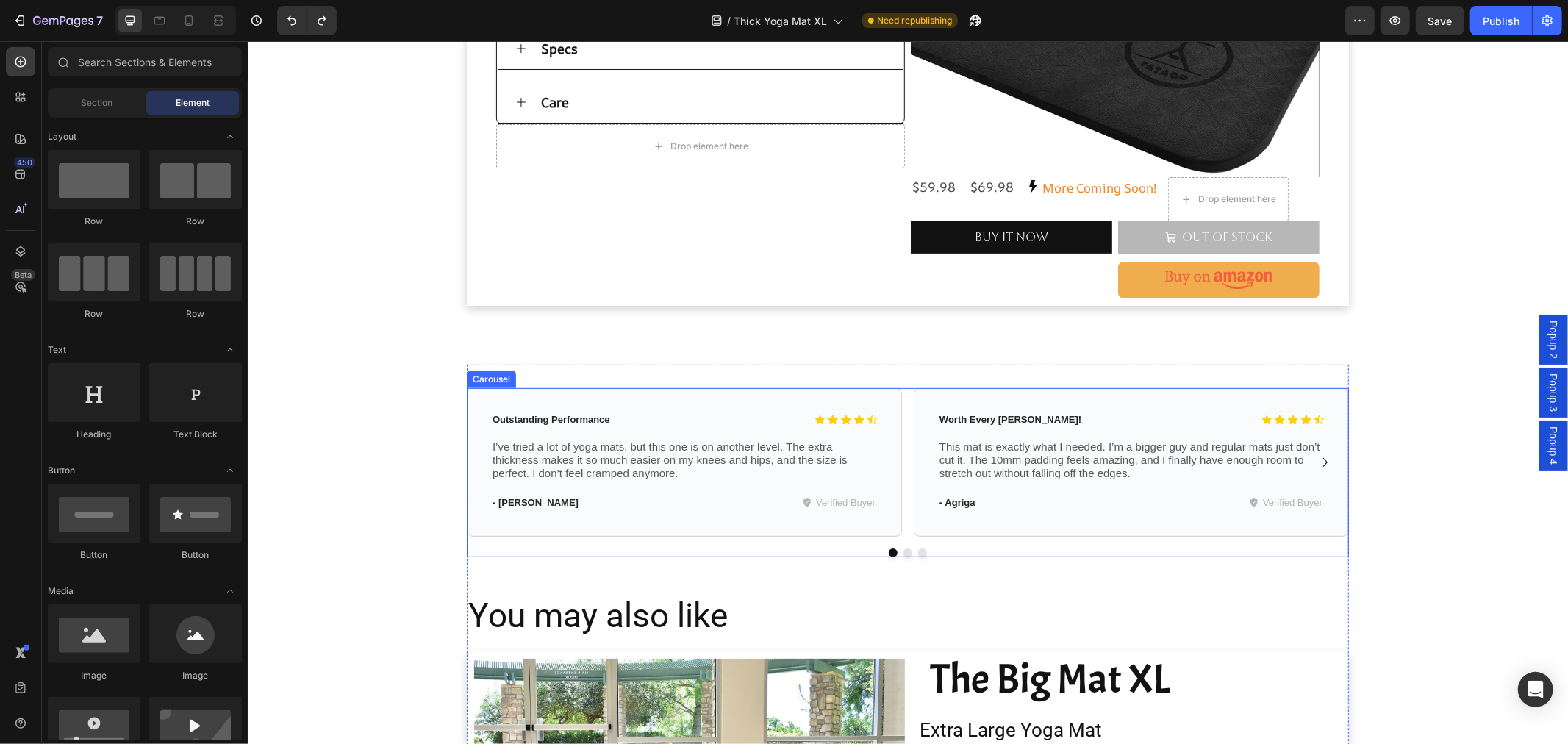
click at [978, 547] on div at bounding box center [907, 551] width 882 height 9
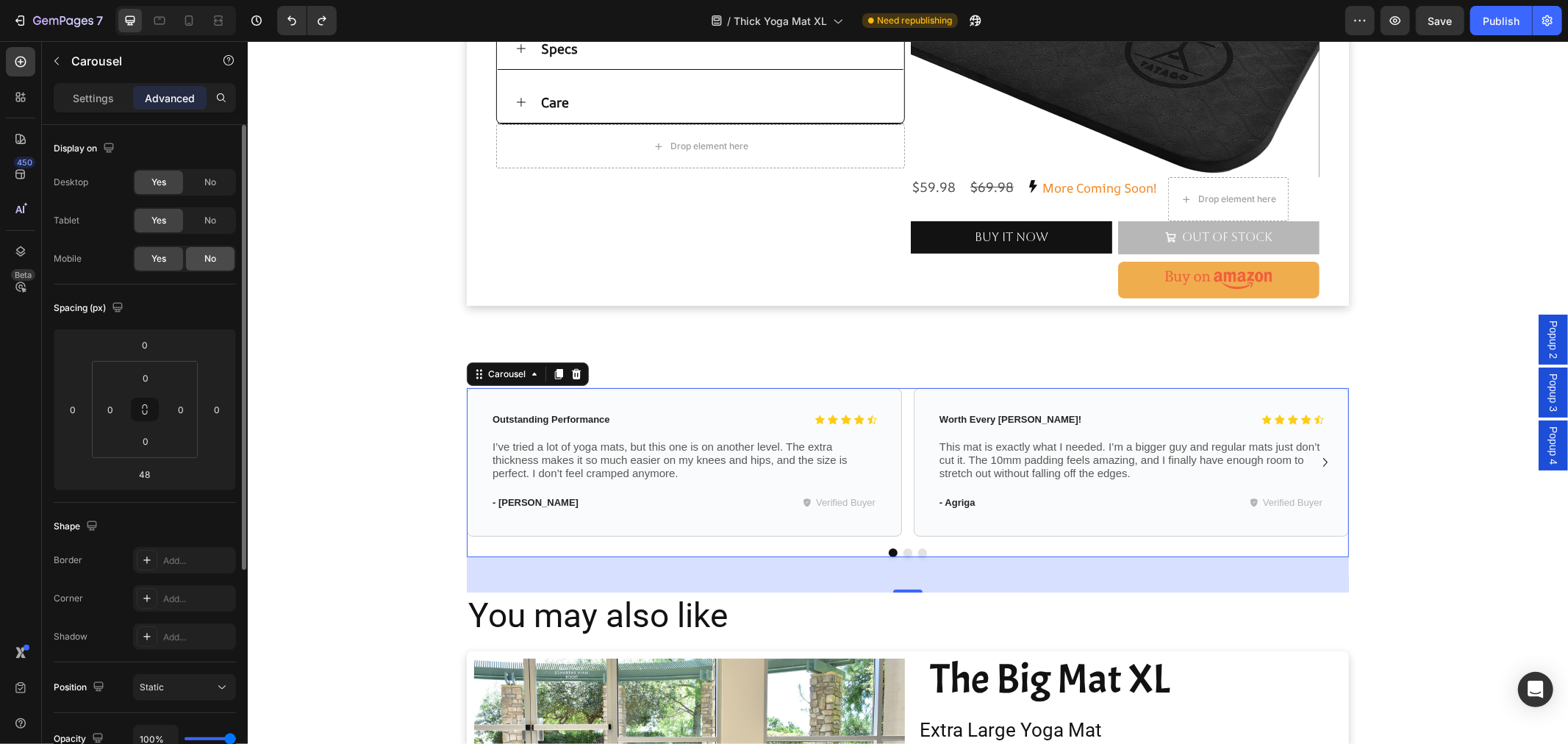
click at [212, 259] on span "No" at bounding box center [210, 258] width 12 height 14
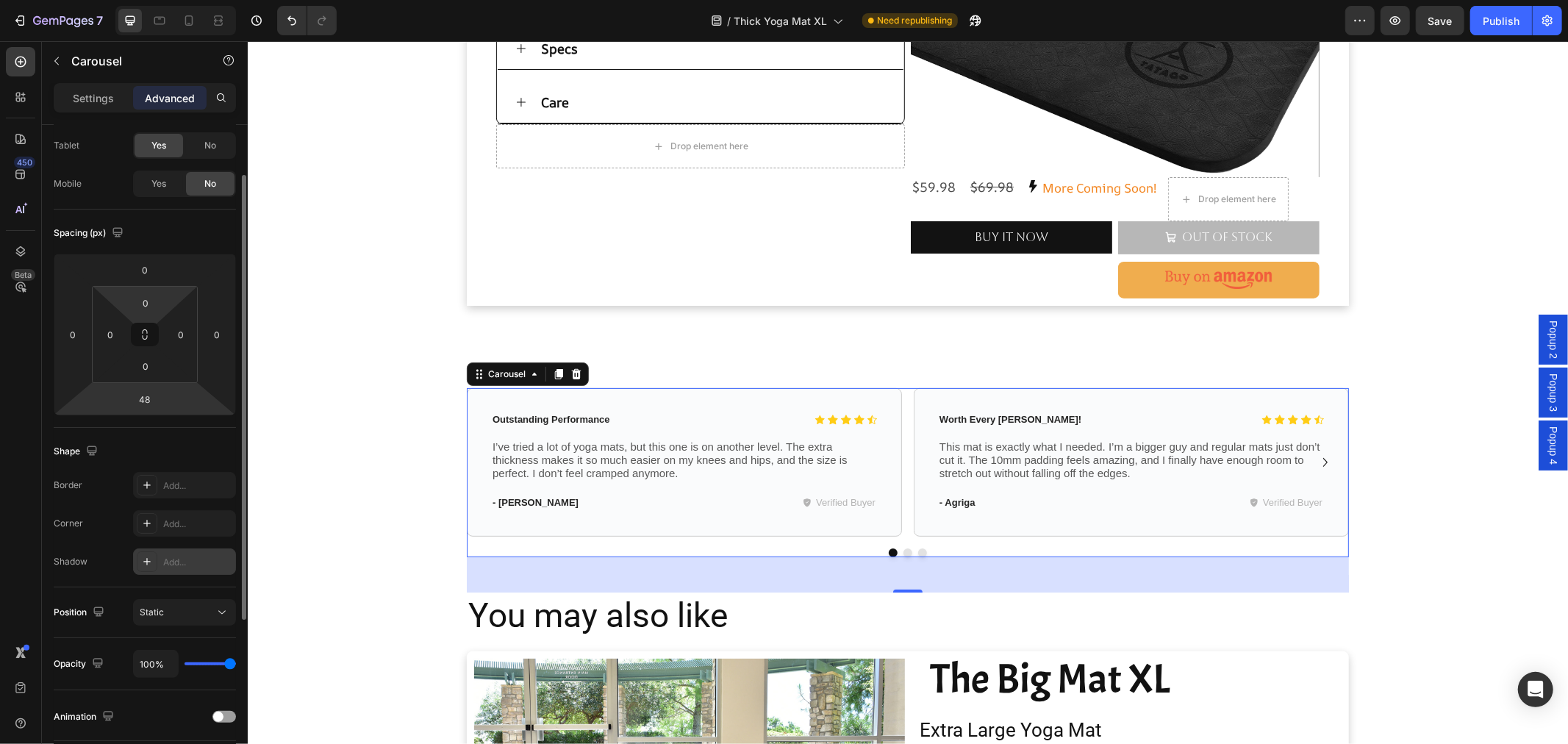
scroll to position [0, 0]
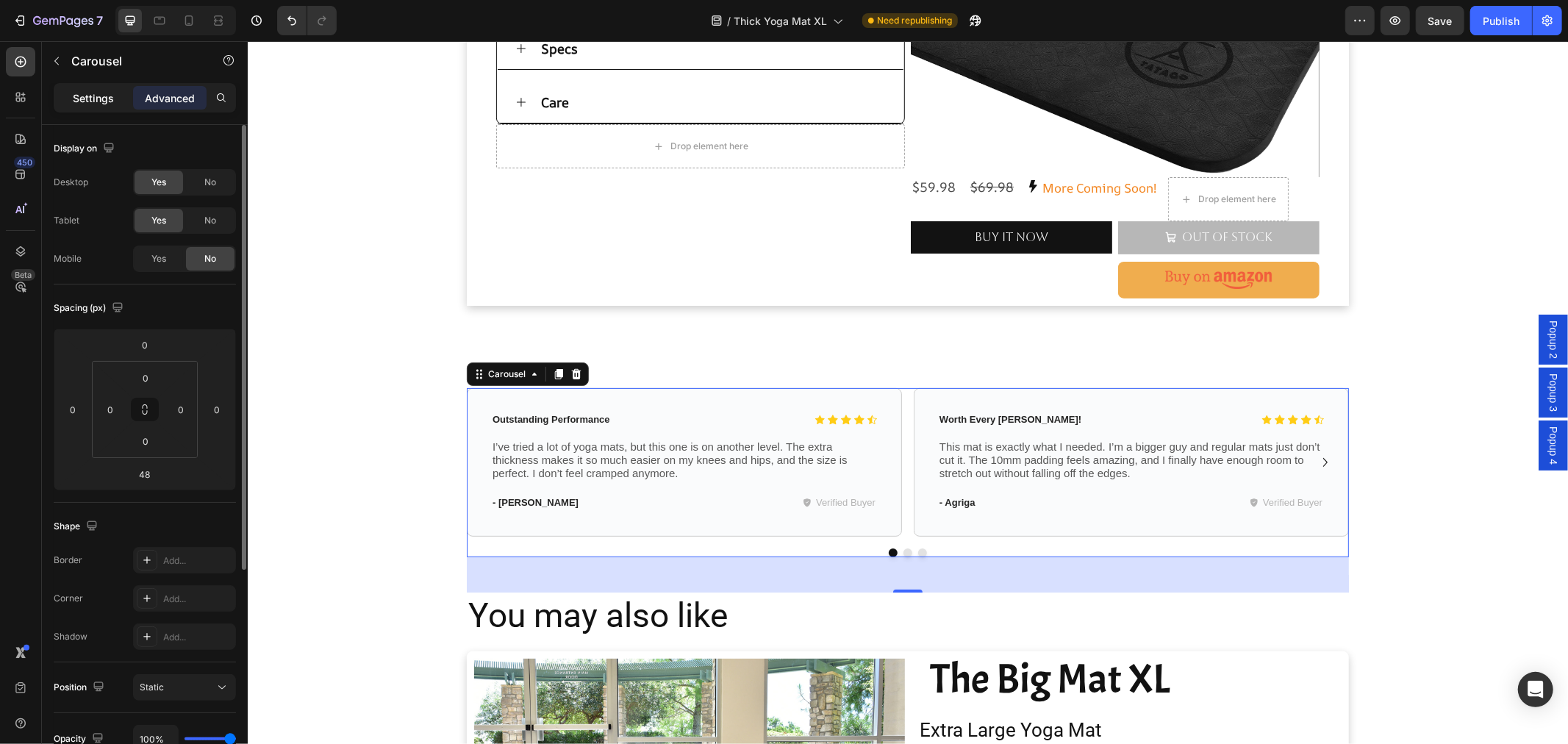
click at [98, 103] on p "Settings" at bounding box center [94, 97] width 42 height 15
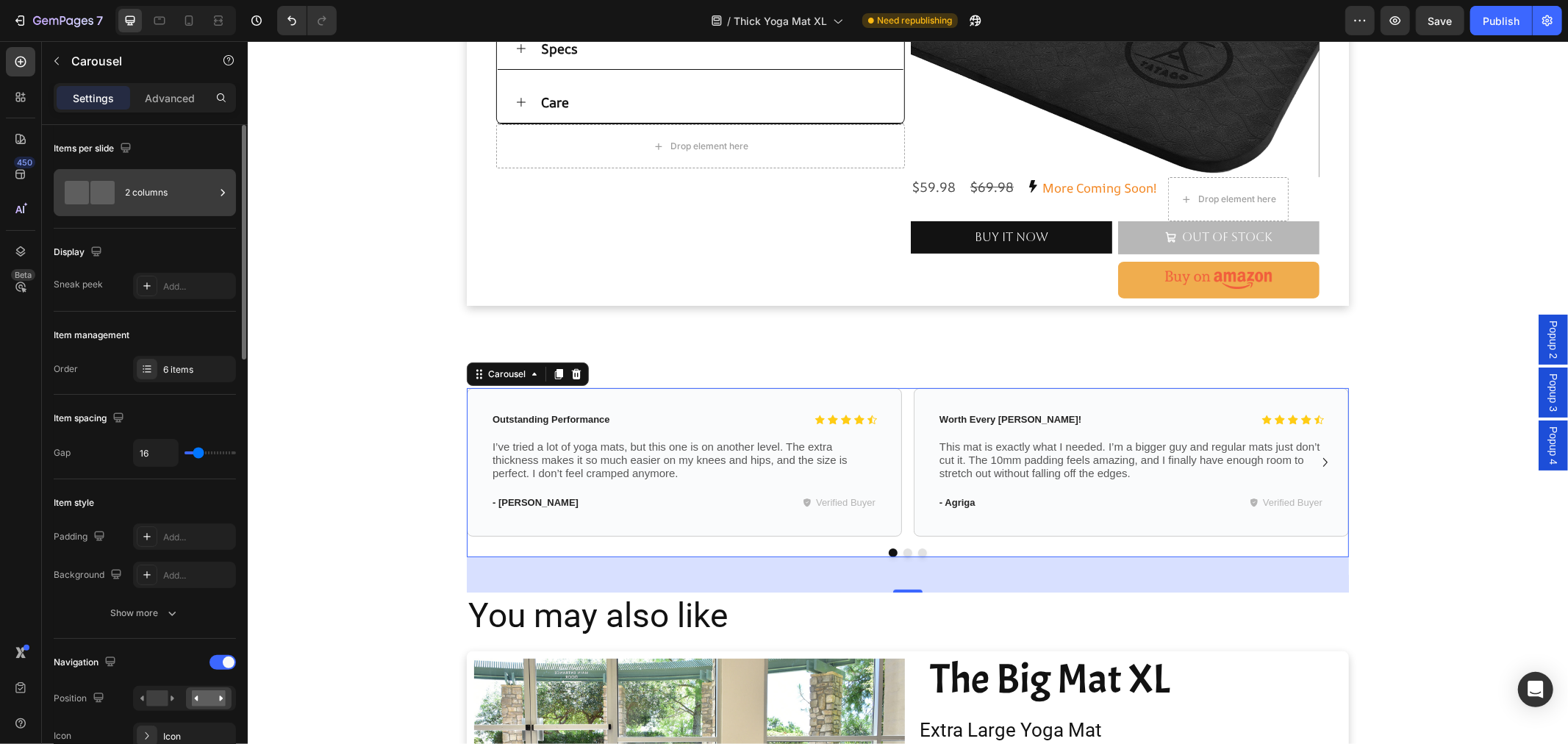
click at [185, 192] on div "2 columns" at bounding box center [169, 193] width 90 height 34
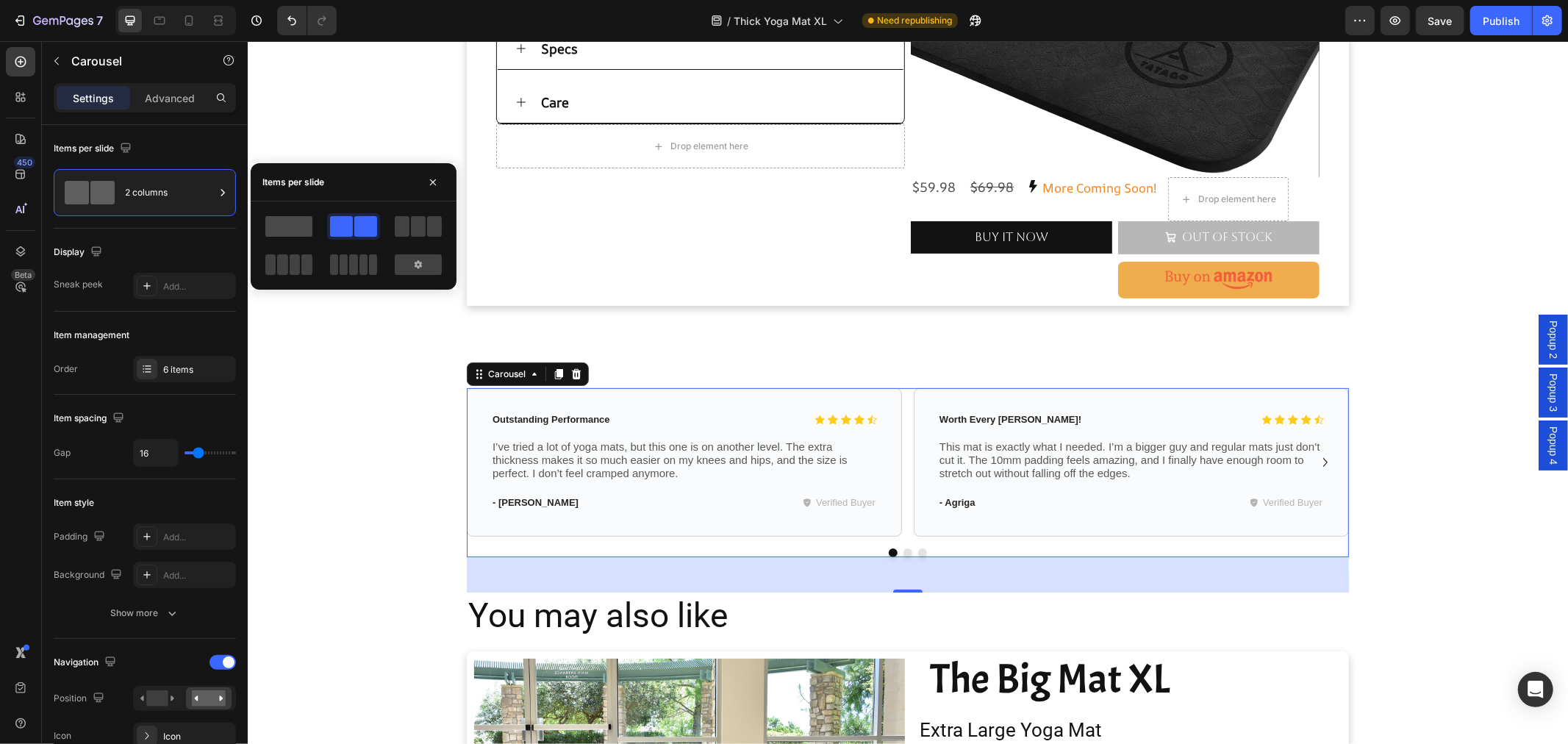
click at [287, 225] on span at bounding box center [289, 226] width 47 height 21
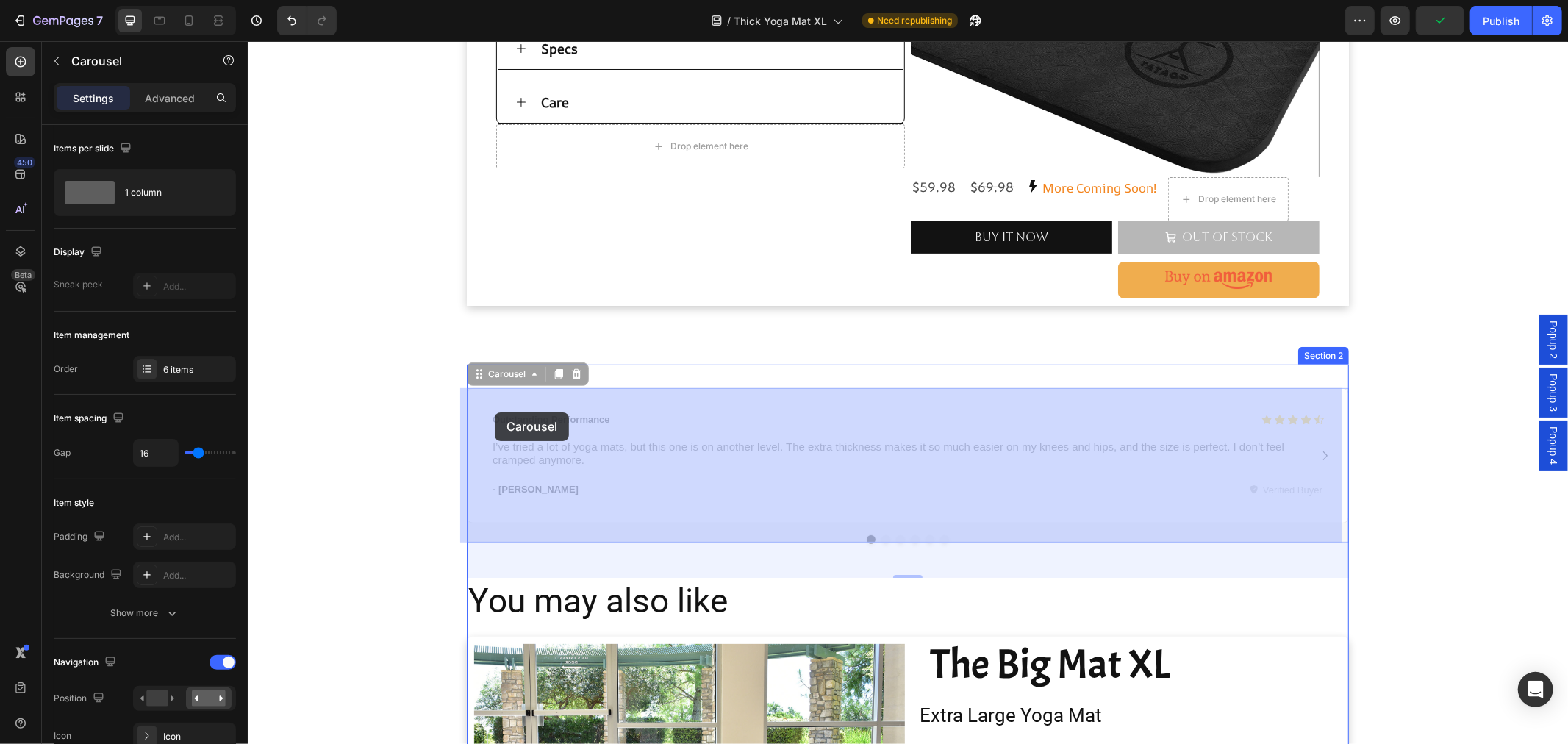
drag, startPoint x: 473, startPoint y: 376, endPoint x: 494, endPoint y: 412, distance: 41.7
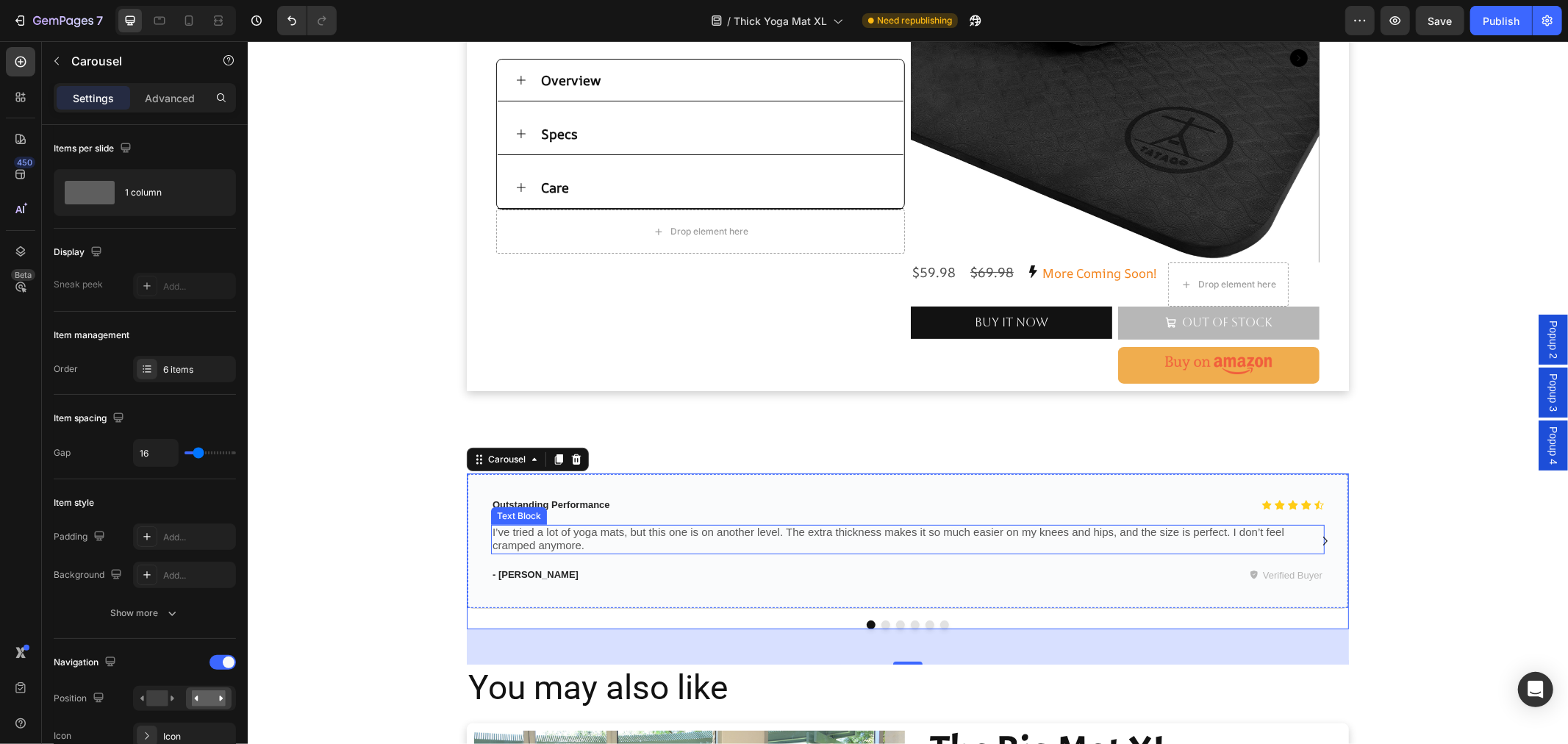
scroll to position [163, 0]
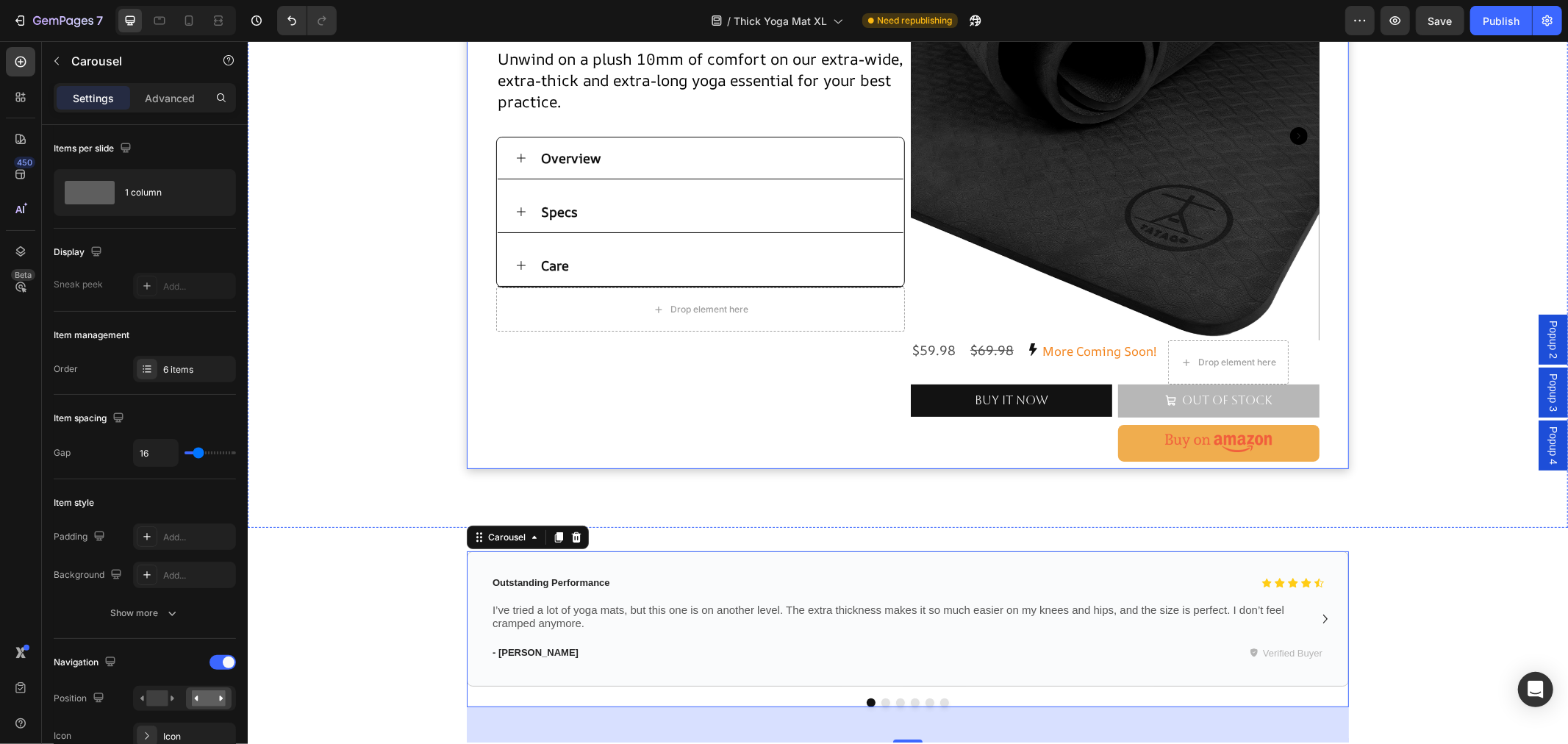
click at [728, 408] on div "Thick Mat XL Heading Extra Large & Thick Yoga Mat Text Block Product Images Unw…" at bounding box center [699, 196] width 408 height 530
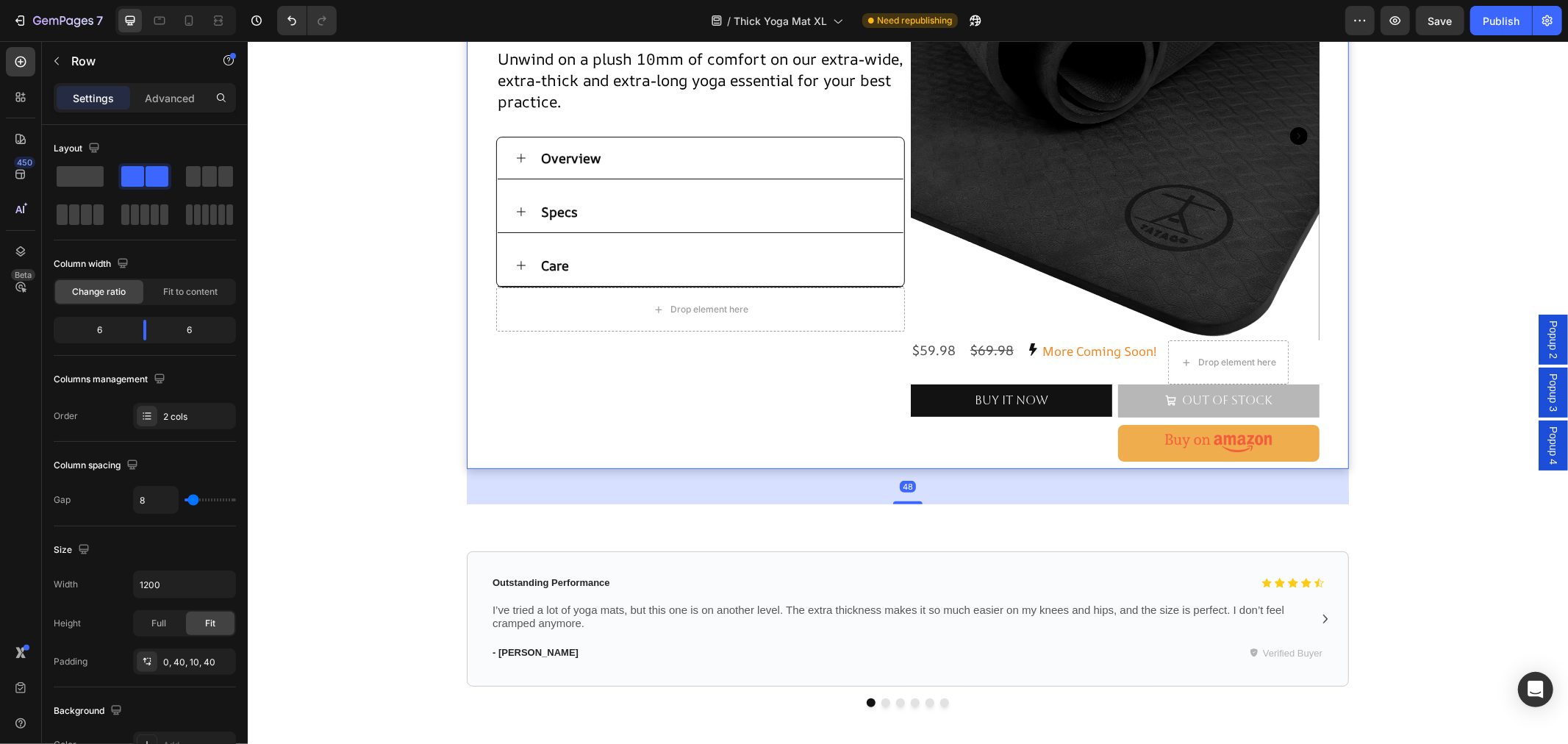
click at [700, 364] on div "Thick Mat XL Heading Extra Large & Thick Yoga Mat Text Block Product Images Unw…" at bounding box center [699, 196] width 408 height 530
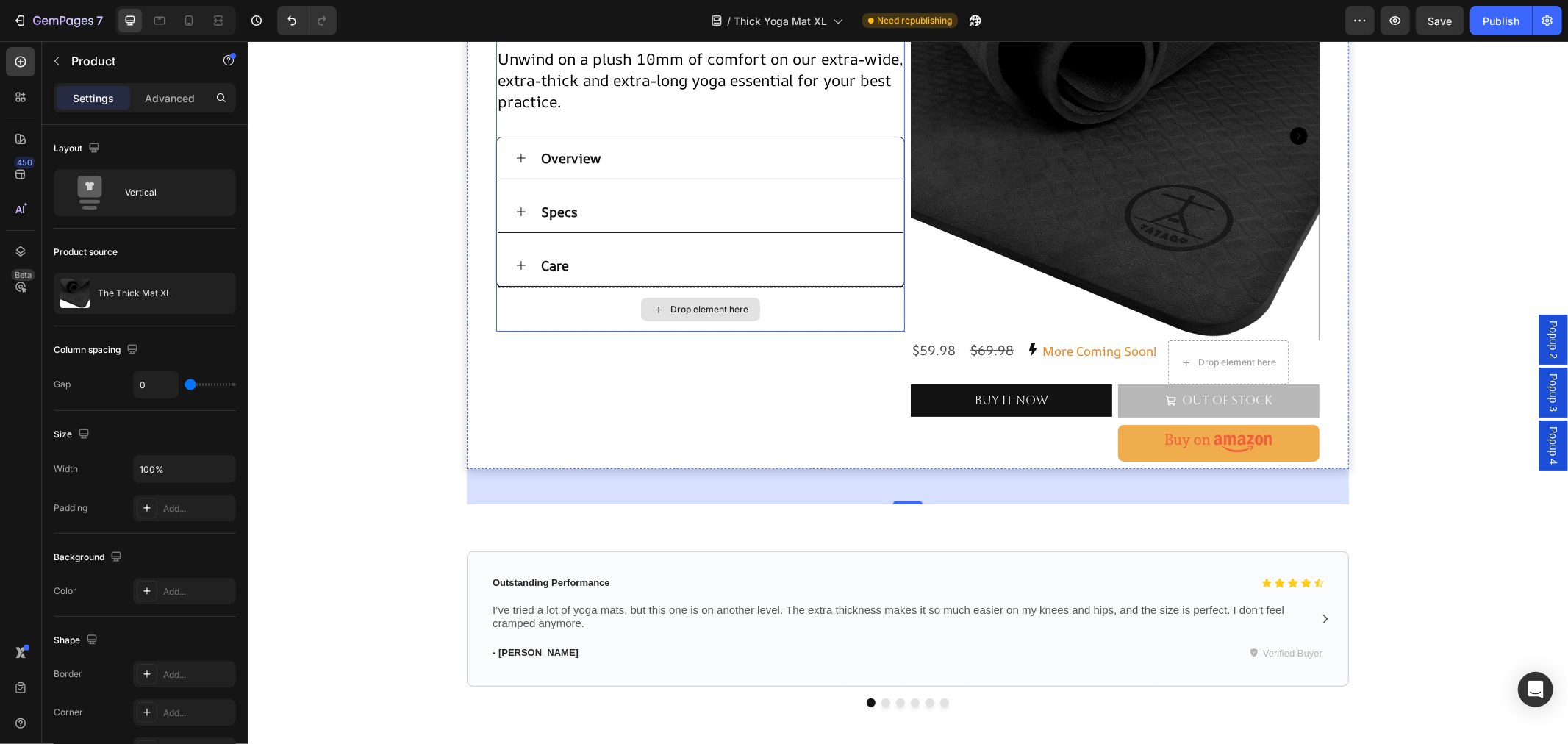
click at [767, 318] on div "Drop element here" at bounding box center [699, 308] width 408 height 44
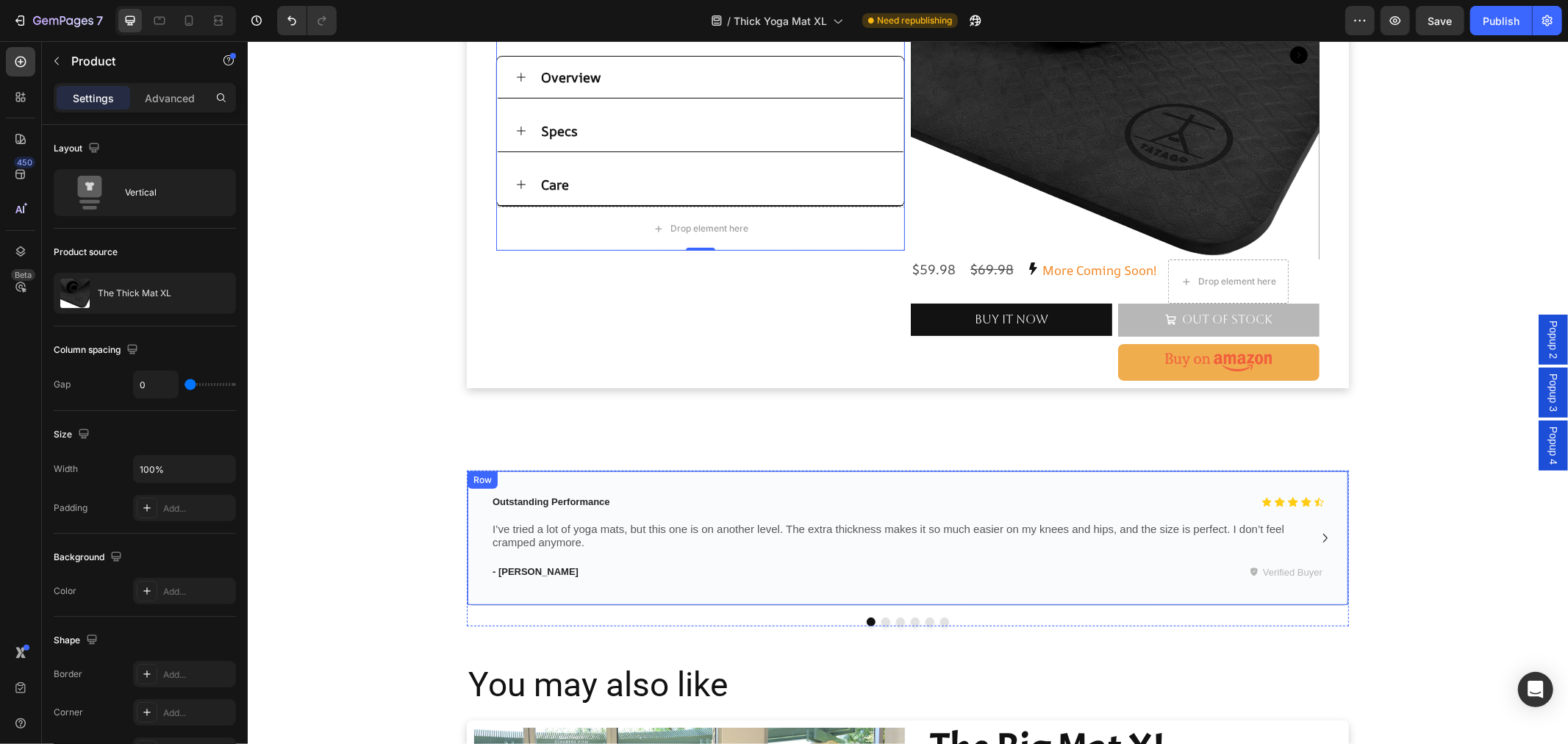
scroll to position [245, 0]
click at [895, 619] on button "Dot" at bounding box center [899, 620] width 9 height 9
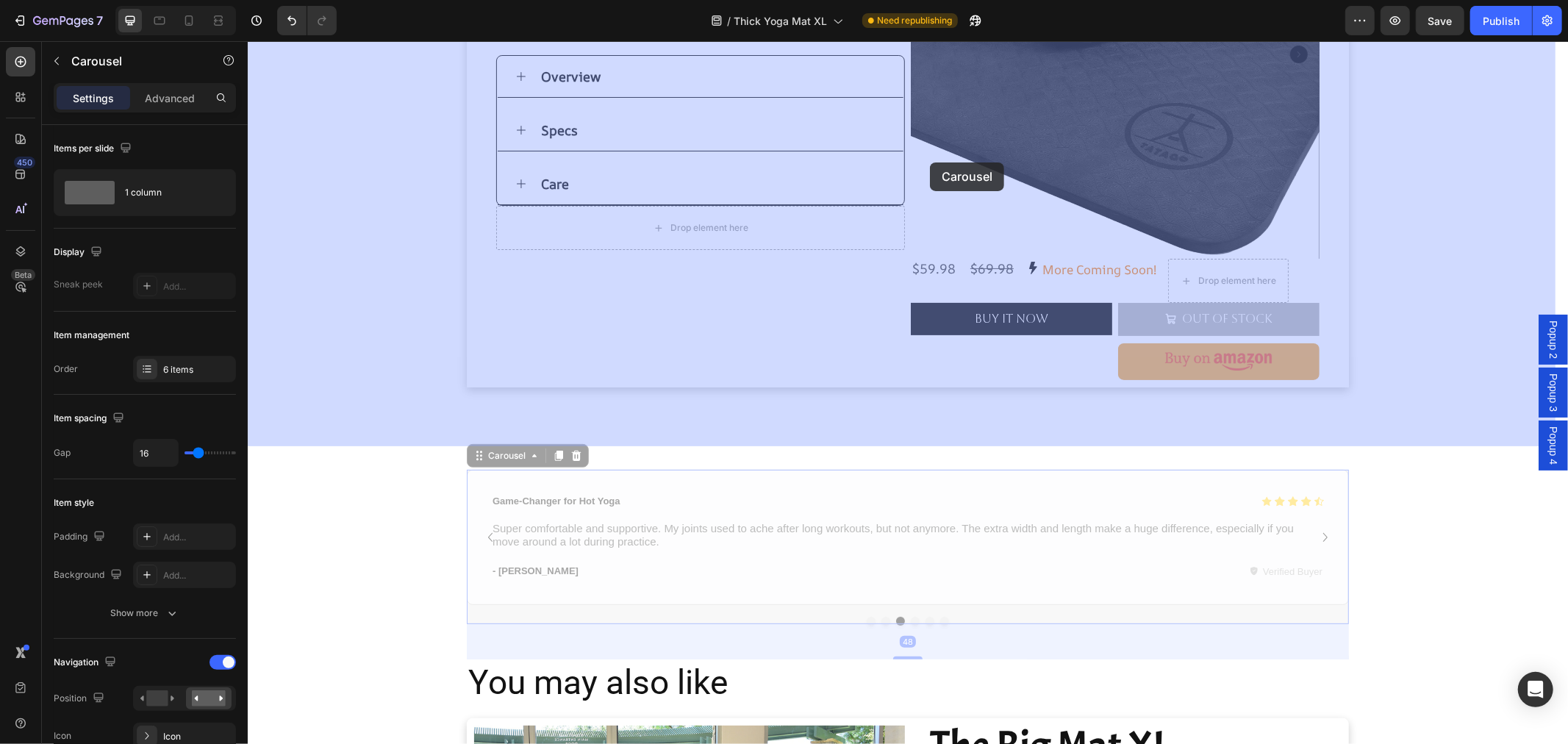
drag, startPoint x: 469, startPoint y: 460, endPoint x: 929, endPoint y: 161, distance: 548.6
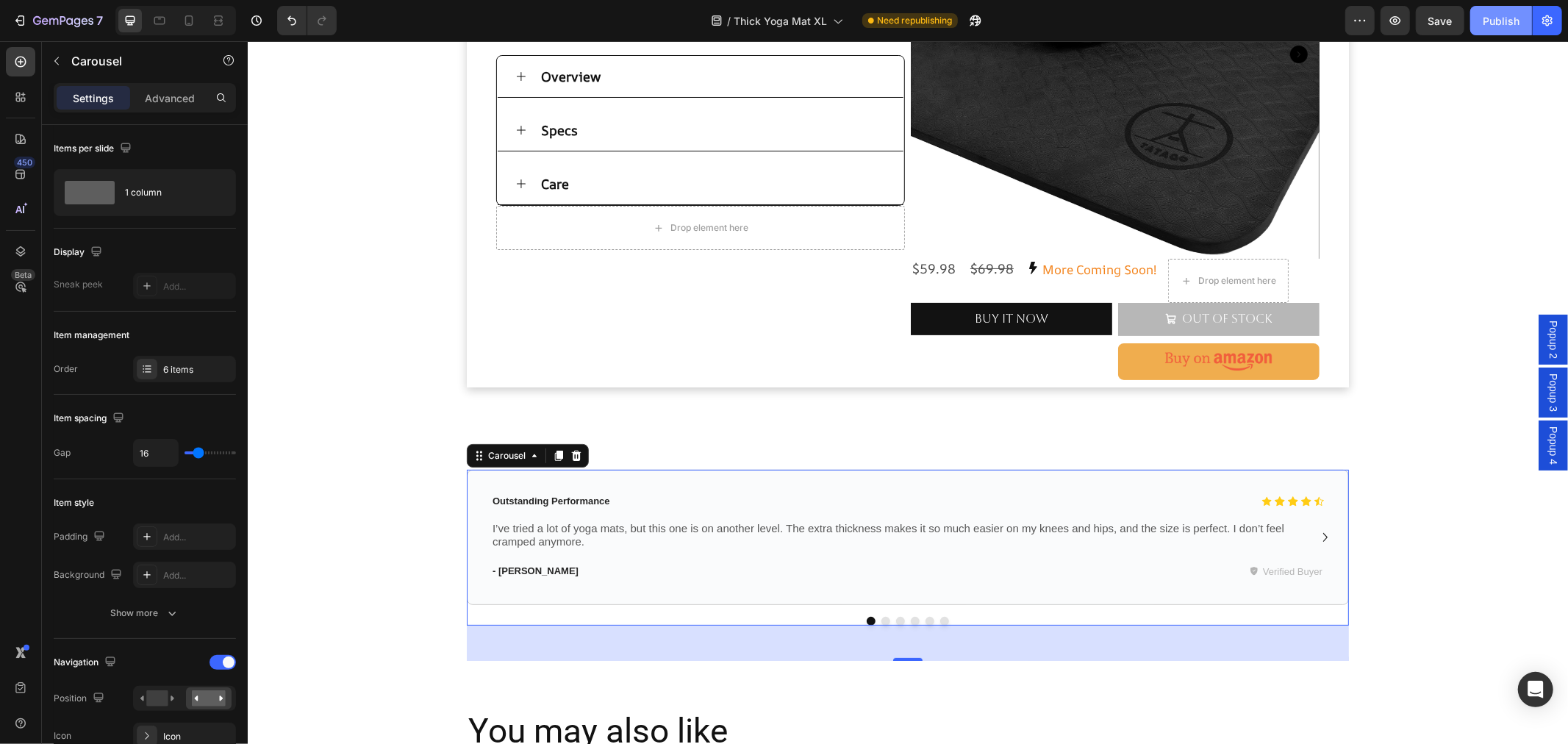
drag, startPoint x: 1508, startPoint y: 23, endPoint x: 1497, endPoint y: 26, distance: 11.4
click at [1508, 23] on div "Publish" at bounding box center [1501, 21] width 37 height 15
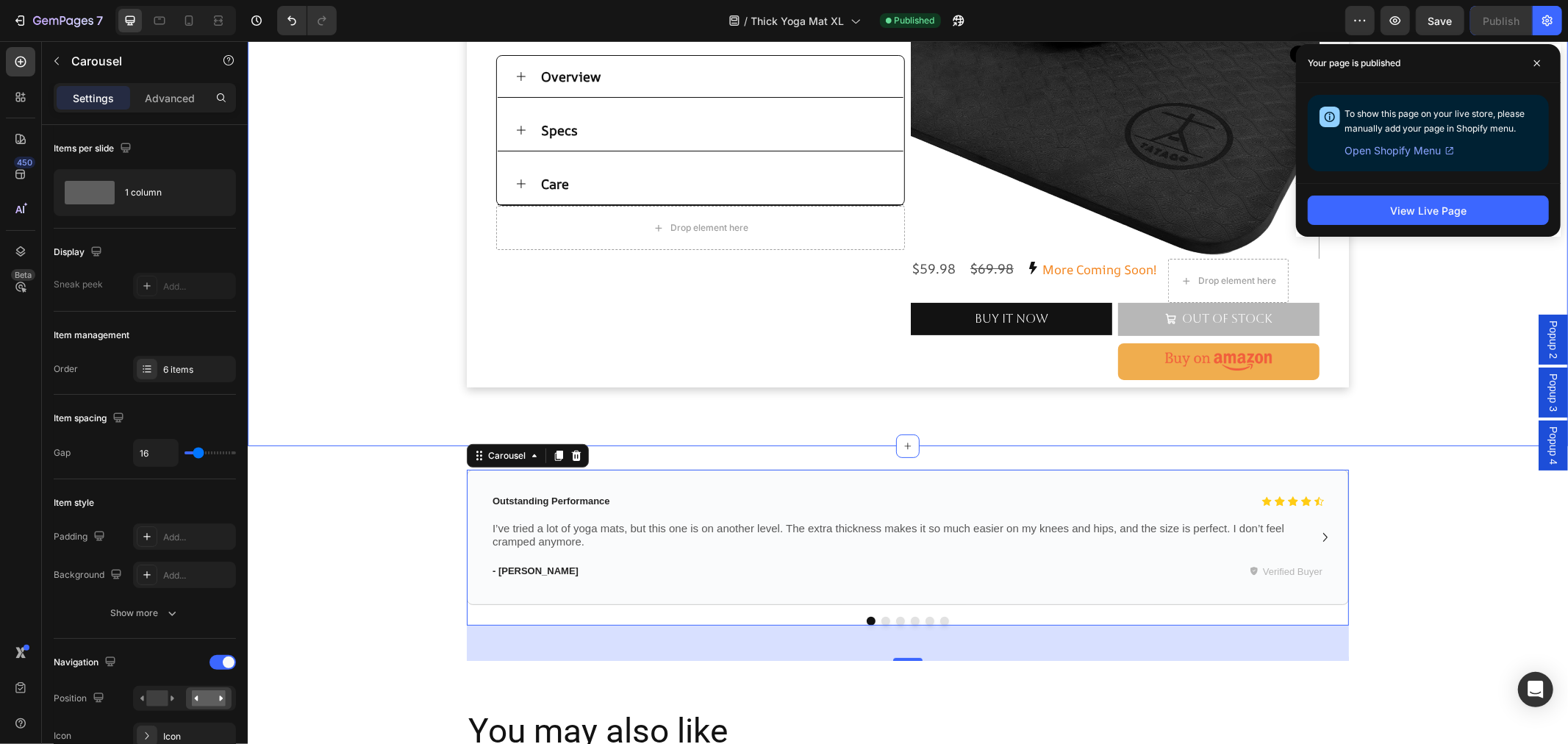
click at [822, 429] on div "Thick Mat XL Heading Extra Large & Thick Yoga Mat Text Block Product Images Unw…" at bounding box center [907, 135] width 1320 height 619
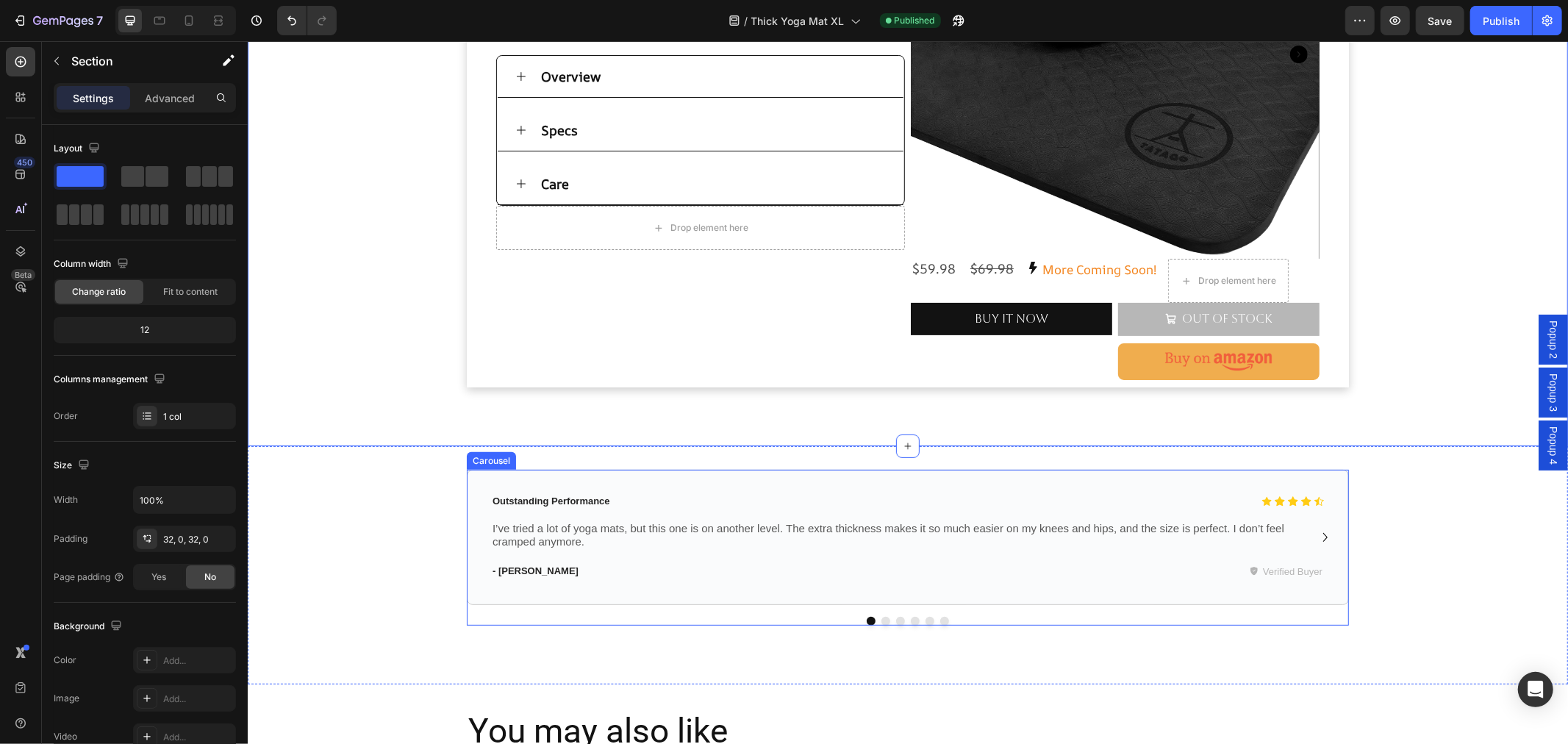
click at [916, 620] on div at bounding box center [907, 620] width 882 height 9
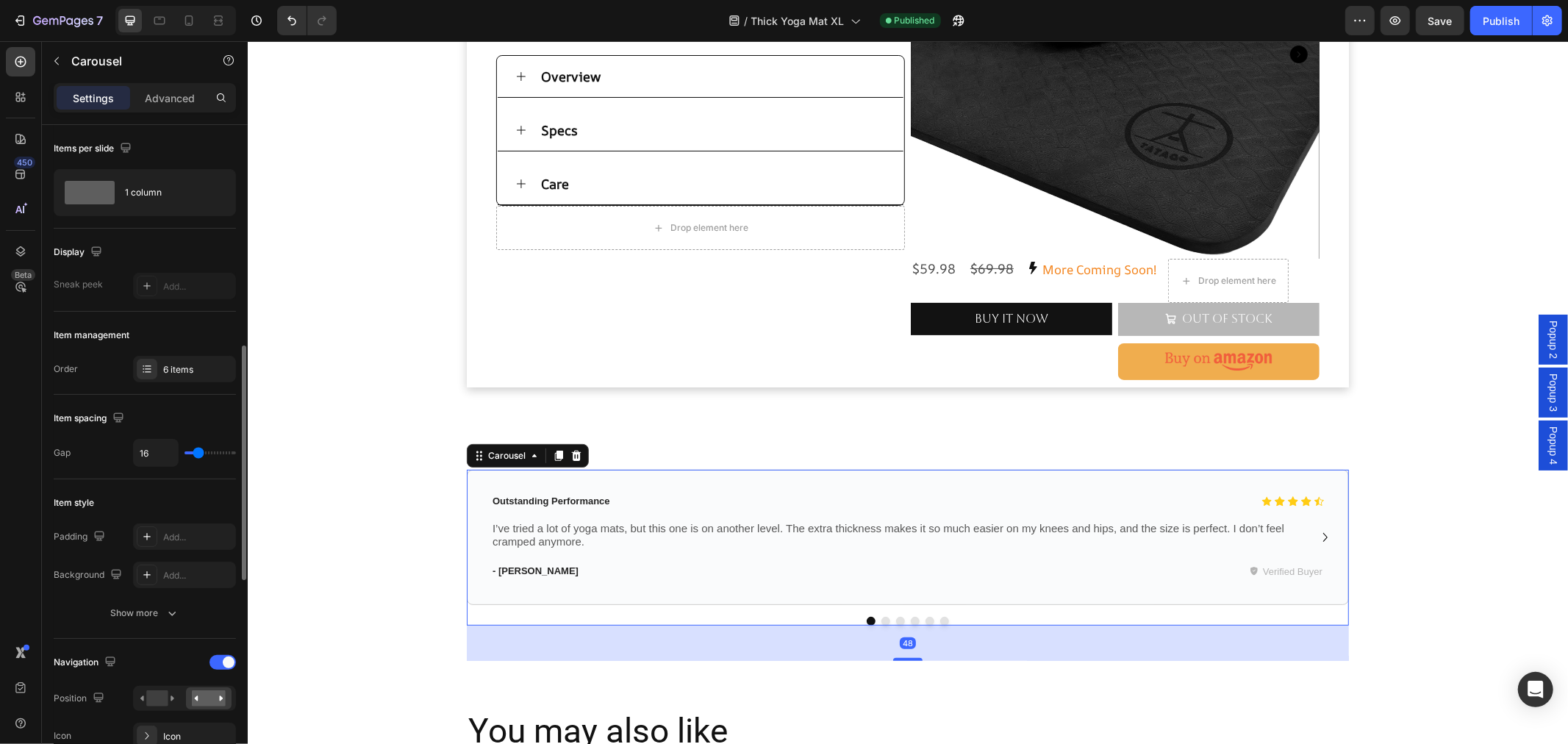
scroll to position [163, 0]
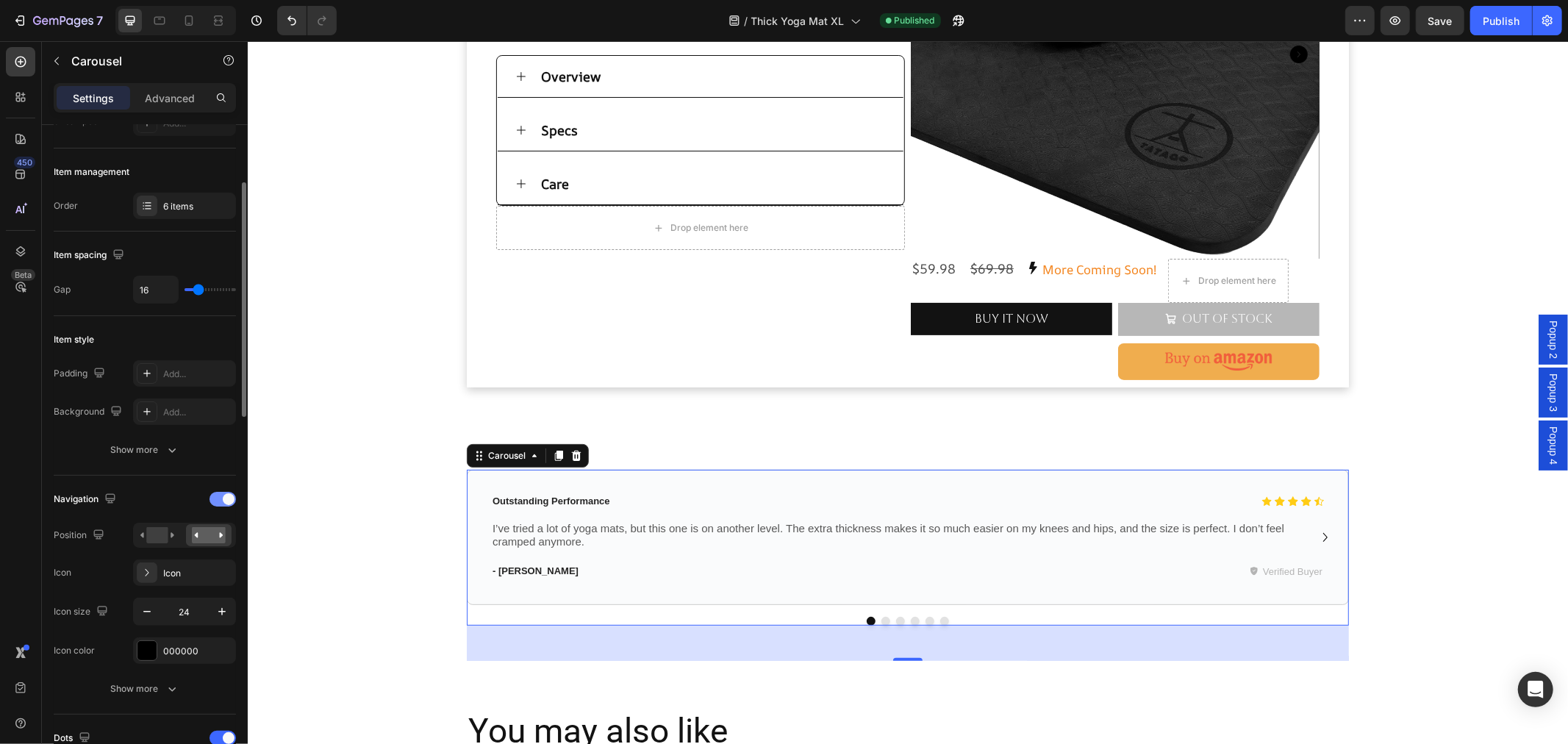
click at [224, 498] on span at bounding box center [229, 499] width 12 height 12
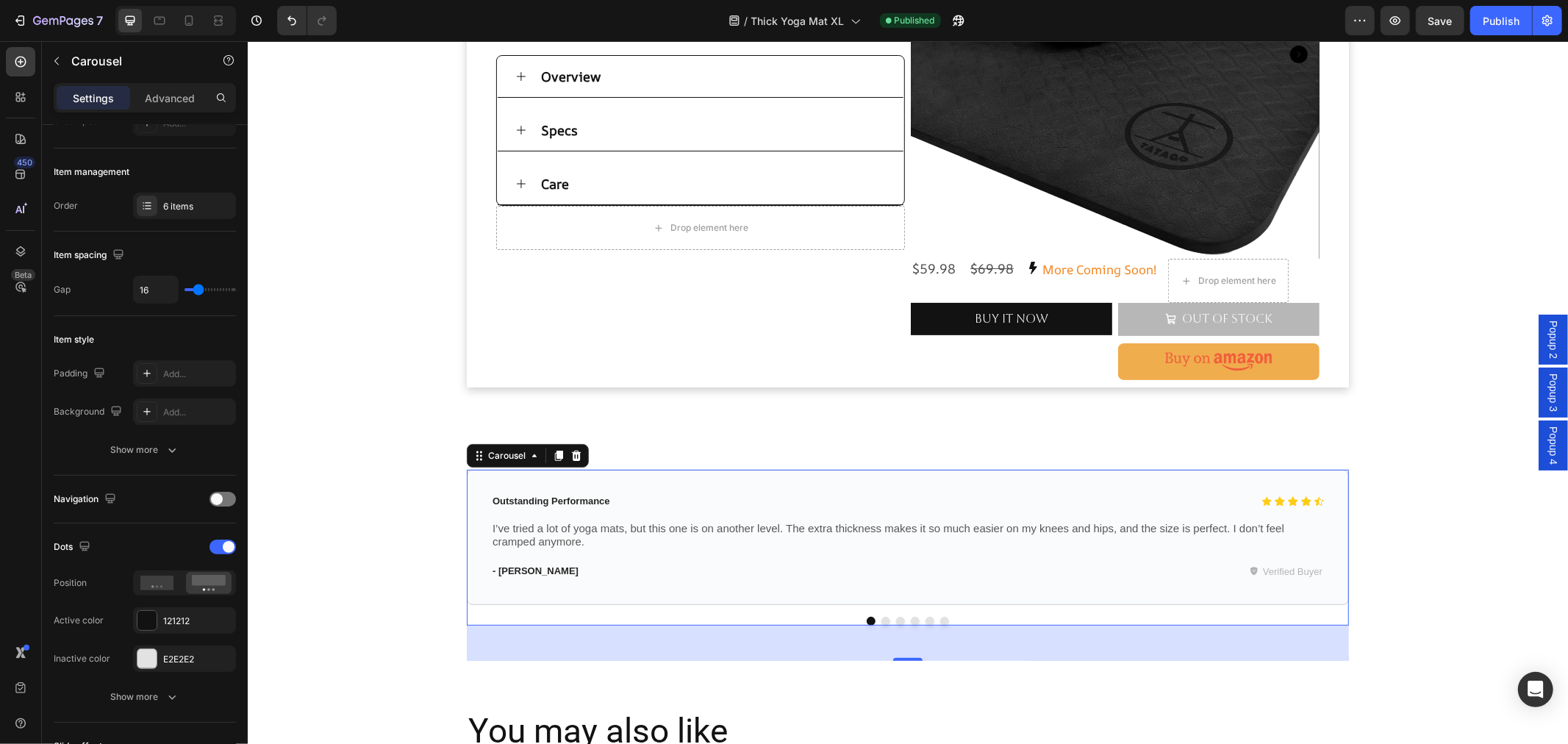
drag, startPoint x: 1502, startPoint y: 26, endPoint x: 1494, endPoint y: 40, distance: 16.1
click at [1502, 26] on div "Publish" at bounding box center [1501, 21] width 37 height 15
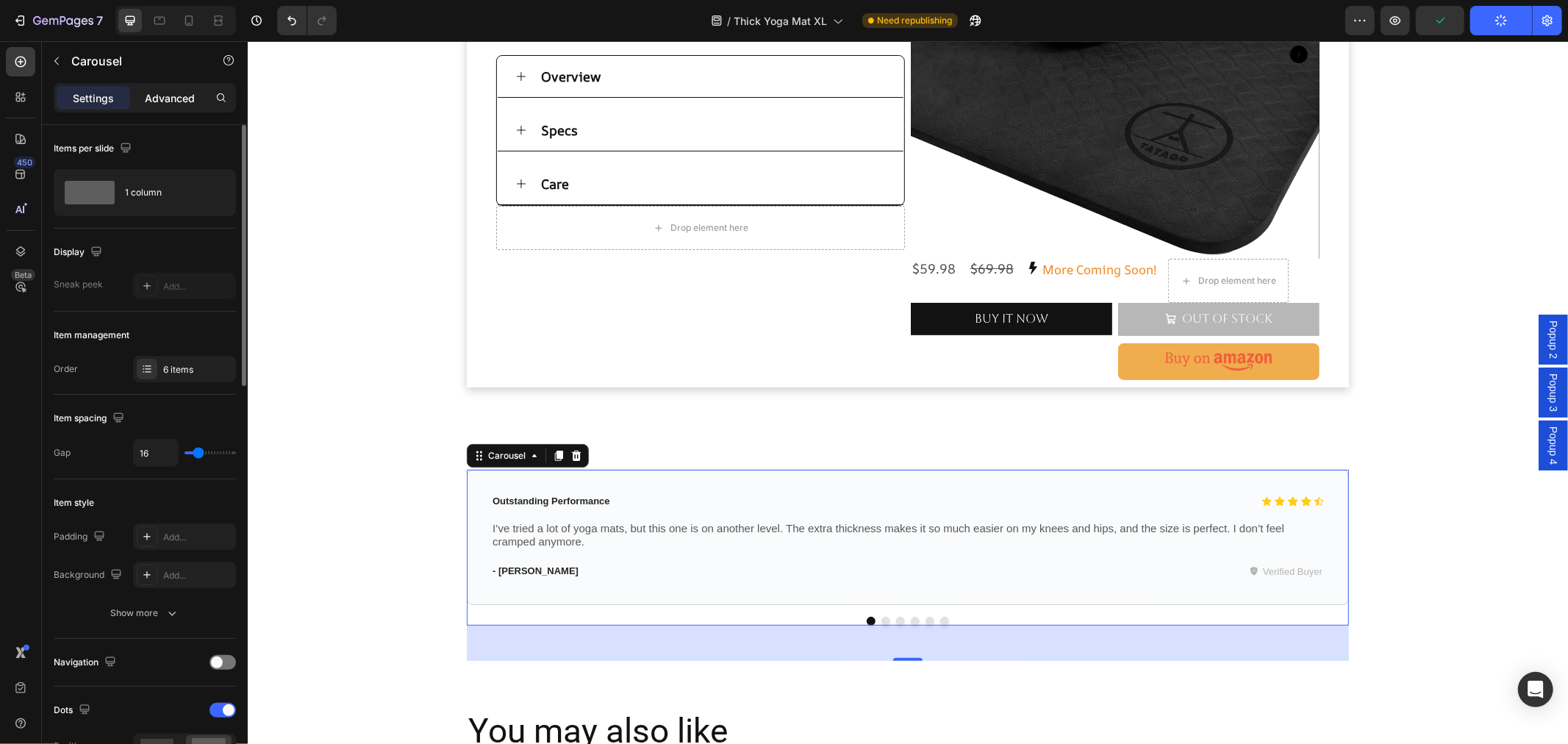
click at [172, 101] on p "Advanced" at bounding box center [169, 97] width 50 height 15
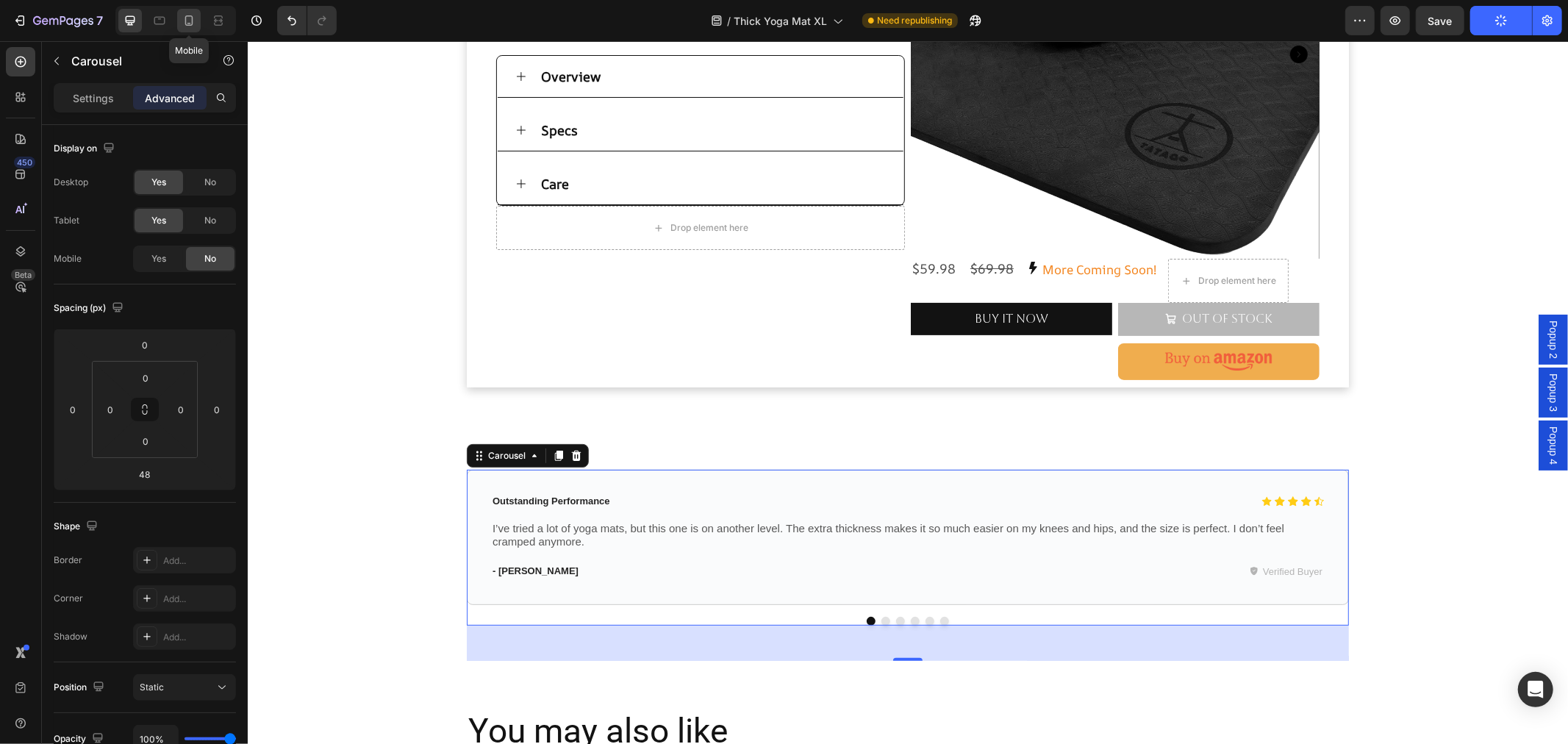
click at [195, 14] on icon at bounding box center [189, 21] width 14 height 14
type input "28"
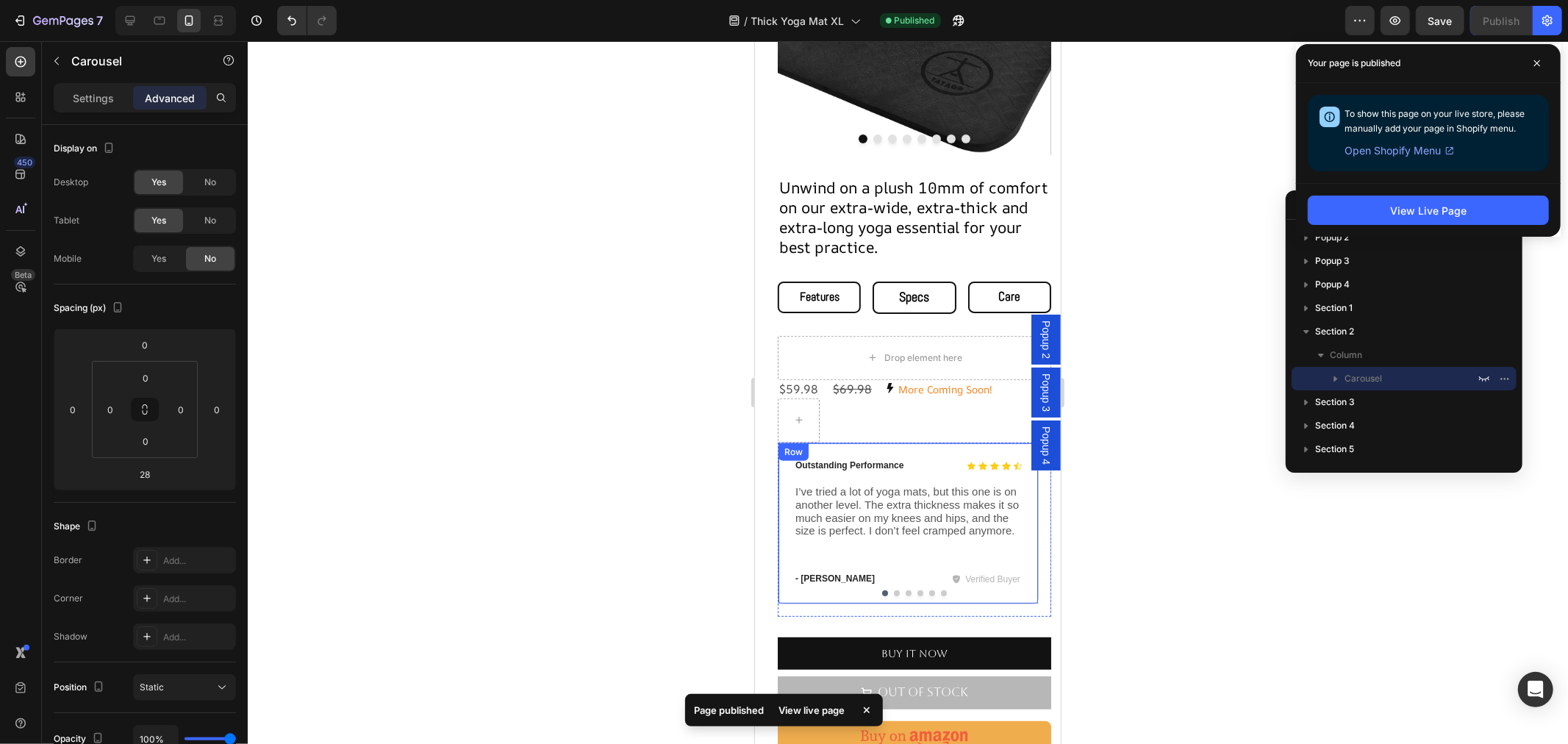
scroll to position [326, 0]
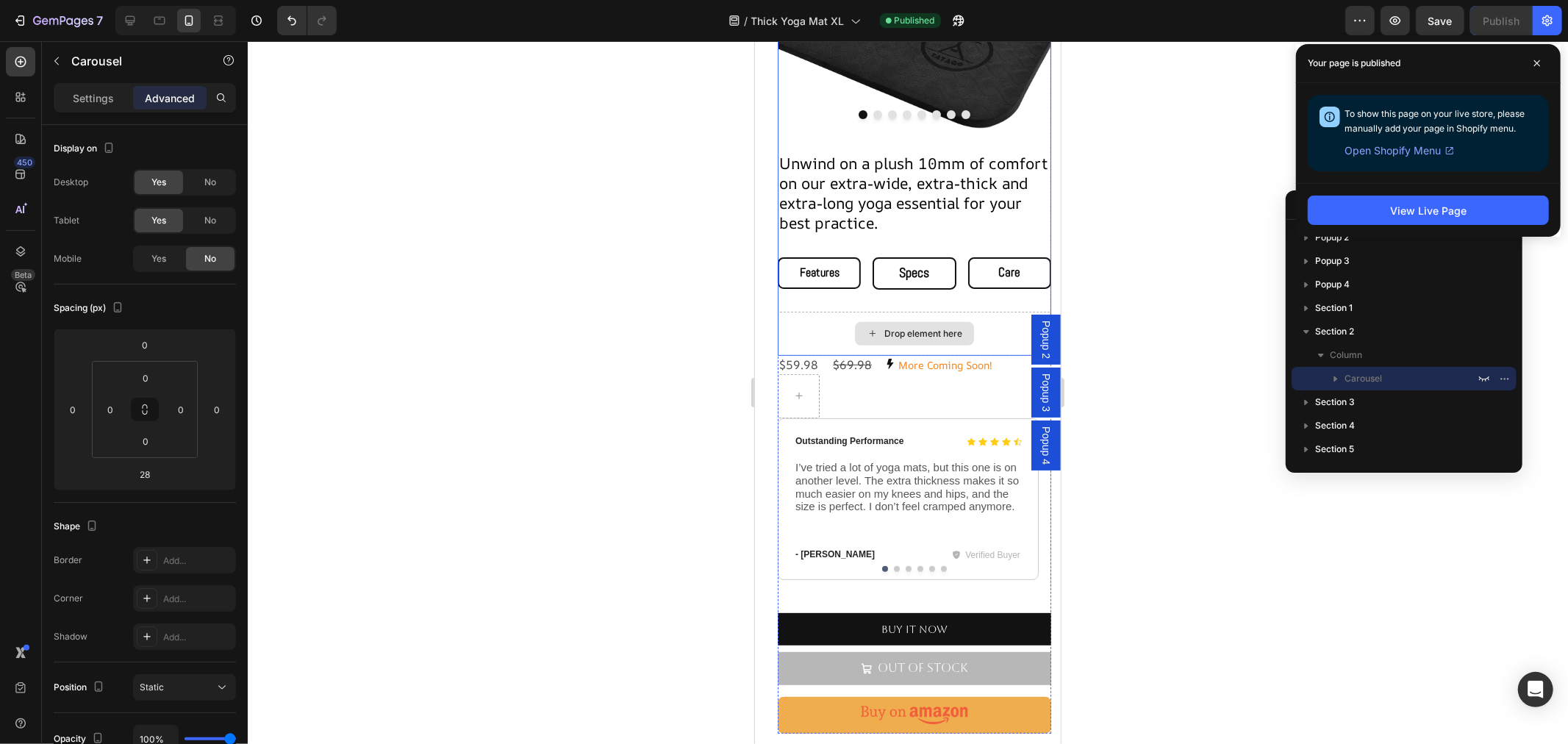
click at [997, 332] on div "Drop element here" at bounding box center [913, 332] width 273 height 44
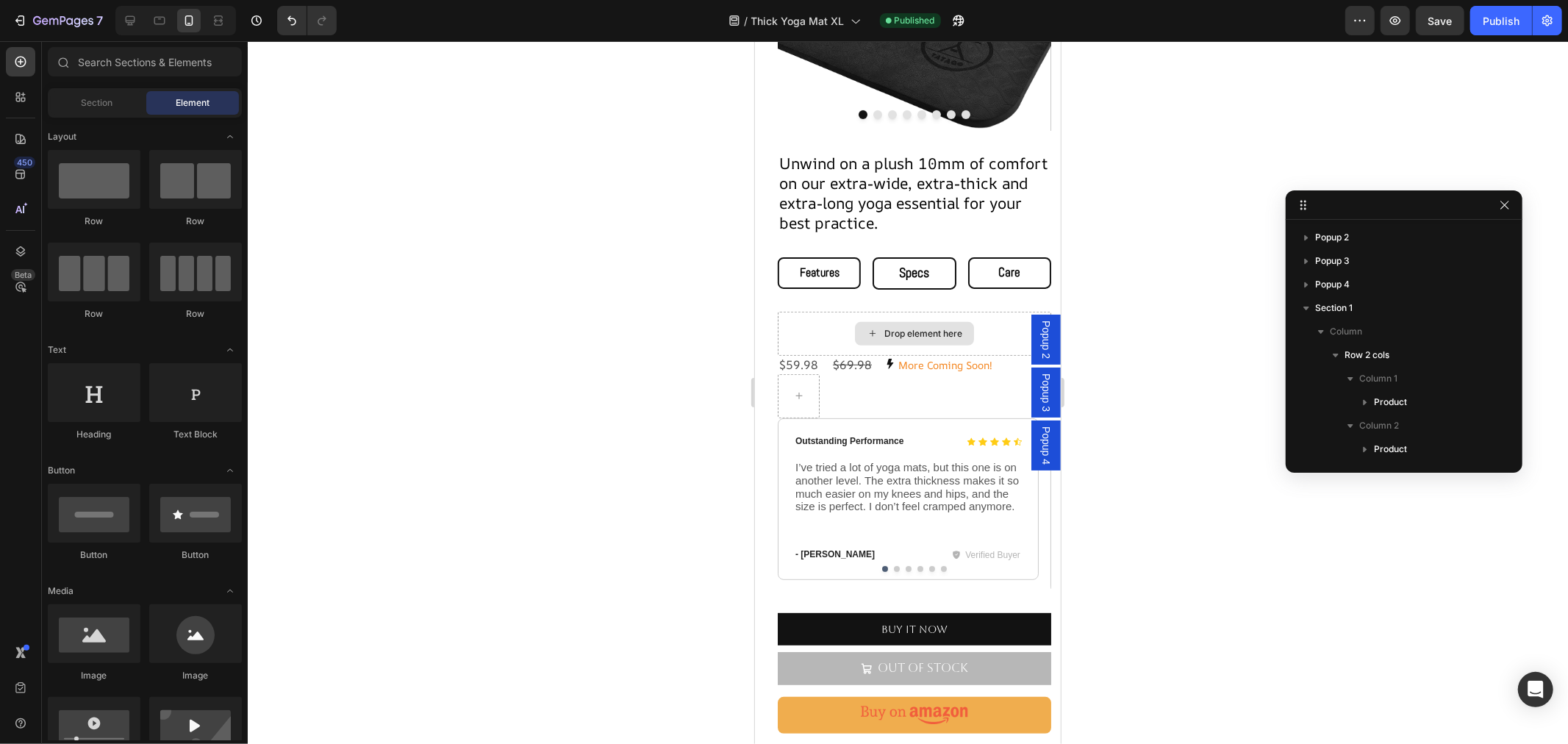
click at [922, 327] on div "Drop element here" at bounding box center [921, 332] width 78 height 12
click at [907, 327] on div "Drop element here" at bounding box center [921, 332] width 78 height 12
click at [1002, 324] on div "Drop element here" at bounding box center [913, 332] width 273 height 44
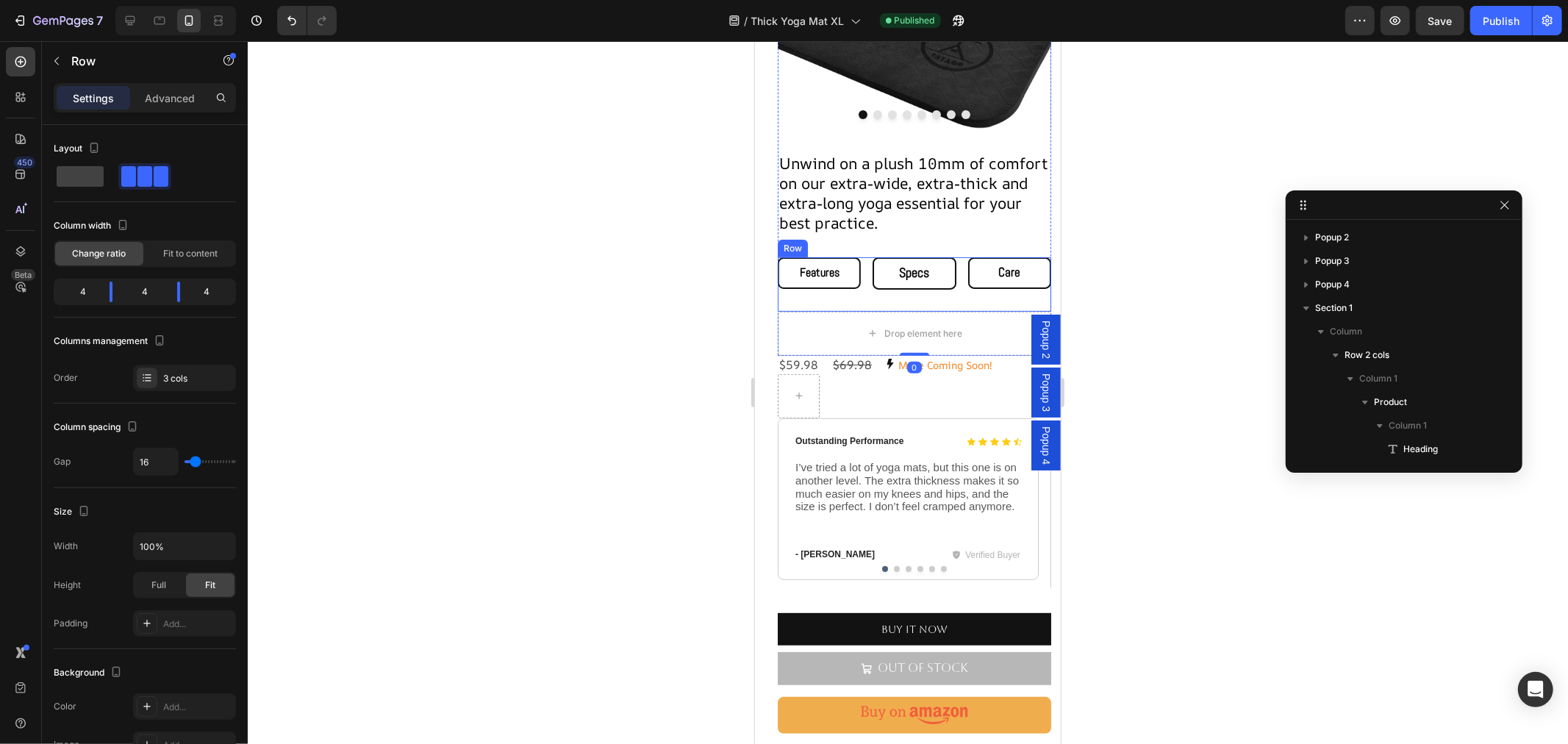
click at [947, 286] on div "Features Button Specs Button Care Button Row" at bounding box center [913, 283] width 273 height 54
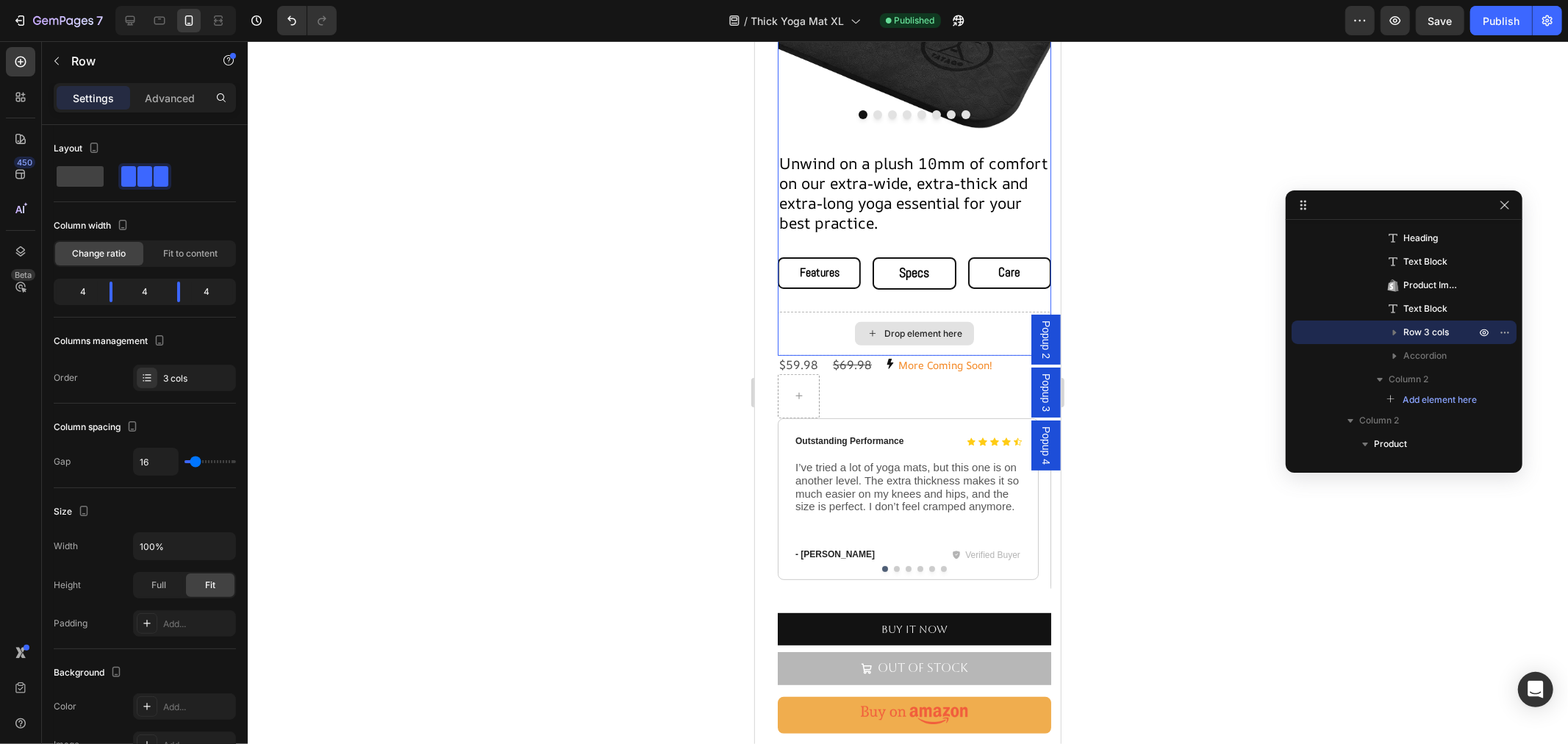
click at [973, 332] on div "Drop element here" at bounding box center [913, 332] width 273 height 44
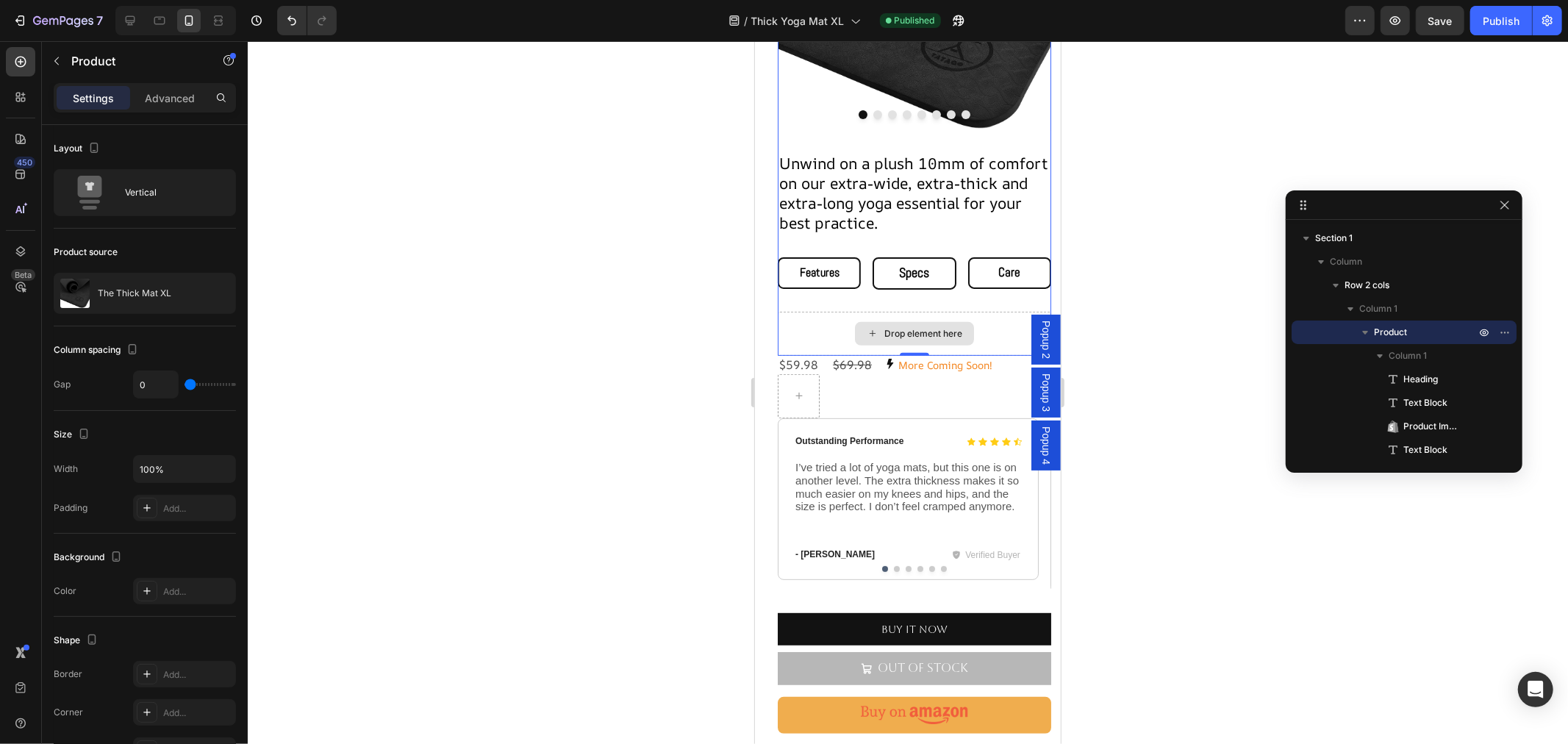
click at [822, 316] on div "Drop element here" at bounding box center [913, 332] width 273 height 44
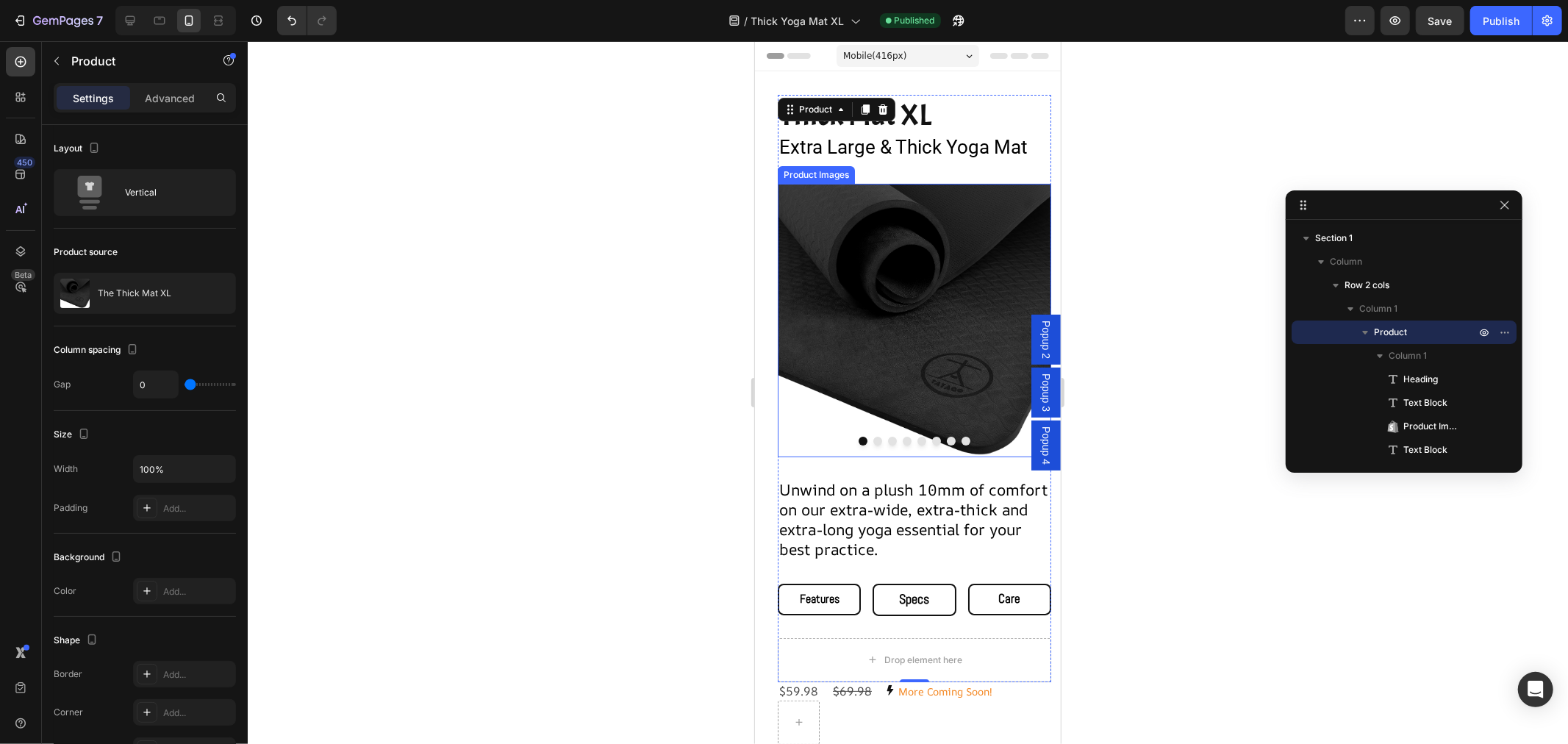
scroll to position [245, 0]
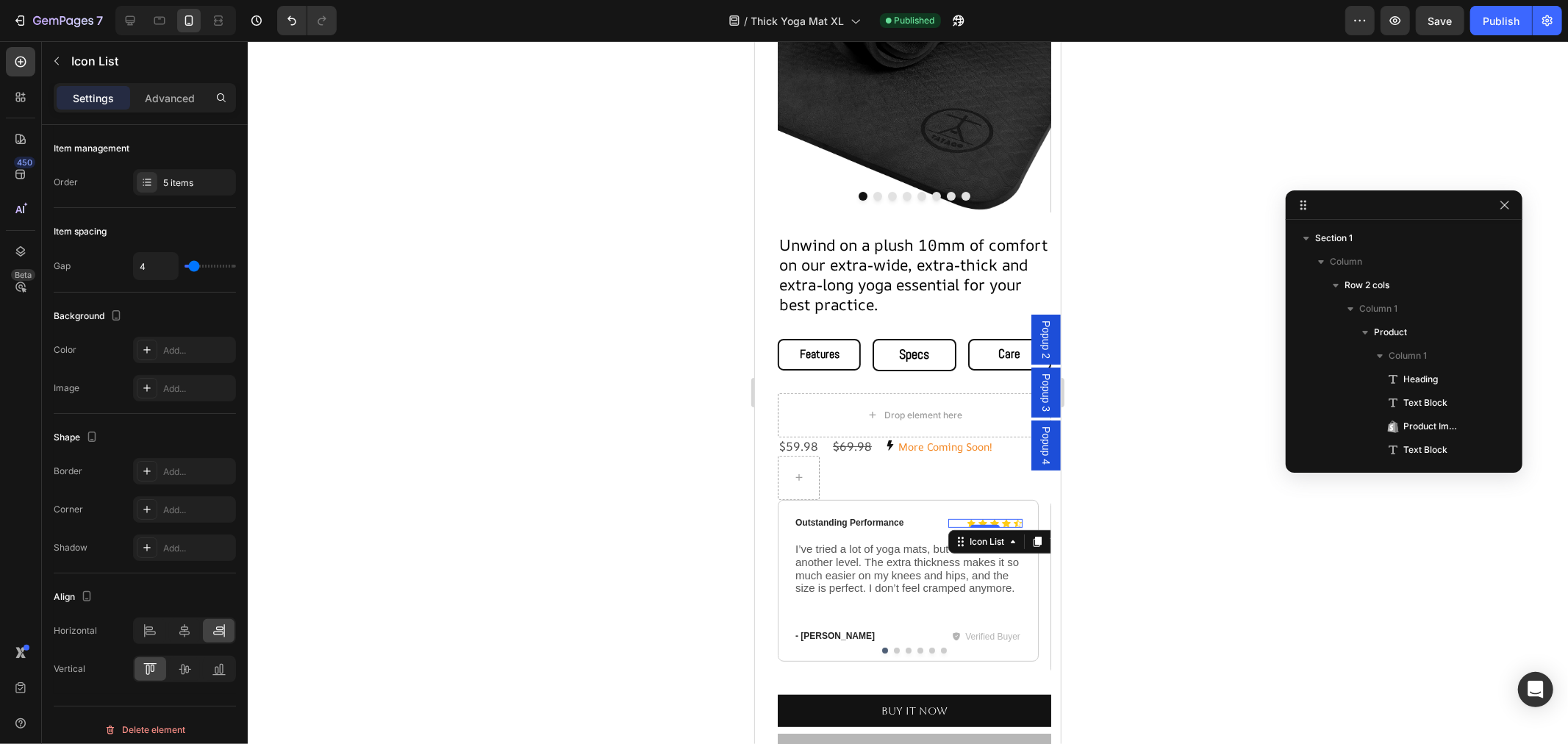
click at [957, 518] on div "Icon Icon Icon Icon Icon" at bounding box center [984, 522] width 74 height 9
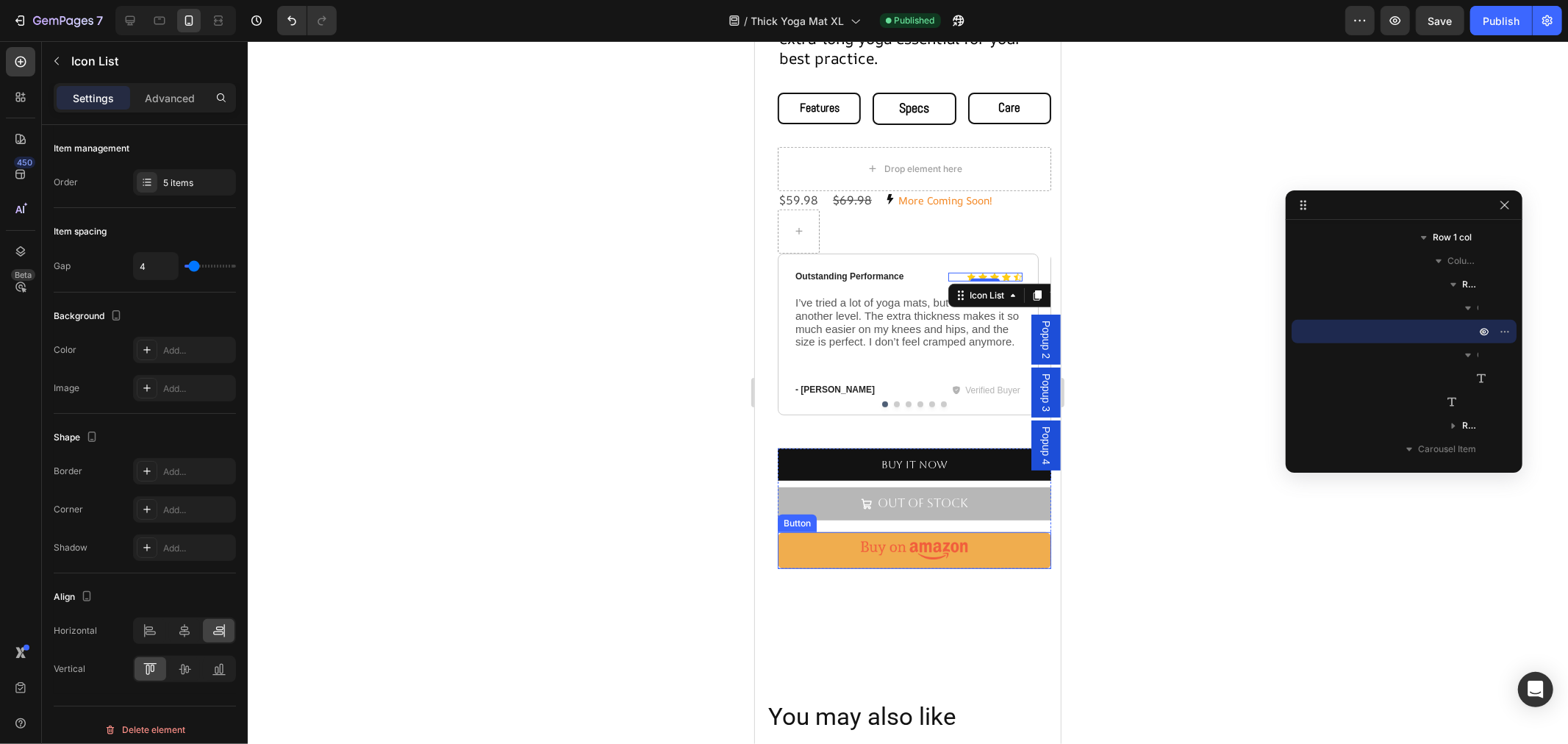
scroll to position [326, 0]
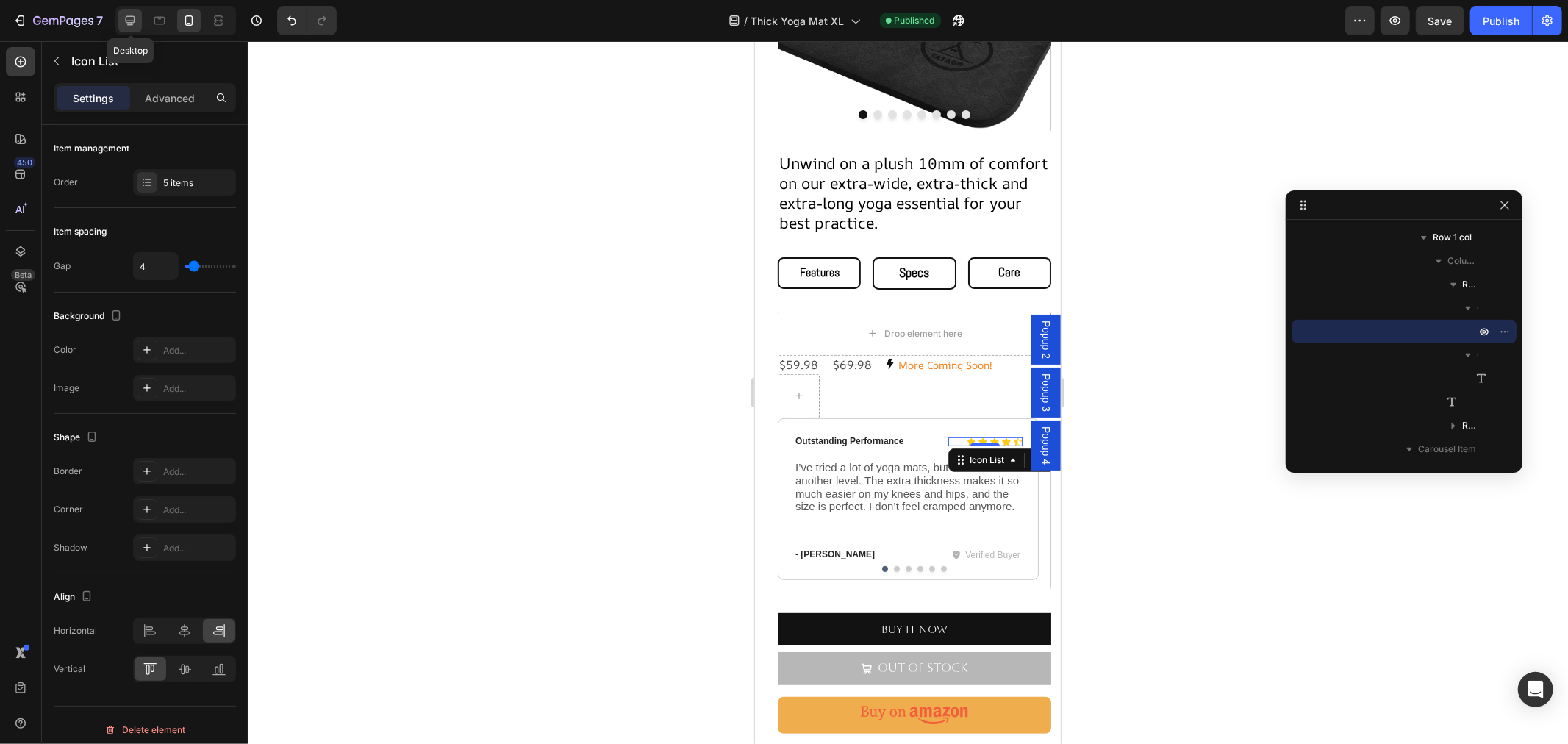
click at [129, 19] on icon at bounding box center [130, 21] width 14 height 14
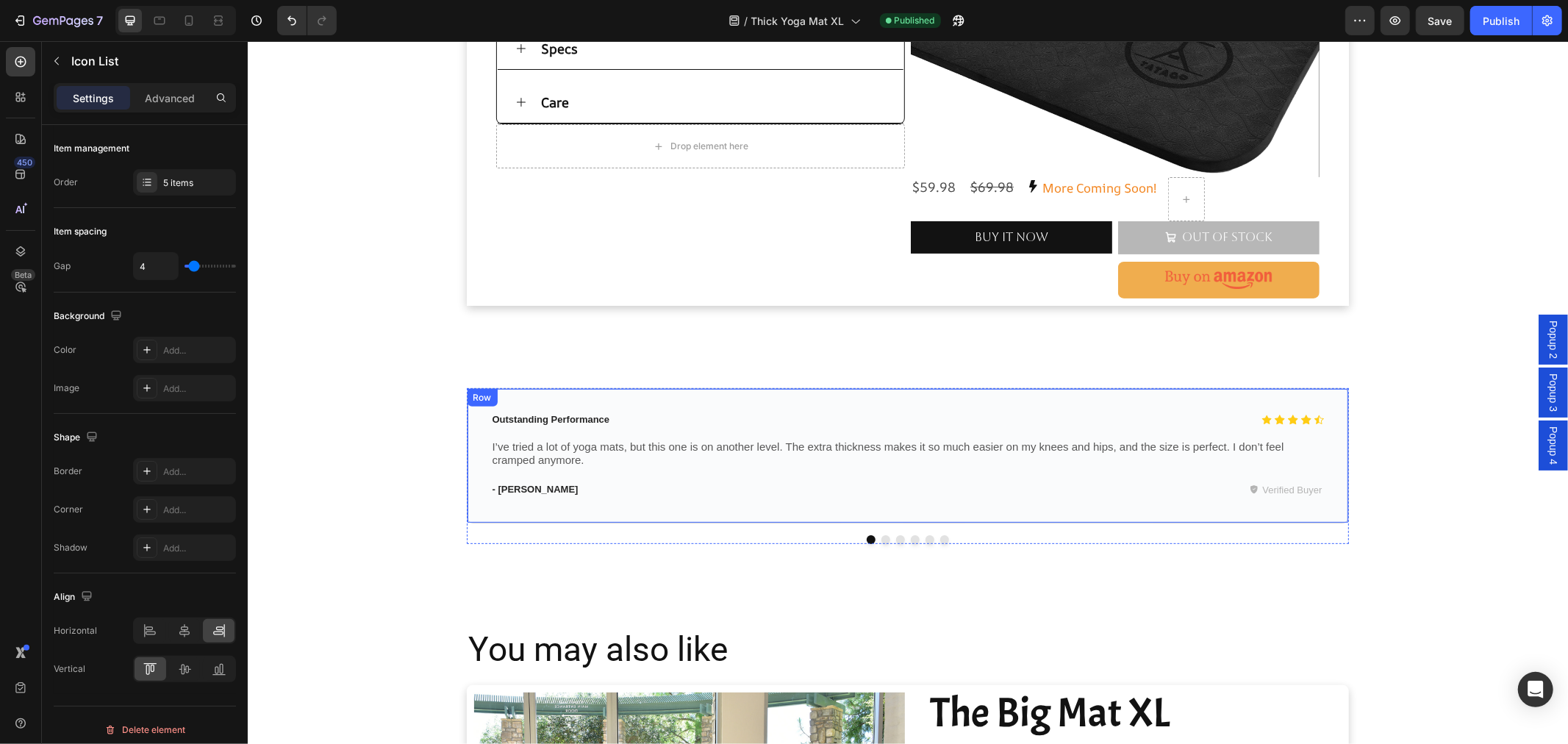
scroll to position [275, 0]
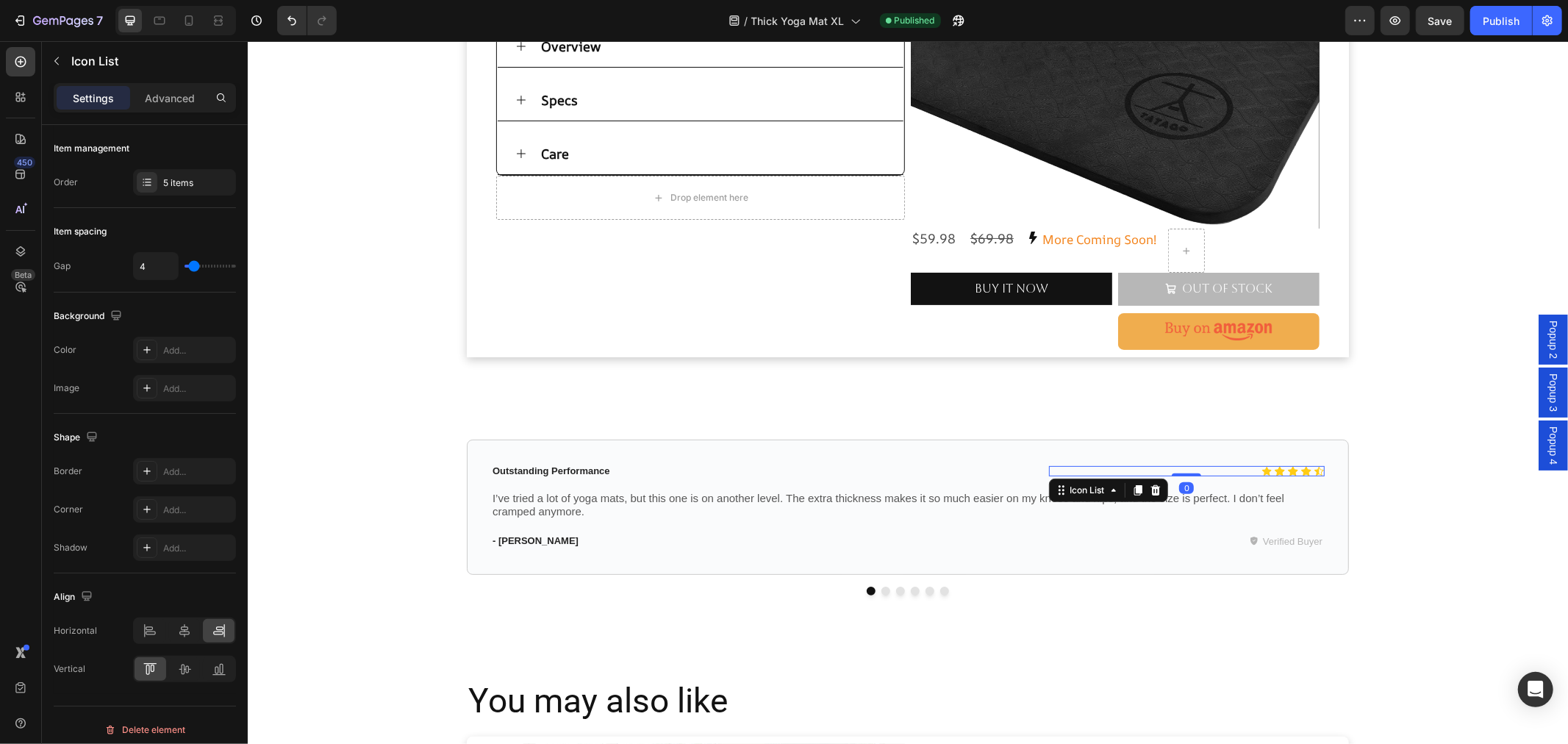
click at [1187, 472] on div "Icon Icon Icon Icon Icon Icon List 0" at bounding box center [1185, 470] width 276 height 10
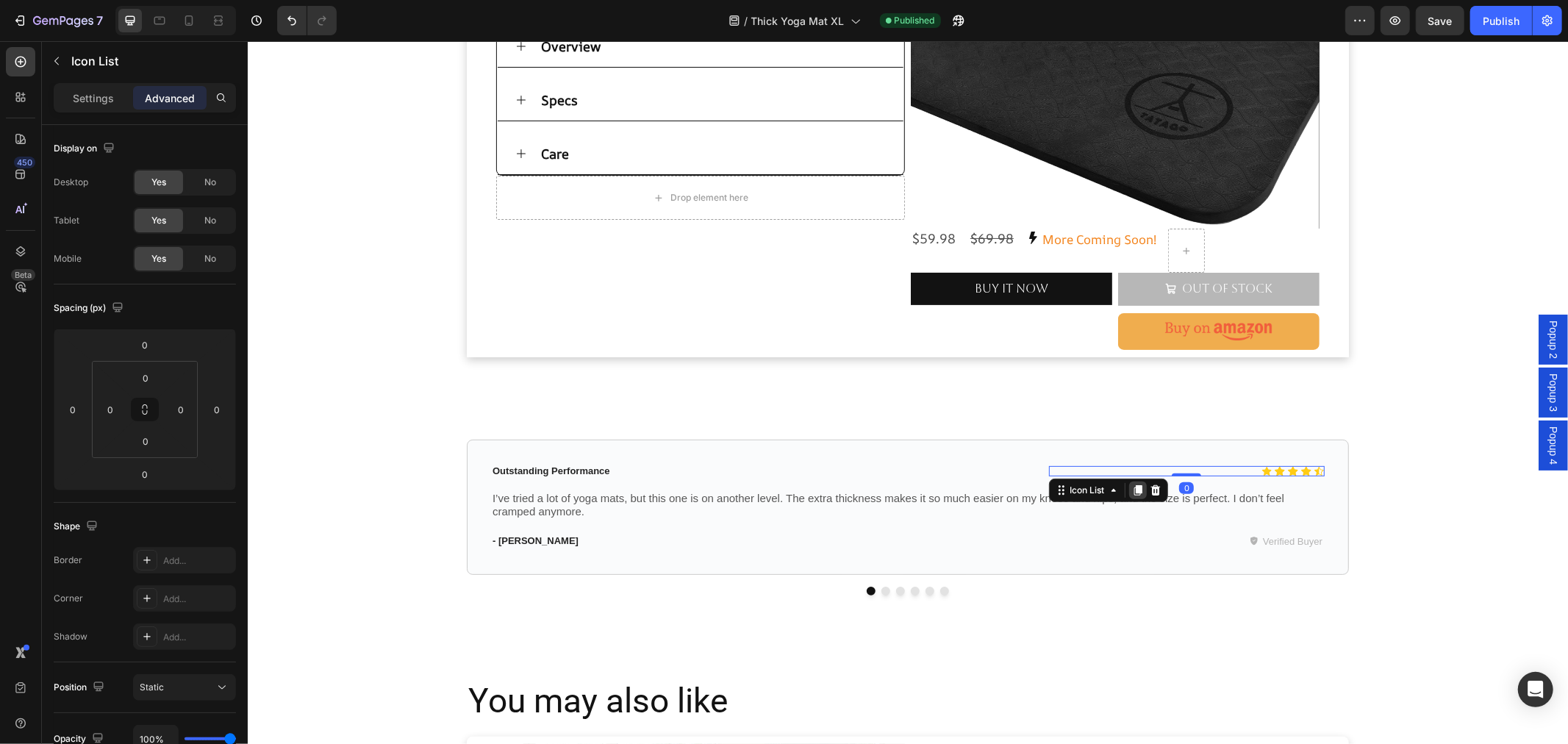
click at [1133, 487] on icon at bounding box center [1136, 489] width 8 height 10
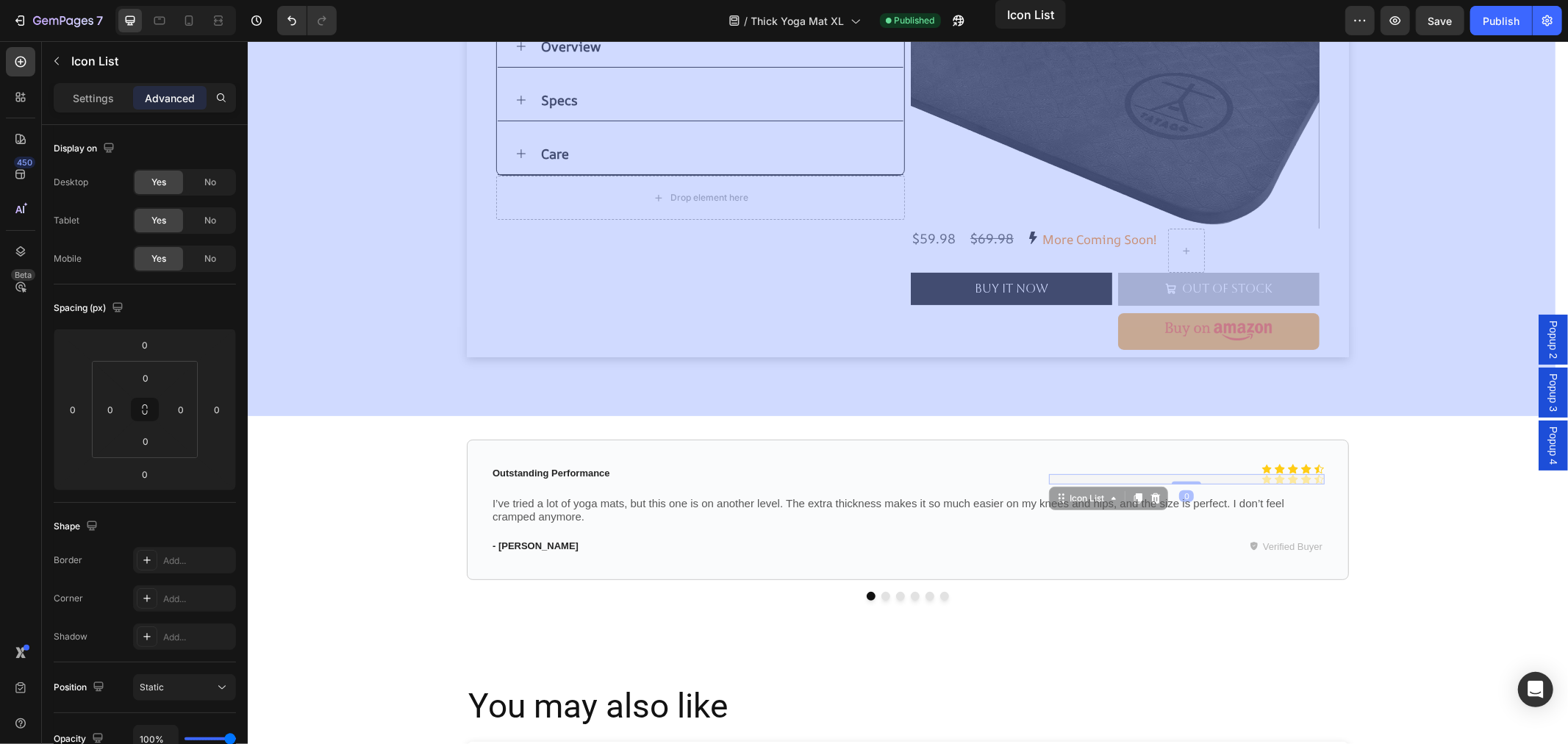
scroll to position [0, 0]
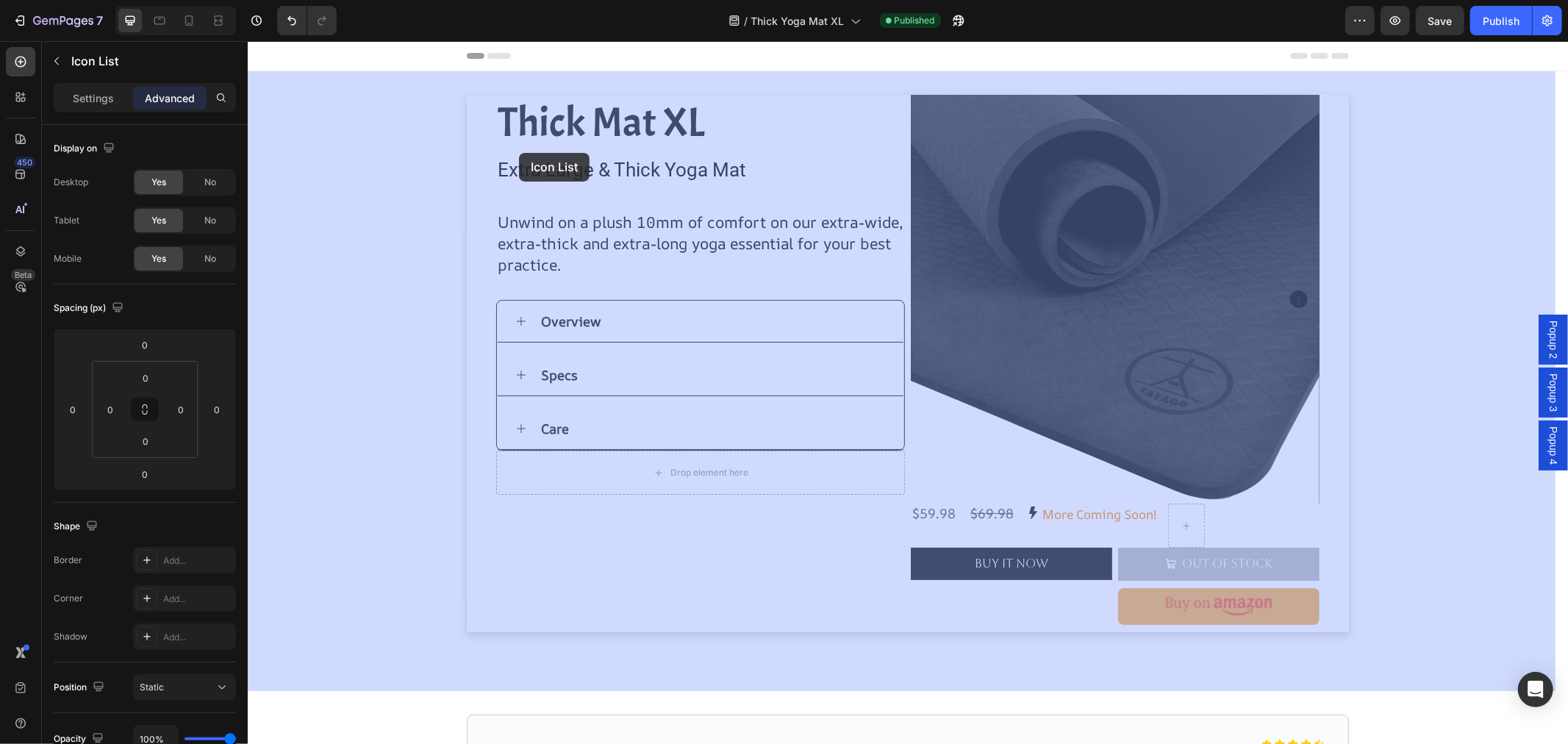
drag, startPoint x: 1045, startPoint y: 499, endPoint x: 518, endPoint y: 152, distance: 631.0
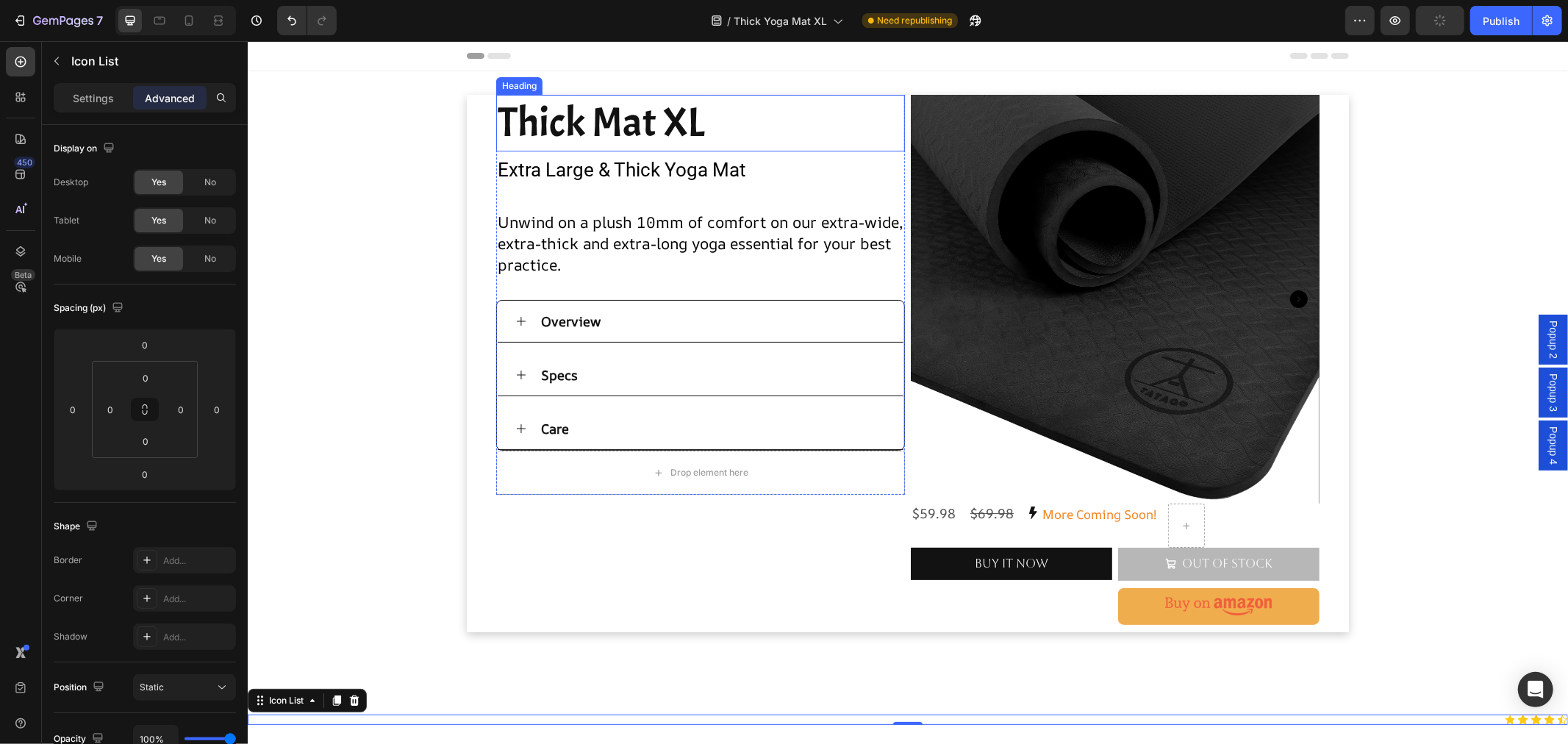
click at [734, 148] on h2 "Thick Mat XL" at bounding box center [699, 122] width 408 height 57
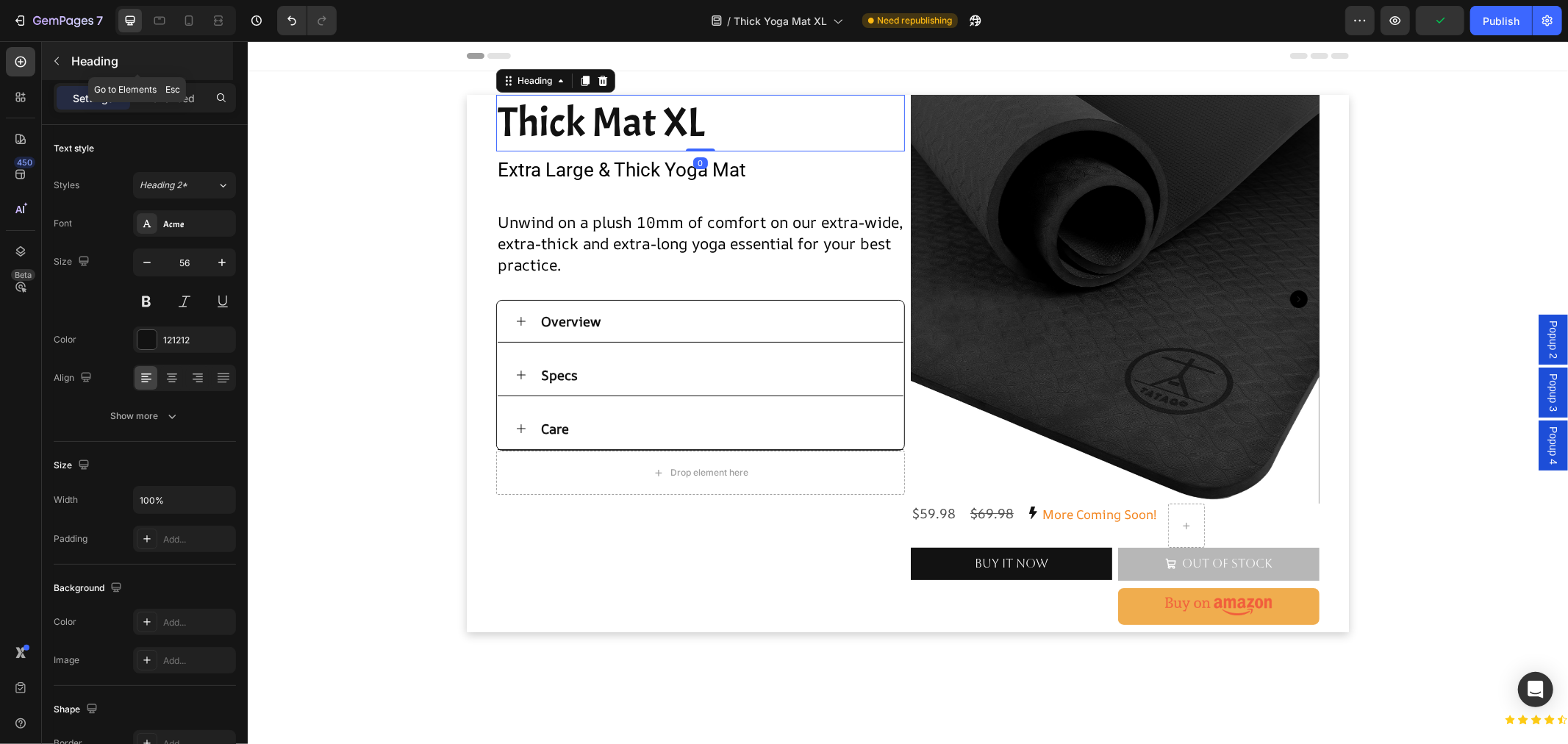
click at [62, 54] on button "button" at bounding box center [56, 61] width 23 height 23
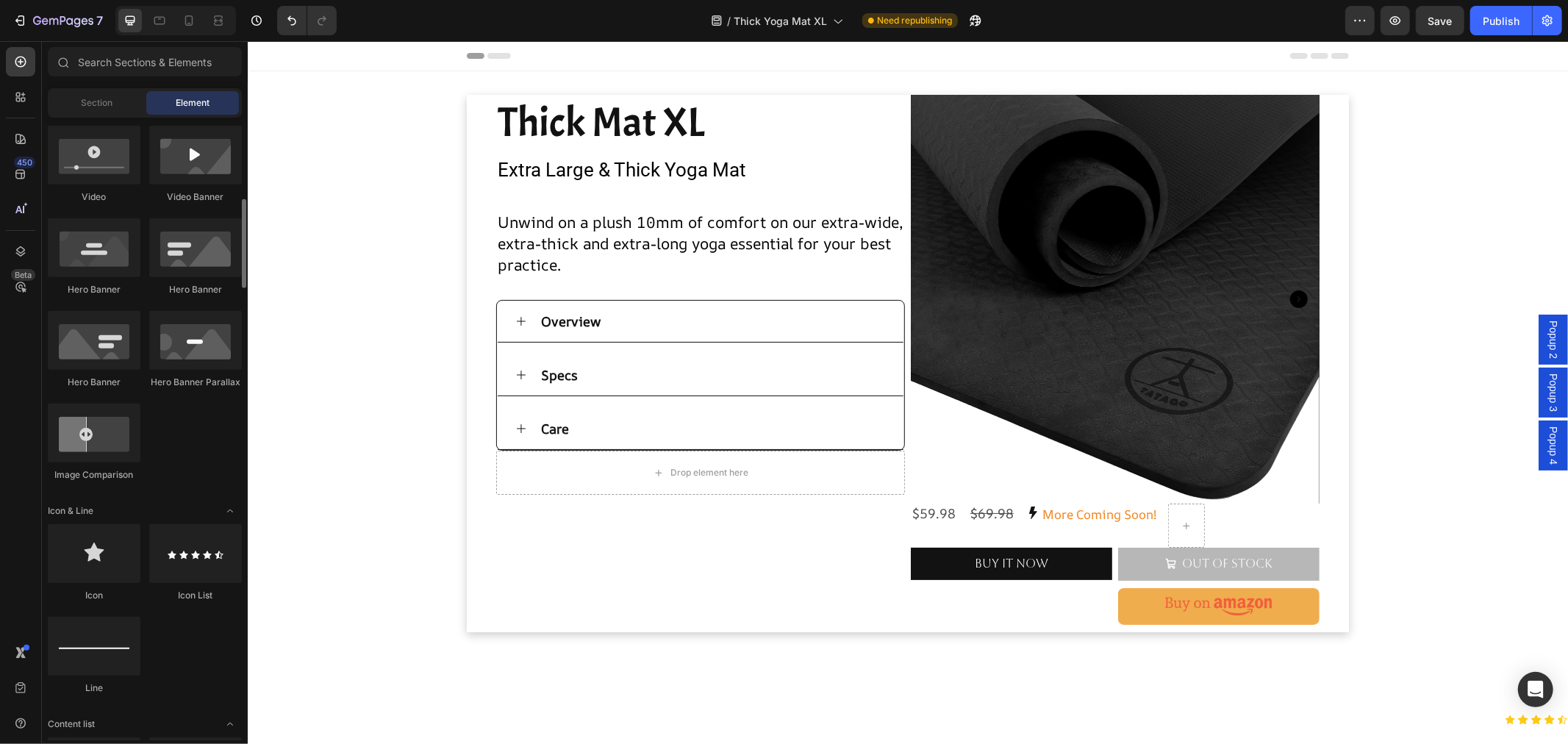
scroll to position [653, 0]
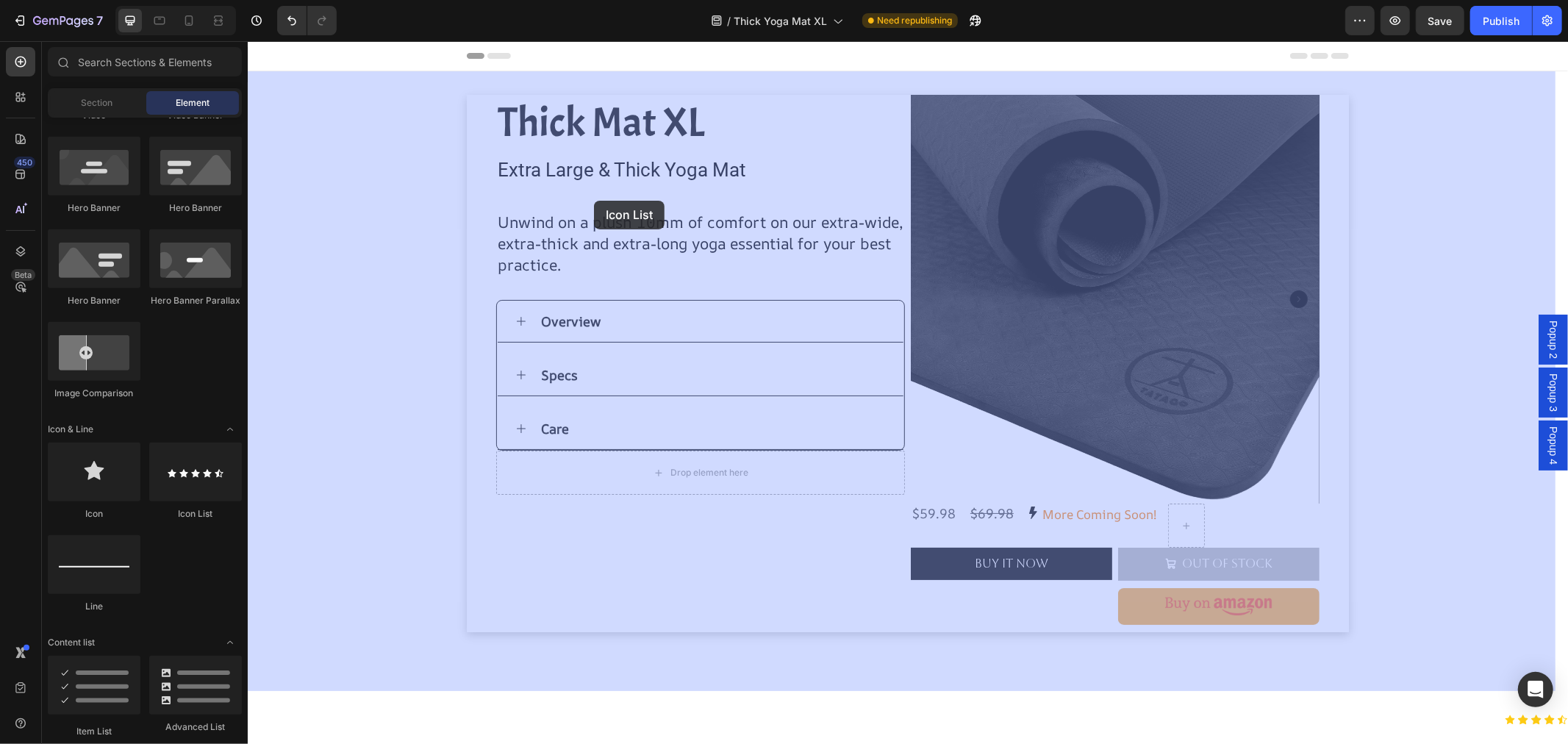
drag, startPoint x: 440, startPoint y: 515, endPoint x: 593, endPoint y: 200, distance: 350.2
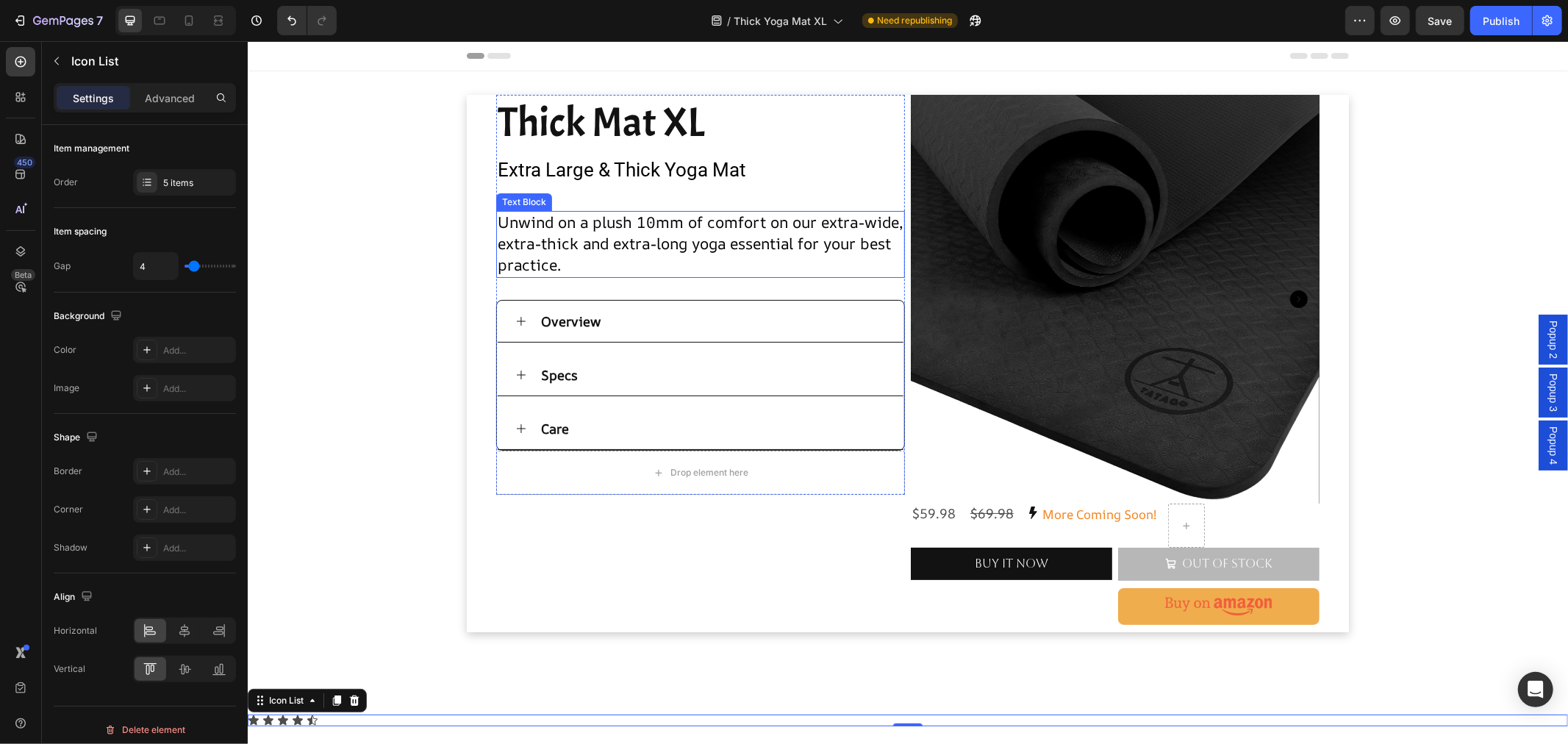
click at [591, 230] on span "Unwind on a plush 10mm of comfort on our extra-wide, extra-thick and extra-long…" at bounding box center [700, 242] width 406 height 63
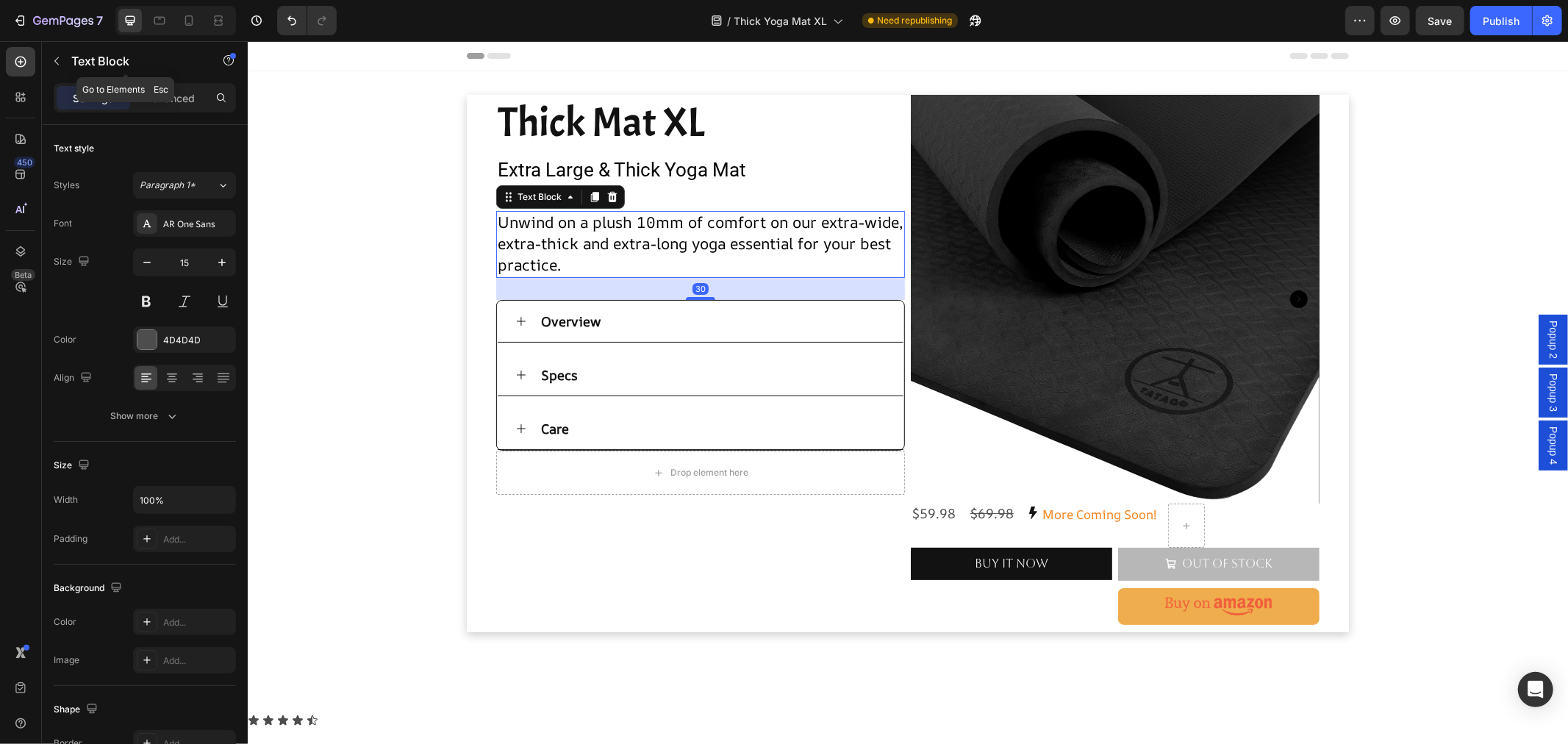
click at [76, 66] on p "Text Block" at bounding box center [133, 61] width 125 height 18
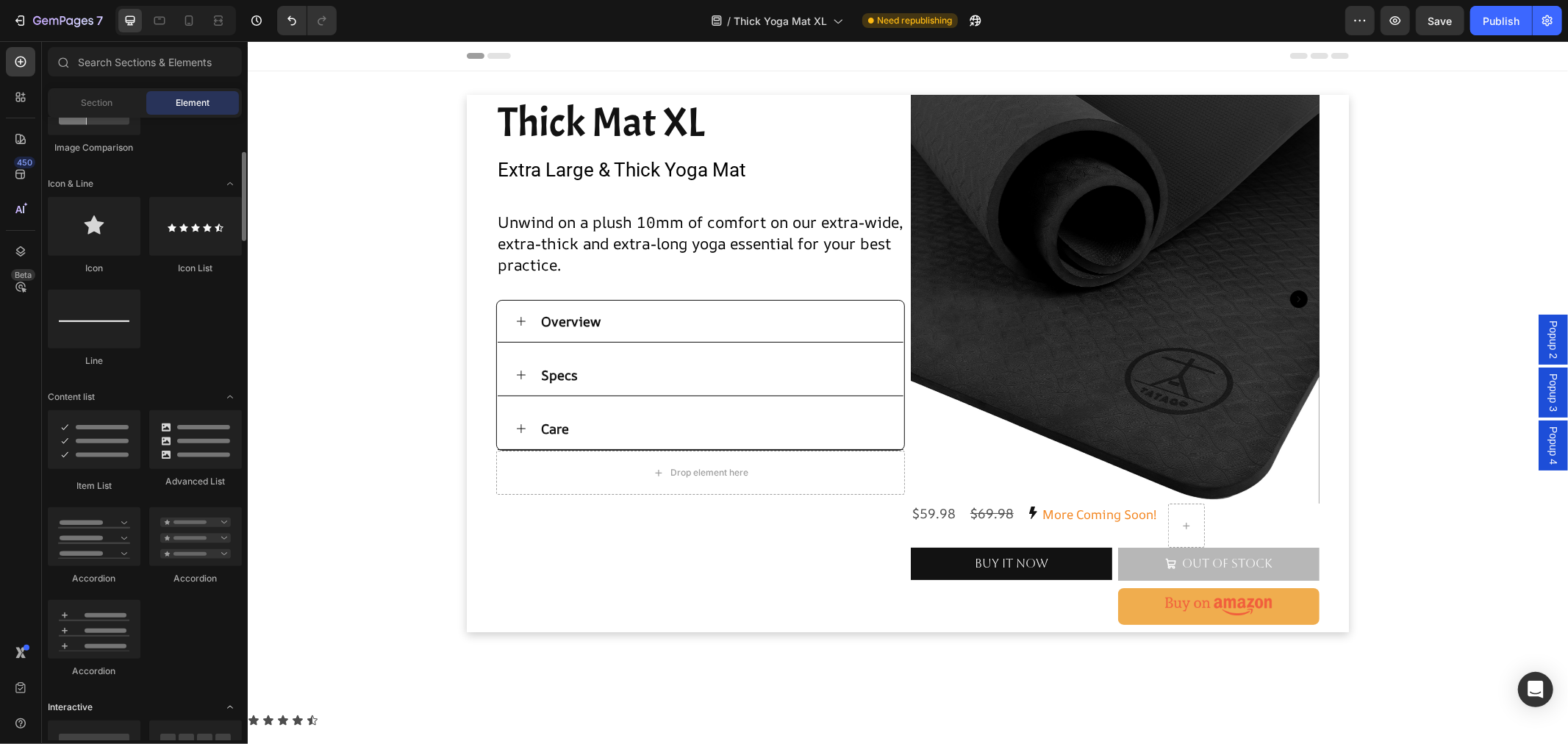
scroll to position [1061, 0]
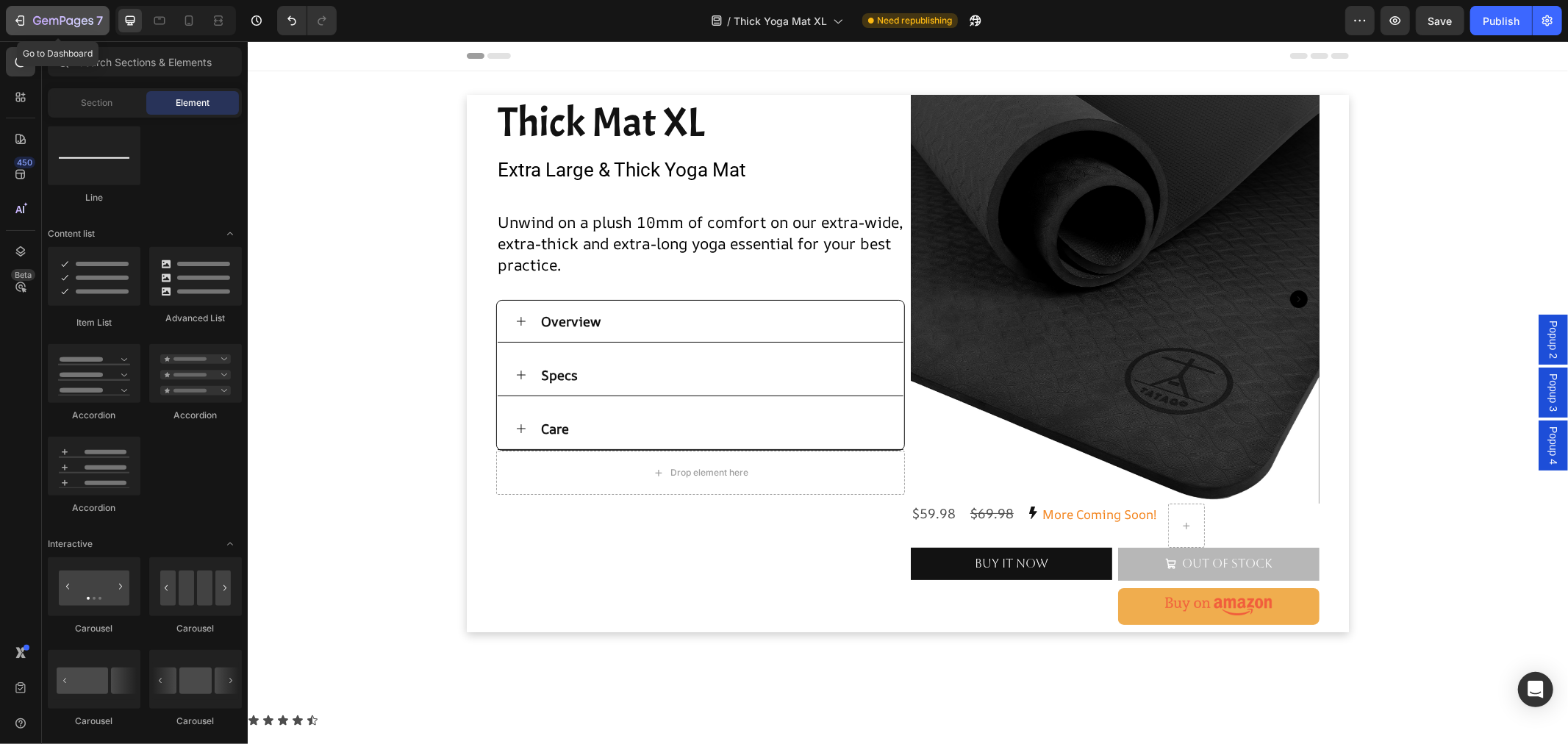
click at [22, 19] on icon "button" at bounding box center [20, 21] width 14 height 14
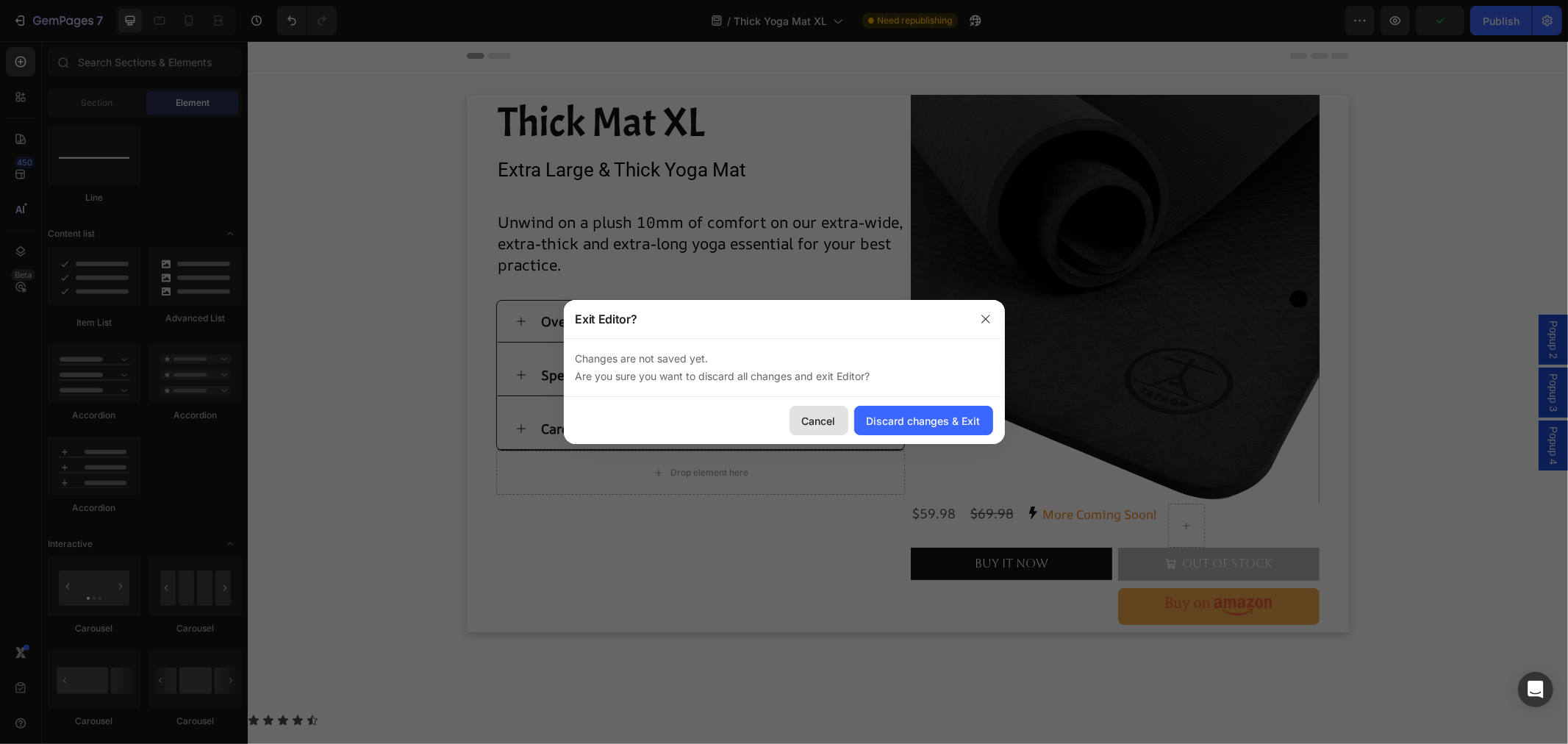
click at [830, 421] on div "Cancel" at bounding box center [818, 420] width 34 height 15
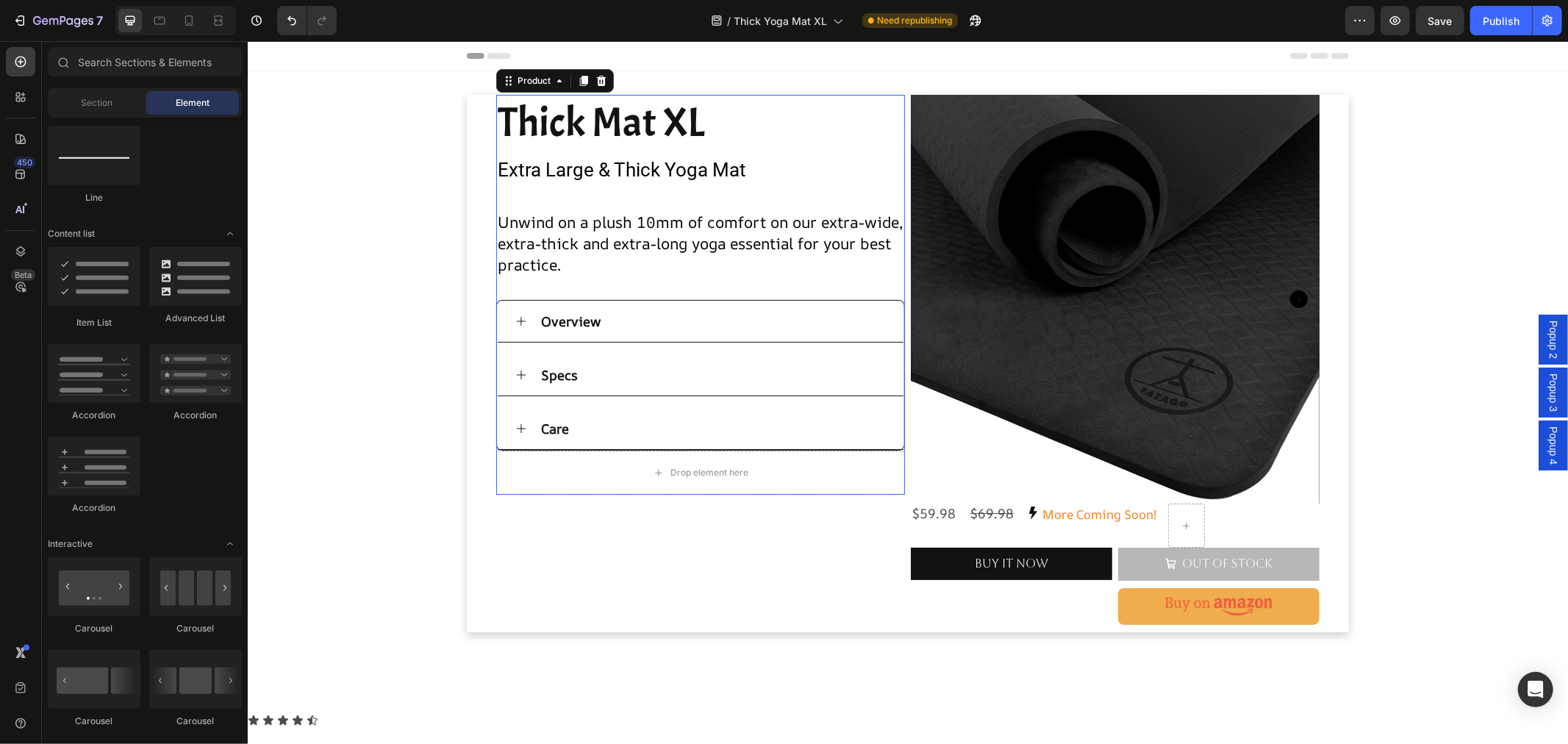
click at [766, 189] on div "Thick Mat XL Heading Extra Large & Thick Yoga Mat Text Block Product Images Unw…" at bounding box center [699, 272] width 408 height 356
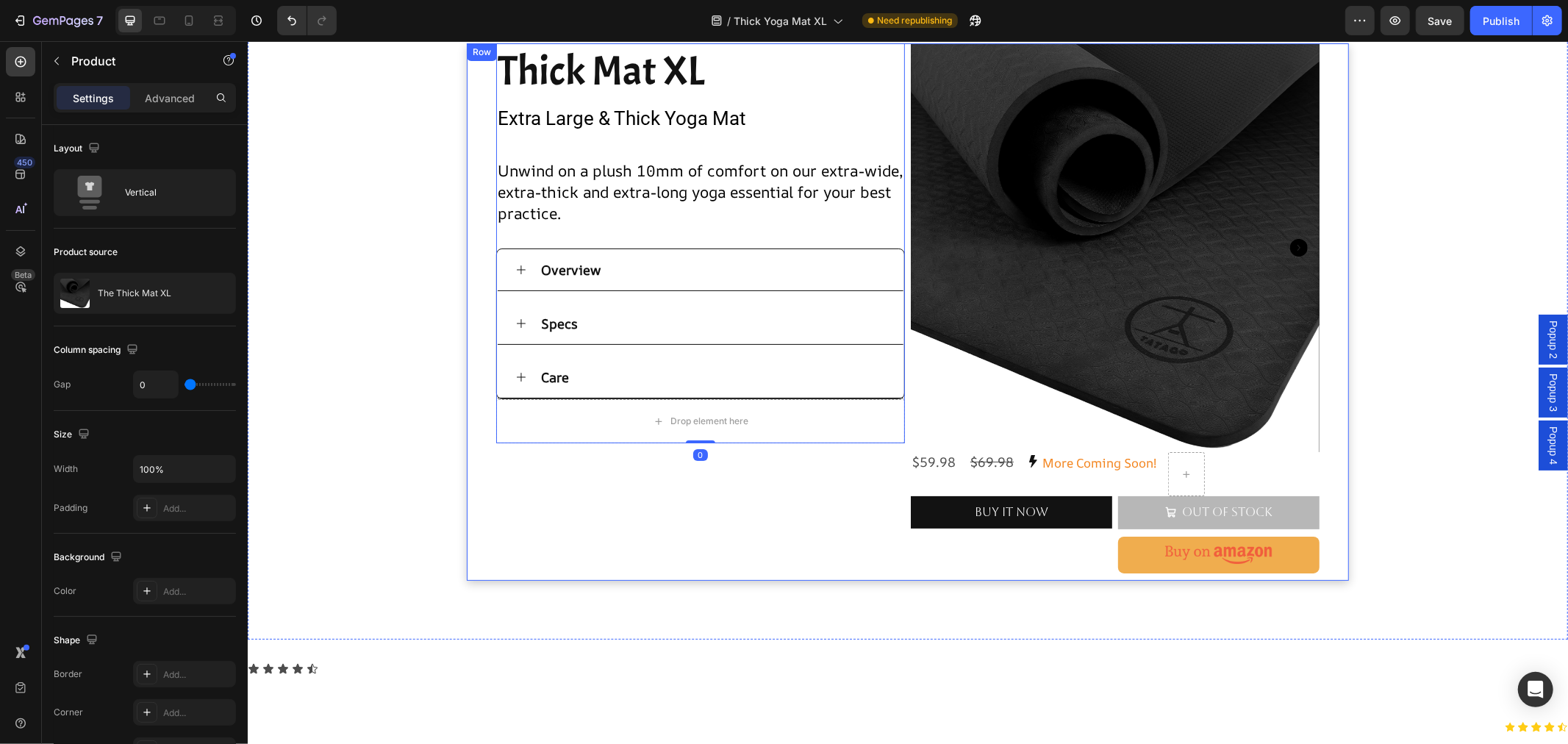
scroll to position [326, 0]
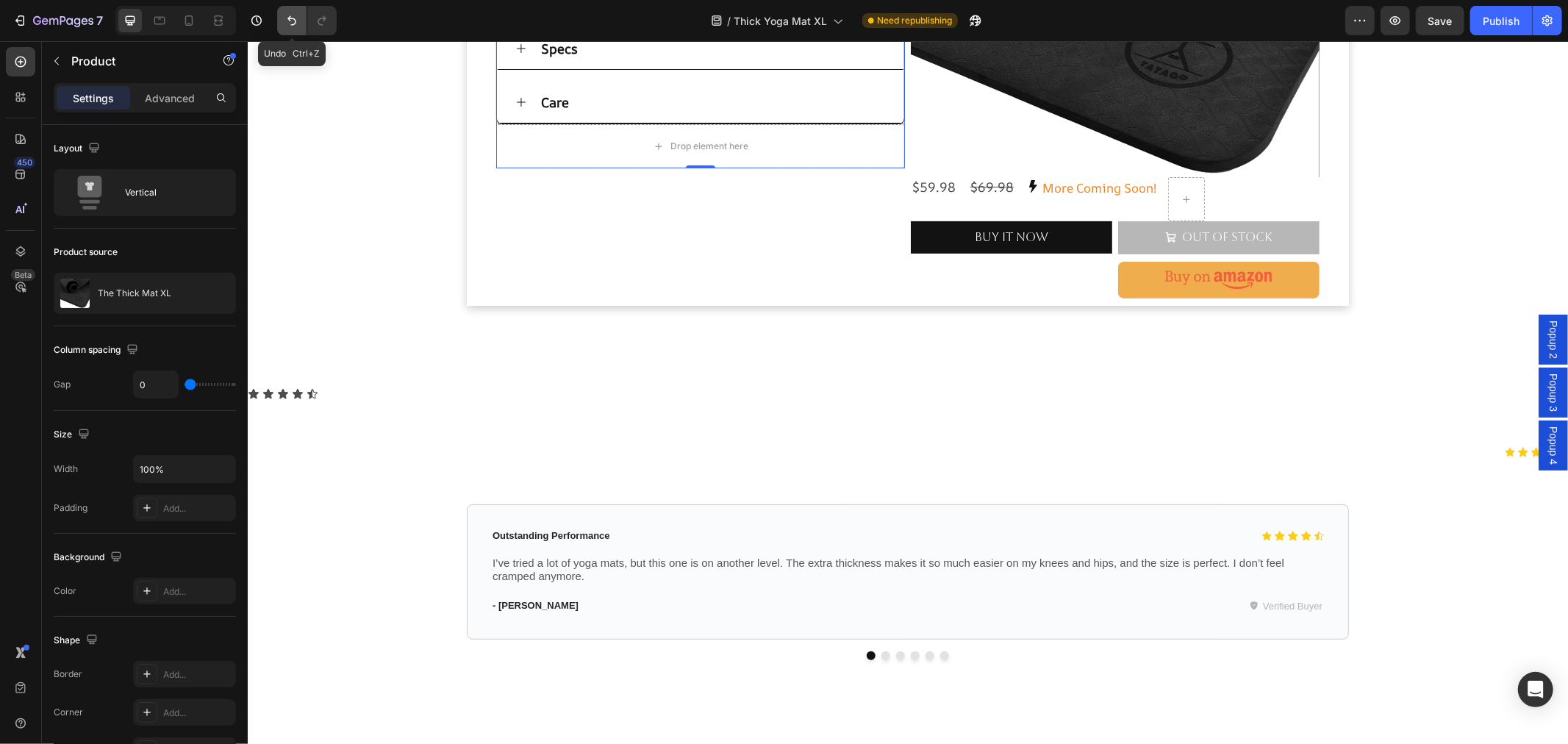
click at [288, 19] on icon "Undo/Redo" at bounding box center [292, 21] width 14 height 14
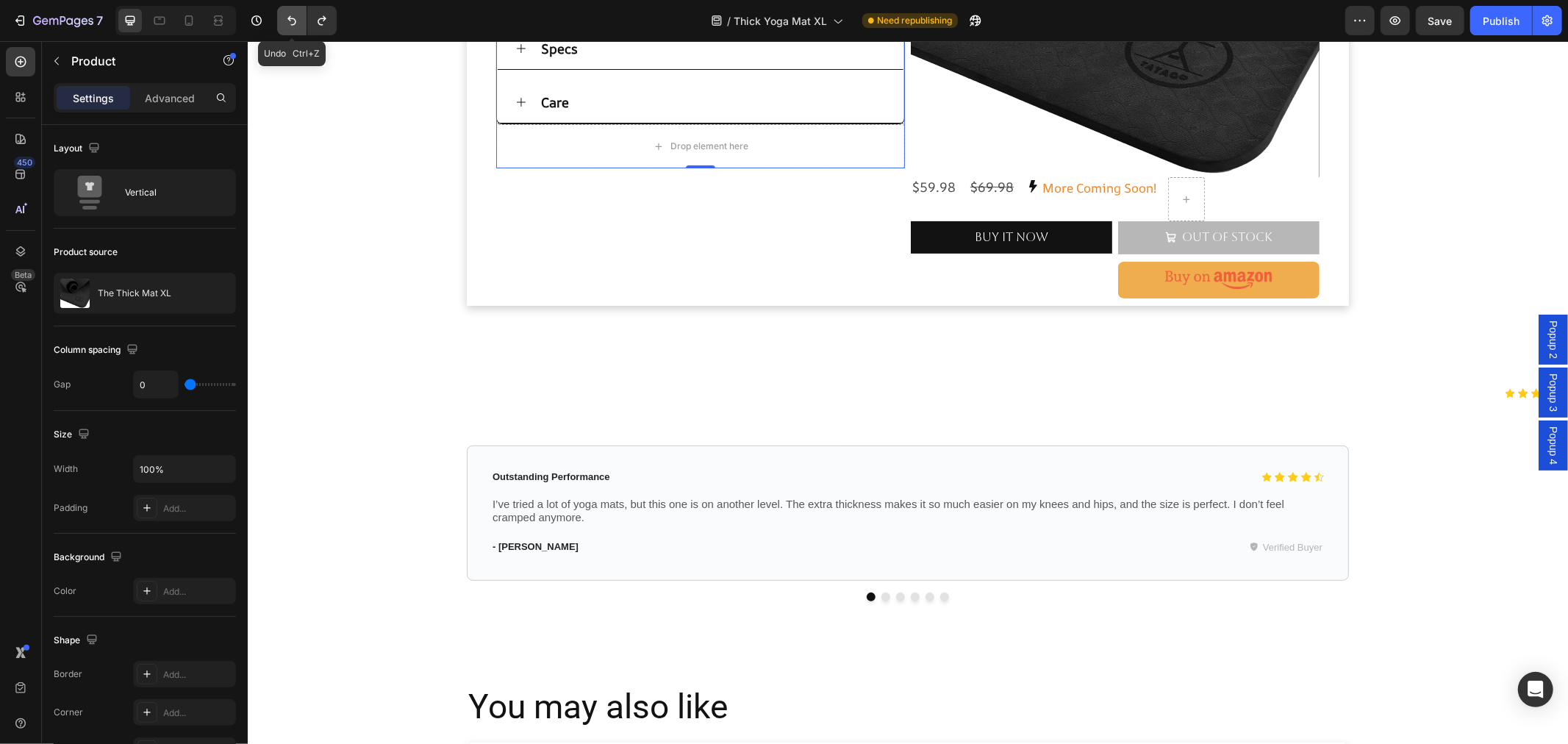
click at [285, 19] on icon "Undo/Redo" at bounding box center [292, 21] width 14 height 14
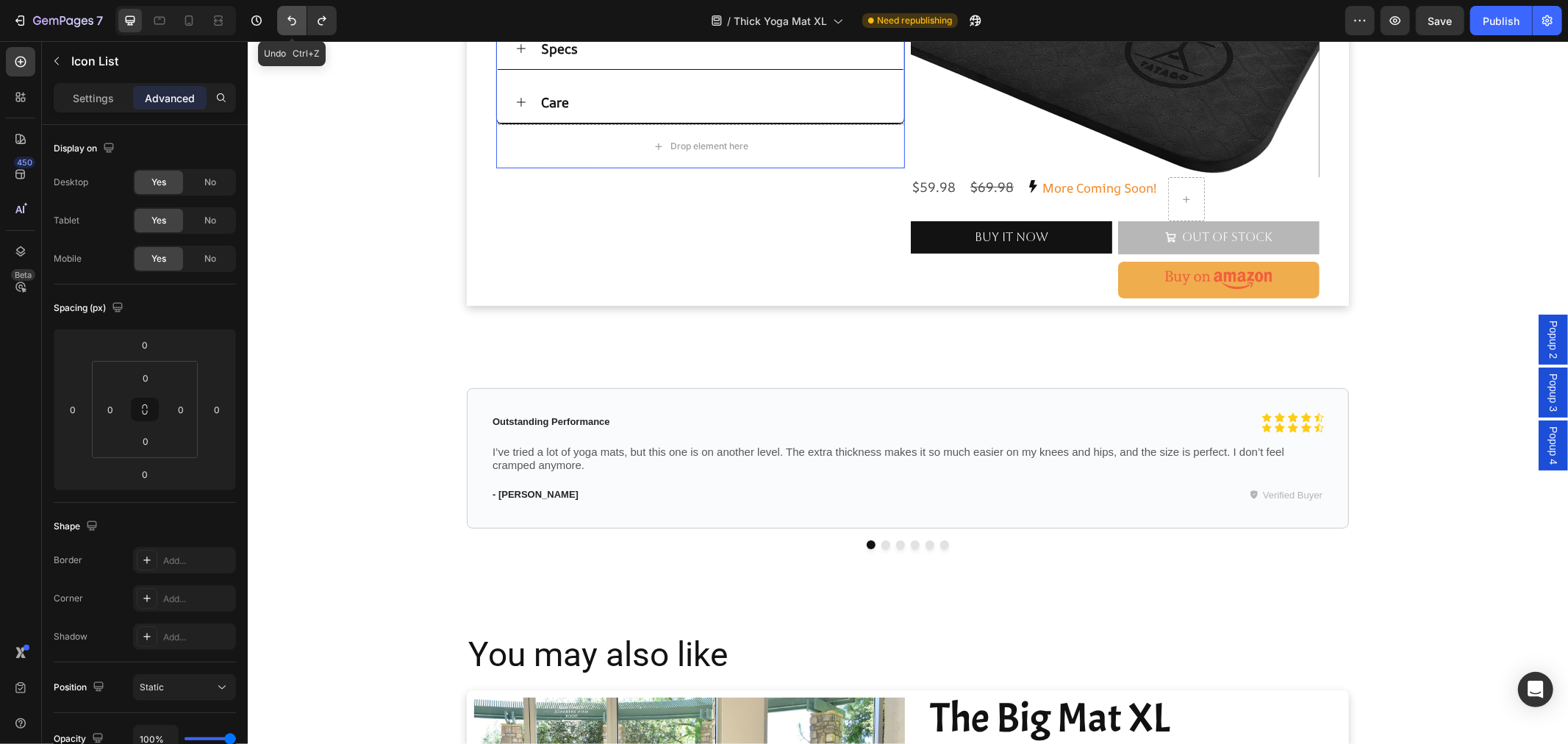
click at [285, 19] on icon "Undo/Redo" at bounding box center [292, 21] width 14 height 14
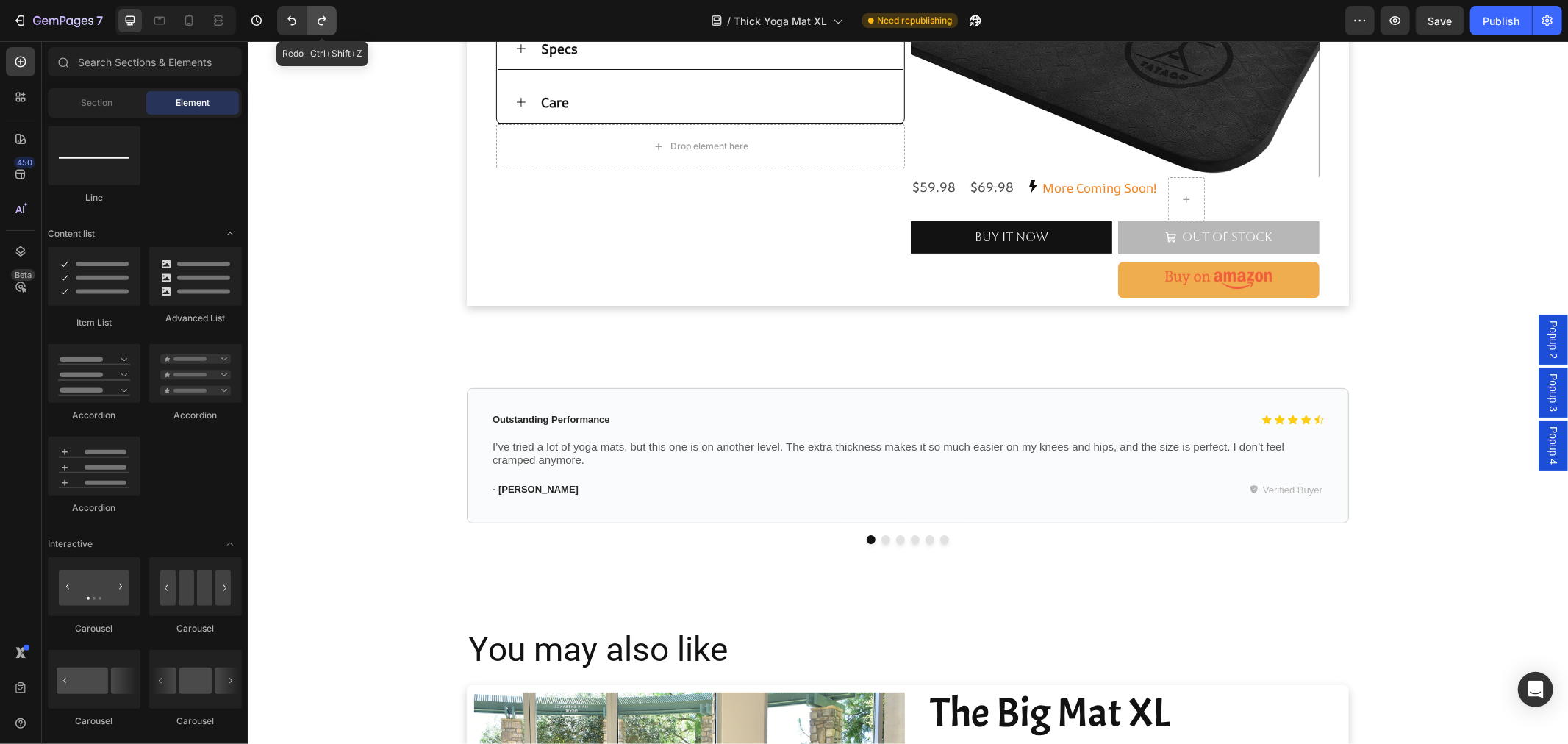
click at [315, 20] on icon "Undo/Redo" at bounding box center [322, 21] width 14 height 14
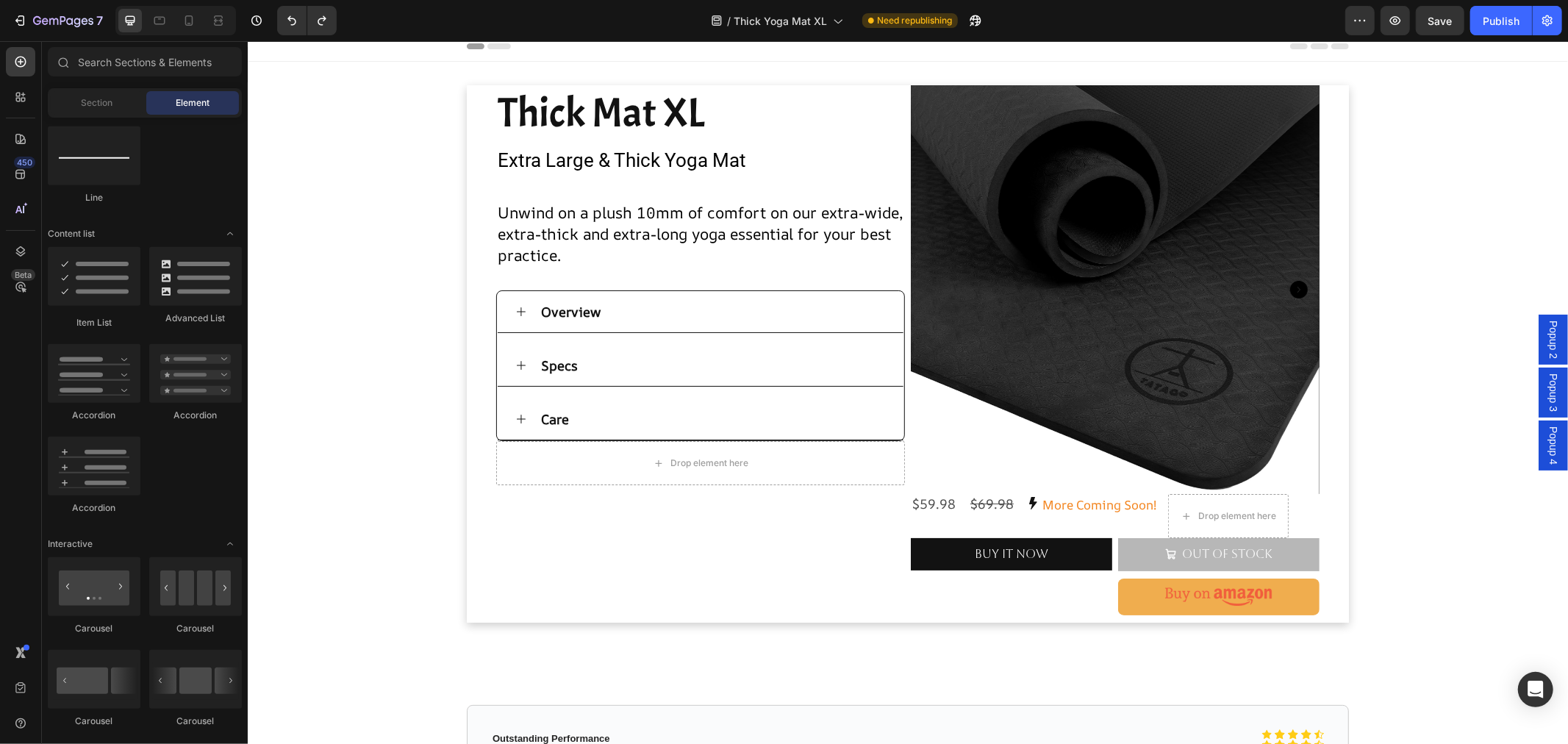
scroll to position [0, 0]
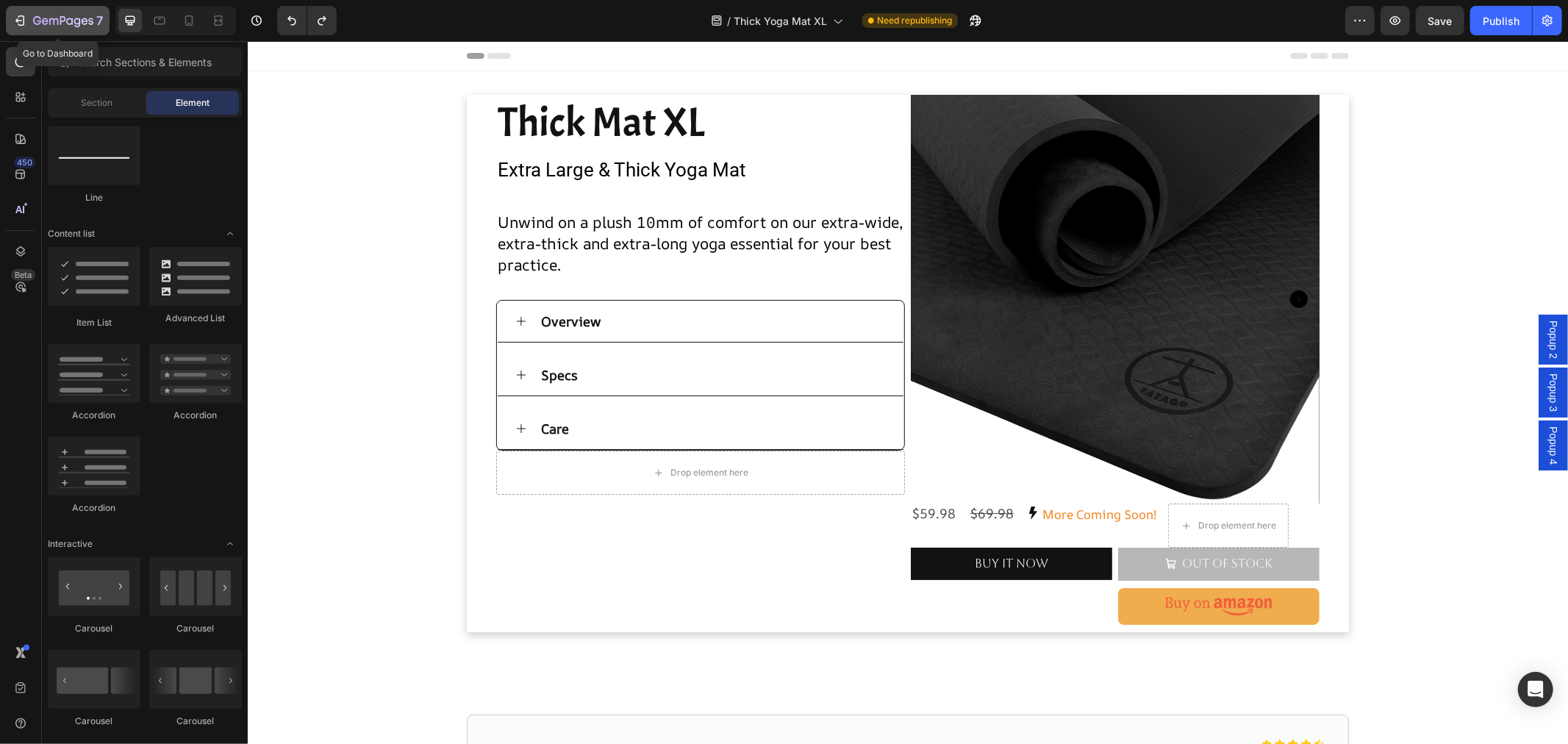
click at [13, 19] on icon "button" at bounding box center [20, 21] width 14 height 14
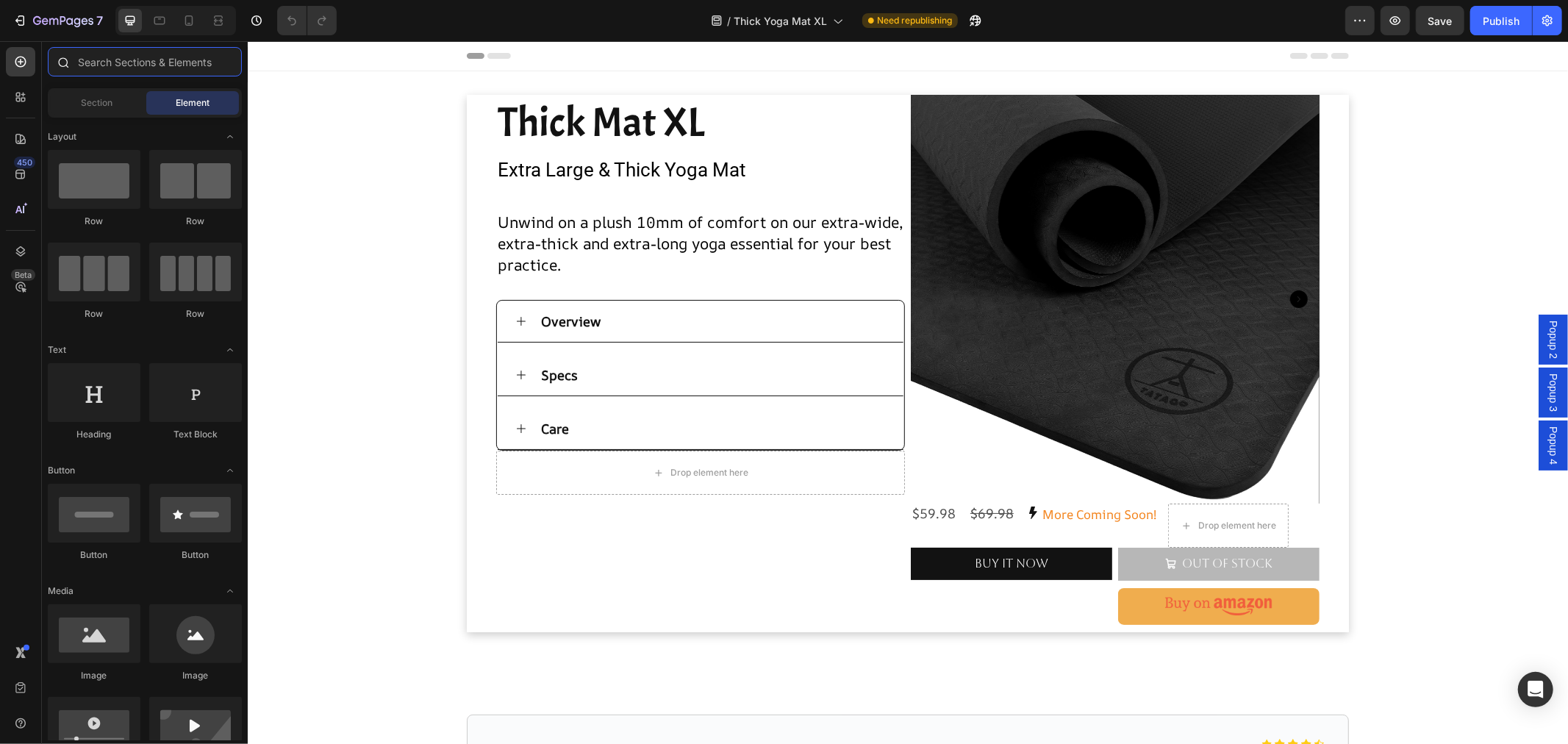
click at [126, 70] on input "text" at bounding box center [145, 62] width 194 height 30
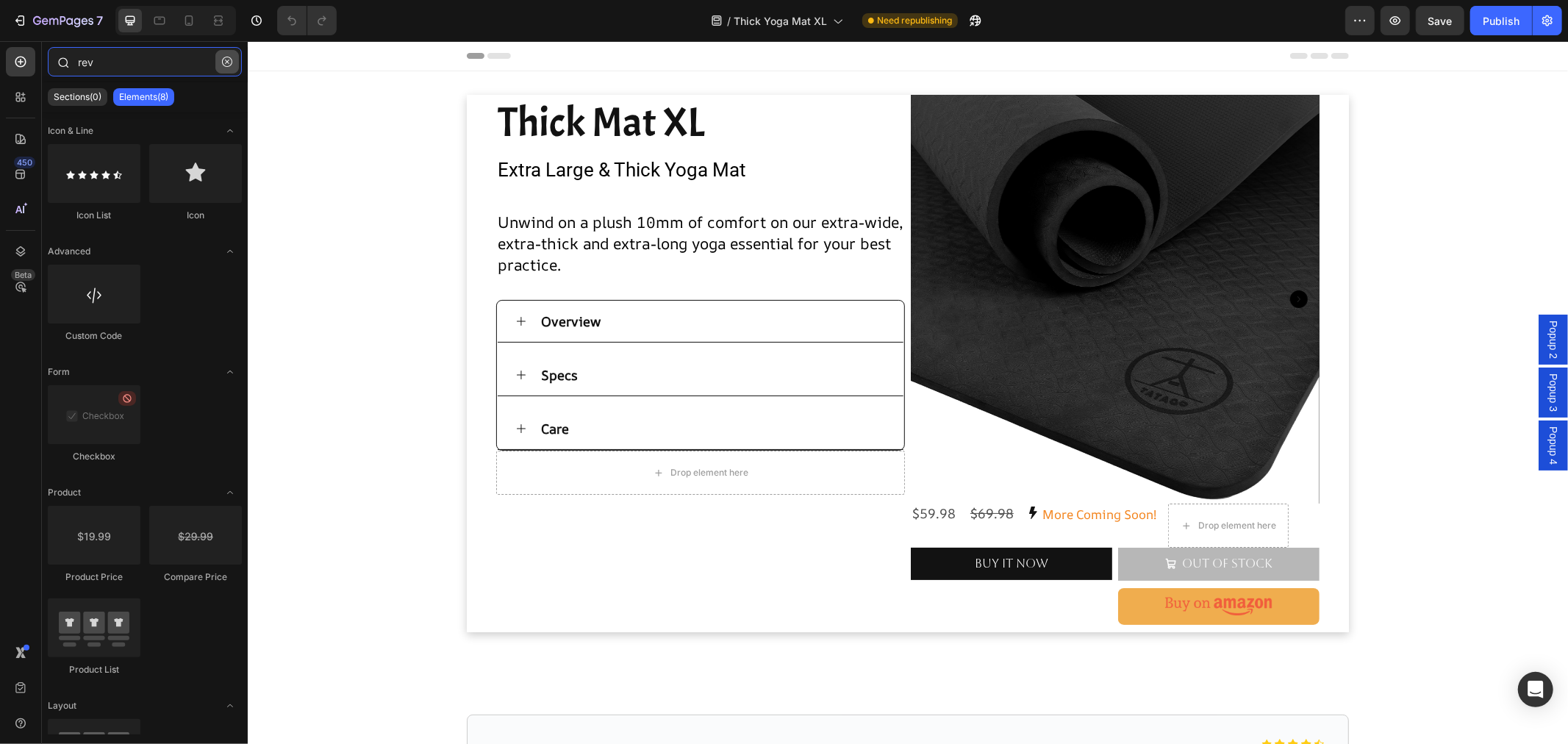
type input "rev"
click at [224, 59] on icon "button" at bounding box center [227, 62] width 10 height 10
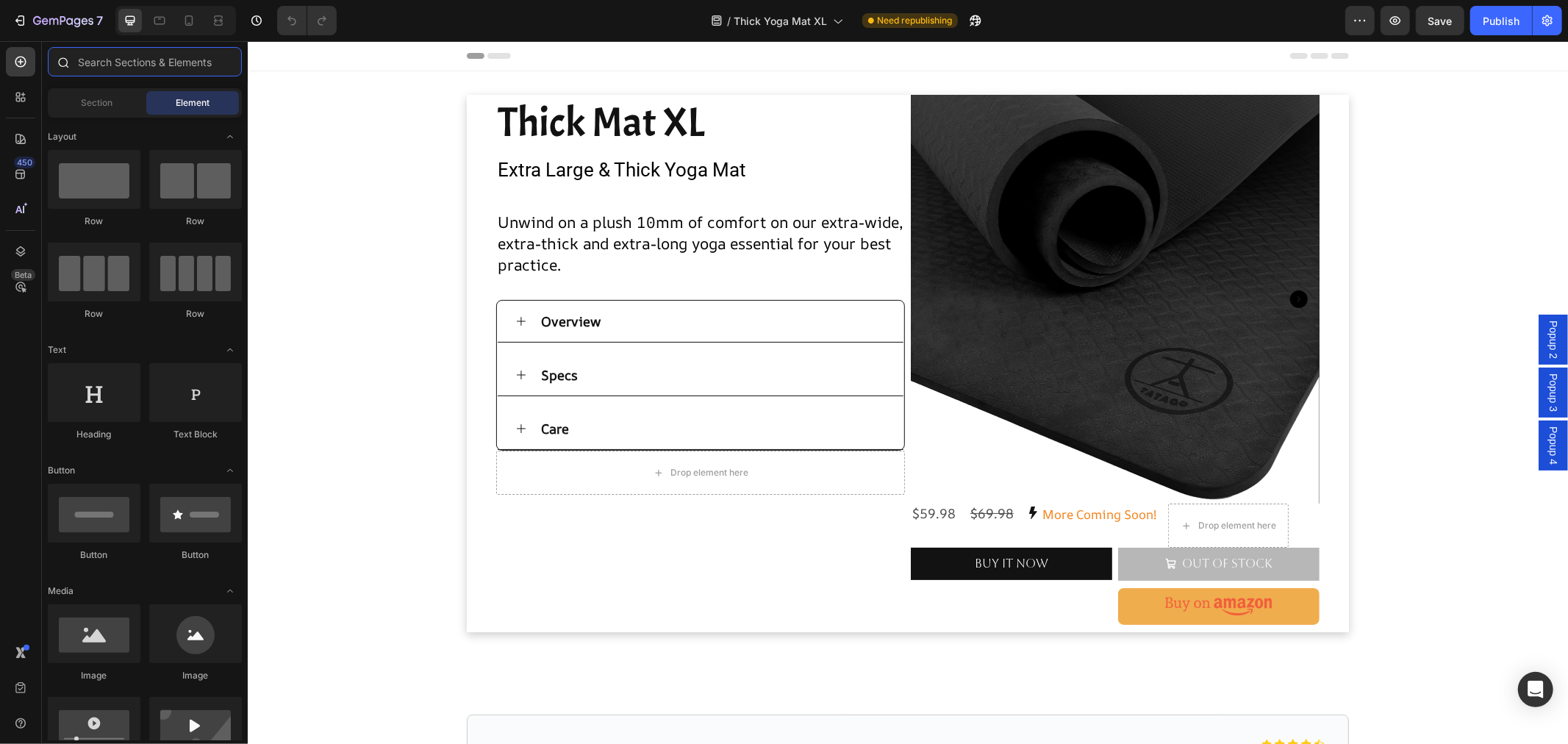
click at [114, 67] on input "text" at bounding box center [145, 62] width 194 height 30
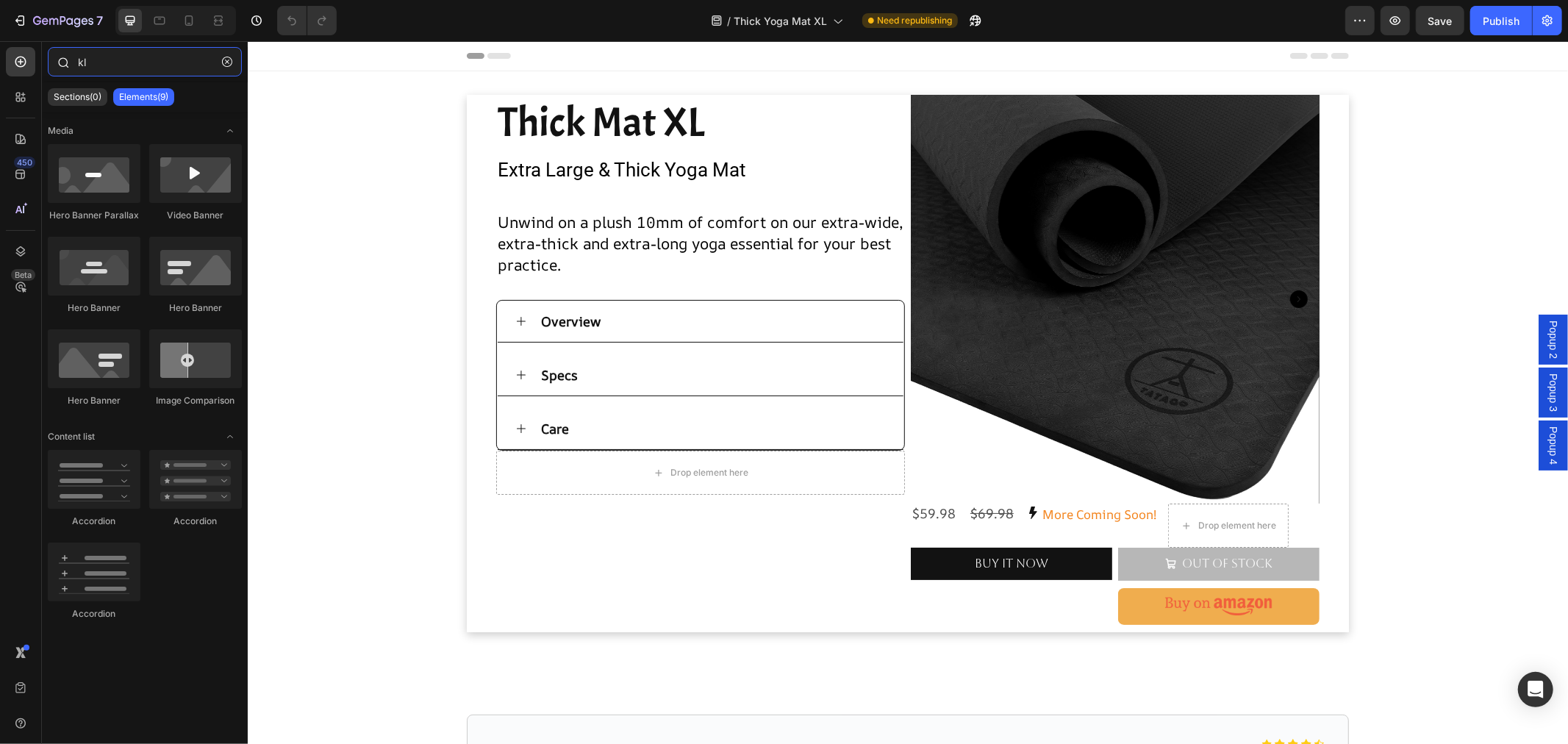
type input "k"
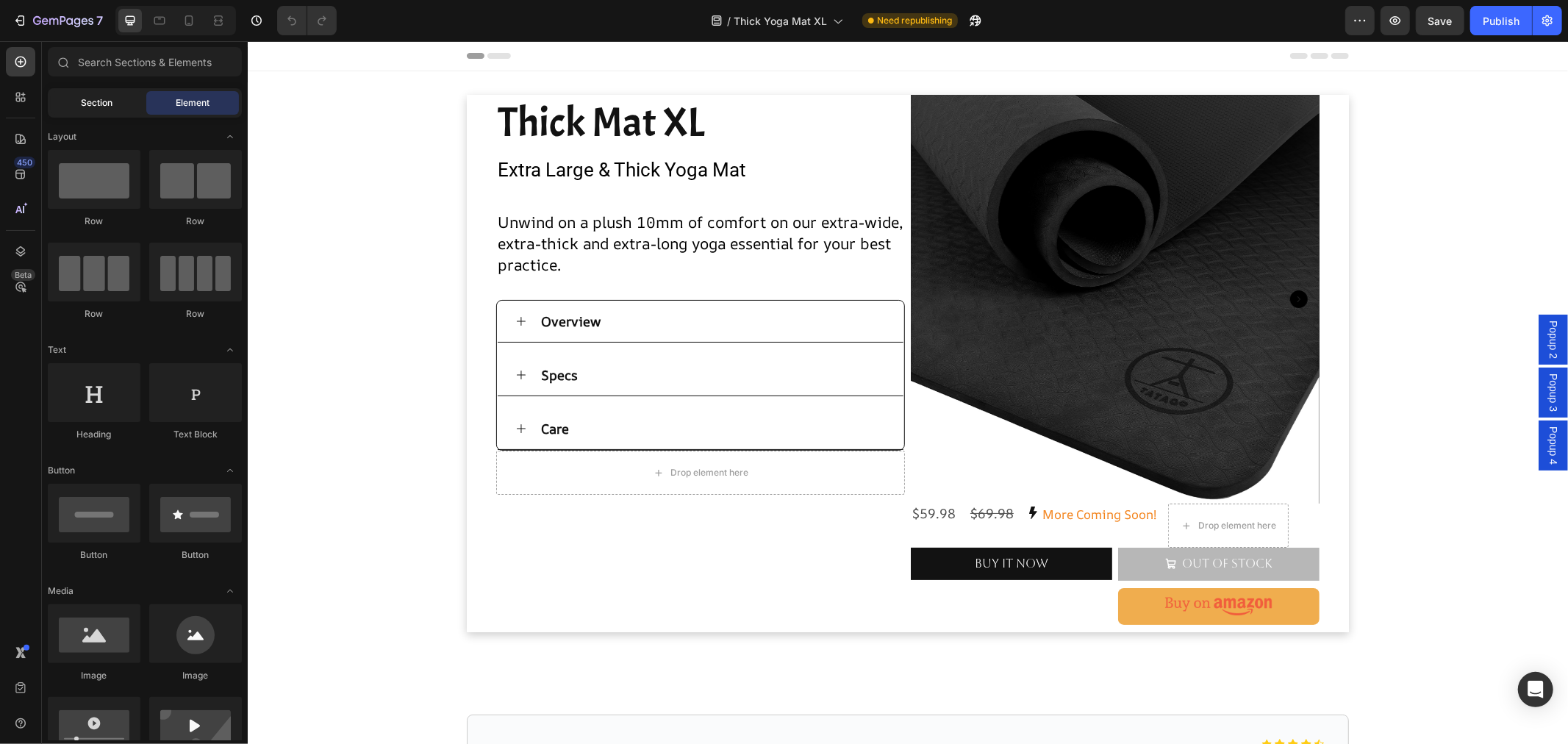
click at [101, 97] on span "Section" at bounding box center [98, 102] width 32 height 14
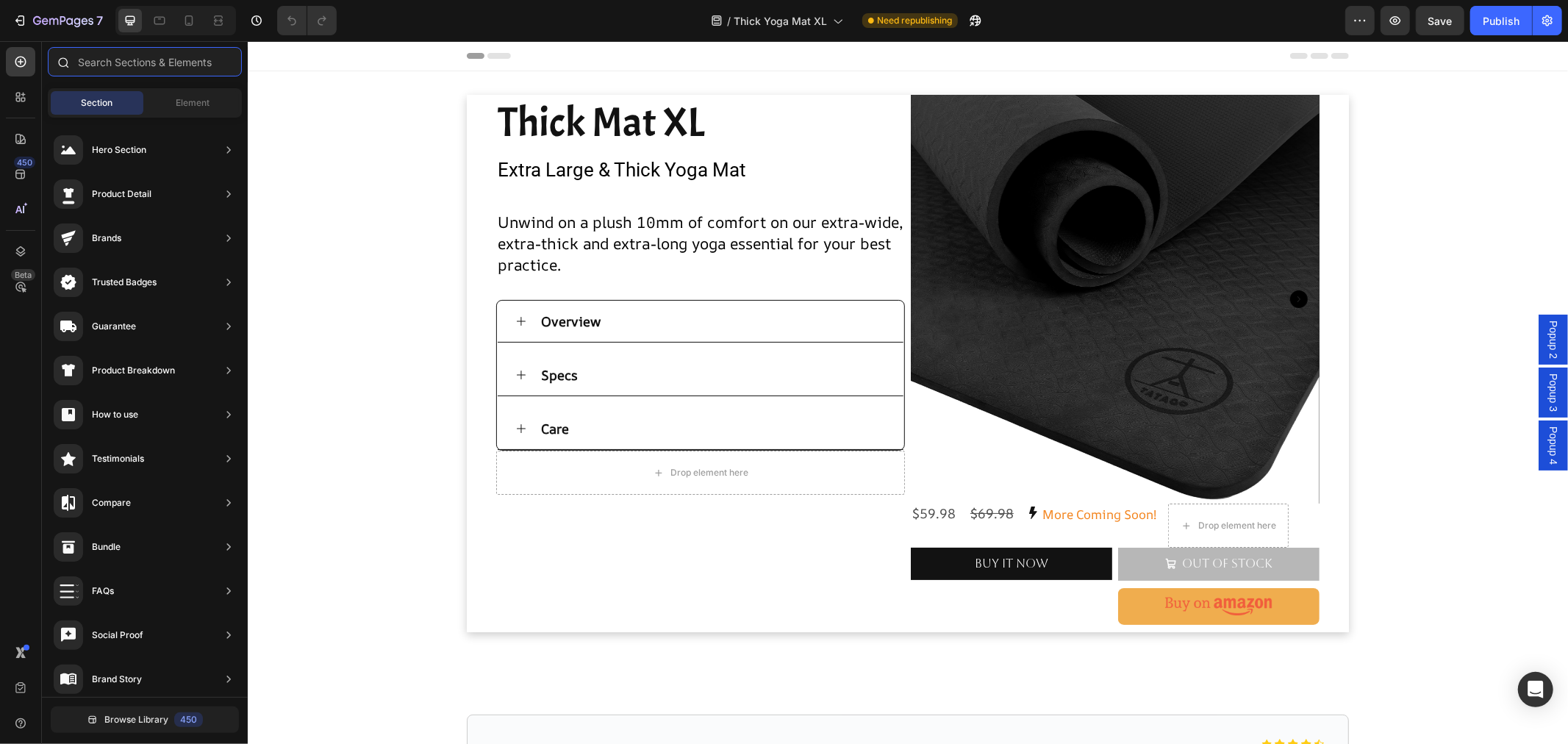
click at [97, 59] on input "text" at bounding box center [145, 62] width 194 height 30
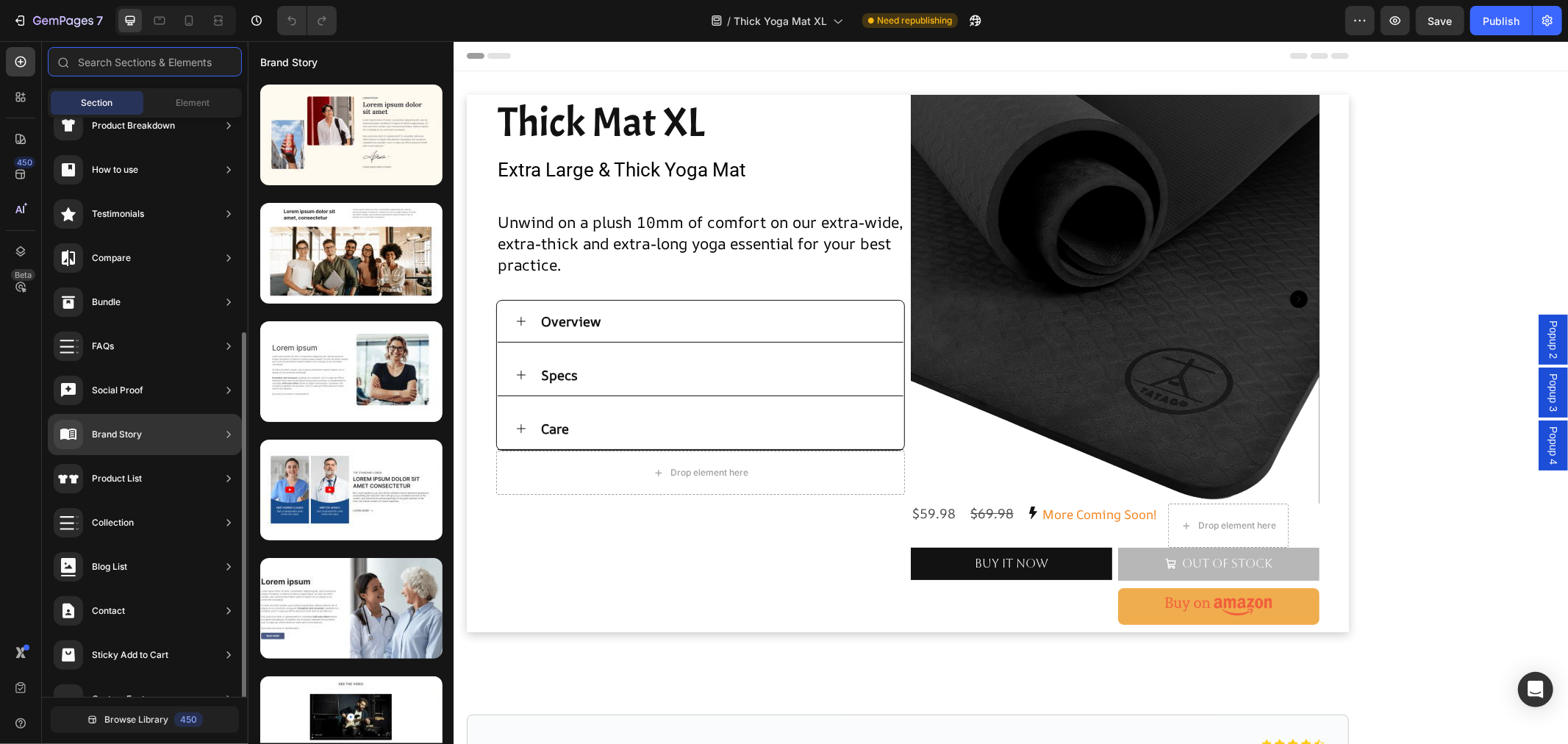
scroll to position [273, 0]
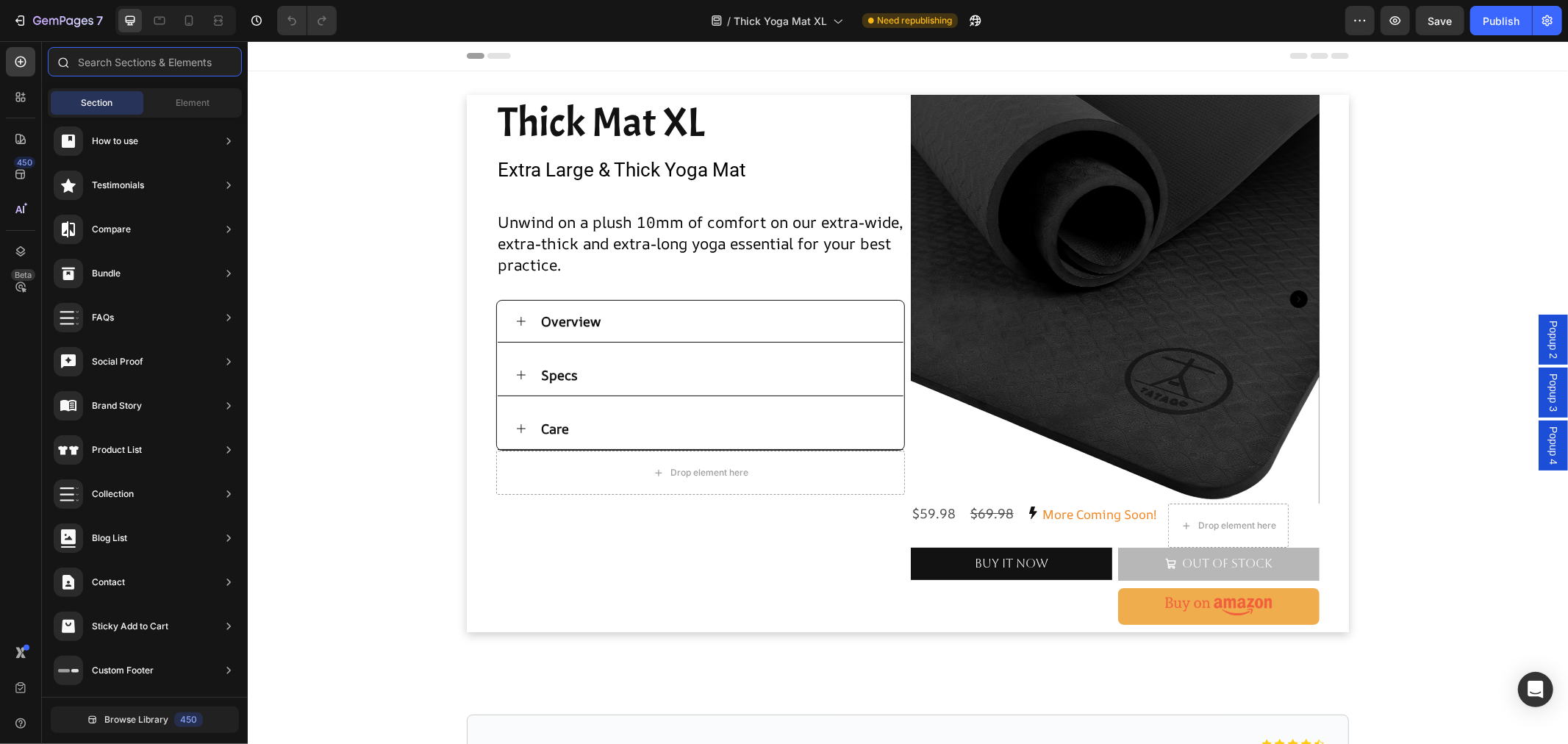
click at [91, 68] on input "text" at bounding box center [145, 62] width 194 height 30
click at [121, 69] on input "text" at bounding box center [145, 62] width 194 height 30
click at [179, 97] on span "Element" at bounding box center [193, 102] width 34 height 14
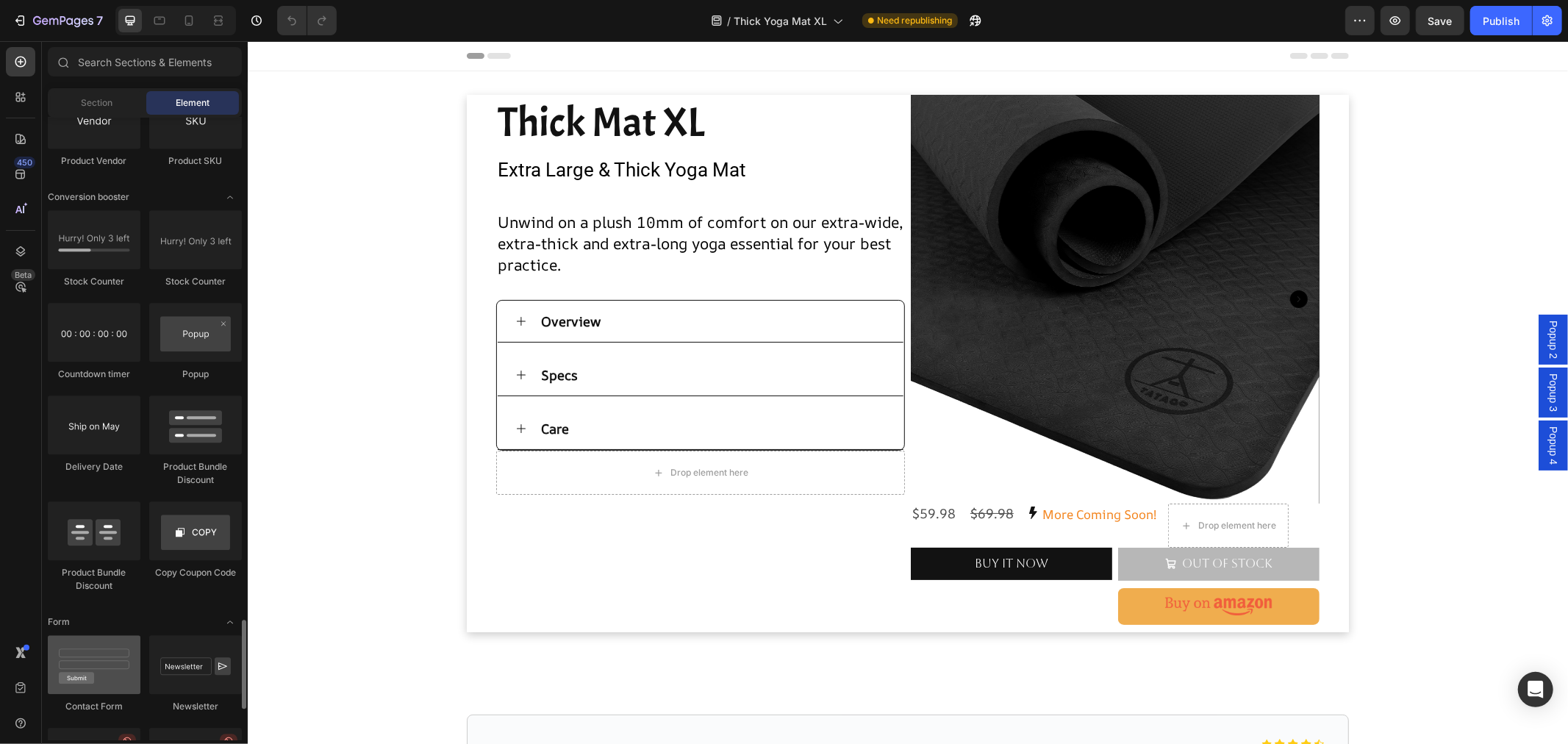
scroll to position [2940, 0]
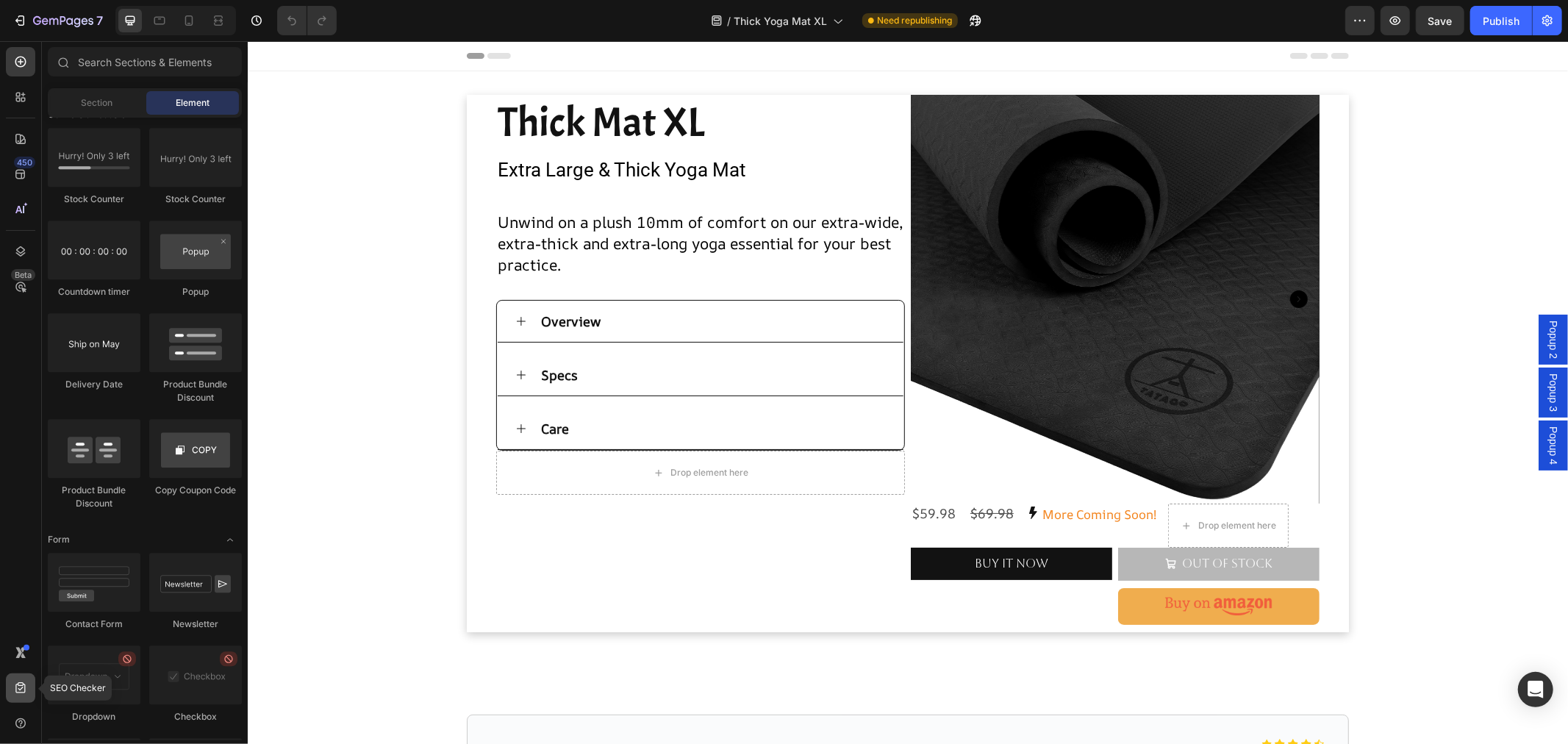
click at [14, 694] on icon at bounding box center [21, 688] width 14 height 14
